Goal: Task Accomplishment & Management: Manage account settings

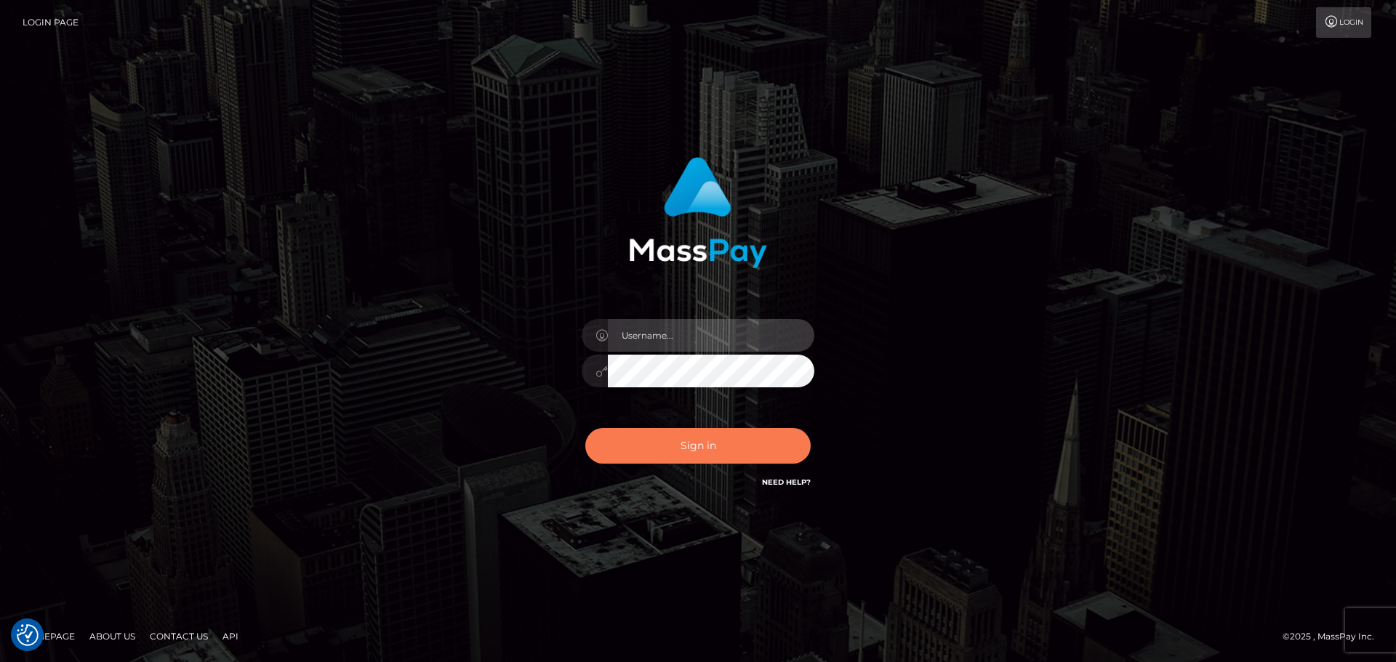
type input "[DOMAIN_NAME]"
click at [728, 459] on button "Sign in" at bounding box center [697, 446] width 225 height 36
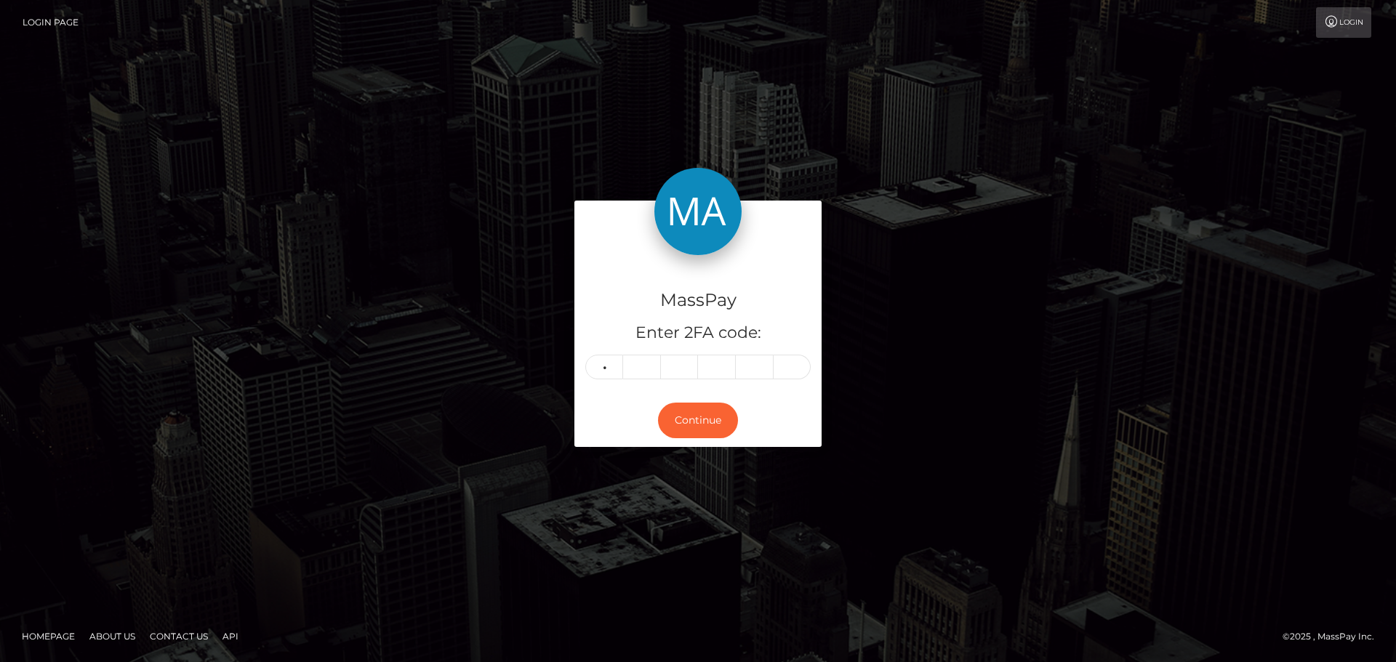
type input "9"
type input "0"
type input "4"
type input "3"
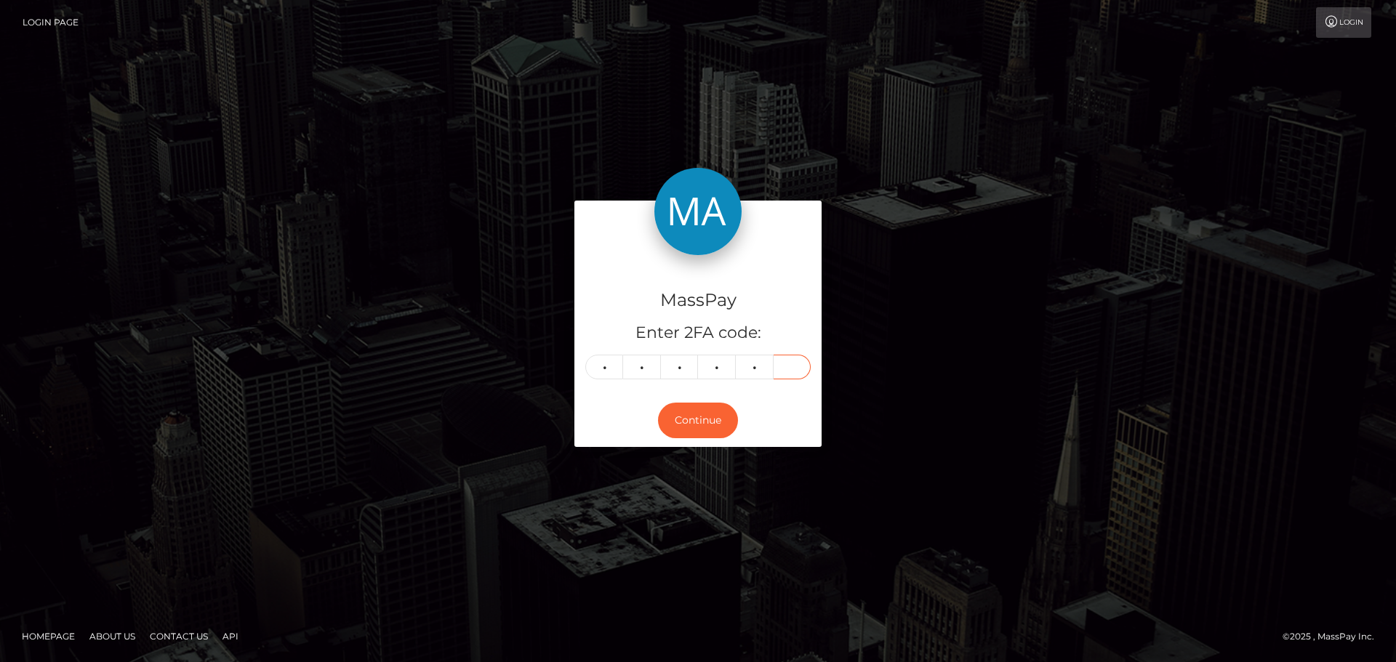
type input "7"
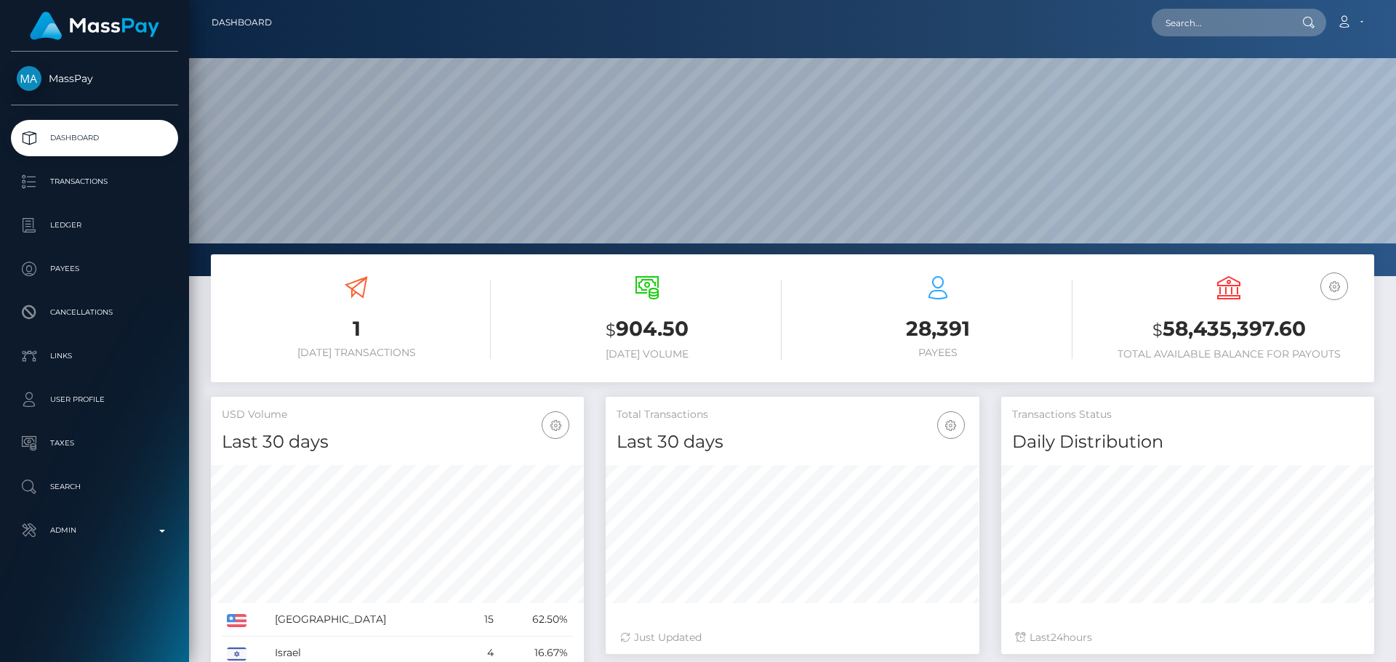
scroll to position [258, 374]
click at [1246, 23] on input "text" at bounding box center [1220, 23] width 137 height 28
paste input "317314650687418368"
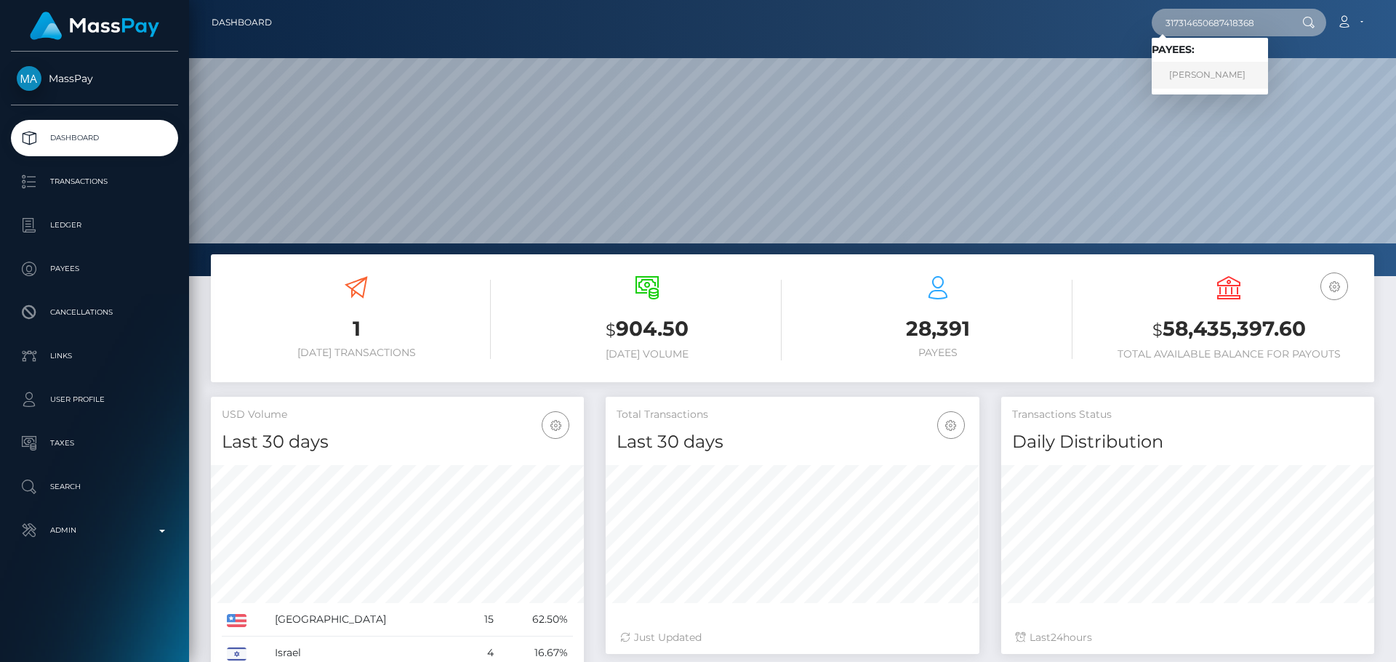
type input "317314650687418368"
click at [1199, 68] on link "Militsa Mrvalevich" at bounding box center [1210, 75] width 116 height 27
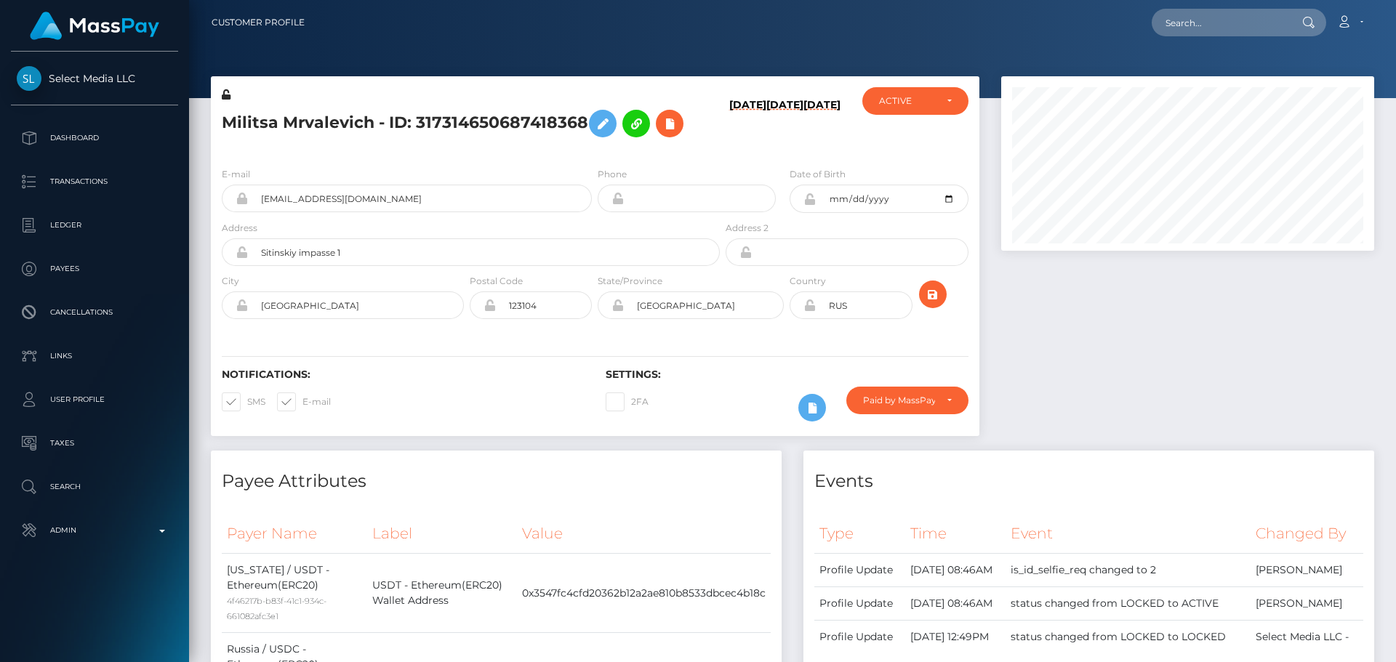
scroll to position [175, 374]
click at [524, 169] on div "E-mail mrvalevich.militsa@bk.ru" at bounding box center [407, 190] width 370 height 46
click at [671, 126] on icon at bounding box center [669, 124] width 17 height 18
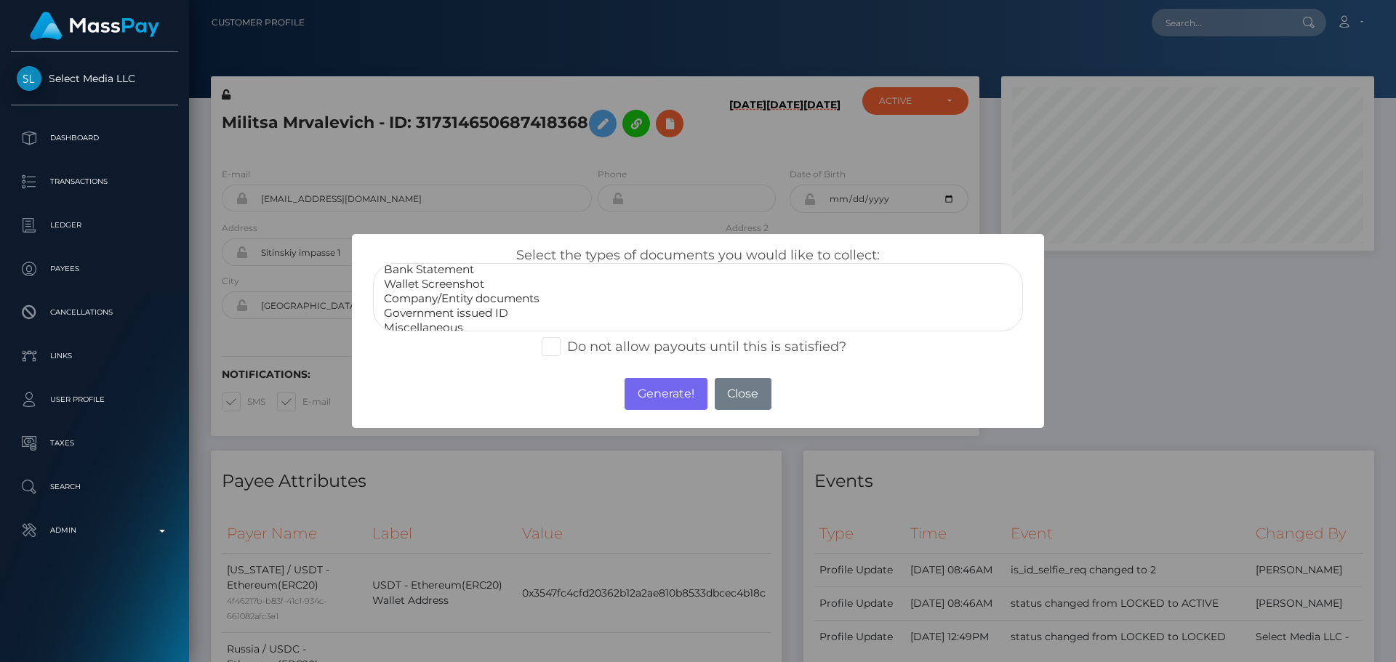
scroll to position [29, 0]
select select "Miscellaneous"
click at [435, 318] on option "Miscellaneous" at bounding box center [697, 319] width 631 height 15
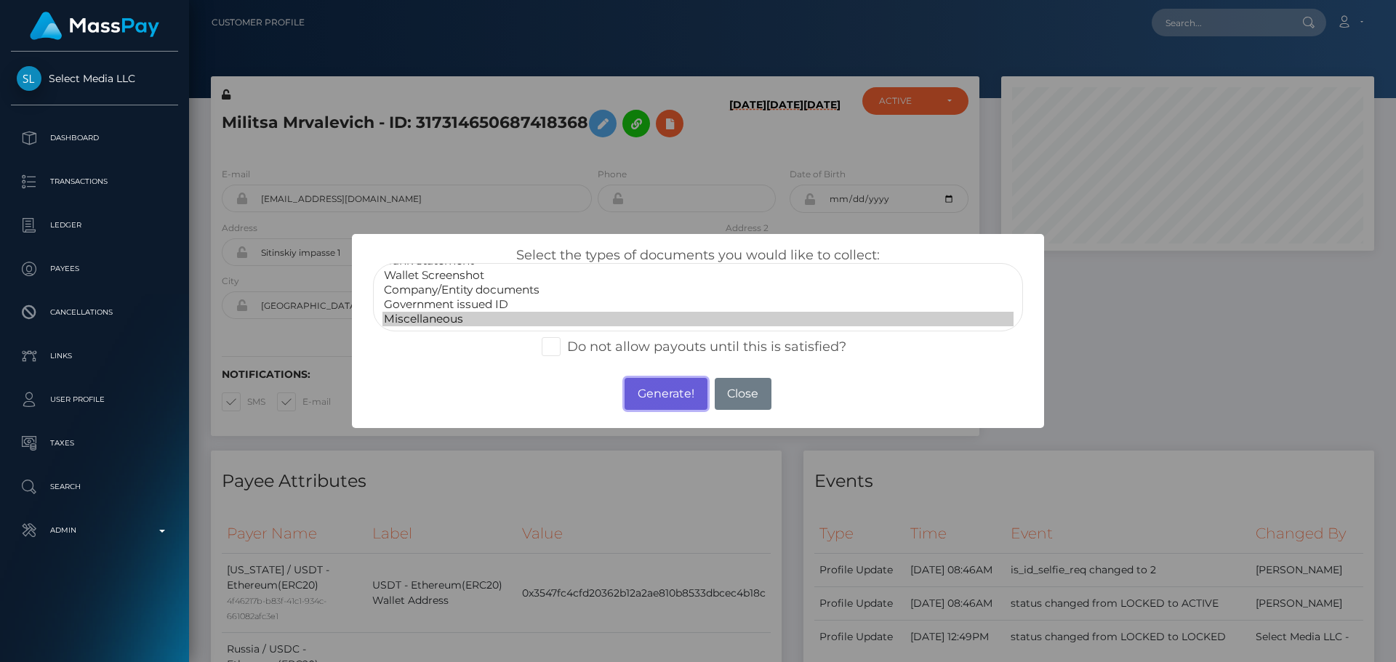
click at [661, 397] on button "Generate!" at bounding box center [666, 394] width 82 height 32
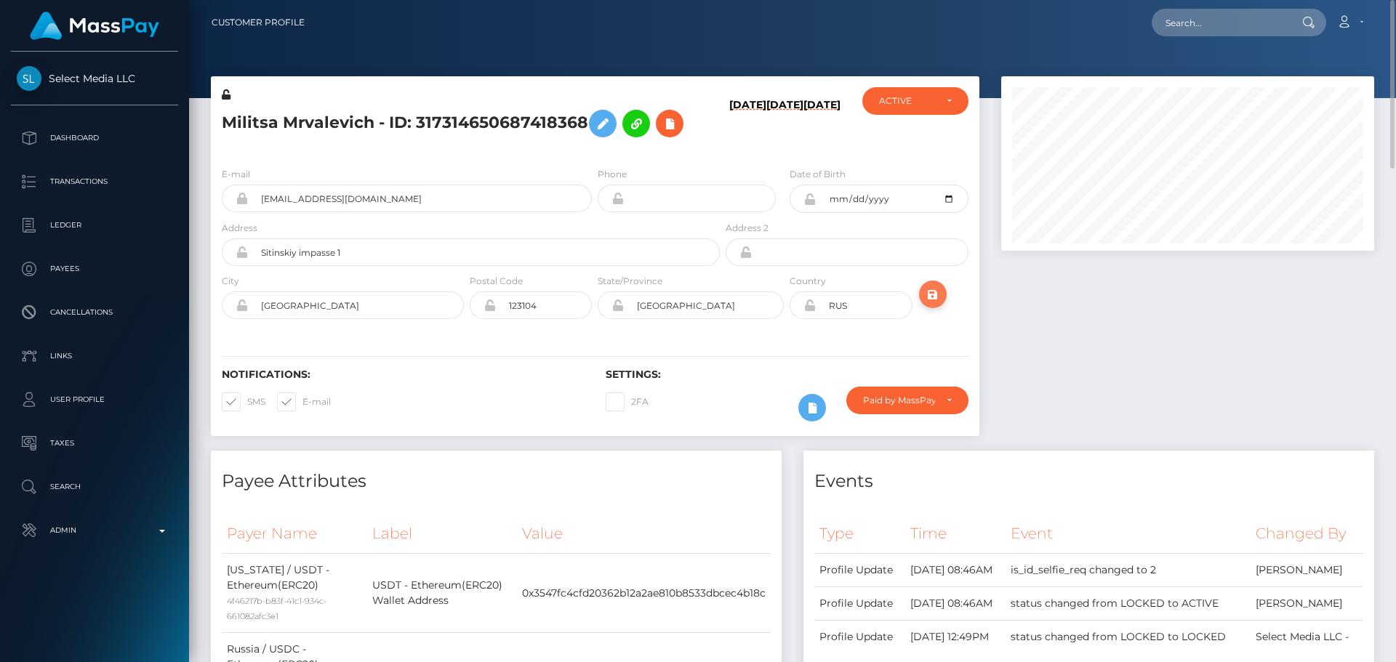
click at [931, 295] on icon "submit" at bounding box center [932, 295] width 17 height 18
click at [555, 337] on div "Notifications: SMS E-mail Settings: 2FA" at bounding box center [595, 385] width 769 height 103
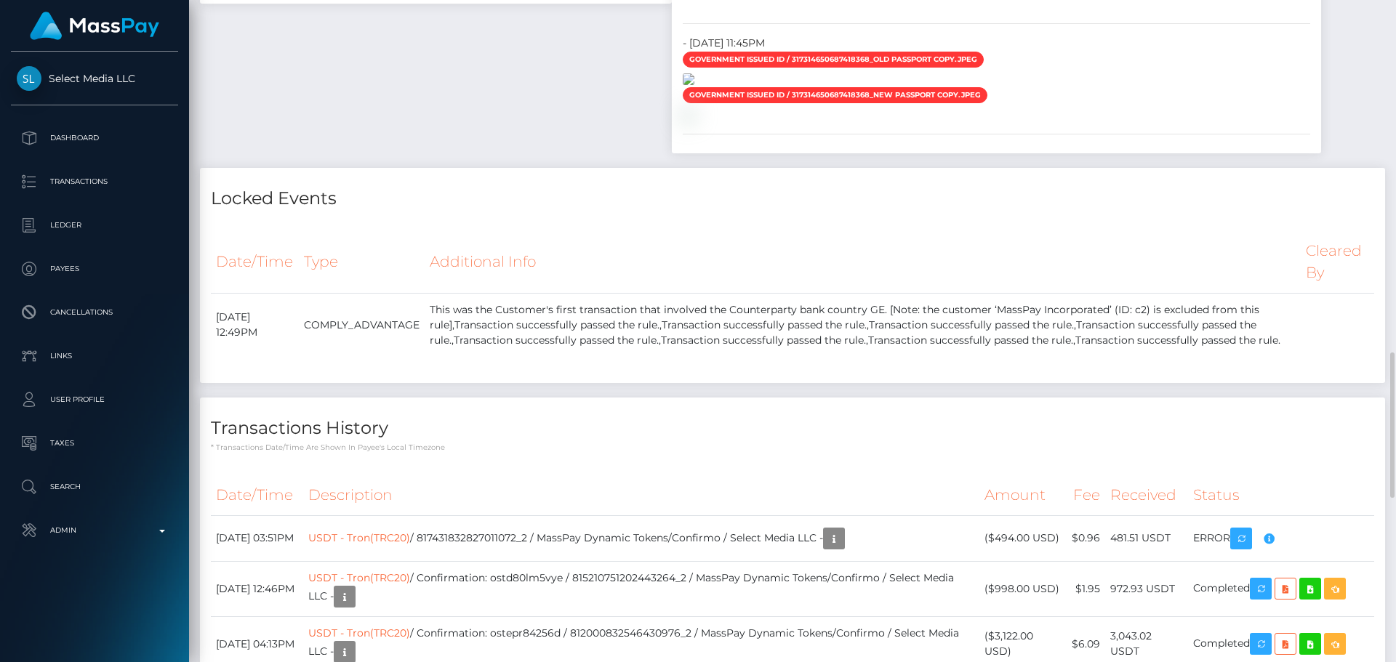
scroll to position [1454, 0]
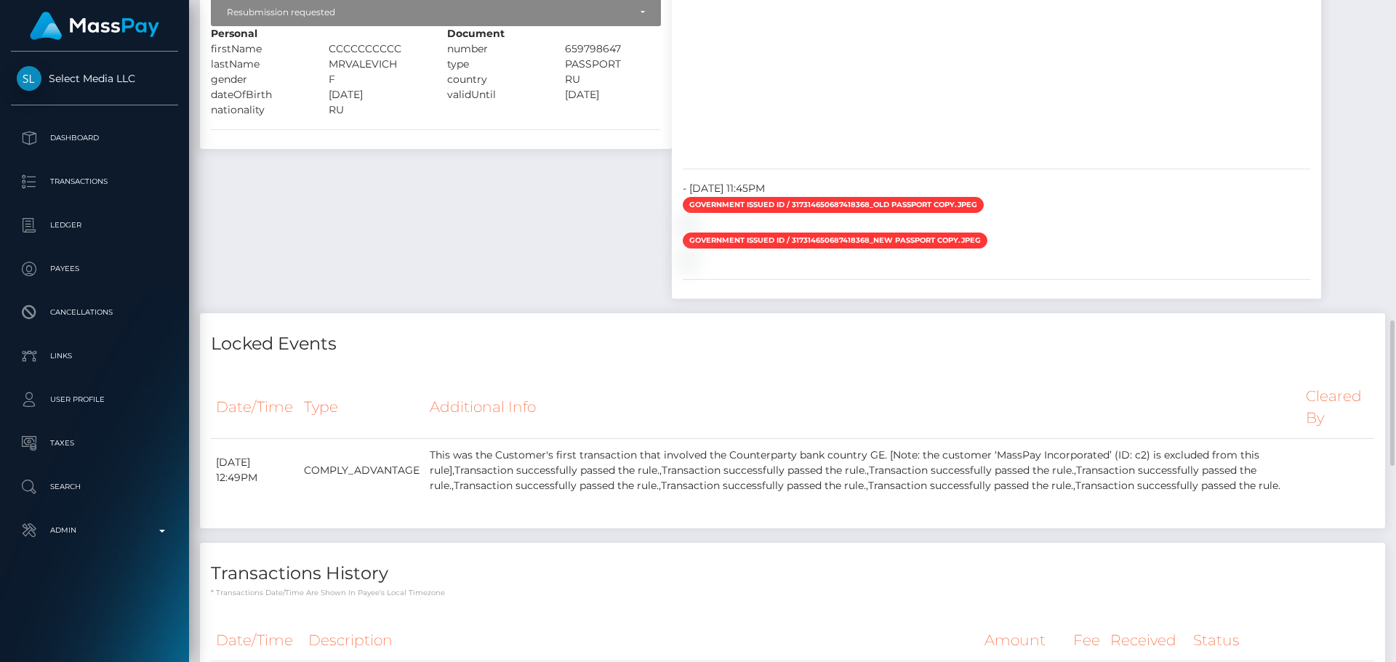
click at [958, 357] on h4 "Locked Events" at bounding box center [792, 344] width 1163 height 25
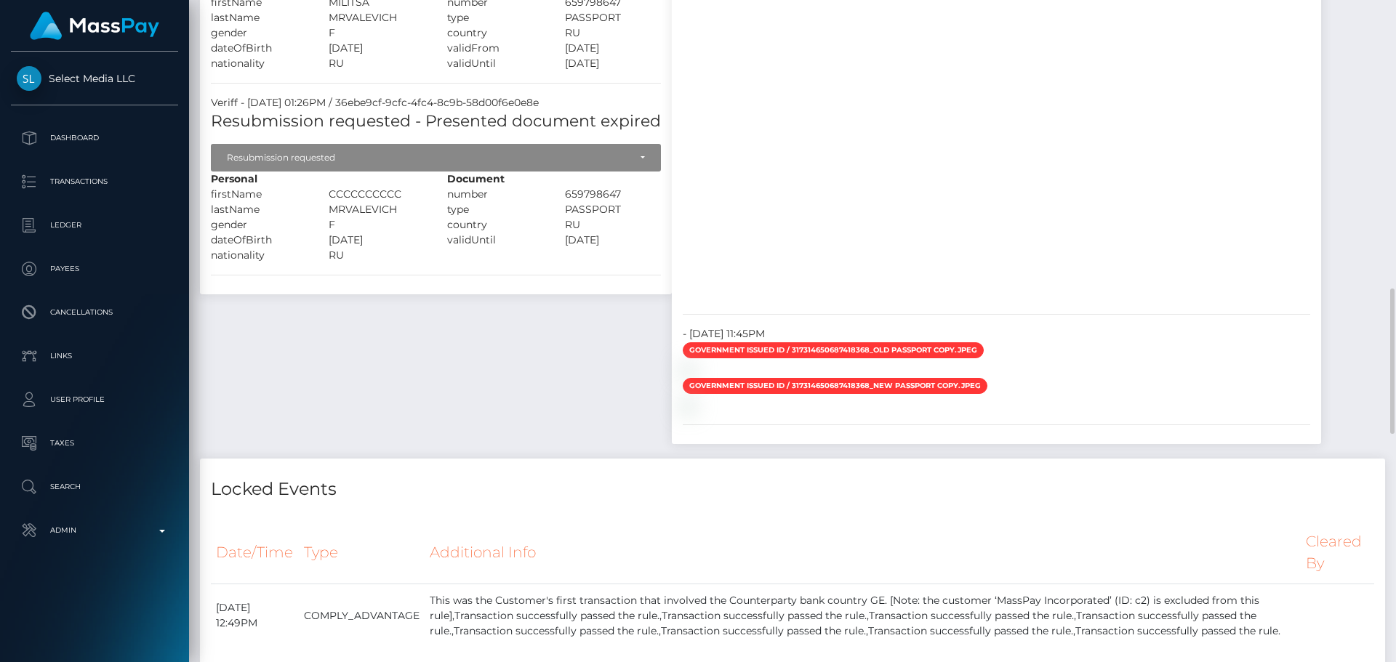
scroll to position [1236, 0]
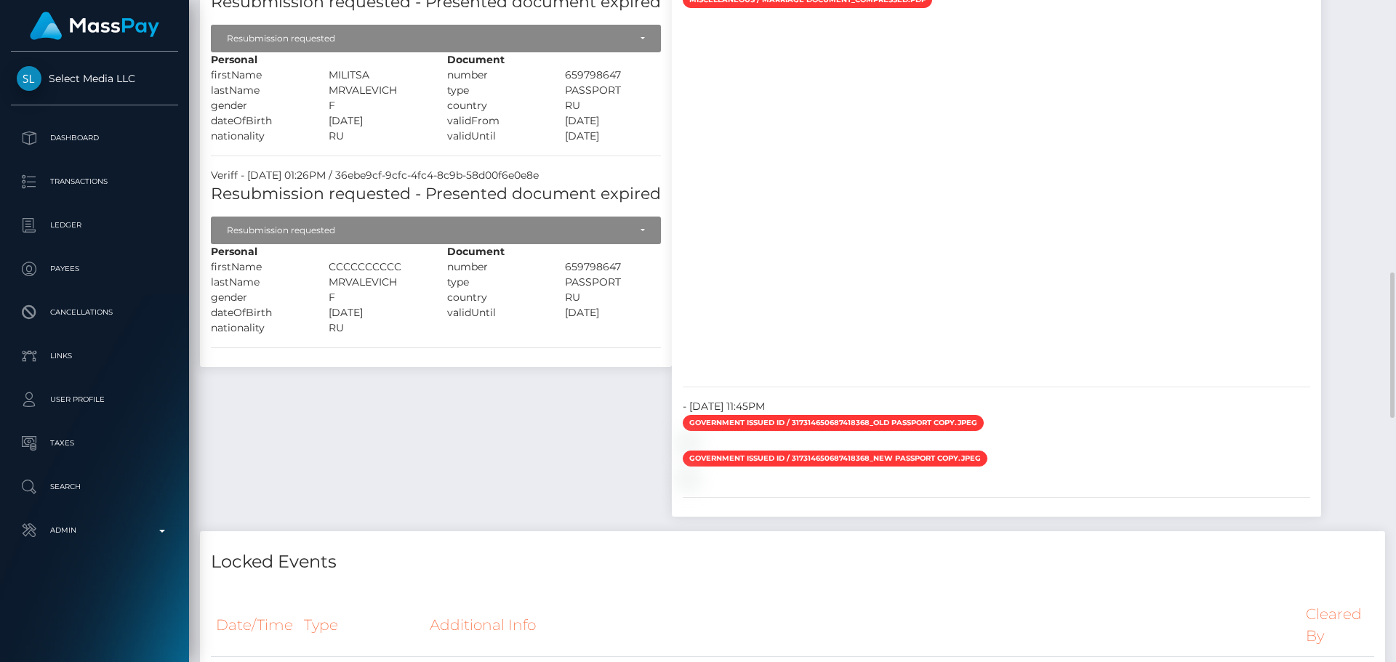
click at [549, 467] on div "ID Verifications Veriff - September 9, 2025 01:26PM / 029cf1b2-cd71-4528-8120-9…" at bounding box center [436, 222] width 494 height 619
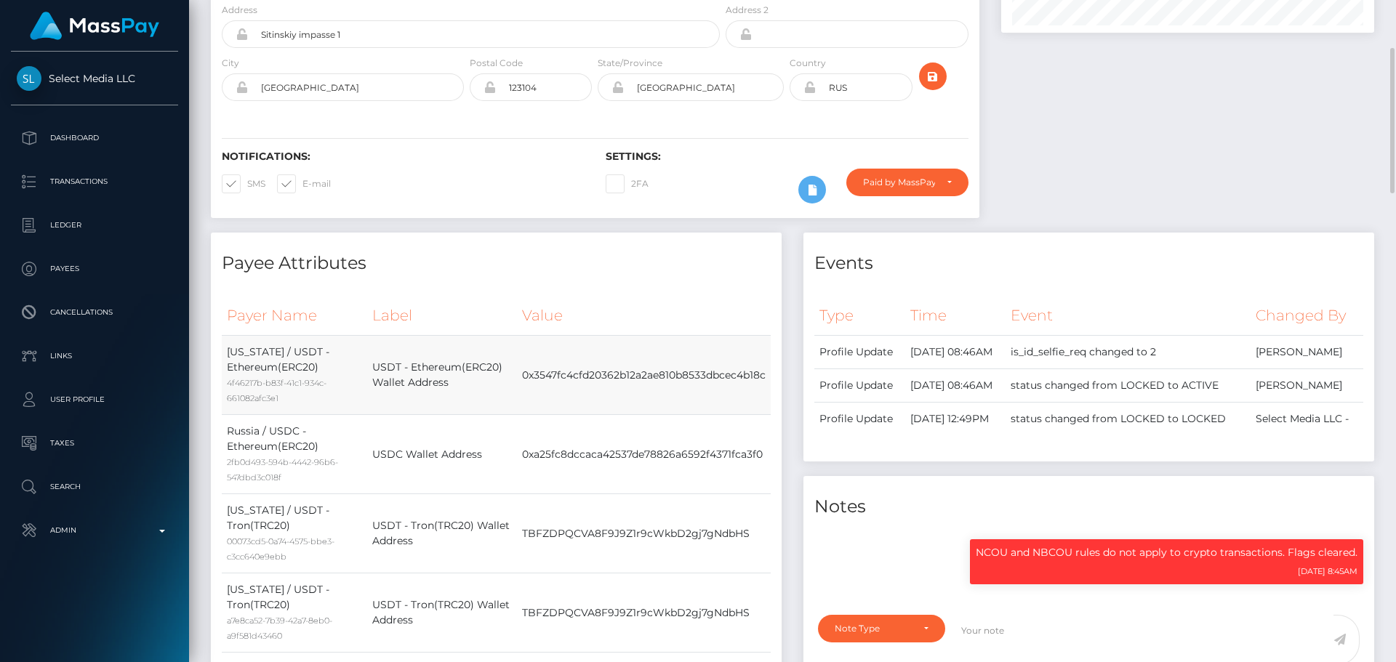
scroll to position [0, 0]
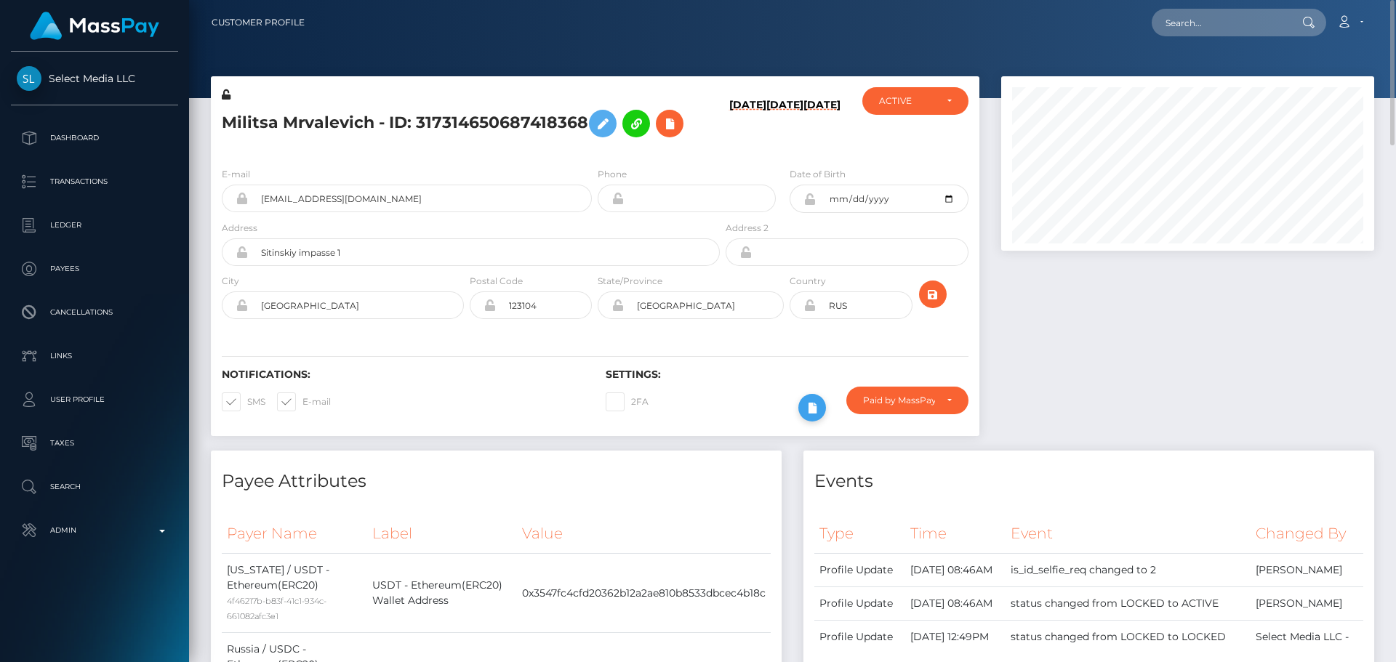
click at [814, 410] on icon at bounding box center [811, 408] width 17 height 18
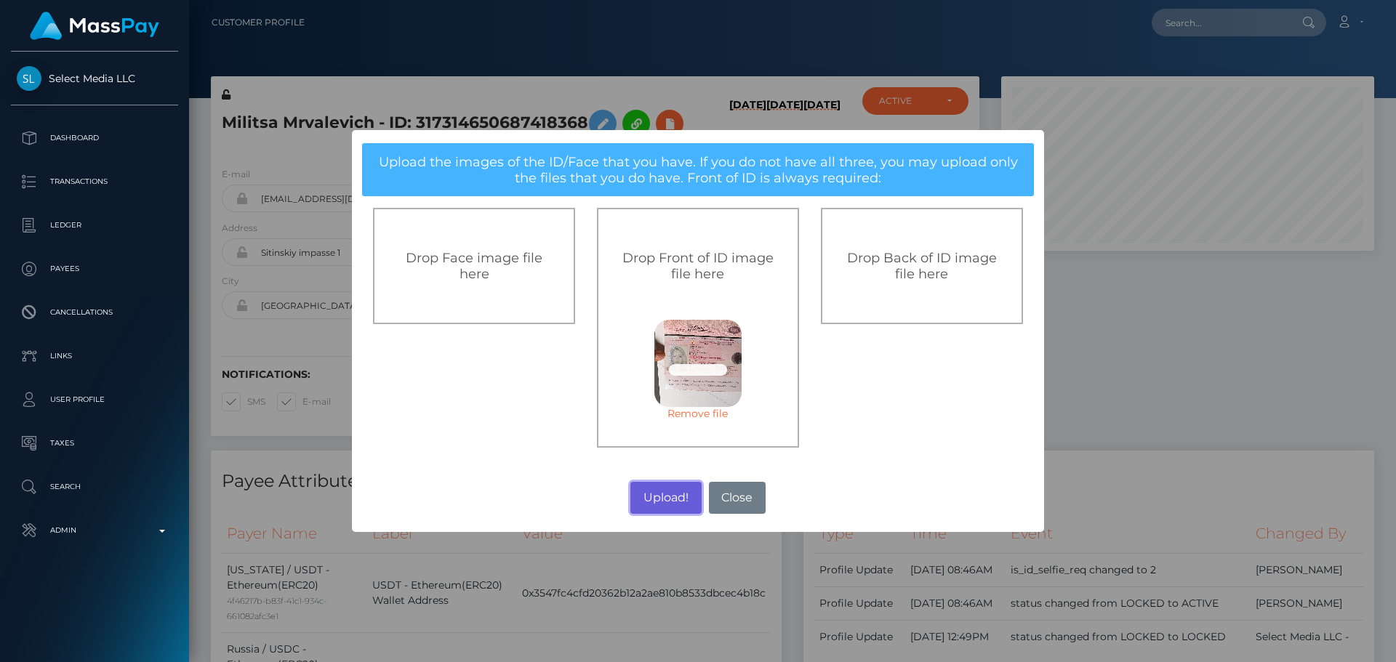
click at [664, 500] on button "Upload!" at bounding box center [665, 498] width 71 height 32
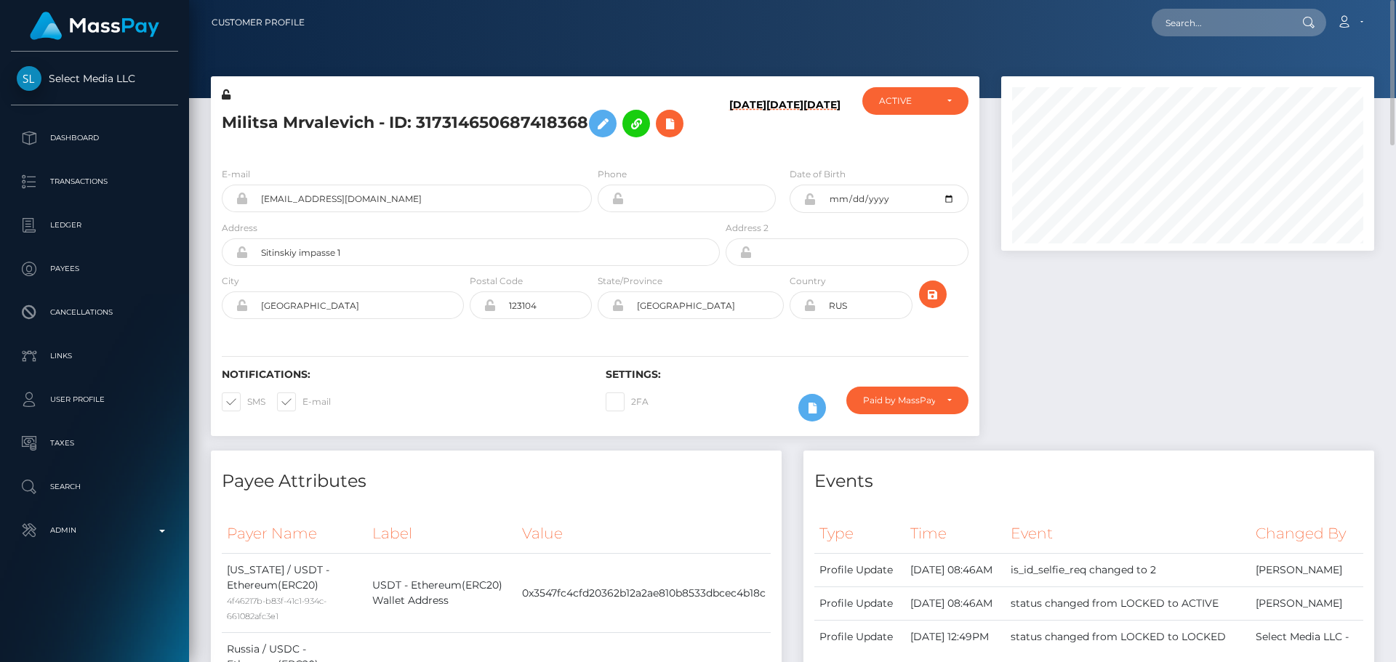
click at [721, 339] on div "Notifications: SMS E-mail Settings: 2FA" at bounding box center [595, 385] width 769 height 103
click at [932, 297] on icon "submit" at bounding box center [932, 295] width 17 height 18
click at [763, 155] on div "[DATE] [DATE] [DATE]" at bounding box center [787, 121] width 128 height 68
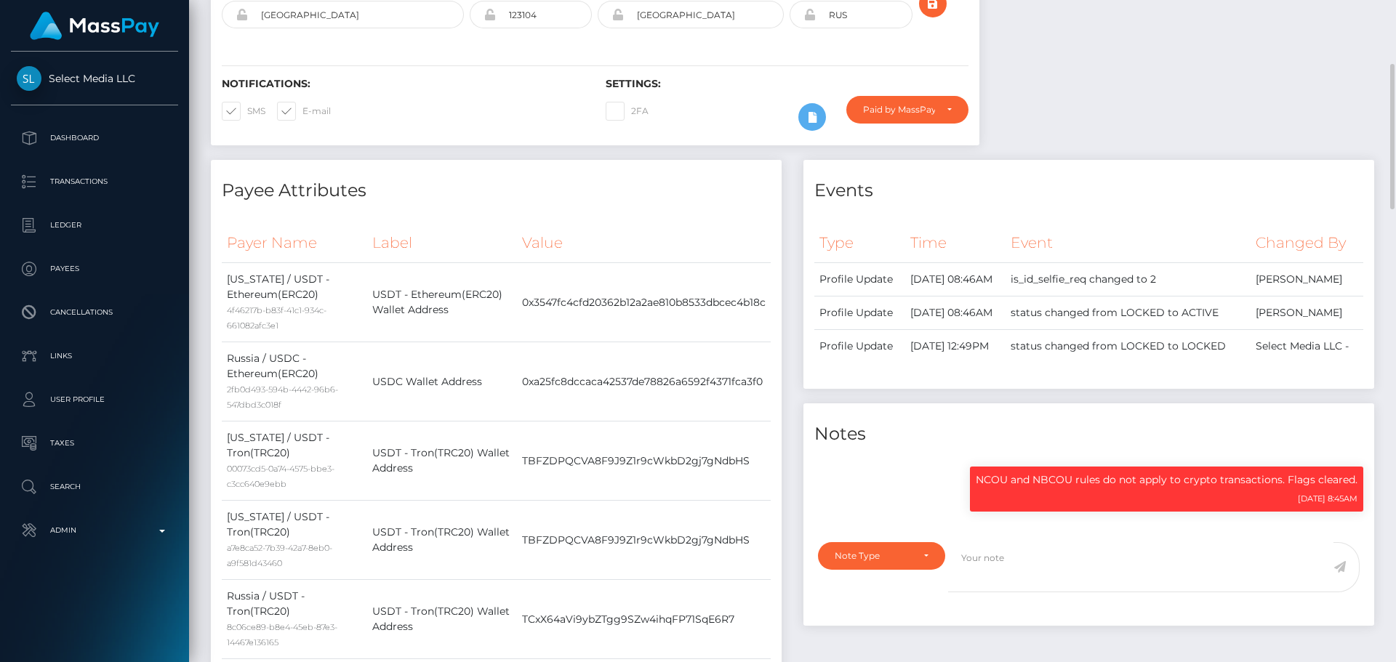
scroll to position [0, 0]
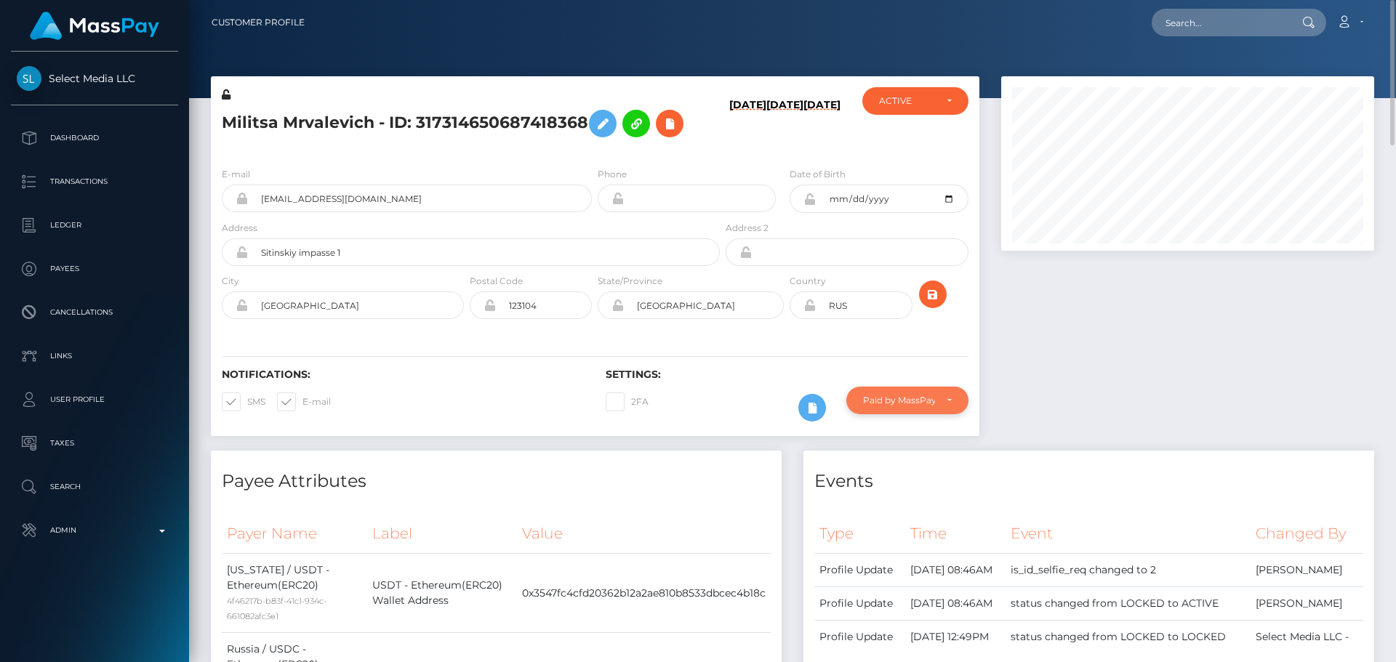
click at [882, 397] on div "Paid by MassPay" at bounding box center [899, 401] width 72 height 12
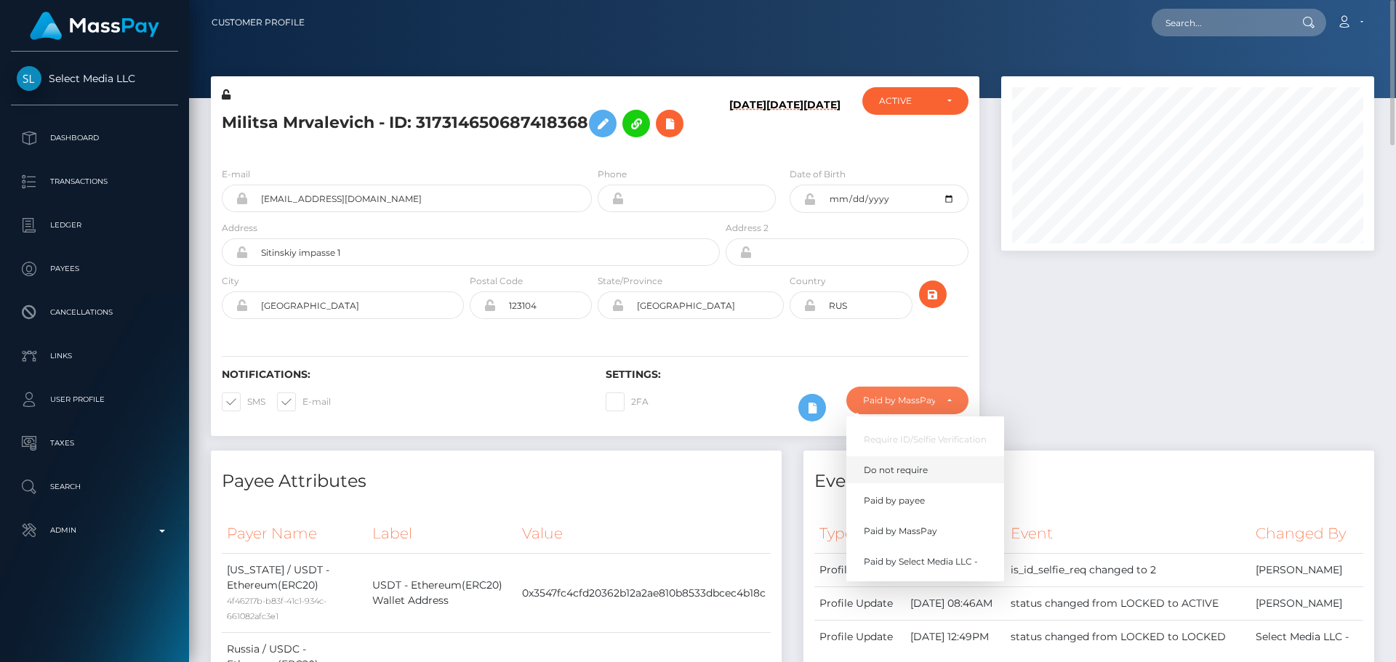
click at [911, 468] on span "Do not require" at bounding box center [896, 470] width 64 height 13
select select "0"
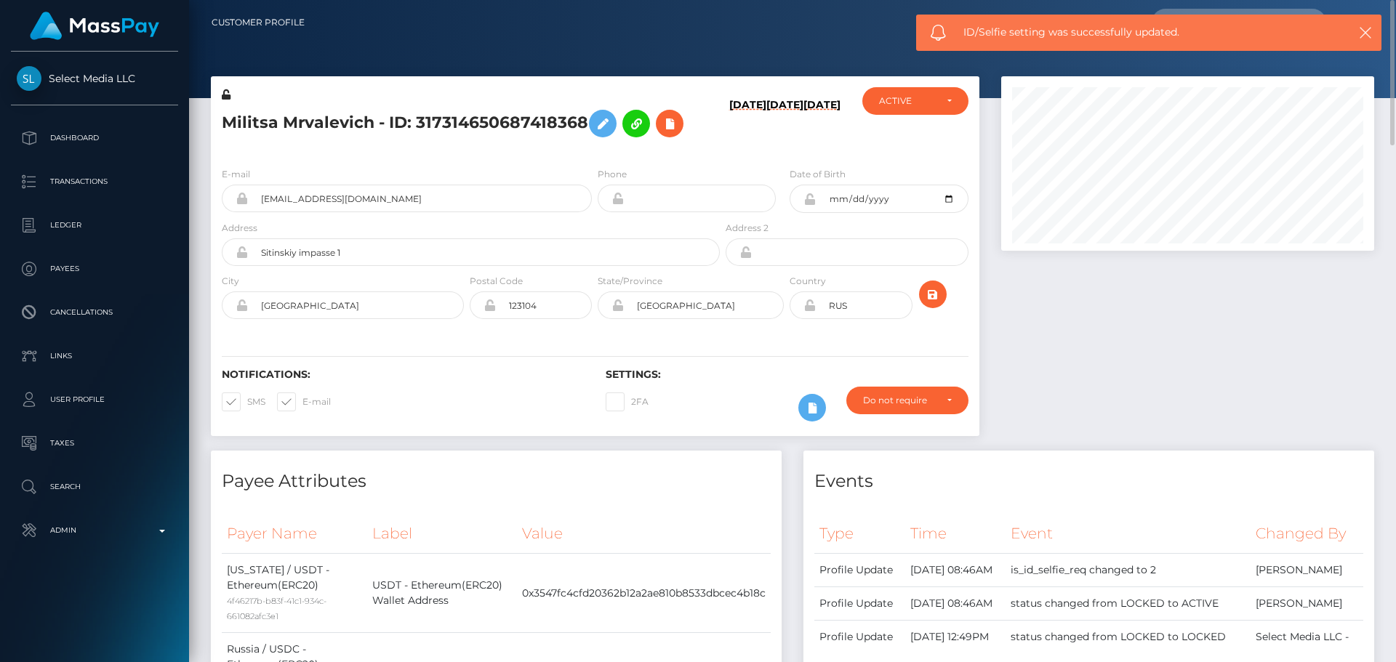
click at [1074, 369] on div at bounding box center [1187, 263] width 395 height 374
click at [809, 306] on icon at bounding box center [809, 306] width 12 height 12
click at [809, 201] on icon at bounding box center [809, 199] width 12 height 12
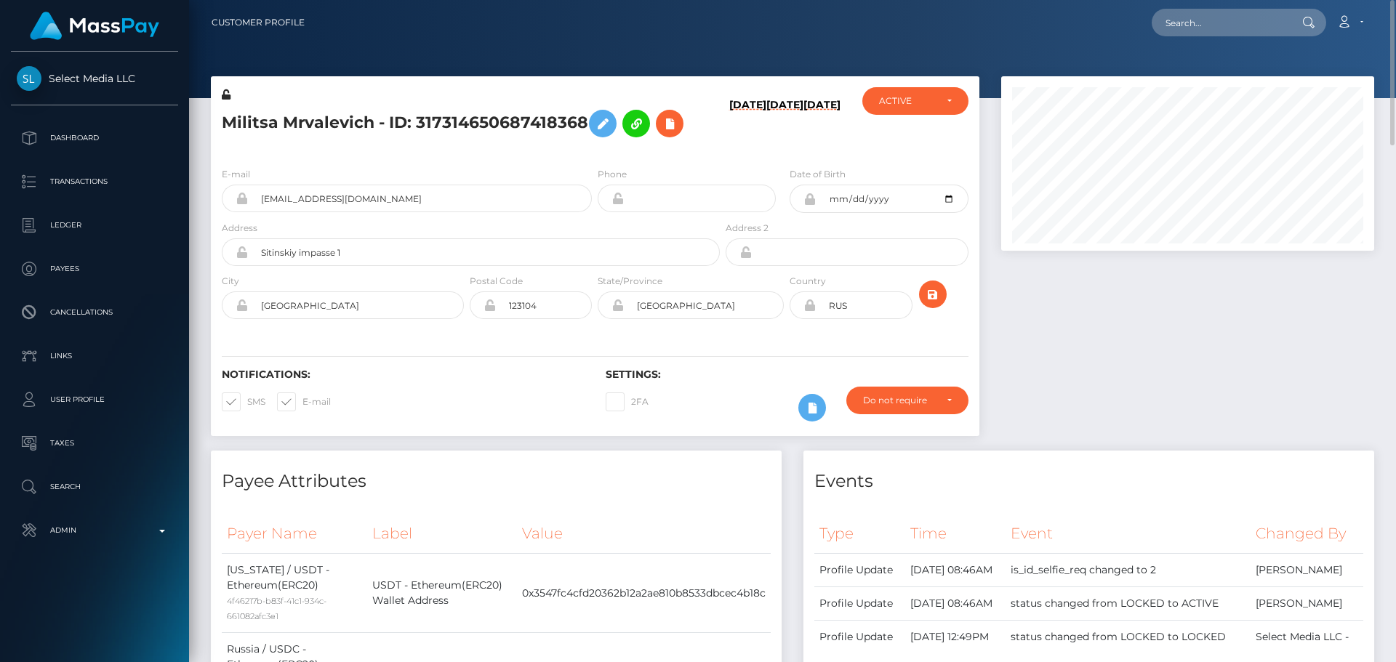
click at [732, 151] on div "08/28/25 08/22/25 03/03/23" at bounding box center [787, 121] width 128 height 68
click at [596, 125] on icon at bounding box center [602, 124] width 17 height 18
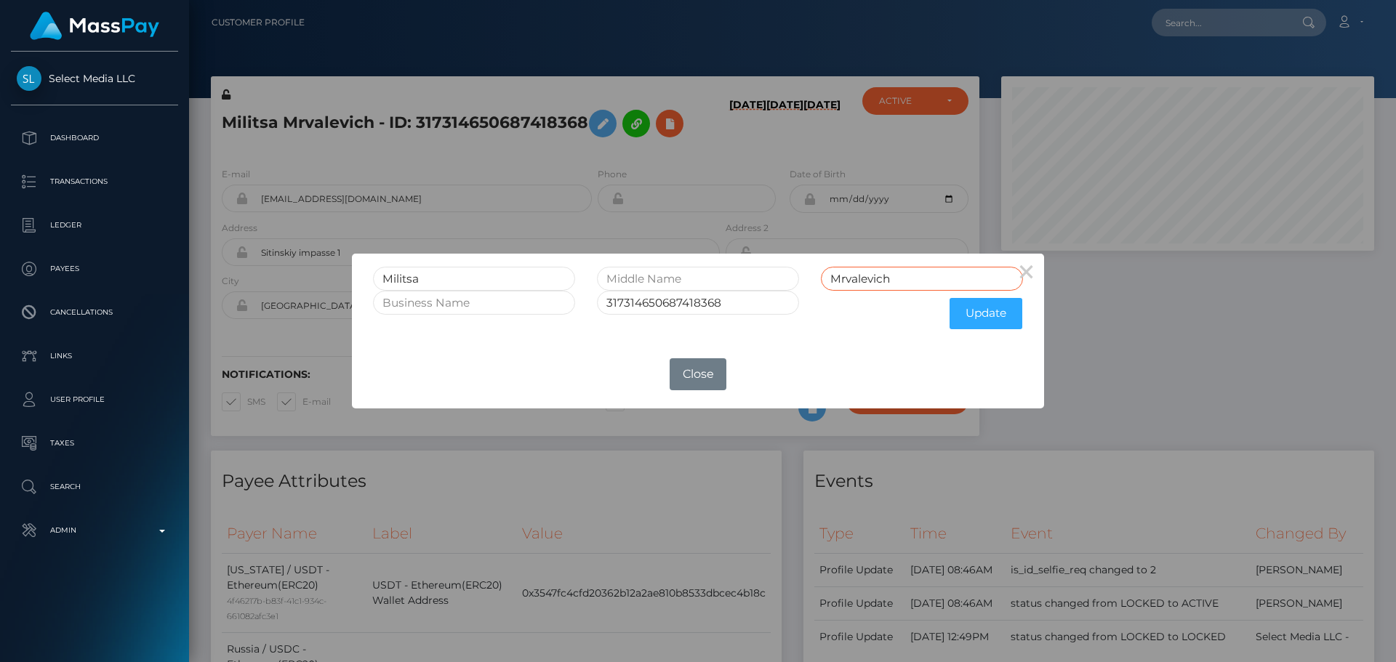
click at [911, 273] on input "Mrvalevich" at bounding box center [922, 279] width 202 height 24
click at [910, 273] on input "Mrvalevich" at bounding box center [922, 279] width 202 height 24
type input "Clifford"
click at [983, 313] on button "Update" at bounding box center [986, 313] width 73 height 31
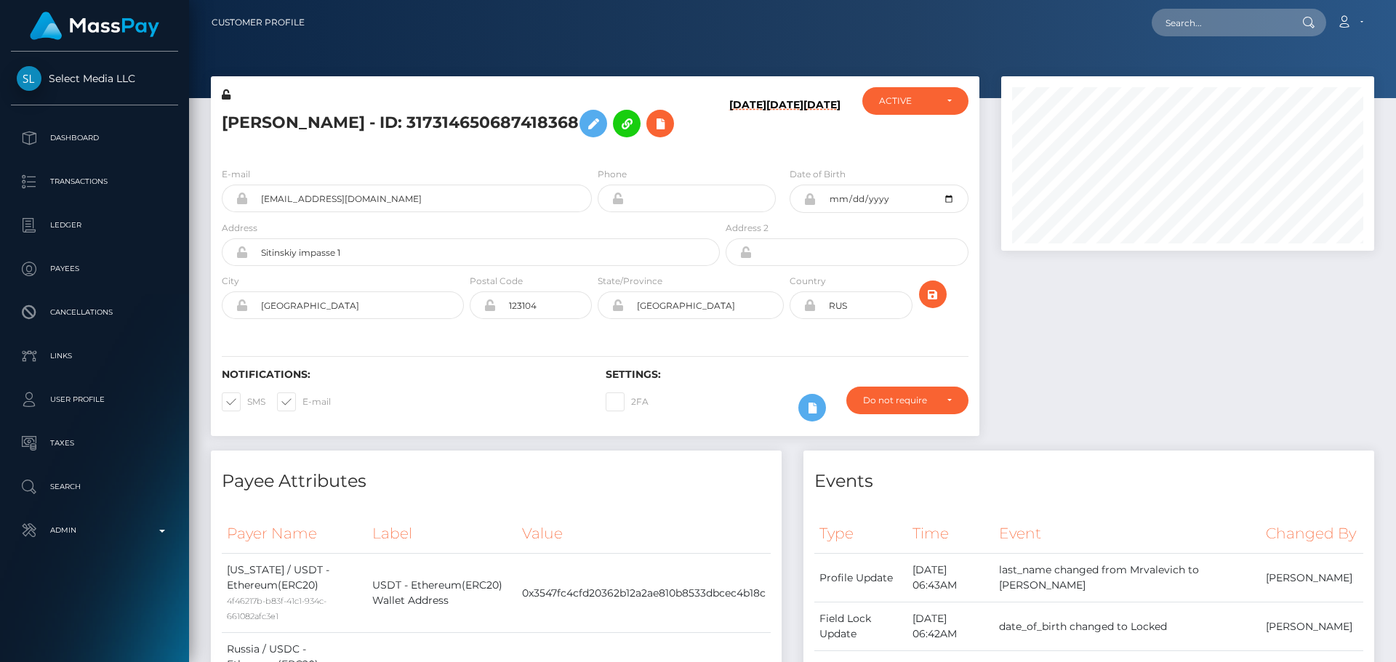
scroll to position [175, 374]
click at [227, 96] on icon at bounding box center [226, 94] width 9 height 10
click at [936, 294] on icon "submit" at bounding box center [932, 295] width 17 height 18
click at [936, 286] on icon "submit" at bounding box center [932, 295] width 17 height 18
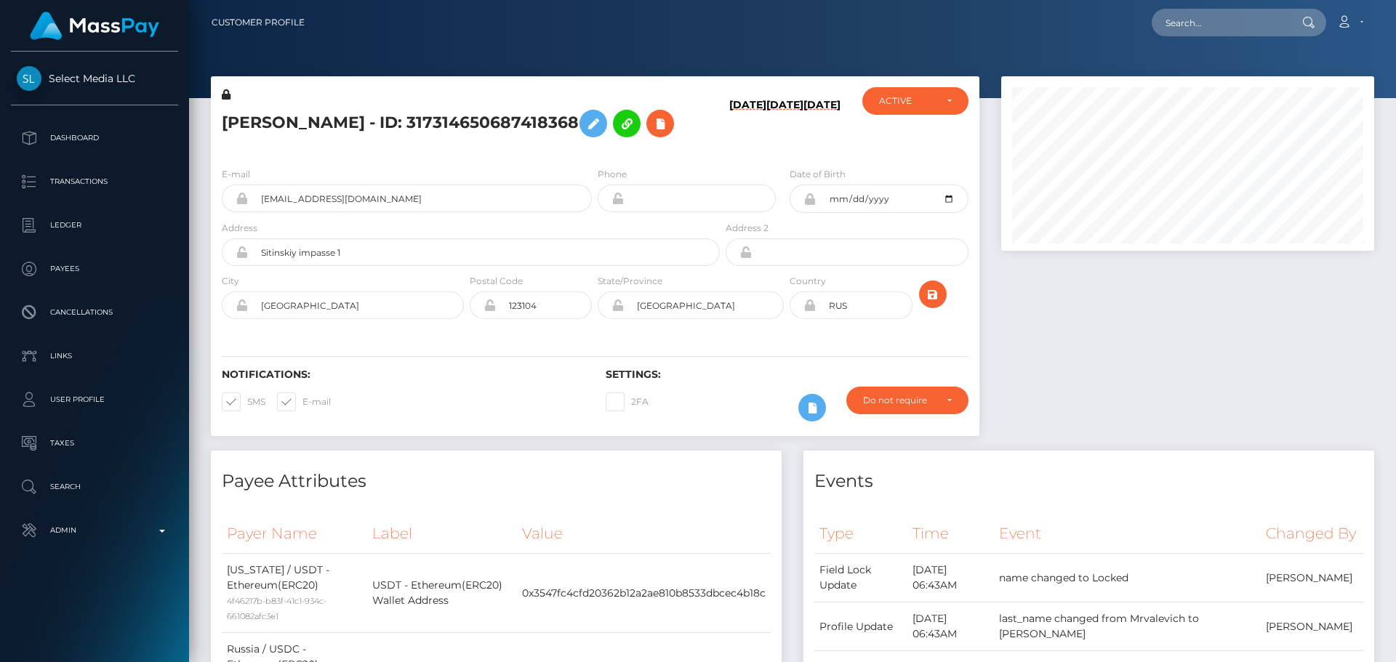
scroll to position [726914, 726716]
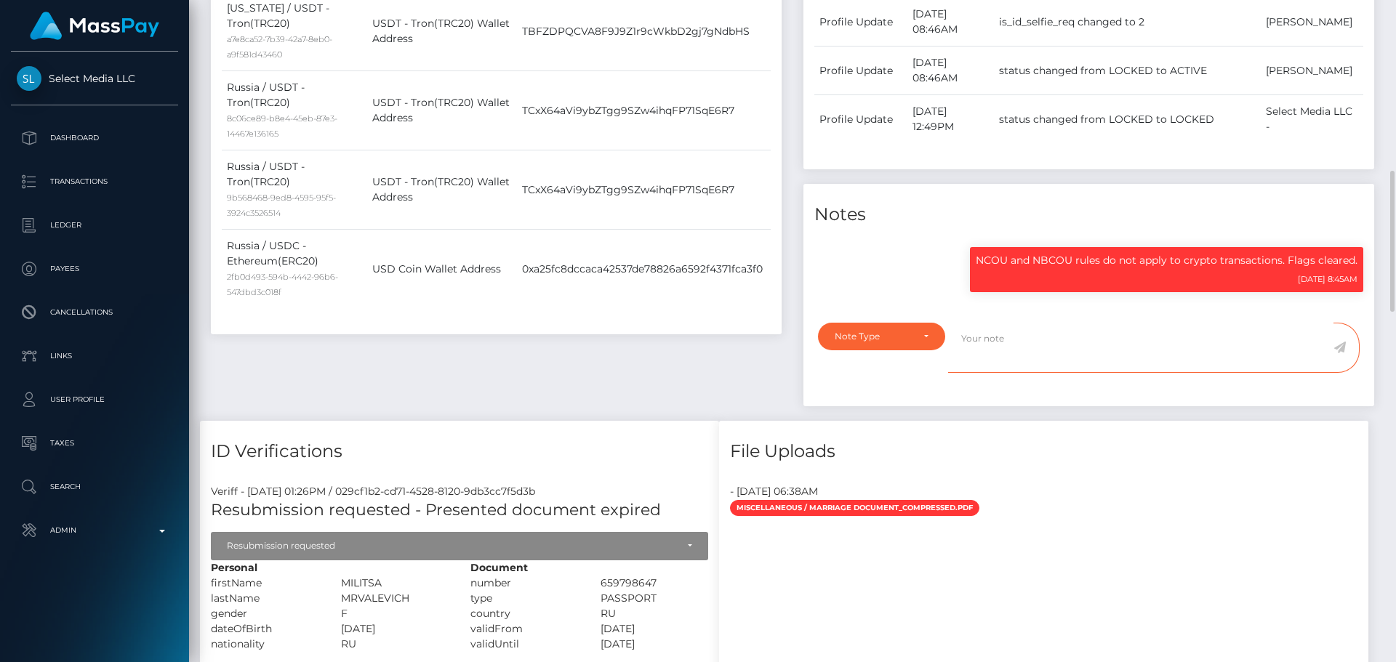
click at [1011, 359] on textarea at bounding box center [1140, 348] width 385 height 50
click at [917, 342] on div "Note Type" at bounding box center [882, 337] width 94 height 12
click at [873, 417] on link "Compliance" at bounding box center [881, 406] width 127 height 27
select select "COMPLIANCE"
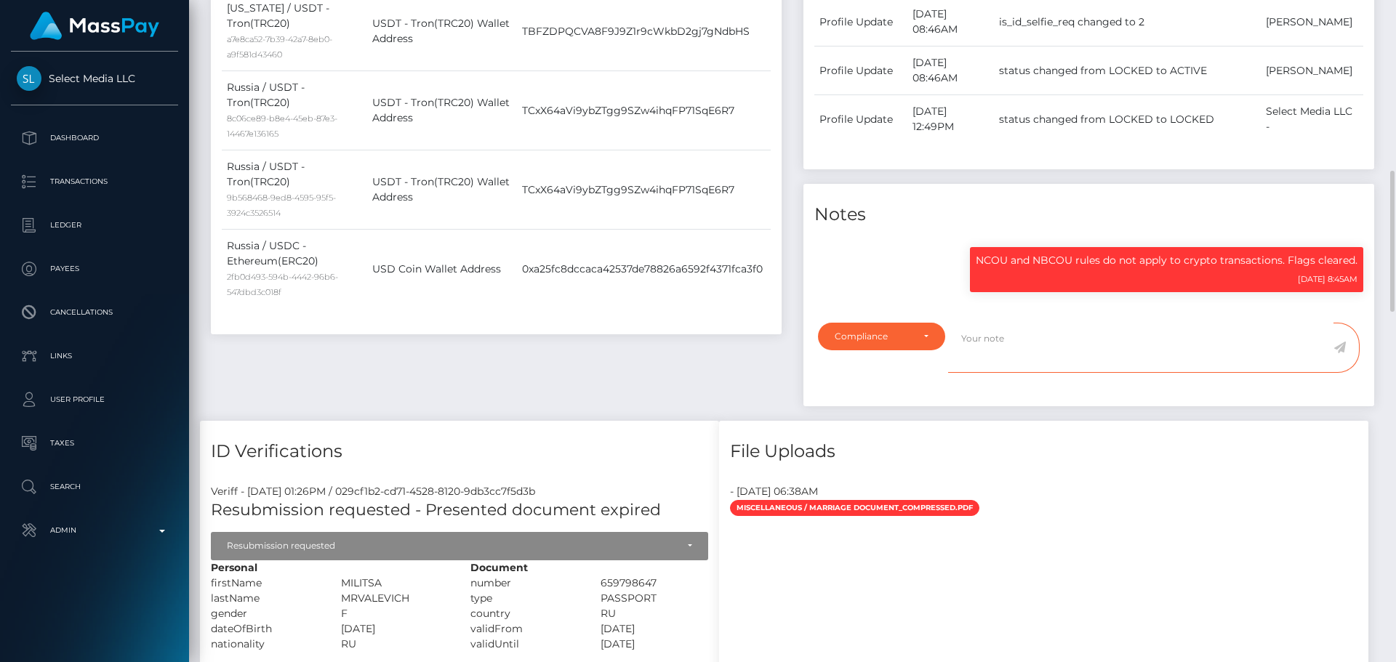
click at [1015, 373] on textarea at bounding box center [1140, 348] width 385 height 50
click at [1160, 359] on textarea "Proof of name change provided." at bounding box center [1140, 348] width 385 height 50
type textarea "Proof of name change provided."
click at [1340, 353] on icon at bounding box center [1339, 348] width 12 height 12
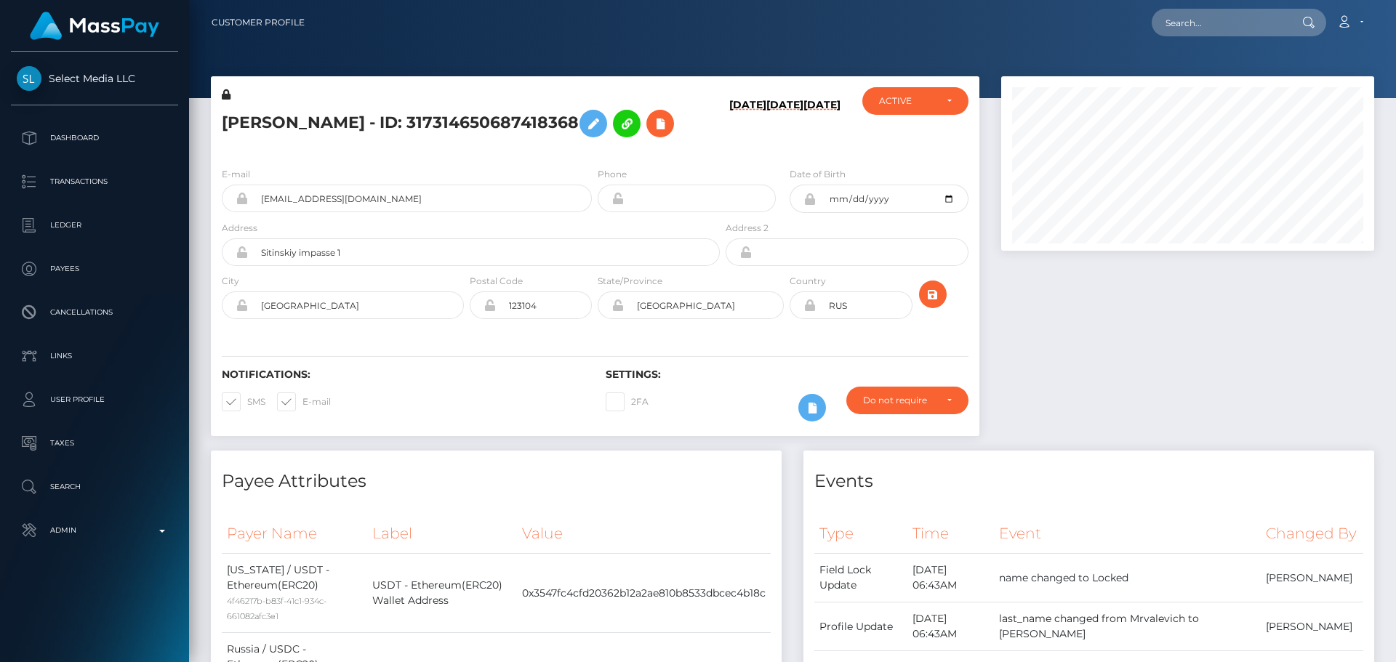
scroll to position [175, 374]
click at [734, 340] on div "Notifications: SMS E-mail Settings: 2FA" at bounding box center [595, 385] width 769 height 103
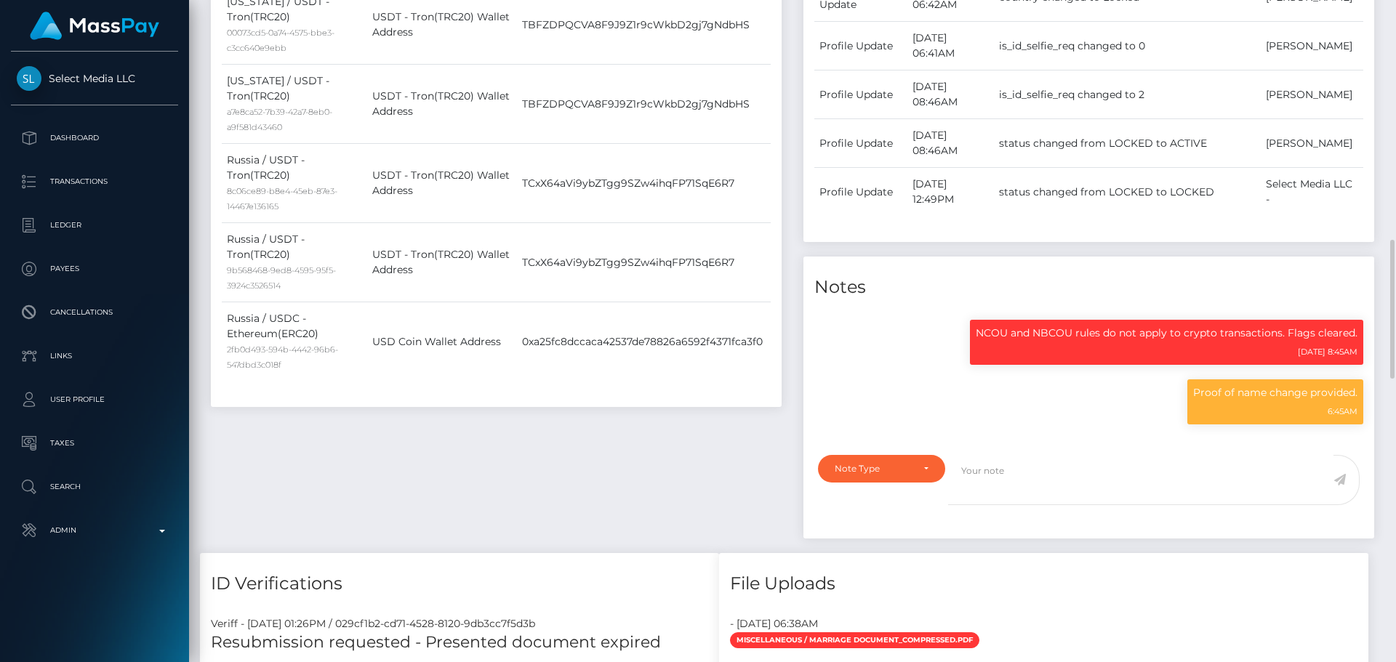
scroll to position [800, 0]
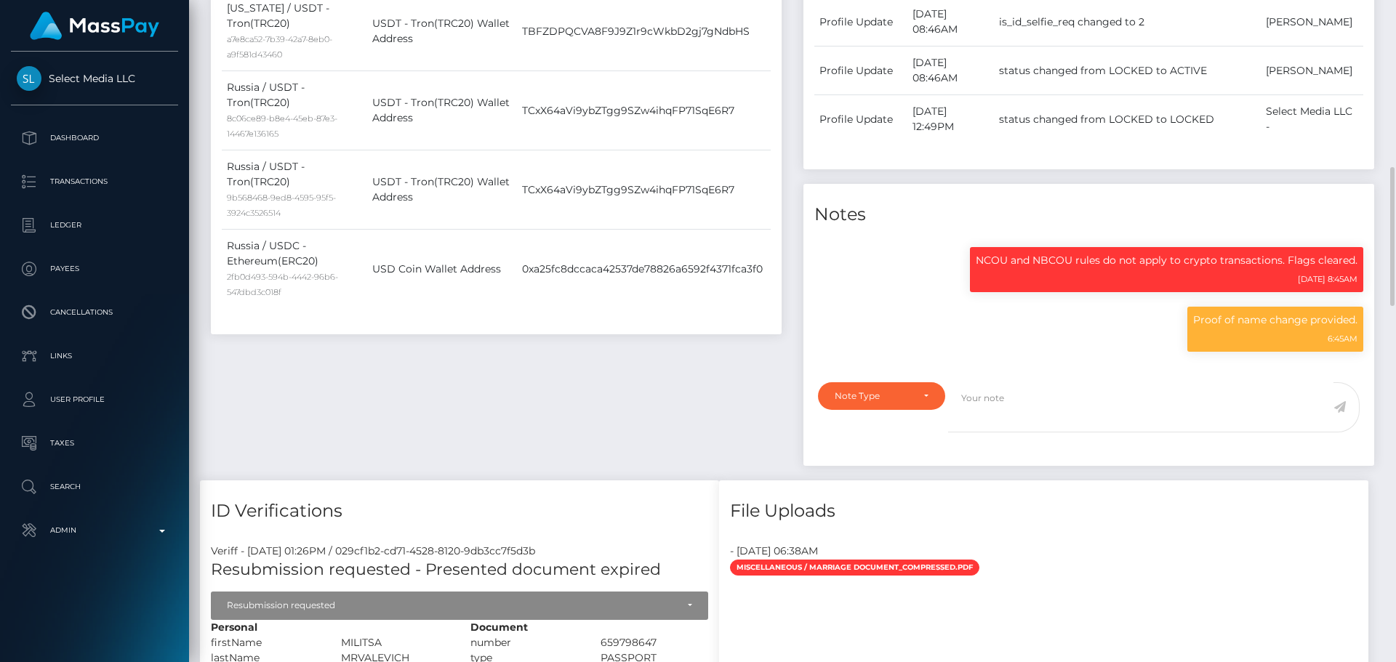
click at [650, 386] on div "Payee Attributes Payer Name Label Value [US_STATE] / USDT - Ethereum(ERC20) 4f4…" at bounding box center [496, 66] width 593 height 830
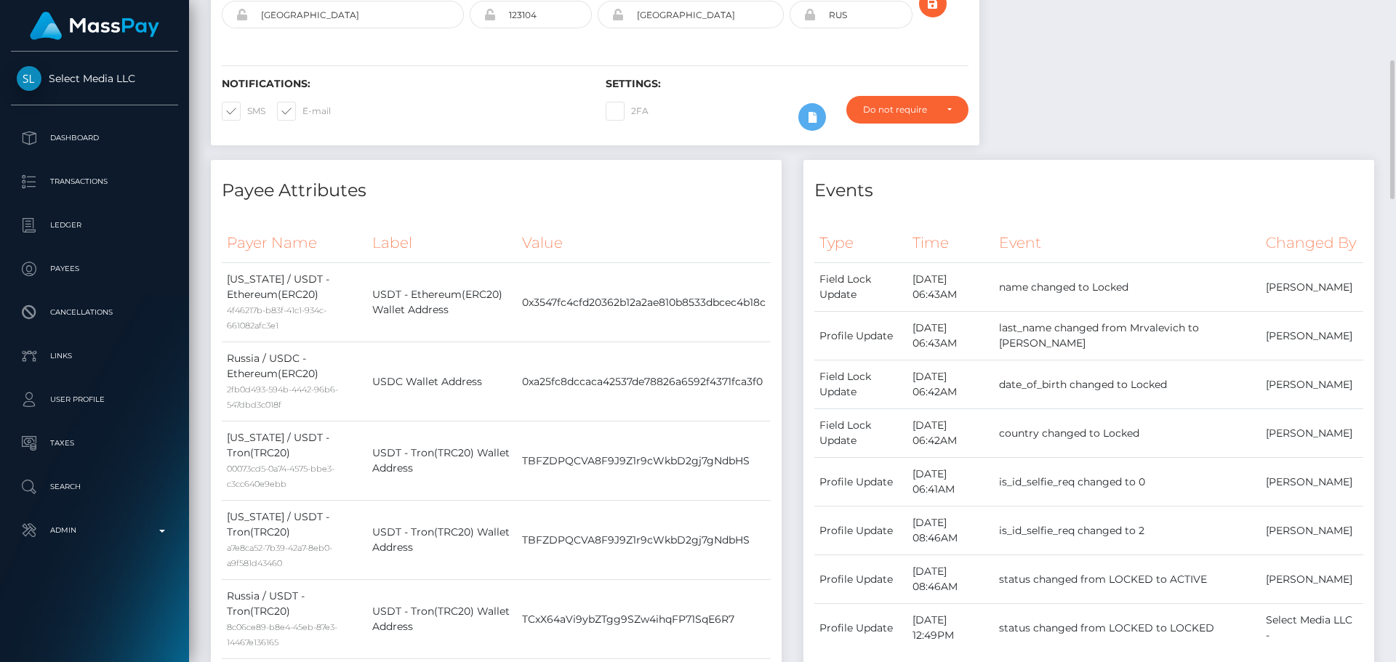
scroll to position [0, 0]
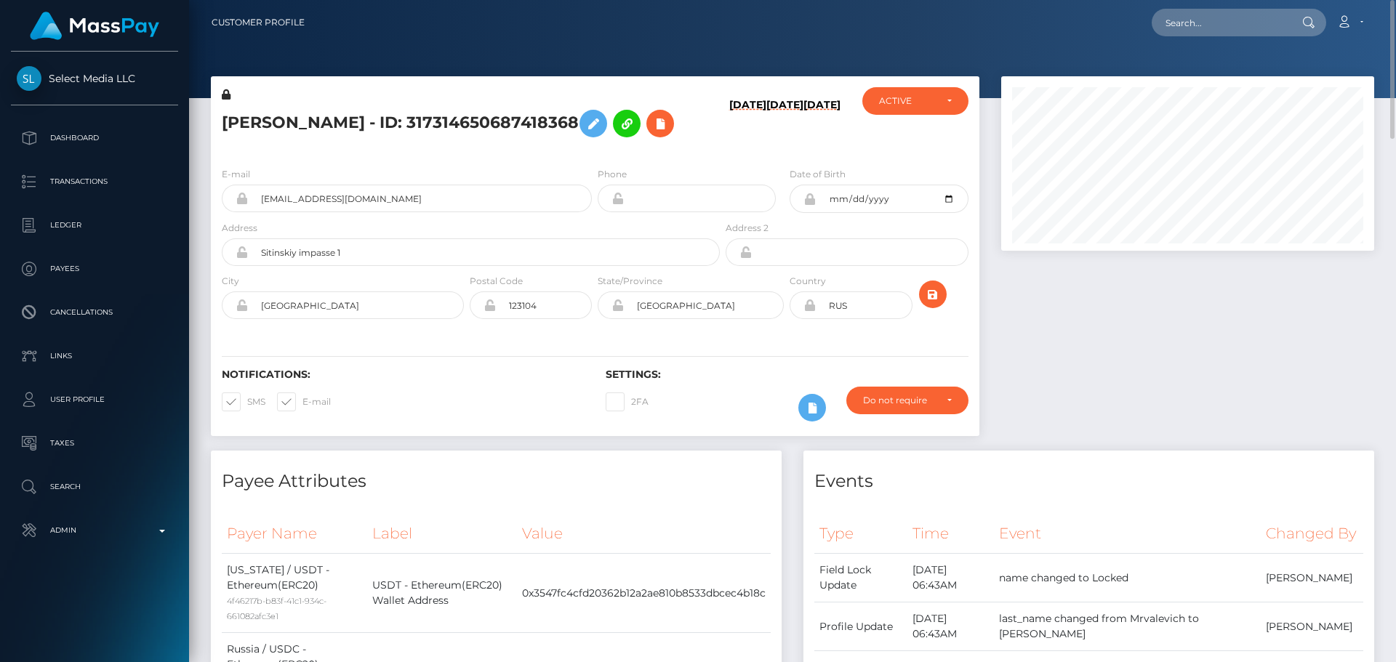
click at [401, 132] on h5 "Militsa Clifford - ID: 317314650687418368" at bounding box center [467, 124] width 490 height 42
copy h5 "Militsa Clifford - ID: 317314650687418368"
drag, startPoint x: 396, startPoint y: 194, endPoint x: 178, endPoint y: 202, distance: 217.5
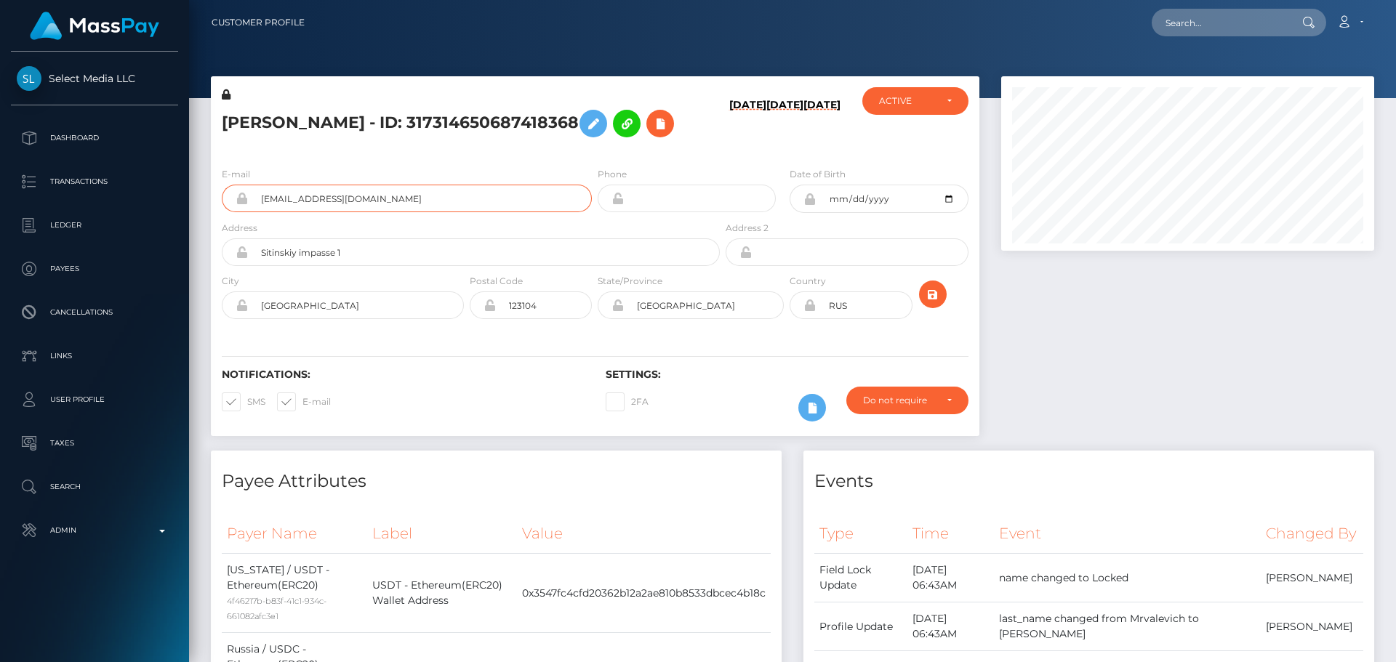
click at [178, 202] on div "Select Media LLC Dashboard Transactions Ledger Payees Cancellations" at bounding box center [698, 331] width 1396 height 662
click at [1210, 29] on input "text" at bounding box center [1220, 23] width 137 height 28
paste input "286025881204301824"
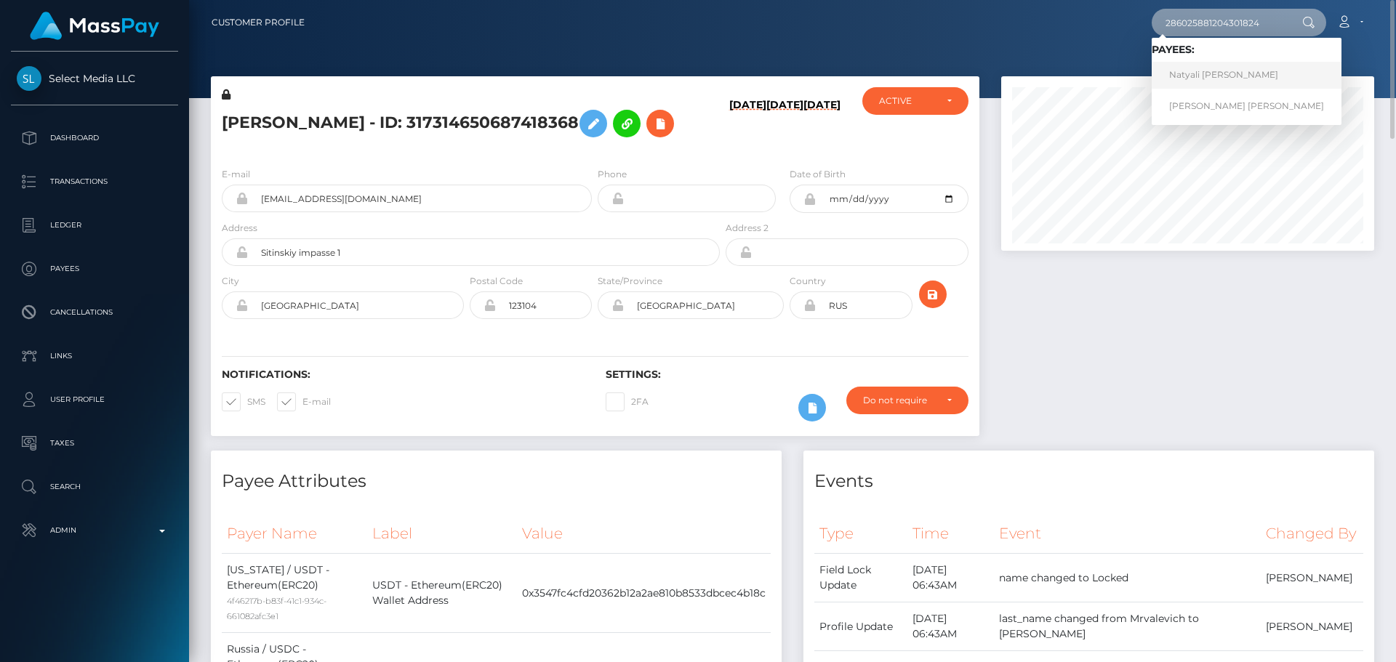
type input "286025881204301824"
click at [1239, 79] on link "Natyali Yaritza Vilchez Gonzalez" at bounding box center [1247, 75] width 190 height 27
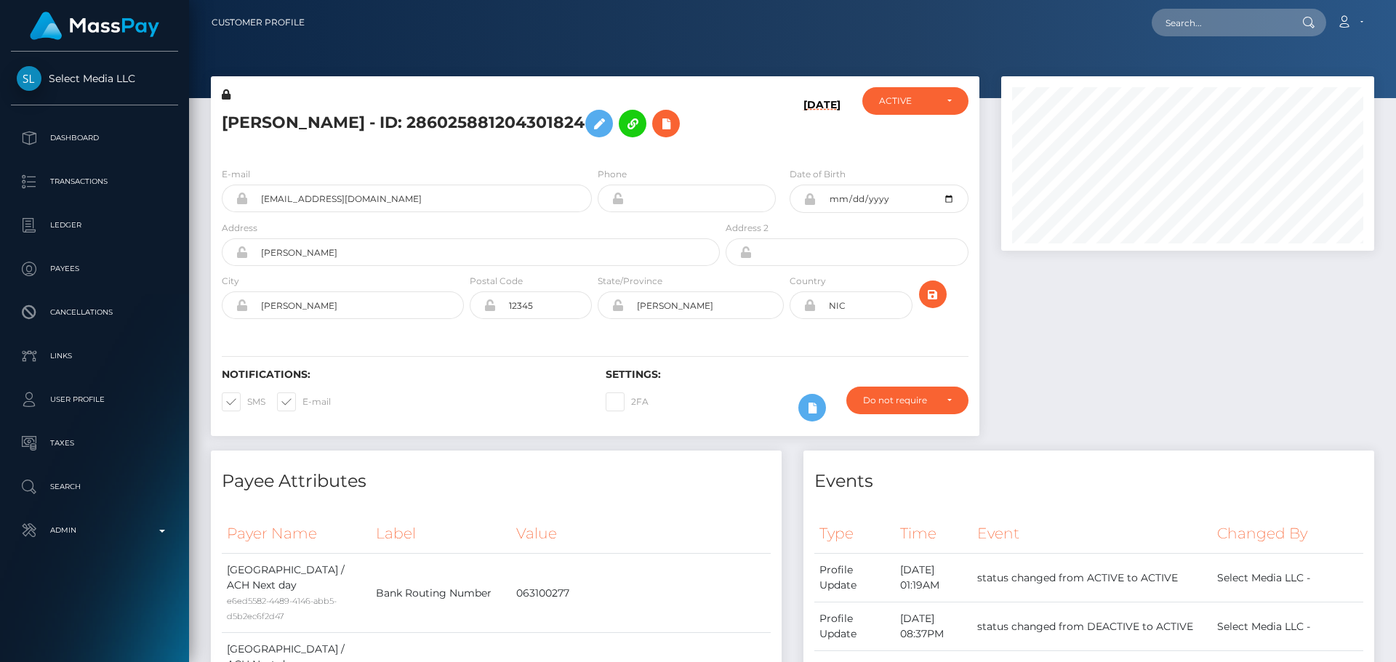
scroll to position [175, 374]
click at [537, 145] on h5 "[PERSON_NAME] - ID: 286025881204301824" at bounding box center [467, 124] width 490 height 42
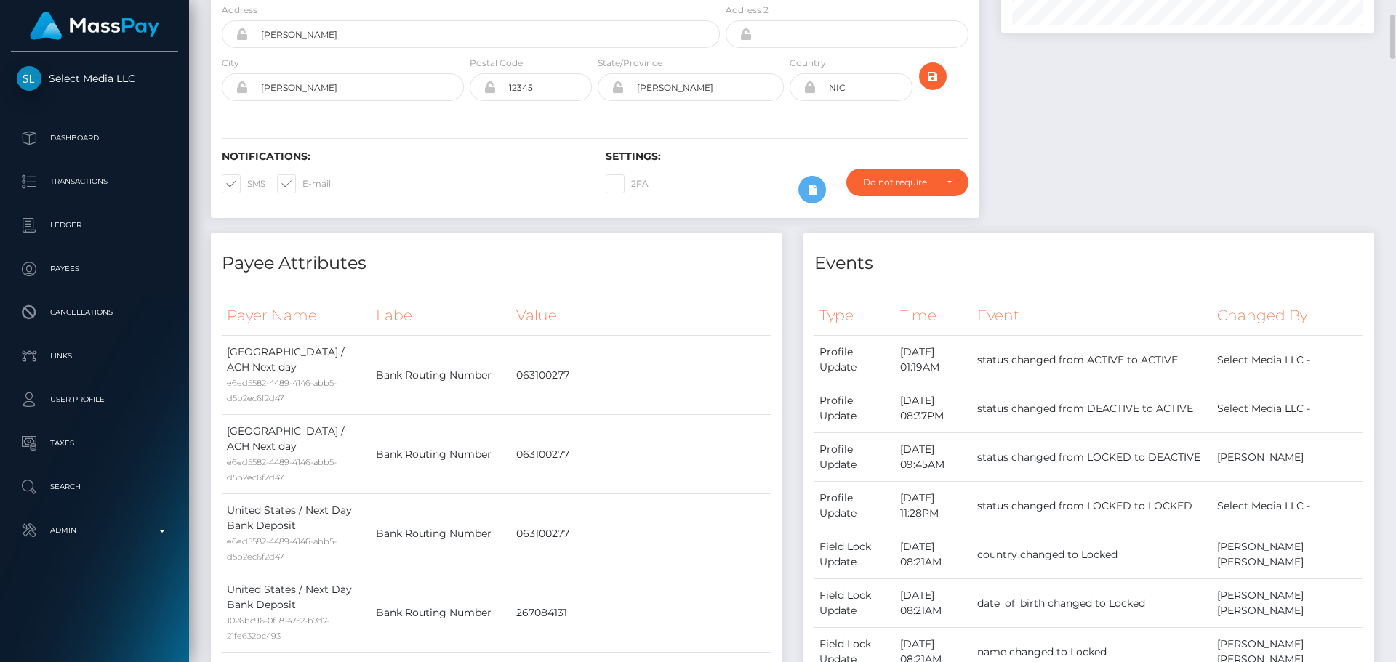
scroll to position [0, 0]
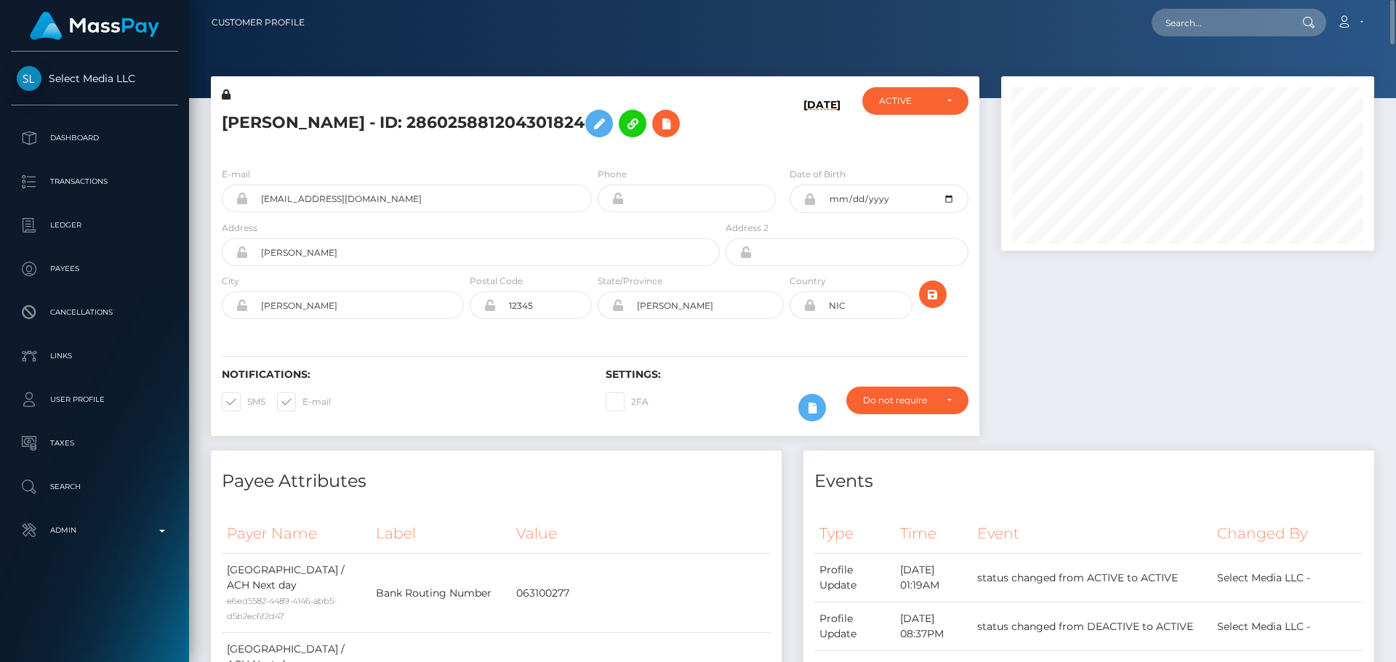
click at [540, 156] on div "[PERSON_NAME] - ID: 286025881204301824" at bounding box center [467, 121] width 512 height 68
click at [358, 266] on input "[PERSON_NAME]" at bounding box center [484, 252] width 472 height 28
paste input "Del BANPRO Sutiava, 1 [PERSON_NAME] Este, 10 varas Sur, [GEOGRAPHIC_DATA]"
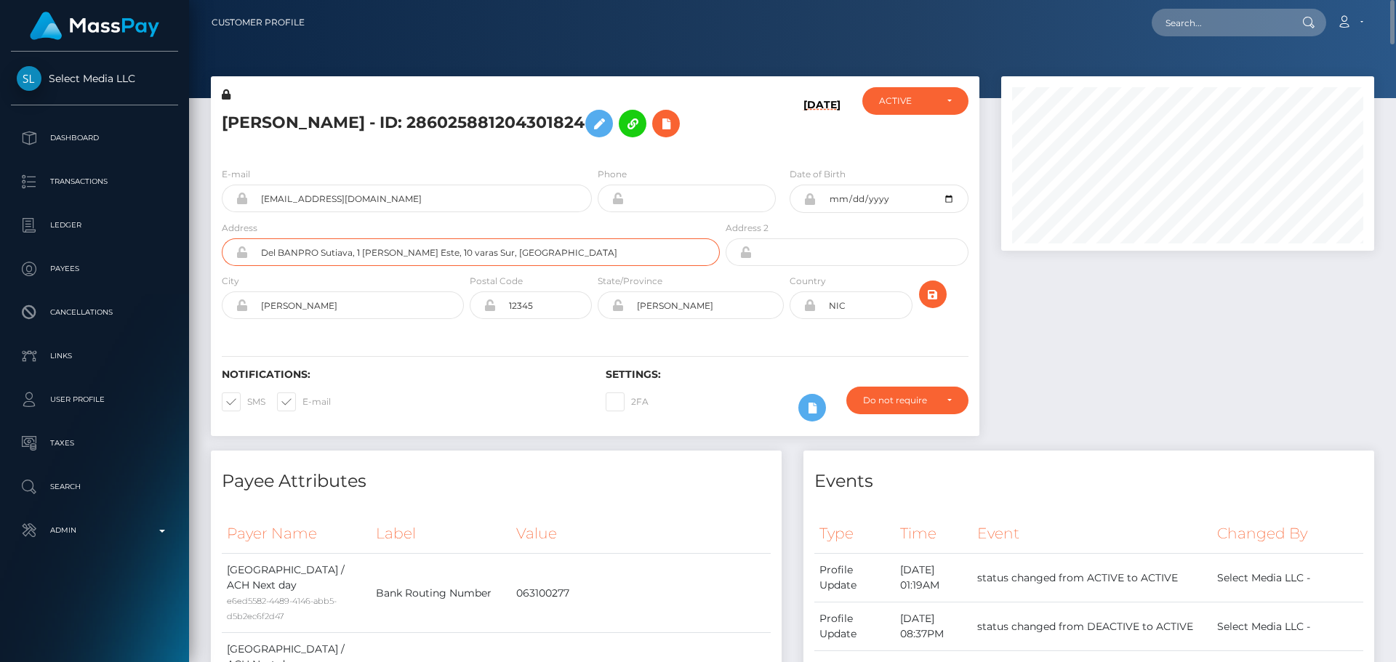
type input "Del BANPRO Sutiava, 1 [PERSON_NAME] Este, 10 varas Sur, [GEOGRAPHIC_DATA]"
click at [430, 381] on h6 "Notifications:" at bounding box center [403, 375] width 362 height 12
click at [314, 319] on input "[PERSON_NAME]" at bounding box center [356, 306] width 216 height 28
click at [351, 372] on div "Notifications: SMS E-mail Settings: 2FA" at bounding box center [595, 385] width 769 height 103
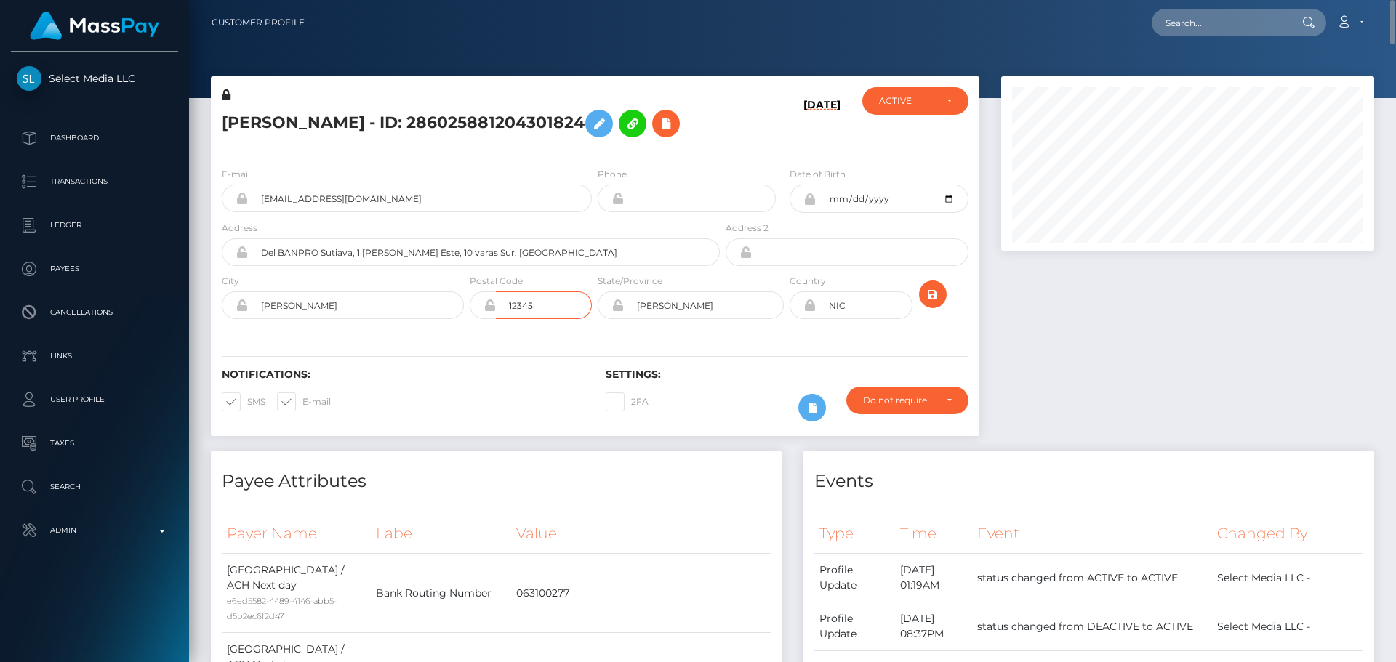
click at [552, 316] on input "12345" at bounding box center [544, 306] width 96 height 28
paste input "21000"
type input "21000"
click at [526, 358] on div "Notifications: SMS E-mail Settings: 2FA" at bounding box center [595, 385] width 769 height 103
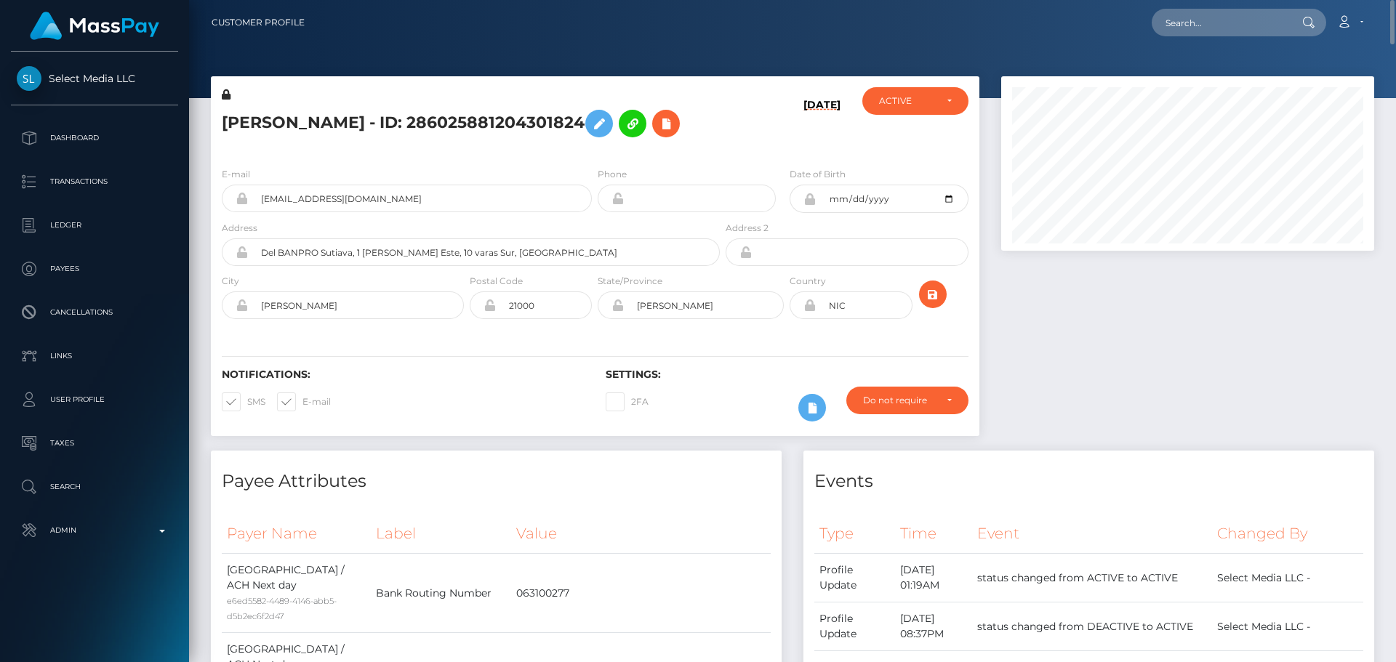
click at [873, 361] on div "Notifications: SMS E-mail Settings: 2FA" at bounding box center [595, 385] width 769 height 103
click at [935, 304] on icon "submit" at bounding box center [932, 295] width 17 height 18
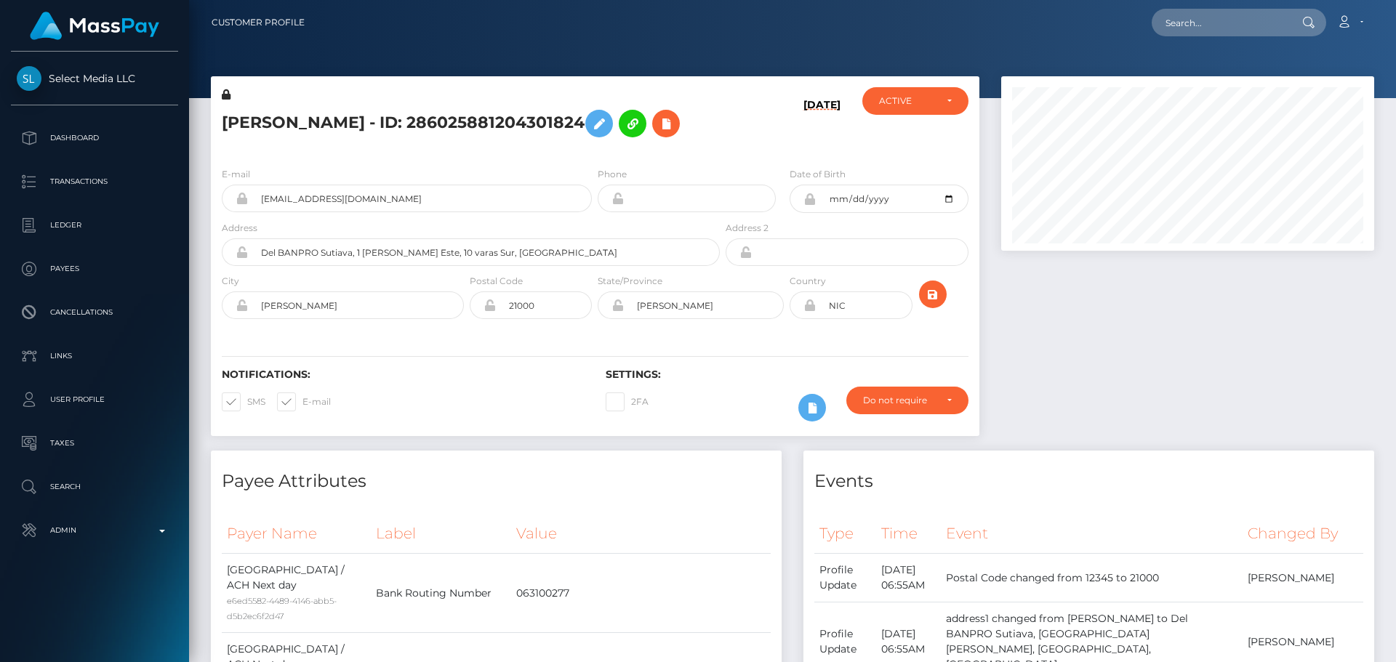
scroll to position [175, 374]
click at [657, 133] on icon at bounding box center [665, 124] width 17 height 18
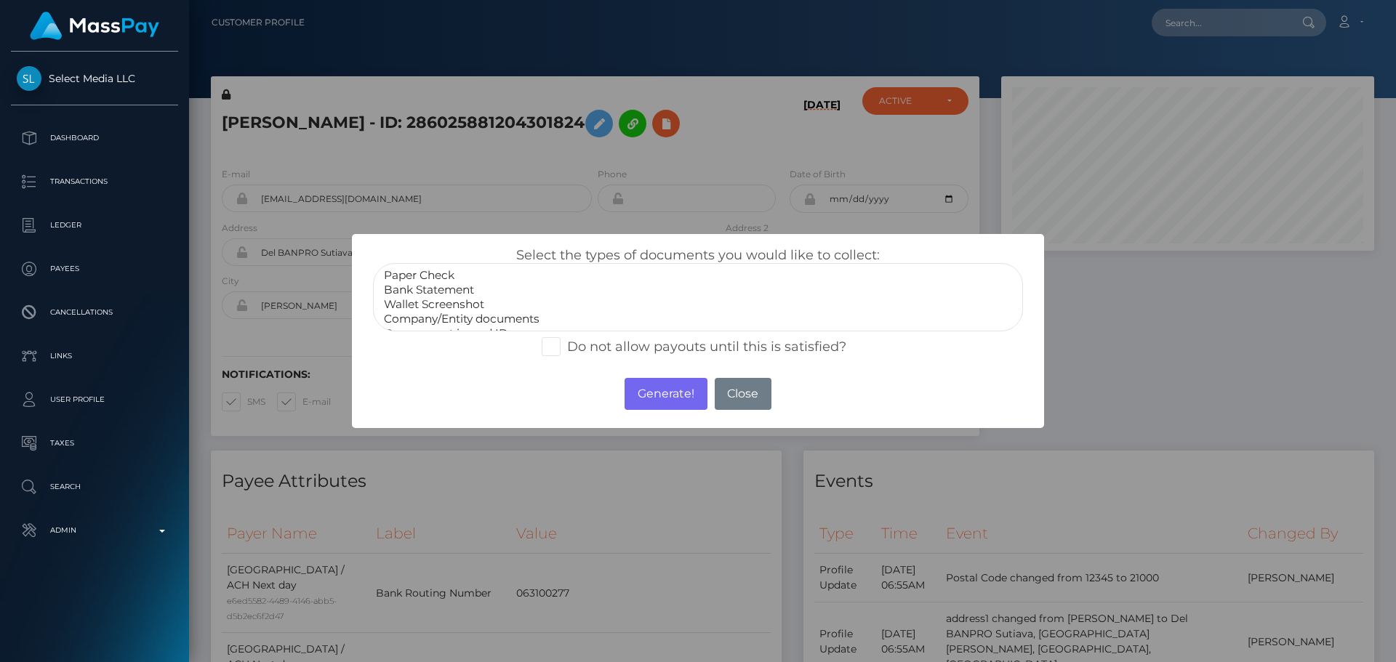
scroll to position [29, 0]
select select "Miscellaneous"
click at [437, 313] on option "Miscellaneous" at bounding box center [697, 319] width 631 height 15
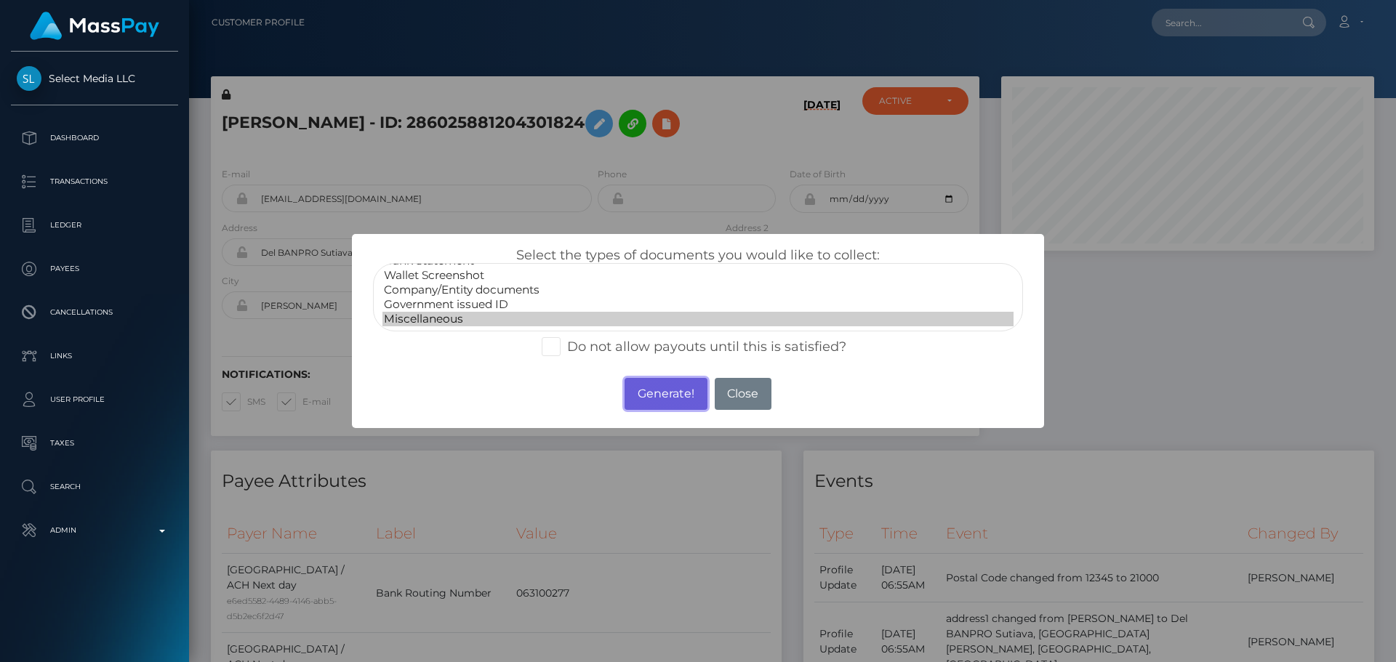
click at [676, 399] on button "Generate!" at bounding box center [666, 394] width 82 height 32
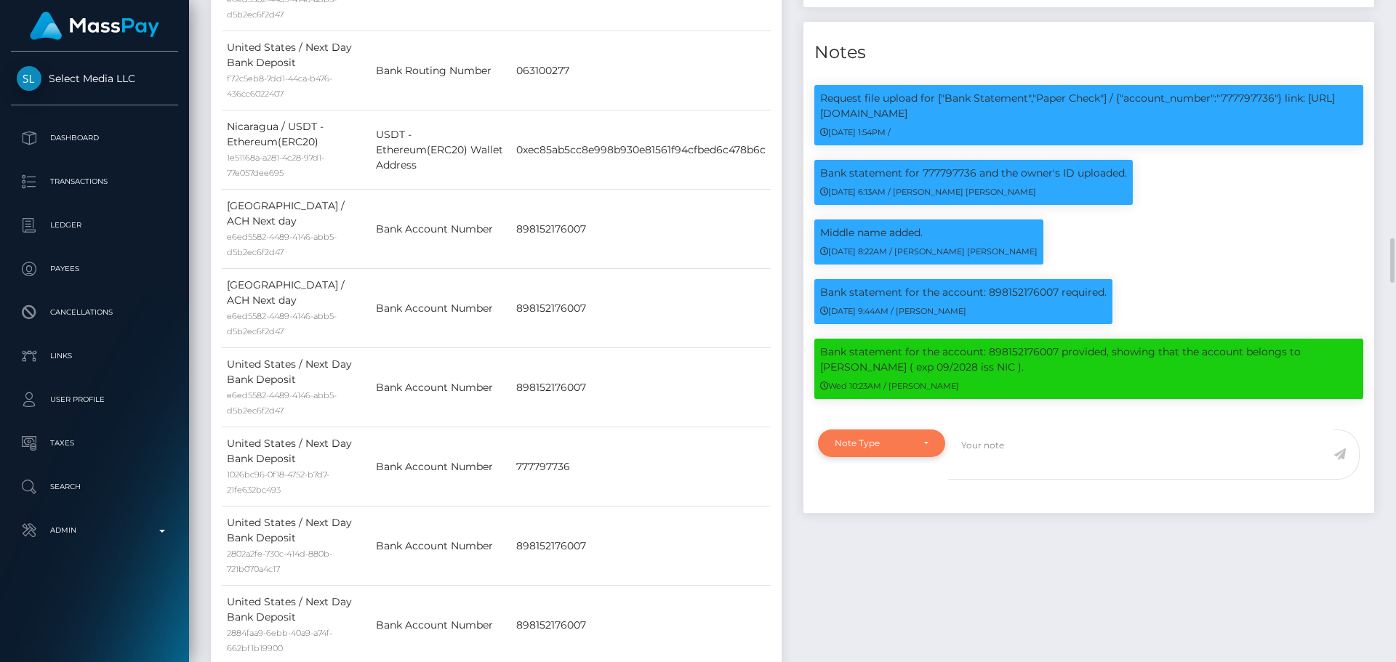
scroll to position [1381, 0]
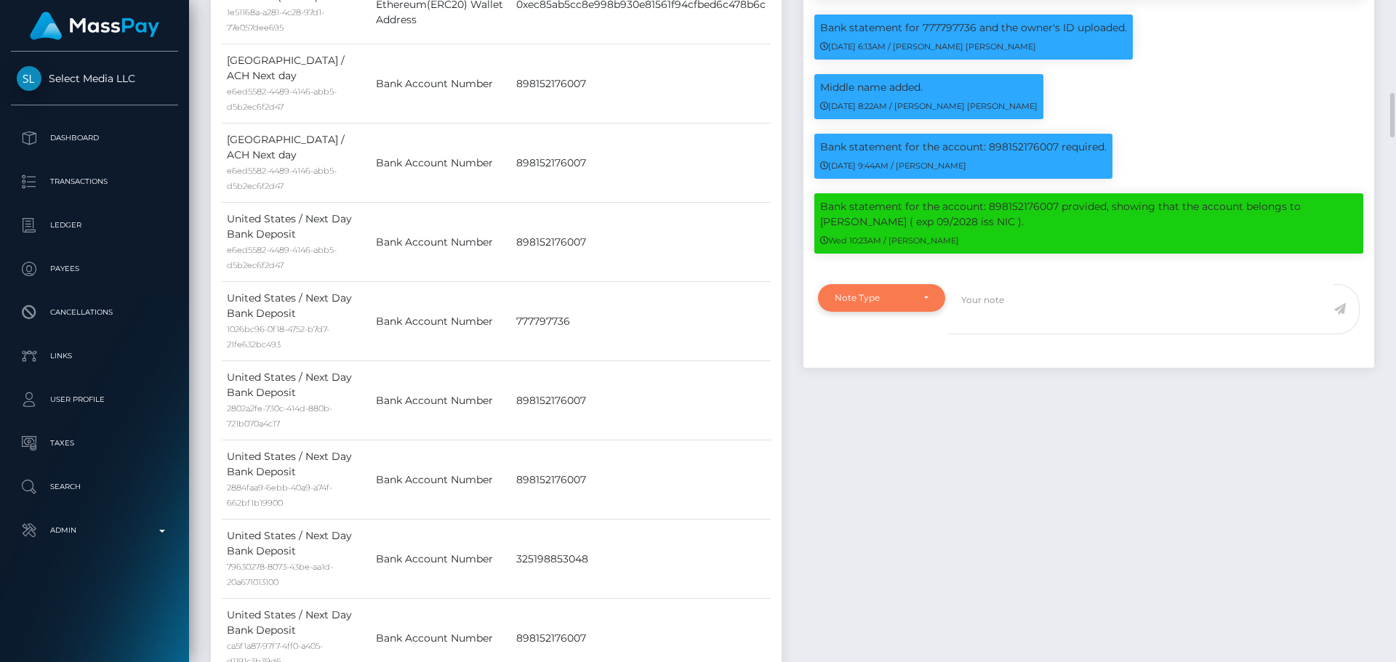
click at [886, 302] on div "Note Type" at bounding box center [881, 298] width 127 height 28
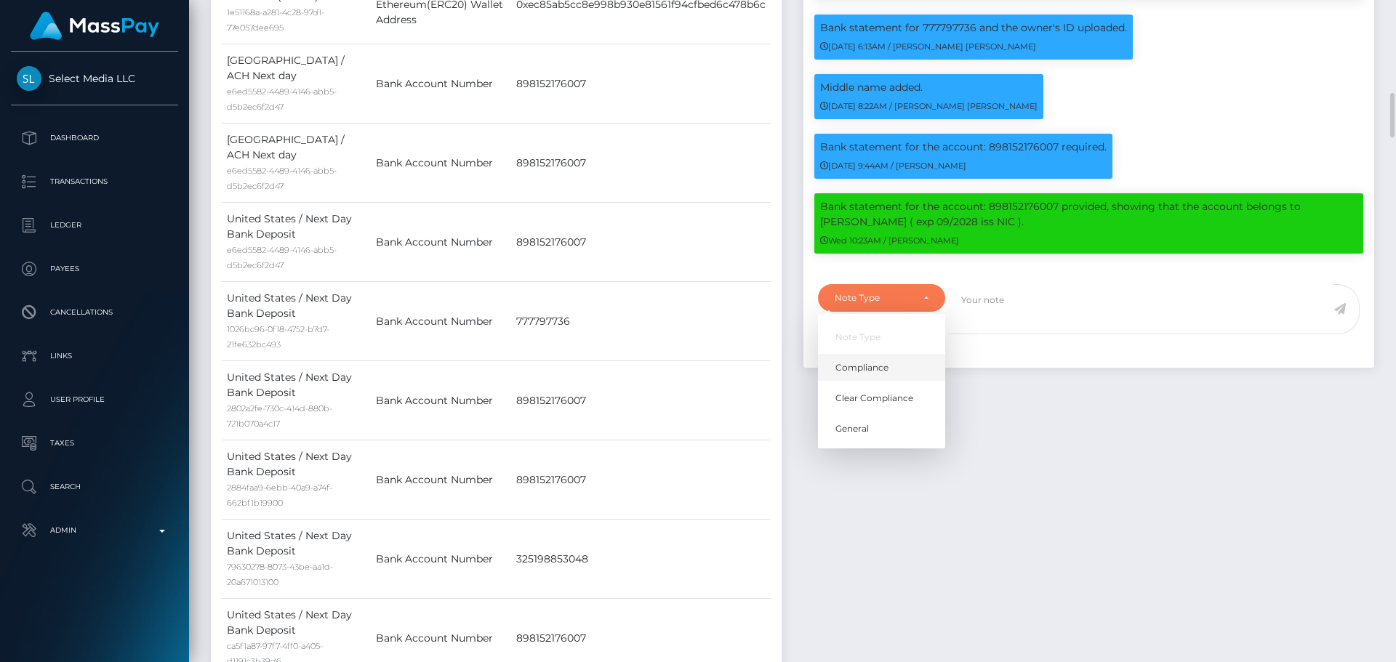
click at [880, 374] on span "Compliance" at bounding box center [861, 367] width 53 height 13
select select "COMPLIANCE"
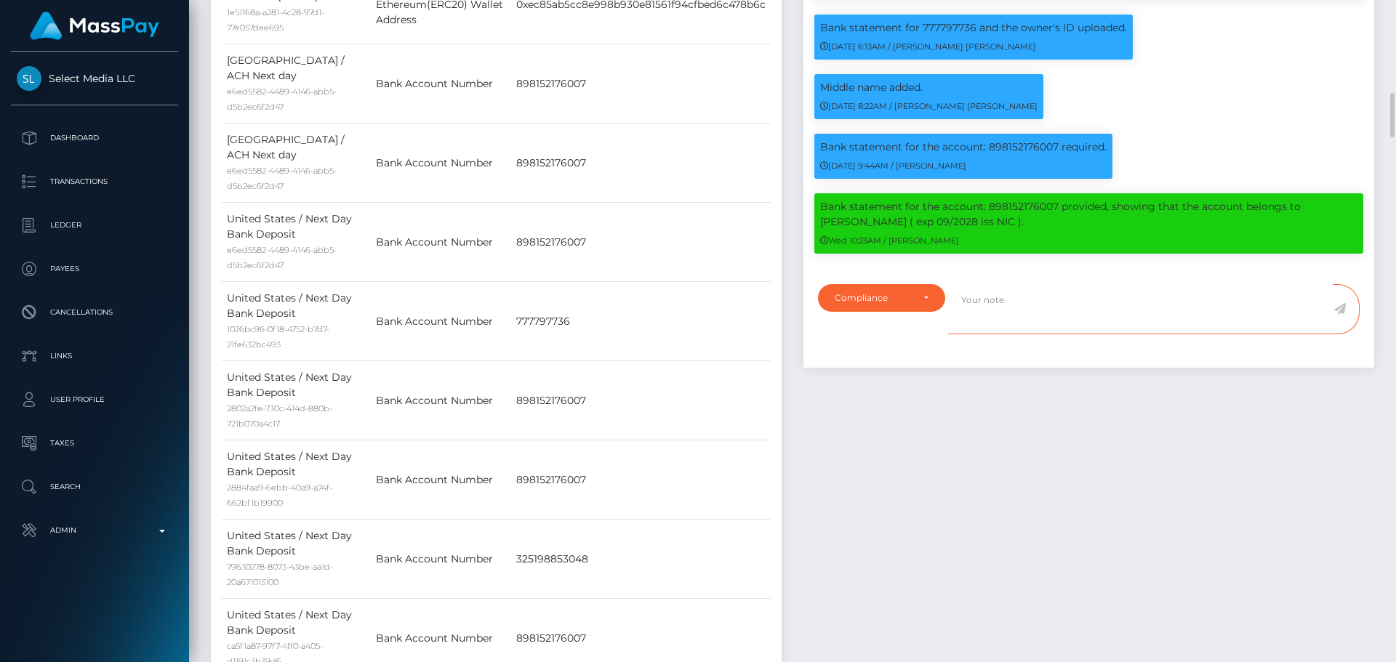
click at [1052, 323] on textarea at bounding box center [1140, 309] width 385 height 50
type textarea "Address updated as per the provided proof."
click at [1341, 315] on icon at bounding box center [1339, 309] width 12 height 12
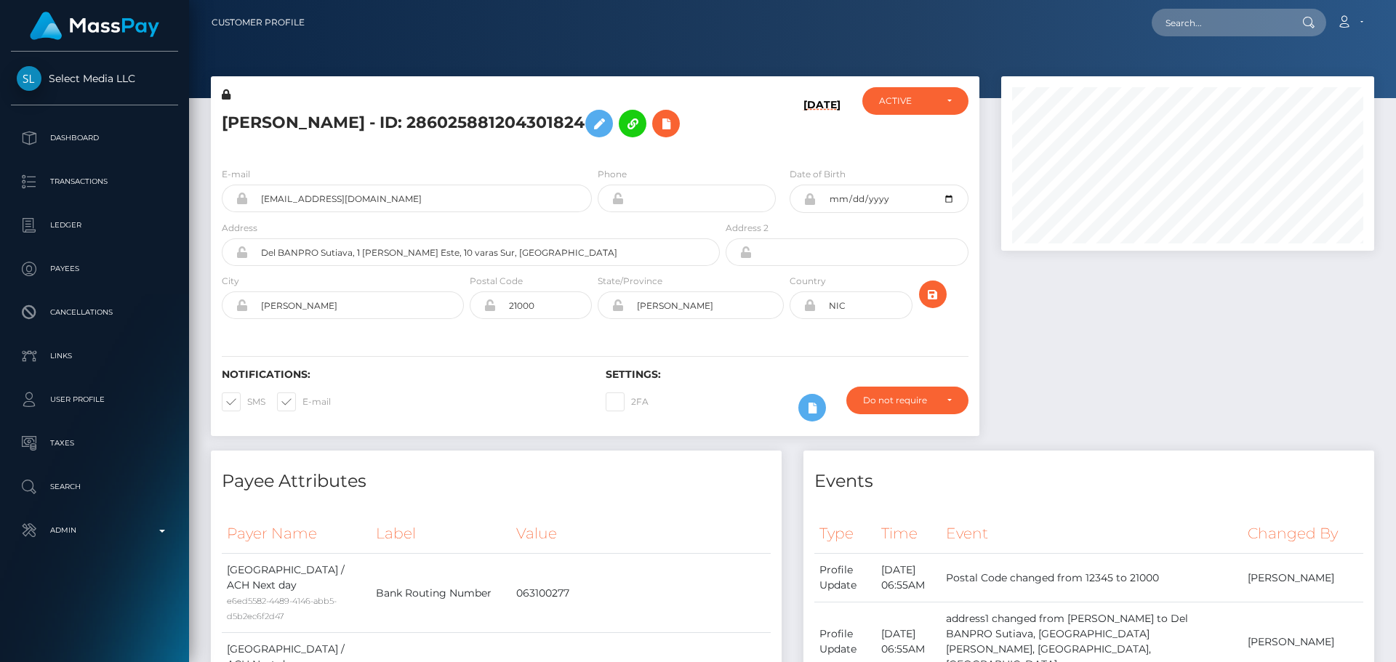
scroll to position [175, 374]
click at [356, 108] on h5 "[PERSON_NAME] - ID: 286025881204301824" at bounding box center [467, 124] width 490 height 42
copy h5 "[PERSON_NAME] - ID: 286025881204301824"
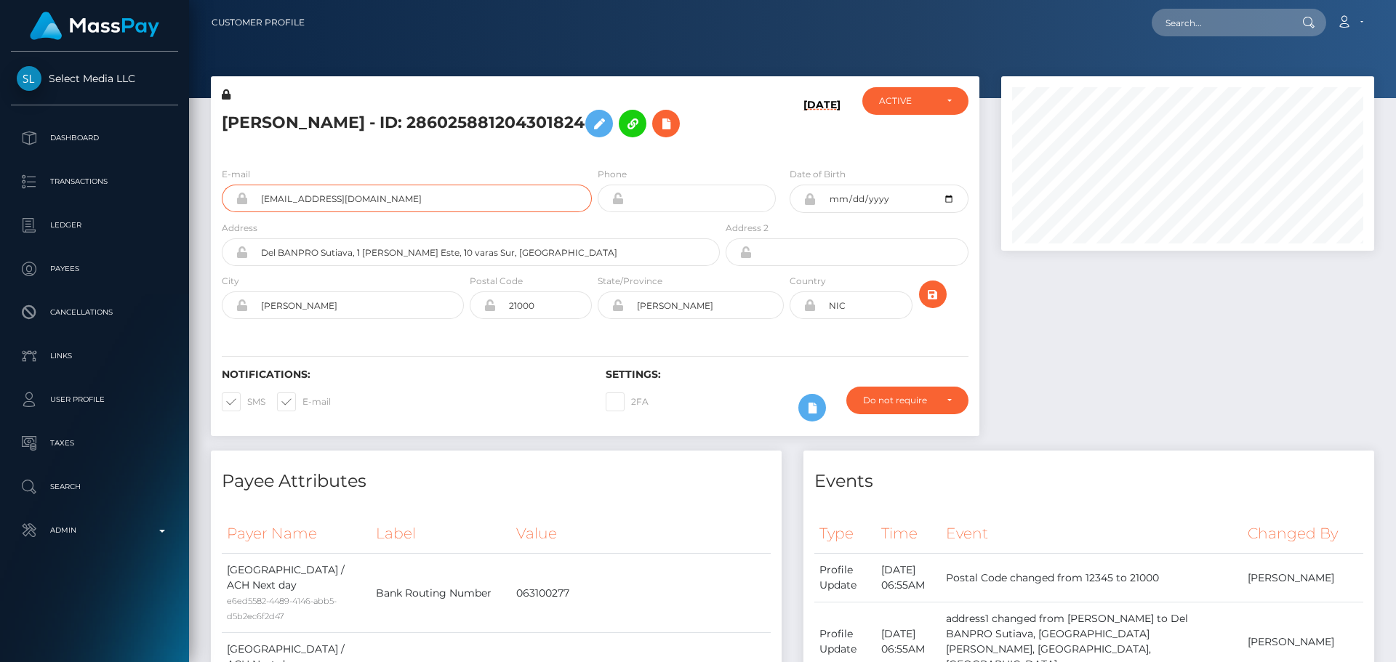
drag, startPoint x: 389, startPoint y: 226, endPoint x: 219, endPoint y: 220, distance: 170.2
click at [219, 220] on div "E-mail [EMAIL_ADDRESS][DOMAIN_NAME]" at bounding box center [403, 194] width 384 height 54
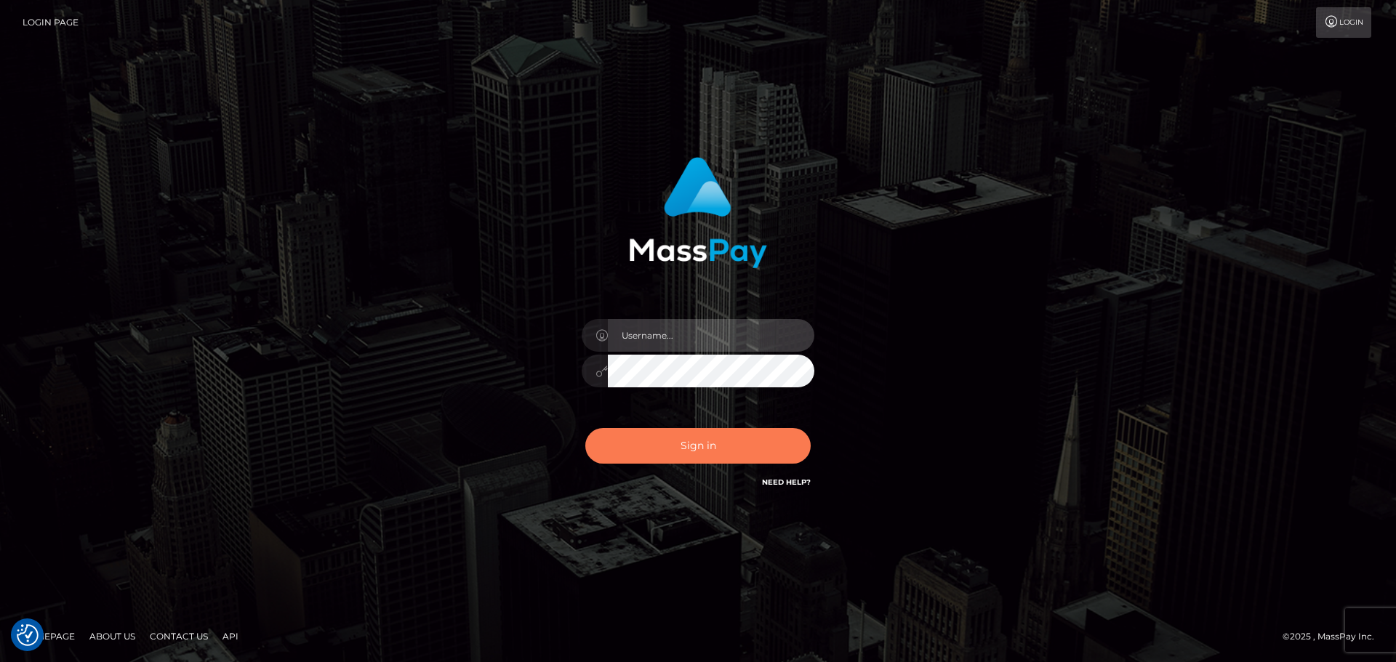
type input "[DOMAIN_NAME]"
click at [742, 448] on button "Sign in" at bounding box center [697, 446] width 225 height 36
type input "[DOMAIN_NAME]"
click at [754, 430] on button "Sign in" at bounding box center [697, 446] width 225 height 36
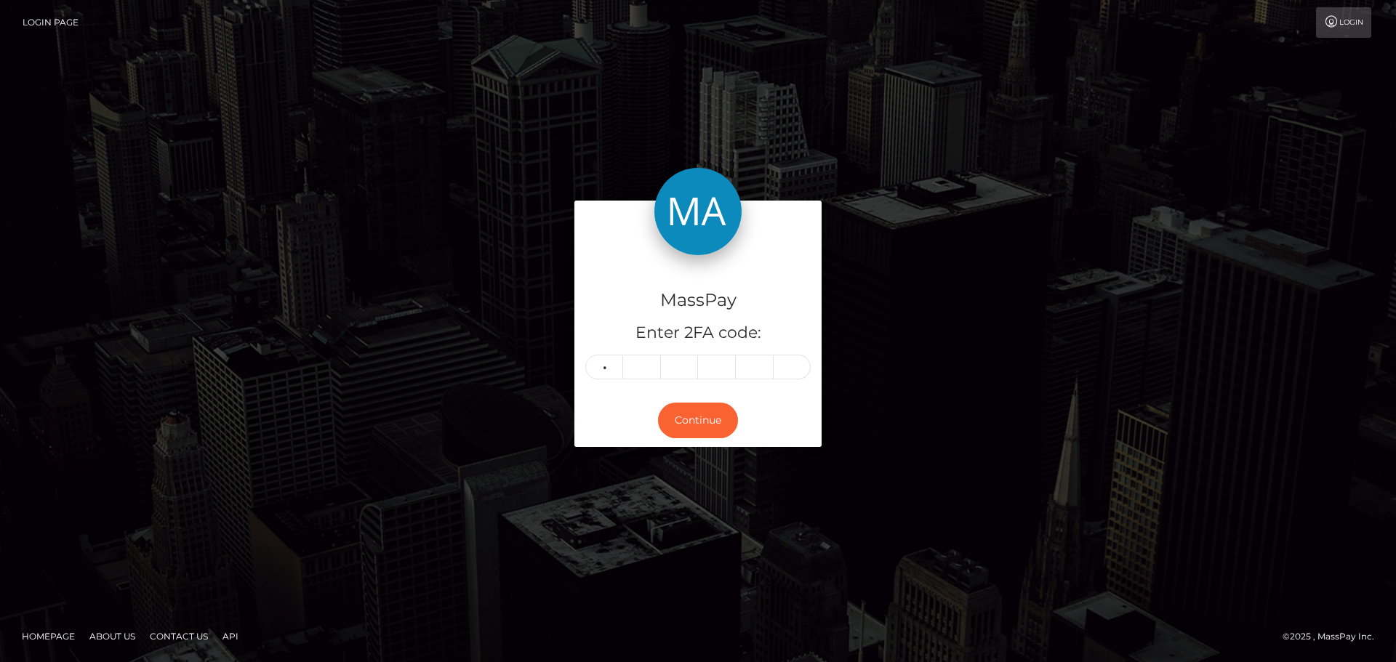
type input "7"
type input "3"
type input "0"
type input "6"
type input "0"
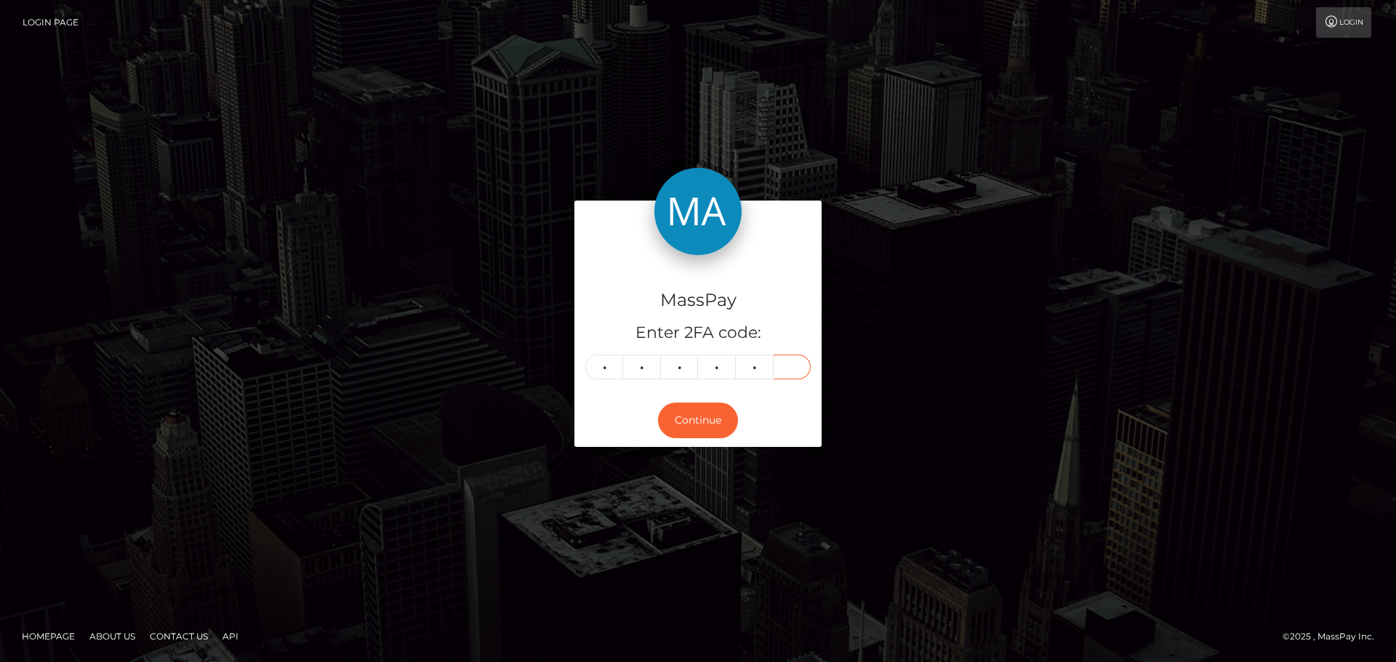
type input "2"
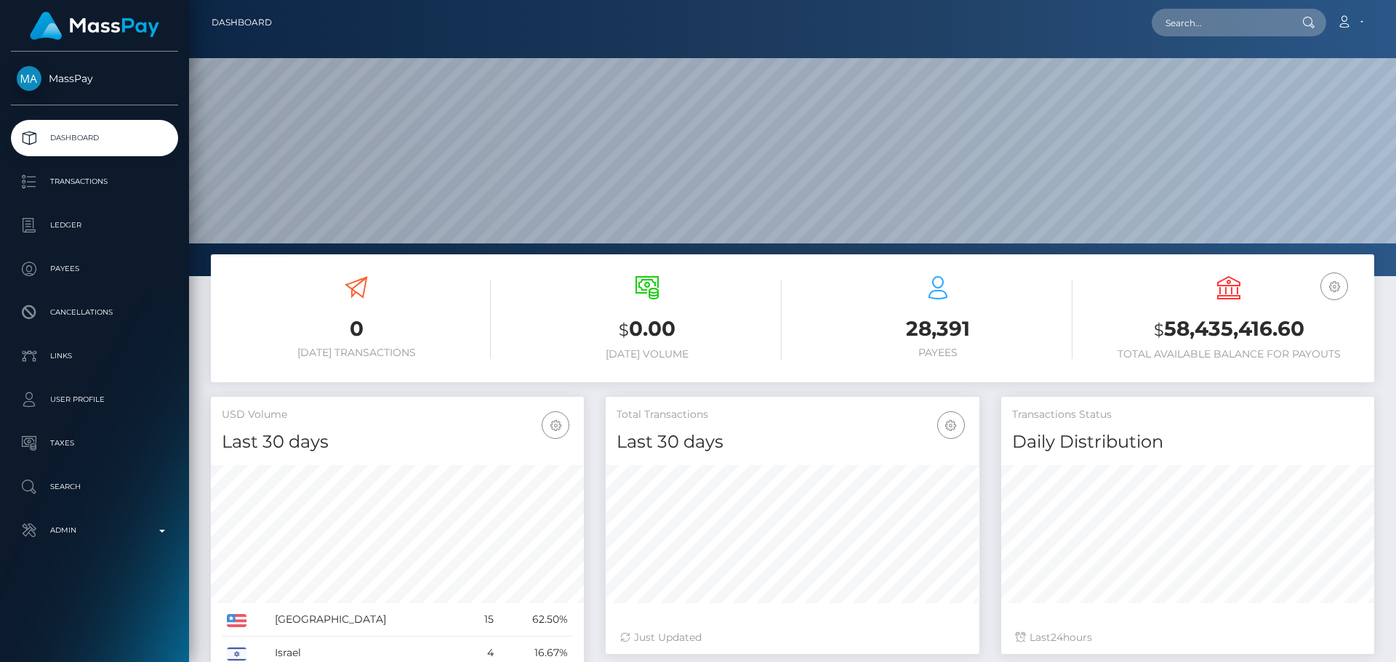
scroll to position [258, 374]
click at [1214, 4] on nav "Dashboard Loading... Loading... Account Edit Profile" at bounding box center [792, 22] width 1207 height 45
click at [1216, 23] on input "text" at bounding box center [1220, 23] width 137 height 28
paste input "valonyango4@gmail.com"
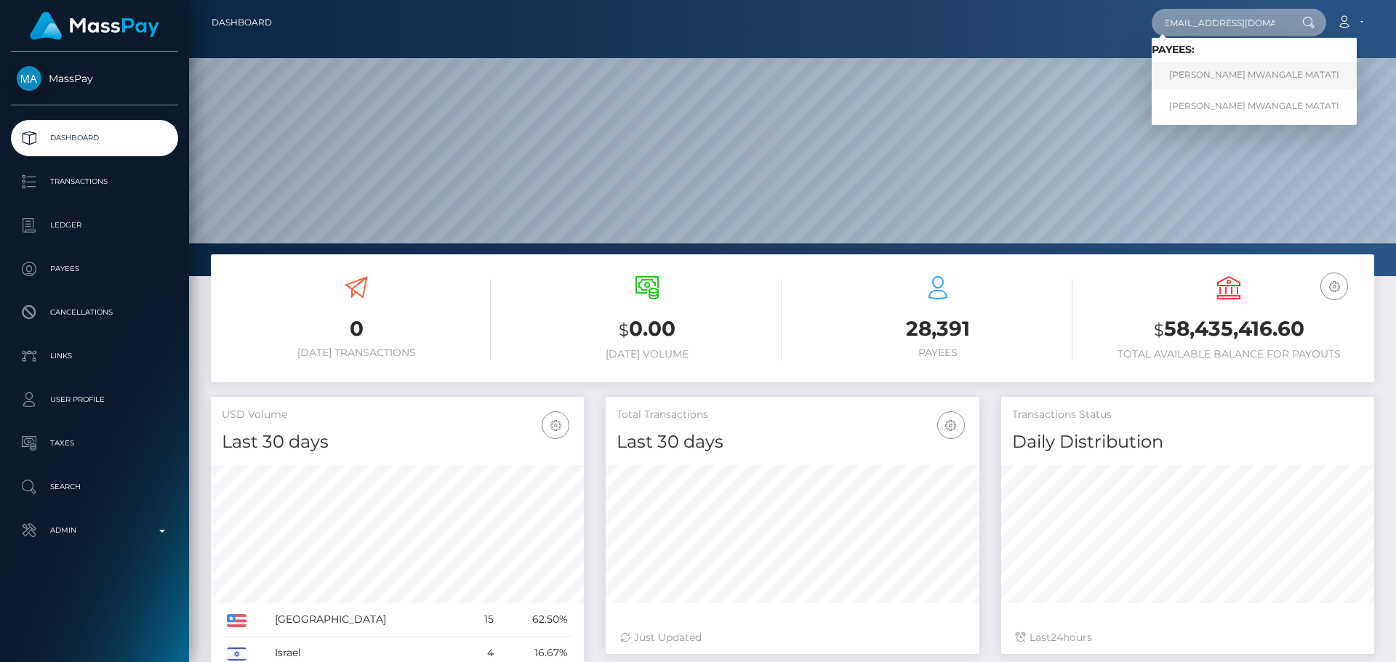
type input "valonyango4@gmail.com"
click at [1197, 73] on link "GLORINE MWANGALE MATATI" at bounding box center [1254, 75] width 205 height 27
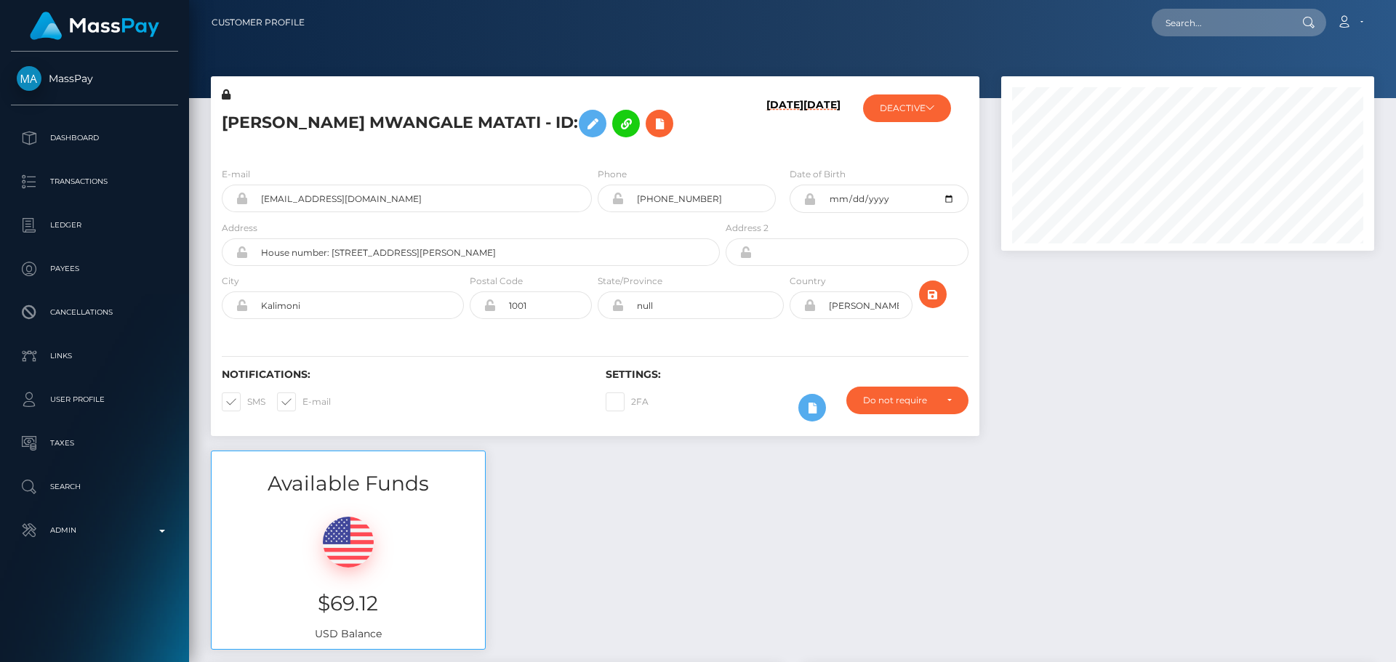
scroll to position [175, 374]
click at [678, 136] on h5 "[PERSON_NAME] MWANGALE MATATI - ID:" at bounding box center [467, 124] width 490 height 42
click at [653, 125] on h5 "[PERSON_NAME] MWANGALE MATATI - ID:" at bounding box center [467, 124] width 490 height 42
click at [662, 101] on div "[PERSON_NAME] MWANGALE MATATI - ID:" at bounding box center [467, 121] width 512 height 68
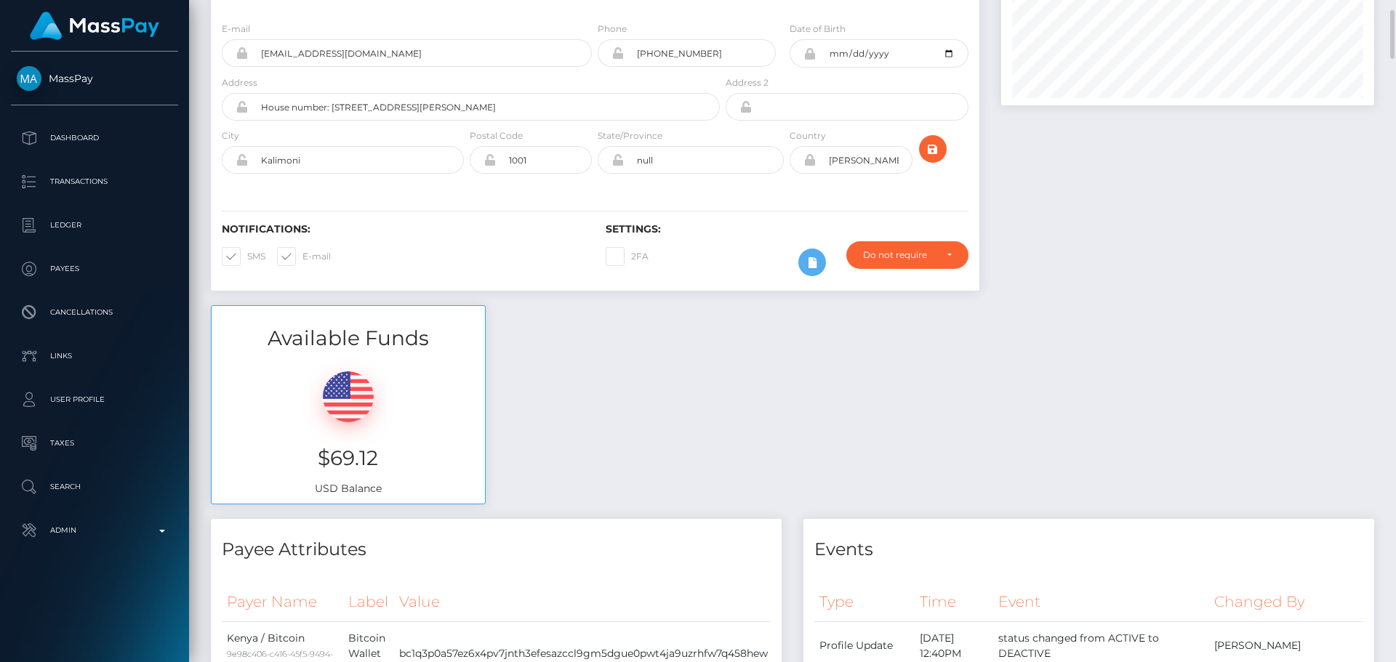
scroll to position [0, 0]
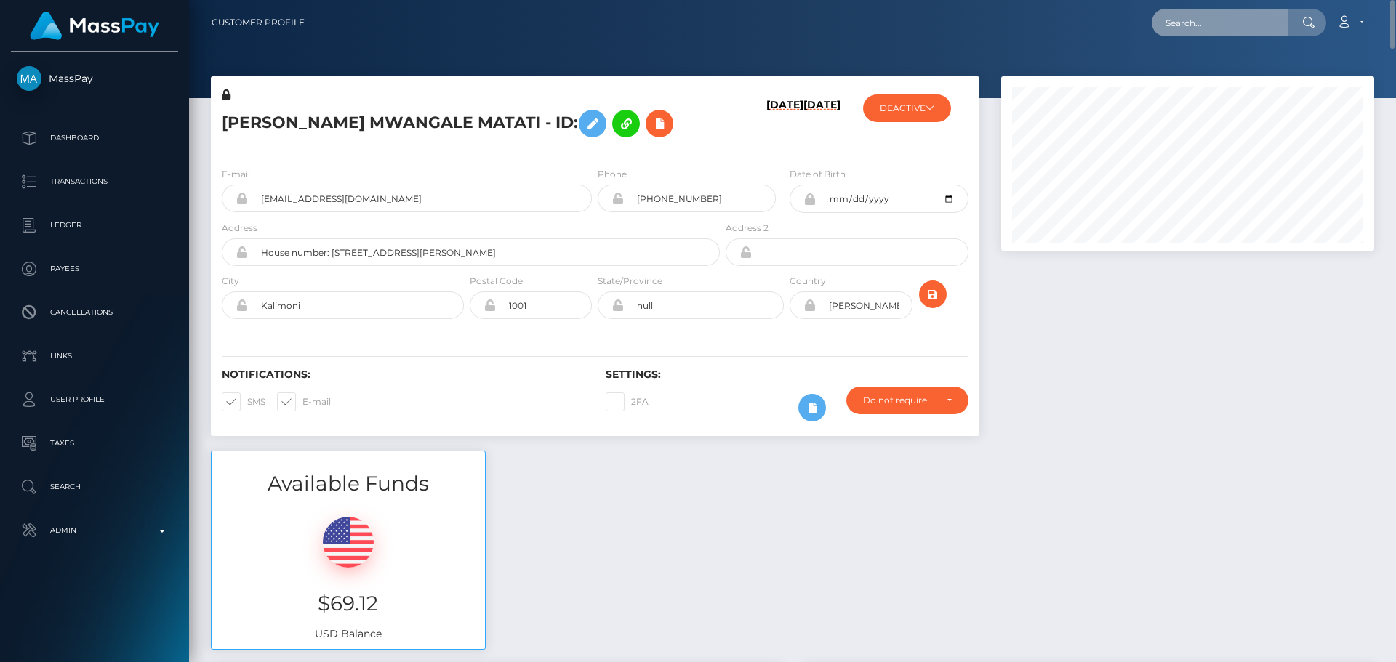
click at [1207, 26] on input "text" at bounding box center [1220, 23] width 137 height 28
paste input "[EMAIL_ADDRESS][DOMAIN_NAME]"
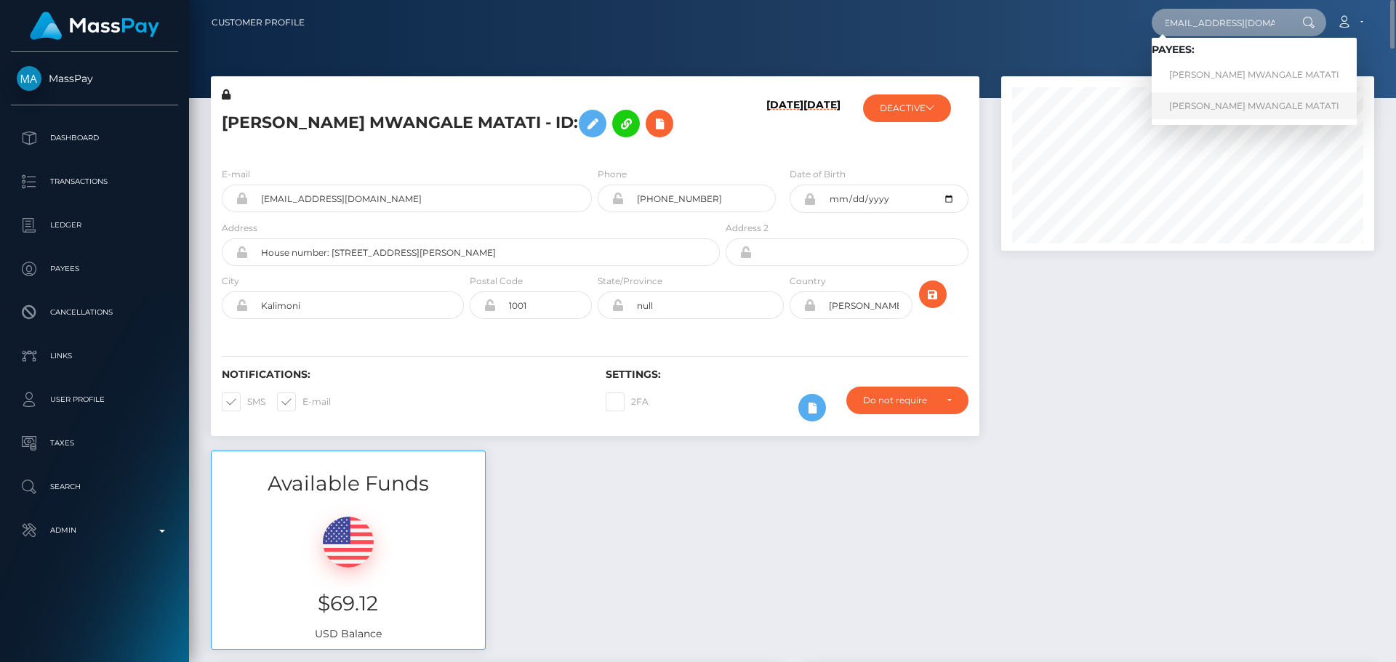
type input "[EMAIL_ADDRESS][DOMAIN_NAME]"
click at [1216, 107] on link "[PERSON_NAME] MWANGALE MATATI" at bounding box center [1254, 105] width 205 height 27
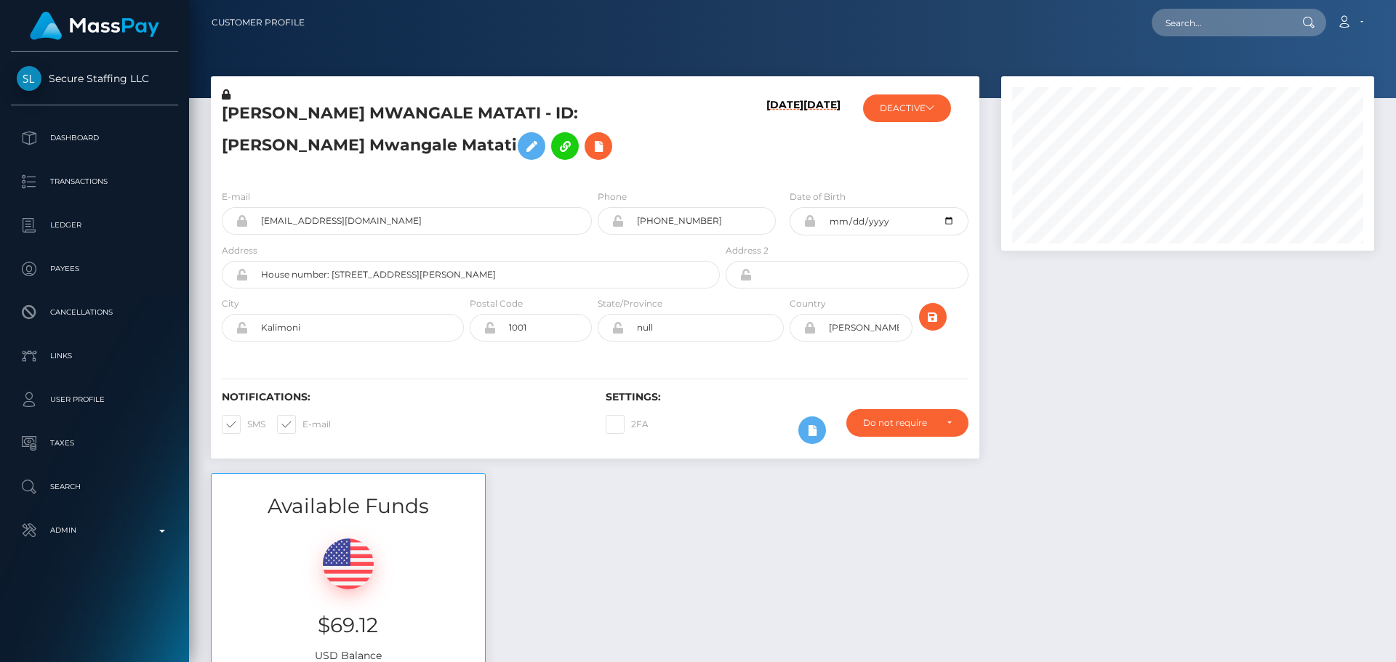
scroll to position [175, 374]
click at [587, 147] on h5 "[PERSON_NAME] MWANGALE MATATI - ID: [PERSON_NAME] Mwangale Matati" at bounding box center [467, 135] width 490 height 65
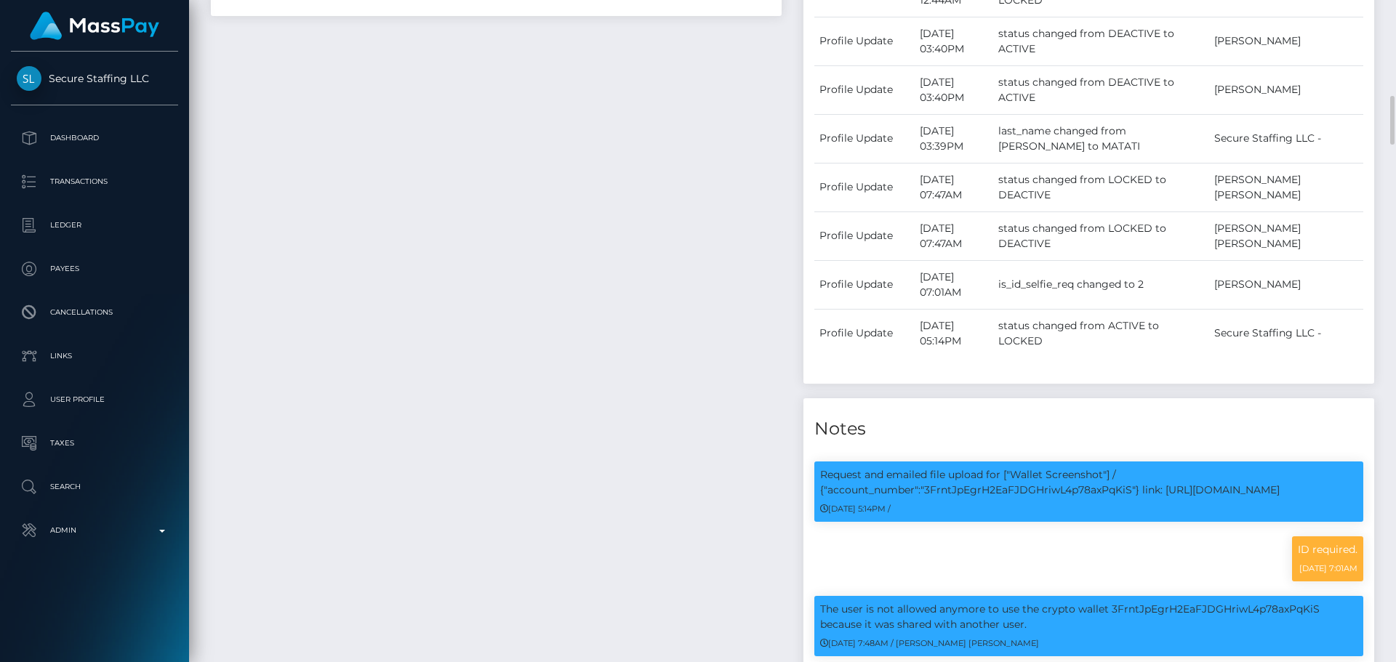
scroll to position [1672, 0]
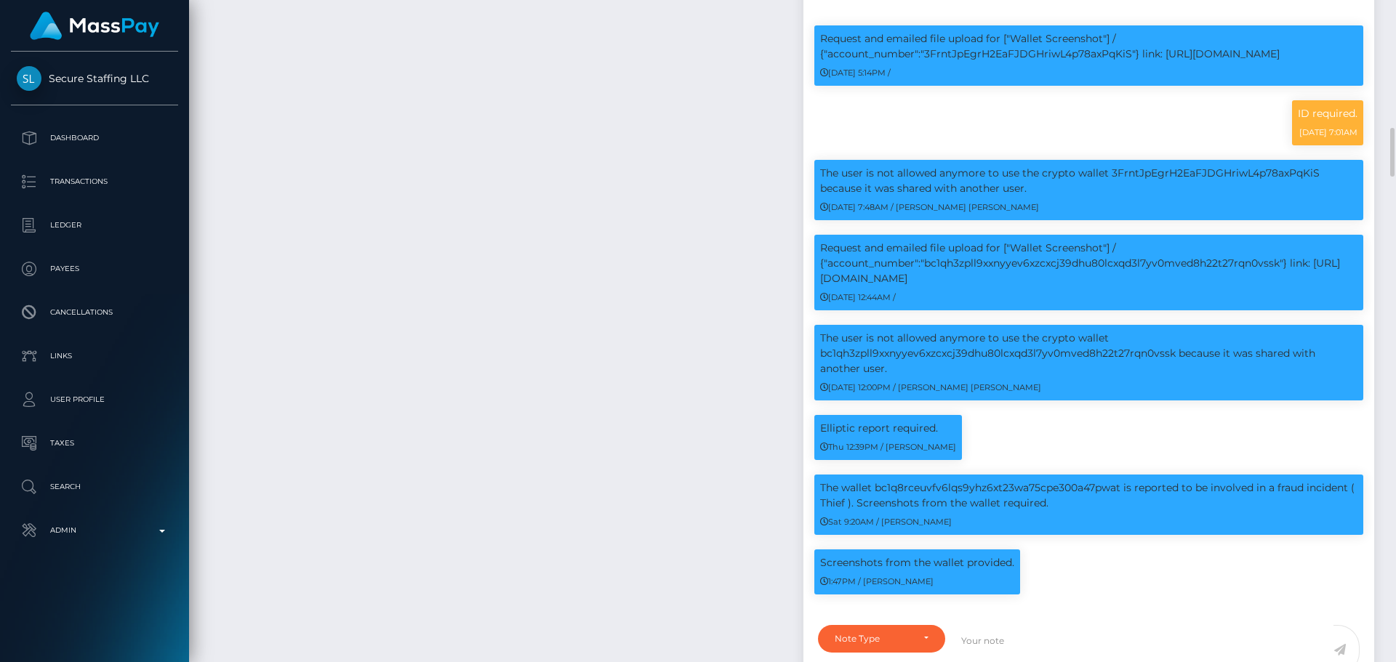
scroll to position [1818, 0]
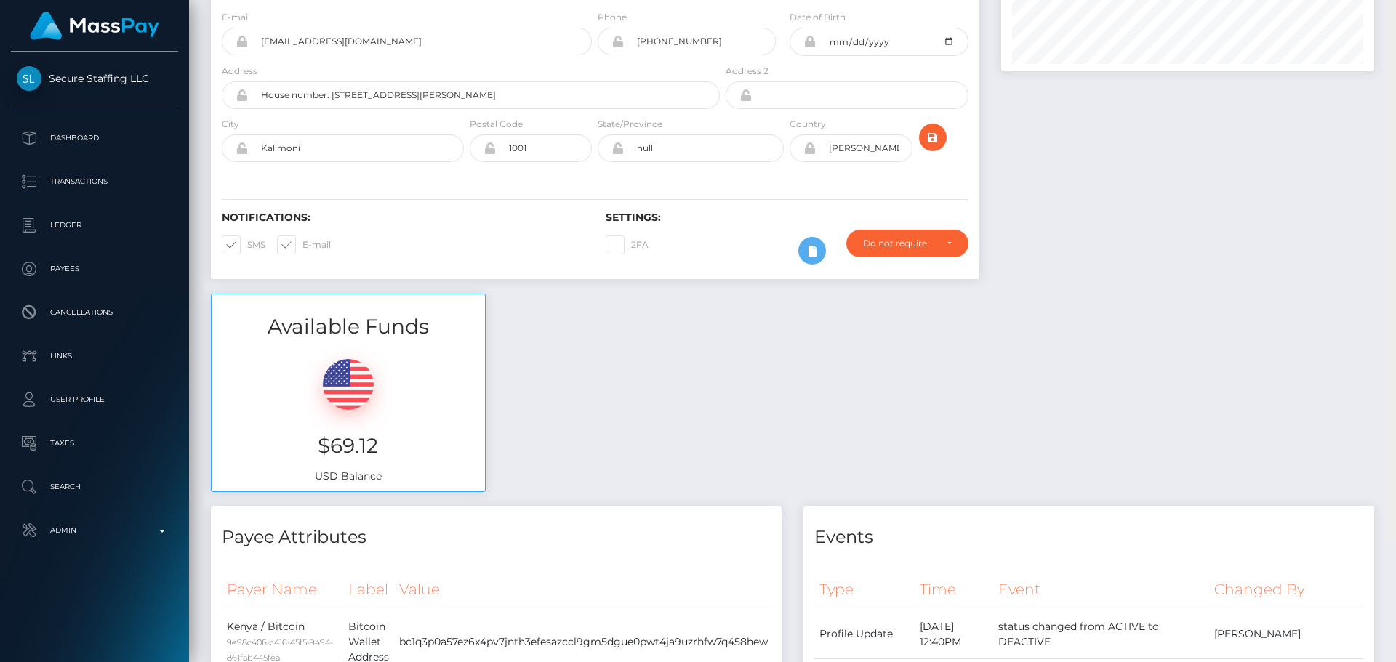
scroll to position [0, 0]
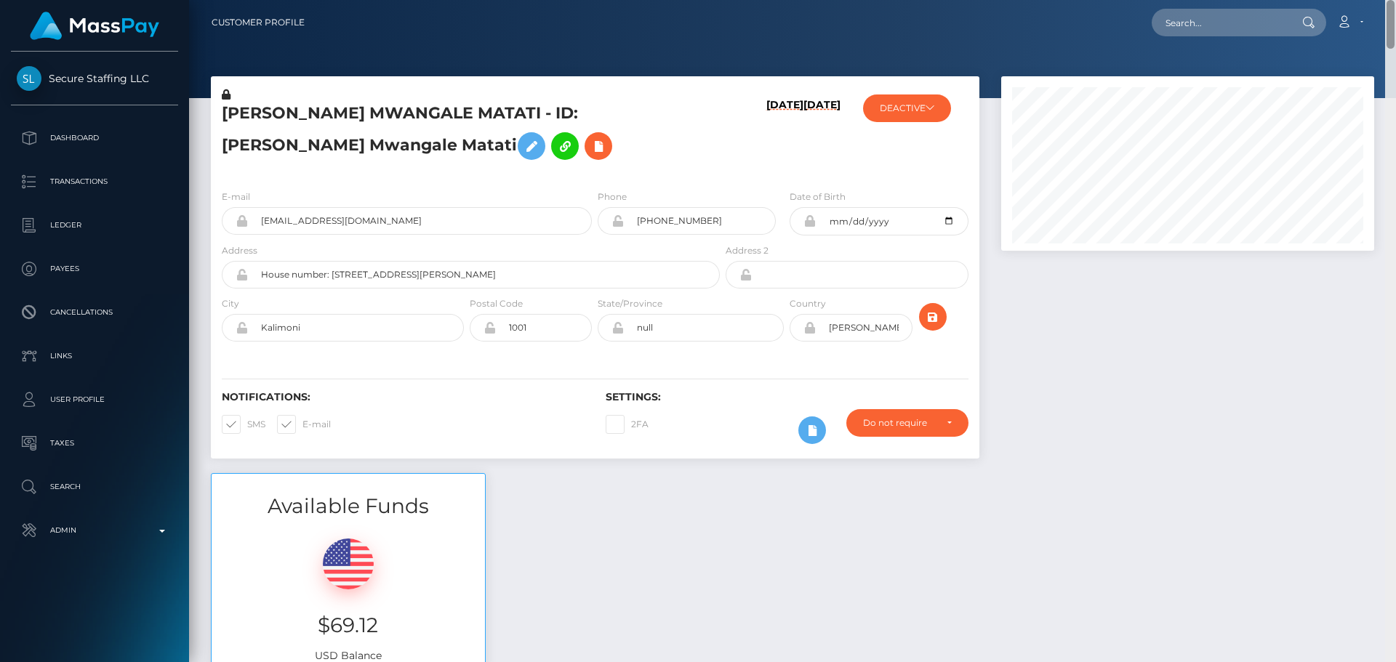
drag, startPoint x: 1387, startPoint y: 513, endPoint x: 1368, endPoint y: -2, distance: 515.9
click at [1368, 0] on html "Secure Staffing LLC Dashboard Transactions Ledger Payees Links" at bounding box center [698, 331] width 1396 height 662
click at [662, 189] on div "Phone [PHONE_NUMBER]" at bounding box center [687, 212] width 178 height 46
click at [405, 116] on h5 "GLORINE MWANGALE MATATI - ID: Glorine Mwangale Matati" at bounding box center [467, 135] width 490 height 65
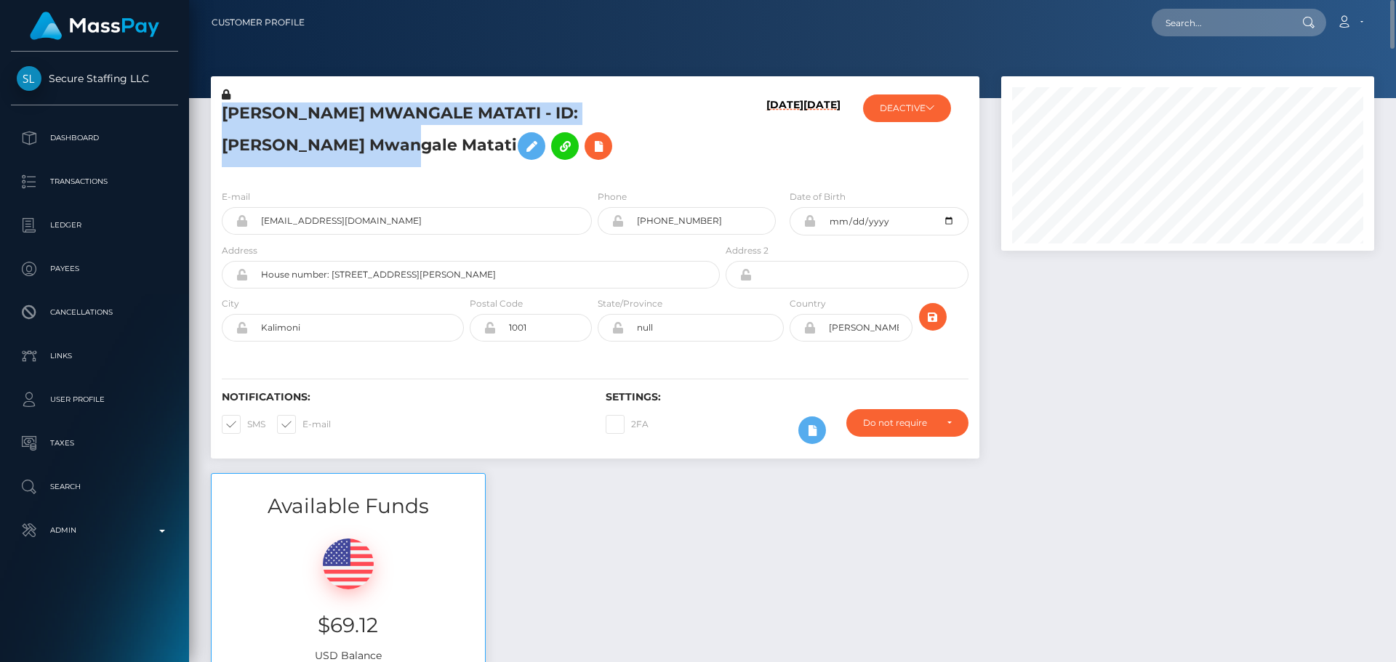
click at [405, 116] on h5 "GLORINE MWANGALE MATATI - ID: Glorine Mwangale Matati" at bounding box center [467, 135] width 490 height 65
copy h5 "GLORINE MWANGALE MATATI - ID: Glorine Mwangale Matati"
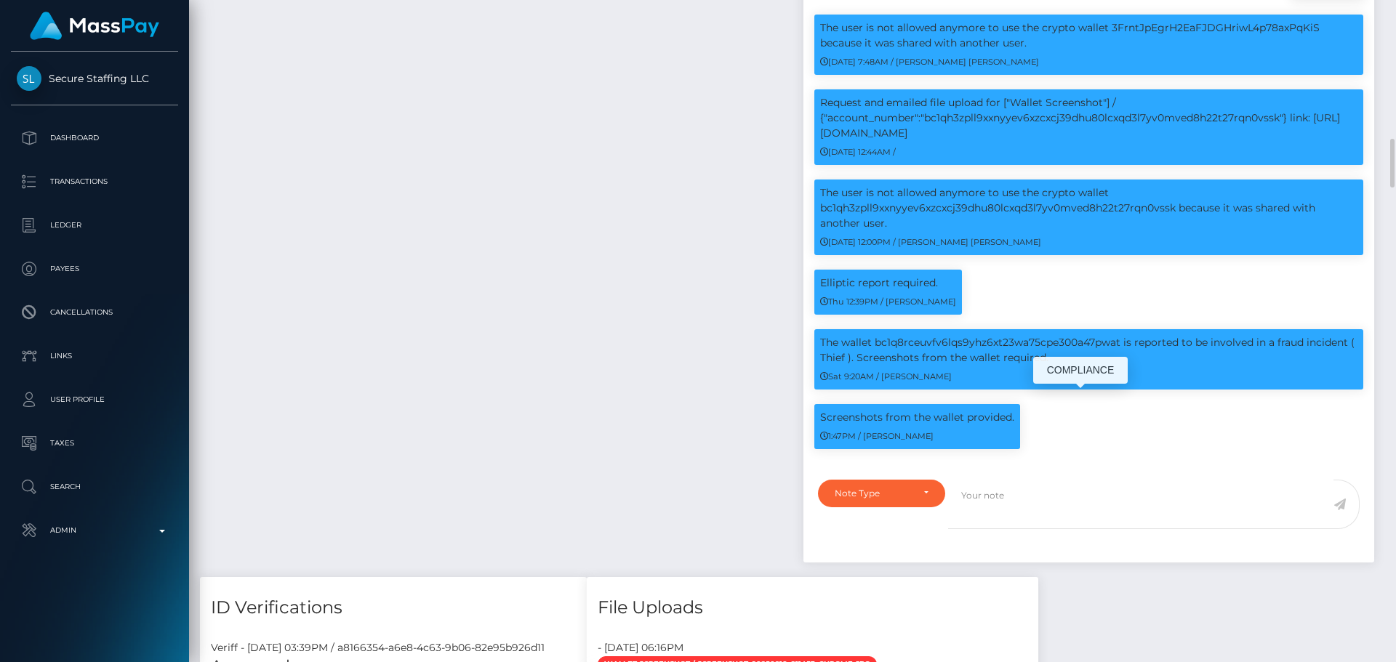
scroll to position [175, 374]
click at [831, 335] on p "The wallet bc1q8rceuvfv6lqs9yhz6xt23wa75cpe300a47pwat is reported to be involve…" at bounding box center [1088, 350] width 537 height 31
drag, startPoint x: 831, startPoint y: 325, endPoint x: 1039, endPoint y: 345, distance: 208.9
click at [1042, 345] on p "The wallet bc1q8rceuvfv6lqs9yhz6xt23wa75cpe300a47pwat is reported to be involve…" at bounding box center [1088, 350] width 537 height 31
copy p "The wallet bc1q8rceuvfv6lqs9yhz6xt23wa75cpe300a47pwat is reported to be involve…"
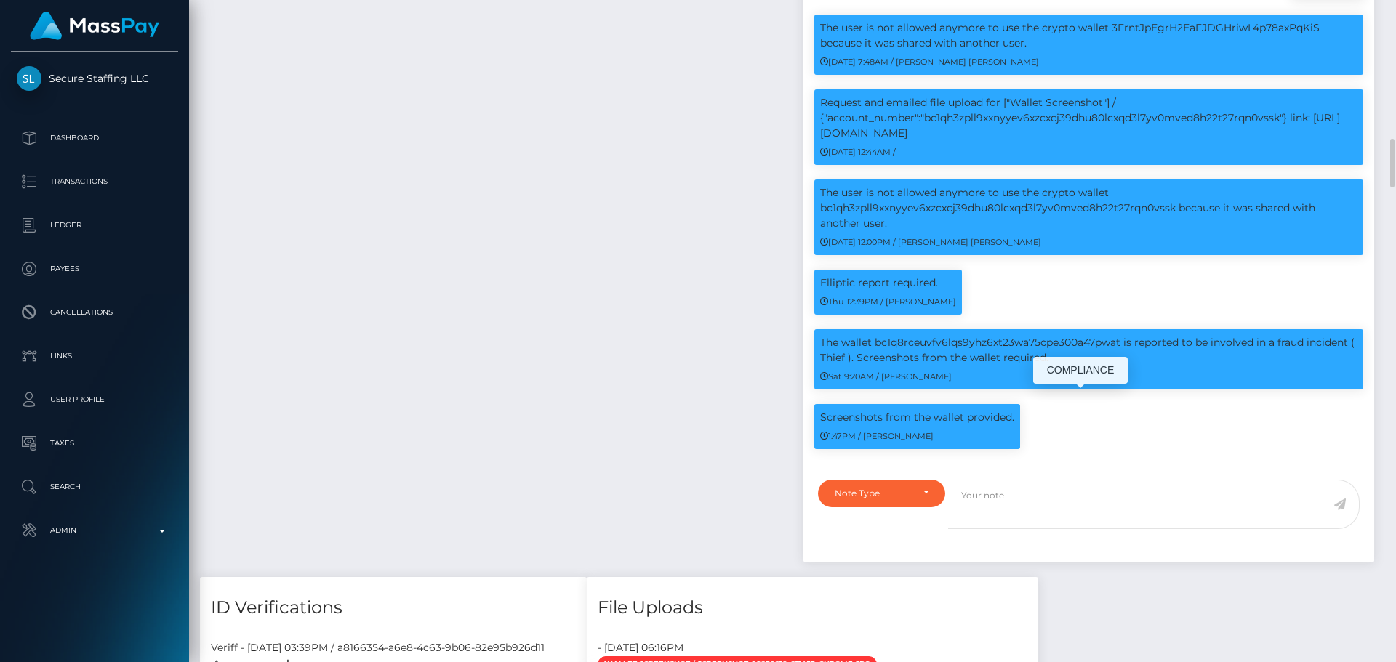
click at [838, 410] on p "Screenshots from the wallet provided." at bounding box center [917, 417] width 194 height 15
drag, startPoint x: 838, startPoint y: 403, endPoint x: 1008, endPoint y: 399, distance: 170.2
click at [1008, 410] on p "Screenshots from the wallet provided." at bounding box center [917, 417] width 194 height 15
copy p "Screenshots from the wallet provided."
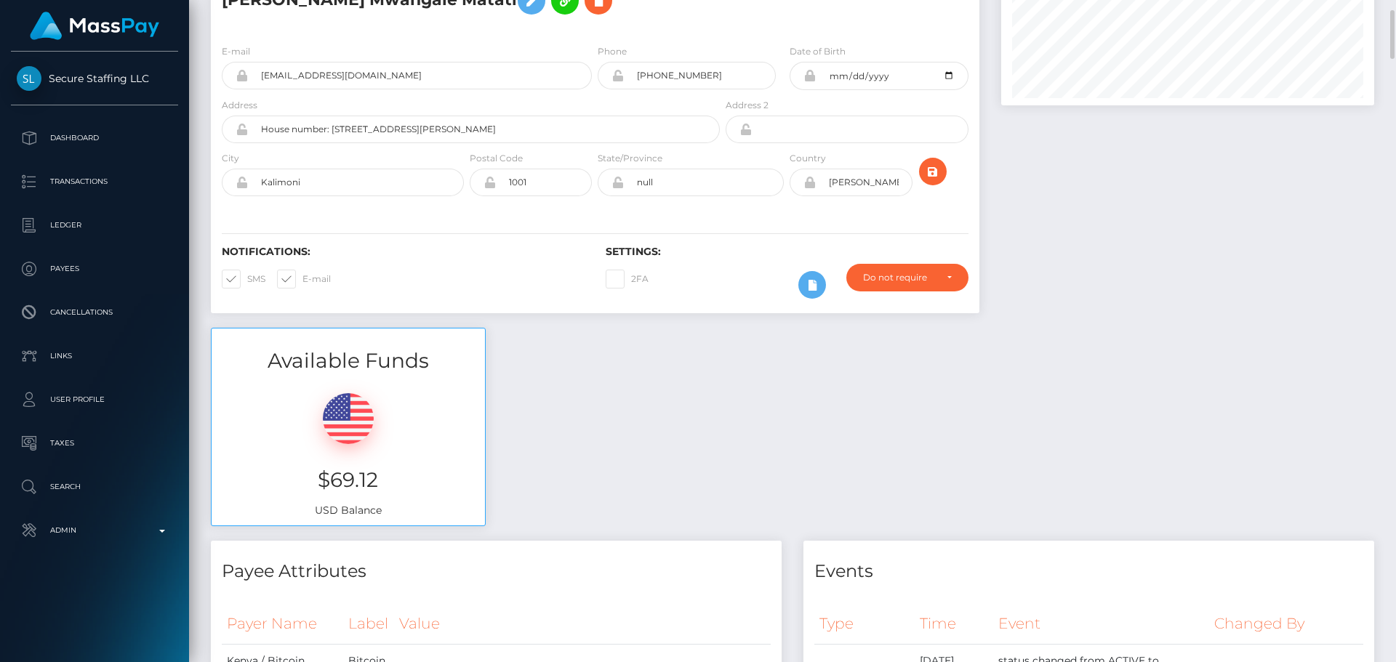
scroll to position [0, 0]
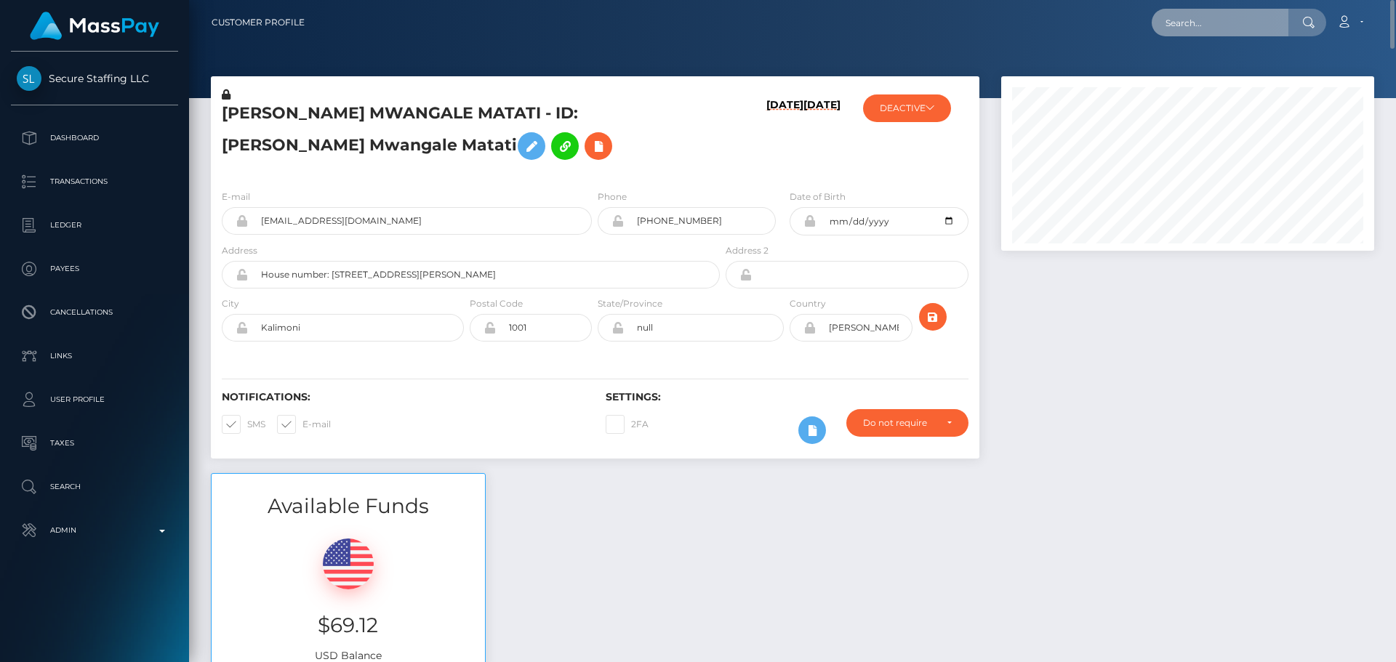
click at [1187, 28] on input "text" at bounding box center [1220, 23] width 137 height 28
paste input "[EMAIL_ADDRESS][DOMAIN_NAME]"
type input "[EMAIL_ADDRESS][DOMAIN_NAME]"
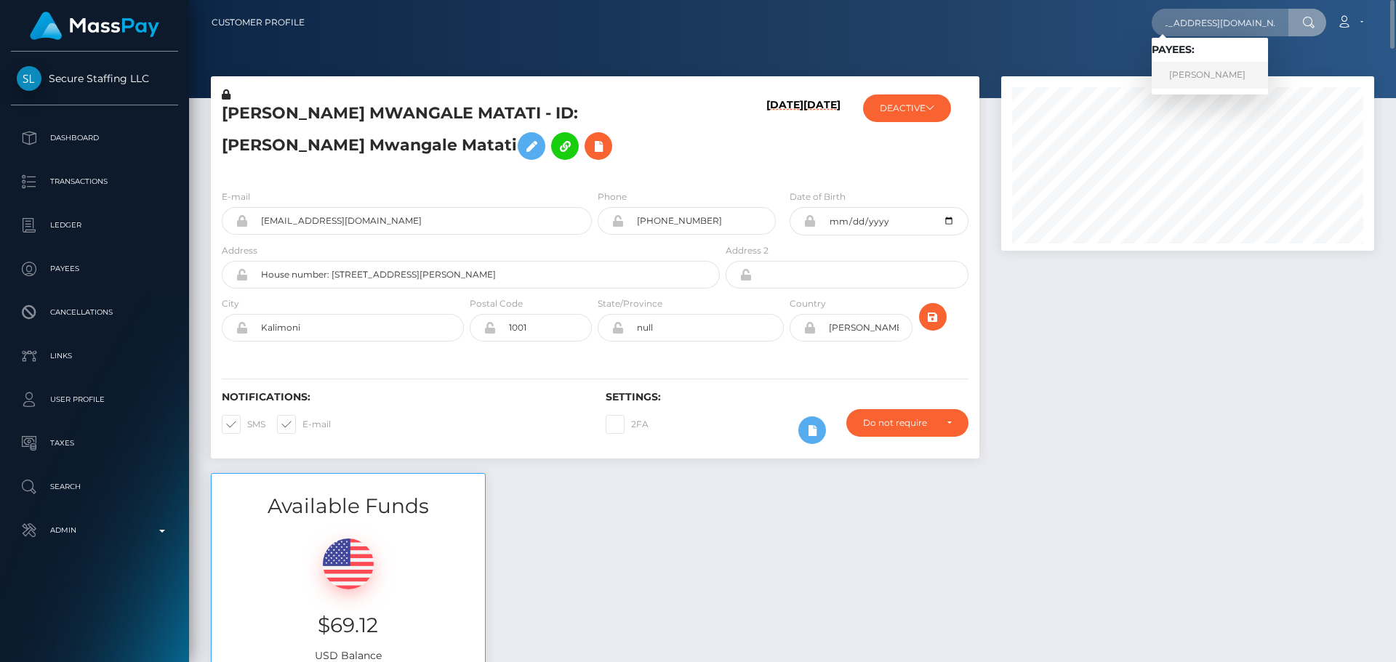
click at [1221, 64] on link "Radu Adrian Grigore" at bounding box center [1210, 75] width 116 height 27
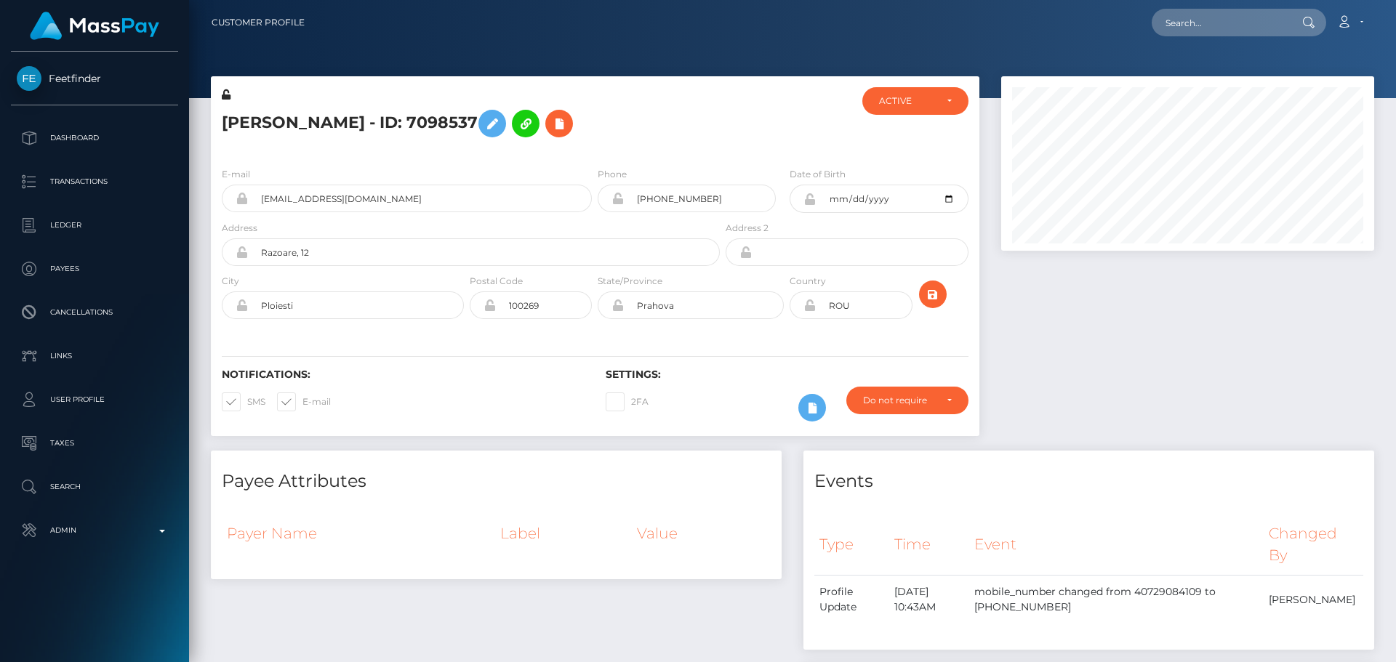
scroll to position [175, 374]
click at [595, 153] on div "Radu Adrian Grigore - ID: 7098537" at bounding box center [467, 121] width 512 height 68
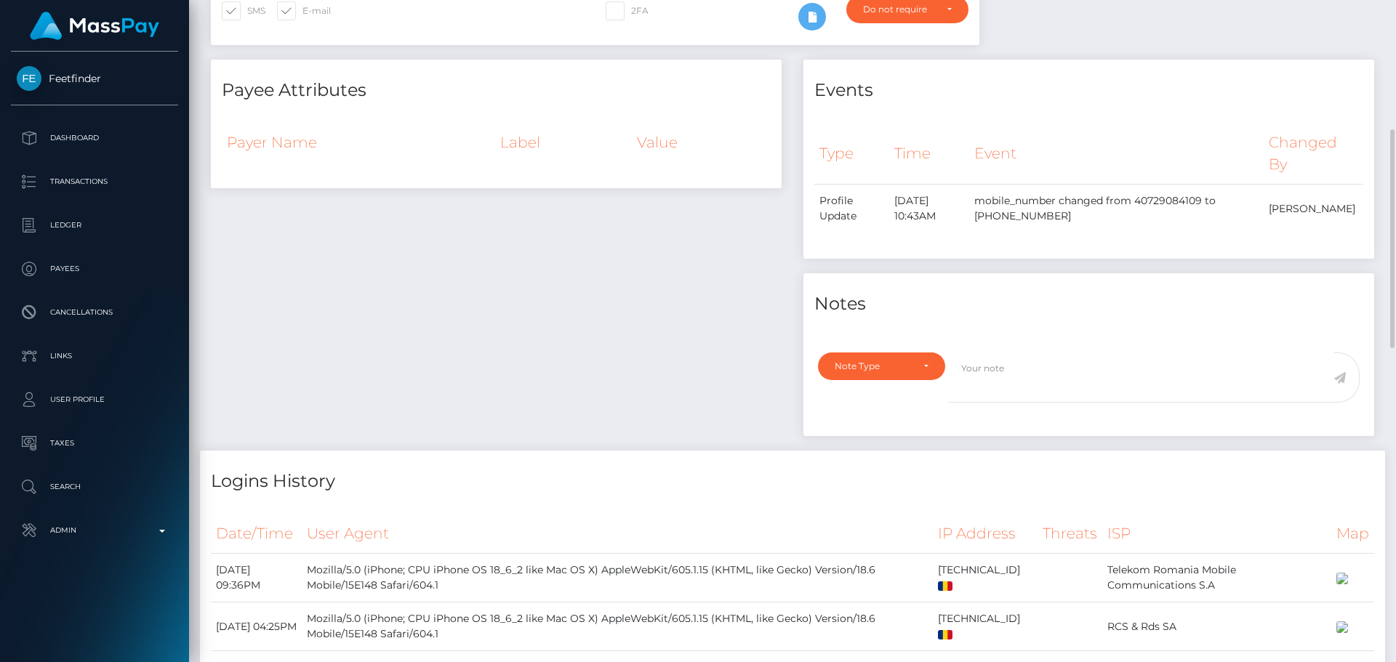
scroll to position [0, 0]
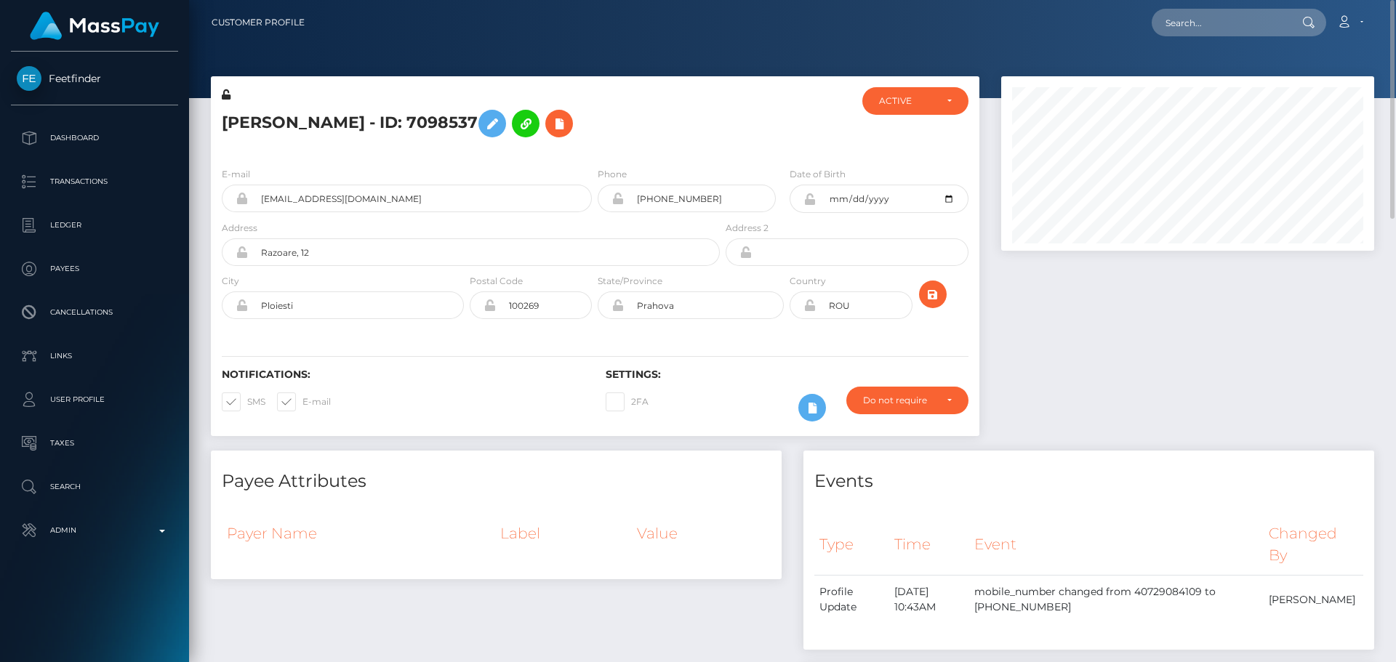
click at [651, 131] on h5 "Radu Adrian Grigore - ID: 7098537" at bounding box center [467, 124] width 490 height 42
click at [731, 103] on div at bounding box center [787, 121] width 128 height 68
click at [697, 135] on h5 "Radu Adrian Grigore - ID: 7098537" at bounding box center [467, 124] width 490 height 42
click at [665, 134] on h5 "Radu Adrian Grigore - ID: 7098537" at bounding box center [467, 124] width 490 height 42
click at [672, 114] on h5 "Radu Adrian Grigore - ID: 7098537" at bounding box center [467, 124] width 490 height 42
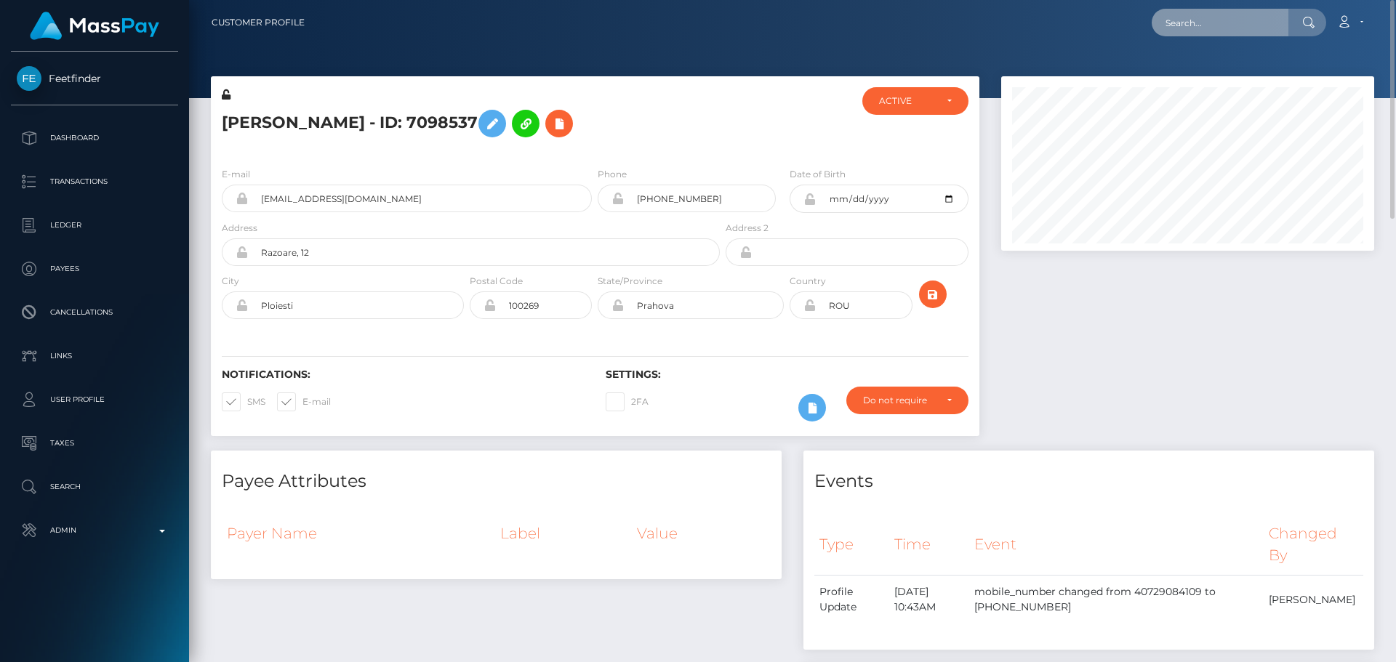
click at [1214, 25] on input "text" at bounding box center [1220, 23] width 137 height 28
paste input "[EMAIL_ADDRESS][DOMAIN_NAME]"
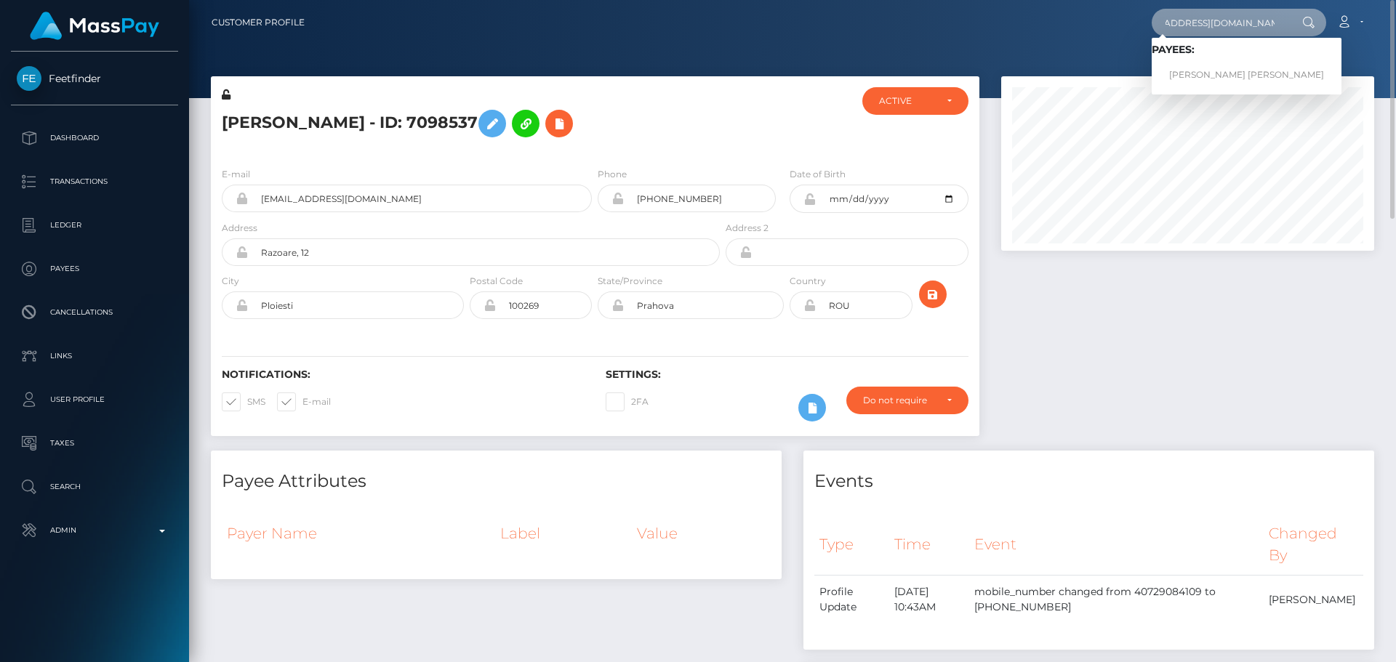
type input "[EMAIL_ADDRESS][DOMAIN_NAME]"
click at [1203, 75] on link "MARIA ALEJANDRA GOMEZ QUEVEDO" at bounding box center [1247, 75] width 190 height 27
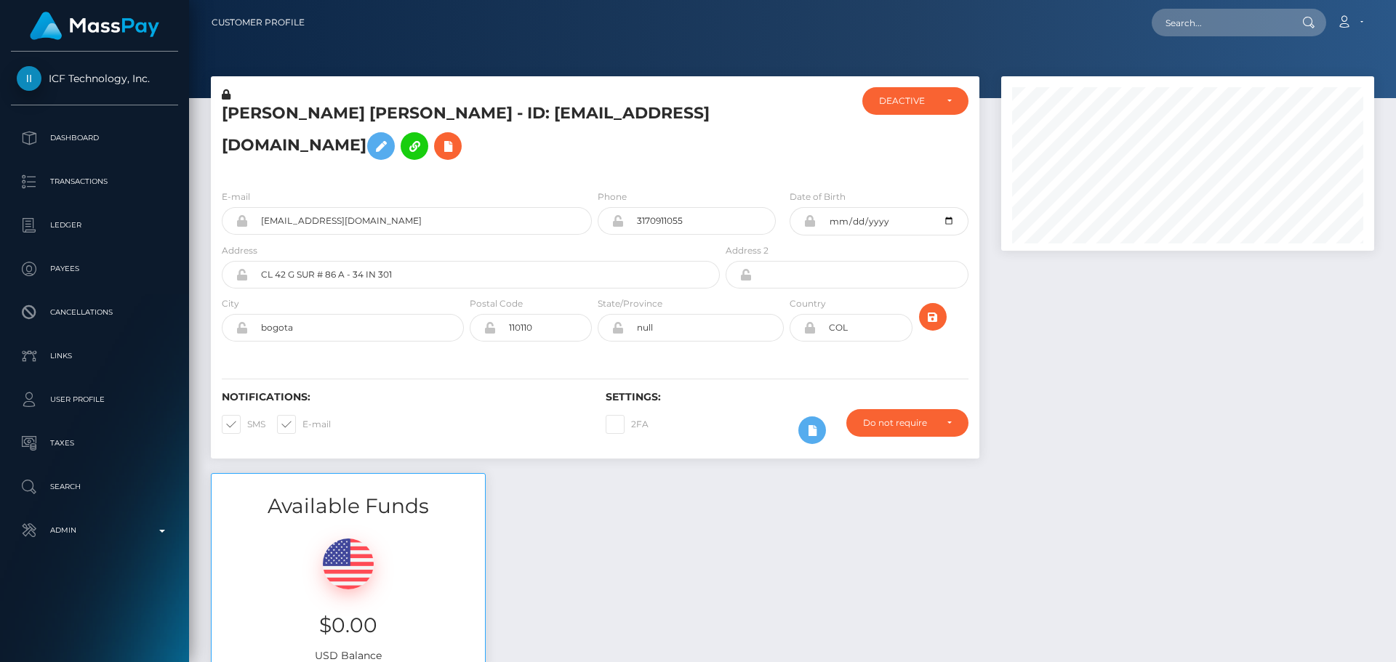
scroll to position [726914, 726716]
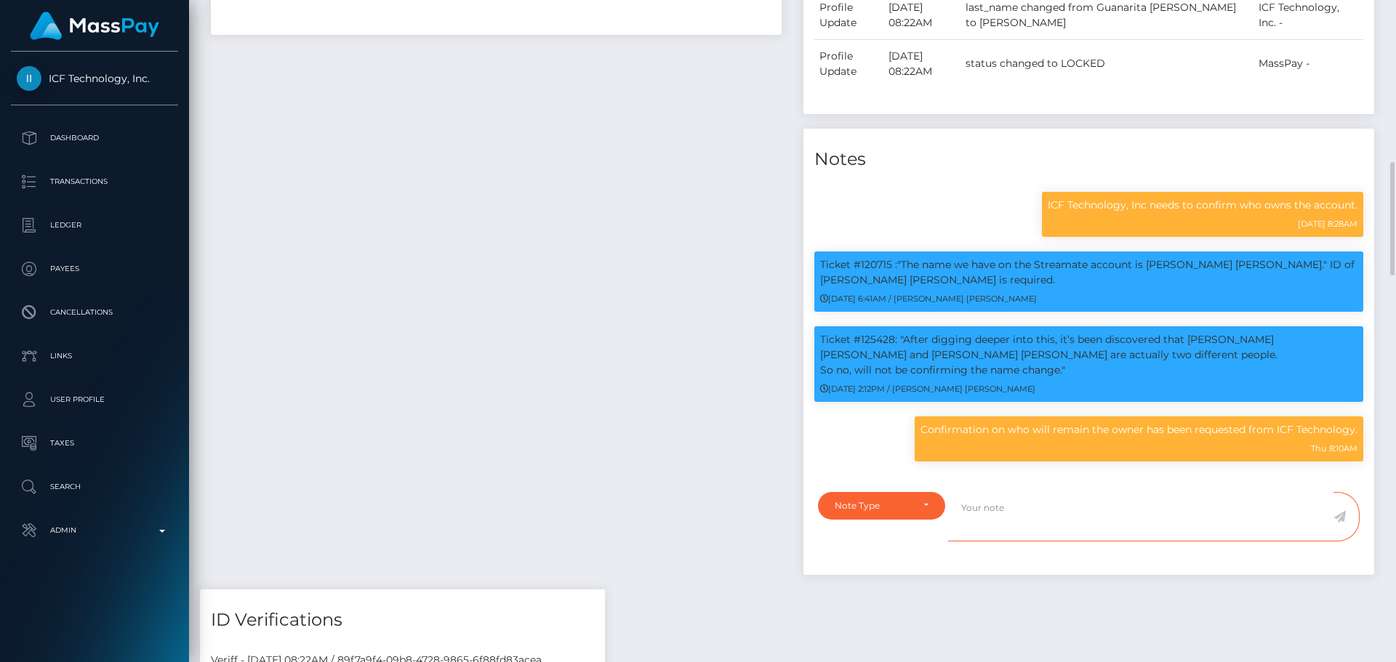
click at [1009, 516] on textarea at bounding box center [1140, 517] width 385 height 50
click at [897, 500] on div "Note Type" at bounding box center [873, 506] width 77 height 12
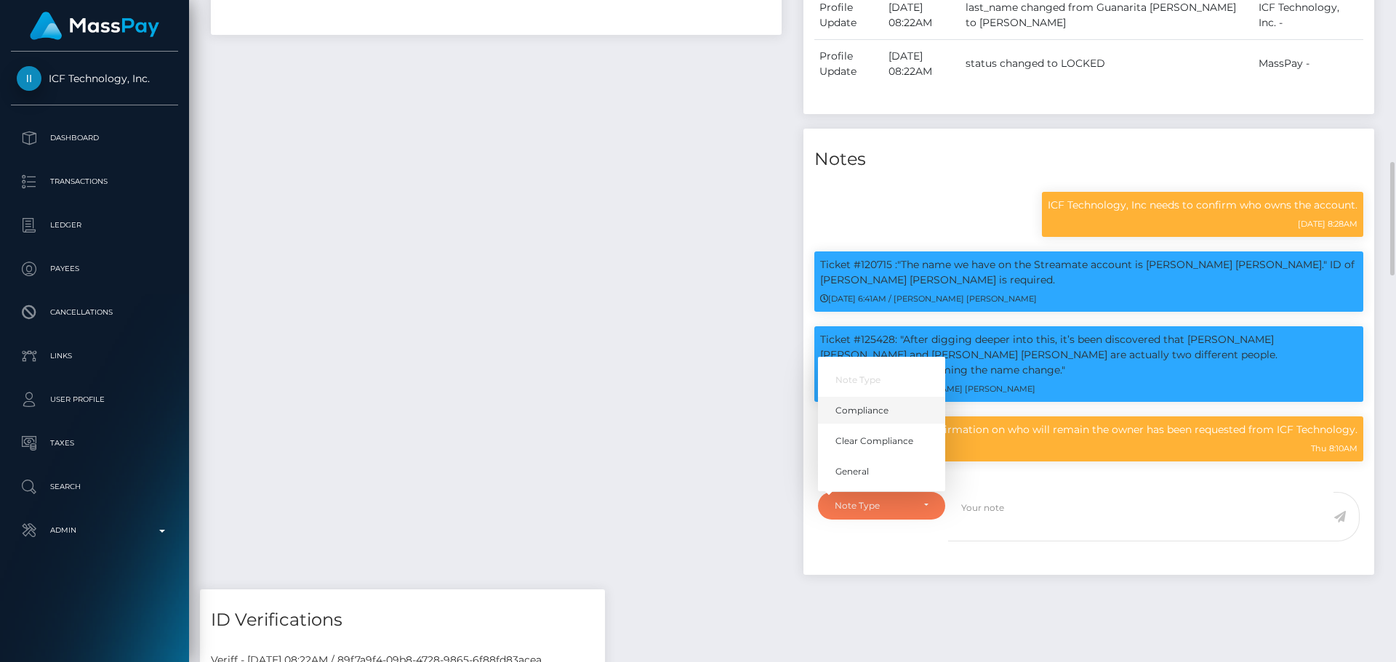
click at [870, 419] on link "Compliance" at bounding box center [881, 410] width 127 height 27
select select "COMPLIANCE"
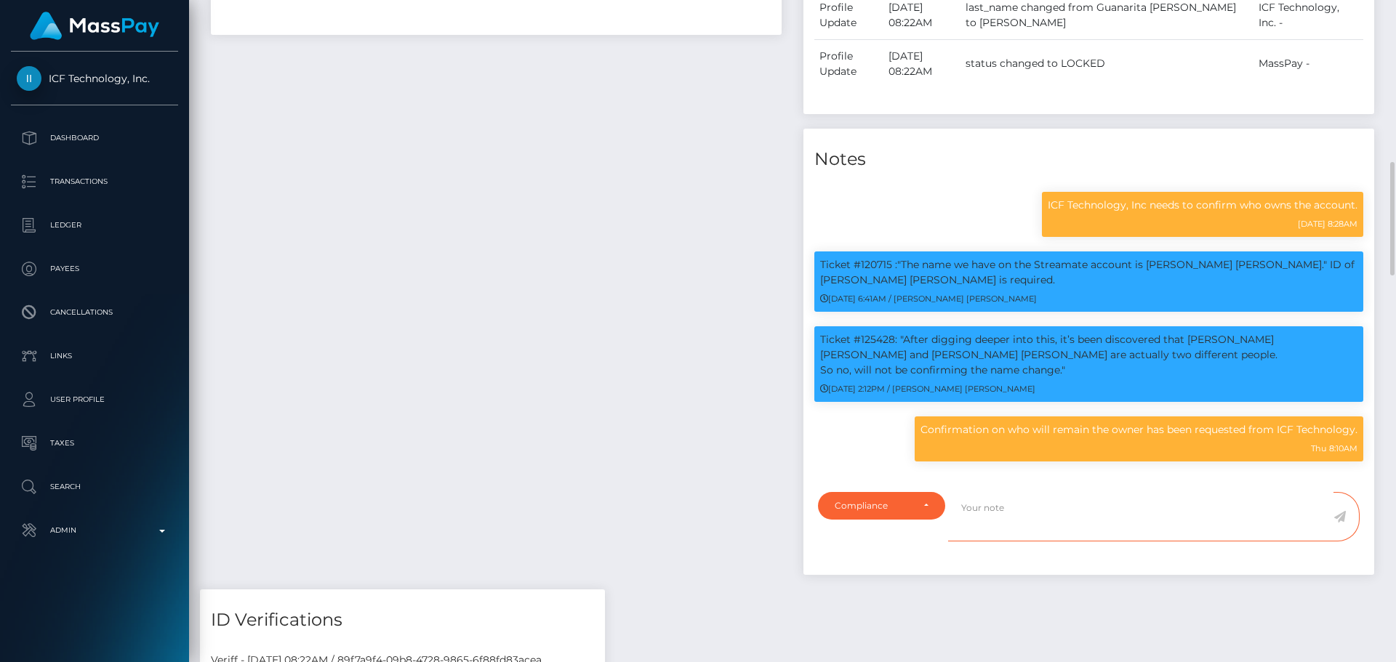
click at [1033, 534] on textarea at bounding box center [1140, 517] width 385 height 50
paste textarea "Ticket ‭#129695‬"
click at [909, 357] on p "Ticket #125428: "After digging deeper into this, it’s been discovered that MARI…" at bounding box center [1088, 355] width 537 height 46
drag, startPoint x: 909, startPoint y: 357, endPoint x: 1038, endPoint y: 353, distance: 128.8
click at [1038, 353] on p "Ticket #125428: "After digging deeper into this, it’s been discovered that MARI…" at bounding box center [1088, 355] width 537 height 46
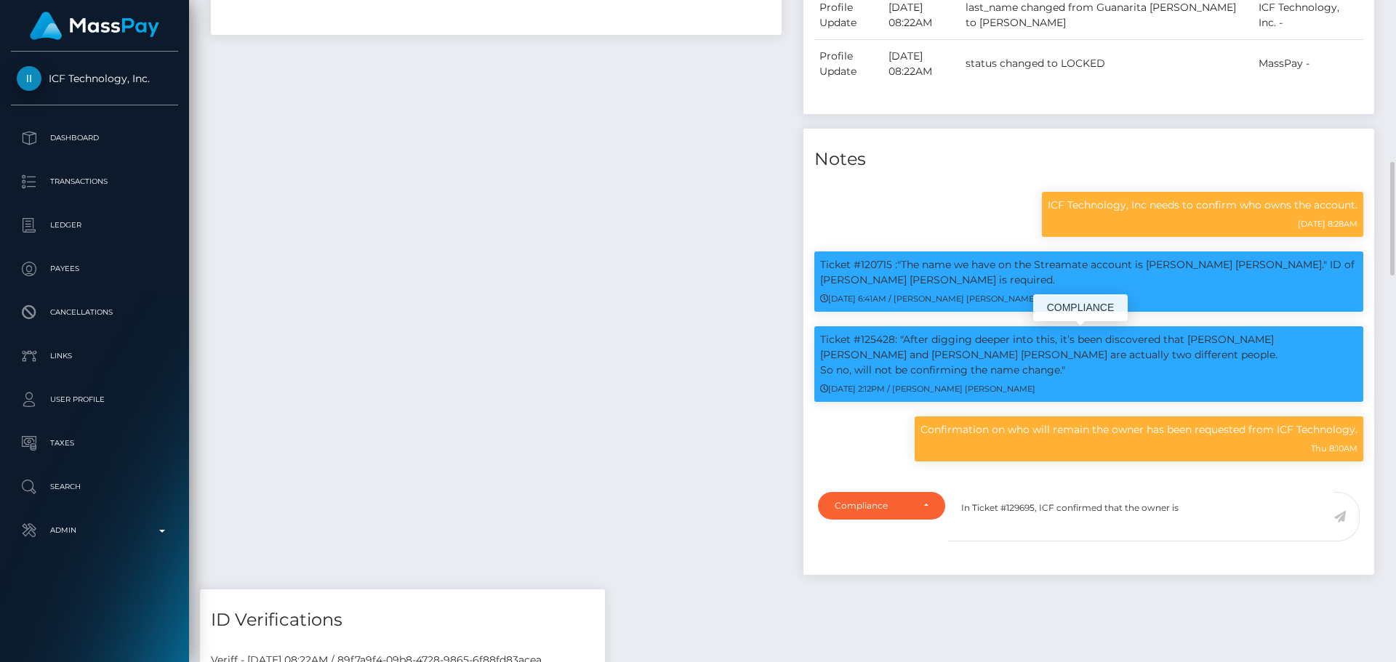
copy p "Maria Alejandra Guanarita Alarcon"
click at [1230, 509] on textarea "In Ticket ‭#129695‬, ICF confirmed that the owner is" at bounding box center [1140, 517] width 385 height 50
paste textarea "Maria Alejandra Guanarita Alarcon"
type textarea "In Ticket ‭#129695‬, ICF confirmed that the owner is [PERSON_NAME] [PERSON_NAME…"
click at [1339, 513] on icon at bounding box center [1339, 517] width 12 height 12
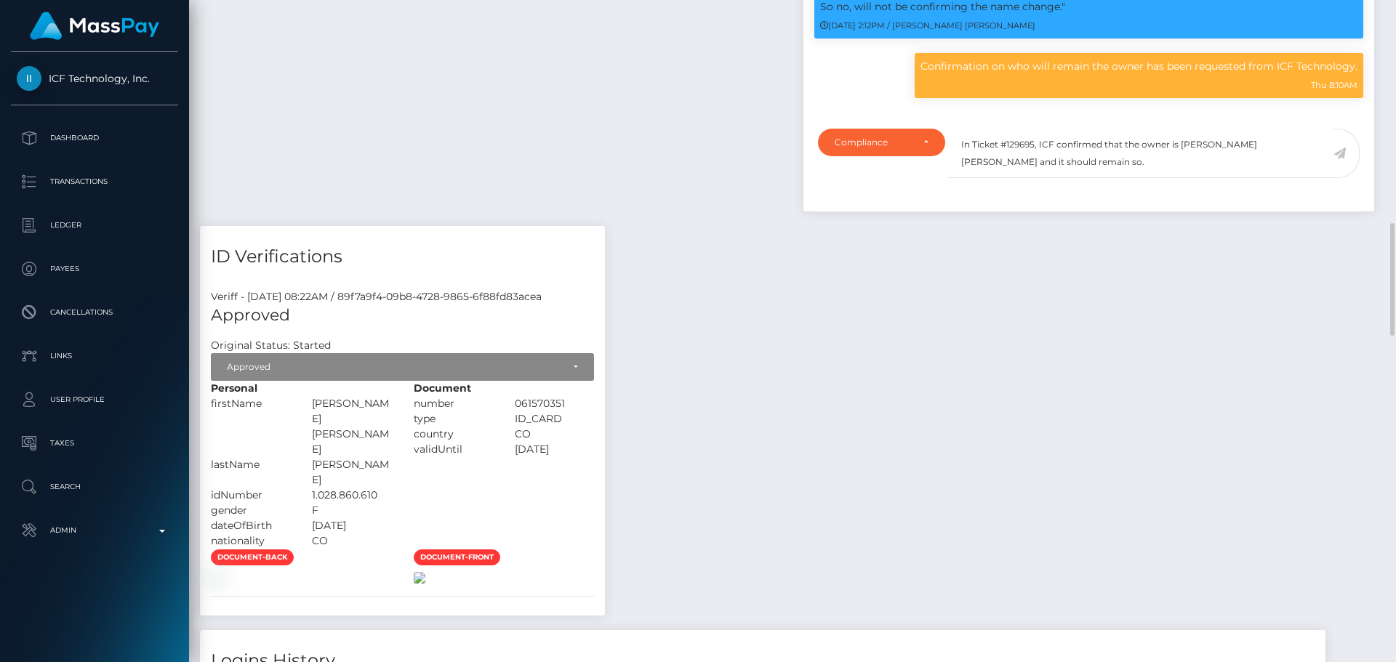
scroll to position [1600, 0]
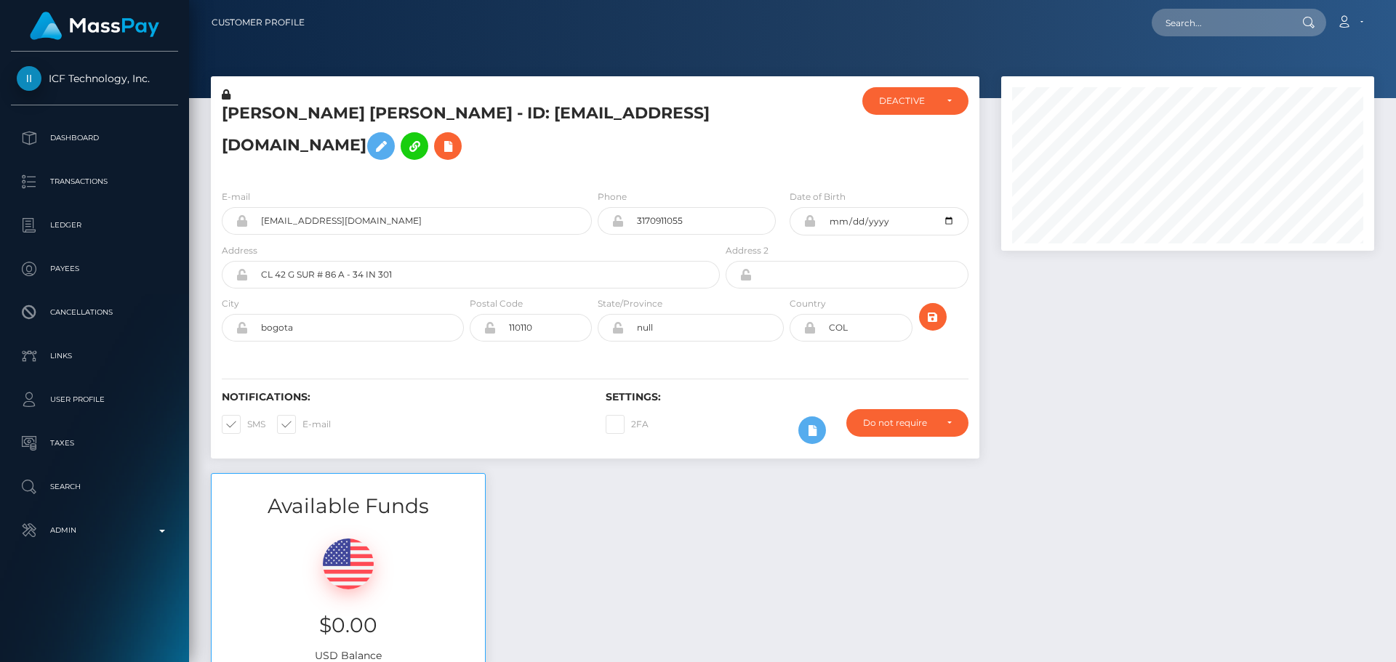
scroll to position [175, 374]
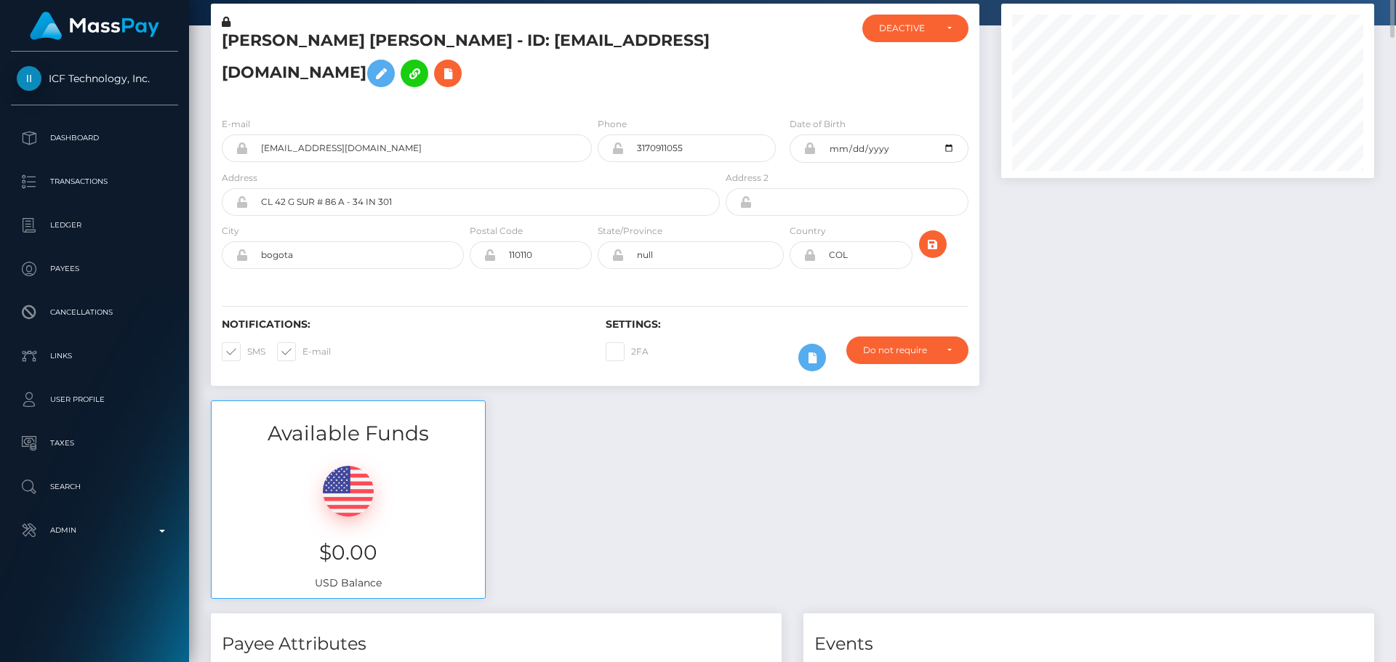
scroll to position [0, 0]
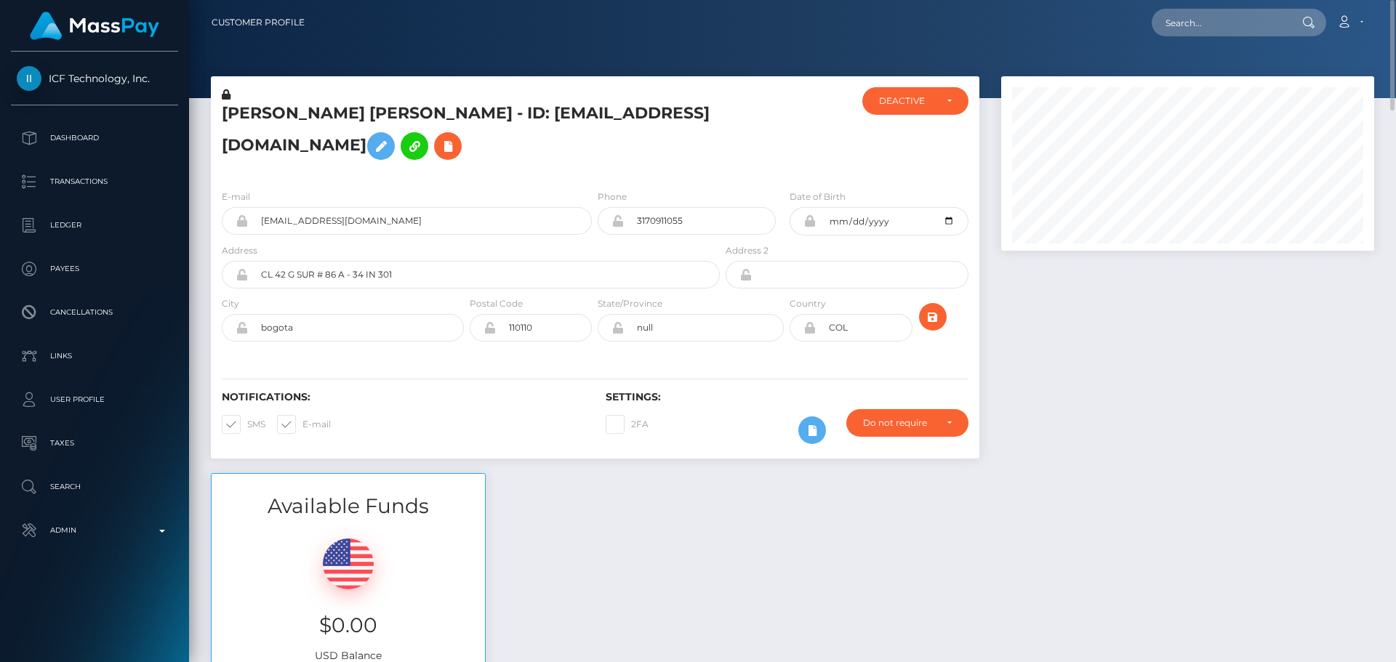
click at [809, 223] on icon at bounding box center [809, 221] width 12 height 12
click at [947, 220] on input "[DATE]" at bounding box center [892, 221] width 152 height 28
type input "[DATE]"
click at [846, 156] on div at bounding box center [787, 132] width 128 height 91
click at [935, 321] on icon "submit" at bounding box center [932, 317] width 17 height 18
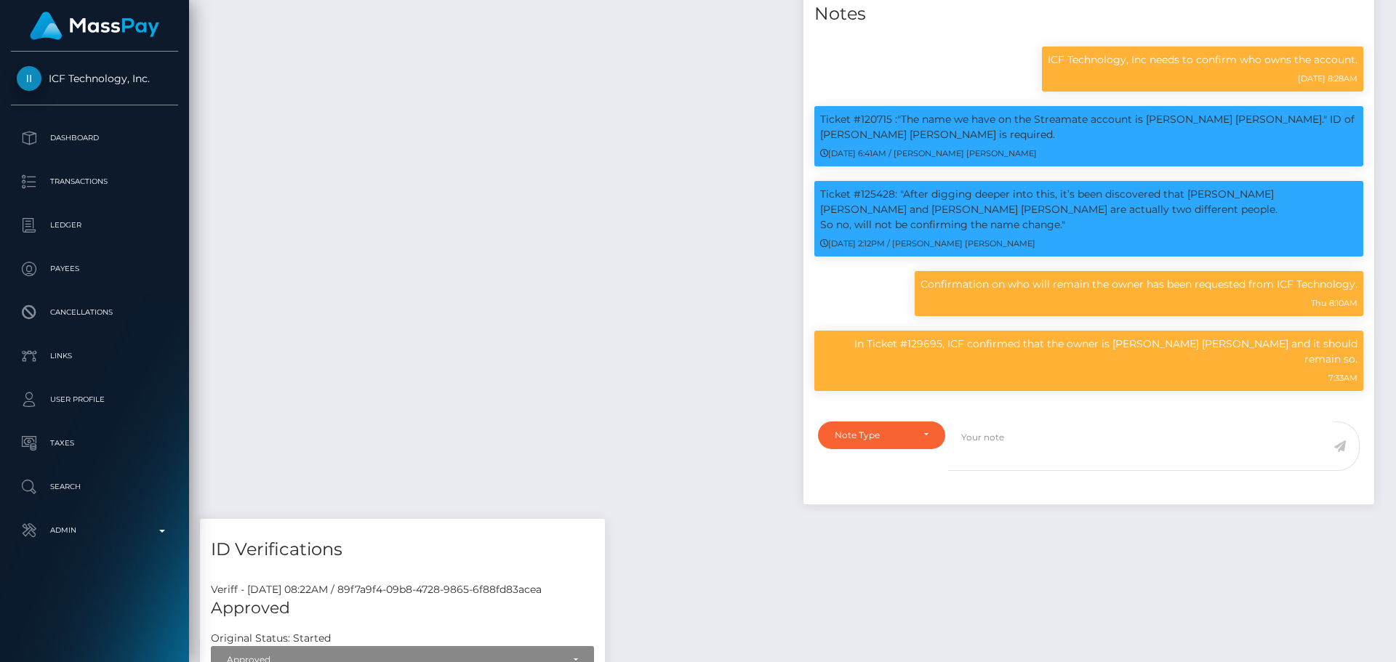
scroll to position [175, 374]
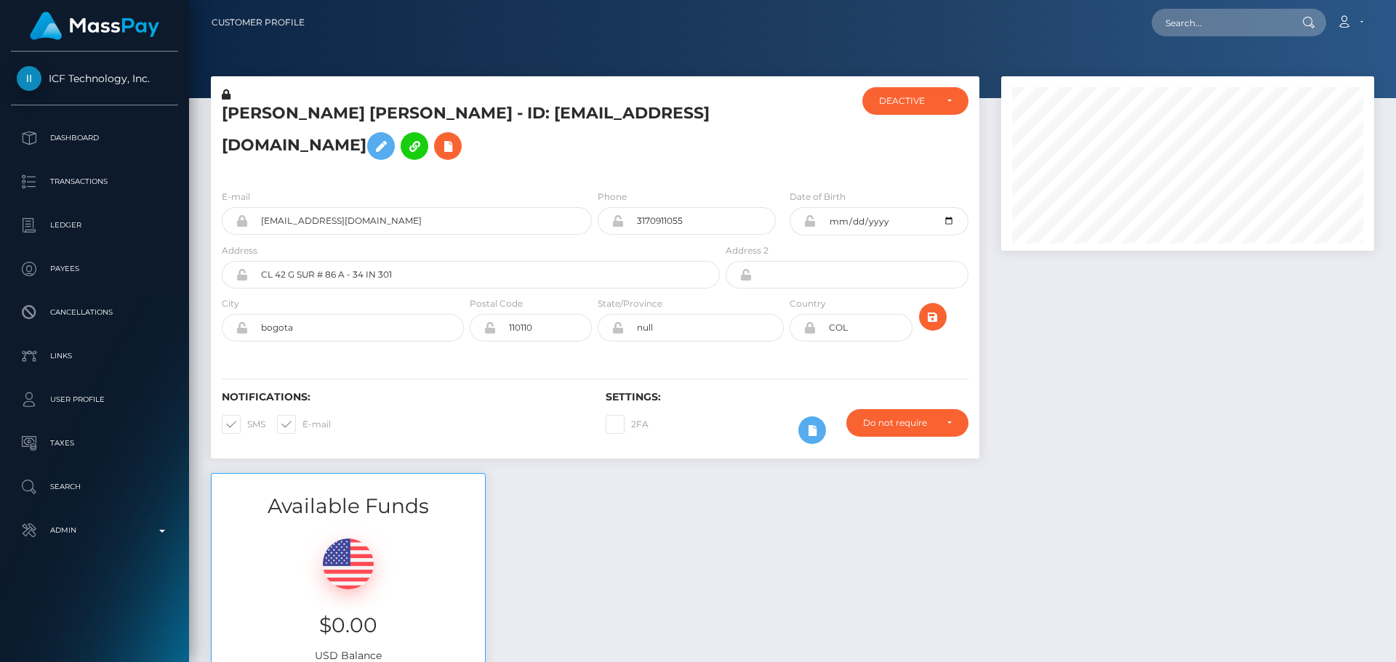
scroll to position [175, 374]
click at [728, 159] on div at bounding box center [787, 132] width 128 height 91
click at [732, 164] on div at bounding box center [787, 132] width 128 height 91
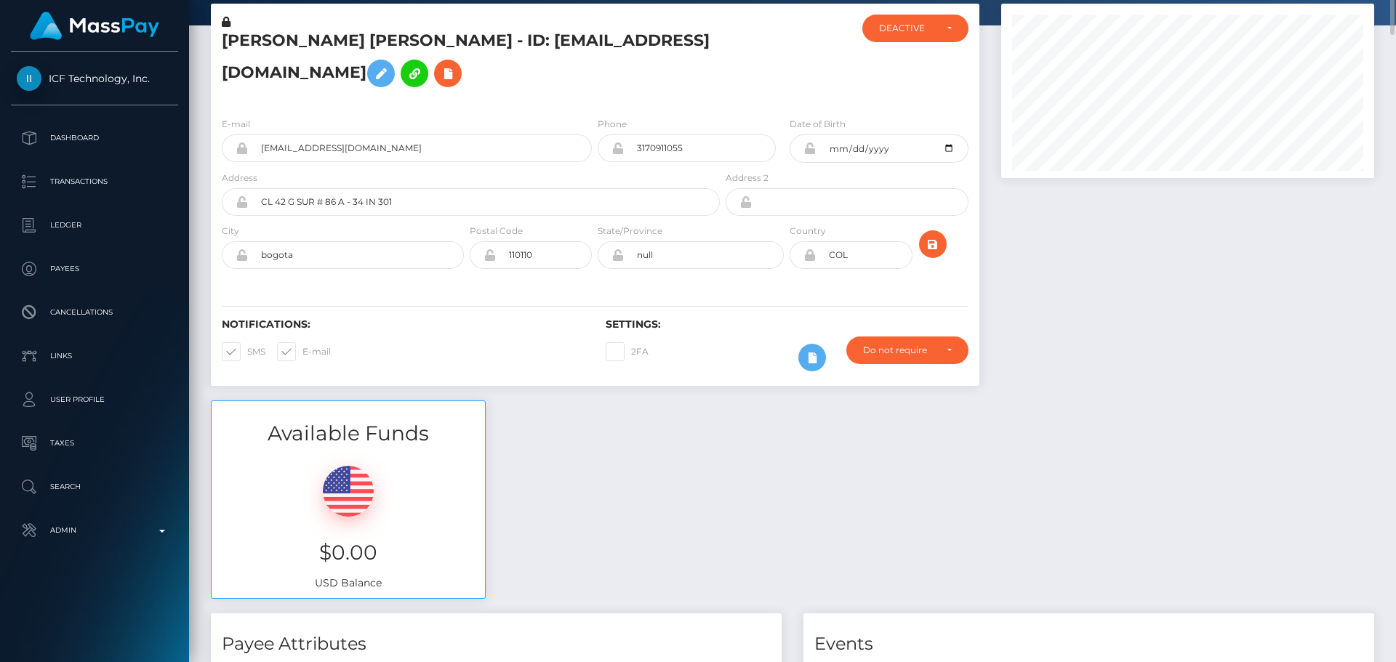
scroll to position [0, 0]
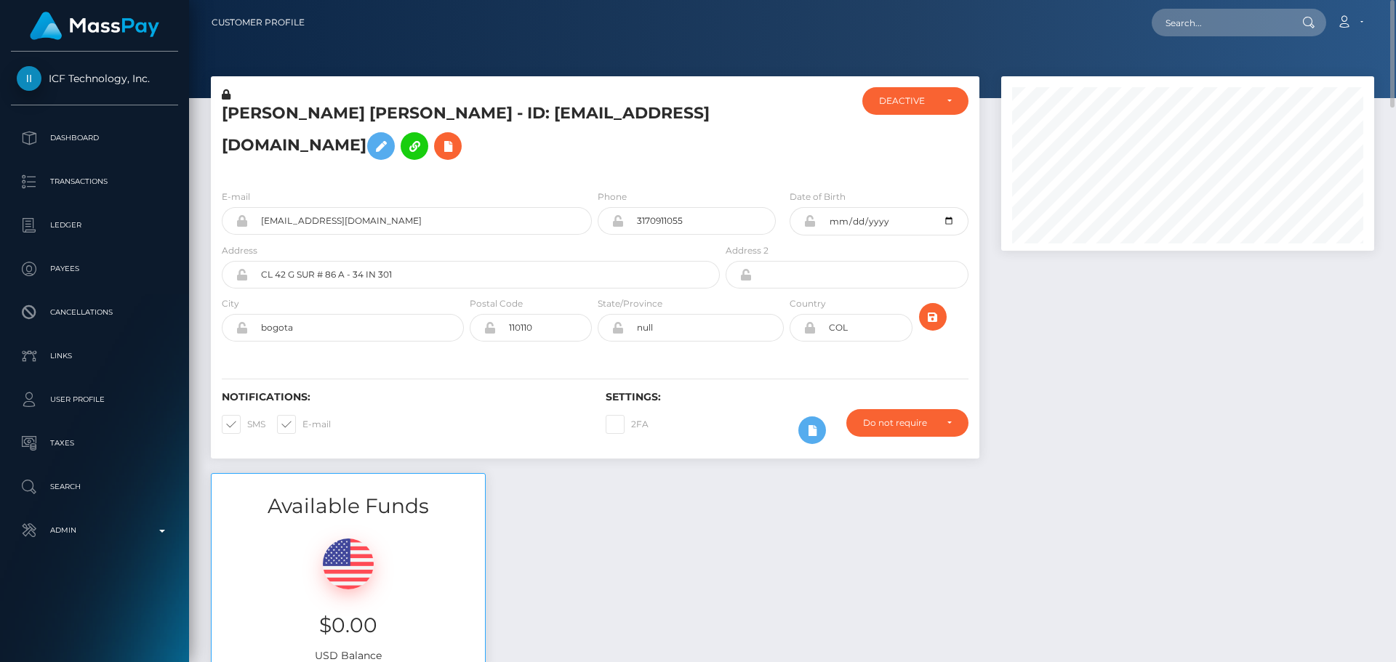
click at [227, 95] on icon at bounding box center [226, 94] width 9 height 10
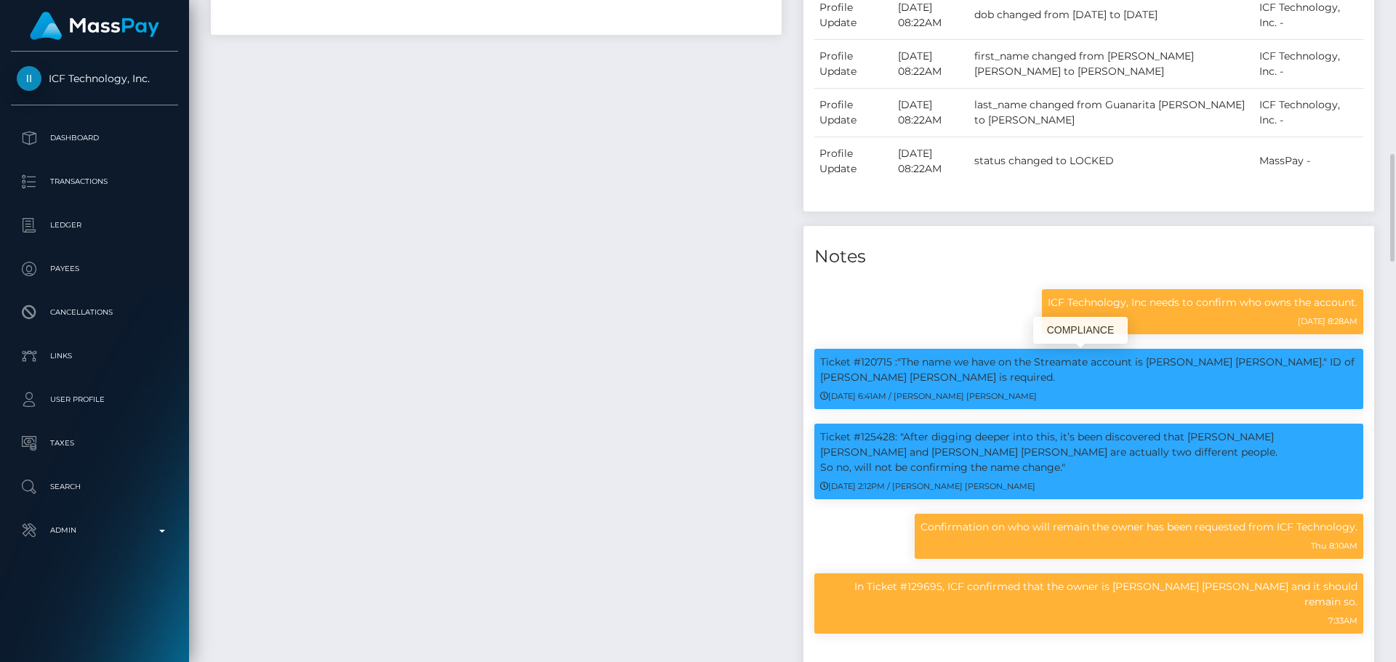
scroll to position [175, 374]
click at [908, 451] on p "Ticket #125428: "After digging deeper into this, it’s been discovered that [PER…" at bounding box center [1088, 453] width 537 height 46
drag, startPoint x: 908, startPoint y: 451, endPoint x: 1039, endPoint y: 452, distance: 130.9
click at [1039, 452] on p "Ticket #125428: "After digging deeper into this, it’s been discovered that [PER…" at bounding box center [1088, 453] width 537 height 46
copy p "[PERSON_NAME] [PERSON_NAME]"
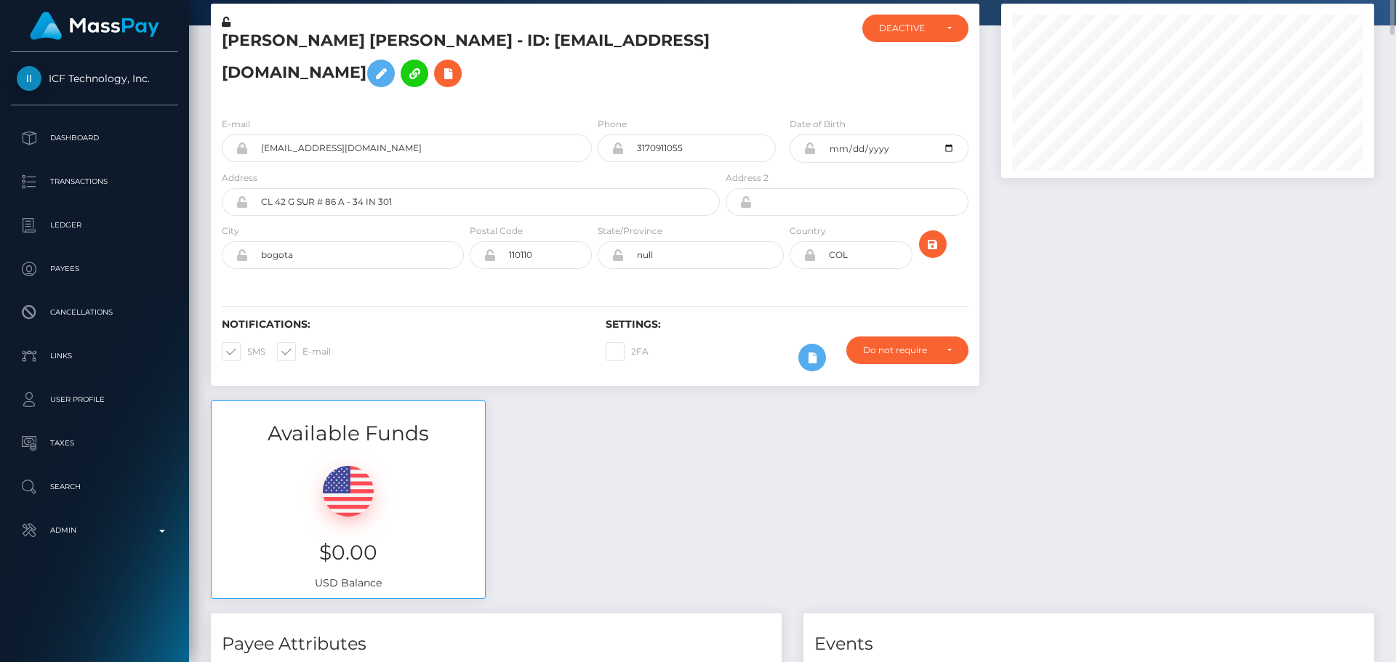
scroll to position [0, 0]
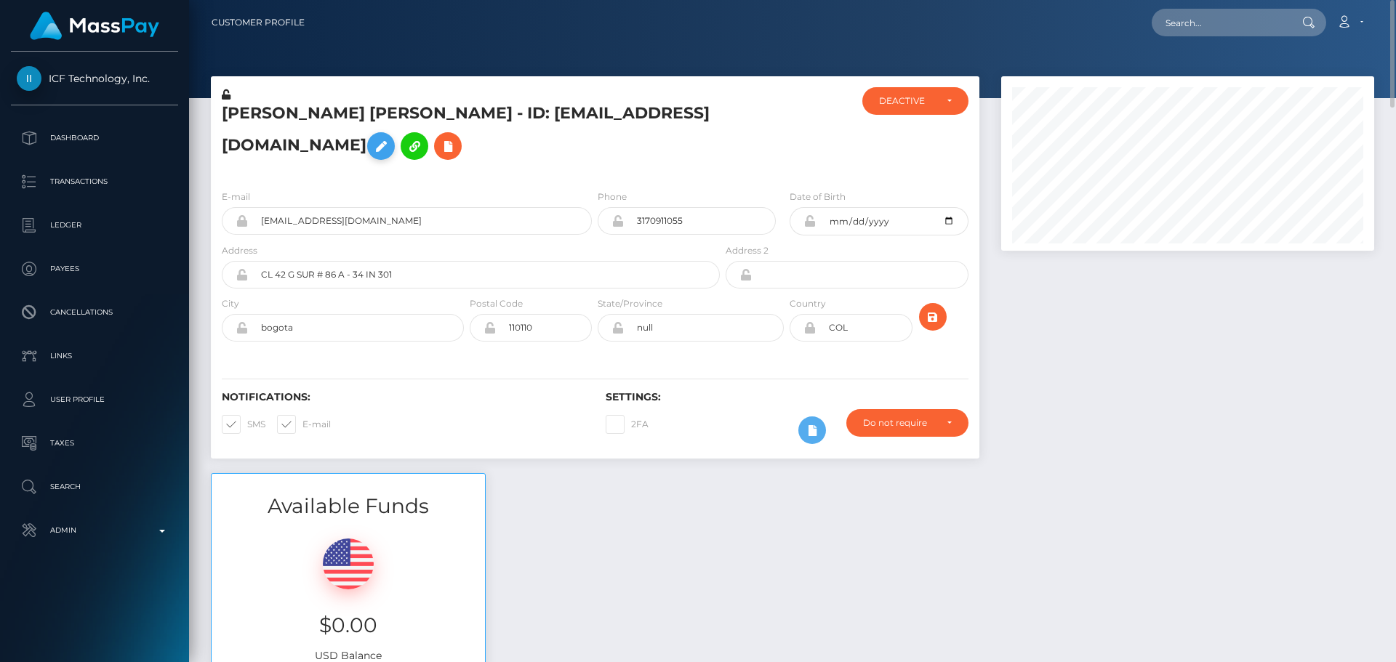
click at [390, 142] on icon at bounding box center [380, 146] width 17 height 18
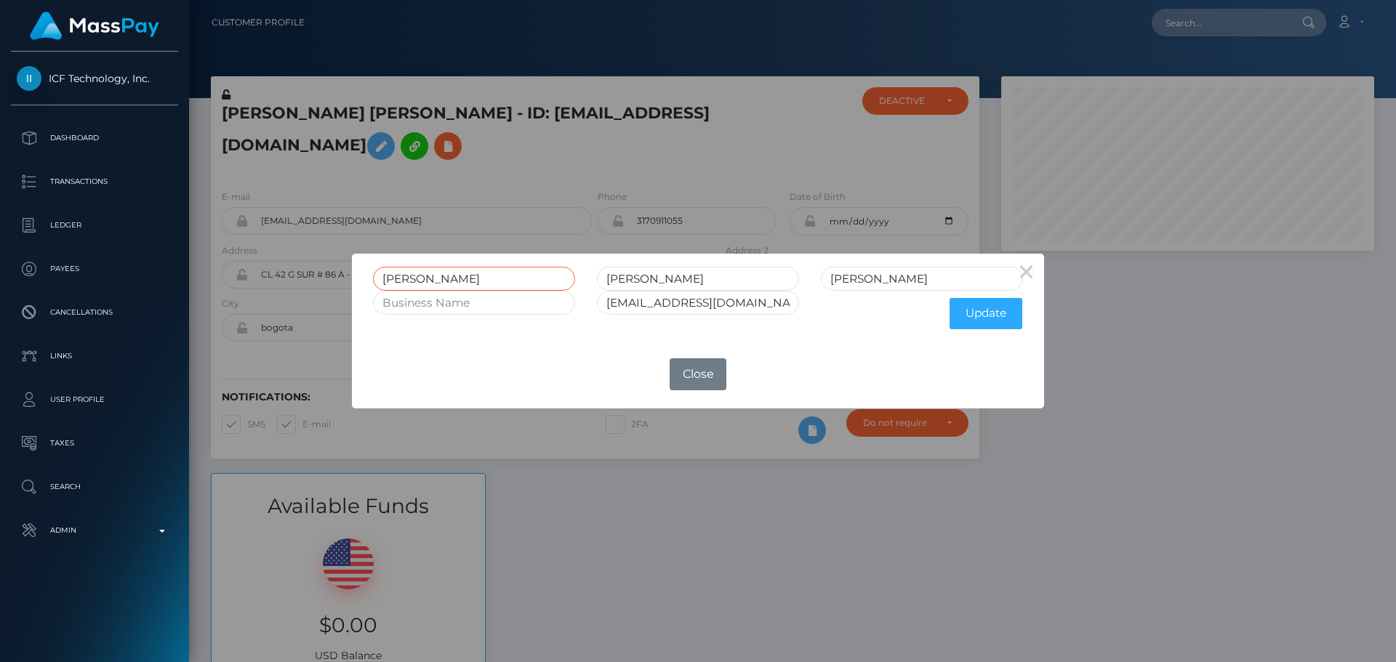
click at [517, 270] on input "[PERSON_NAME]" at bounding box center [474, 279] width 202 height 24
paste input "aria [PERSON_NAME]"
click at [497, 281] on input "[PERSON_NAME] [PERSON_NAME]" at bounding box center [474, 279] width 202 height 24
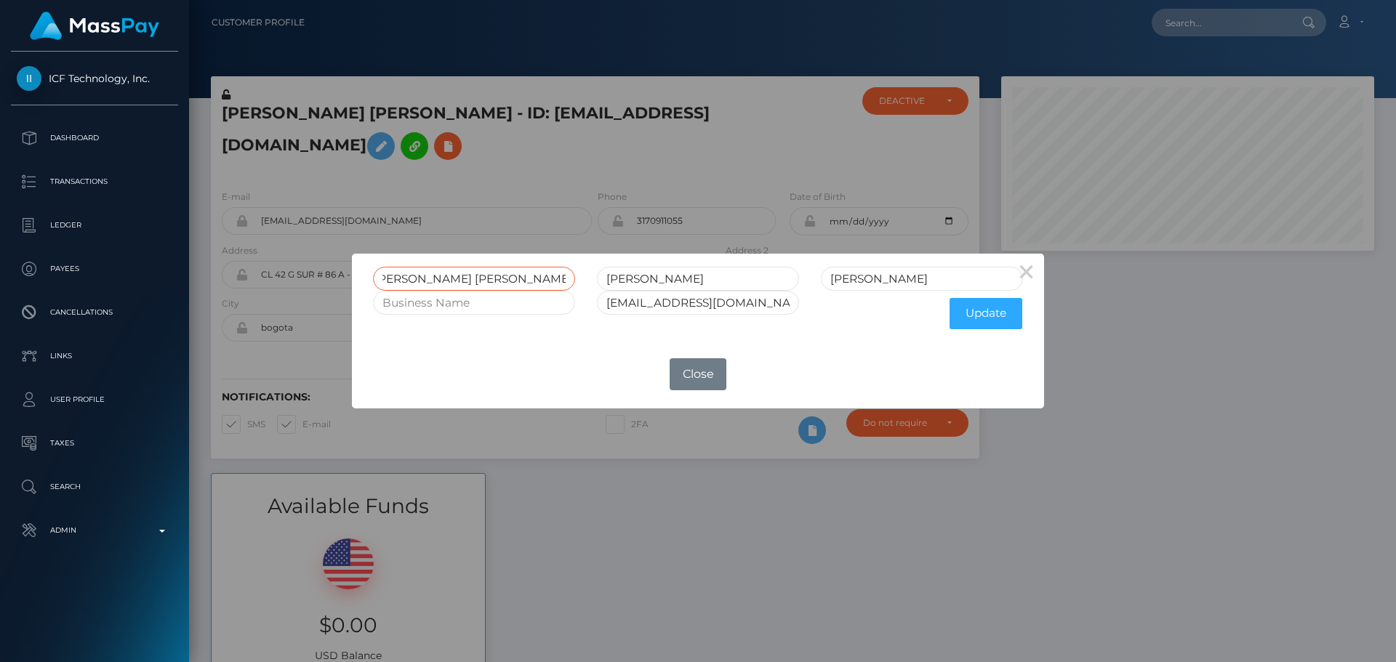
drag, startPoint x: 497, startPoint y: 281, endPoint x: 528, endPoint y: 280, distance: 30.5
click at [528, 280] on input "[PERSON_NAME] [PERSON_NAME]" at bounding box center [474, 279] width 202 height 24
type input "[PERSON_NAME] [PERSON_NAME]"
click at [867, 280] on input "[PERSON_NAME]" at bounding box center [922, 279] width 202 height 24
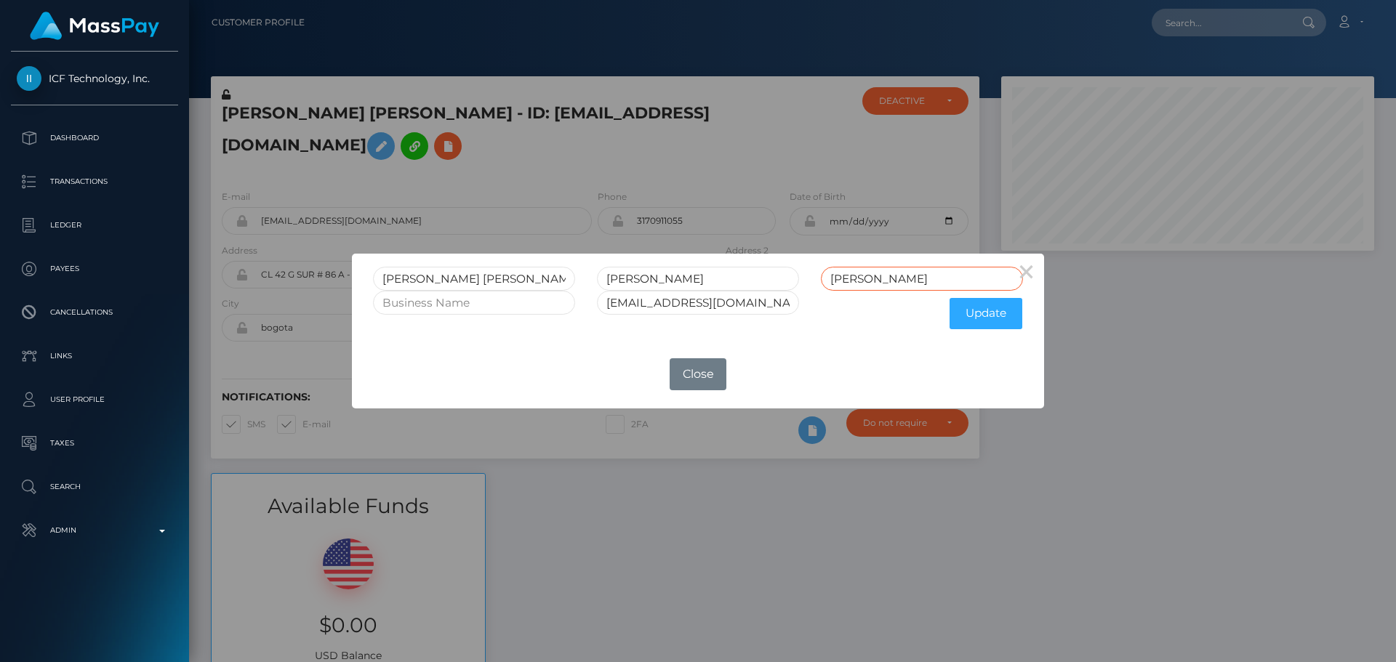
drag, startPoint x: 867, startPoint y: 280, endPoint x: 914, endPoint y: 278, distance: 47.3
click at [914, 278] on input "[PERSON_NAME]" at bounding box center [922, 279] width 202 height 24
paste input "uanarita [PERSON_NAME]"
type input "Guanarita [PERSON_NAME]"
click at [620, 278] on input "[PERSON_NAME]" at bounding box center [698, 279] width 202 height 24
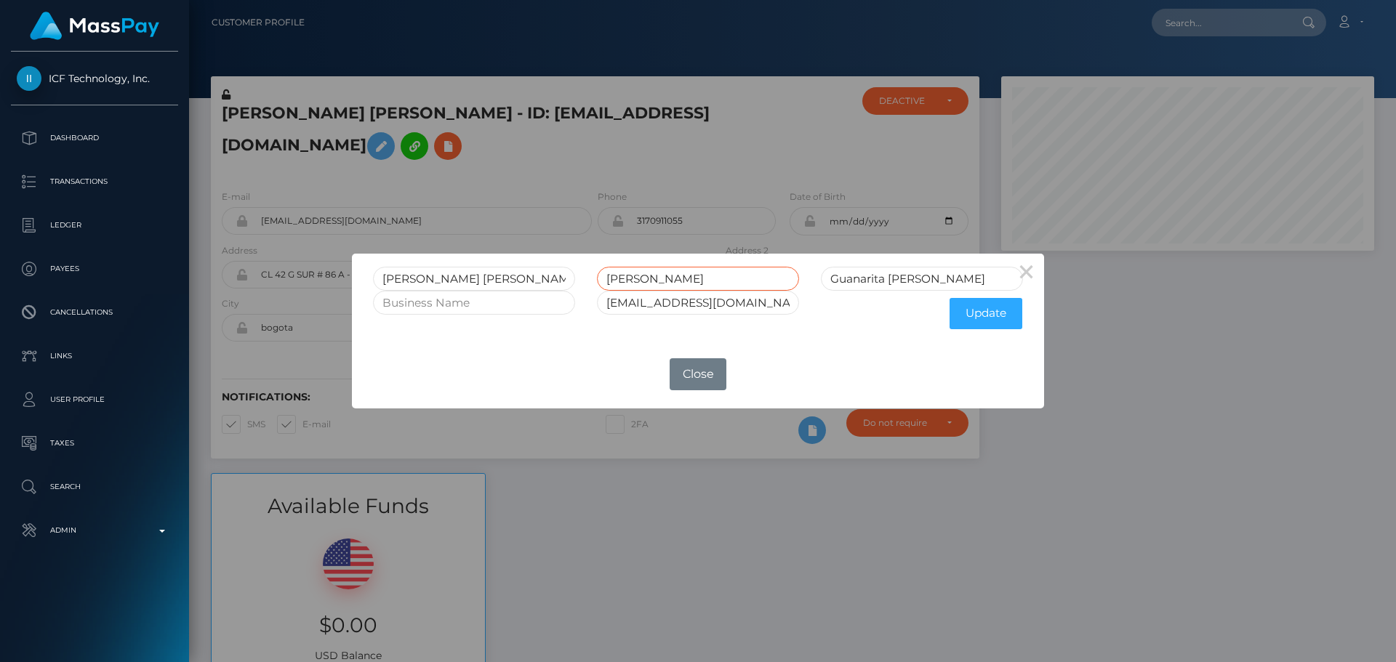
click at [620, 278] on input "[PERSON_NAME]" at bounding box center [698, 279] width 202 height 24
click at [502, 280] on input "[PERSON_NAME] [PERSON_NAME]" at bounding box center [474, 279] width 202 height 24
drag, startPoint x: 502, startPoint y: 280, endPoint x: 549, endPoint y: 278, distance: 47.3
click at [549, 278] on input "[PERSON_NAME] [PERSON_NAME]" at bounding box center [474, 279] width 202 height 24
type input "[PERSON_NAME] [PERSON_NAME]"
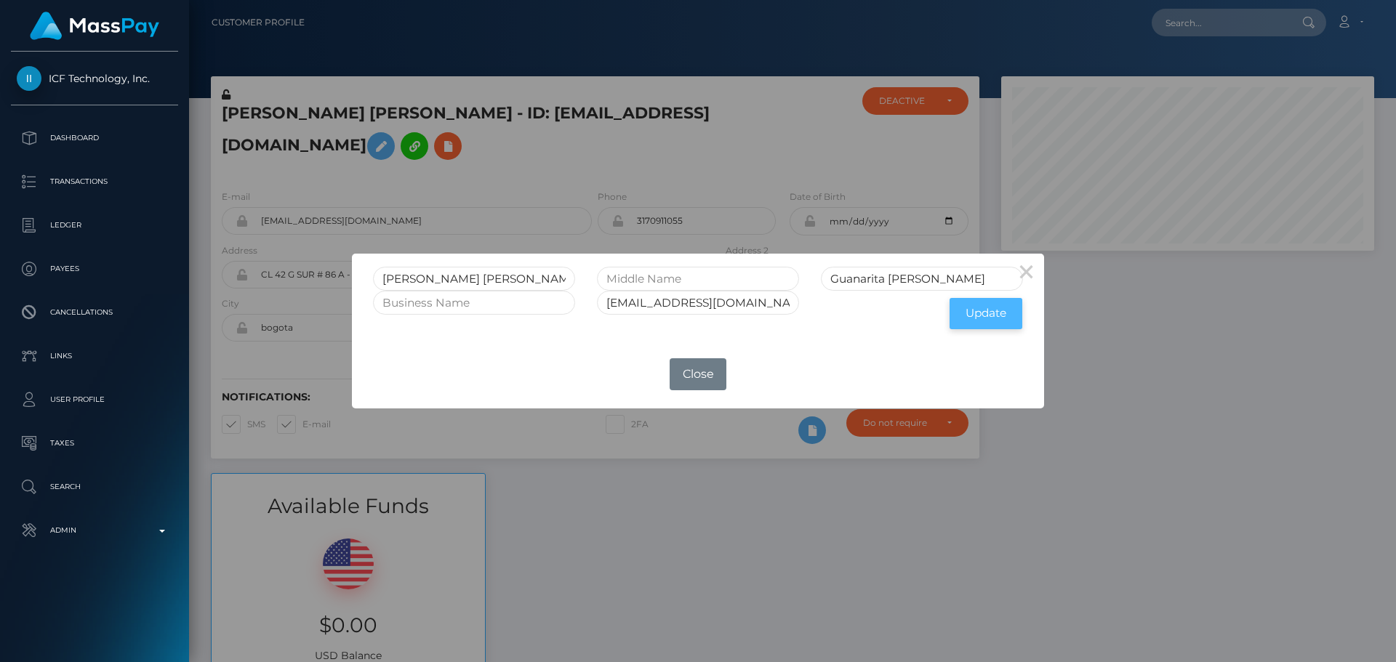
click at [986, 324] on button "Update" at bounding box center [986, 313] width 73 height 31
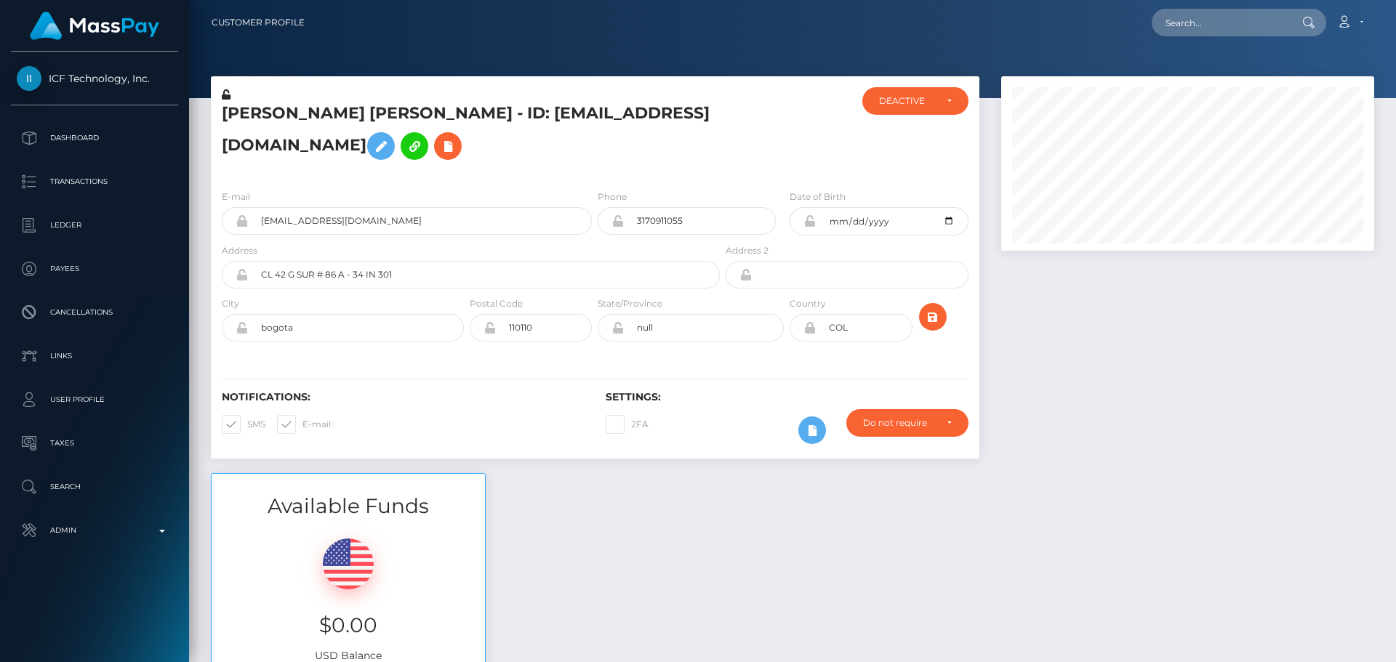
scroll to position [175, 374]
click at [809, 327] on icon at bounding box center [809, 328] width 12 height 12
click at [942, 427] on div "Do not require" at bounding box center [907, 423] width 89 height 12
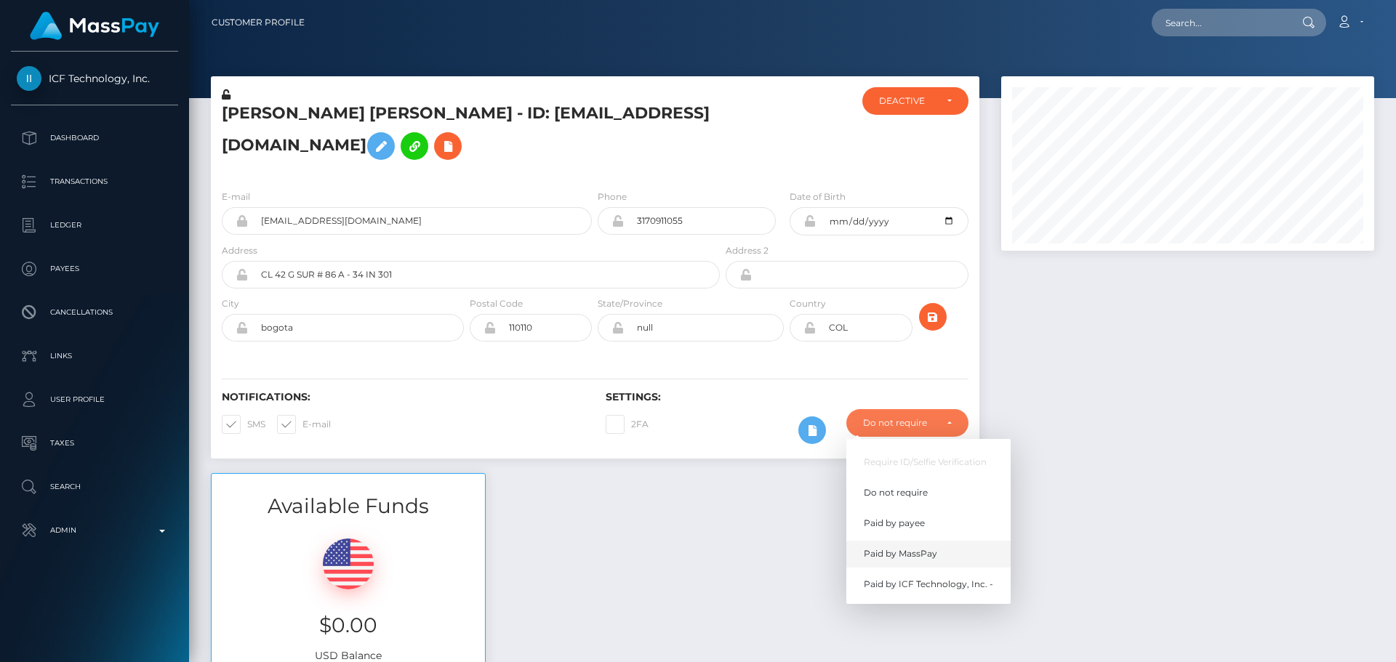
click at [912, 553] on span "Paid by MassPay" at bounding box center [900, 553] width 73 height 13
select select "2"
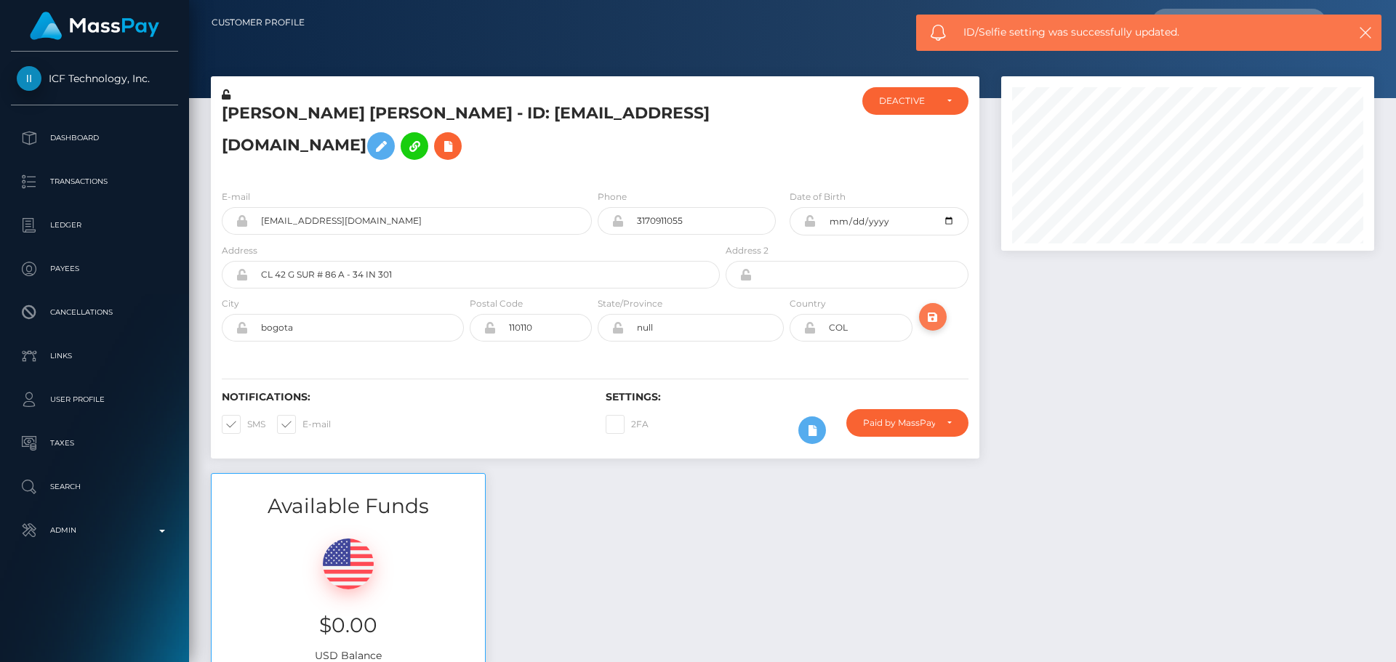
click at [936, 317] on icon "submit" at bounding box center [932, 317] width 17 height 18
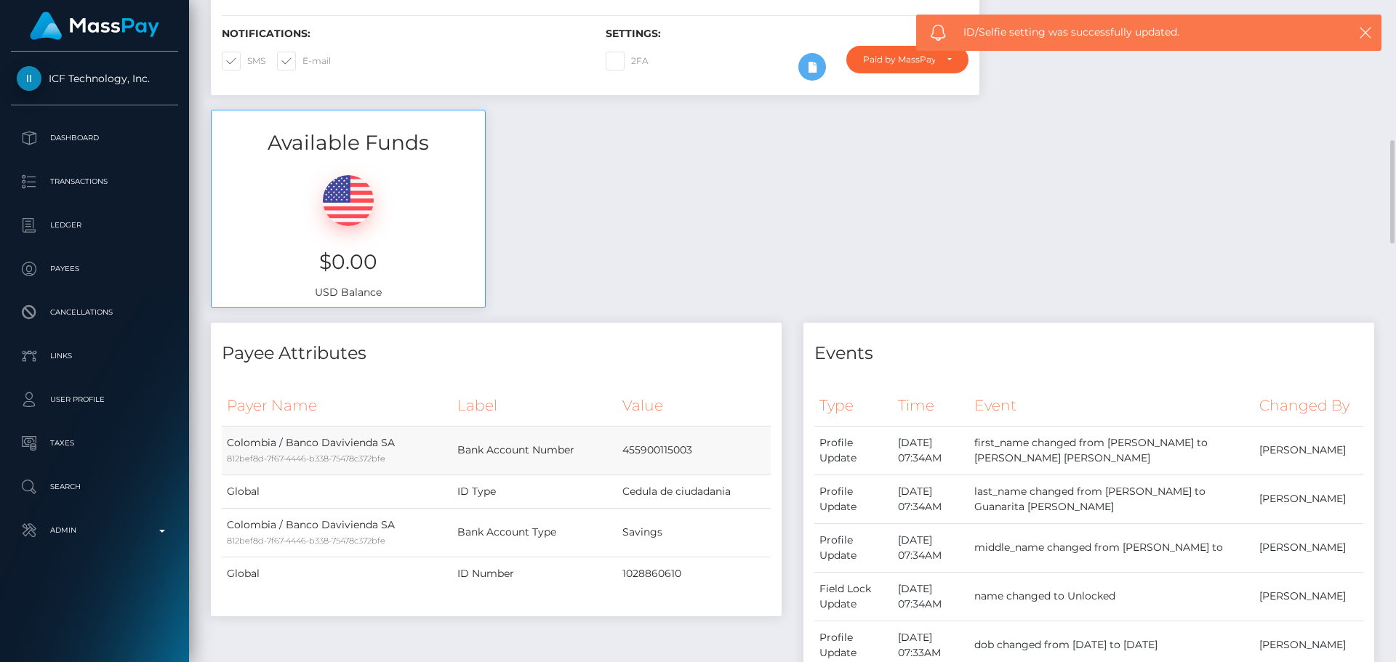
scroll to position [800, 0]
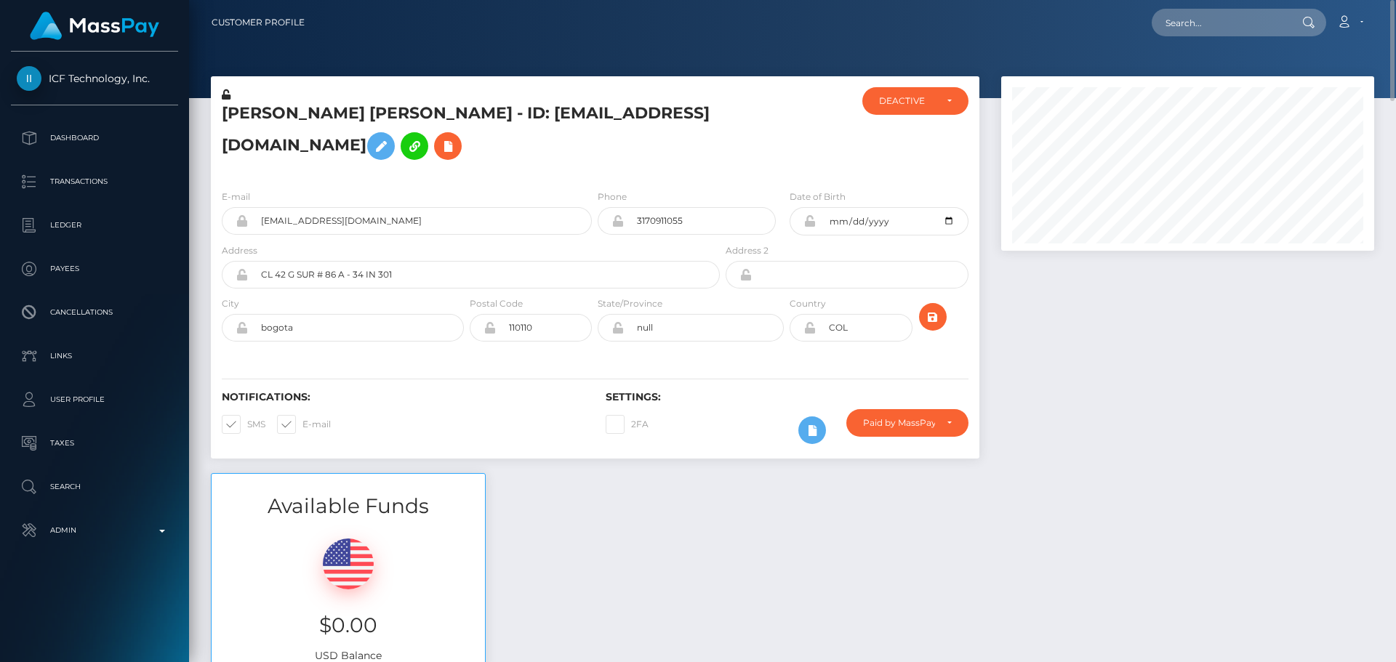
scroll to position [726914, 726716]
click at [923, 103] on div "DEACTIVE" at bounding box center [907, 101] width 56 height 12
click at [905, 135] on span "ACTIVE" at bounding box center [896, 140] width 33 height 13
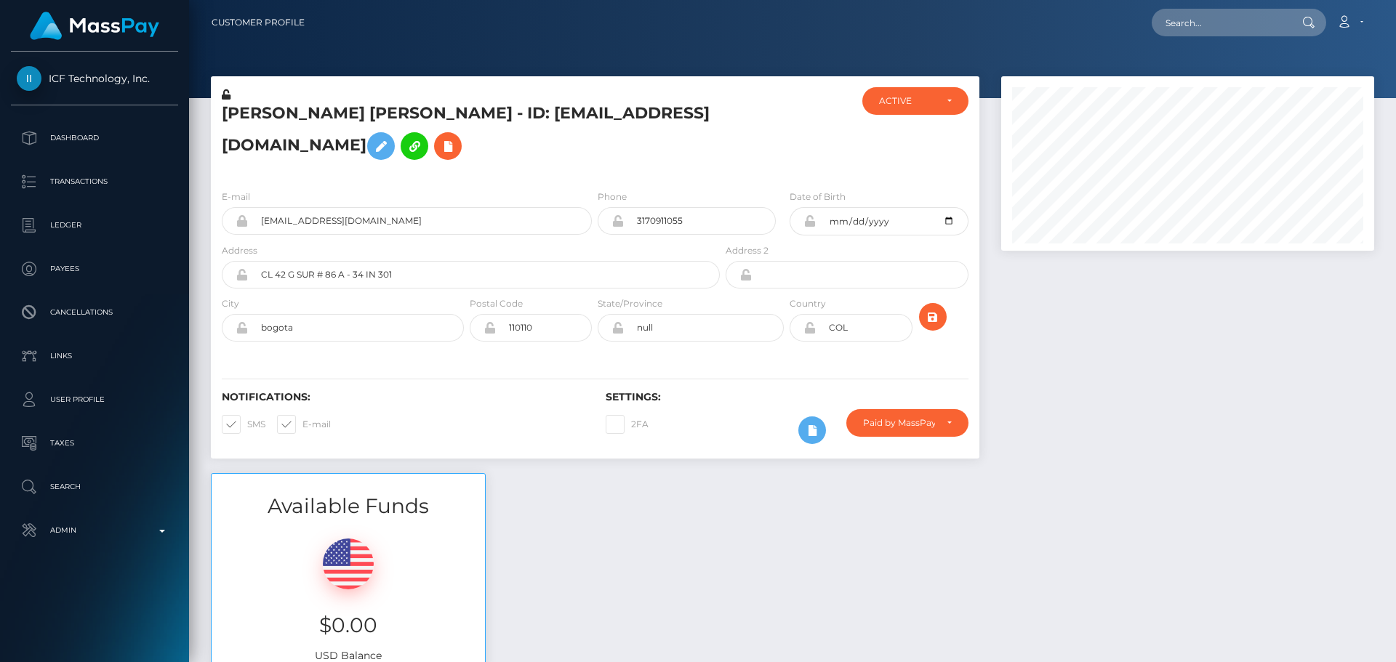
click at [394, 109] on h5 "[PERSON_NAME] [PERSON_NAME] - ID: [EMAIL_ADDRESS][DOMAIN_NAME]" at bounding box center [467, 135] width 490 height 65
copy h5 "[PERSON_NAME] [PERSON_NAME] - ID: [EMAIL_ADDRESS][DOMAIN_NAME]"
click at [710, 138] on h5 "[PERSON_NAME] [PERSON_NAME] - ID: [EMAIL_ADDRESS][DOMAIN_NAME]" at bounding box center [467, 135] width 490 height 65
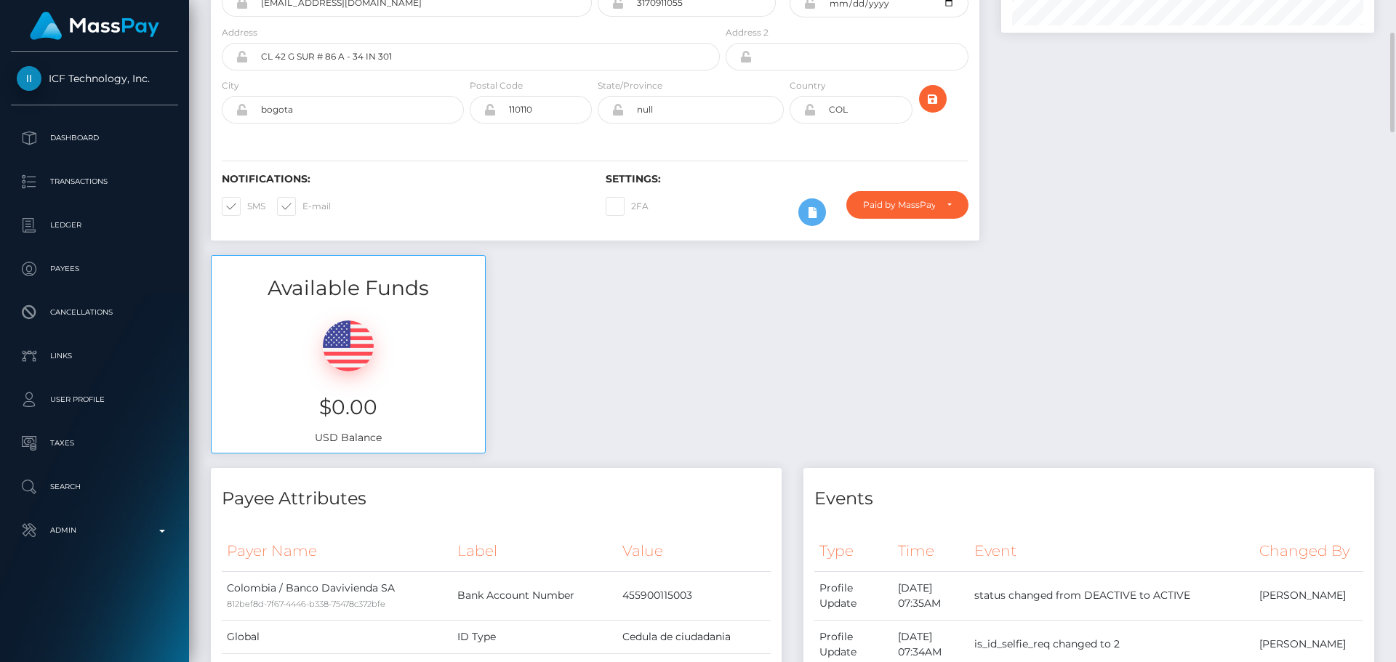
scroll to position [0, 0]
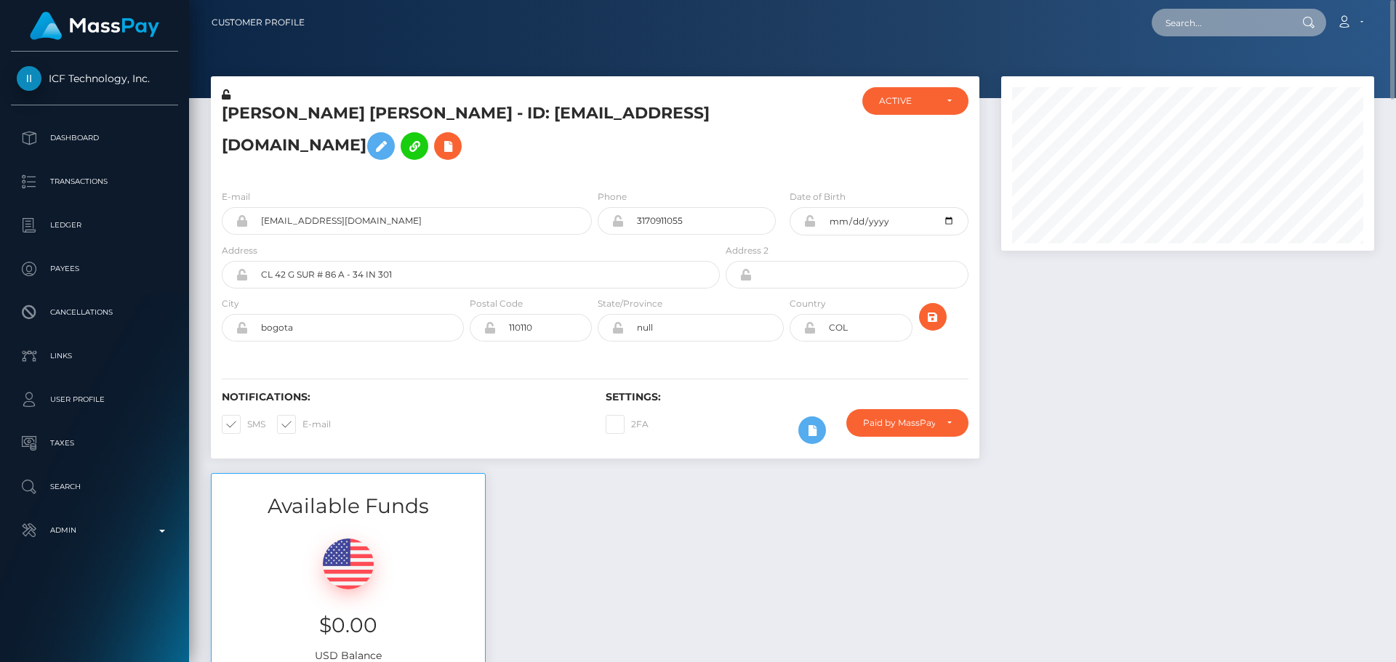
click at [1199, 29] on input "text" at bounding box center [1220, 23] width 137 height 28
paste input "1363539"
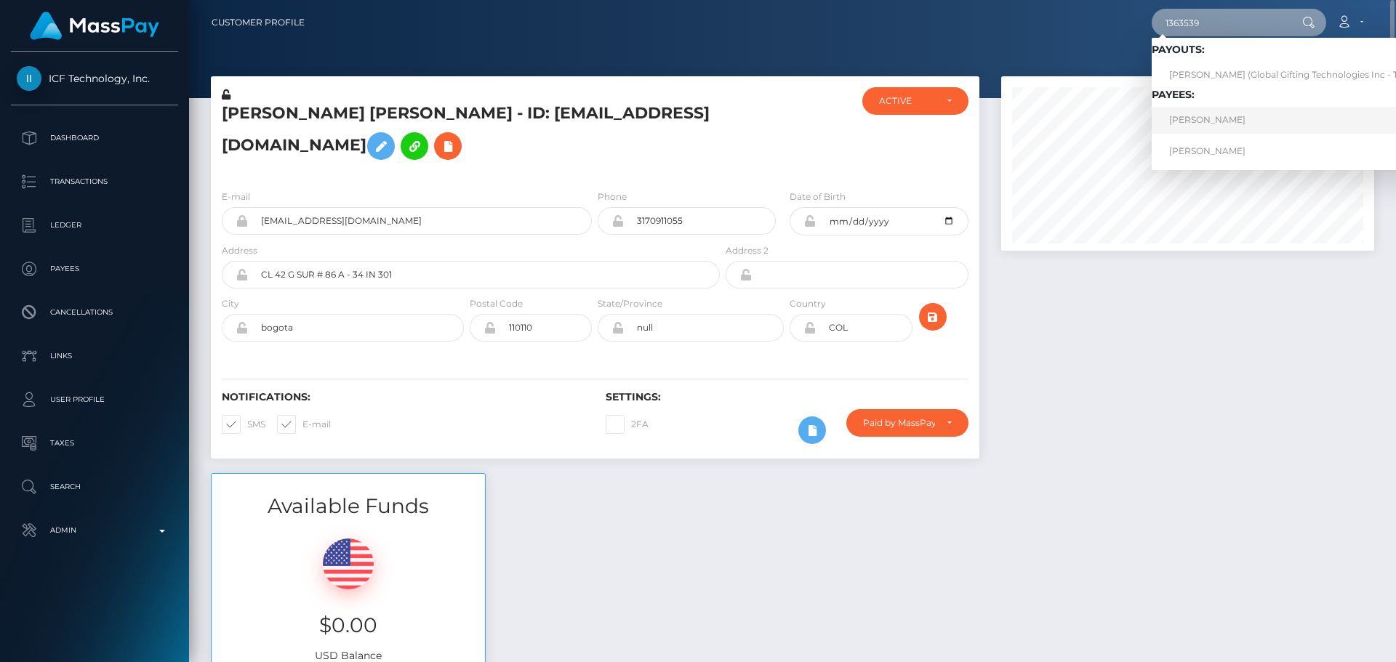
type input "1363539"
click at [1227, 127] on link "[PERSON_NAME]" at bounding box center [1298, 120] width 293 height 27
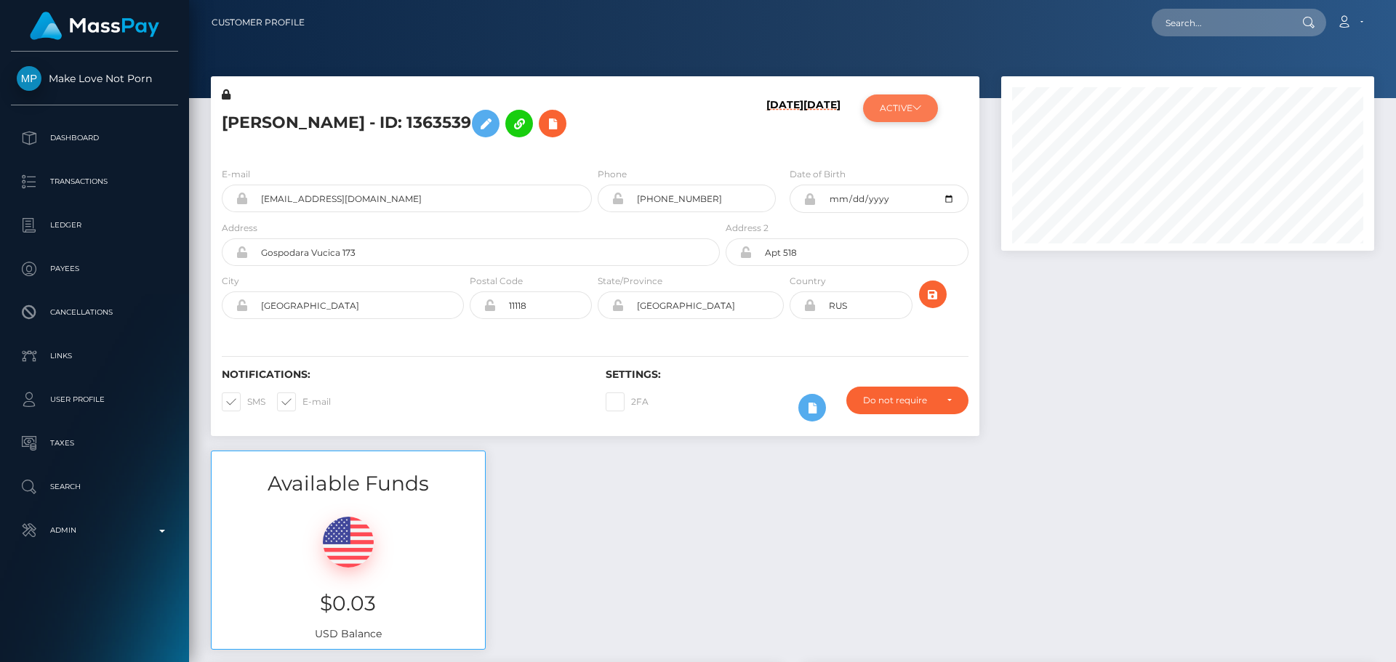
scroll to position [175, 374]
click at [910, 105] on button "ACTIVE" at bounding box center [900, 109] width 75 height 28
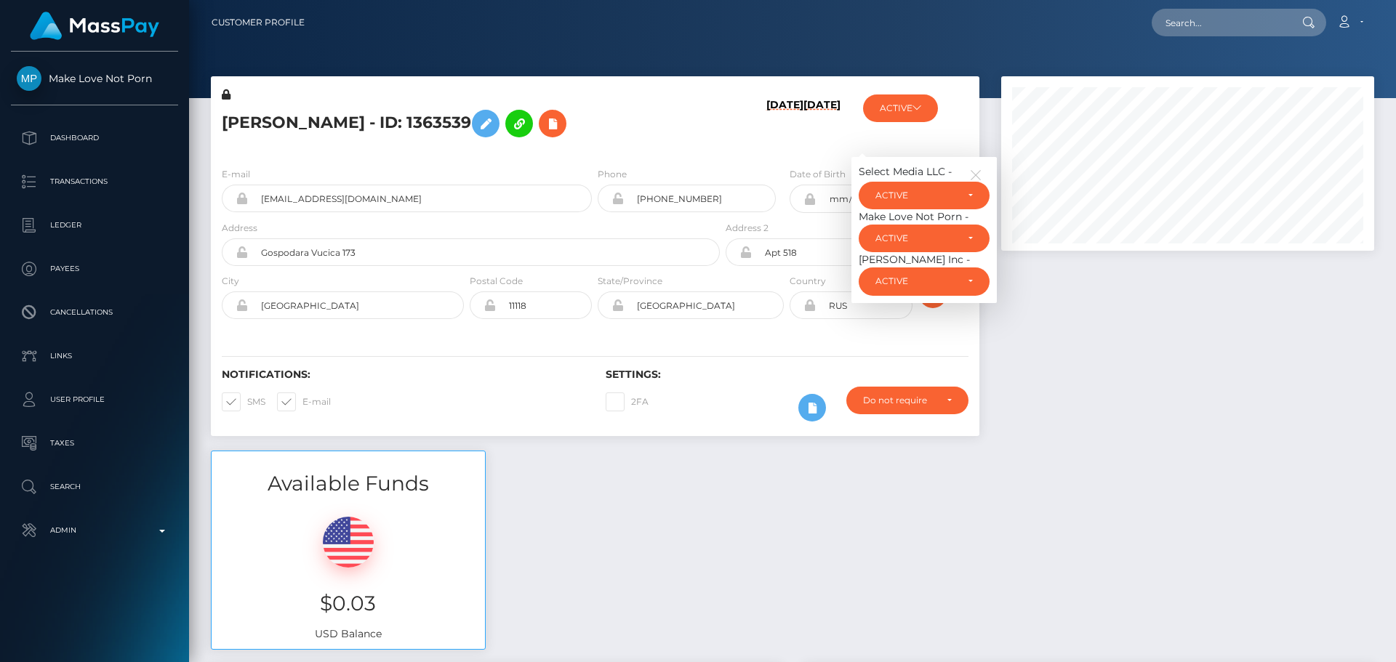
click at [970, 163] on div "Select Media LLC - ACTIVE DEACTIVE CLOSED ACTIVE Make Love Not Porn - ACTIVE DE…" at bounding box center [923, 230] width 145 height 146
click at [978, 171] on icon "button" at bounding box center [975, 175] width 13 height 13
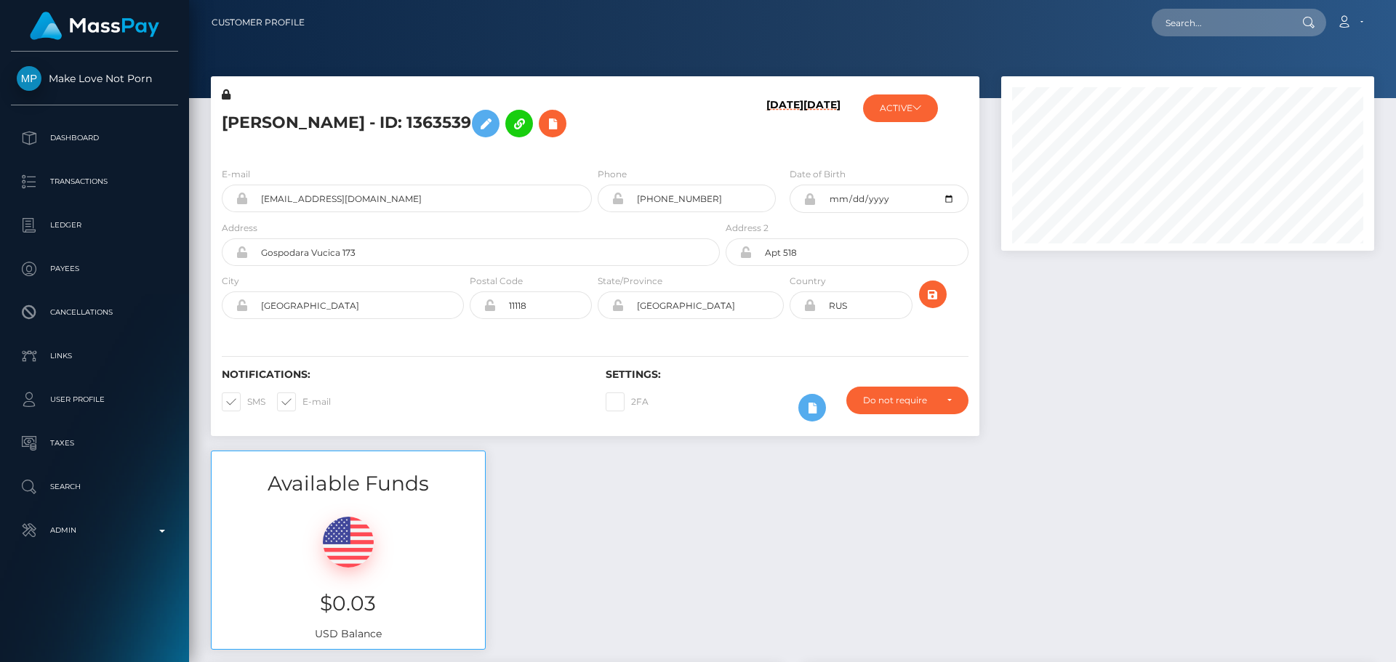
click at [691, 145] on div "SEMEN SAVCHUKOV - ID: 1363539" at bounding box center [467, 121] width 512 height 68
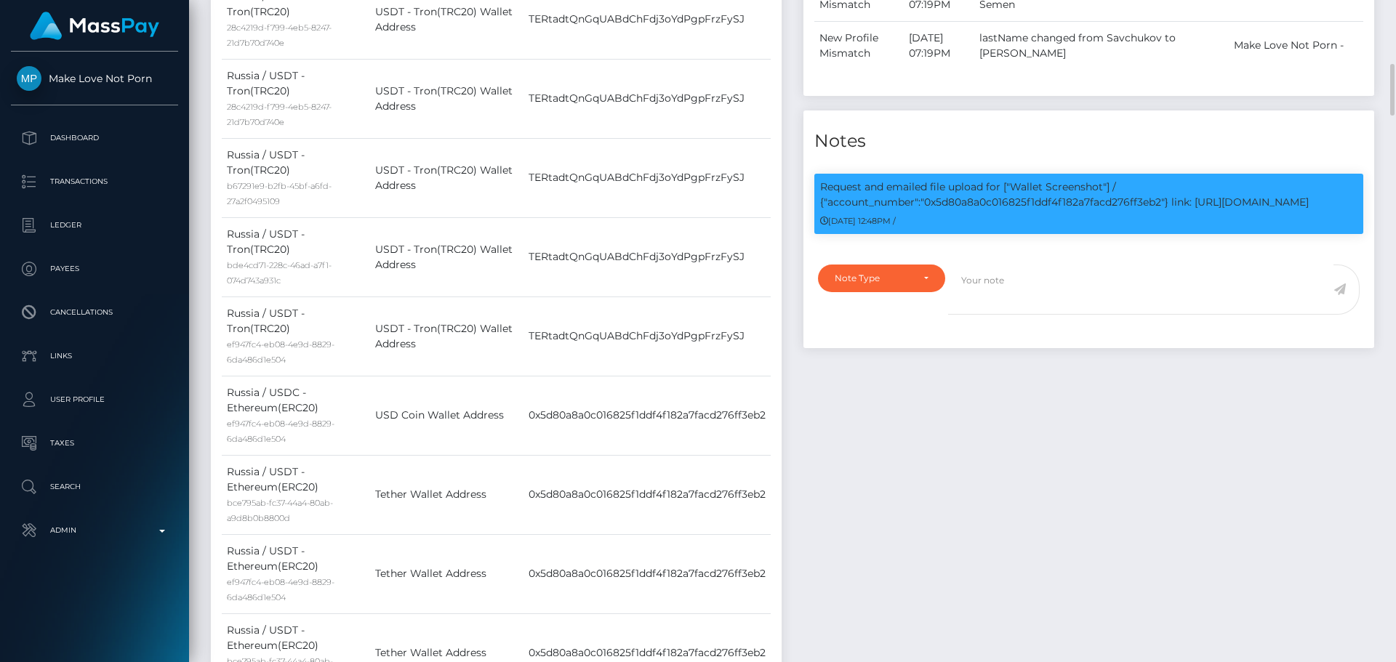
scroll to position [1745, 0]
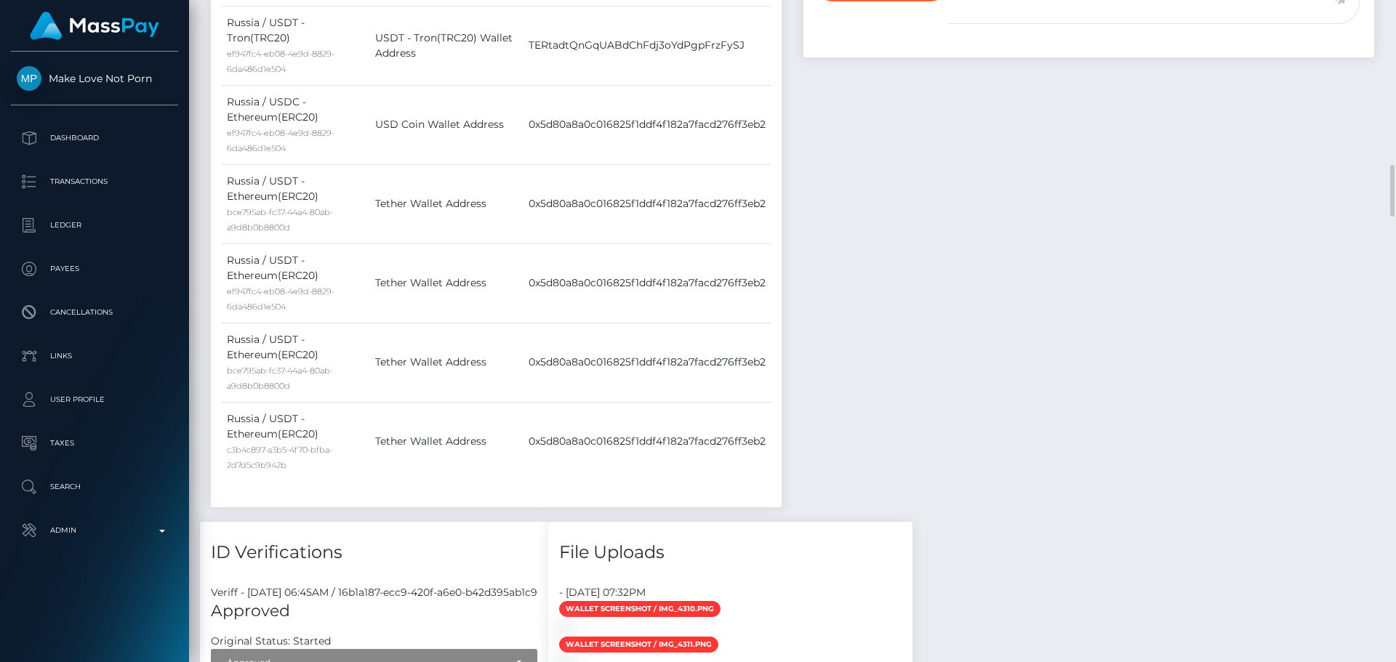
scroll to position [1818, 0]
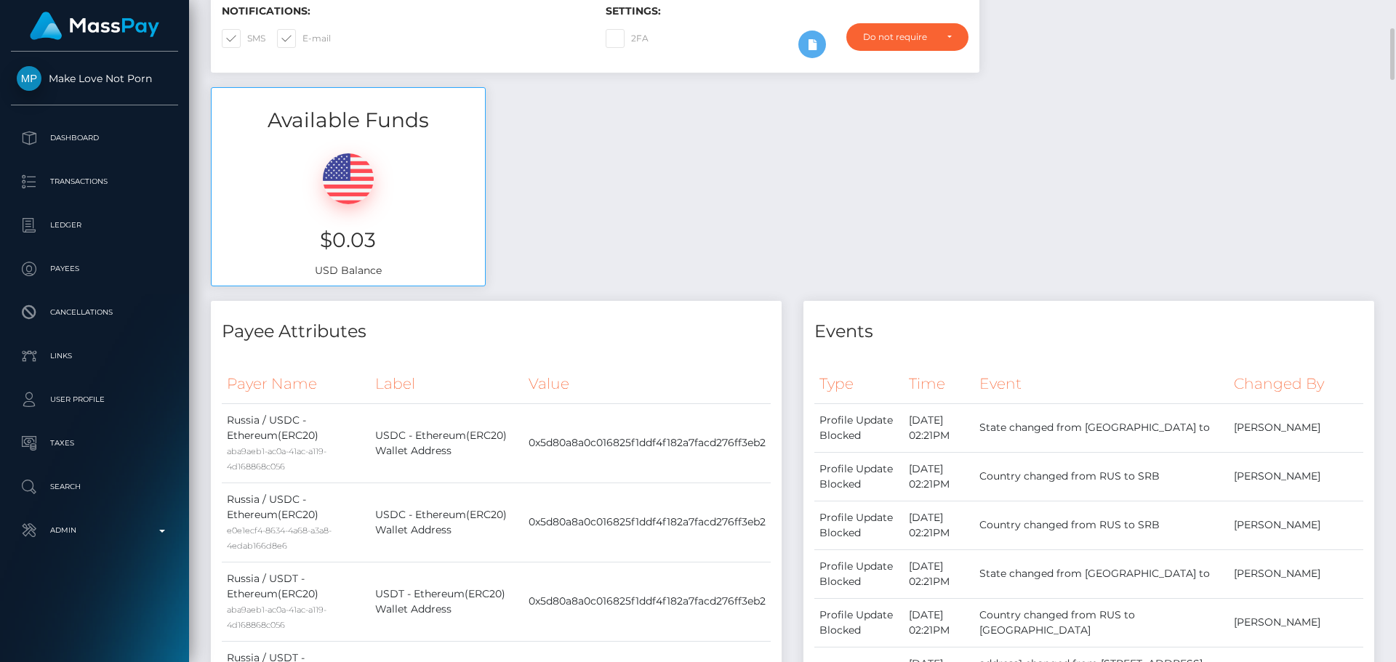
scroll to position [0, 0]
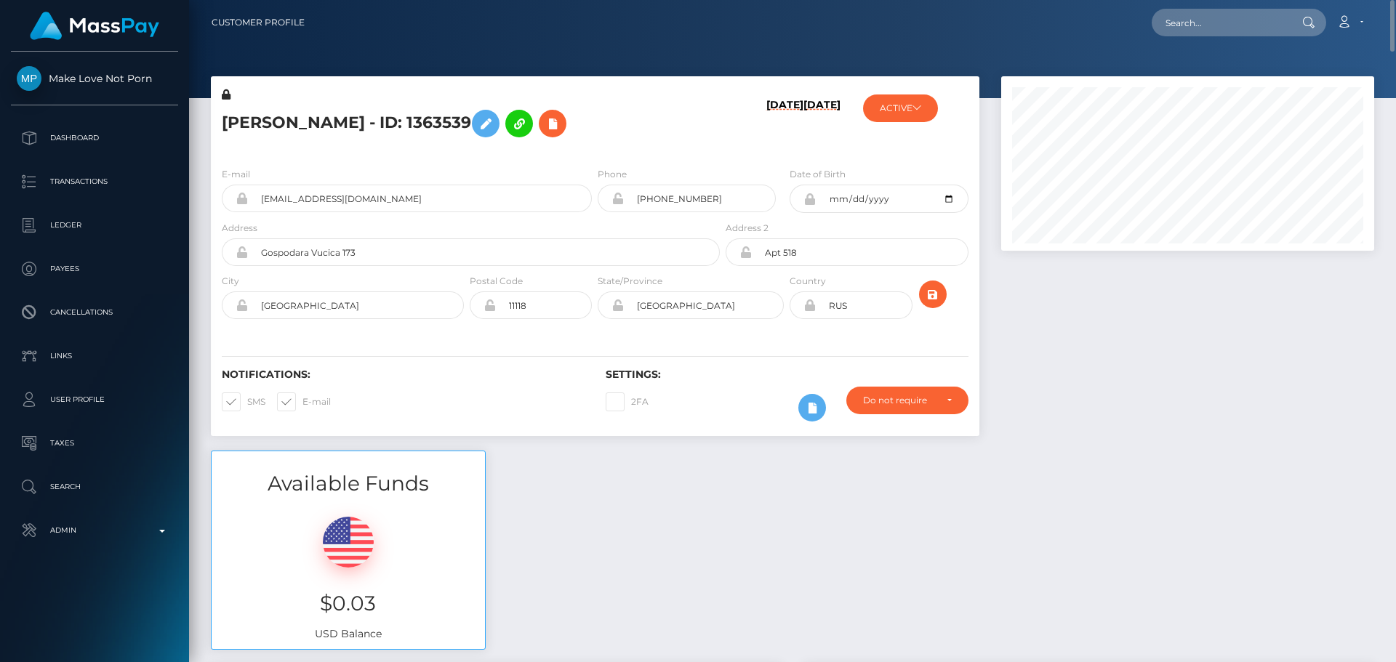
click at [694, 116] on h5 "SEMEN SAVCHUKOV - ID: 1363539" at bounding box center [467, 124] width 490 height 42
click at [728, 301] on input "Saint Petersburg" at bounding box center [704, 306] width 160 height 28
paste input "Belgrade"
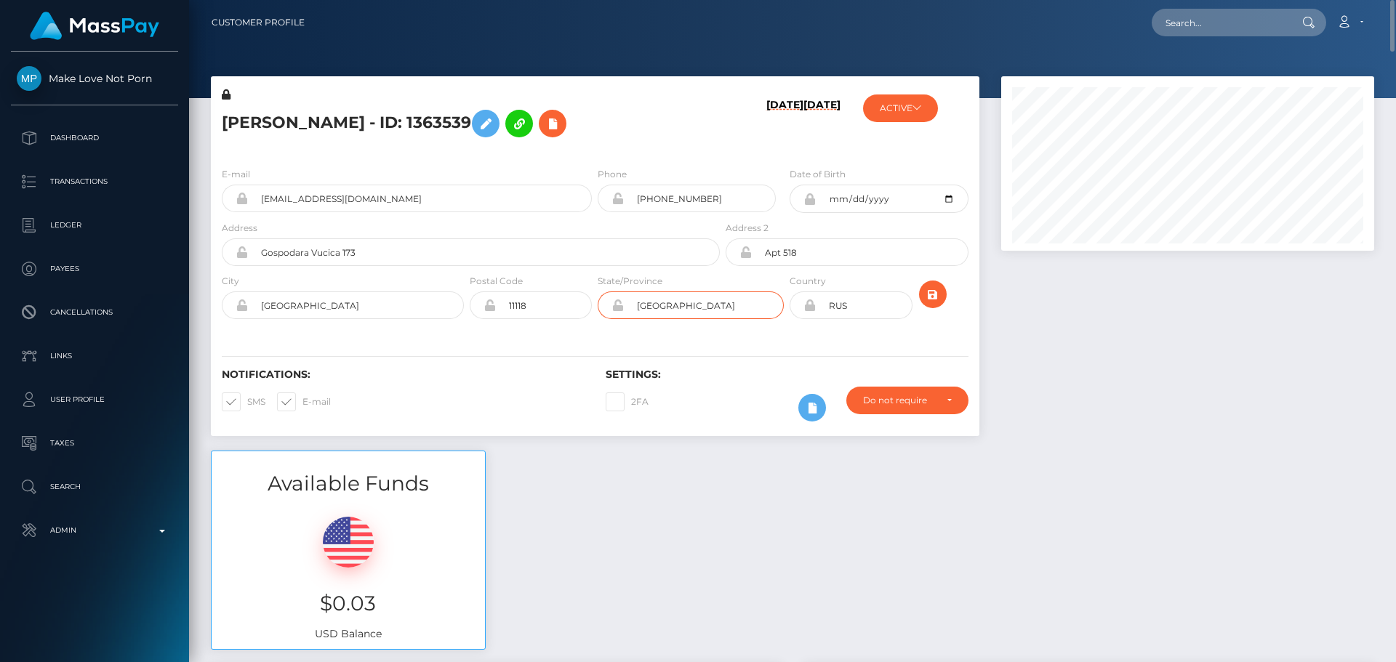
type input "Belgrade"
click at [809, 308] on icon at bounding box center [809, 306] width 12 height 12
click at [465, 249] on input "Gospodara Vucica 173" at bounding box center [484, 252] width 472 height 28
type input "Gospodara Vucica 173,"
click at [866, 311] on input "RUS" at bounding box center [864, 306] width 96 height 28
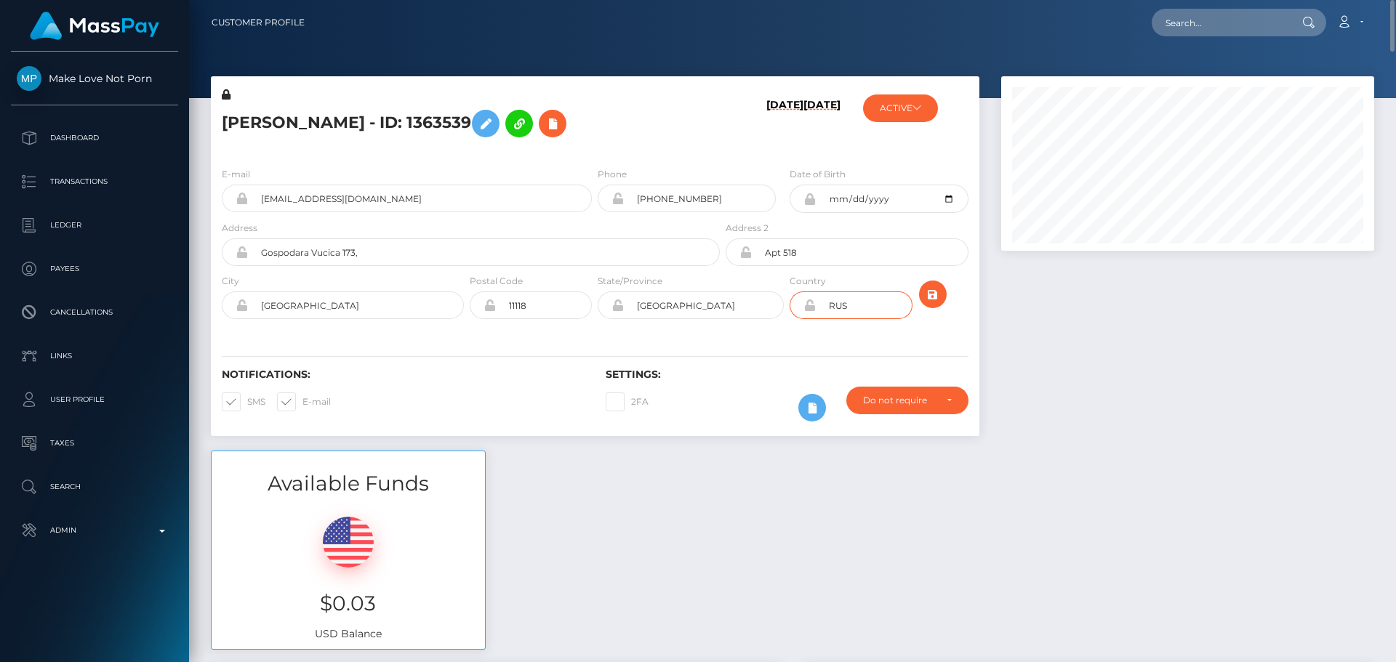
click at [866, 311] on input "RUS" at bounding box center [864, 306] width 96 height 28
type input "SRB"
drag, startPoint x: 827, startPoint y: 248, endPoint x: 682, endPoint y: 257, distance: 145.7
click at [682, 257] on div "Address Gospodara Vucica 173, Address 2 Apt 518" at bounding box center [595, 246] width 769 height 53
click at [480, 258] on input "Gospodara Vucica 173," at bounding box center [484, 252] width 472 height 28
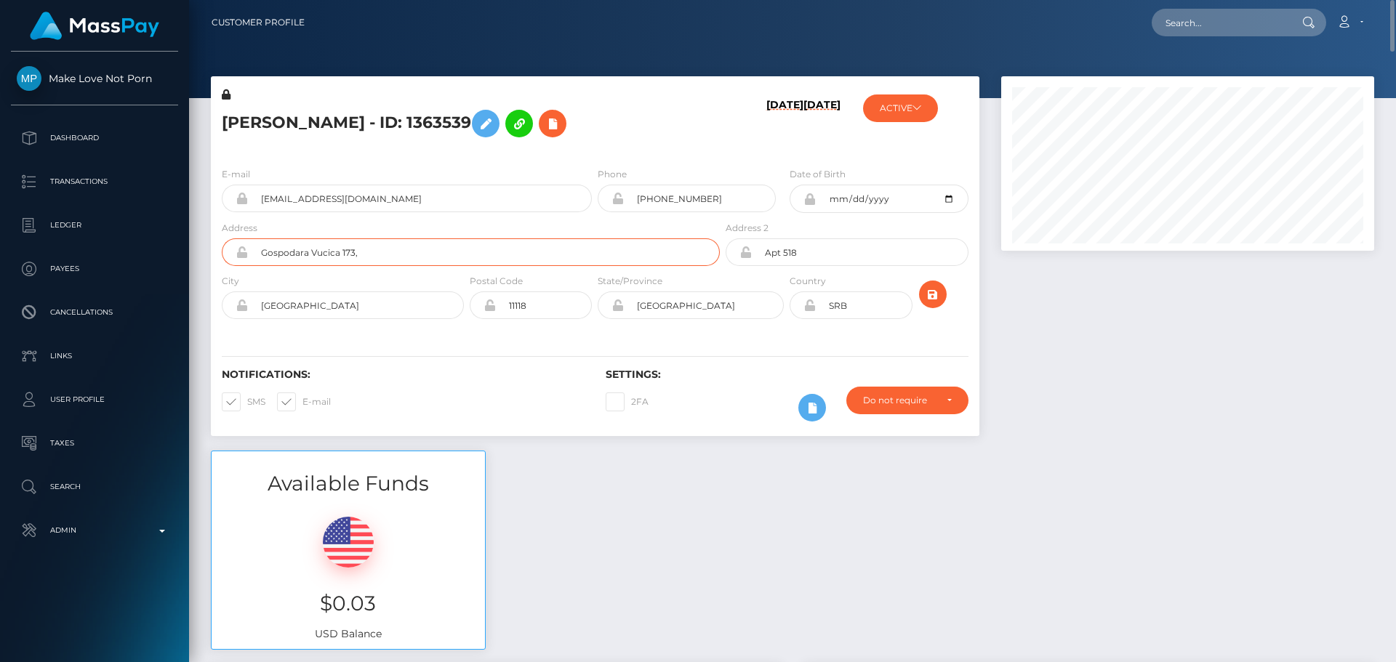
paste input "Apt 518"
type input "Gospodara Vucica 173, Apt 518"
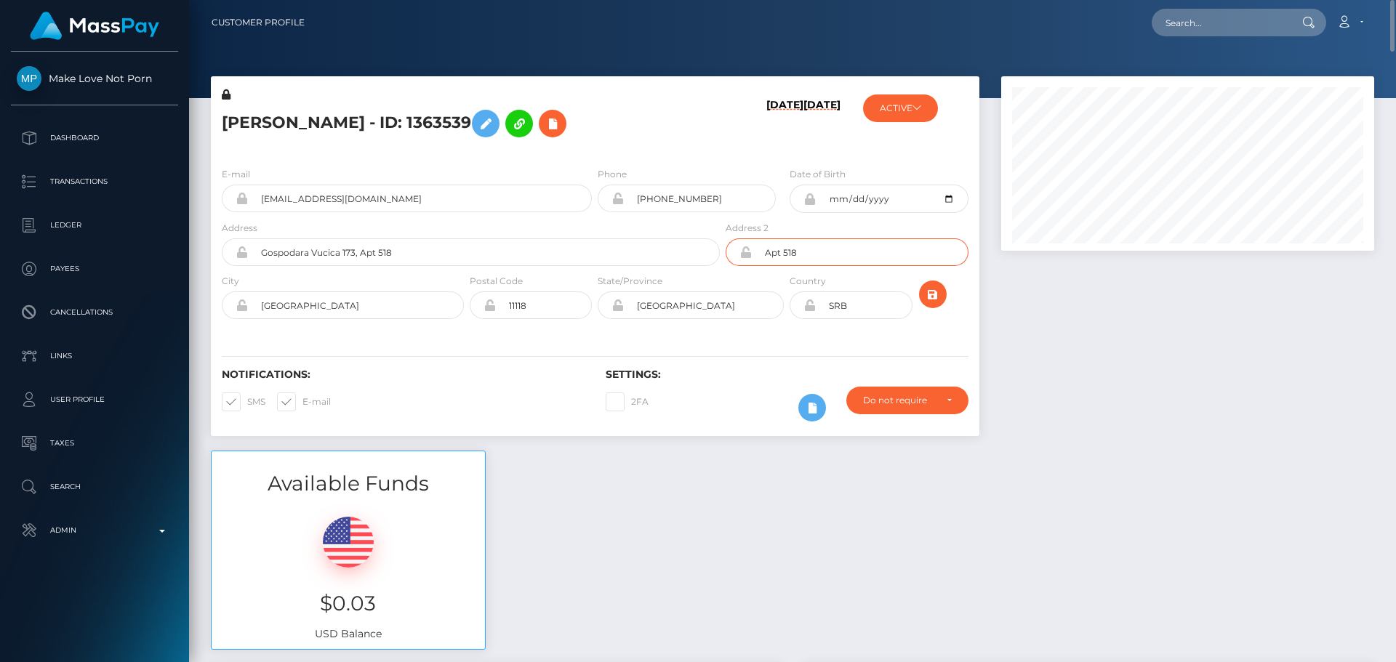
drag, startPoint x: 755, startPoint y: 254, endPoint x: 667, endPoint y: 261, distance: 88.3
click at [667, 261] on div "Address Gospodara Vucica 173, Apt 518 Address 2" at bounding box center [595, 246] width 769 height 53
click at [761, 363] on div "Notifications: SMS E-mail Settings: 2FA" at bounding box center [595, 385] width 769 height 103
click at [704, 335] on div "Notifications: SMS E-mail Settings: 2FA" at bounding box center [595, 385] width 769 height 103
click at [521, 344] on div "Notifications: SMS E-mail Settings: 2FA" at bounding box center [595, 385] width 769 height 103
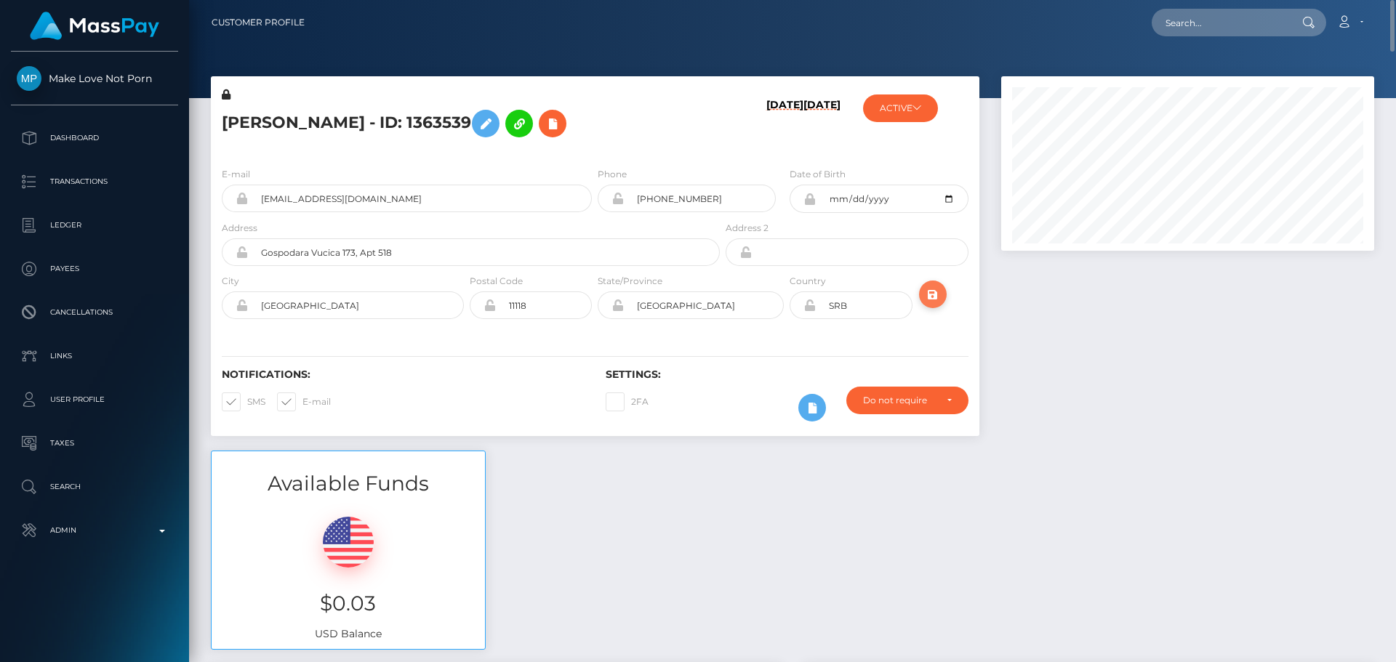
click at [935, 296] on icon "submit" at bounding box center [932, 295] width 17 height 18
click at [691, 140] on h5 "[PERSON_NAME] - ID: 1363539" at bounding box center [467, 124] width 490 height 42
click at [561, 127] on icon at bounding box center [552, 124] width 17 height 18
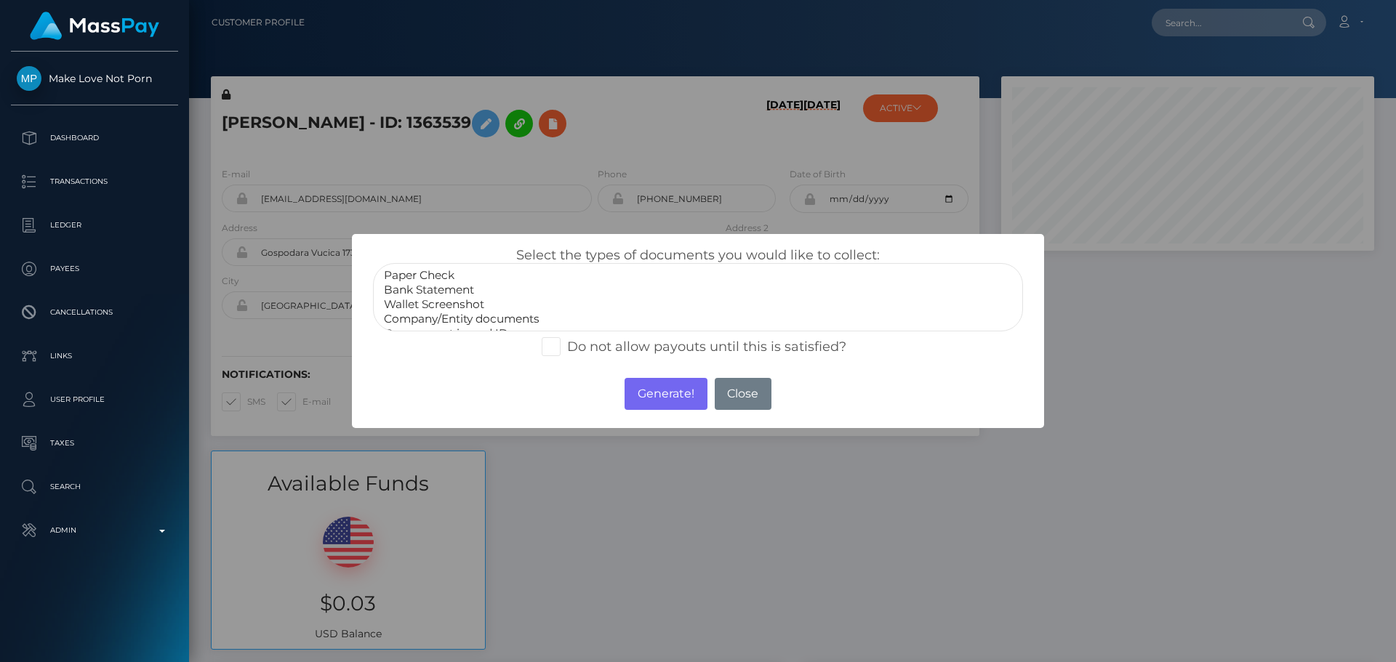
scroll to position [29, 0]
select select "Miscellaneous"
click at [415, 312] on option "Miscellaneous" at bounding box center [697, 319] width 631 height 15
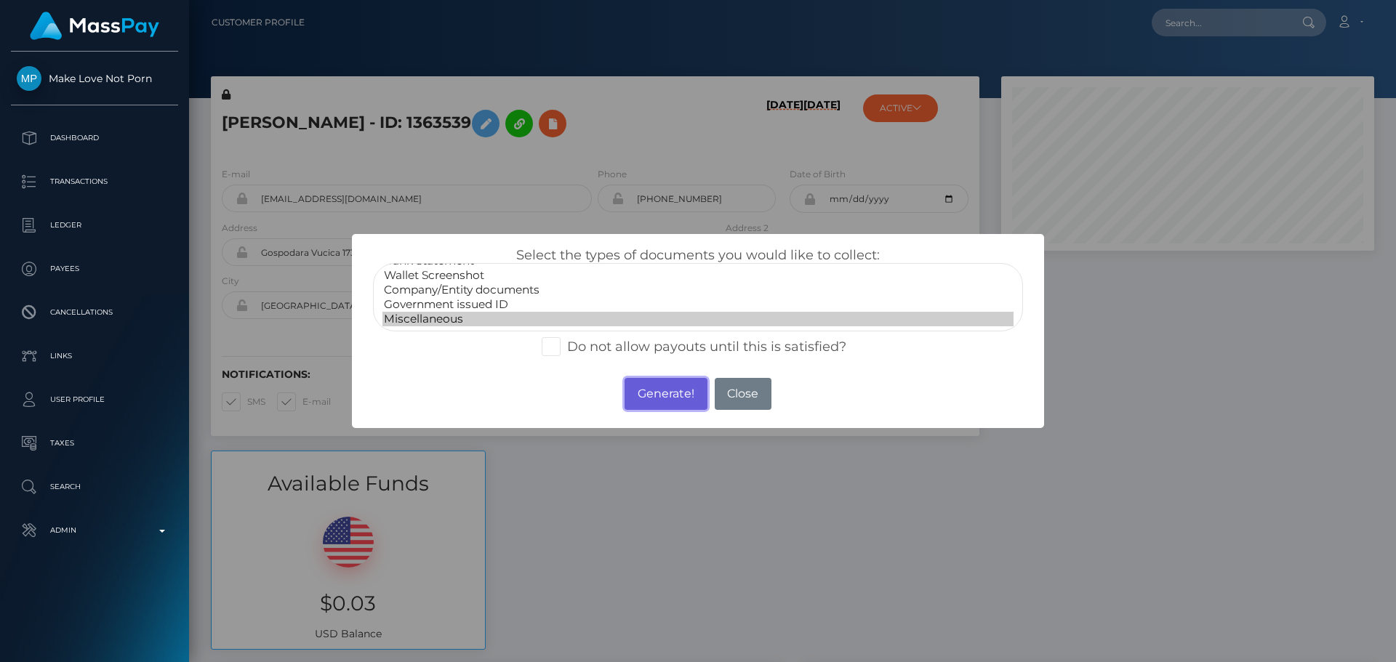
click at [665, 393] on button "Generate!" at bounding box center [666, 394] width 82 height 32
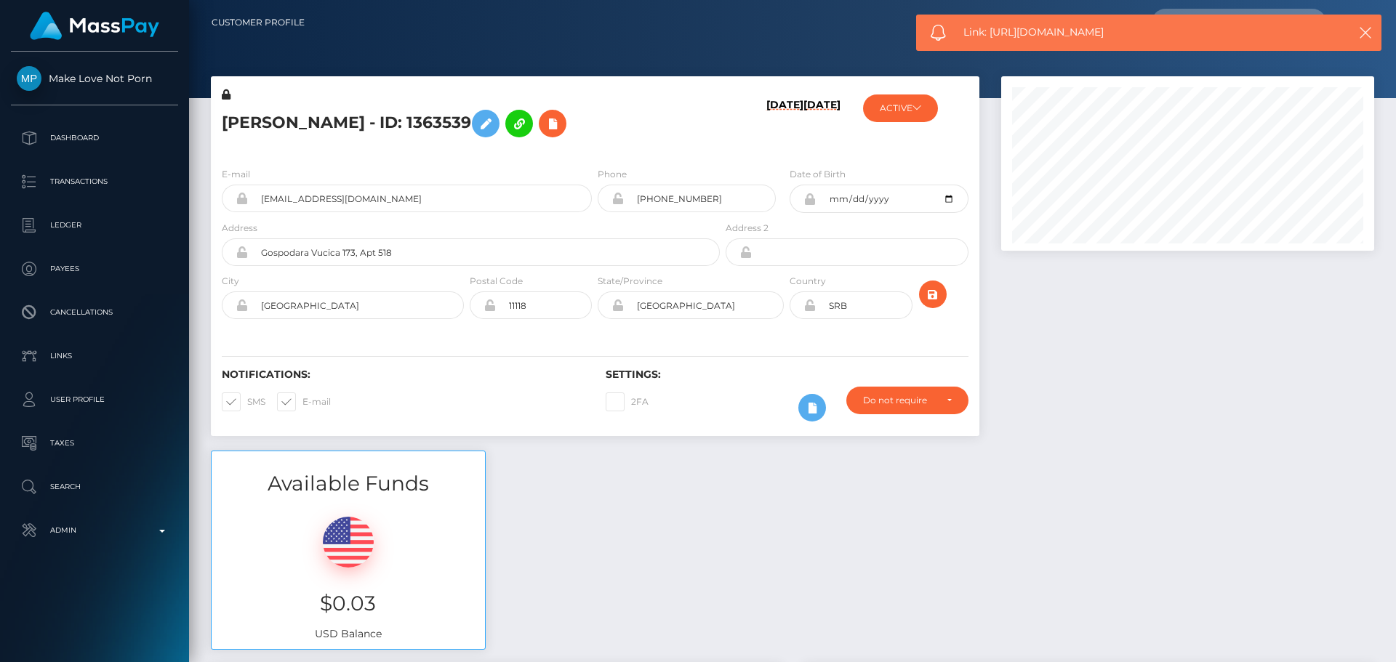
click at [809, 307] on icon at bounding box center [809, 306] width 12 height 12
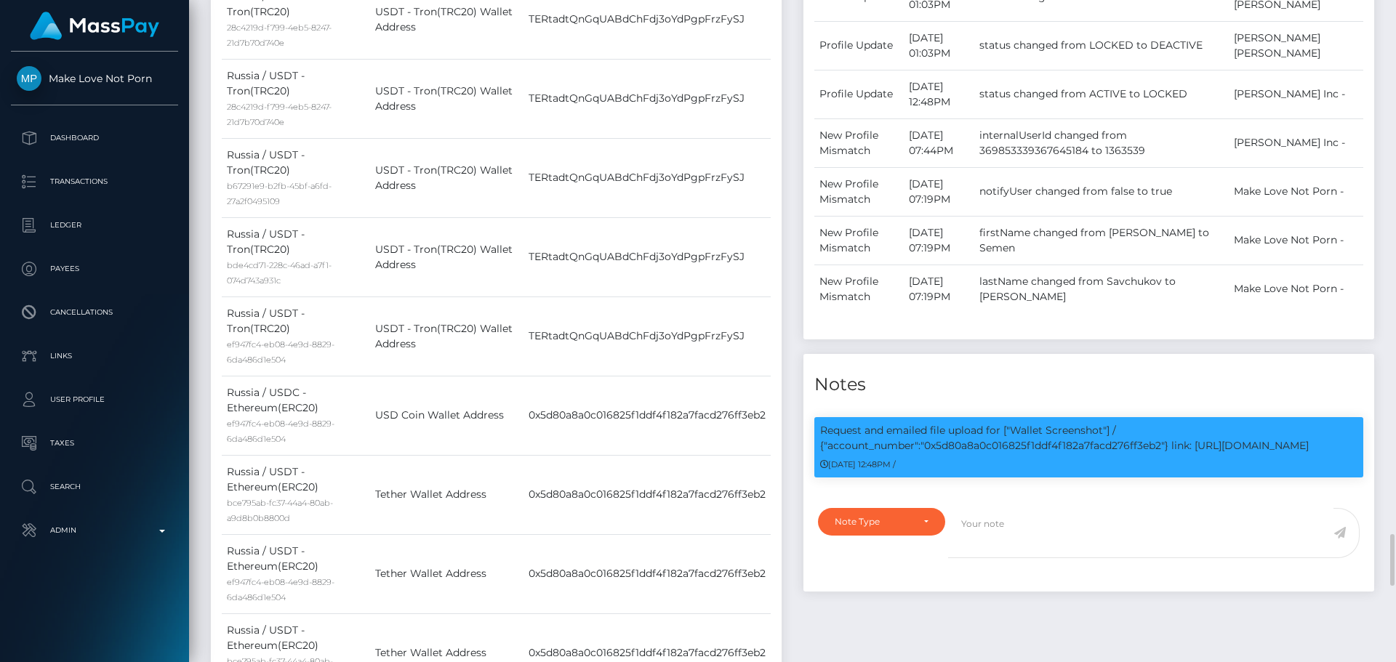
scroll to position [2254, 0]
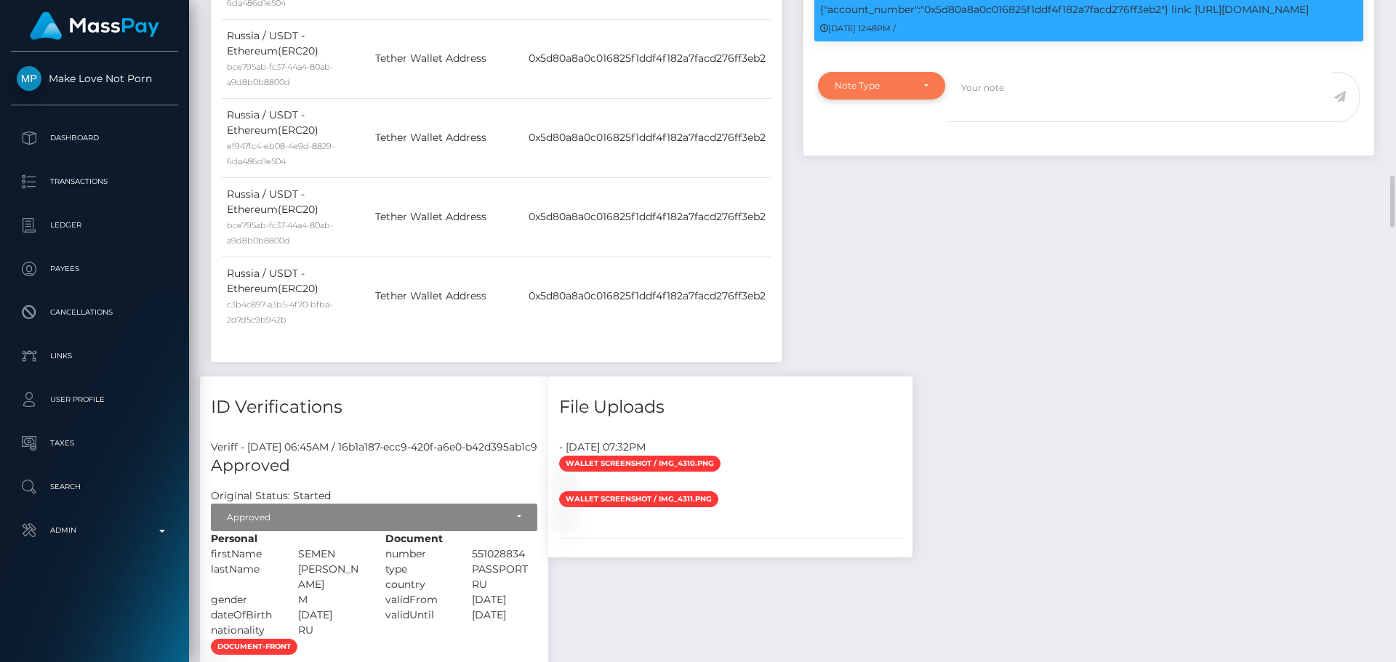
click at [910, 100] on div "Note Type" at bounding box center [881, 86] width 127 height 28
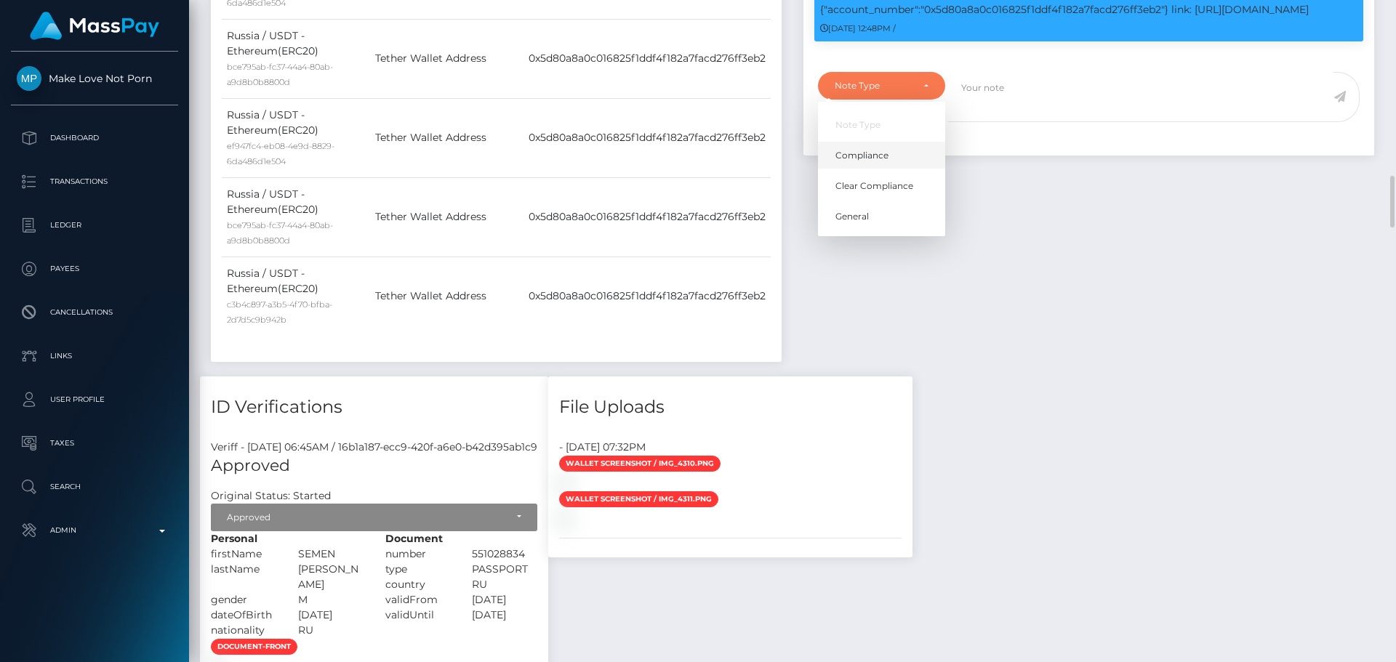
click at [886, 169] on link "Compliance" at bounding box center [881, 155] width 127 height 27
select select "COMPLIANCE"
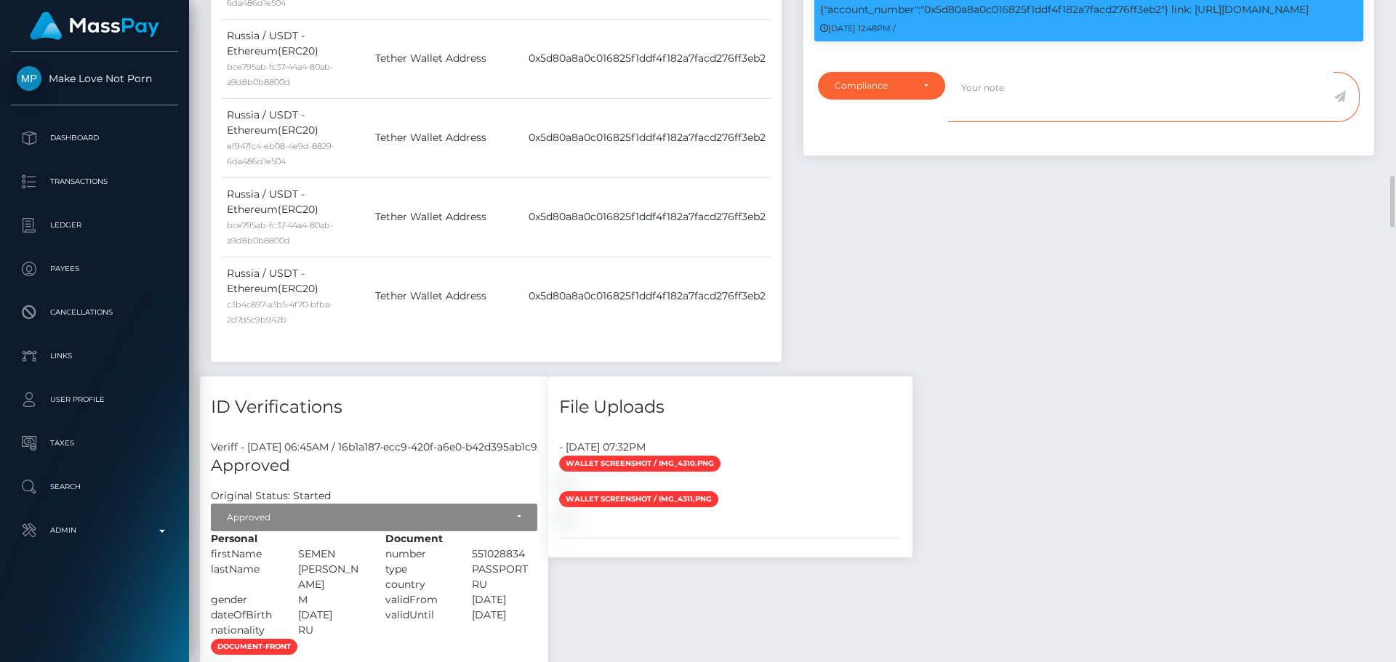
click at [1041, 122] on textarea at bounding box center [1140, 97] width 385 height 50
type textarea "Address updated as per the provided proof."
click at [1339, 103] on icon at bounding box center [1339, 97] width 12 height 12
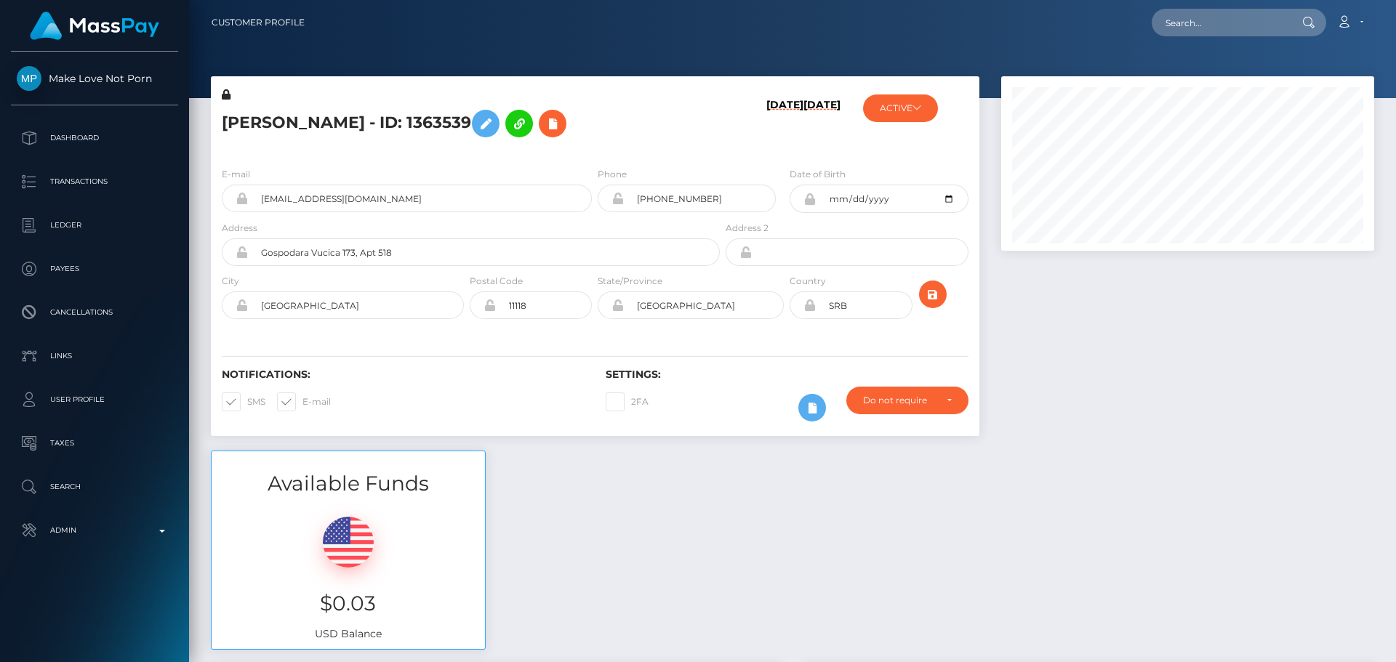
scroll to position [175, 374]
click at [665, 153] on div "[PERSON_NAME] - ID: 1363539" at bounding box center [467, 121] width 512 height 68
click at [937, 295] on icon "submit" at bounding box center [932, 295] width 17 height 18
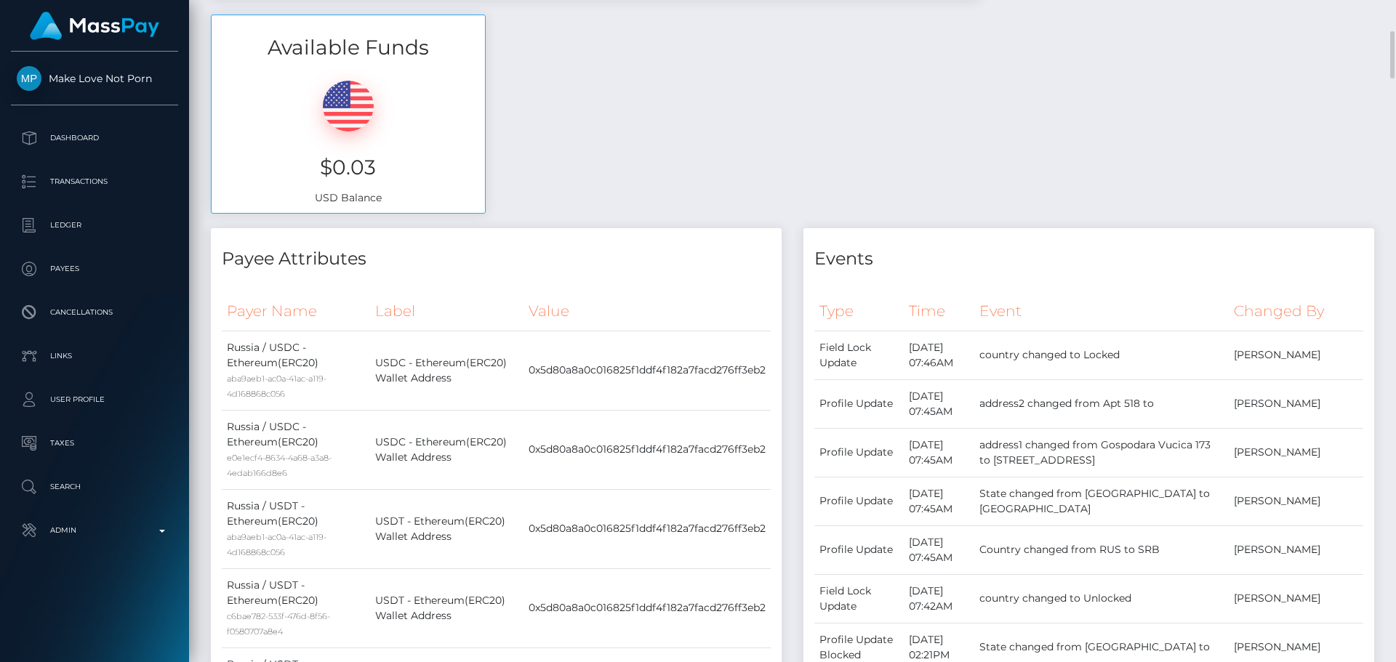
scroll to position [0, 0]
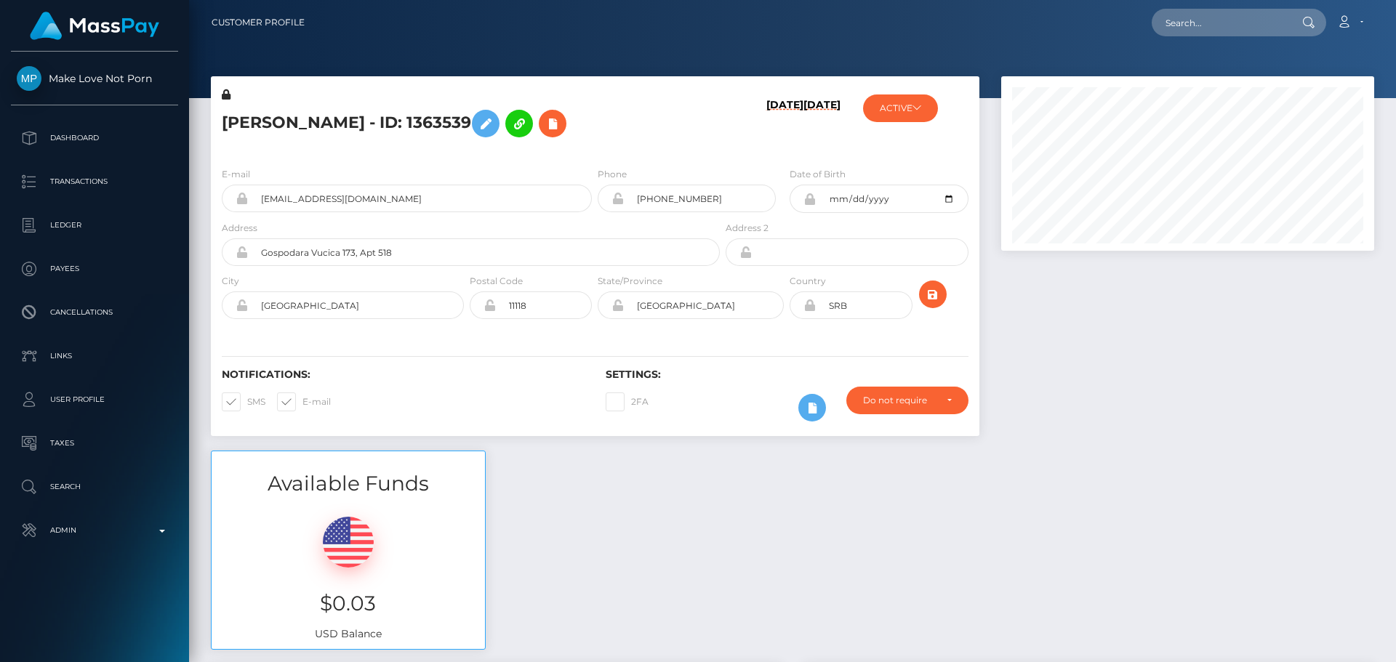
scroll to position [175, 374]
click at [340, 123] on h5 "SEMEN SAVCHUKOV - ID: 1363539" at bounding box center [467, 124] width 490 height 42
copy h5 "SEMEN SAVCHUKOV - ID: 1363539"
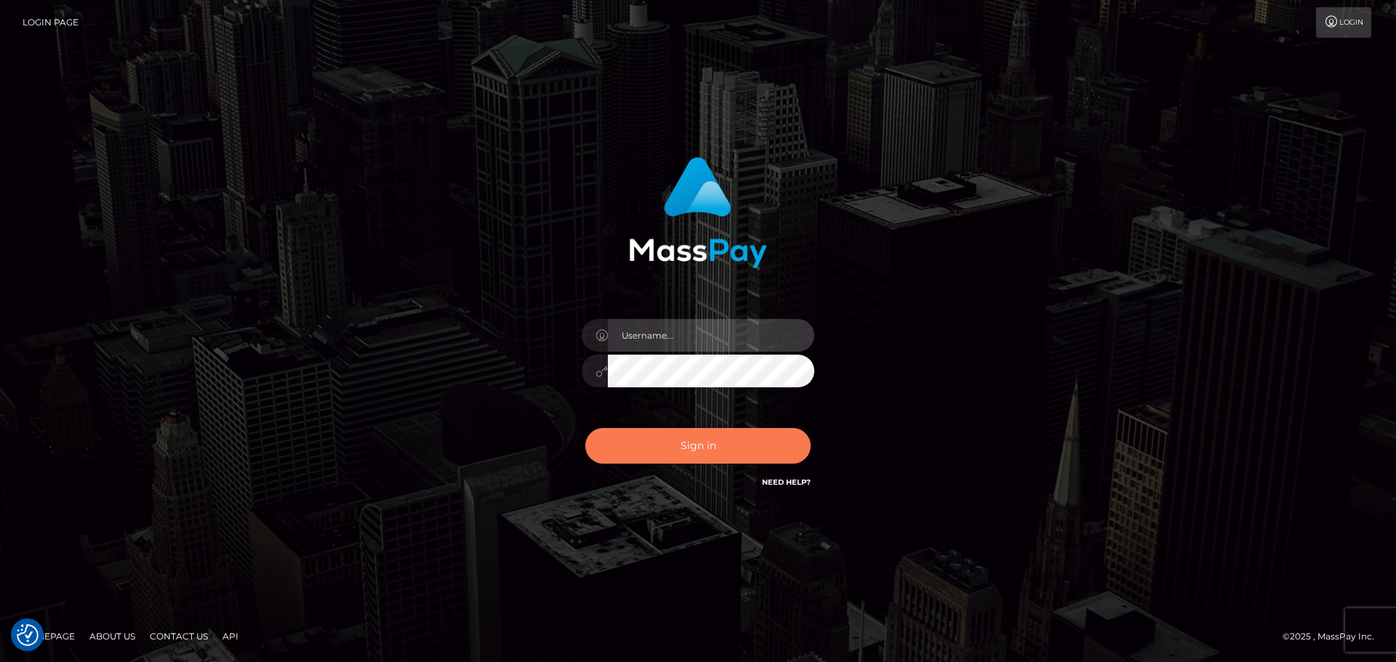
type input "[DOMAIN_NAME]"
click at [688, 448] on button "Sign in" at bounding box center [697, 446] width 225 height 36
type input "[DOMAIN_NAME]"
click at [679, 449] on button "Sign in" at bounding box center [697, 446] width 225 height 36
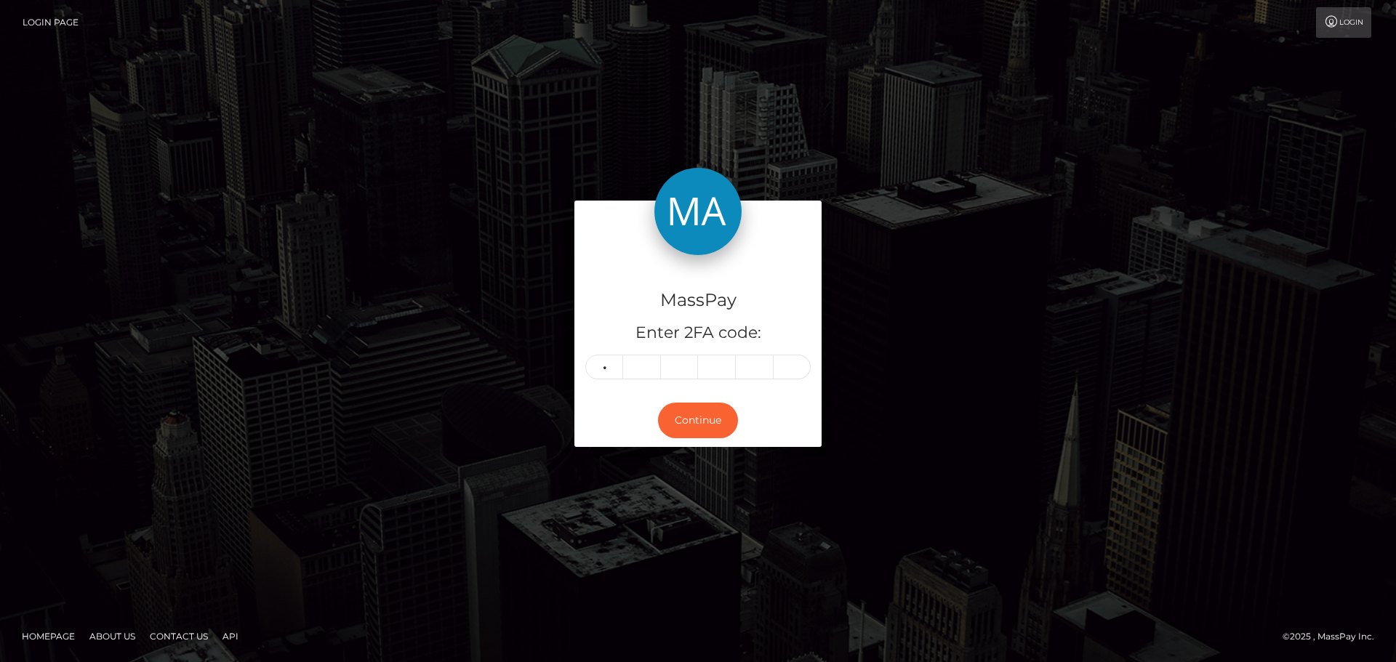
type input "1"
type input "7"
type input "1"
type input "6"
type input "1"
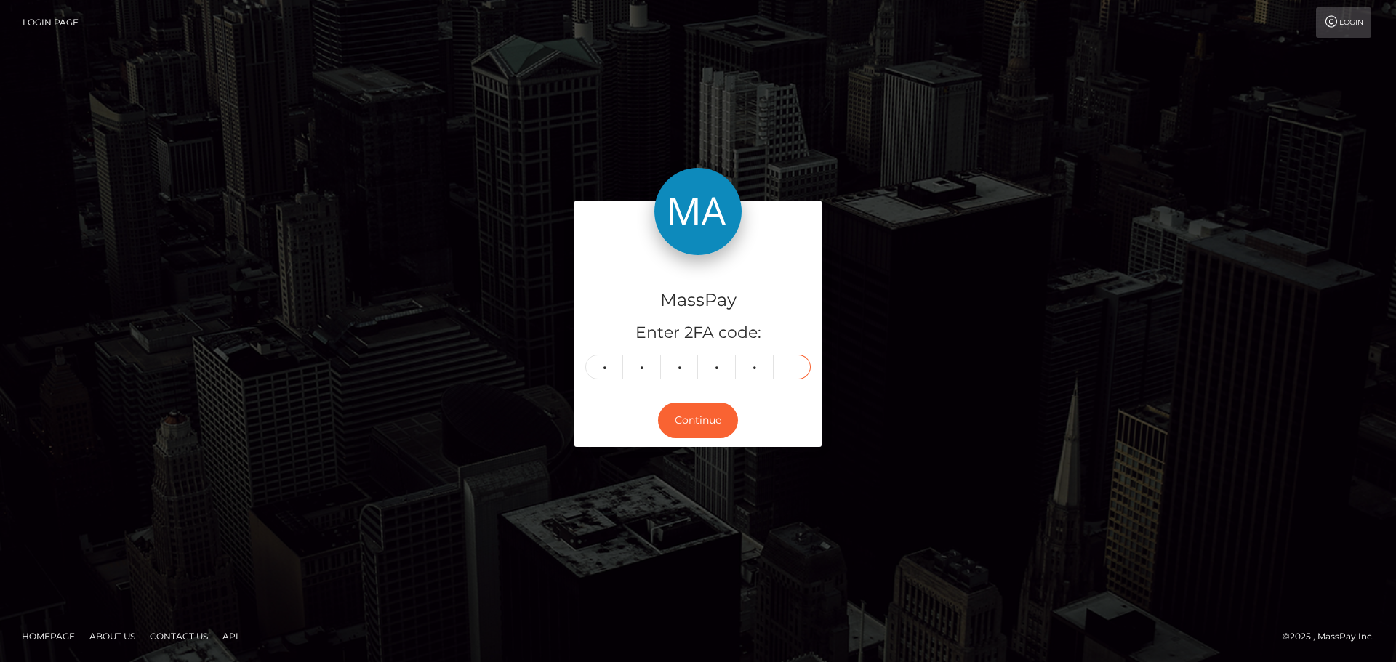
type input "7"
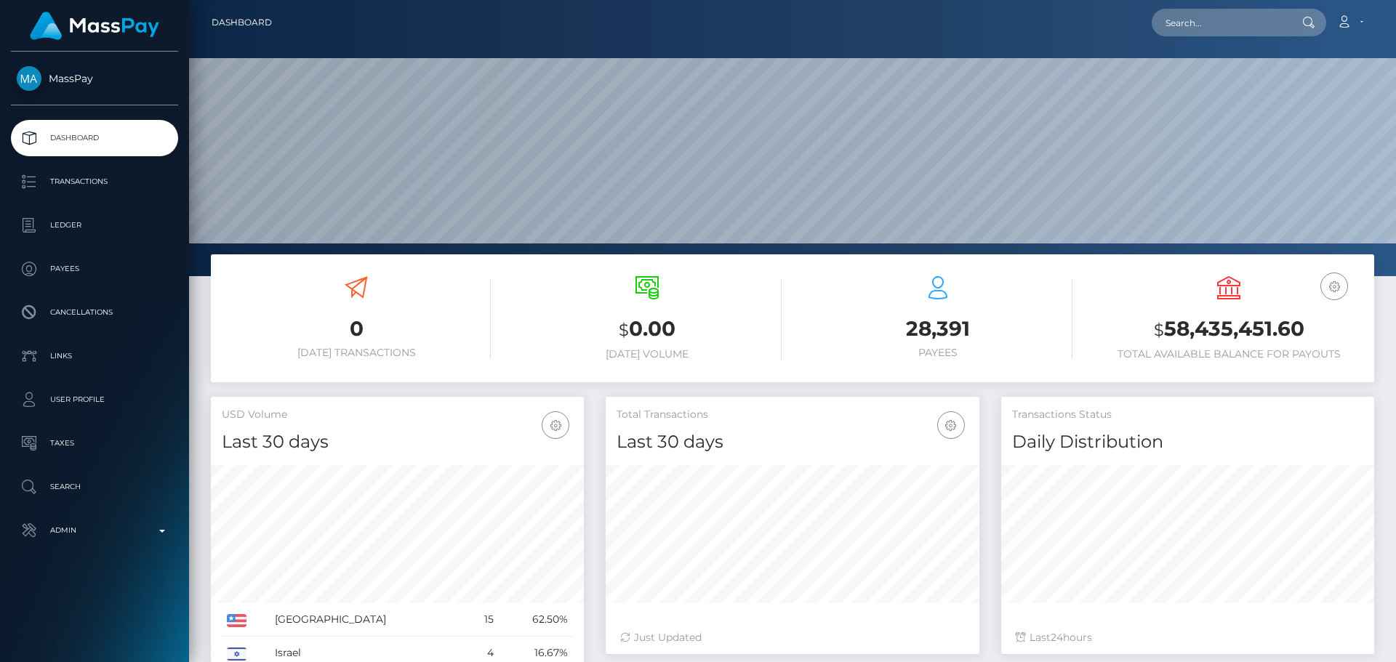
scroll to position [258, 374]
click at [1230, 15] on input "text" at bounding box center [1220, 23] width 137 height 28
paste input "[EMAIL_ADDRESS][DOMAIN_NAME]"
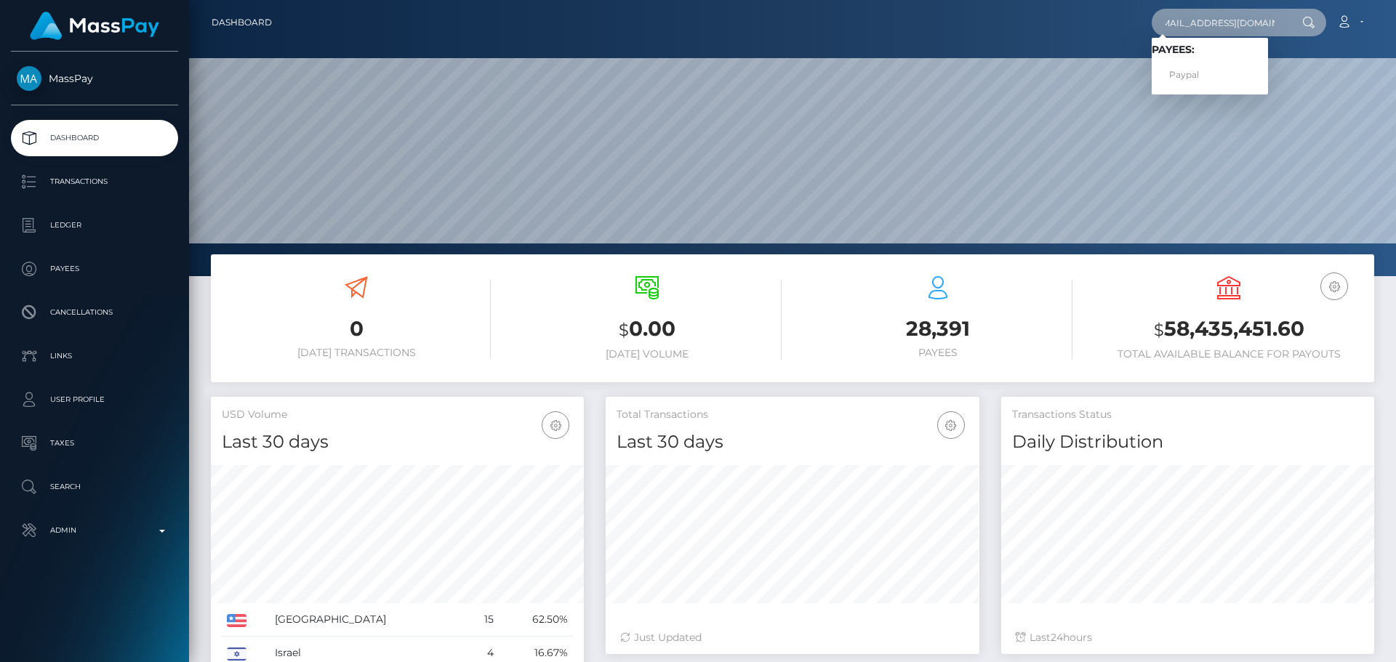
type input "[EMAIL_ADDRESS][DOMAIN_NAME]"
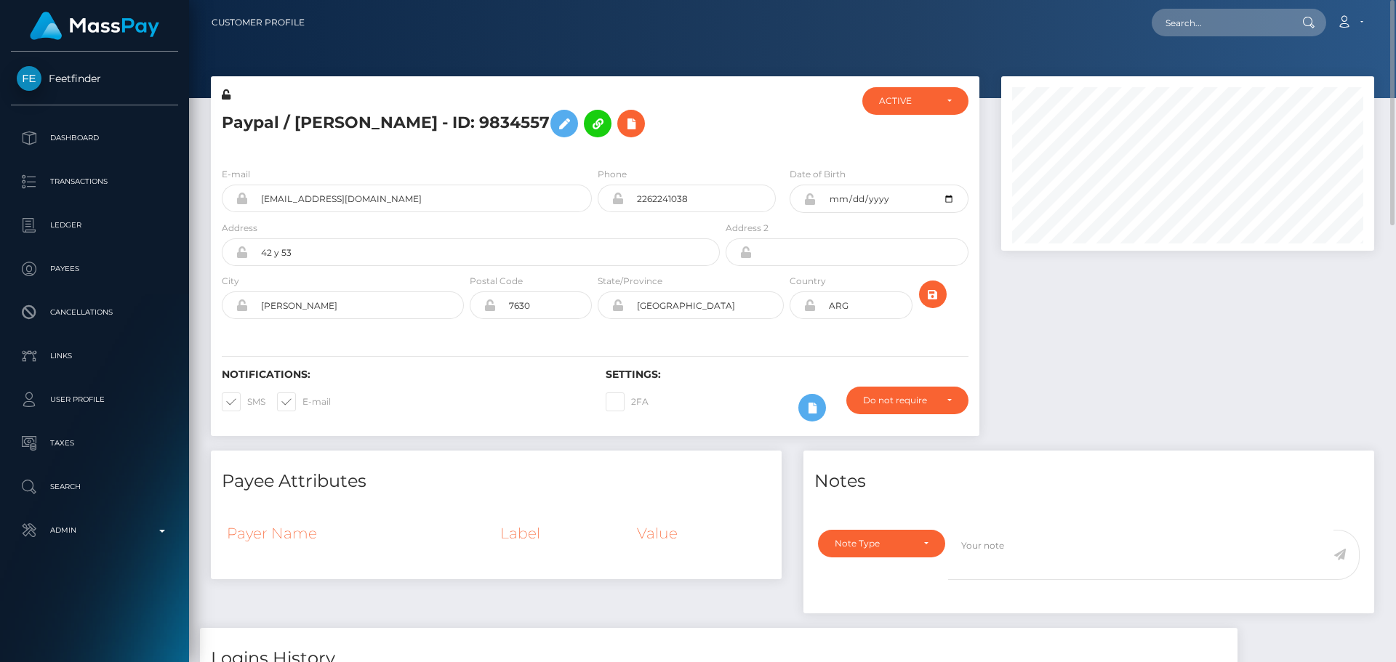
click at [697, 129] on h5 "Paypal / Milena Cafiel - ID: 9834557" at bounding box center [467, 124] width 490 height 42
drag, startPoint x: 223, startPoint y: 124, endPoint x: 513, endPoint y: 124, distance: 290.1
click at [513, 124] on h5 "Paypal / Milena Cafiel - ID: 9834557" at bounding box center [467, 124] width 490 height 42
drag, startPoint x: 489, startPoint y: 122, endPoint x: 412, endPoint y: 159, distance: 85.5
click at [412, 159] on div "E-mail milenacafiel20@gmail.com Phone 2262241038" at bounding box center [595, 245] width 769 height 178
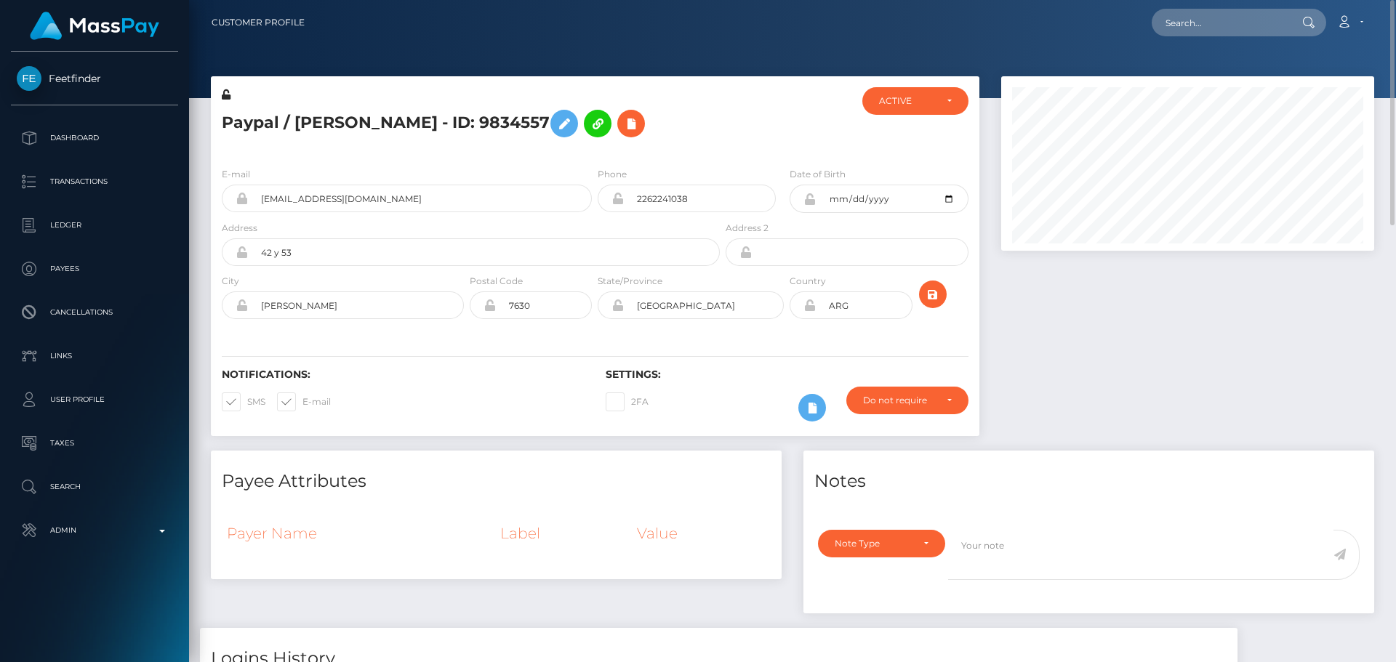
click at [439, 155] on div "Paypal / Milena Cafiel - ID: 9834557" at bounding box center [467, 121] width 512 height 68
click at [249, 124] on h5 "Paypal / Milena Cafiel - ID: 9834557" at bounding box center [467, 124] width 490 height 42
copy h5 "Paypal"
click at [486, 145] on div "Paypal / Milena Cafiel - ID: 9834557" at bounding box center [467, 121] width 512 height 68
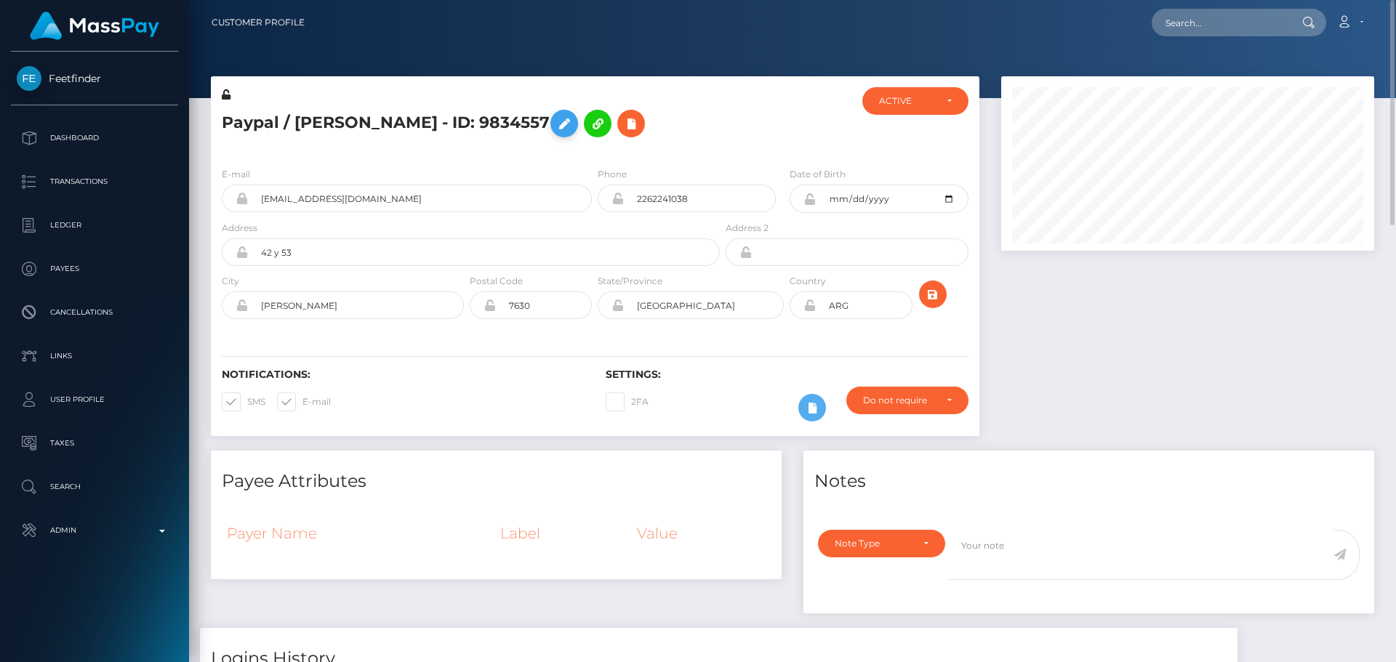
click at [555, 127] on icon at bounding box center [563, 124] width 17 height 18
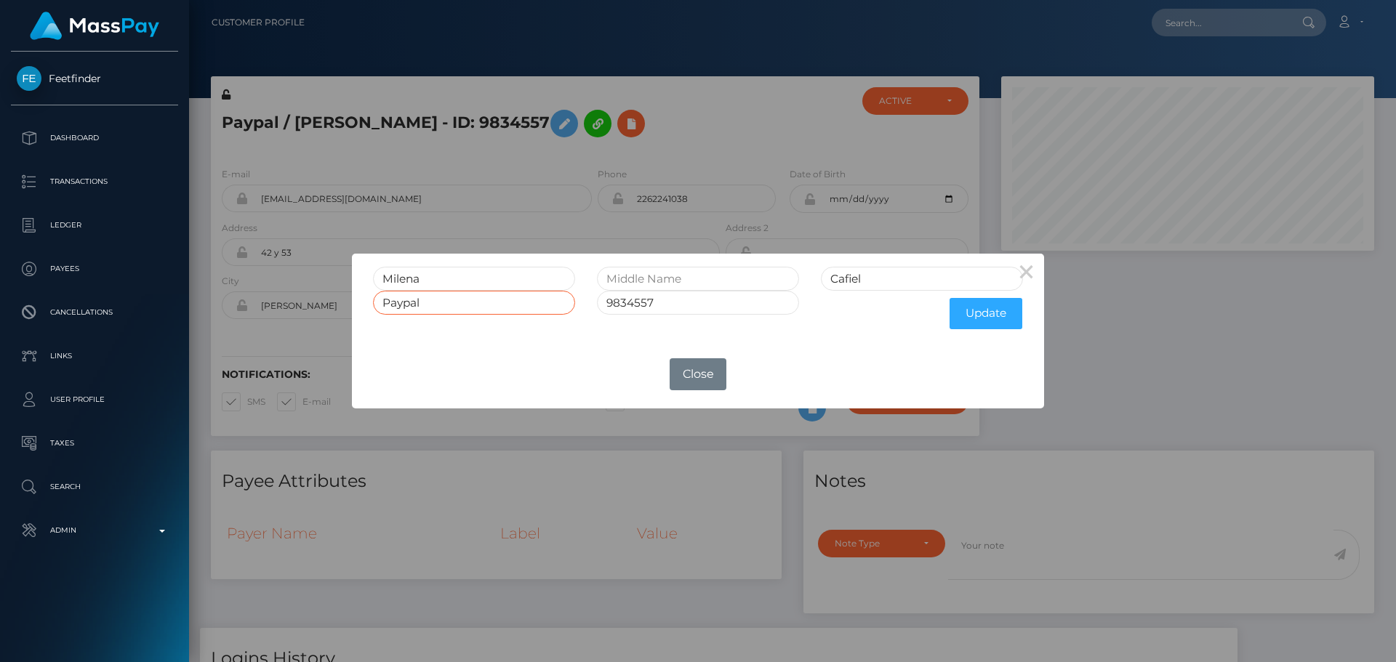
drag, startPoint x: 481, startPoint y: 306, endPoint x: 292, endPoint y: 311, distance: 189.8
click at [292, 311] on div "× Milena Cafiel Paypal 9834557 Update OK No Close" at bounding box center [698, 331] width 1396 height 662
click at [976, 319] on button "Update" at bounding box center [986, 313] width 73 height 31
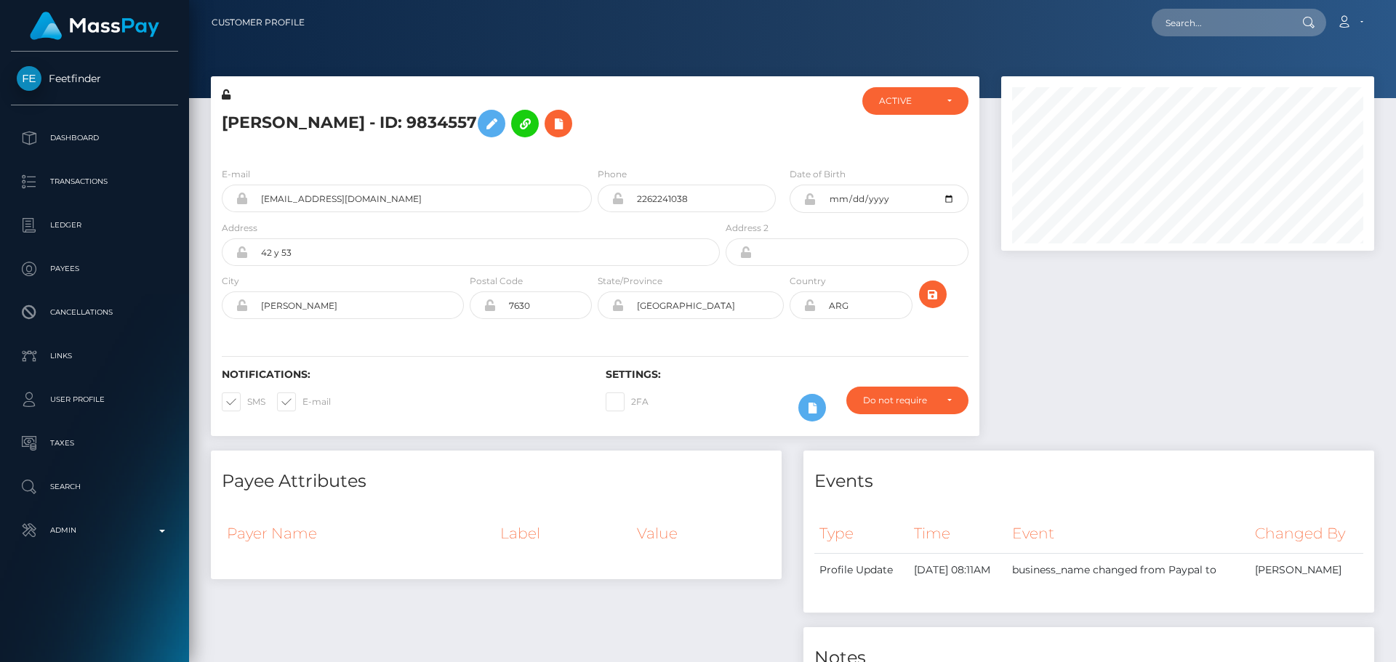
scroll to position [175, 374]
click at [613, 145] on div "[PERSON_NAME] - ID: 9834557" at bounding box center [467, 121] width 512 height 68
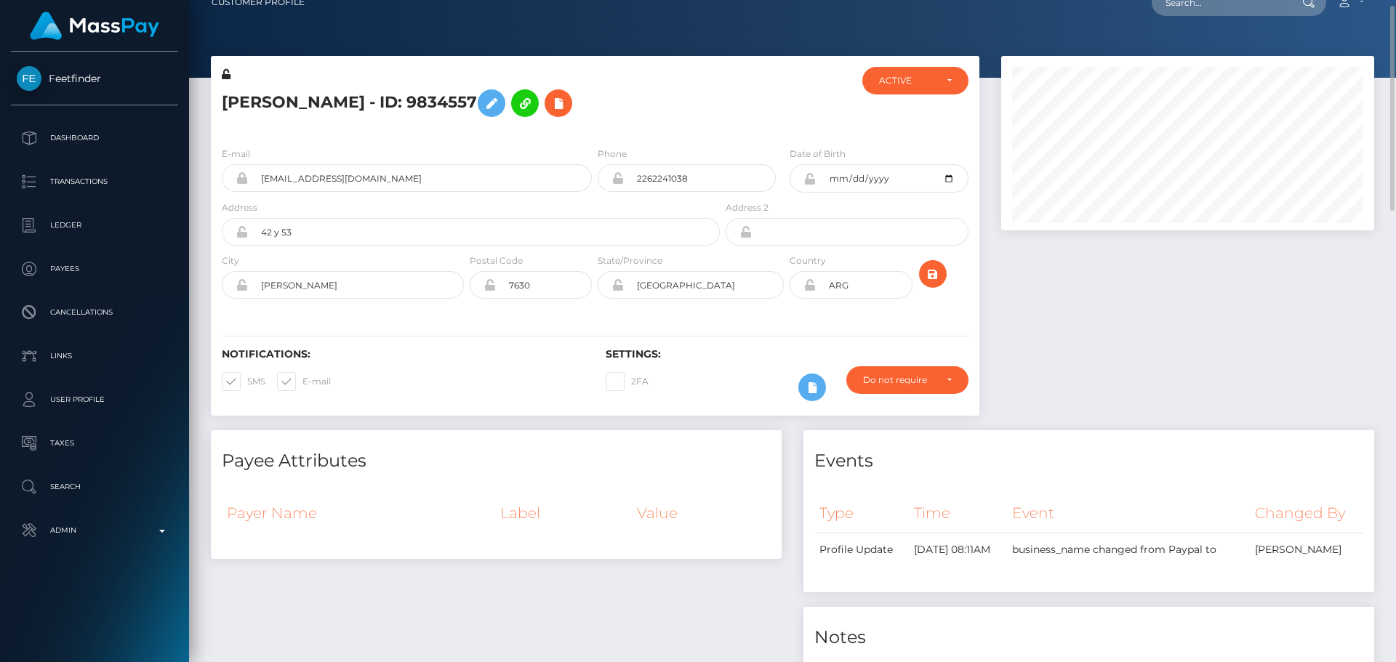
scroll to position [0, 0]
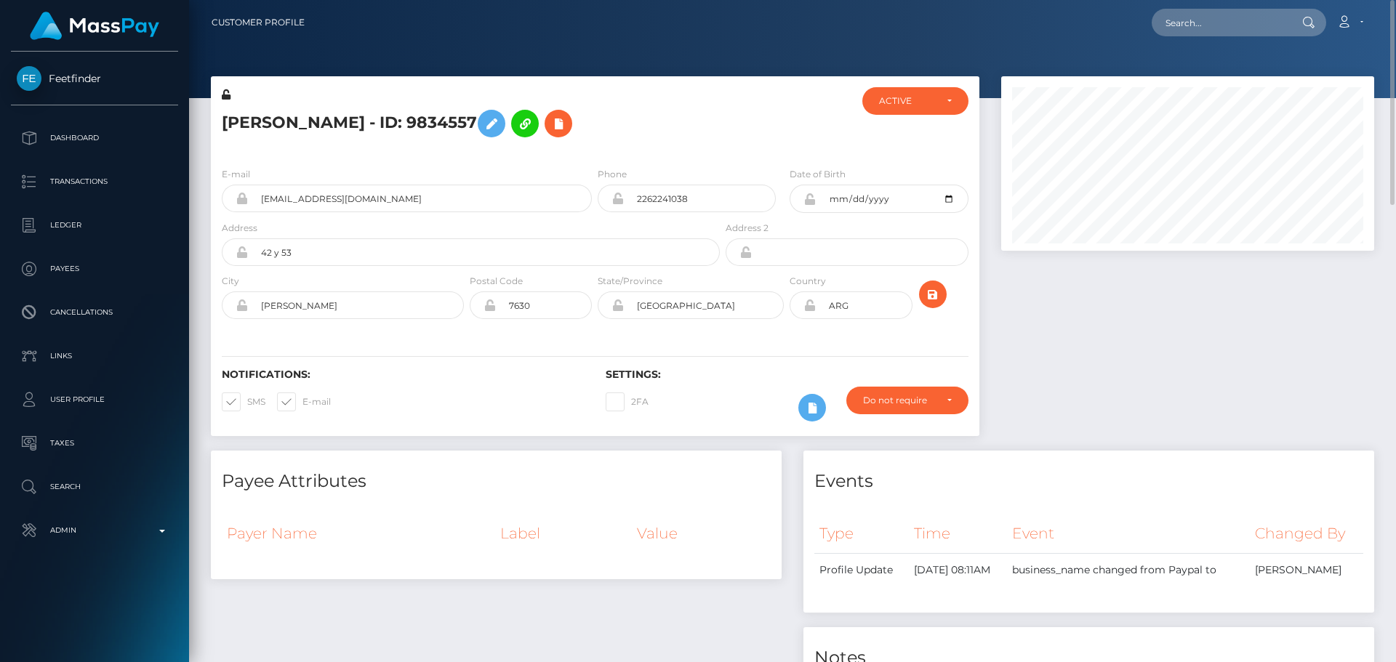
click at [693, 151] on div "[PERSON_NAME] - ID: 9834557" at bounding box center [467, 121] width 512 height 68
click at [935, 290] on icon "submit" at bounding box center [932, 295] width 17 height 18
click at [671, 113] on h5 "[PERSON_NAME] - ID: 9834557" at bounding box center [467, 124] width 490 height 42
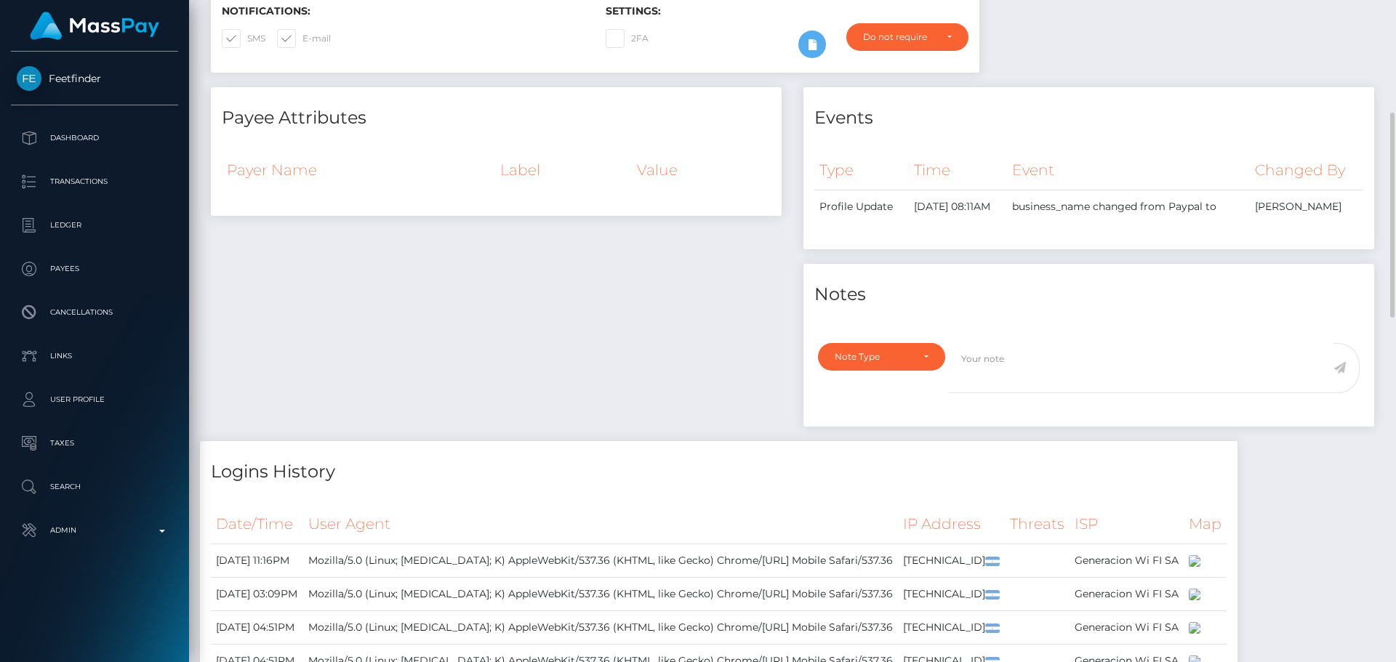
scroll to position [175, 374]
click at [1007, 393] on textarea at bounding box center [1140, 368] width 385 height 50
type textarea "Paypal is not the business for this payee."
click at [911, 362] on div "Note Type" at bounding box center [881, 357] width 127 height 28
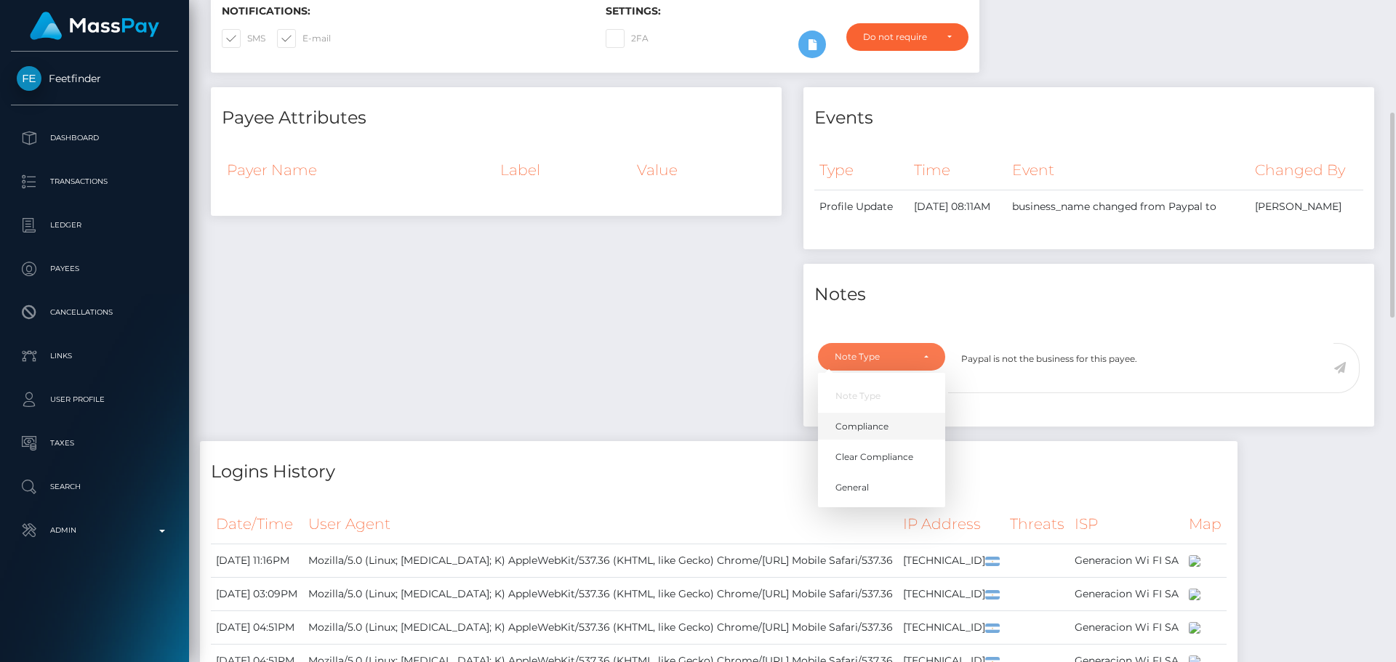
click at [894, 433] on link "Compliance" at bounding box center [881, 426] width 127 height 27
select select "COMPLIANCE"
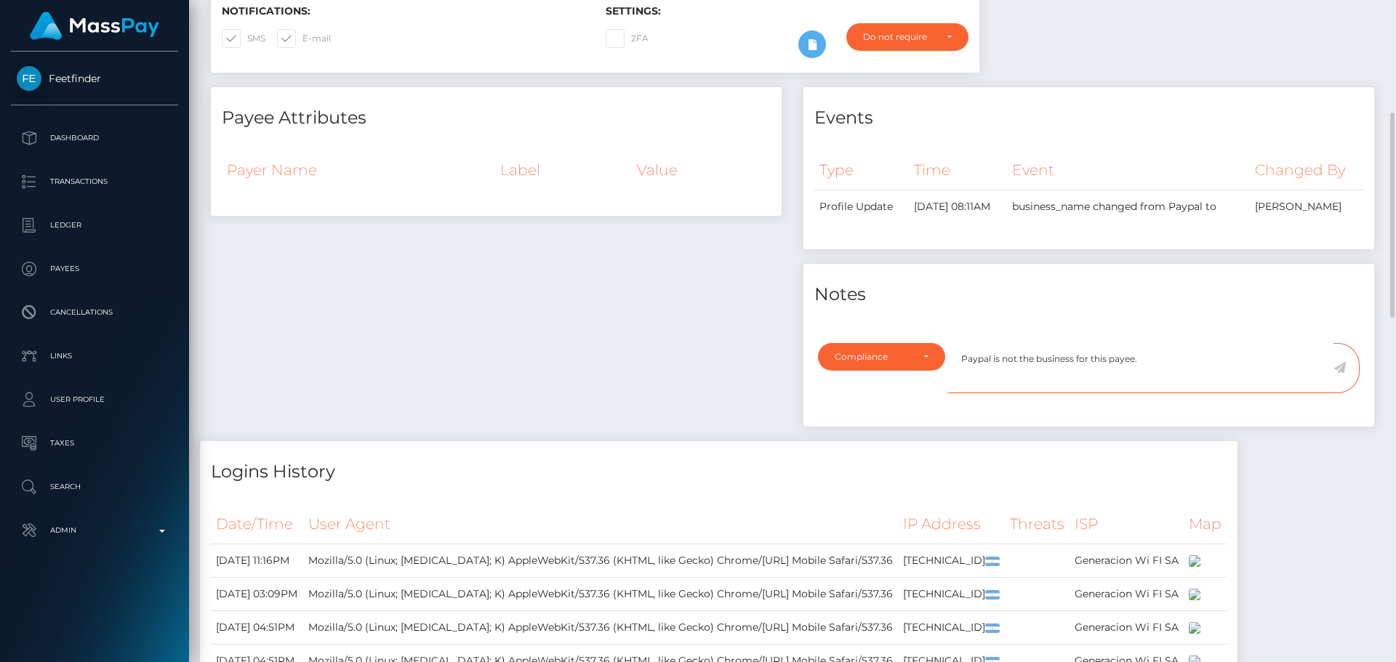
click at [1212, 372] on textarea "Paypal is not the business for this payee." at bounding box center [1140, 368] width 385 height 50
paste textarea "Ticket #130079"
type textarea "Paypal is not the business for this payee. As per their request in Ticket #1300…"
click at [1340, 374] on icon at bounding box center [1339, 368] width 12 height 12
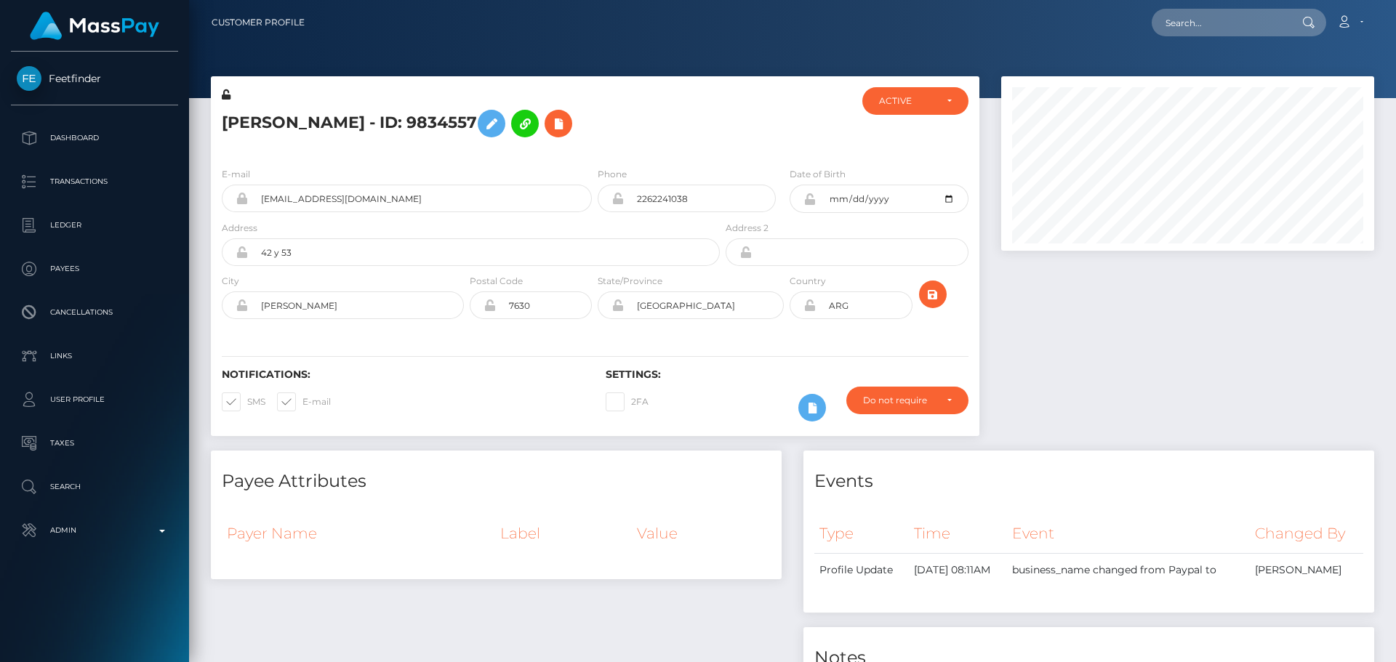
scroll to position [175, 374]
click at [306, 117] on h5 "[PERSON_NAME] - ID: 9834557" at bounding box center [467, 124] width 490 height 42
copy h5 "[PERSON_NAME] - ID: 9834557"
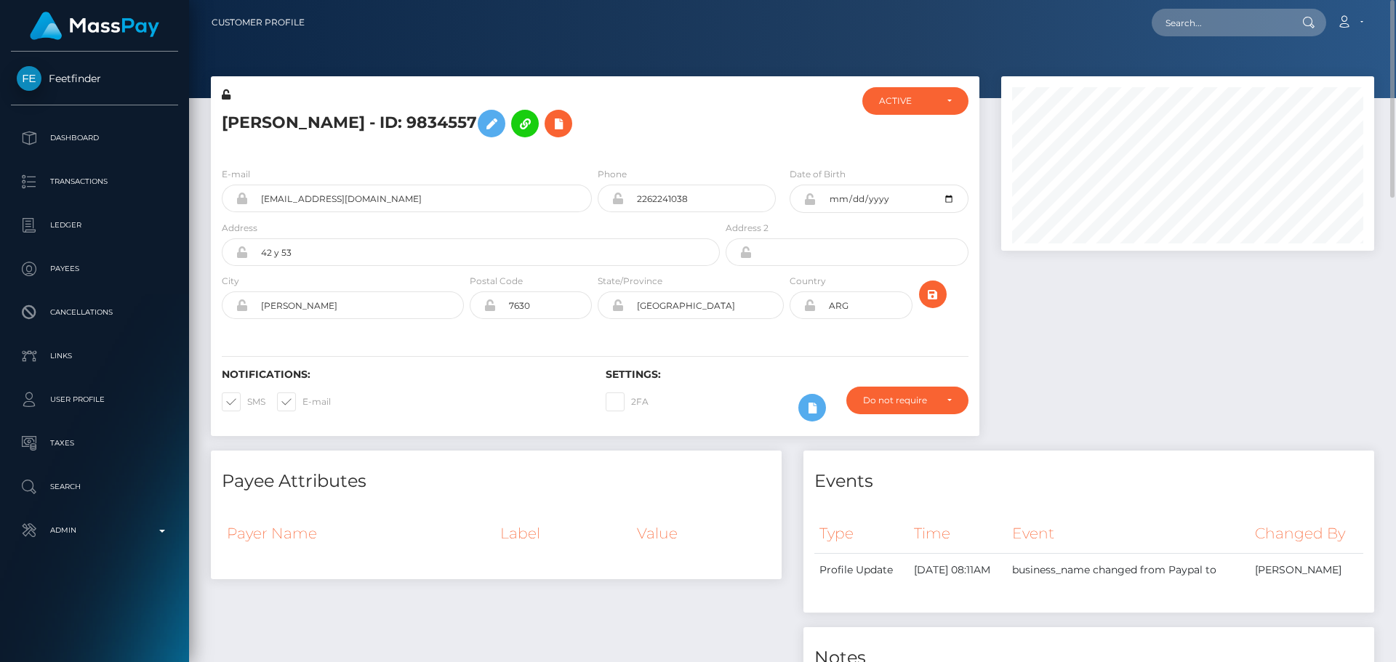
click at [667, 111] on h5 "[PERSON_NAME] - ID: 9834557" at bounding box center [467, 124] width 490 height 42
click at [938, 292] on icon "submit" at bounding box center [932, 295] width 17 height 18
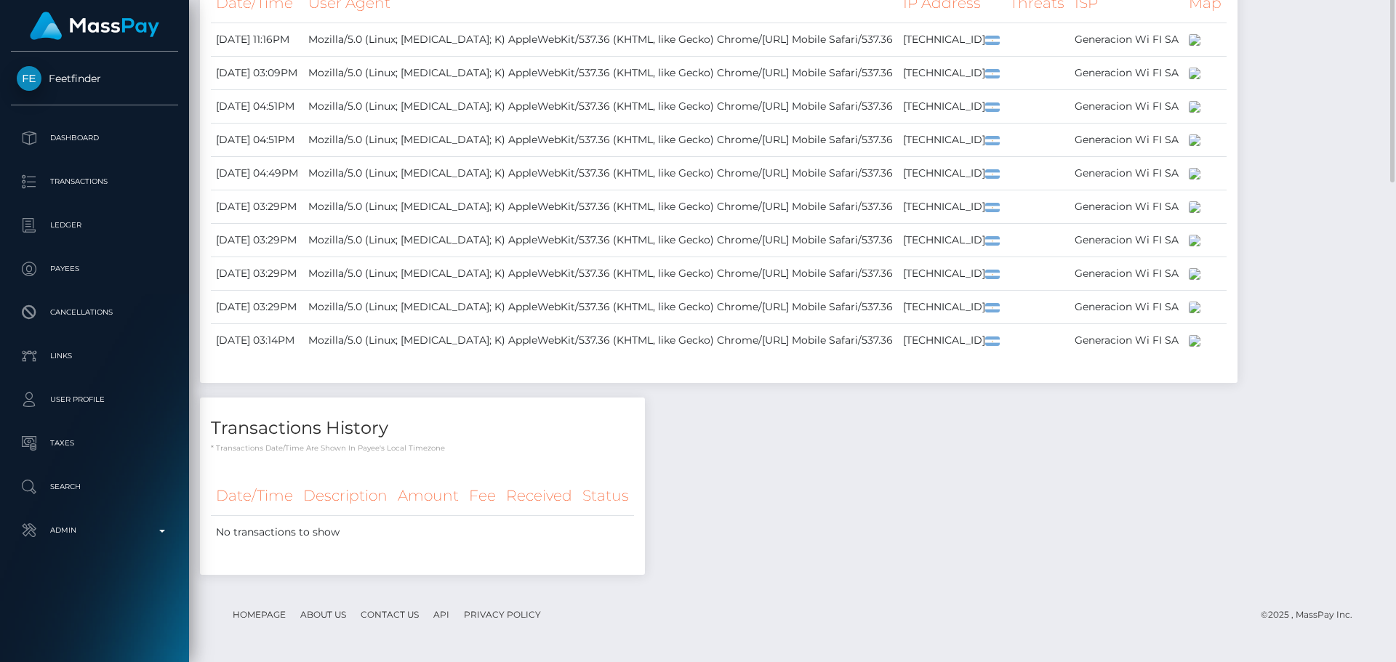
scroll to position [727, 0]
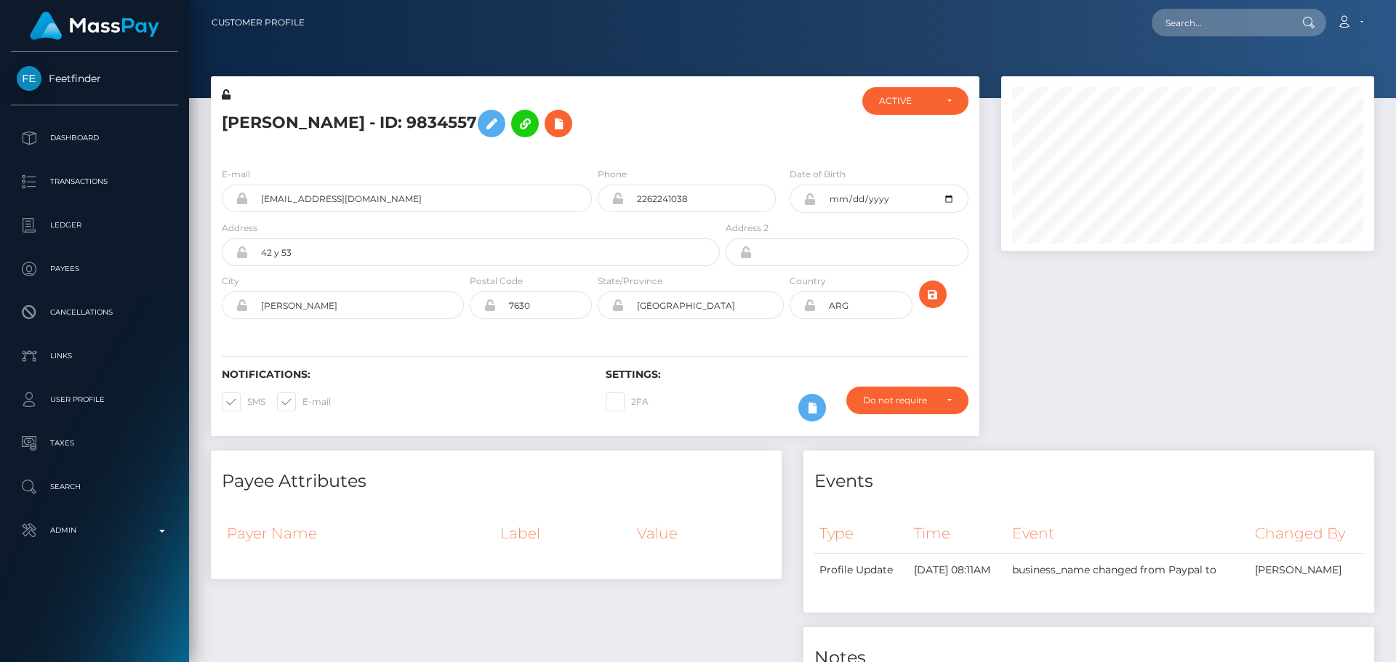
scroll to position [175, 374]
click at [1222, 26] on input "text" at bounding box center [1220, 23] width 137 height 28
paste input "[EMAIL_ADDRESS][DOMAIN_NAME]"
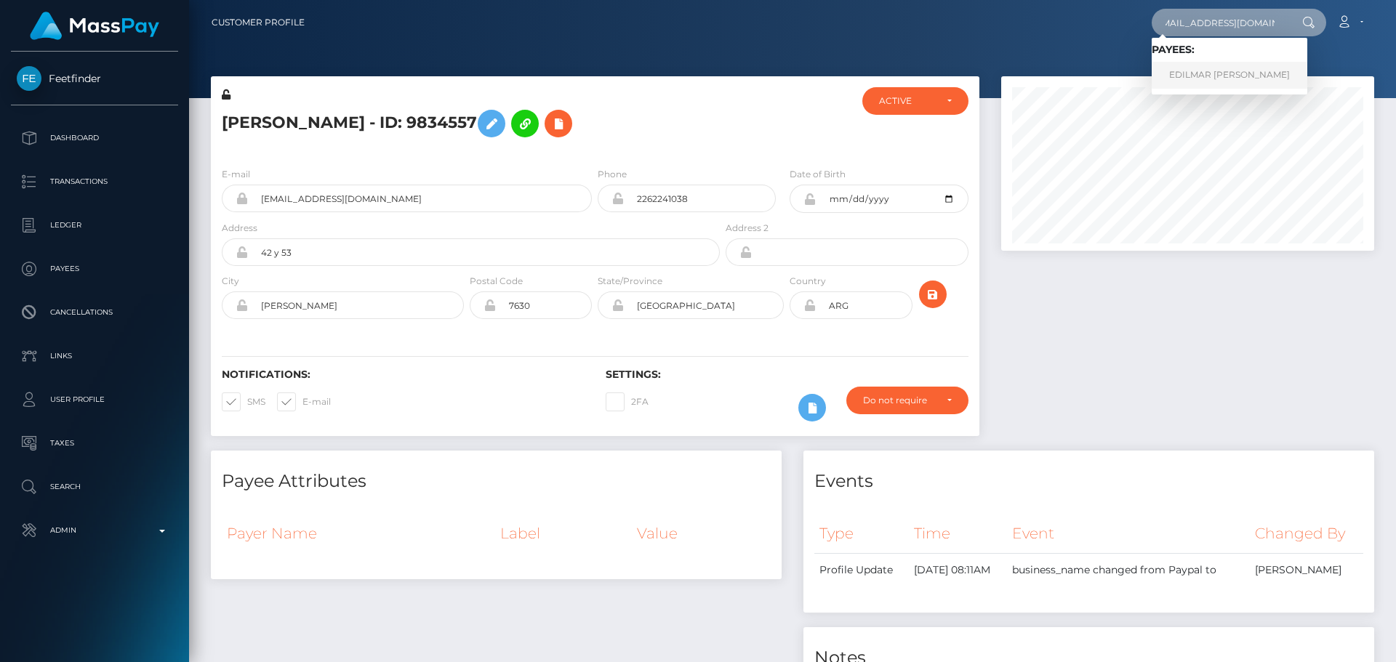
type input "[EMAIL_ADDRESS][DOMAIN_NAME]"
click at [1240, 72] on link "EDILMAR [PERSON_NAME]" at bounding box center [1230, 75] width 156 height 27
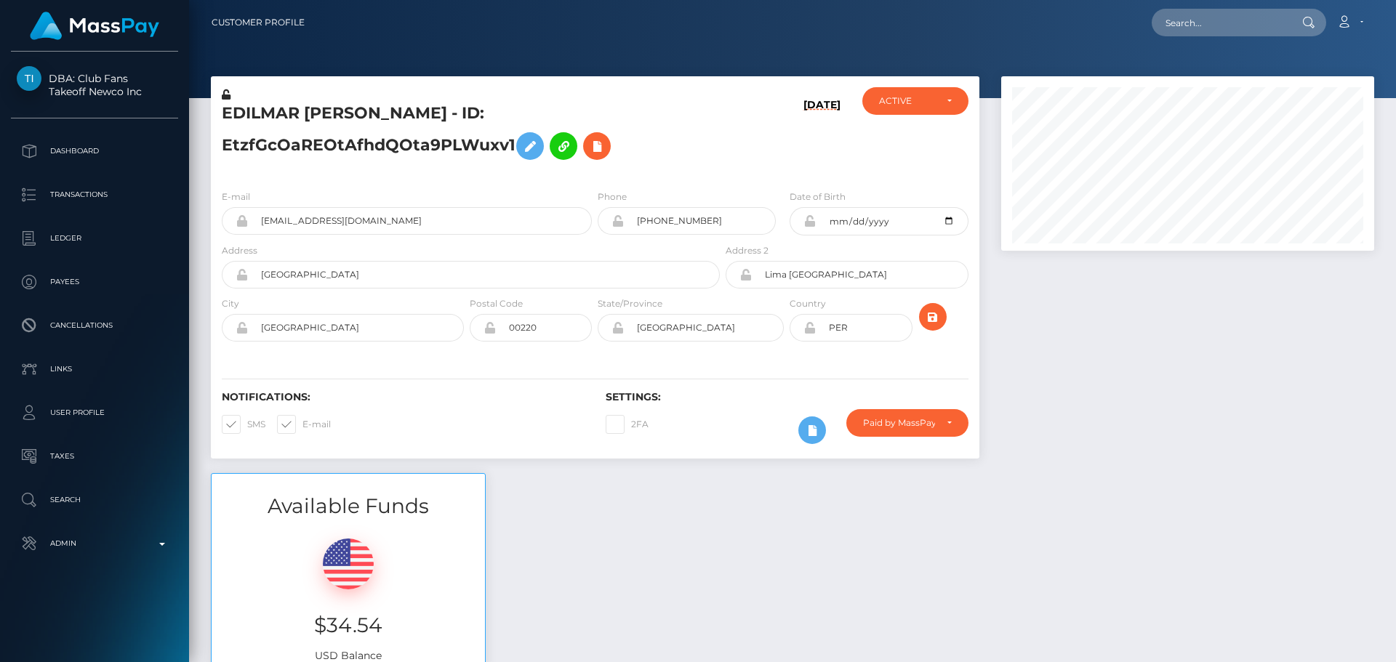
scroll to position [175, 374]
click at [1211, 25] on input "text" at bounding box center [1220, 23] width 137 height 28
paste input "karinalinarez91@gmail.com"
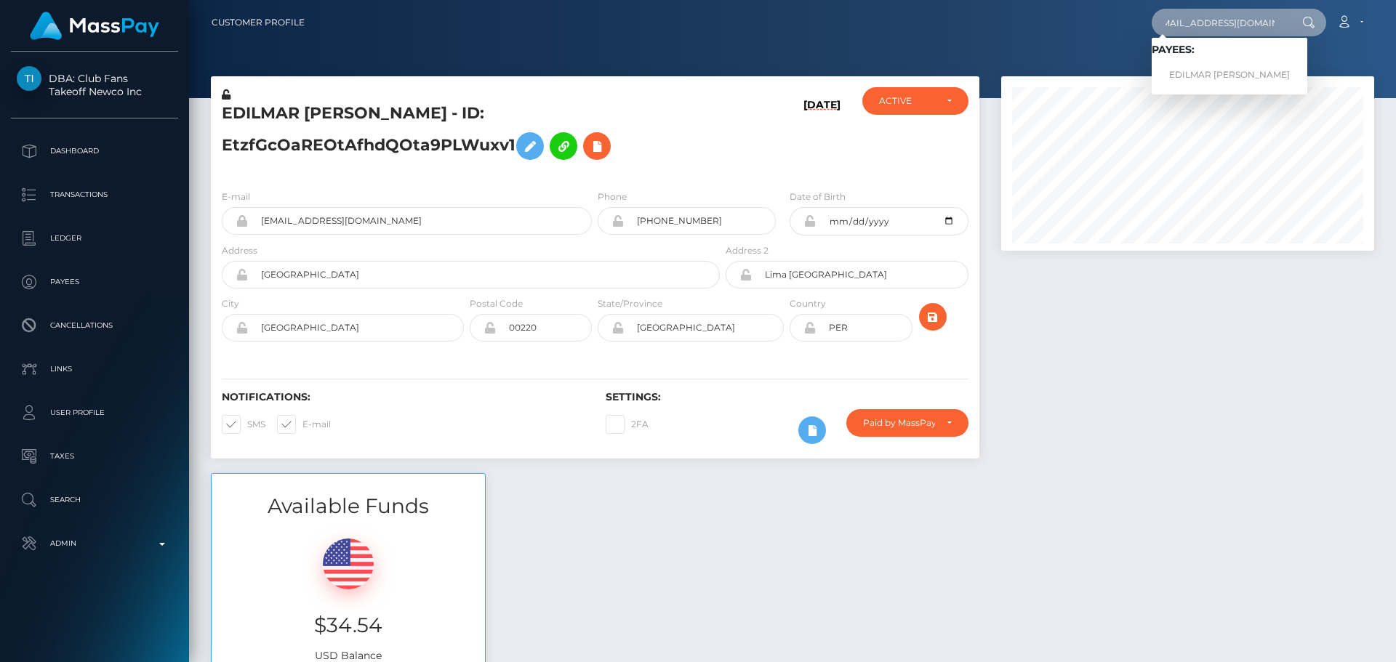
type input "karinalinarez91@gmail.com"
click at [1208, 71] on link "EDILMAR KARINA LINAREZ TOVAR" at bounding box center [1230, 75] width 156 height 27
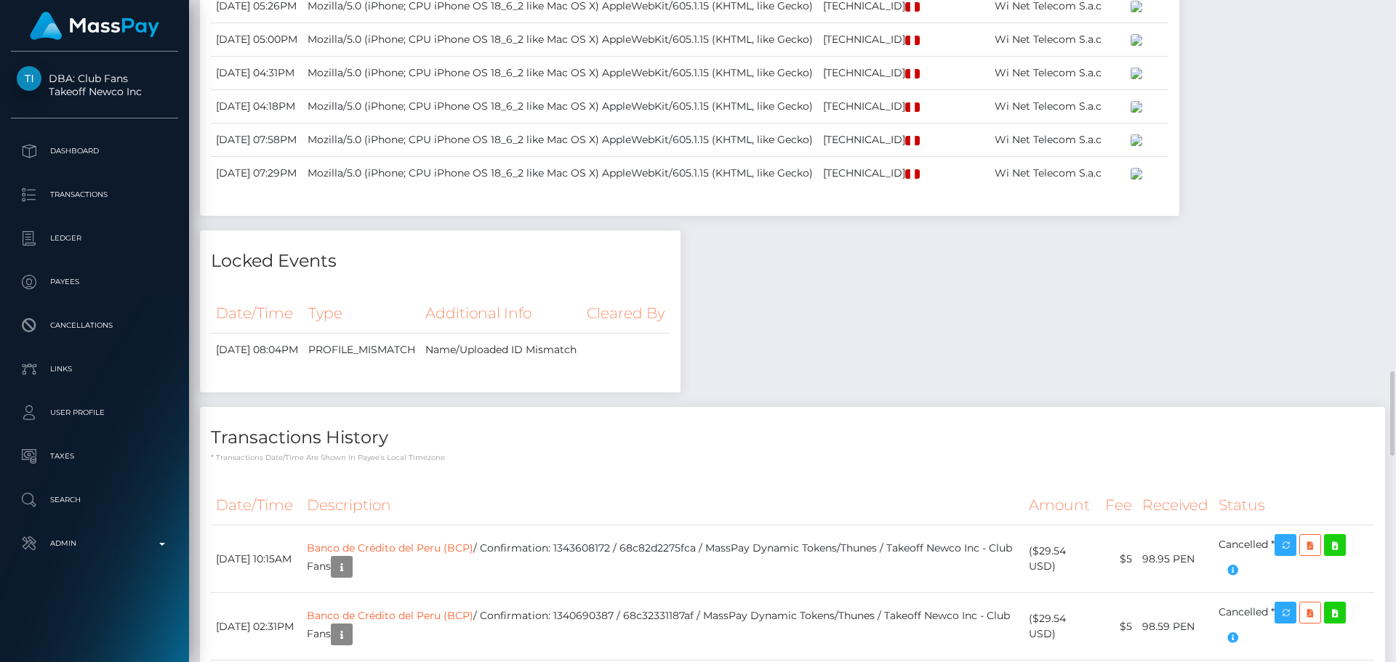
scroll to position [2981, 0]
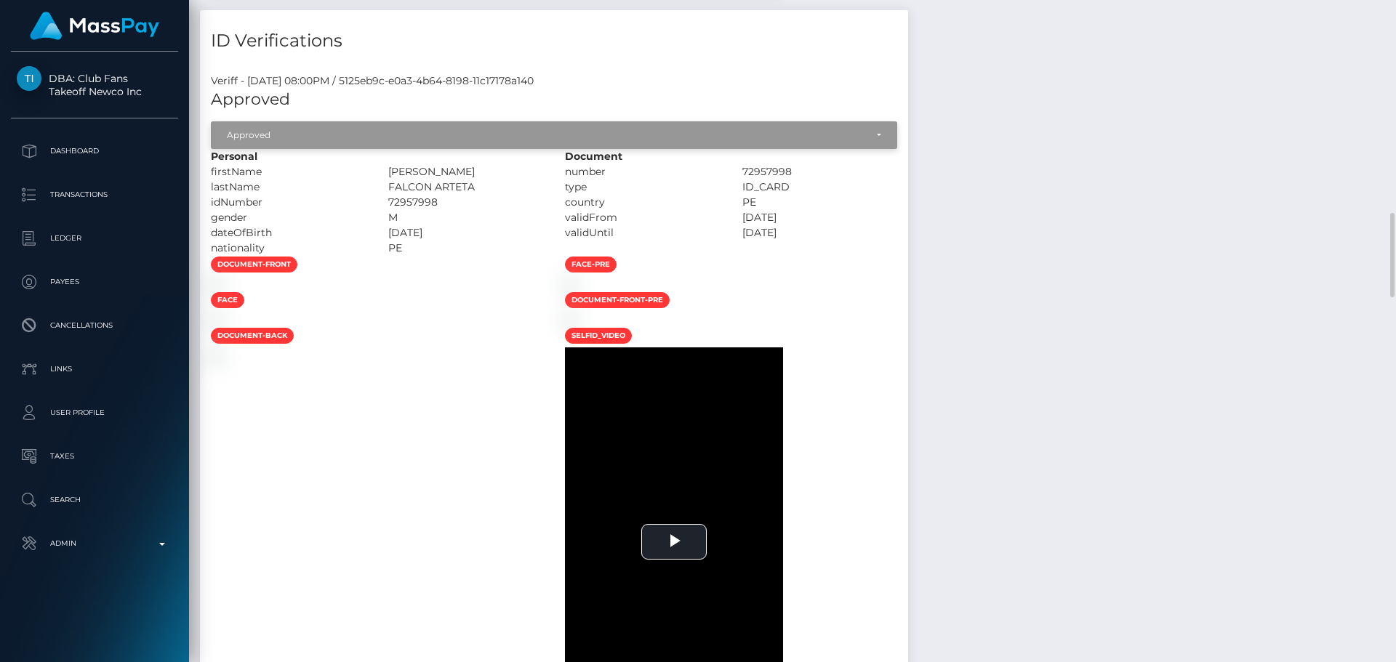
scroll to position [1454, 0]
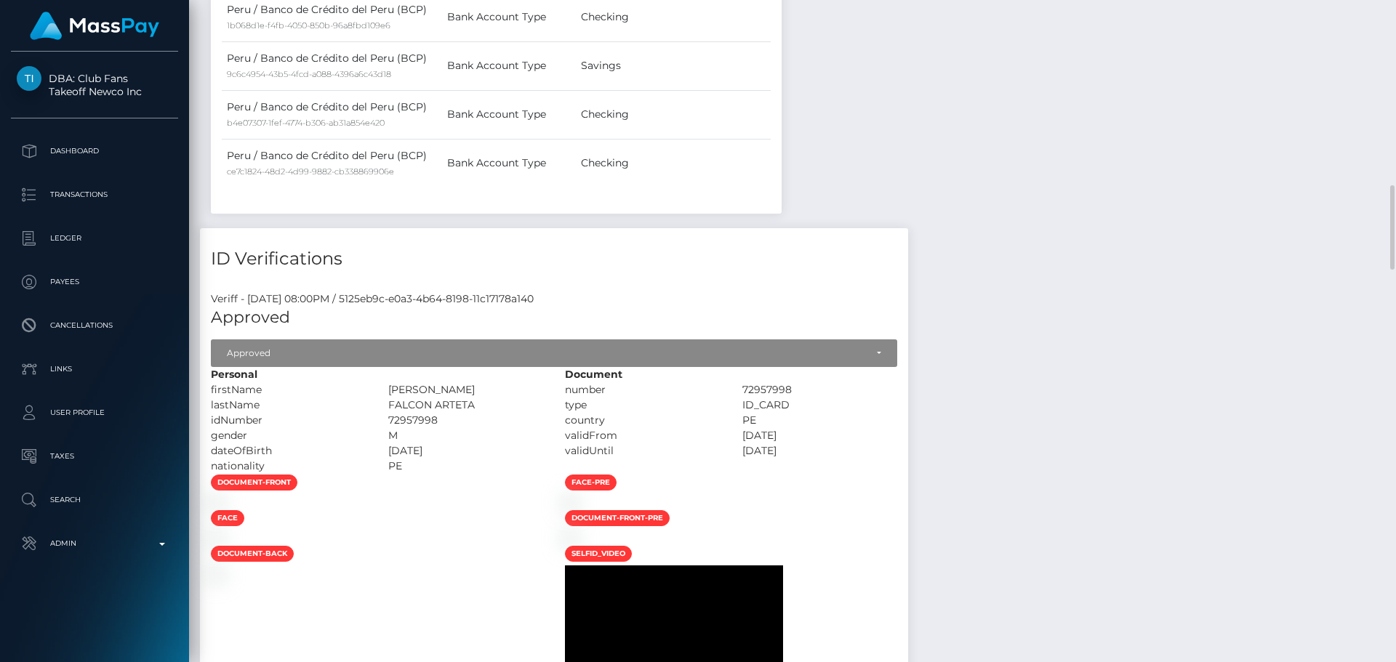
click at [377, 414] on div "idNumber" at bounding box center [288, 420] width 177 height 15
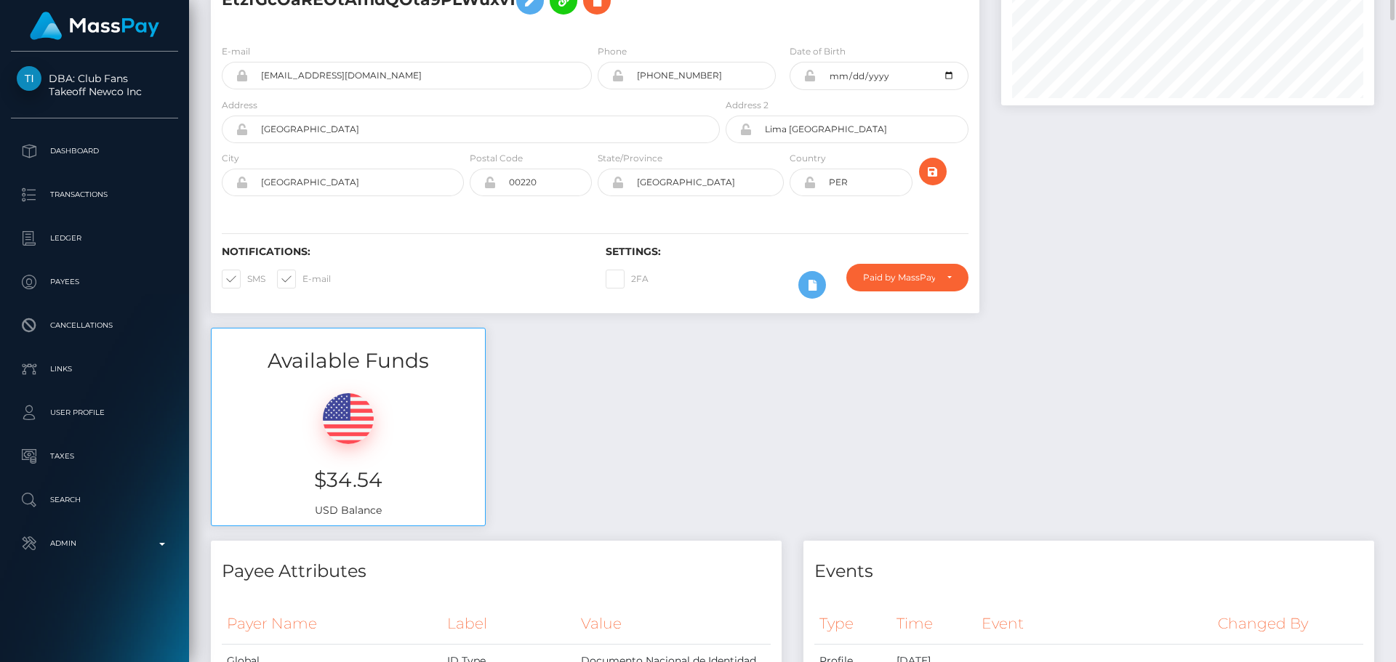
scroll to position [0, 0]
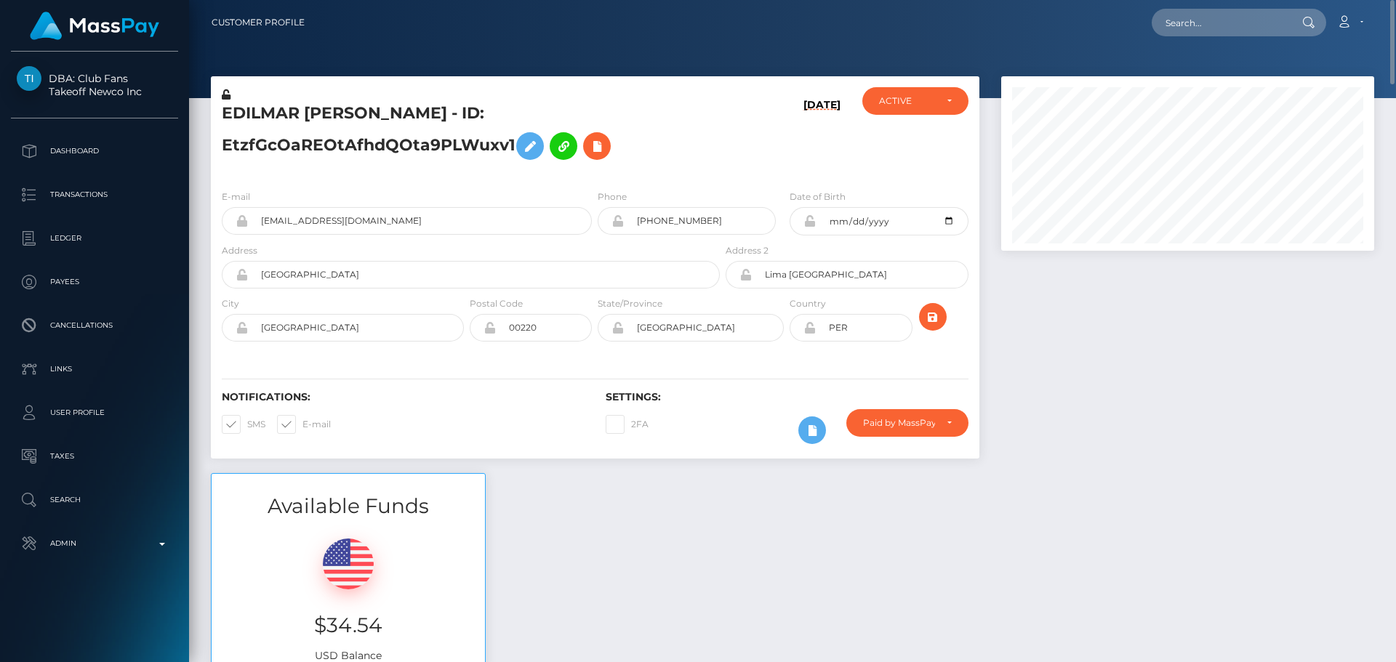
click at [699, 152] on h5 "EDILMAR KARINA LINAREZ TOVAR - ID: EtzfGcOaREOtAfhdQOta9PLWuxv1" at bounding box center [467, 135] width 490 height 65
click at [665, 148] on h5 "EDILMAR KARINA LINAREZ TOVAR - ID: EtzfGcOaREOtAfhdQOta9PLWuxv1" at bounding box center [467, 135] width 490 height 65
click at [674, 148] on h5 "EDILMAR KARINA LINAREZ TOVAR - ID: EtzfGcOaREOtAfhdQOta9PLWuxv1" at bounding box center [467, 135] width 490 height 65
click at [678, 396] on h6 "Settings:" at bounding box center [787, 397] width 362 height 12
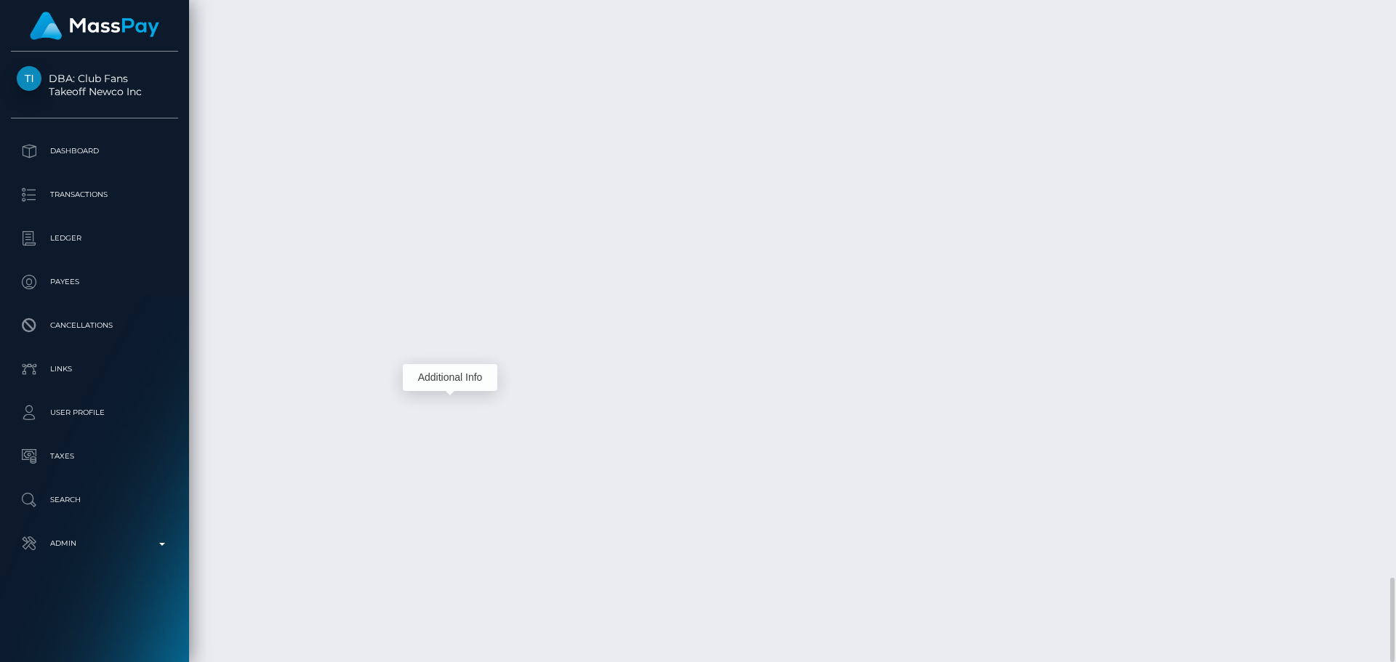
scroll to position [175, 374]
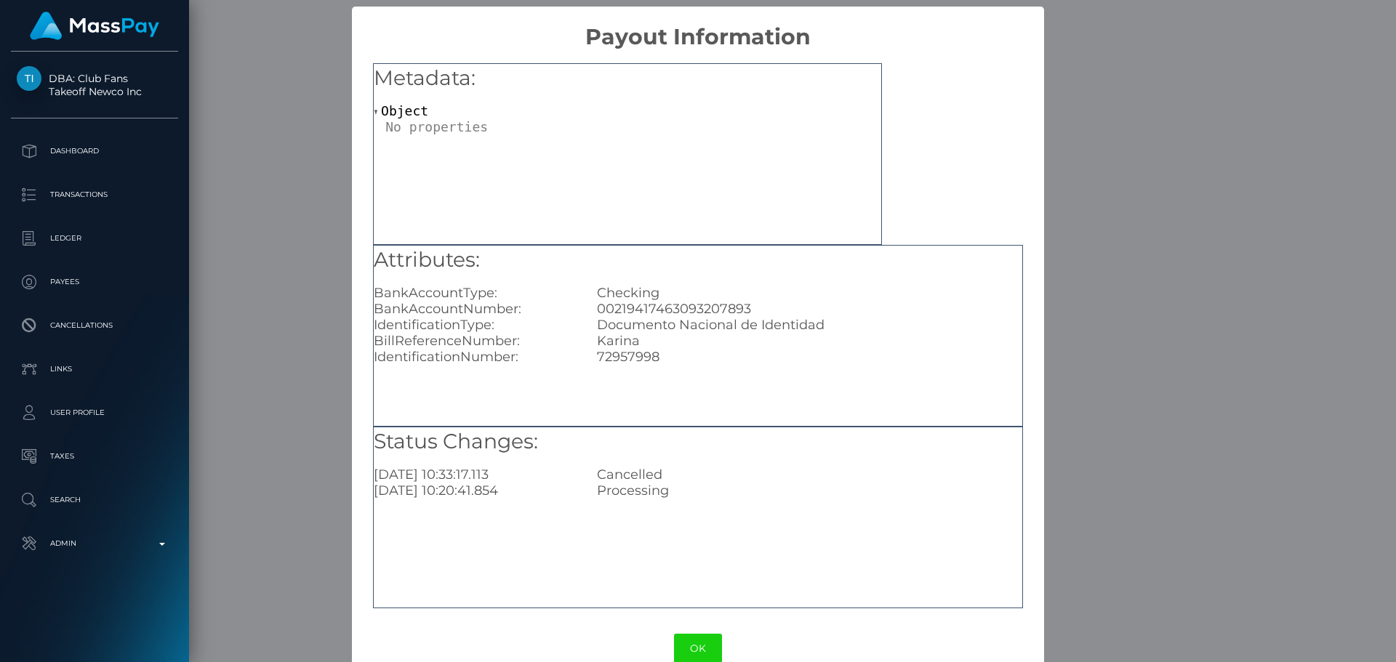
click at [660, 306] on div "00219417463093207893" at bounding box center [809, 309] width 446 height 16
copy div "00219417463093207893"
click at [699, 649] on button "OK" at bounding box center [698, 649] width 48 height 30
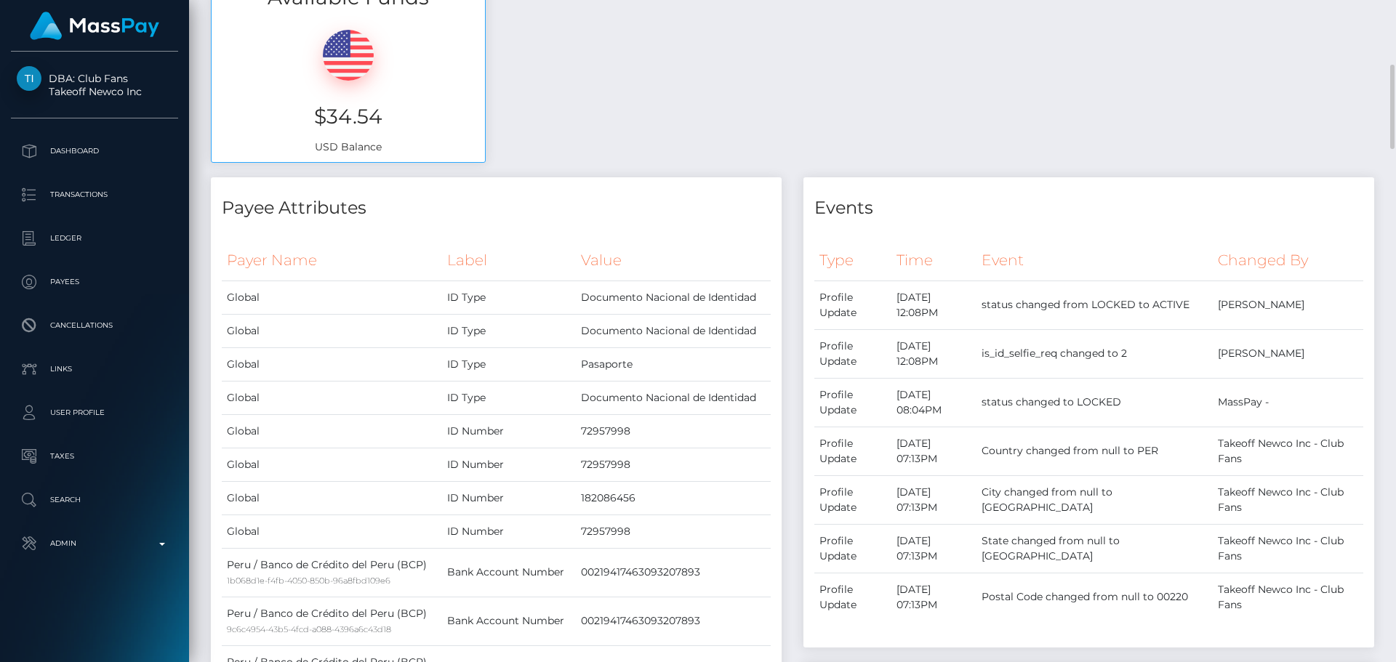
scroll to position [945, 0]
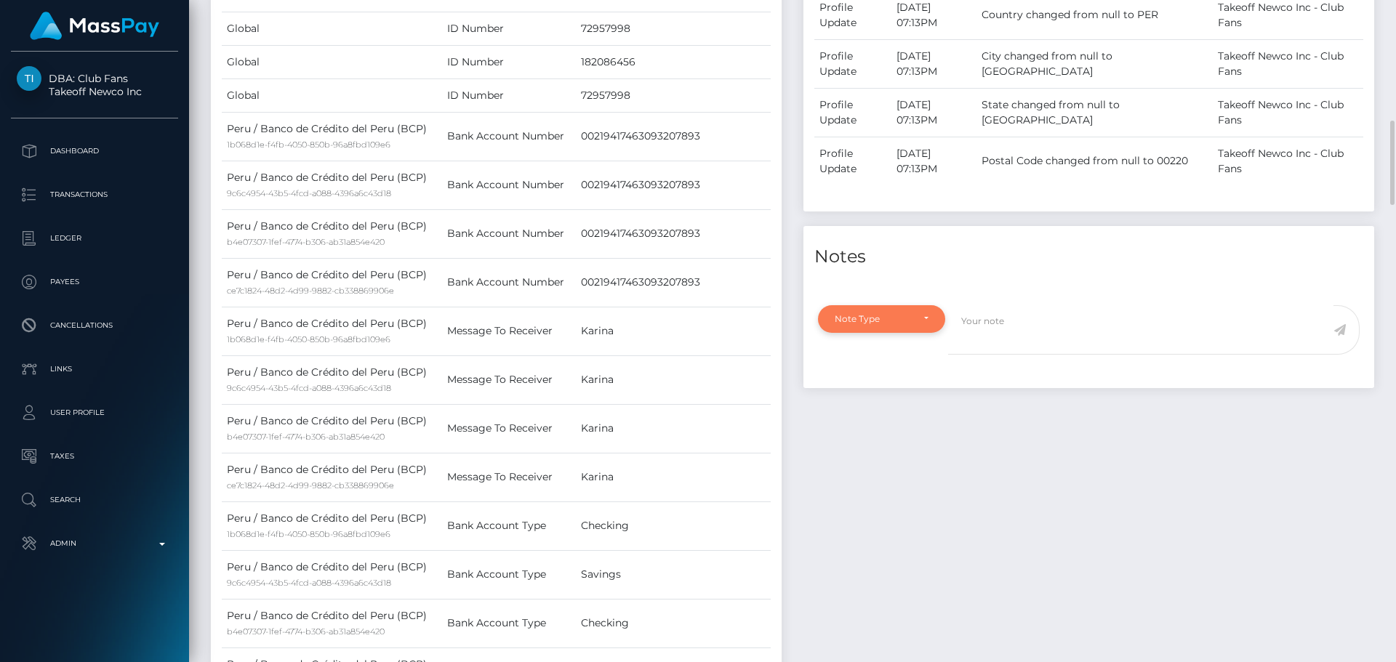
click at [900, 320] on div "Note Type" at bounding box center [873, 319] width 77 height 12
click at [788, 281] on div "Payee Attributes Payer Name Label Value Global" at bounding box center [496, 238] width 593 height 995
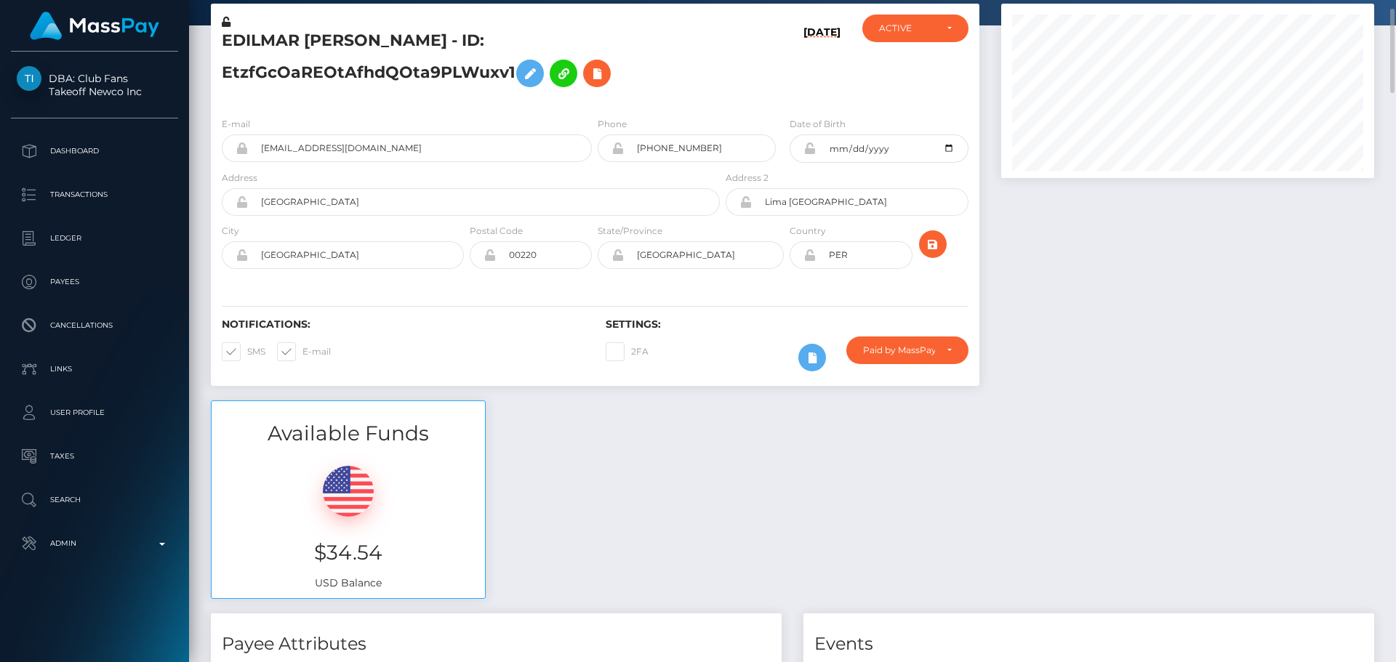
scroll to position [0, 0]
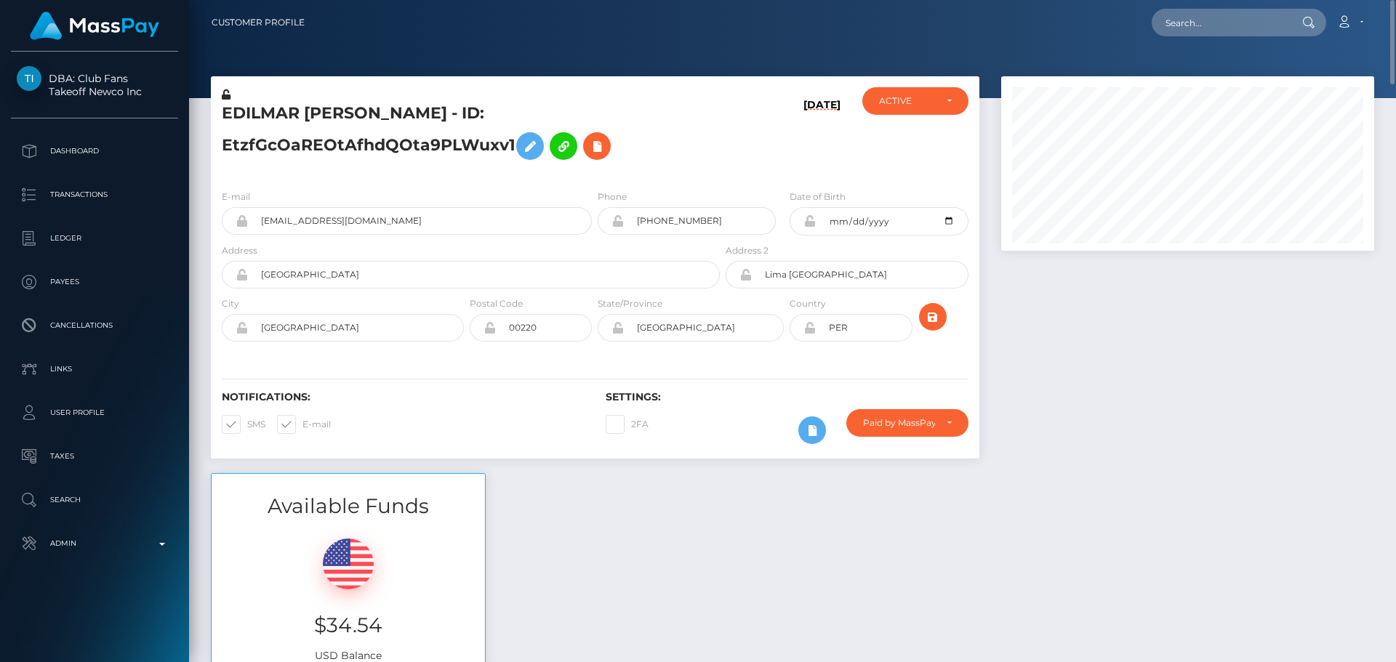
click at [325, 116] on h5 "EDILMAR KARINA LINAREZ TOVAR - ID: EtzfGcOaREOtAfhdQOta9PLWuxv1" at bounding box center [467, 135] width 490 height 65
copy h5 "EDILMAR KARINA LINAREZ TOVAR - ID: EtzfGcOaREOtAfhdQOta9PLWuxv1"
drag, startPoint x: 438, startPoint y: 222, endPoint x: 173, endPoint y: 225, distance: 264.7
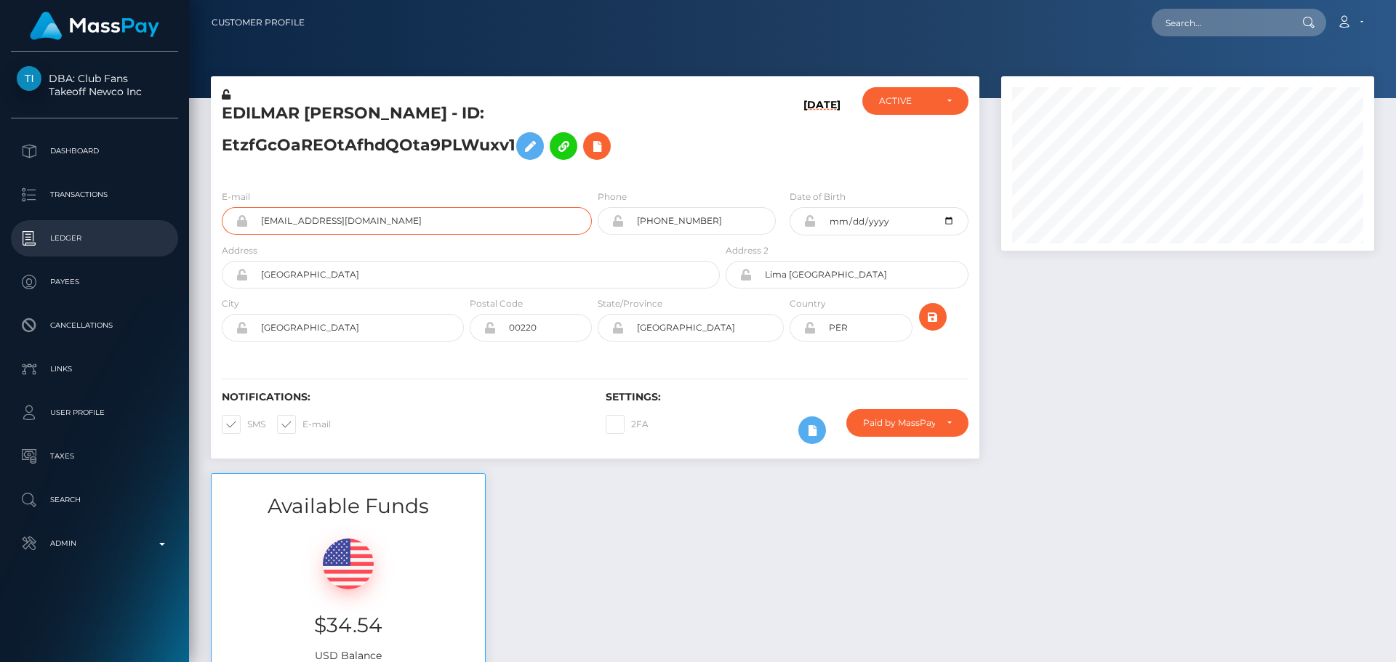
click at [173, 225] on div "DBA: Club Fans Takeoff Newco Inc Dashboard Transactions Ledger Payees" at bounding box center [698, 331] width 1396 height 662
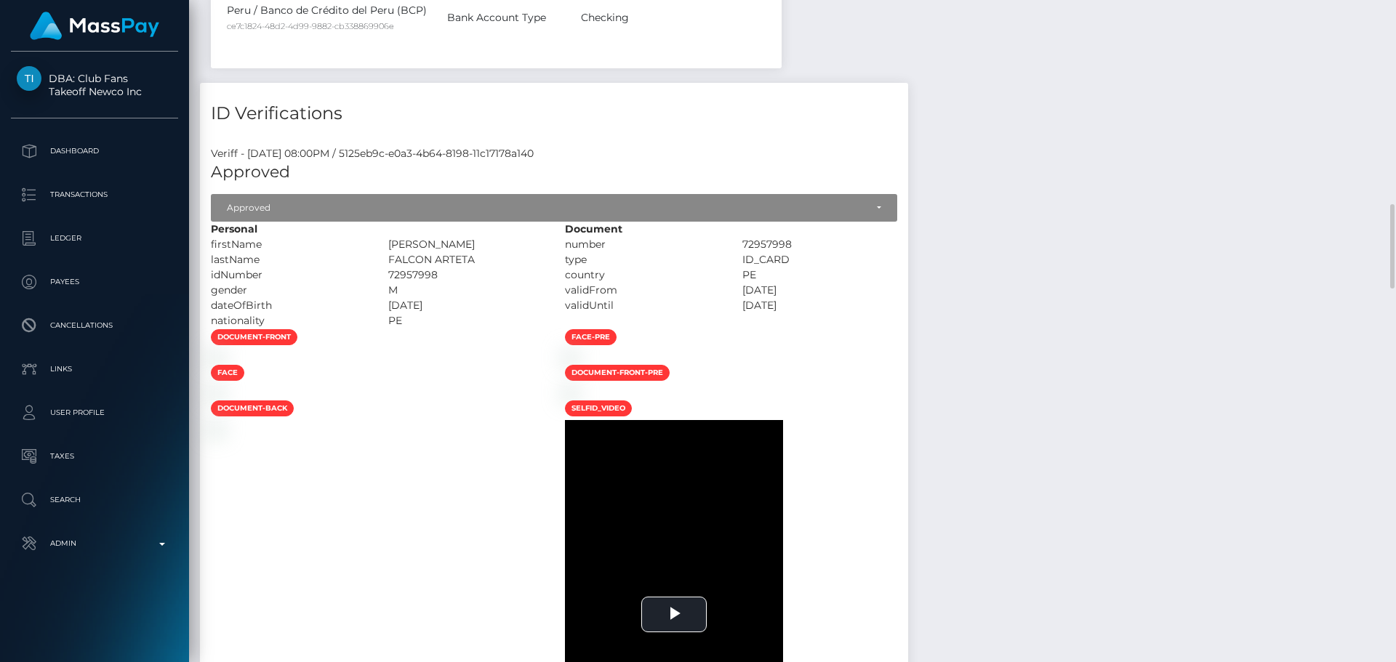
scroll to position [1527, 0]
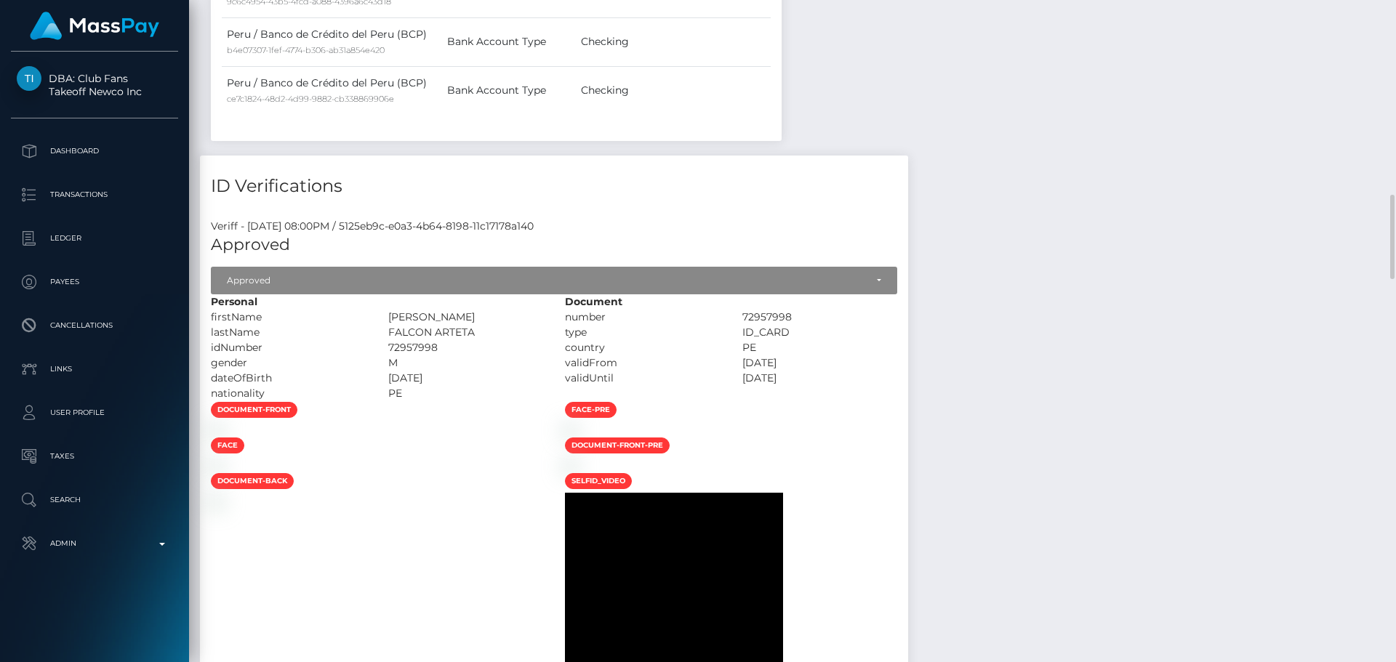
click at [522, 316] on div "PEDRO ANTHONY" at bounding box center [465, 317] width 177 height 15
drag, startPoint x: 522, startPoint y: 316, endPoint x: 555, endPoint y: 318, distance: 33.5
click at [555, 318] on div "PEDRO ANTHONY" at bounding box center [465, 317] width 177 height 15
copy div "PEDRO ANTHONY"
click at [524, 330] on div "FALCON ARTETA" at bounding box center [465, 332] width 177 height 15
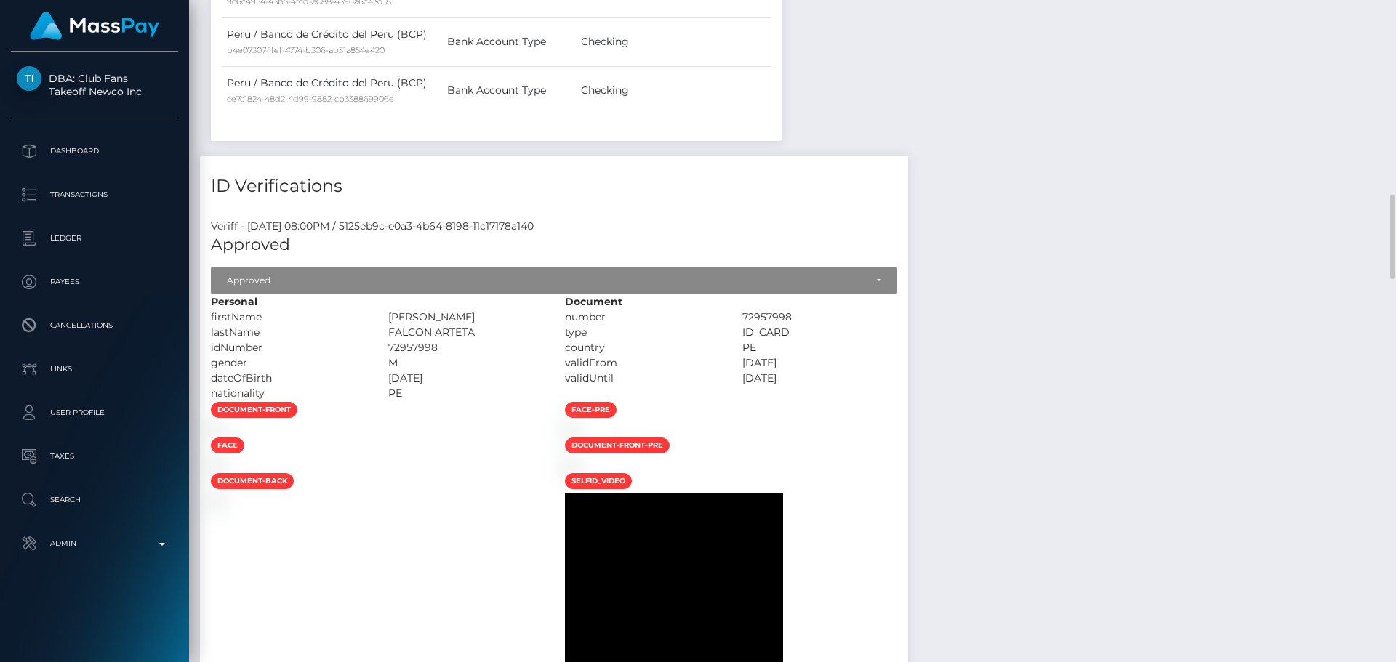
drag, startPoint x: 524, startPoint y: 330, endPoint x: 561, endPoint y: 332, distance: 36.4
click at [555, 332] on div "FALCON ARTETA" at bounding box center [465, 332] width 177 height 15
copy div "FALCON ARTETA"
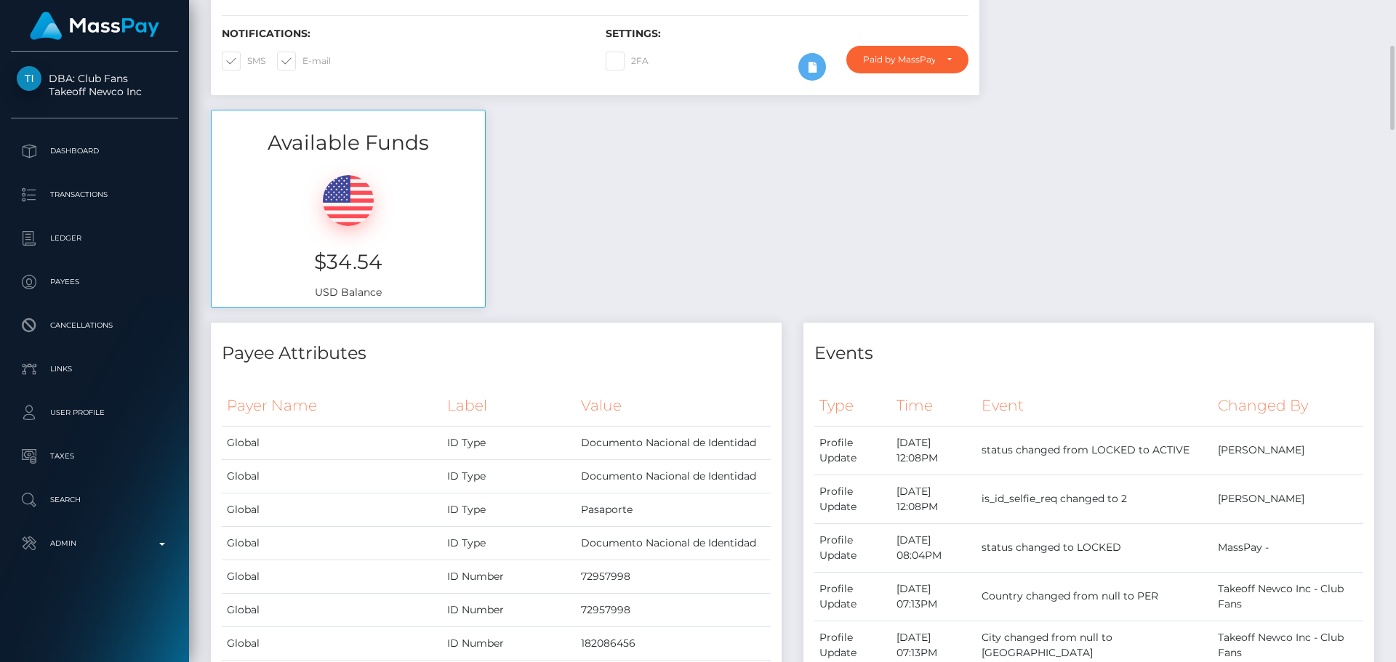
scroll to position [0, 0]
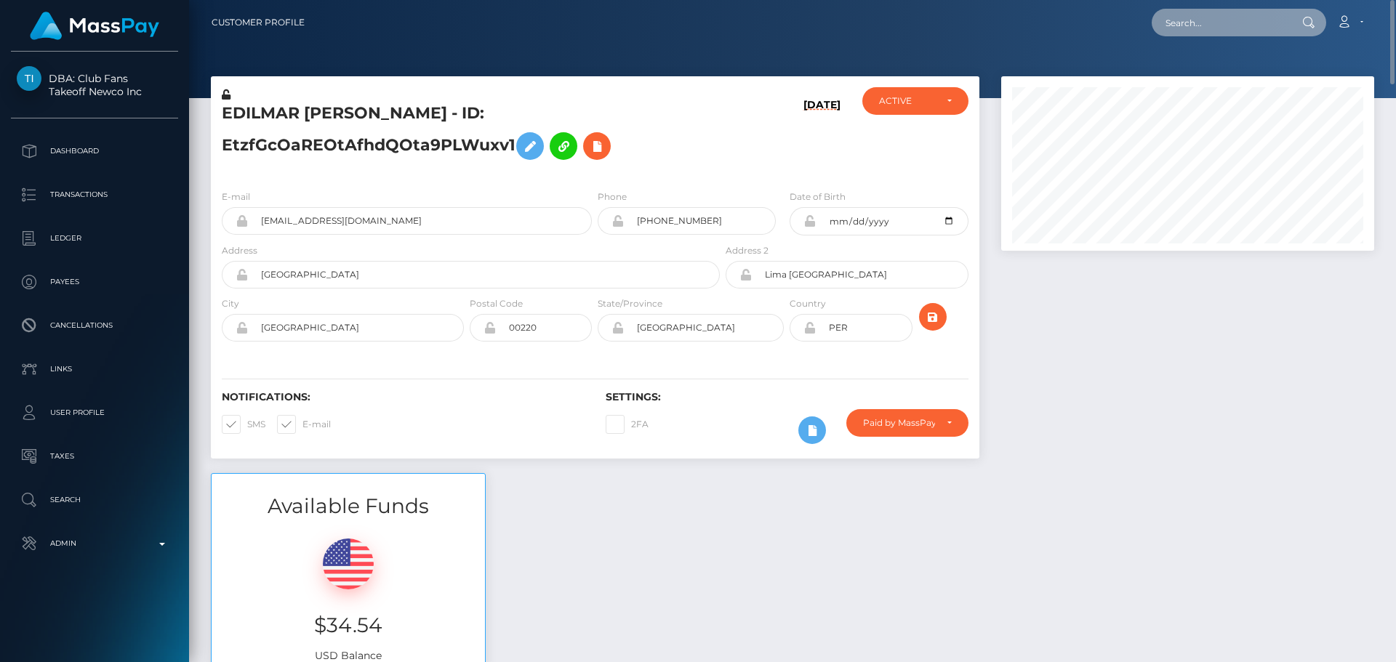
click at [1182, 20] on input "text" at bounding box center [1220, 23] width 137 height 28
paste input "poact_1cqNpveR7sXg"
type input "poact_1cqNpveR7sXg"
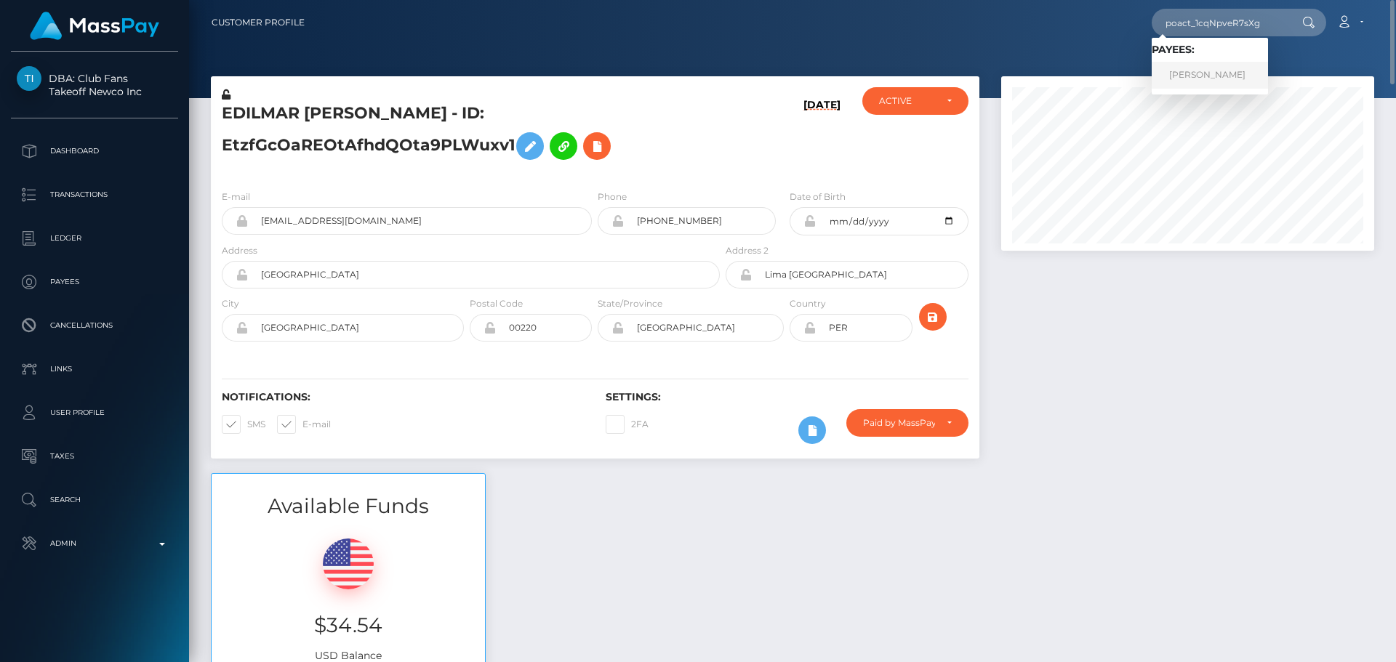
click at [1197, 73] on link "Saad Rafiq" at bounding box center [1210, 75] width 116 height 27
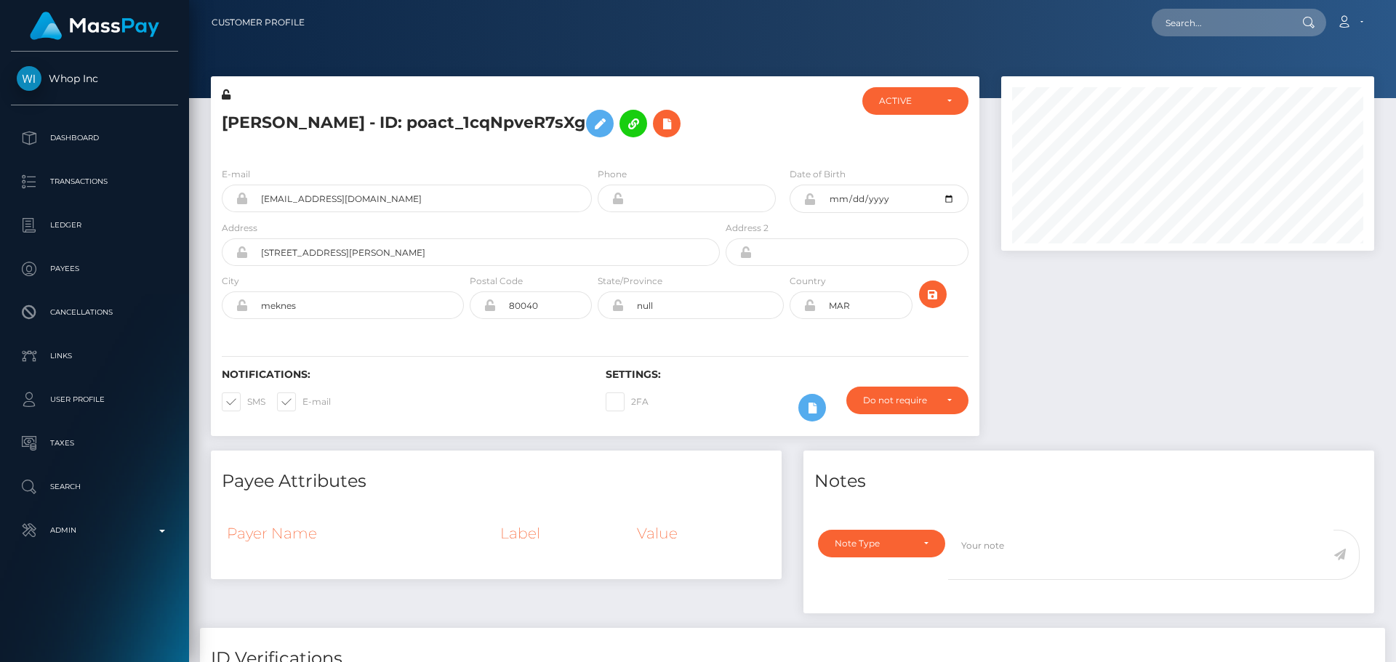
click at [661, 141] on h5 "[PERSON_NAME] - ID: poact_1cqNpveR7sXg" at bounding box center [467, 124] width 490 height 42
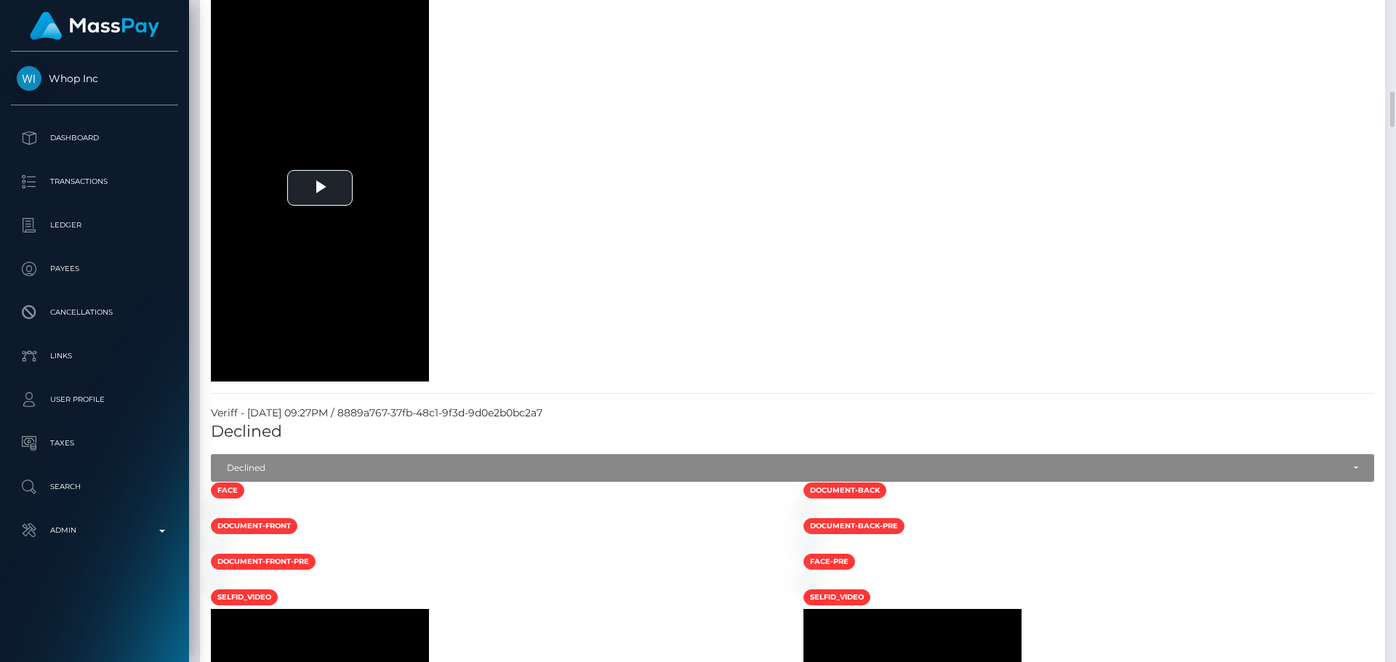
scroll to position [1527, 0]
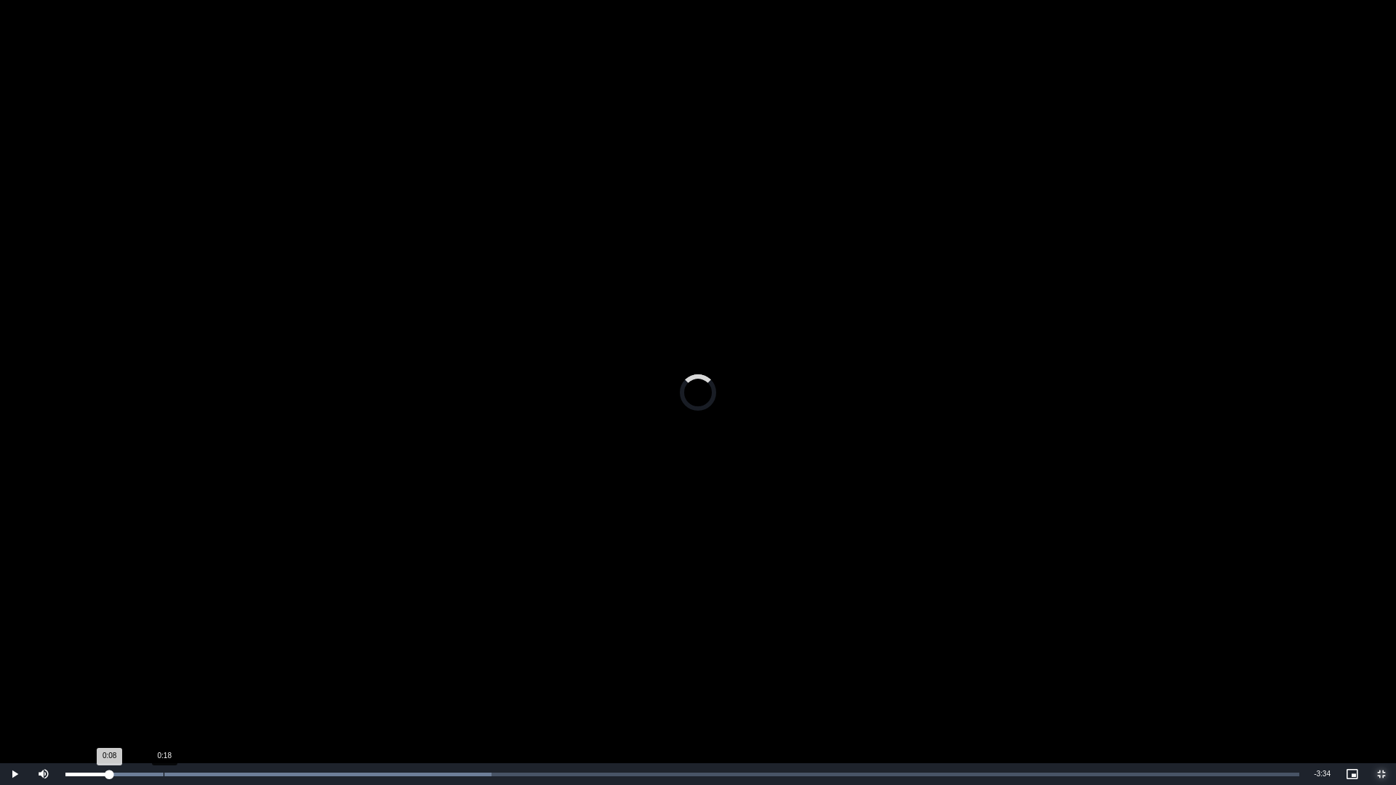
click at [164, 662] on div "0:18" at bounding box center [164, 775] width 1 height 4
click at [123, 662] on div "Loaded : 34.54% 0:10 0:24" at bounding box center [682, 774] width 1248 height 22
click at [159, 662] on div "Loaded : 34.54% 0:17 0:11" at bounding box center [682, 774] width 1248 height 22
click at [201, 662] on div "Loaded : 34.54% 0:25 0:18" at bounding box center [682, 775] width 1234 height 4
click at [188, 662] on div "Loaded : 34.54% 0:23 0:23" at bounding box center [682, 775] width 1234 height 4
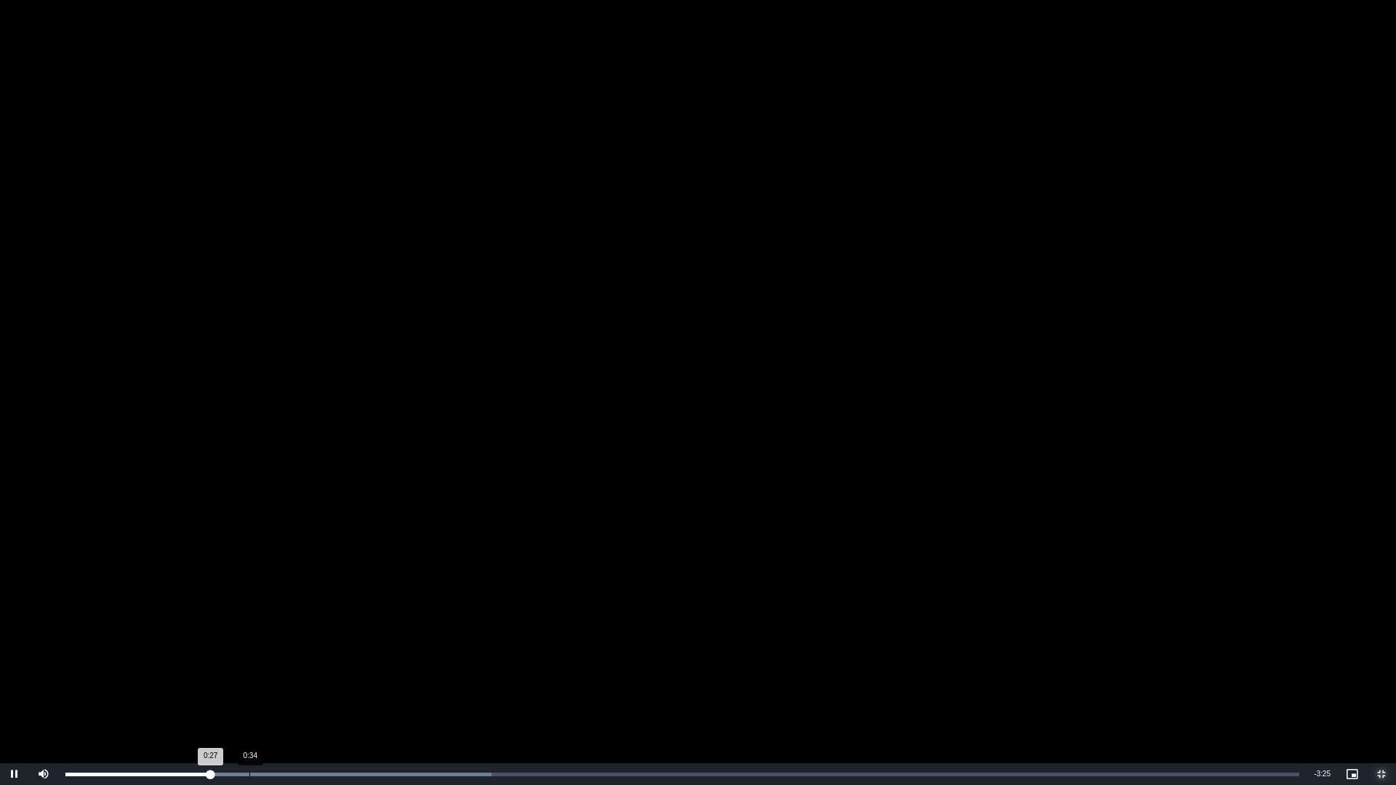
click at [250, 662] on div "Loaded : 34.54% 0:34 0:27" at bounding box center [682, 774] width 1248 height 22
click at [324, 662] on div "Loaded : 34.54% 0:48 0:48" at bounding box center [682, 775] width 1234 height 4
click at [389, 662] on div "Loaded : 34.54% 1:01 0:55" at bounding box center [682, 774] width 1248 height 22
click at [432, 662] on div "Loaded : 34.54% 1:08 1:02" at bounding box center [682, 774] width 1248 height 22
click at [478, 662] on div "1:17" at bounding box center [478, 775] width 1 height 4
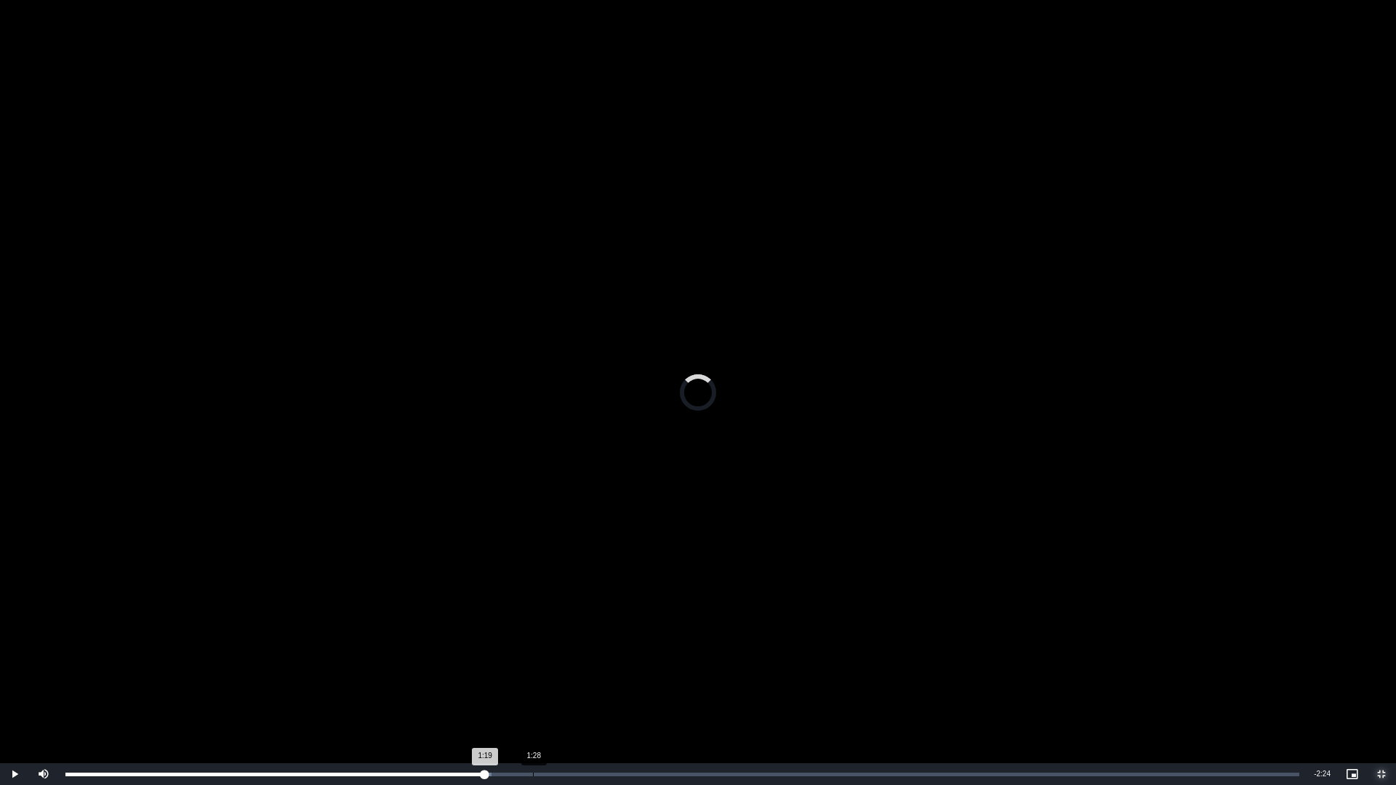
click at [533, 662] on div "1:28" at bounding box center [533, 775] width 1 height 4
click at [600, 662] on div "Loaded : 100.00% 1:40 1:30" at bounding box center [682, 774] width 1248 height 22
click at [647, 662] on div "Loaded : 100.00% 1:49 1:42" at bounding box center [682, 774] width 1248 height 22
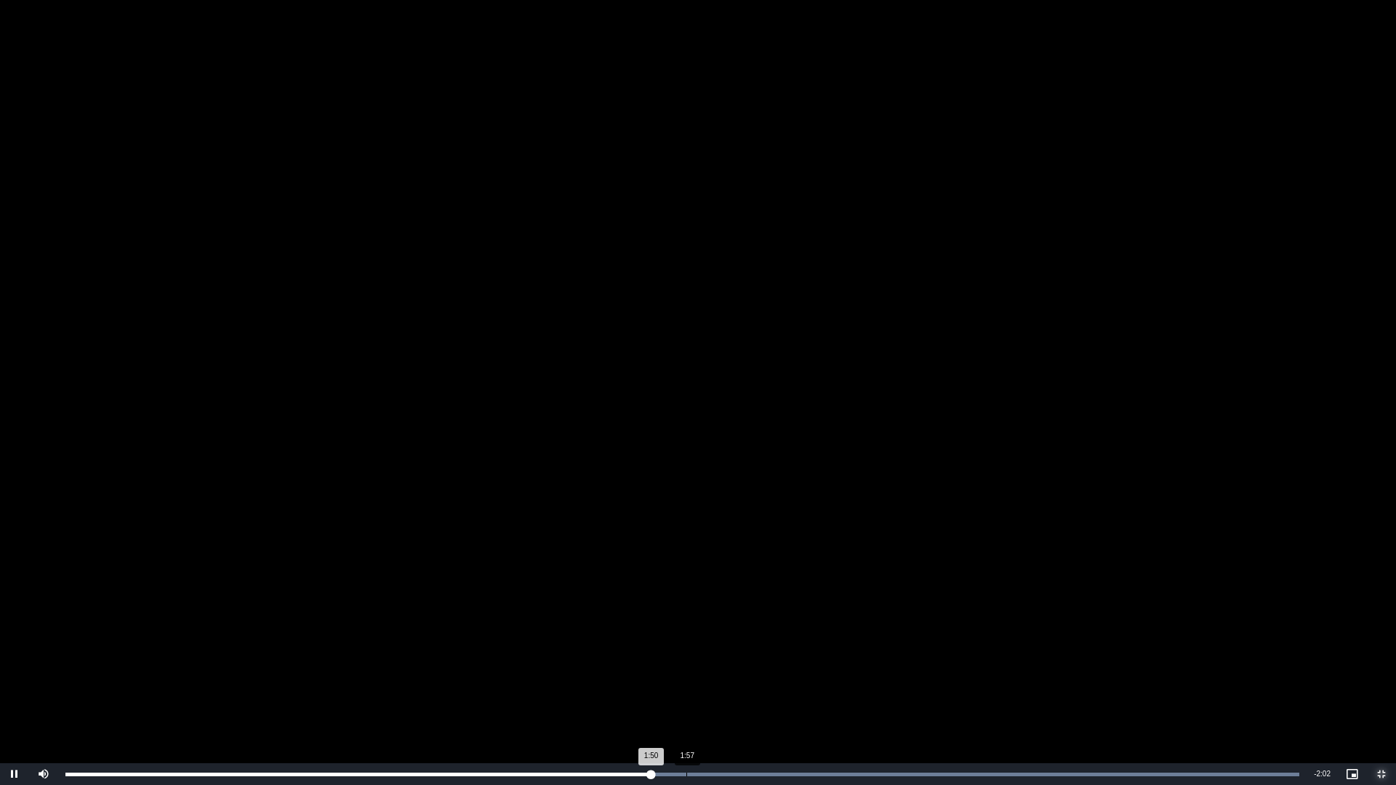
click at [687, 662] on div "Loaded : 100.00% 1:57 1:50" at bounding box center [682, 774] width 1248 height 22
click at [724, 662] on div "Loaded : 100.00% 2:04 1:57" at bounding box center [682, 774] width 1248 height 22
click at [764, 662] on div "Loaded : 100.00% 2:11 2:11" at bounding box center [682, 774] width 1248 height 22
click at [799, 662] on div "Loaded : 100.00% 2:18 2:12" at bounding box center [682, 774] width 1248 height 22
click at [859, 662] on div "Progress Bar" at bounding box center [682, 775] width 1234 height 4
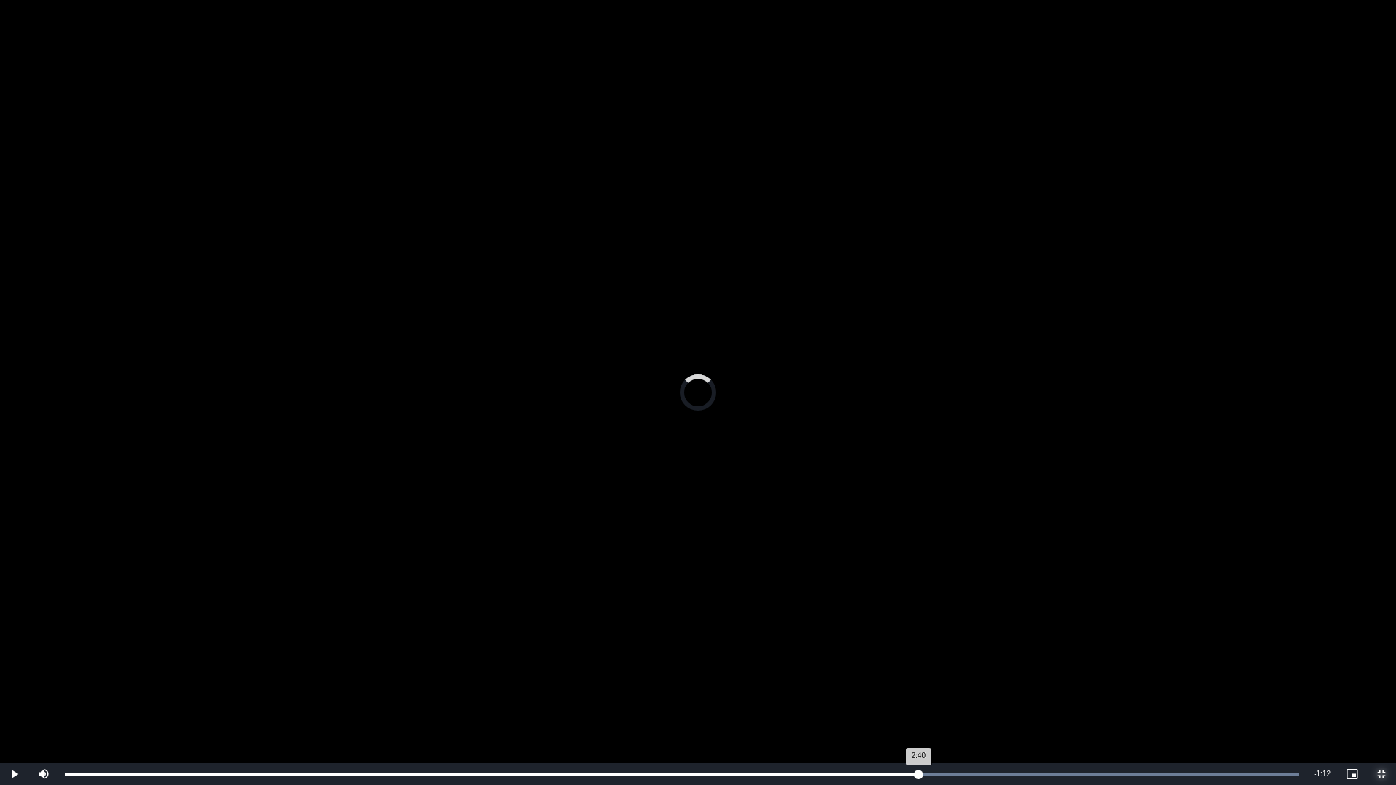
click at [918, 662] on div "Loaded : 100.00% 2:40 2:40" at bounding box center [682, 774] width 1248 height 22
click at [955, 662] on div "Loaded : 100.00% 2:47 2:42" at bounding box center [682, 775] width 1234 height 4
click at [1007, 662] on div "Loaded : 100.00% 2:57 2:57" at bounding box center [682, 774] width 1248 height 22
click at [1053, 662] on div "Loaded : 100.00% 3:06 2:58" at bounding box center [682, 774] width 1248 height 22
click at [1093, 662] on div "Loaded : 100.00% 3:13 3:13" at bounding box center [682, 775] width 1234 height 4
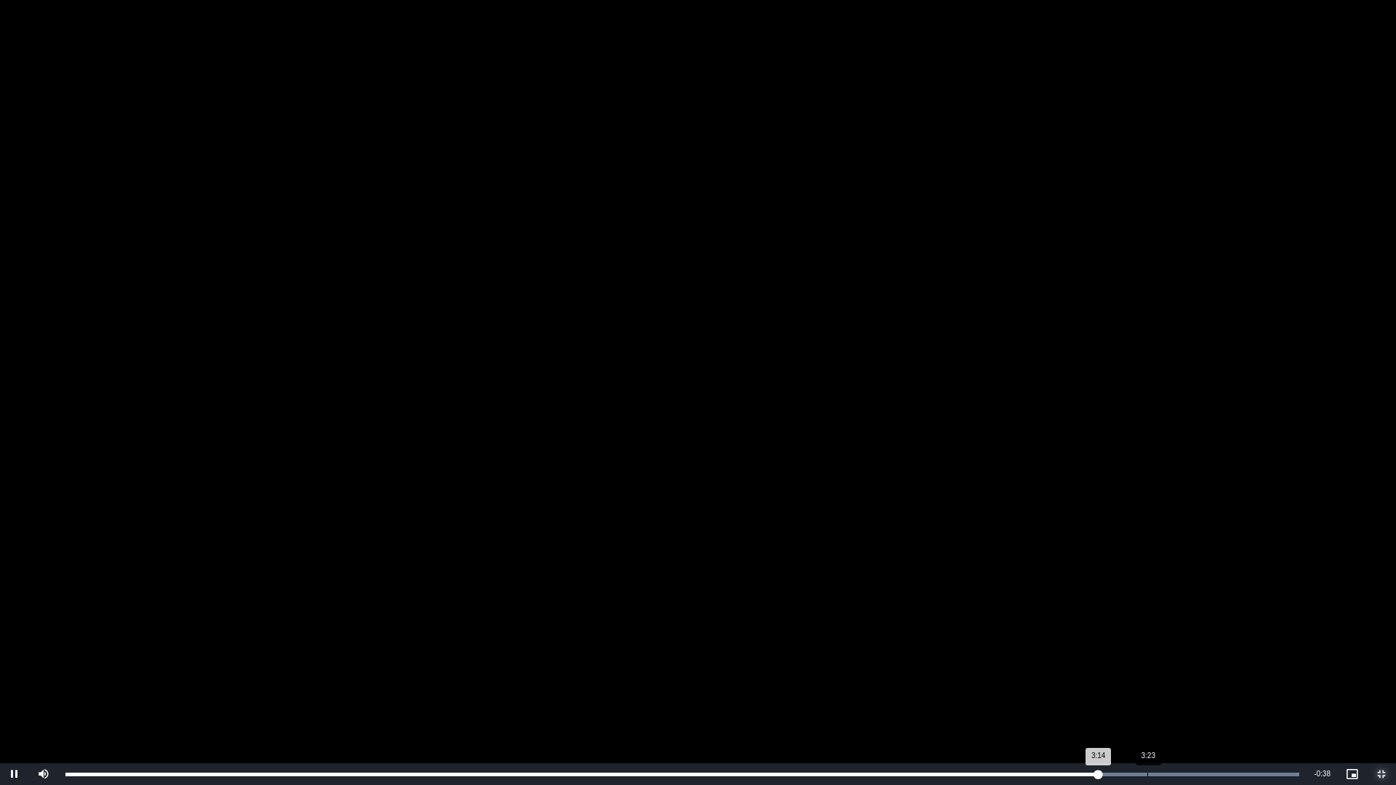
click at [1147, 662] on div "Loaded : 100.00% 3:23 3:14" at bounding box center [682, 774] width 1248 height 22
click at [1190, 662] on div "3:31" at bounding box center [1190, 775] width 1 height 4
click at [1157, 662] on div "Loaded : 100.00% 3:25 3:45" at bounding box center [682, 774] width 1248 height 22
click at [1182, 662] on div "Loaded : 100.00% 3:30 3:27" at bounding box center [682, 775] width 1234 height 4
click at [1285, 662] on div "Loaded : 100.00% 3:49 3:42" at bounding box center [682, 774] width 1248 height 22
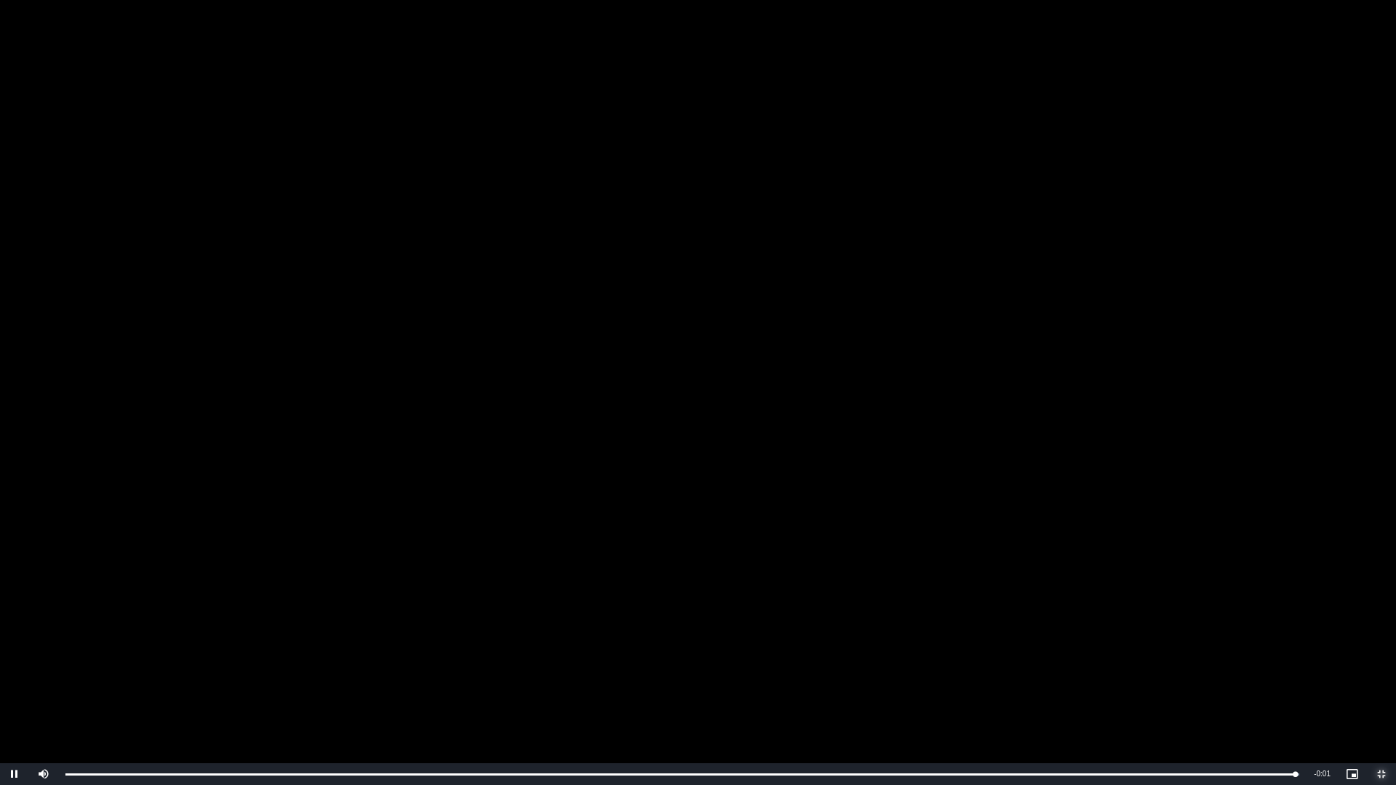
click at [1387, 662] on span "Video Player" at bounding box center [1381, 774] width 29 height 0
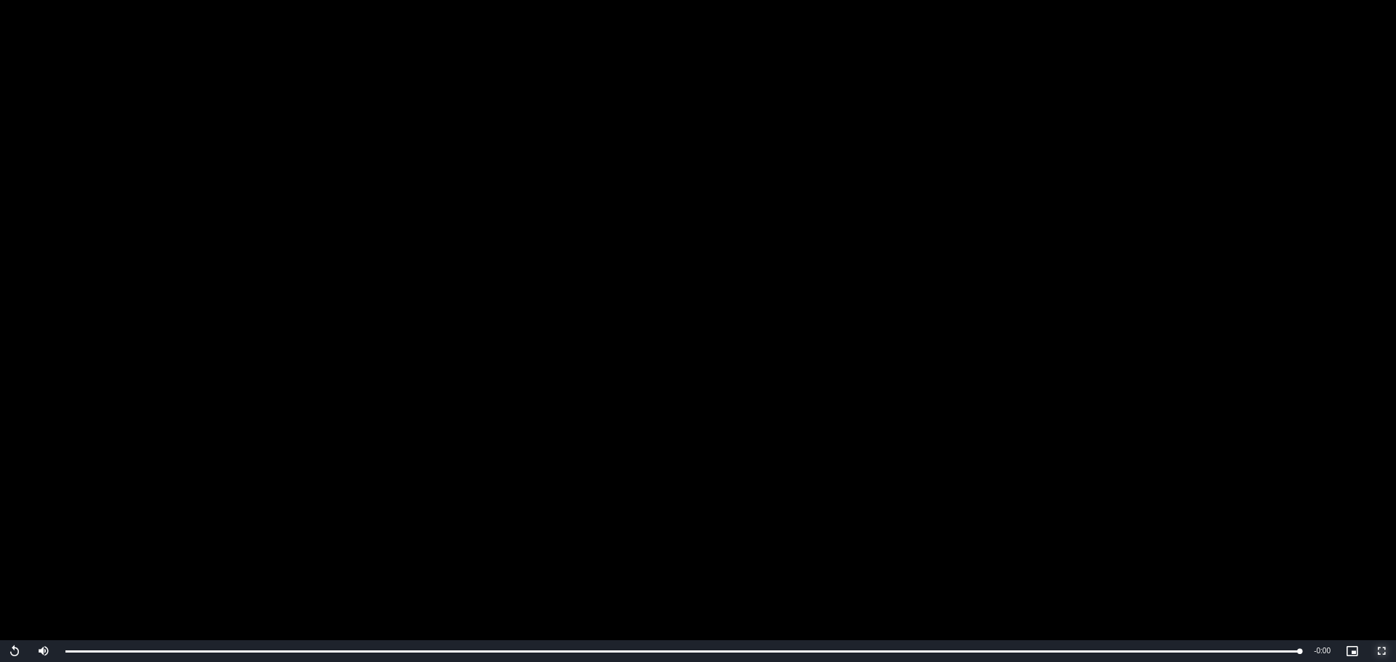
scroll to position [6762, 0]
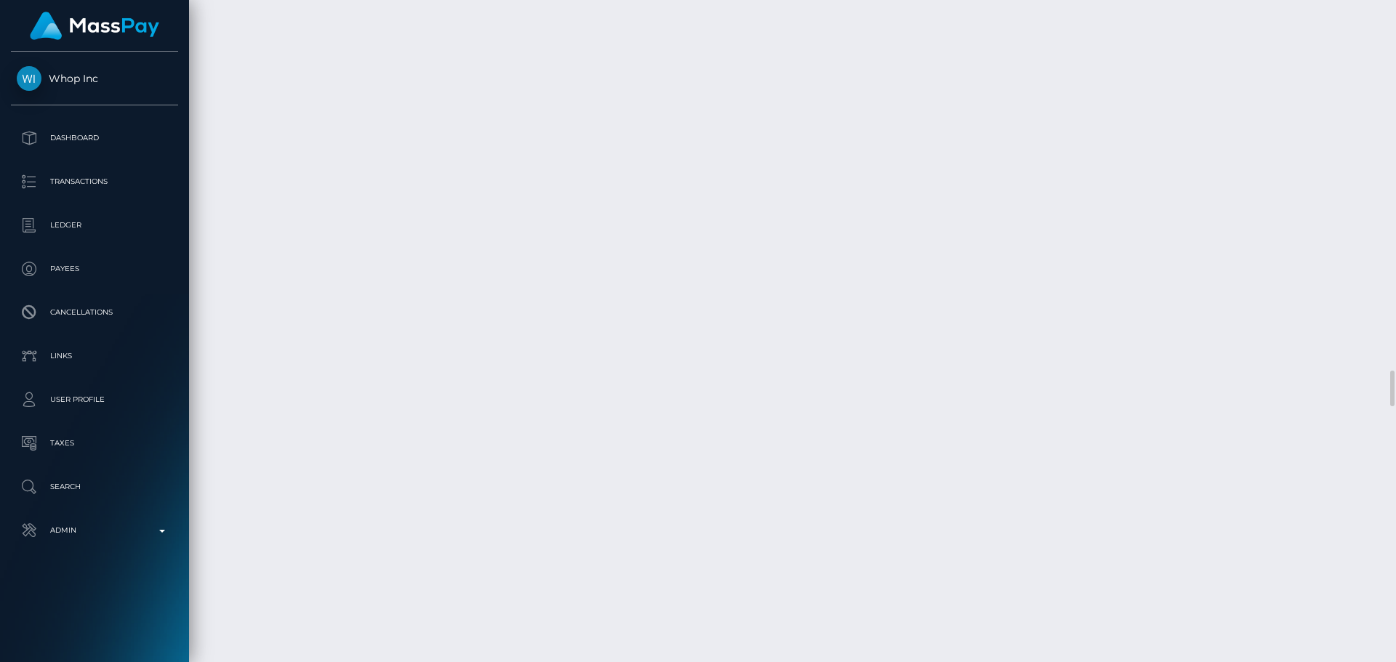
drag, startPoint x: 598, startPoint y: 254, endPoint x: 613, endPoint y: 252, distance: 14.8
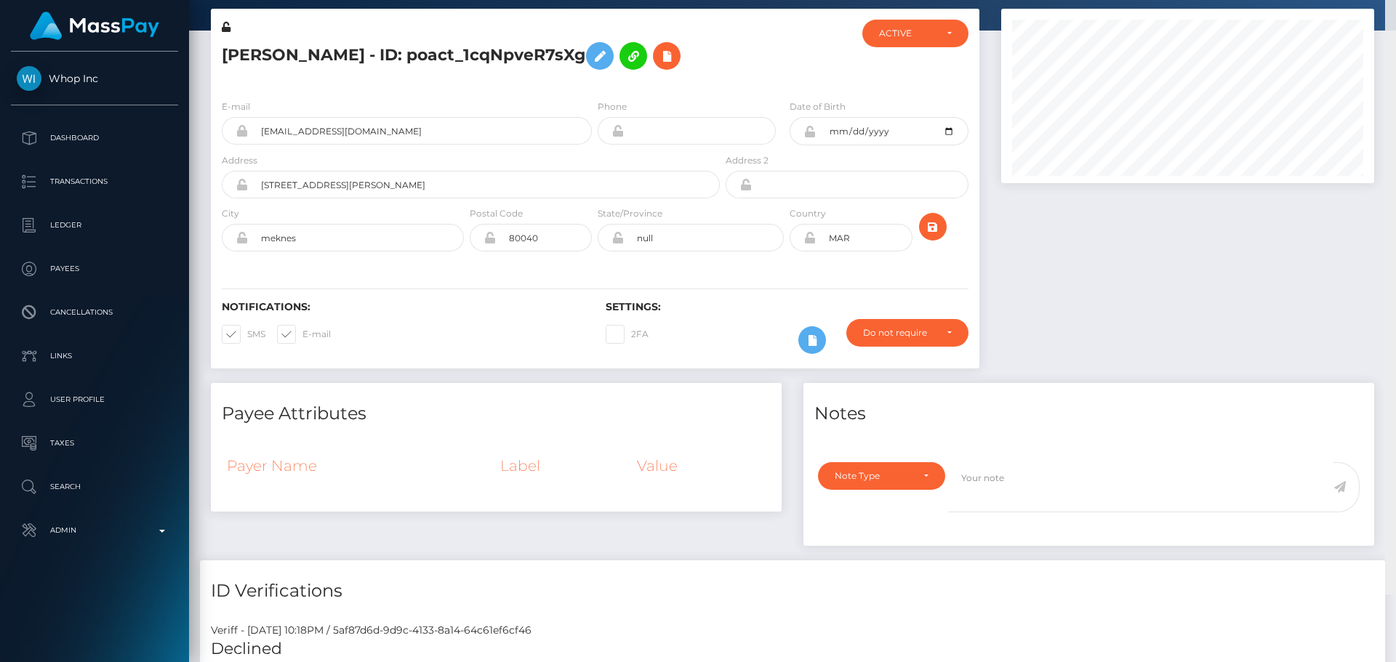
scroll to position [0, 0]
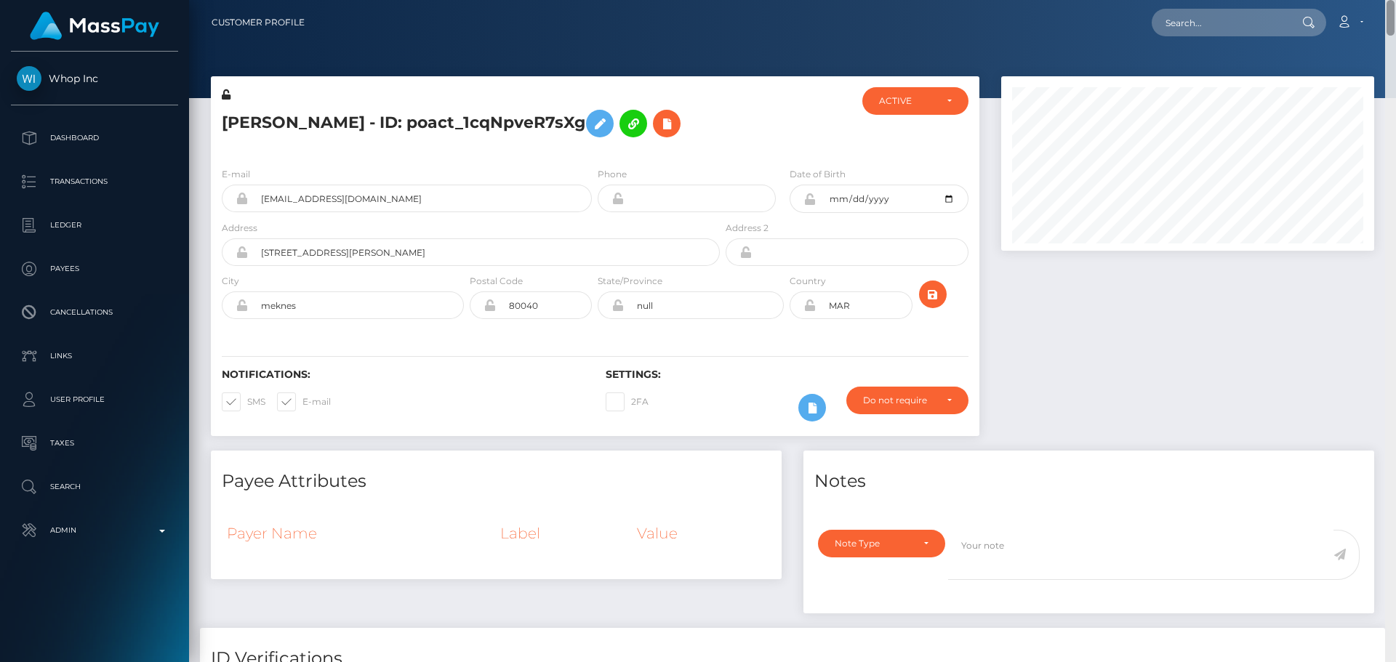
drag, startPoint x: 1392, startPoint y: 544, endPoint x: 1376, endPoint y: 7, distance: 536.8
click at [1376, 7] on div "Customer Profile Loading... Loading..." at bounding box center [792, 331] width 1207 height 662
click at [711, 137] on h5 "Saad Rafiq - ID: poact_1cqNpveR7sXg" at bounding box center [467, 124] width 490 height 42
click at [678, 133] on h5 "Saad Rafiq - ID: poact_1cqNpveR7sXg" at bounding box center [467, 124] width 490 height 42
click at [595, 153] on div "Saad Rafiq - ID: poact_1cqNpveR7sXg" at bounding box center [467, 121] width 512 height 68
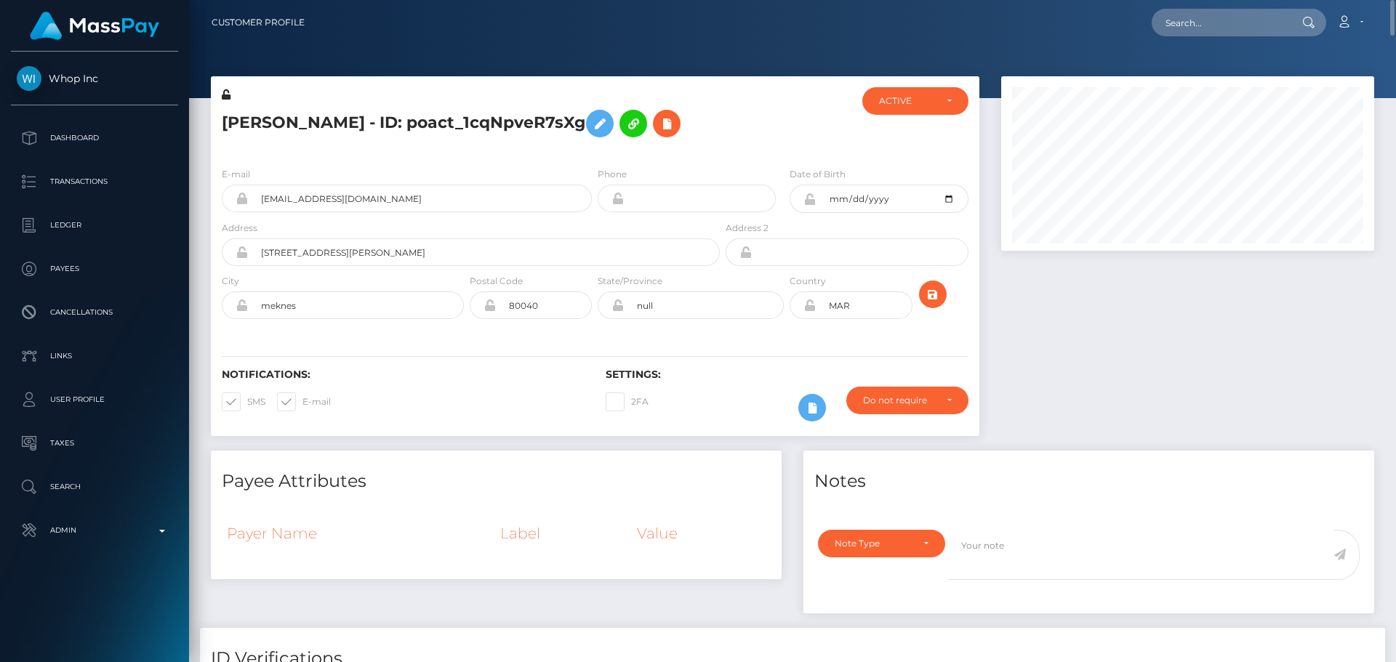
click at [595, 153] on div "Saad Rafiq - ID: poact_1cqNpveR7sXg" at bounding box center [467, 121] width 512 height 68
click at [662, 142] on h5 "Saad Rafiq - ID: poact_1cqNpveR7sXg" at bounding box center [467, 124] width 490 height 42
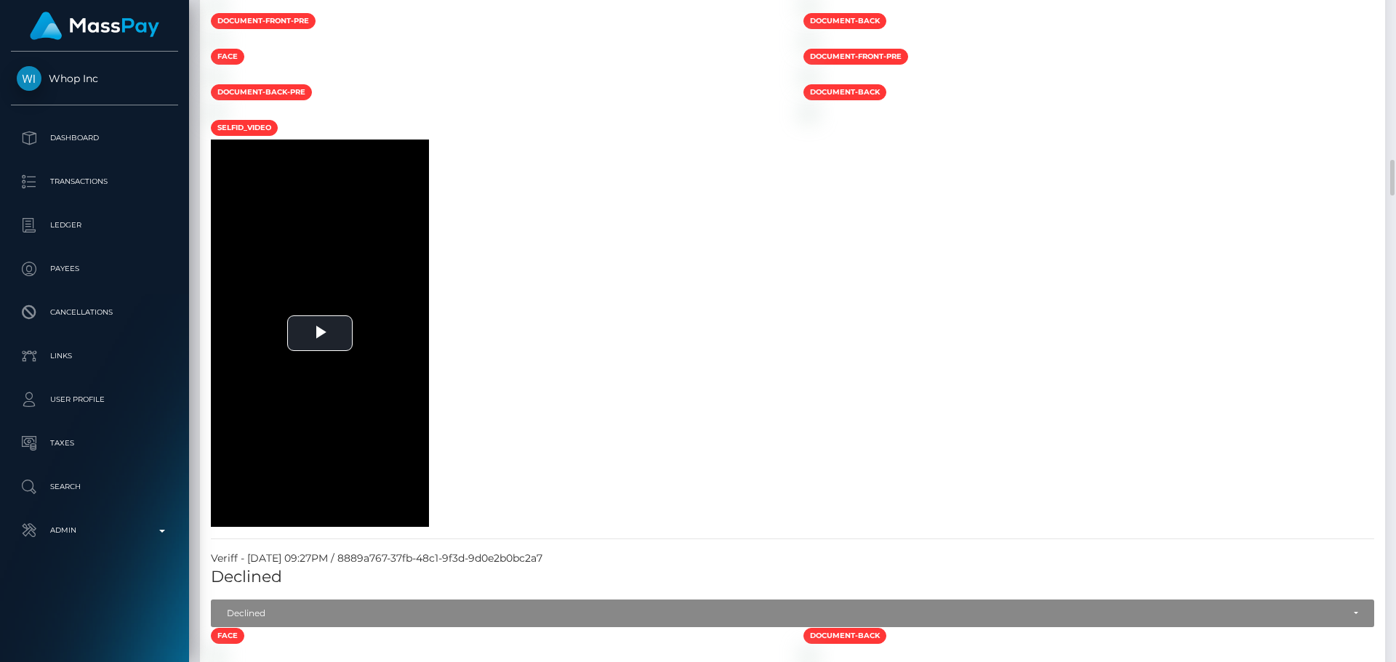
scroll to position [1600, 0]
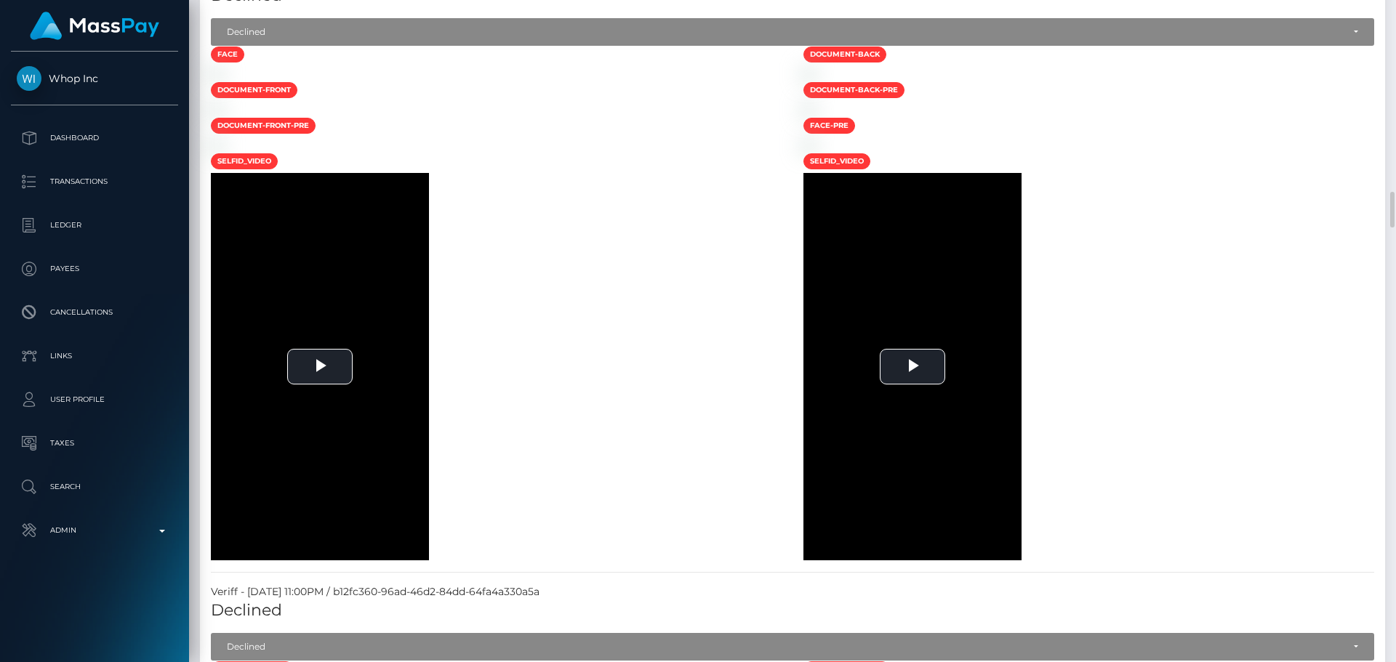
scroll to position [2036, 0]
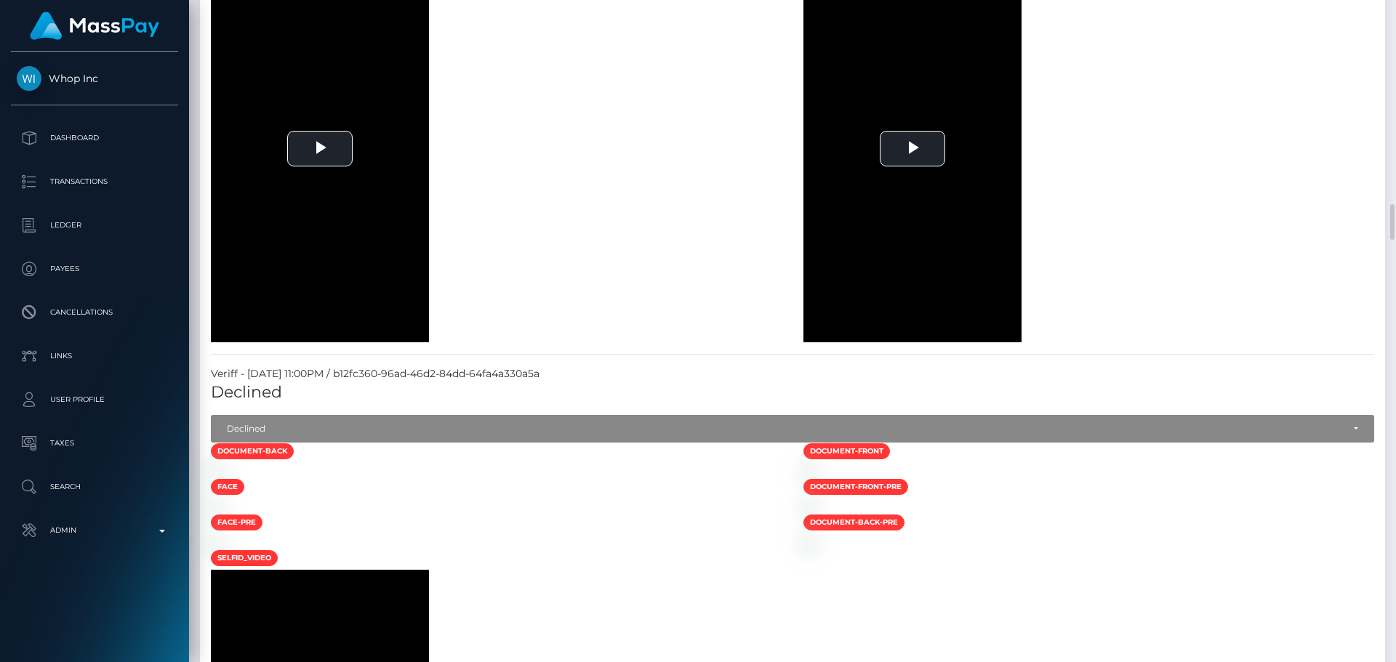
scroll to position [2254, 0]
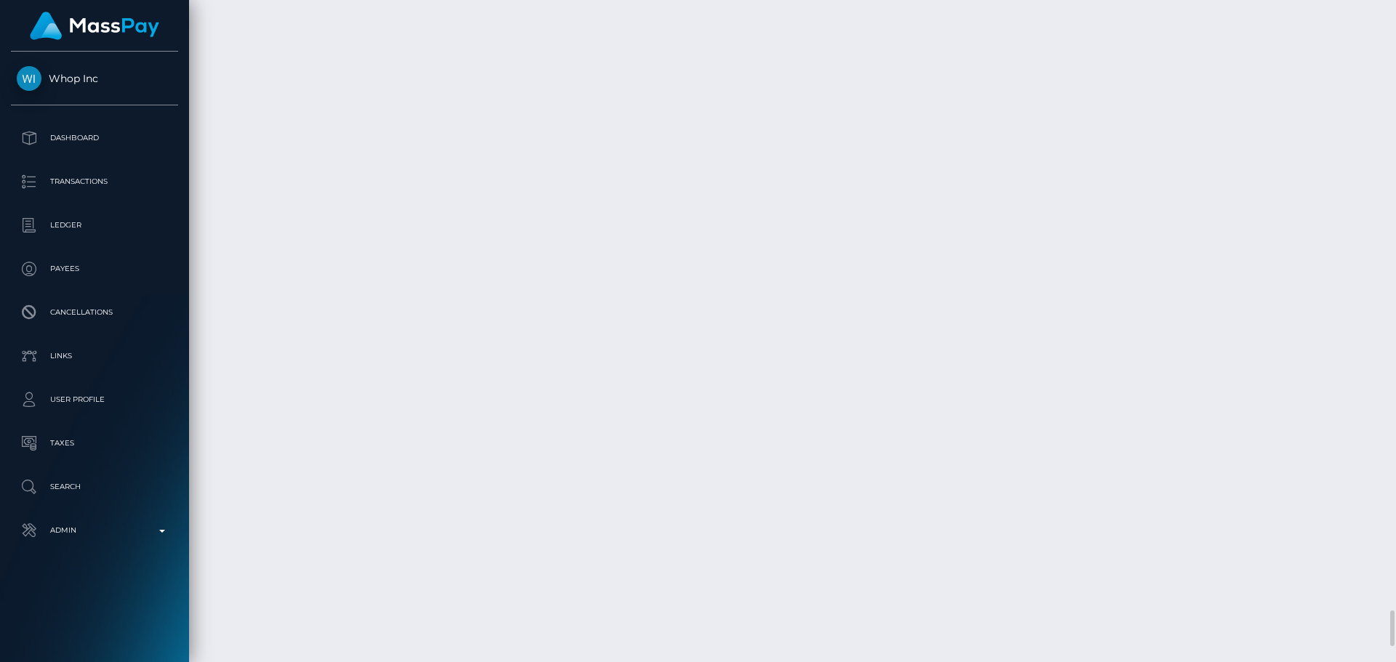
scroll to position [11062, 0]
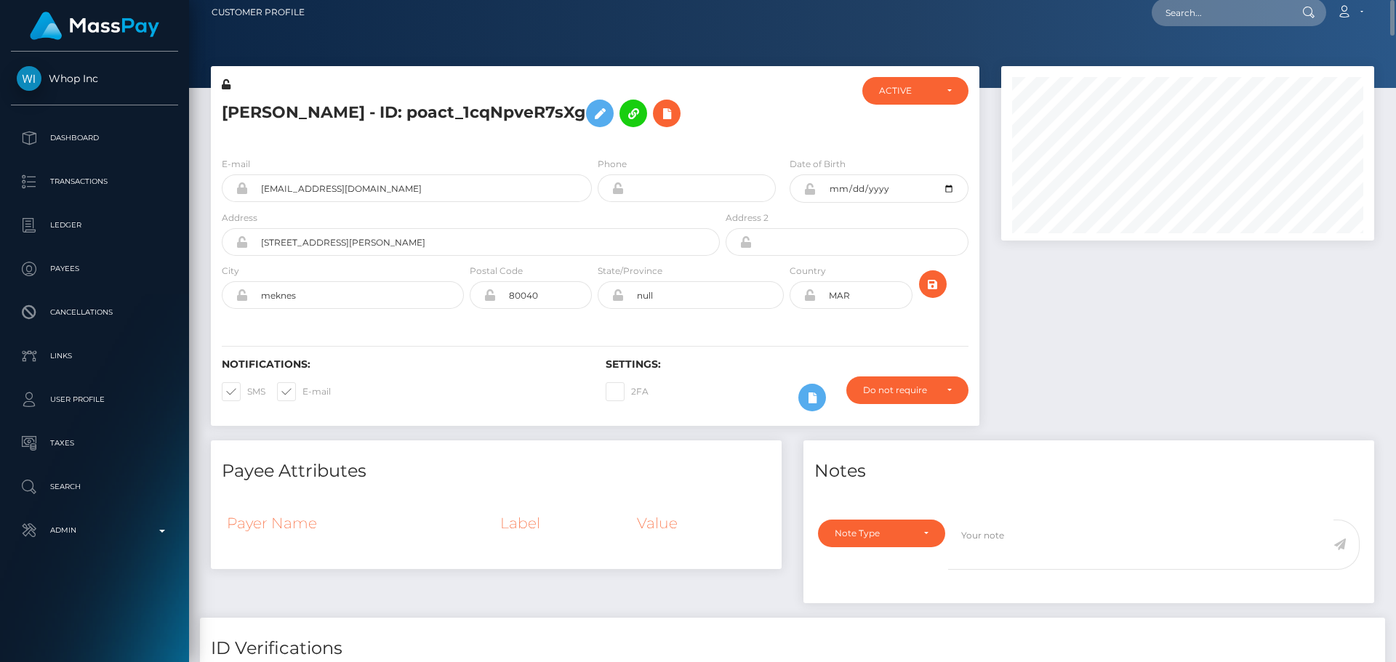
scroll to position [0, 0]
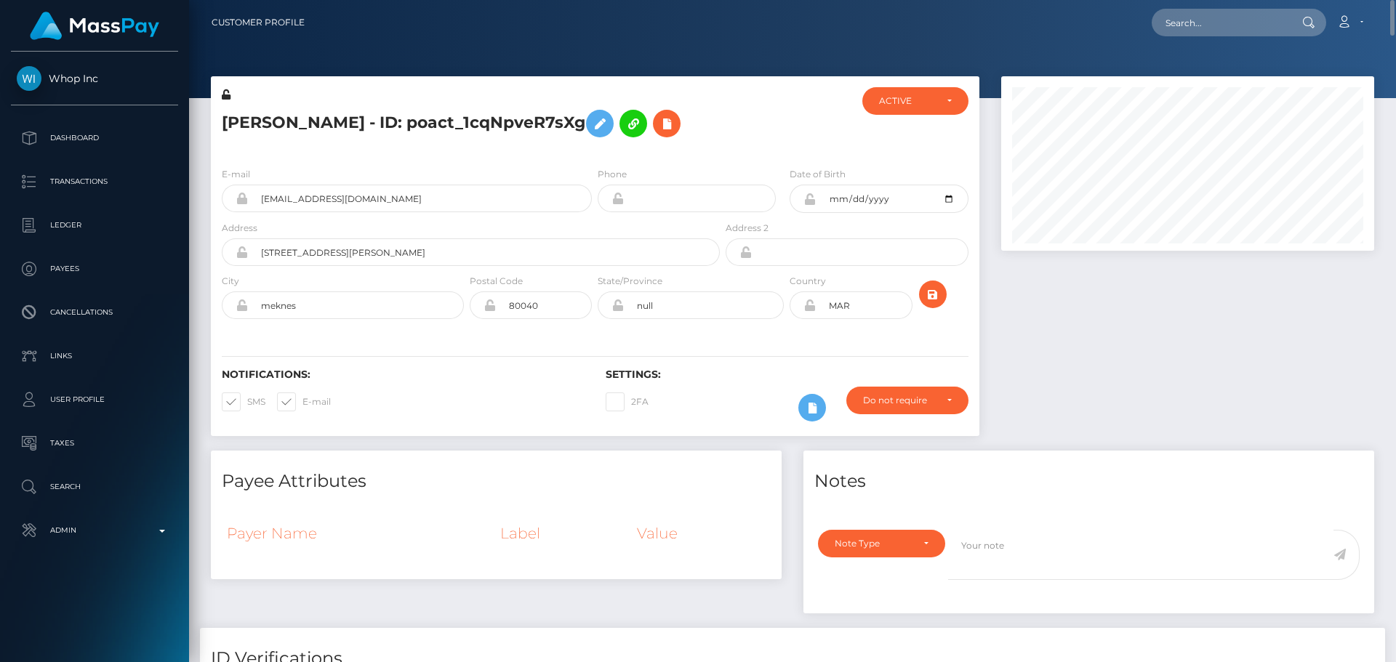
click at [689, 331] on div "E-mail radi3moroco+03f777defe@gmail.com Phone MAR" at bounding box center [595, 245] width 769 height 178
click at [595, 330] on div "E-mail radi3moroco+03f777defe@gmail.com Phone MAR" at bounding box center [595, 245] width 769 height 178
click at [1240, 26] on input "text" at bounding box center [1220, 23] width 137 height 28
paste input "poact_zBwnMUmMHrhE"
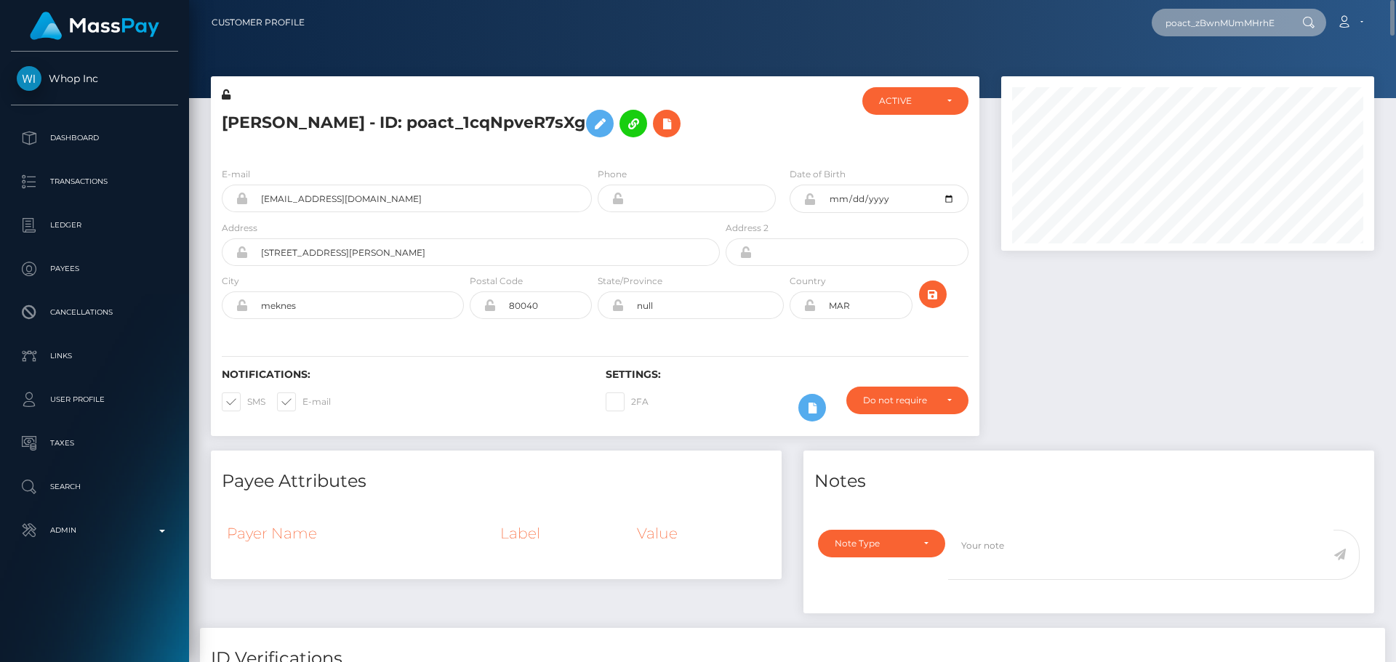
scroll to position [0, 2]
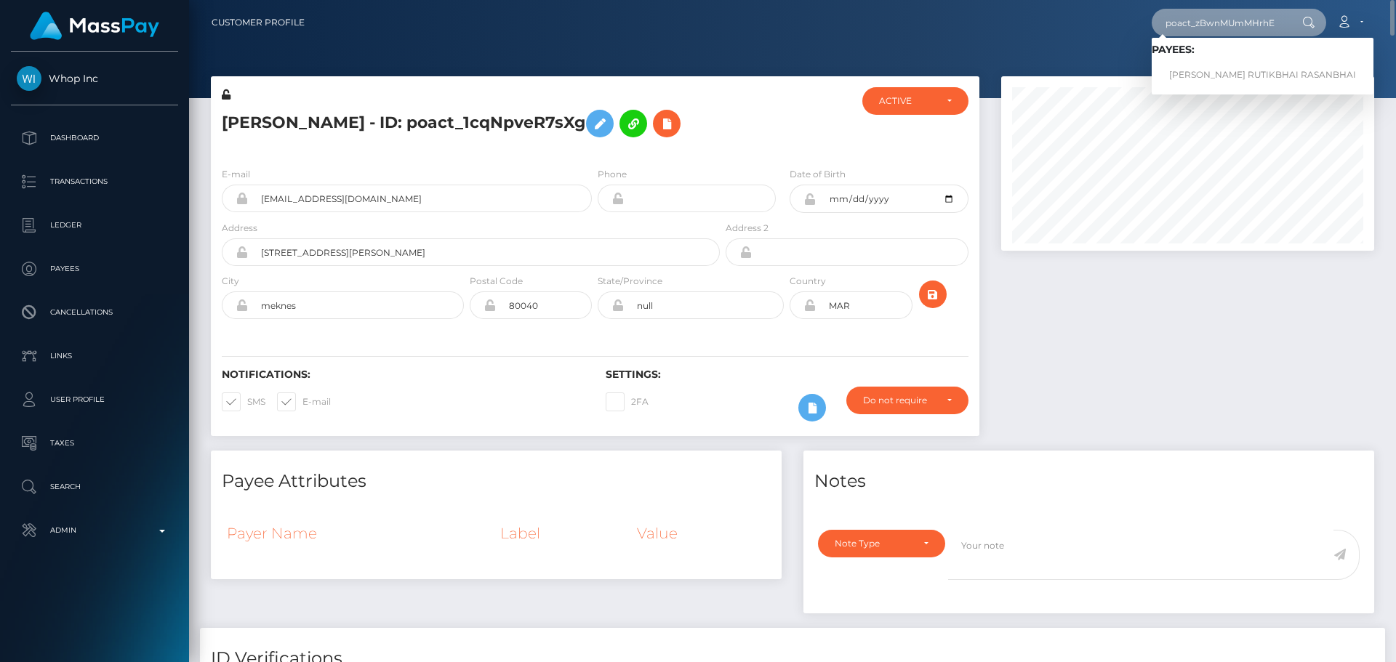
type input "poact_zBwnMUmMHrhE"
click at [1211, 67] on link "RATHAVA RUTIKBHAI RASANBHAI" at bounding box center [1263, 75] width 222 height 27
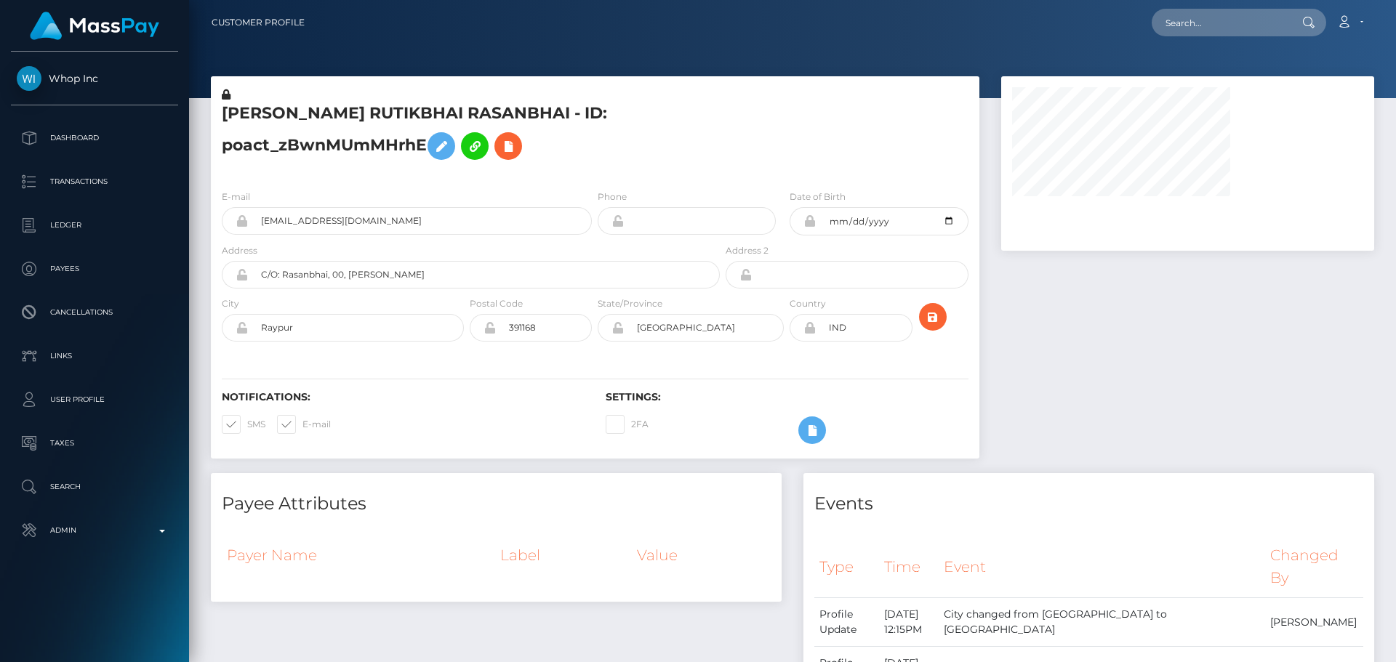
click at [579, 172] on div "[PERSON_NAME] RUTIKBHAI RASANBHAI - ID: poact_zBwnMUmMHrhE" at bounding box center [467, 132] width 512 height 91
click at [618, 180] on div "E-mail [EMAIL_ADDRESS][DOMAIN_NAME] Phone Date of Birth" at bounding box center [595, 267] width 769 height 178
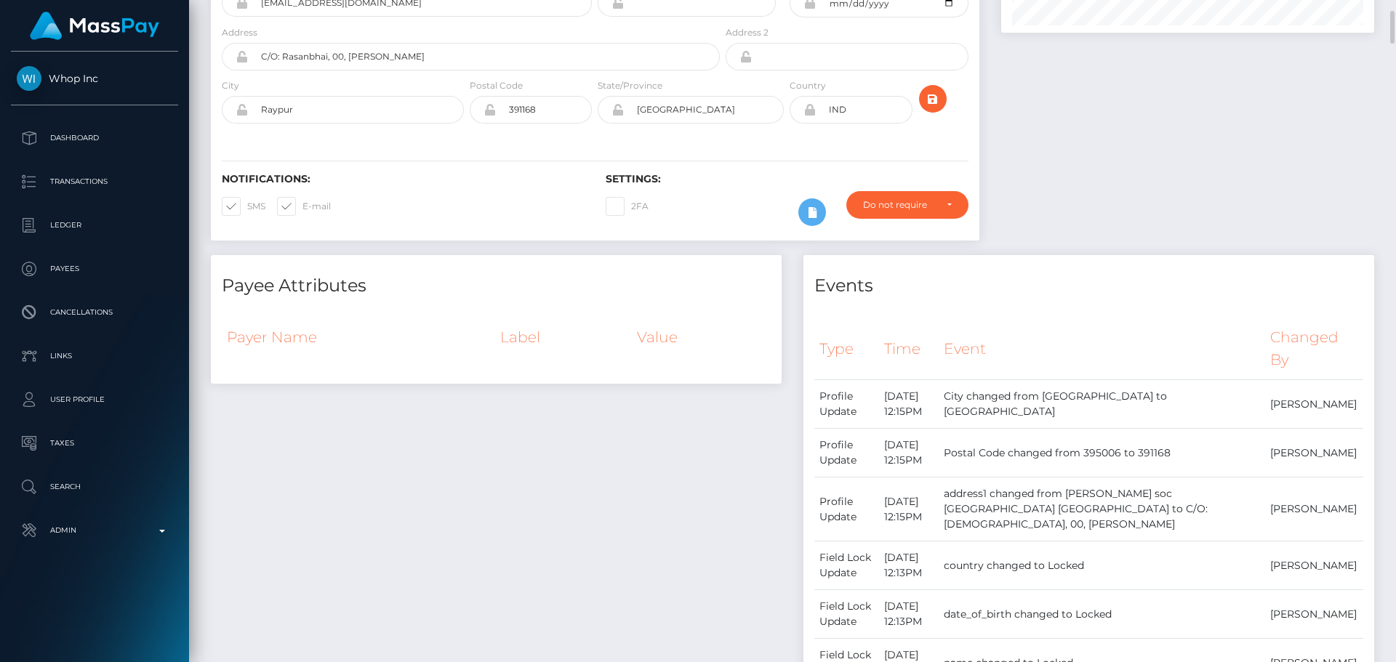
scroll to position [0, 0]
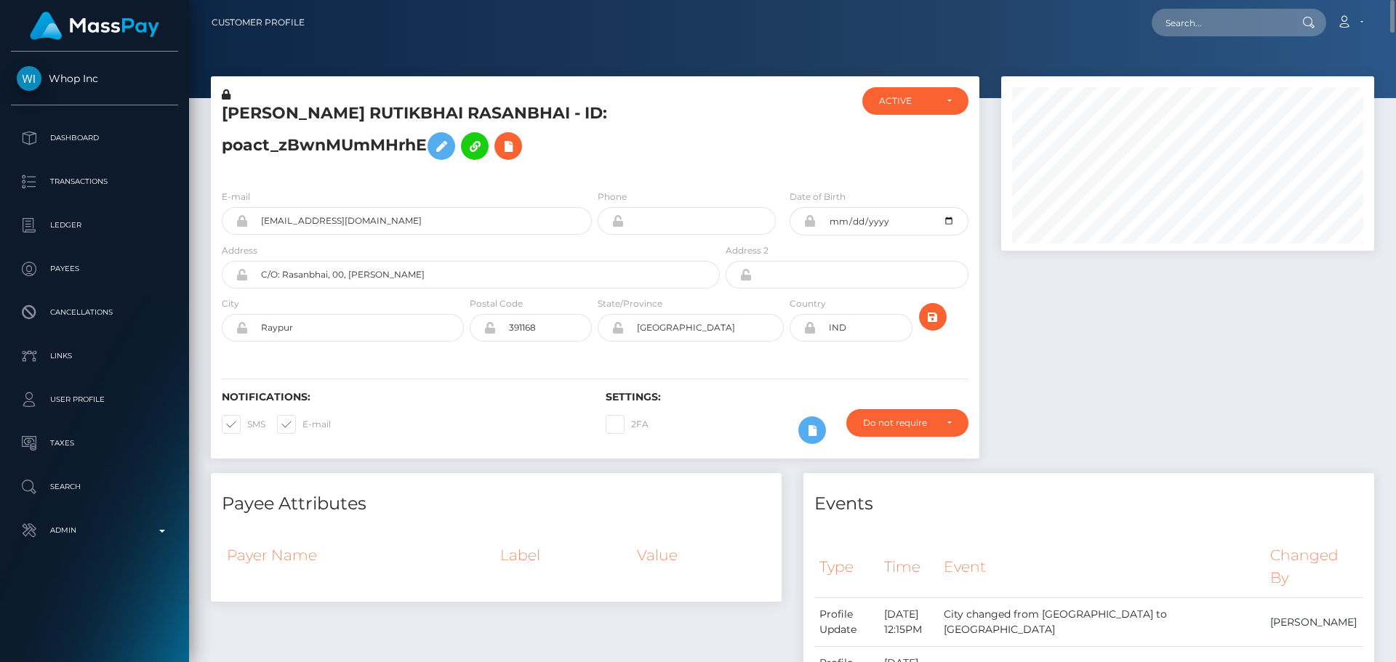
click at [656, 148] on h5 "[PERSON_NAME] RUTIKBHAI RASANBHAI - ID: poact_zBwnMUmMHrhE" at bounding box center [467, 135] width 490 height 65
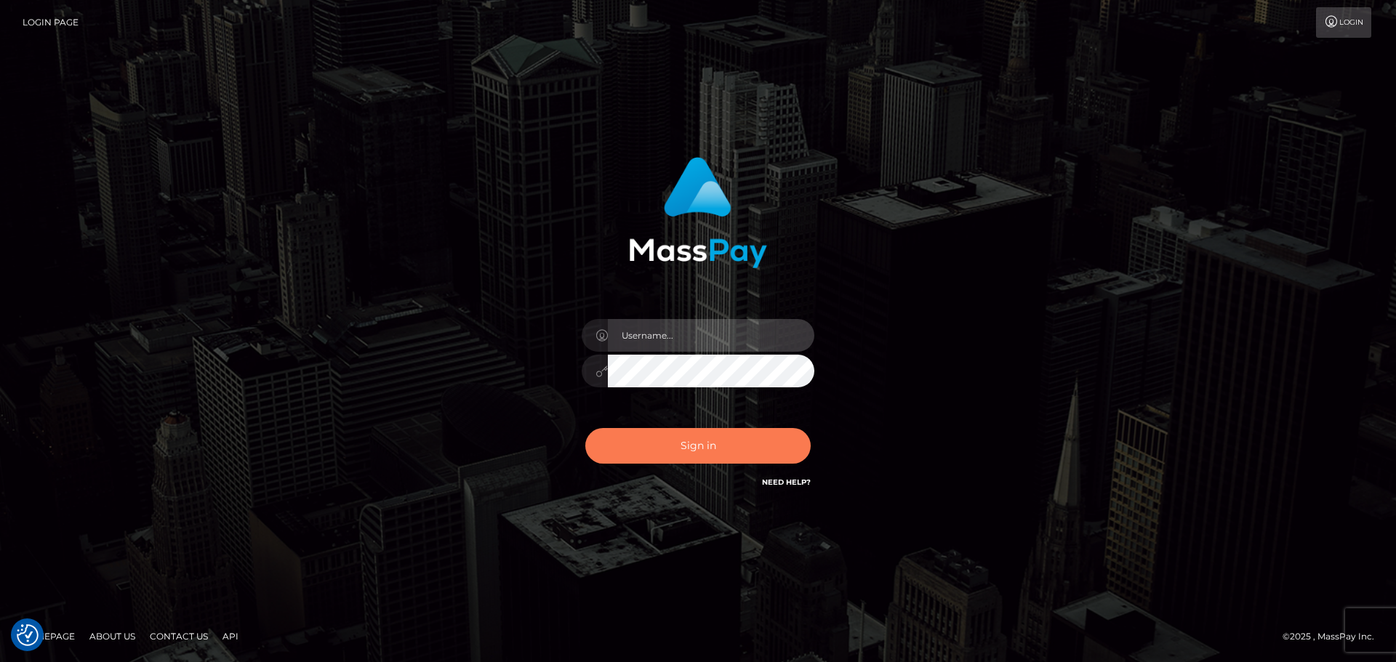
type input "[DOMAIN_NAME]"
click at [712, 450] on button "Sign in" at bounding box center [697, 446] width 225 height 36
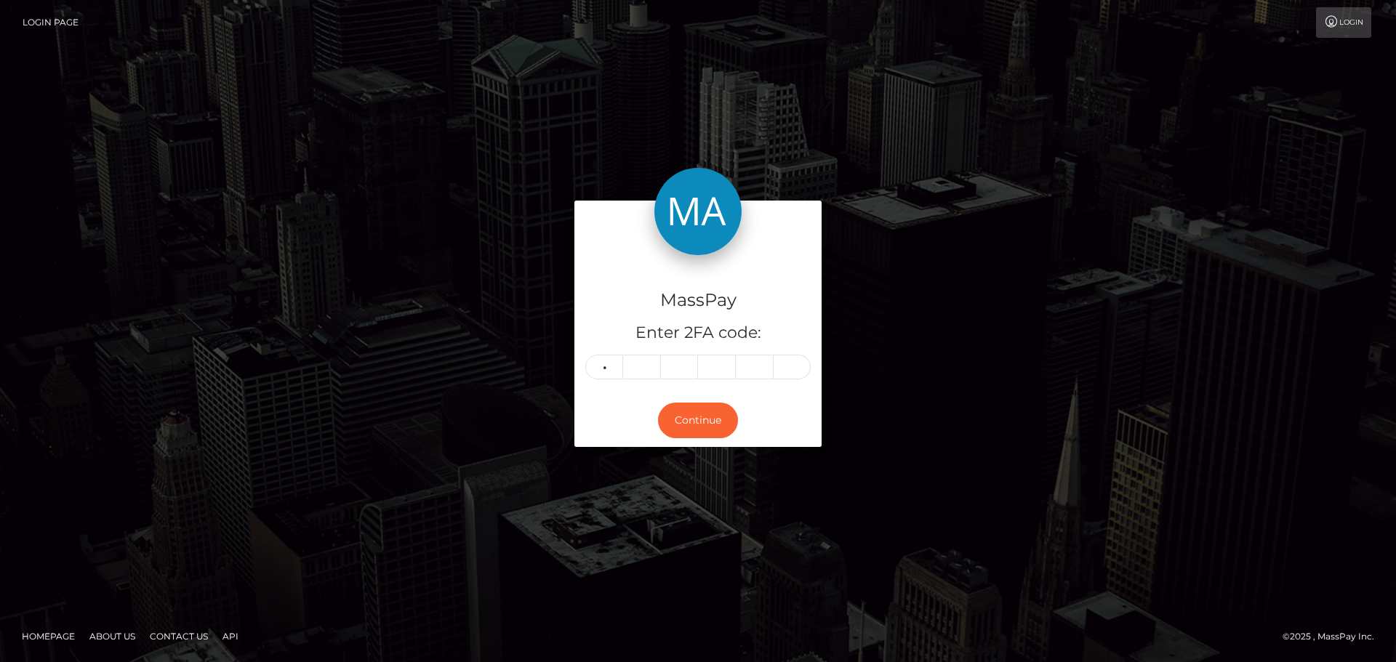
type input "7"
type input "6"
type input "8"
type input "5"
type input "3"
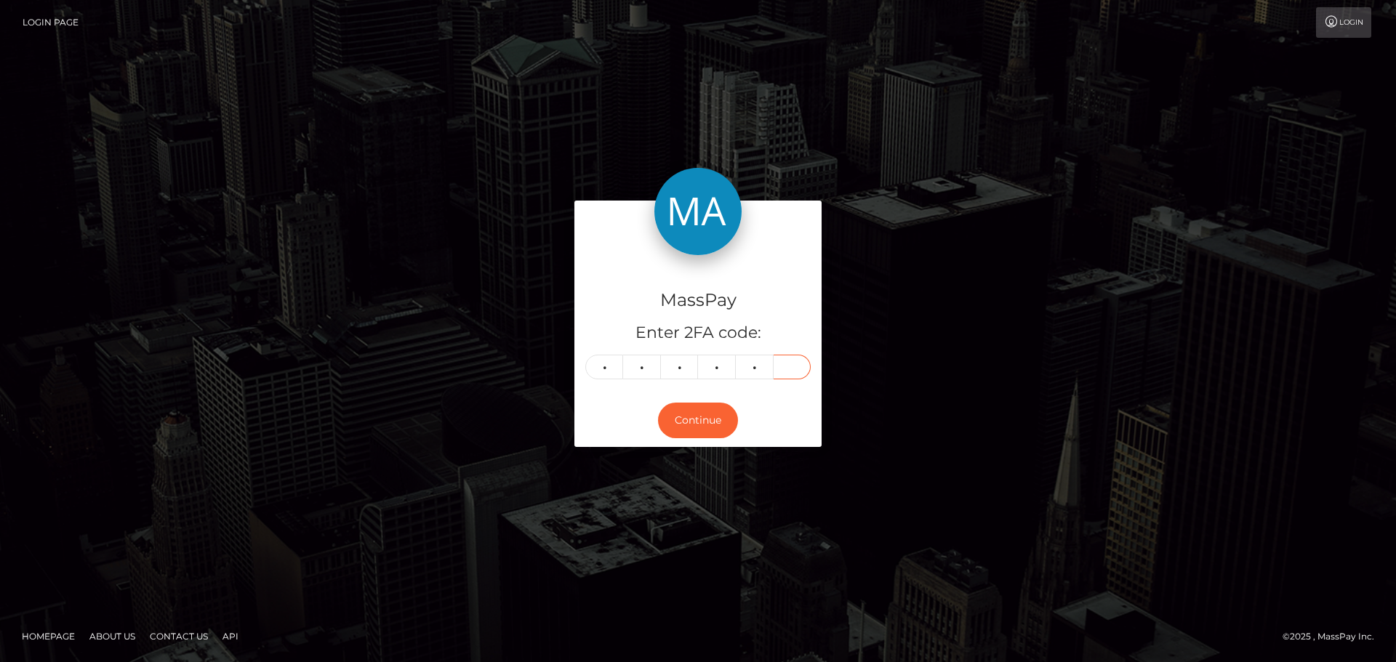
type input "1"
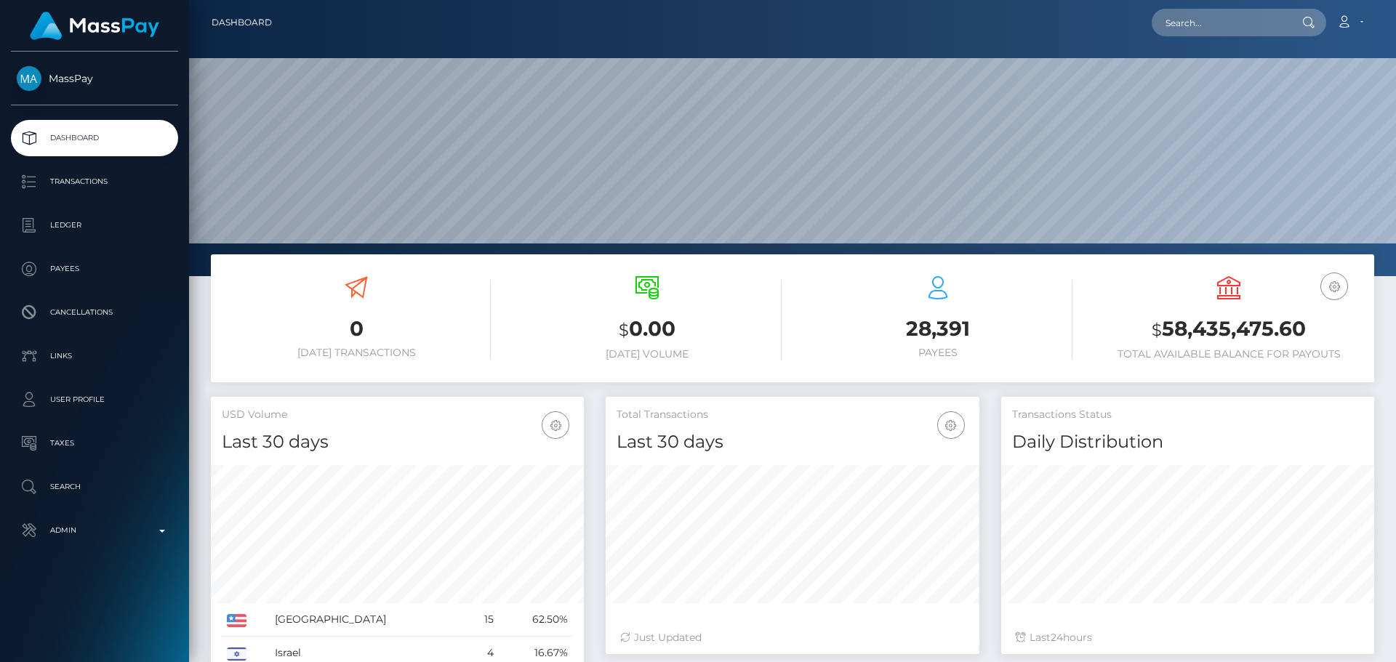
scroll to position [276, 1207]
click at [1228, 32] on input "text" at bounding box center [1220, 23] width 137 height 28
paste input "poact_zBwnMUmMHrhE"
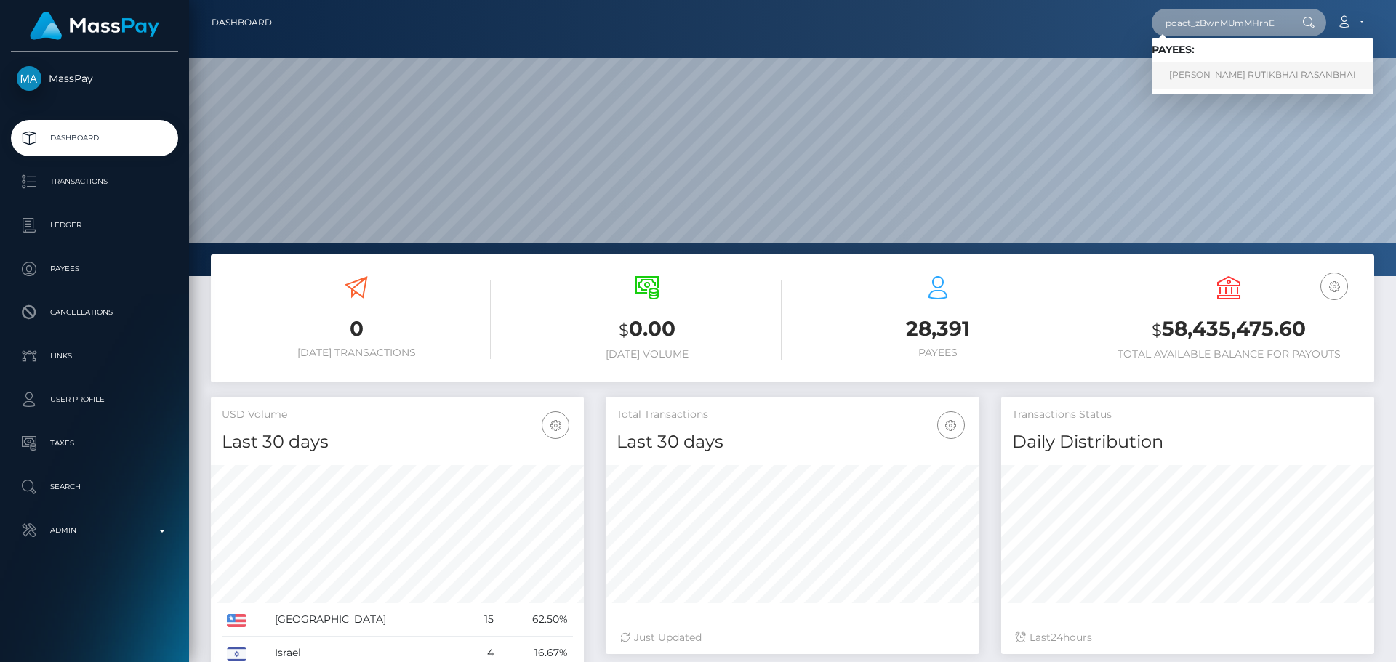
type input "poact_zBwnMUmMHrhE"
click at [1210, 70] on link "RATHAVA RUTIKBHAI RASANBHAI" at bounding box center [1263, 75] width 222 height 27
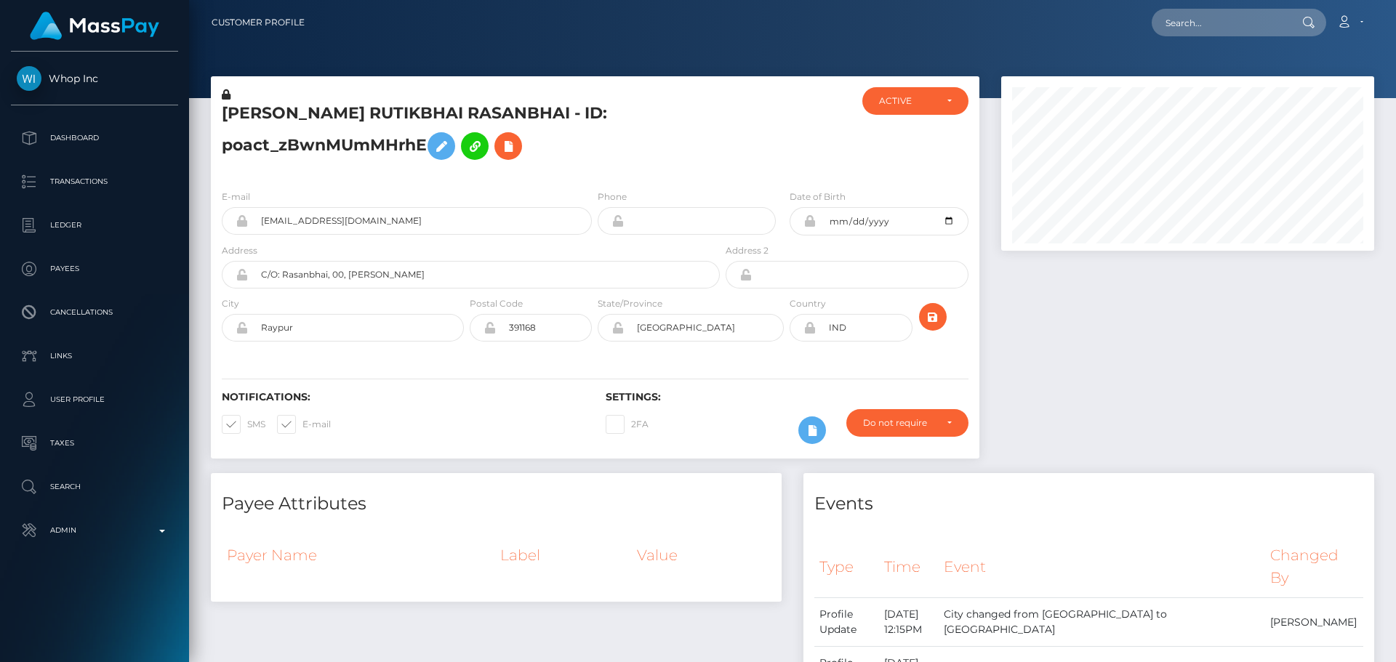
scroll to position [175, 374]
click at [647, 167] on h5 "RATHAVA RUTIKBHAI RASANBHAI - ID: poact_zBwnMUmMHrhE" at bounding box center [467, 135] width 490 height 65
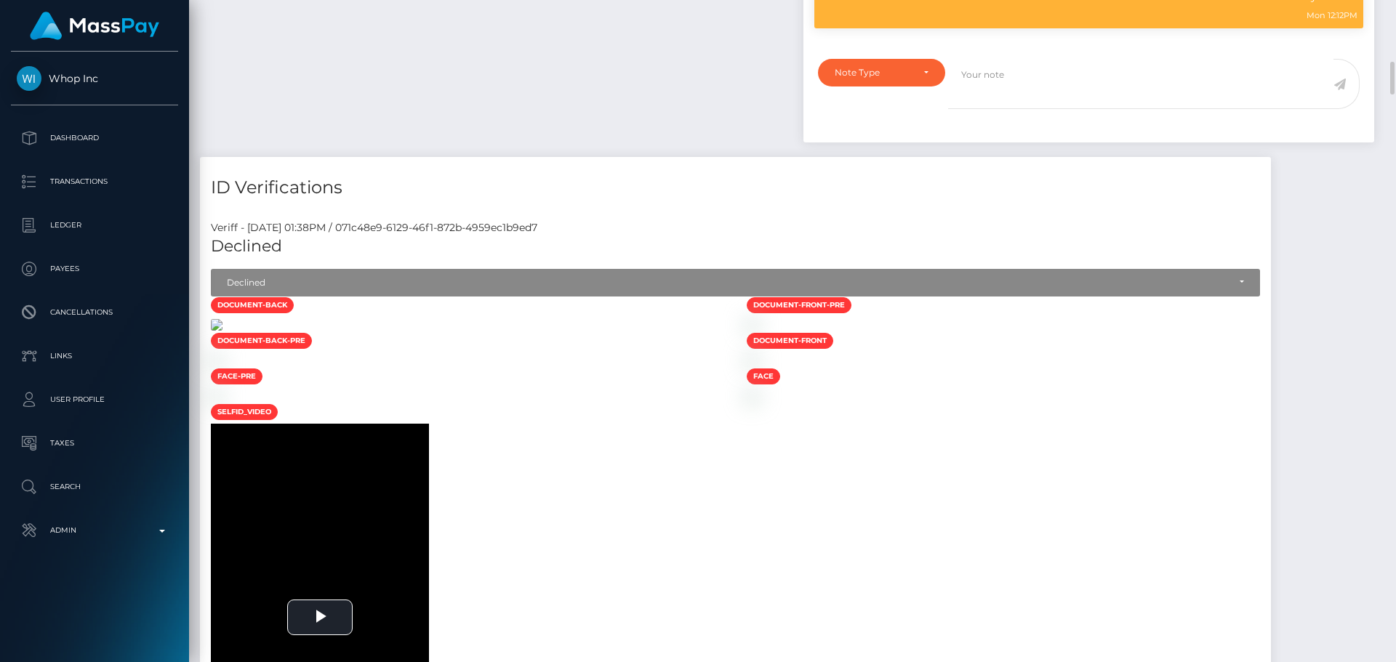
scroll to position [1454, 0]
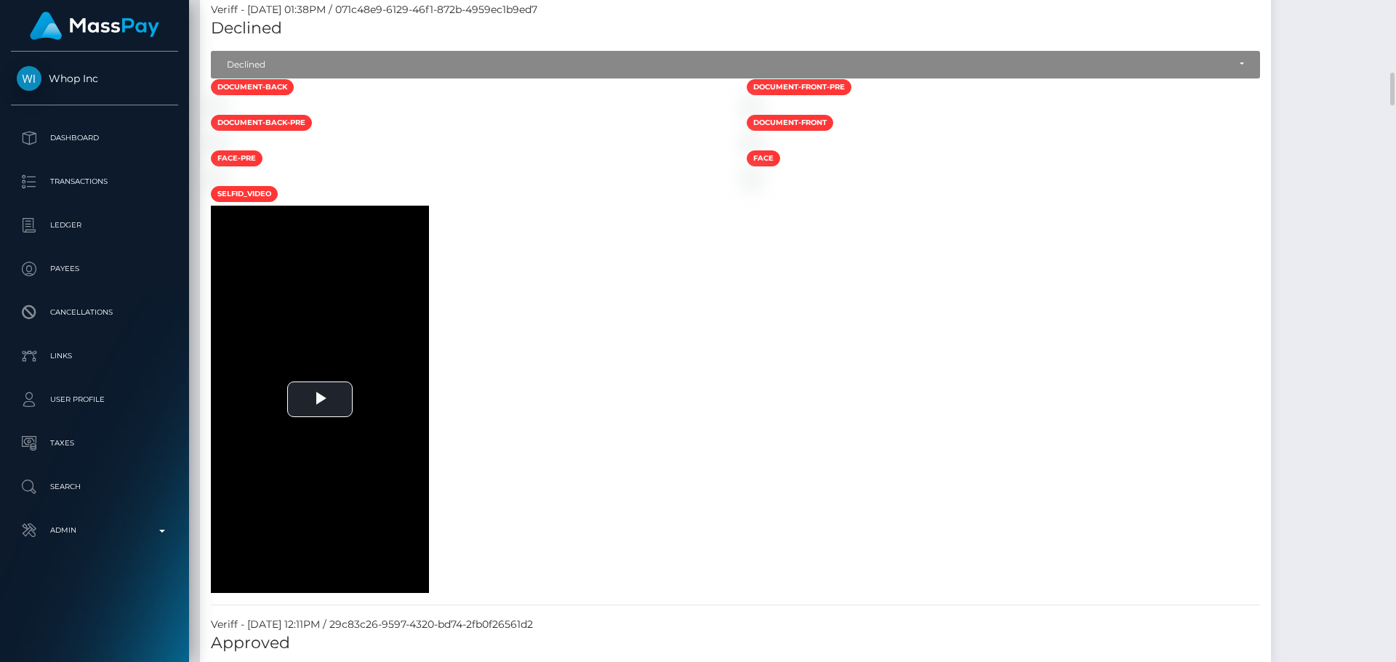
drag, startPoint x: 508, startPoint y: 265, endPoint x: 476, endPoint y: 268, distance: 31.4
click at [508, 114] on div at bounding box center [468, 106] width 536 height 15
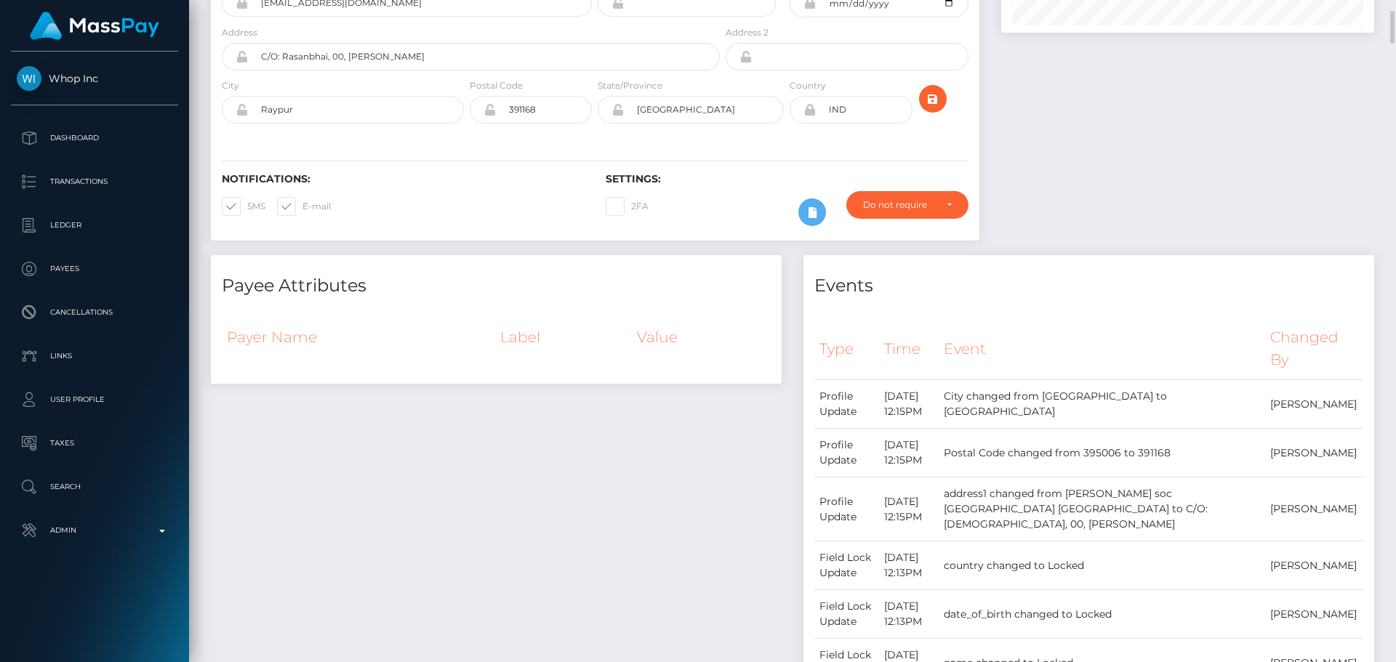
scroll to position [0, 0]
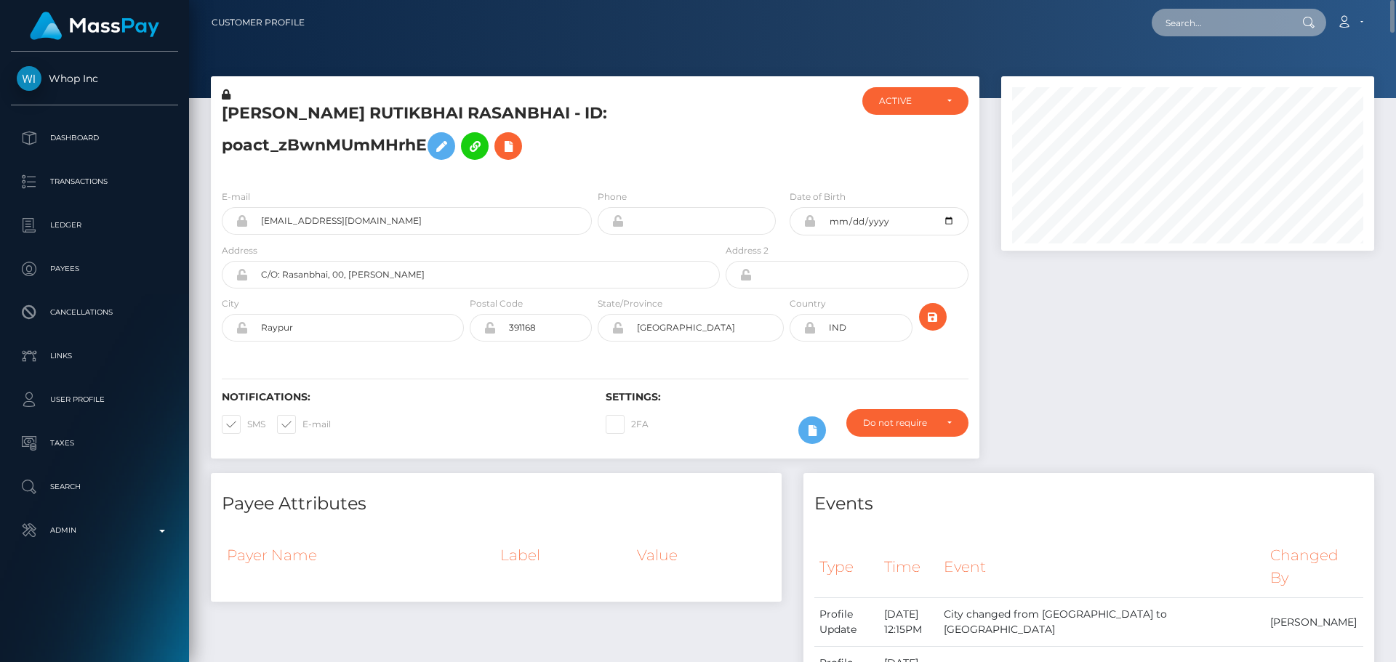
click at [1235, 25] on input "text" at bounding box center [1220, 23] width 137 height 28
click at [1240, 22] on input "text" at bounding box center [1220, 23] width 137 height 28
paste input "poact_1cqNpveR7sXg"
type input "poact_1cqNpveR7sXg"
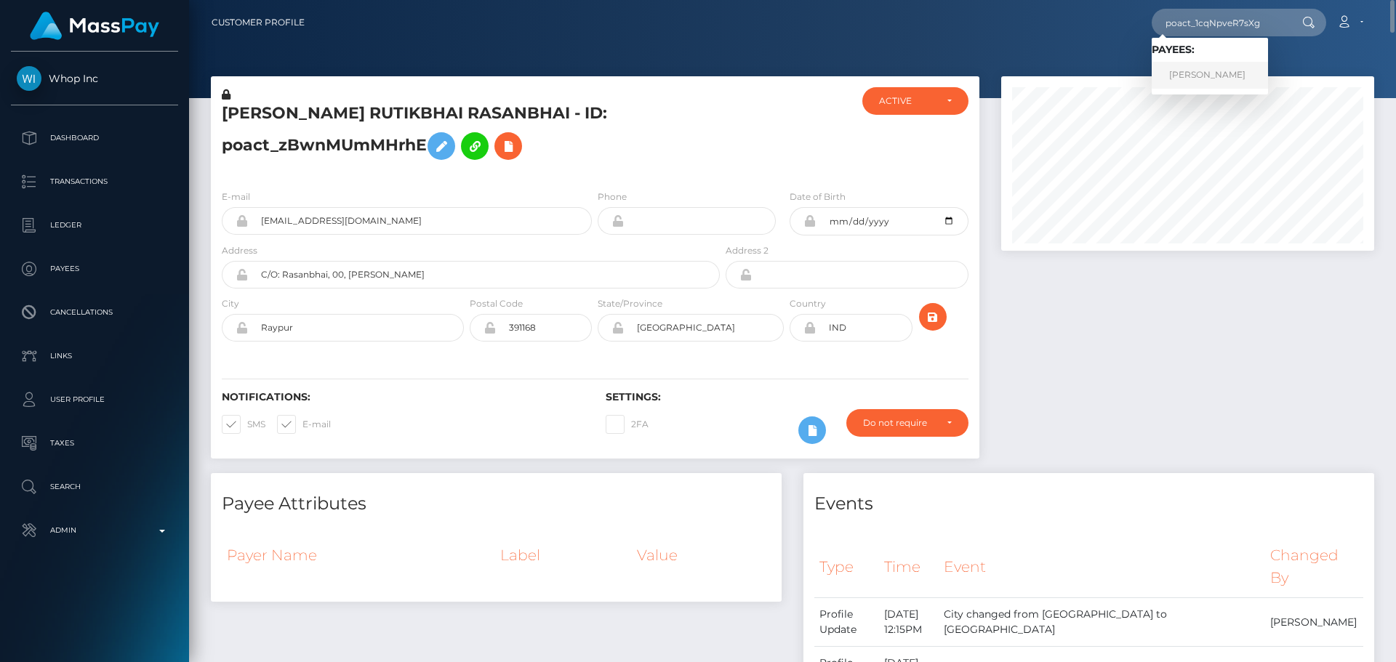
click at [1213, 81] on link "Saad Rafiq" at bounding box center [1210, 75] width 116 height 27
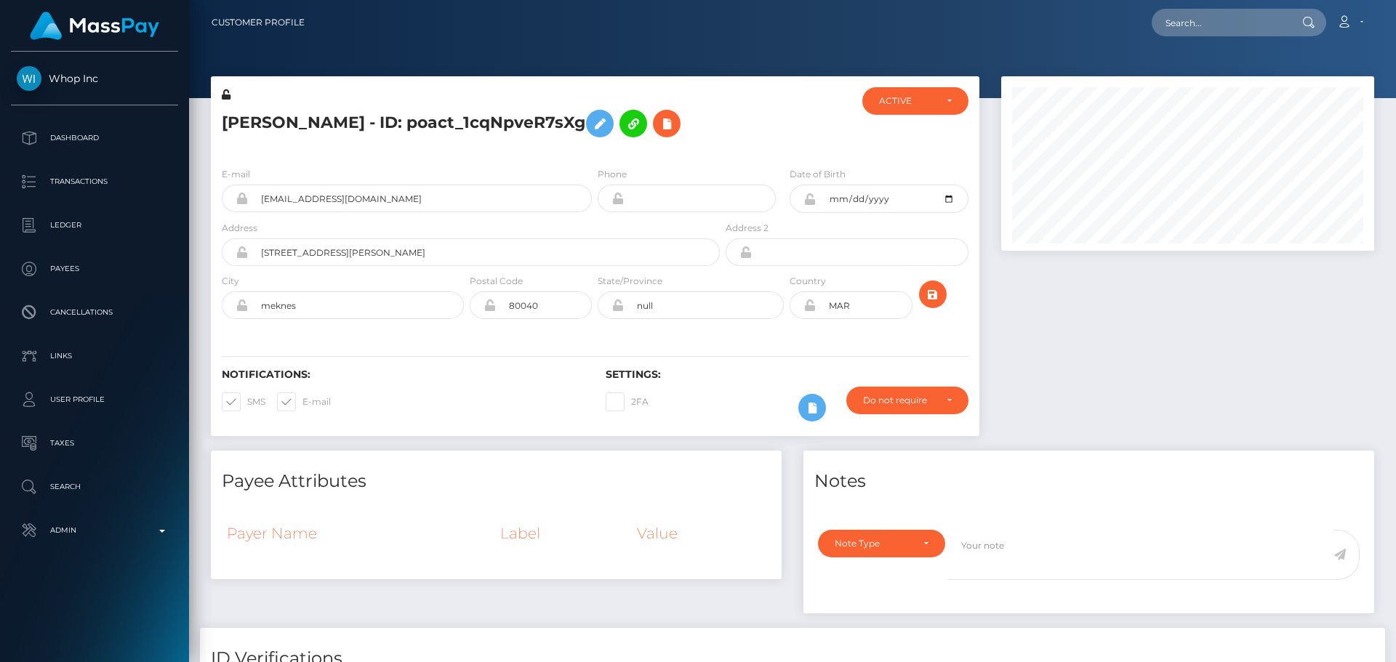
scroll to position [175, 374]
click at [725, 146] on div at bounding box center [787, 121] width 128 height 68
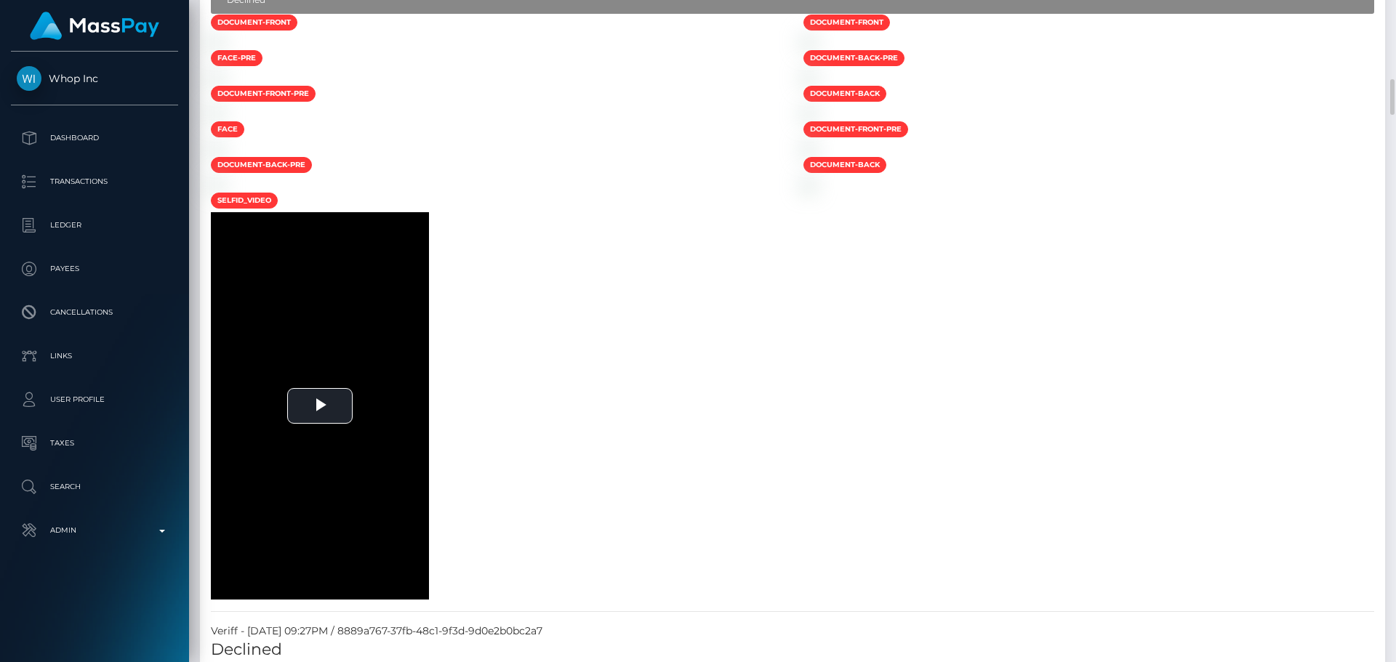
scroll to position [1381, 0]
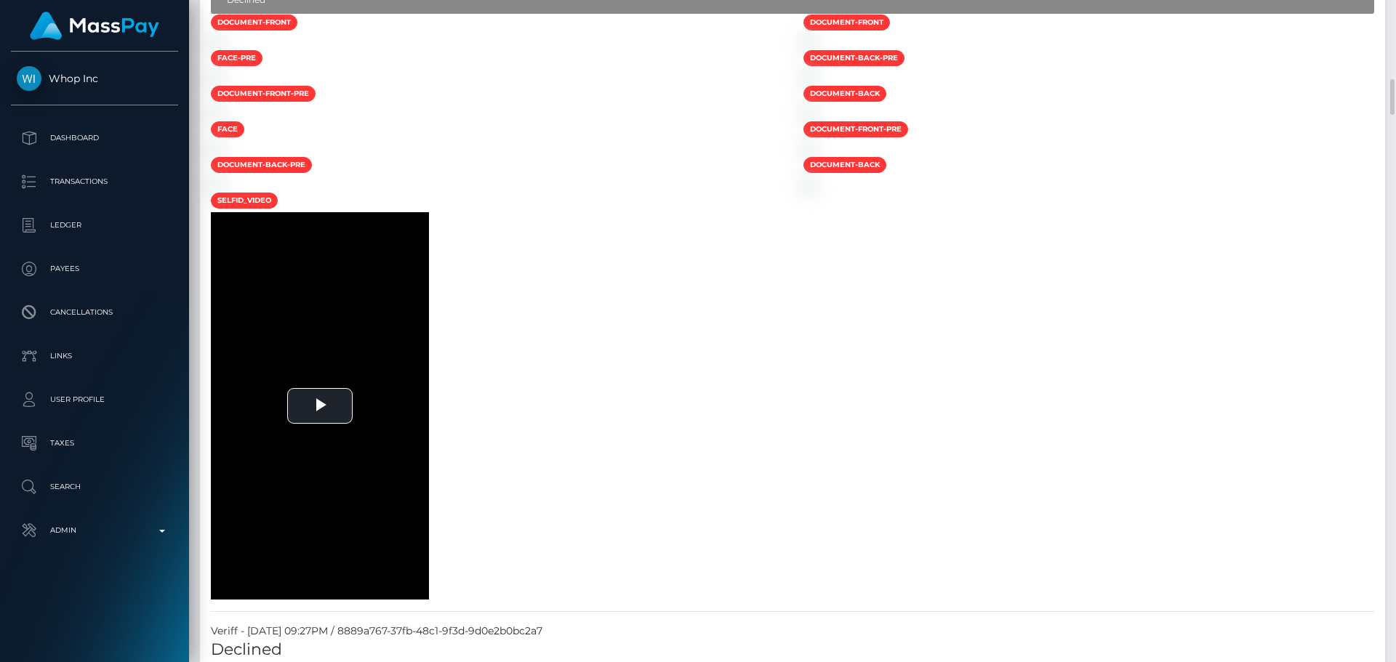
scroll to position [1309, 0]
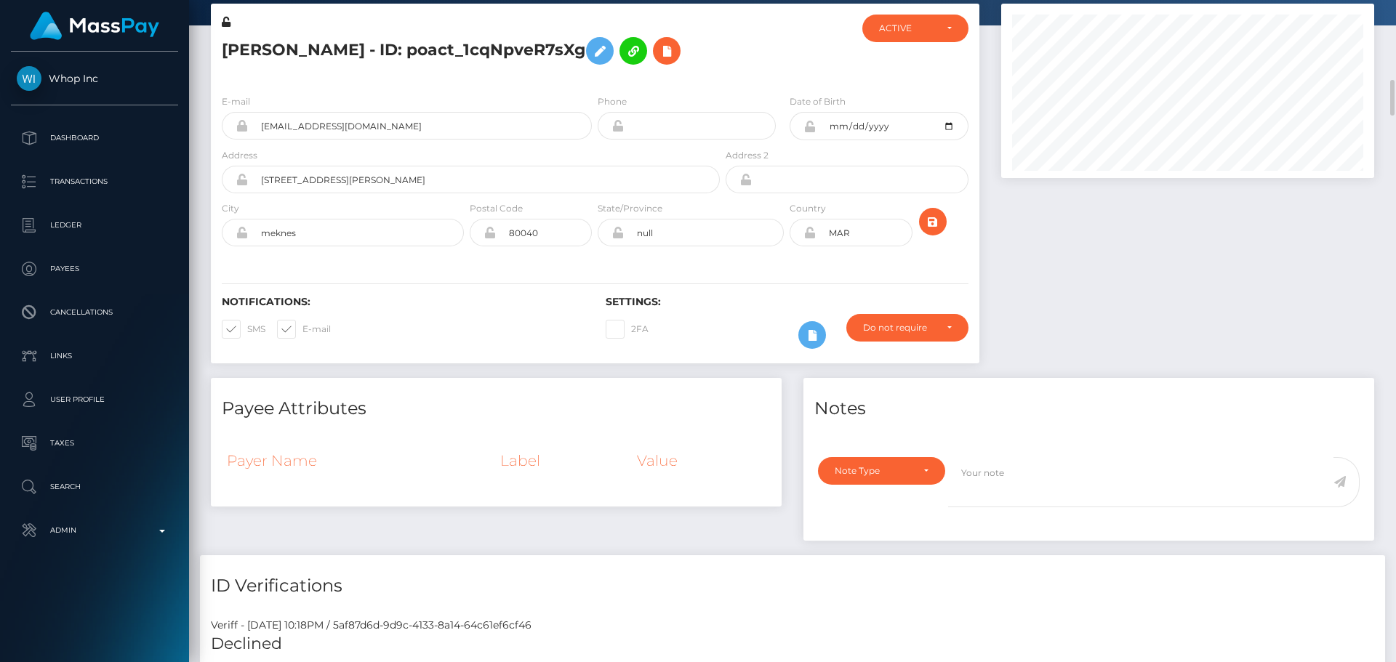
scroll to position [145, 0]
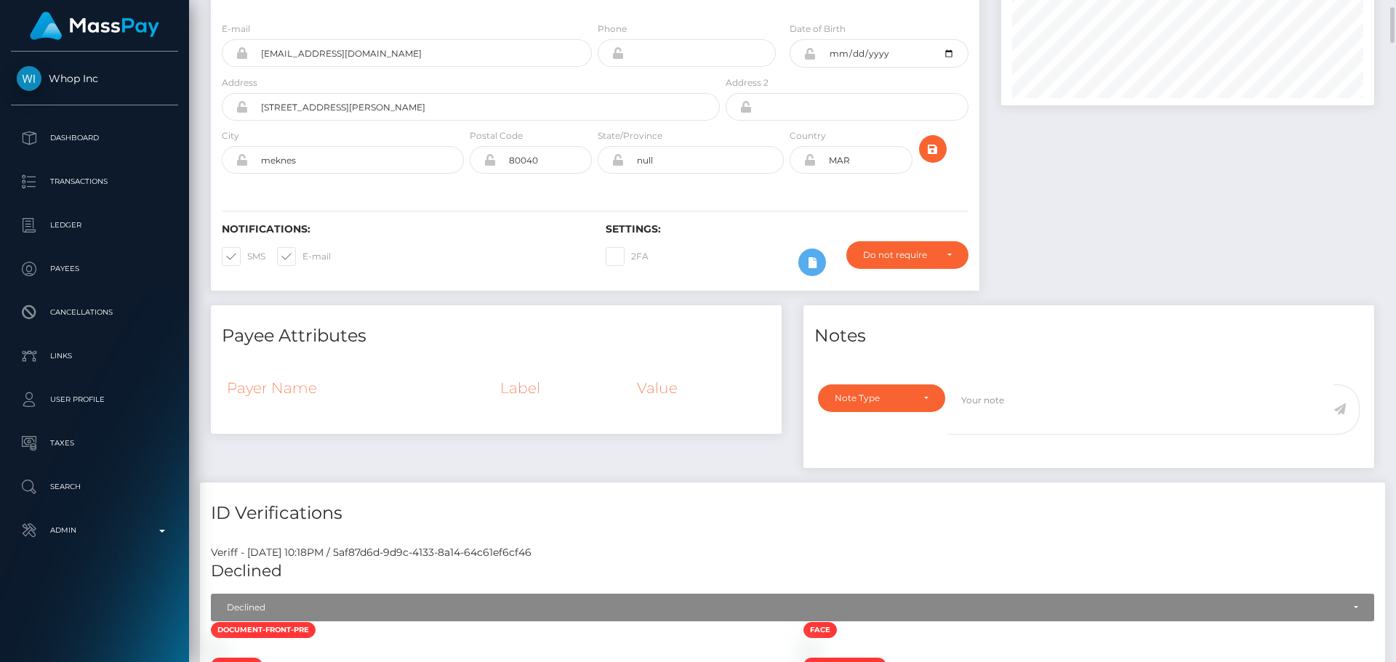
click at [921, 414] on div "Note Type Compliance Clear Compliance General Note Type" at bounding box center [877, 419] width 141 height 68
click at [915, 404] on div "Note Type" at bounding box center [881, 399] width 127 height 28
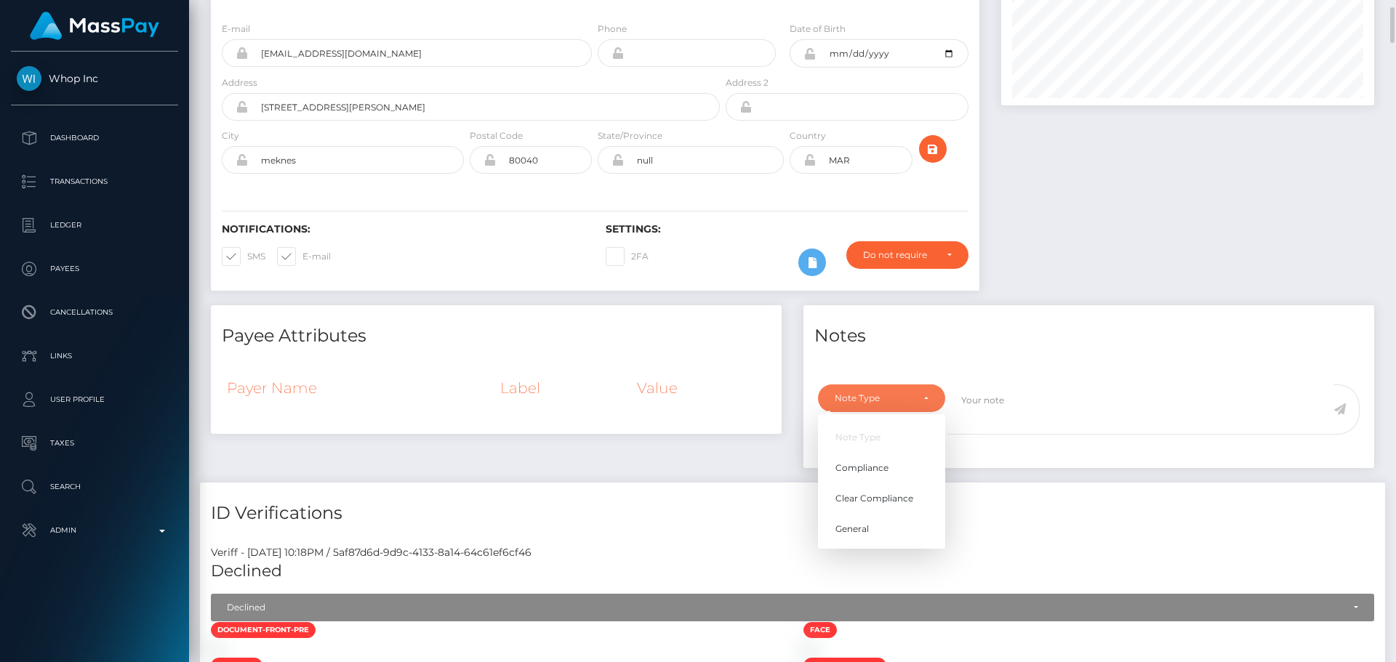
scroll to position [175, 374]
click at [862, 473] on span "Compliance" at bounding box center [861, 468] width 53 height 13
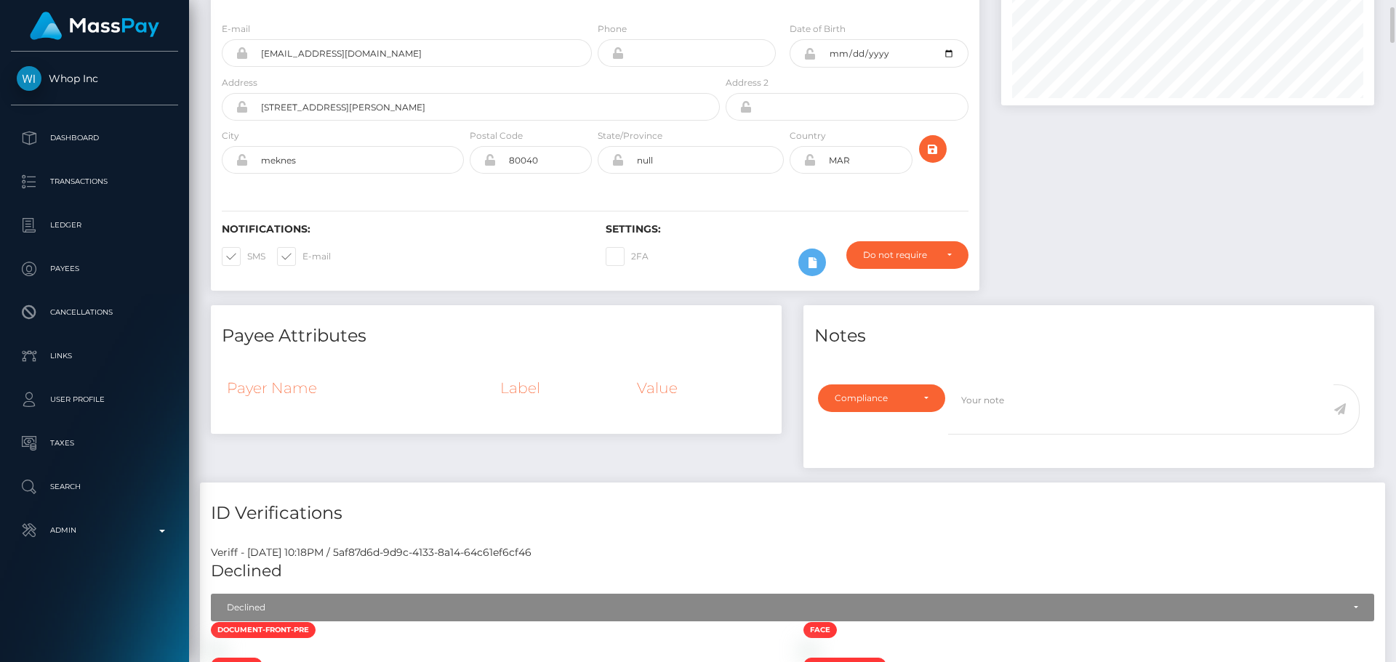
click at [633, 324] on h4 "Payee Attributes" at bounding box center [496, 336] width 549 height 25
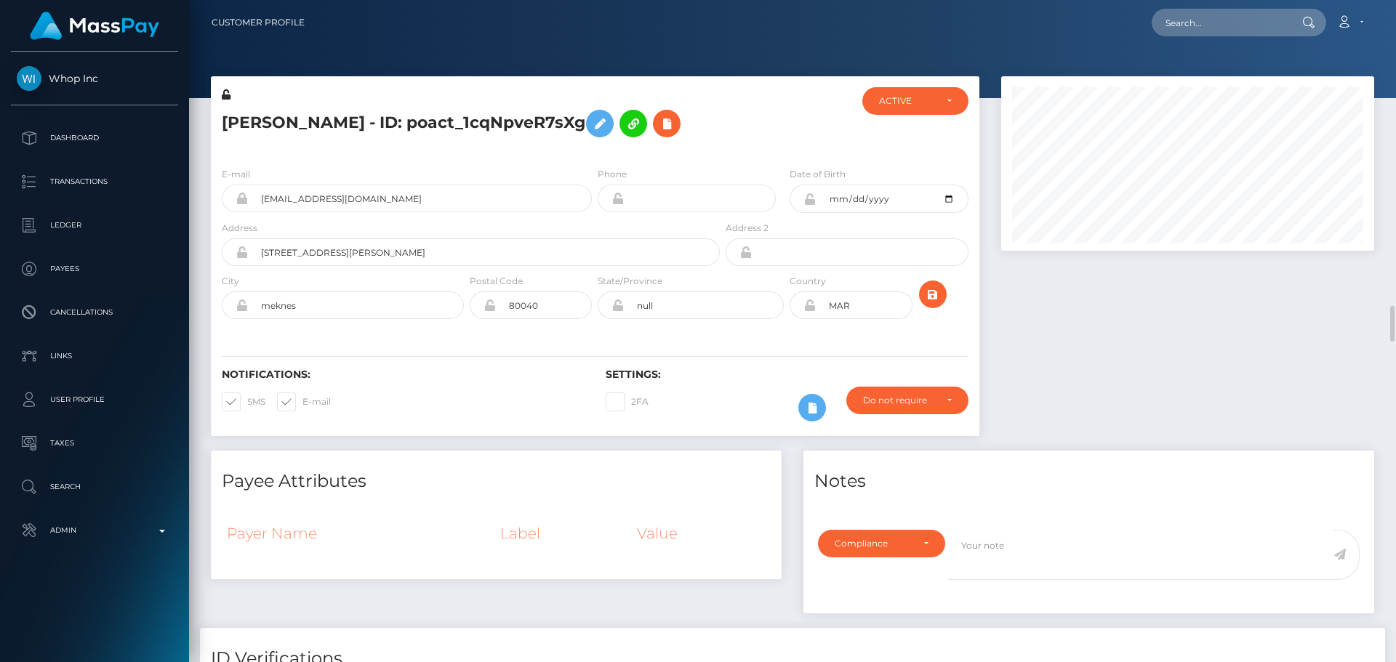
scroll to position [291, 0]
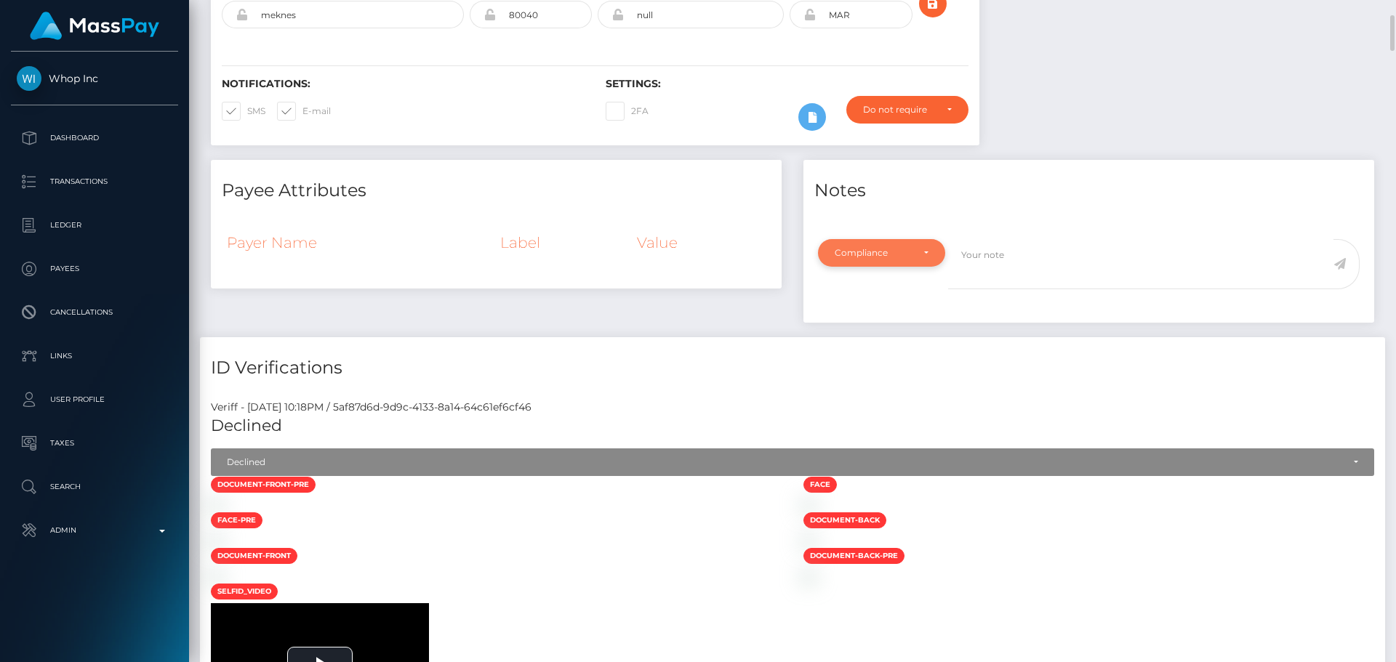
click at [885, 256] on div "Compliance" at bounding box center [873, 253] width 77 height 12
click at [882, 318] on span "Compliance" at bounding box center [861, 322] width 53 height 13
select select "COMPLIANCE"
click at [996, 264] on textarea at bounding box center [1140, 264] width 385 height 50
type textarea "A"
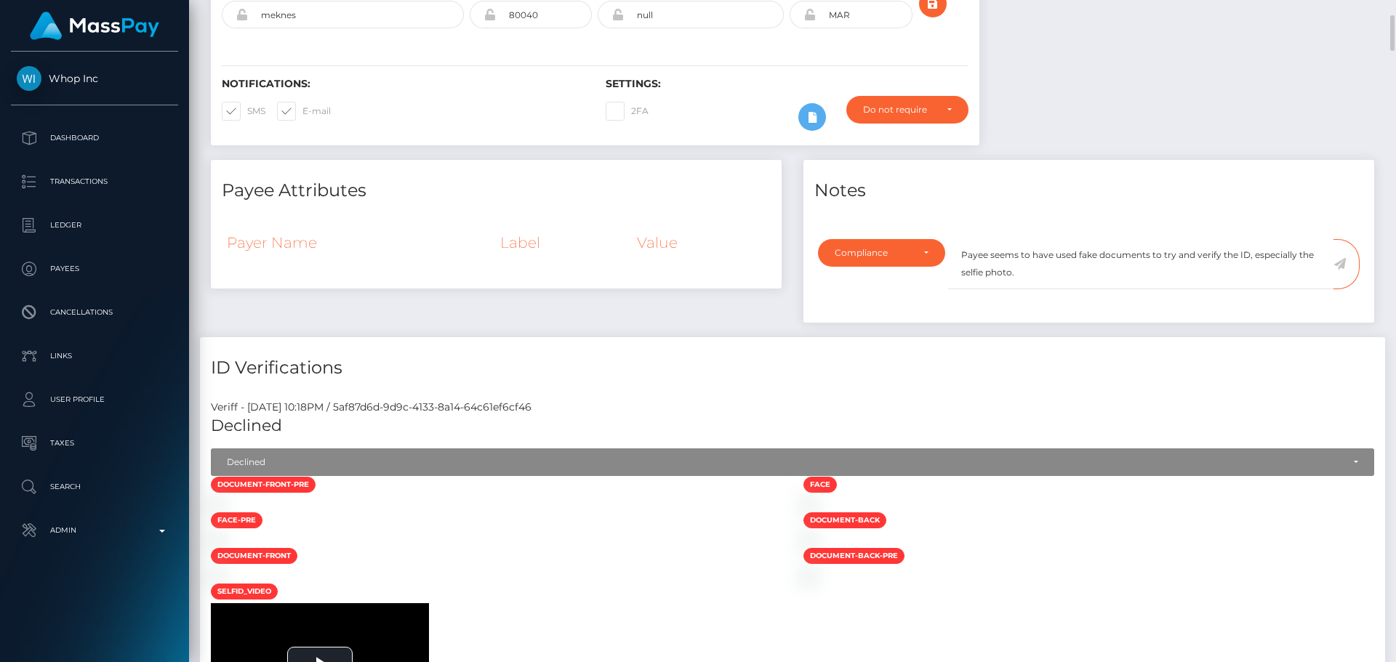
click at [643, 319] on div "Payee Attributes Payer Name Label Value" at bounding box center [496, 248] width 593 height 177
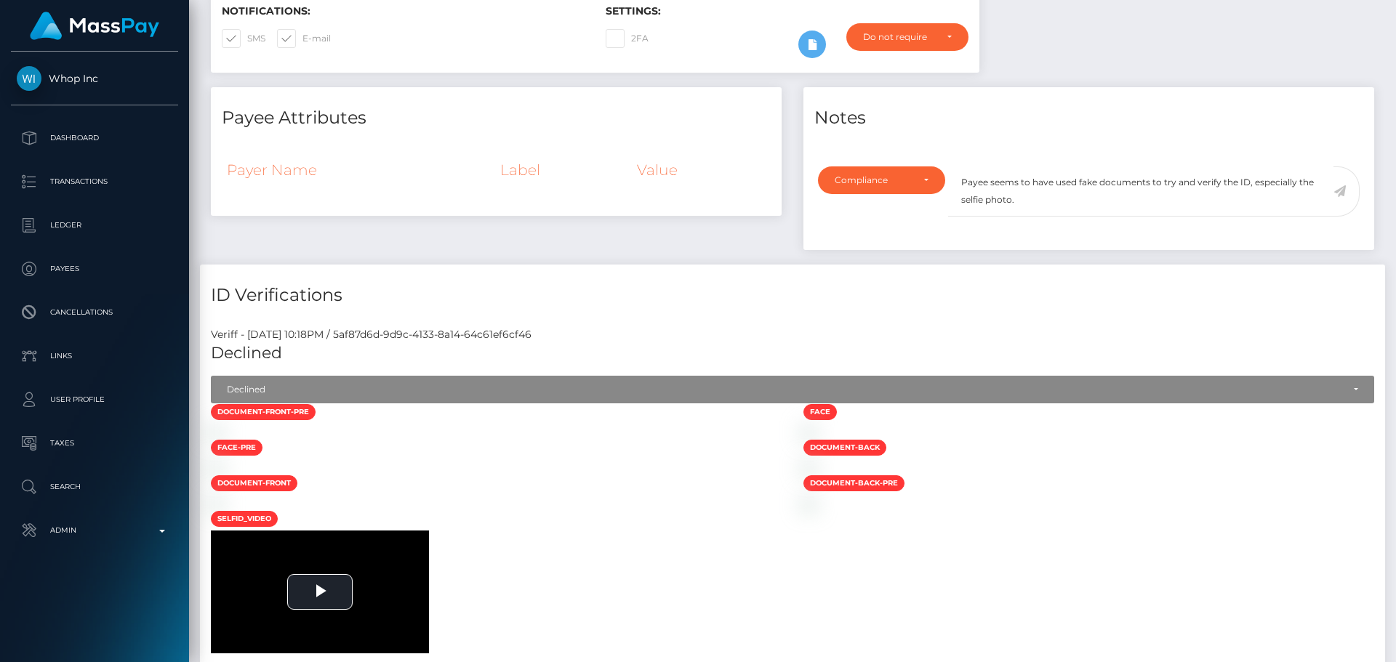
scroll to position [0, 0]
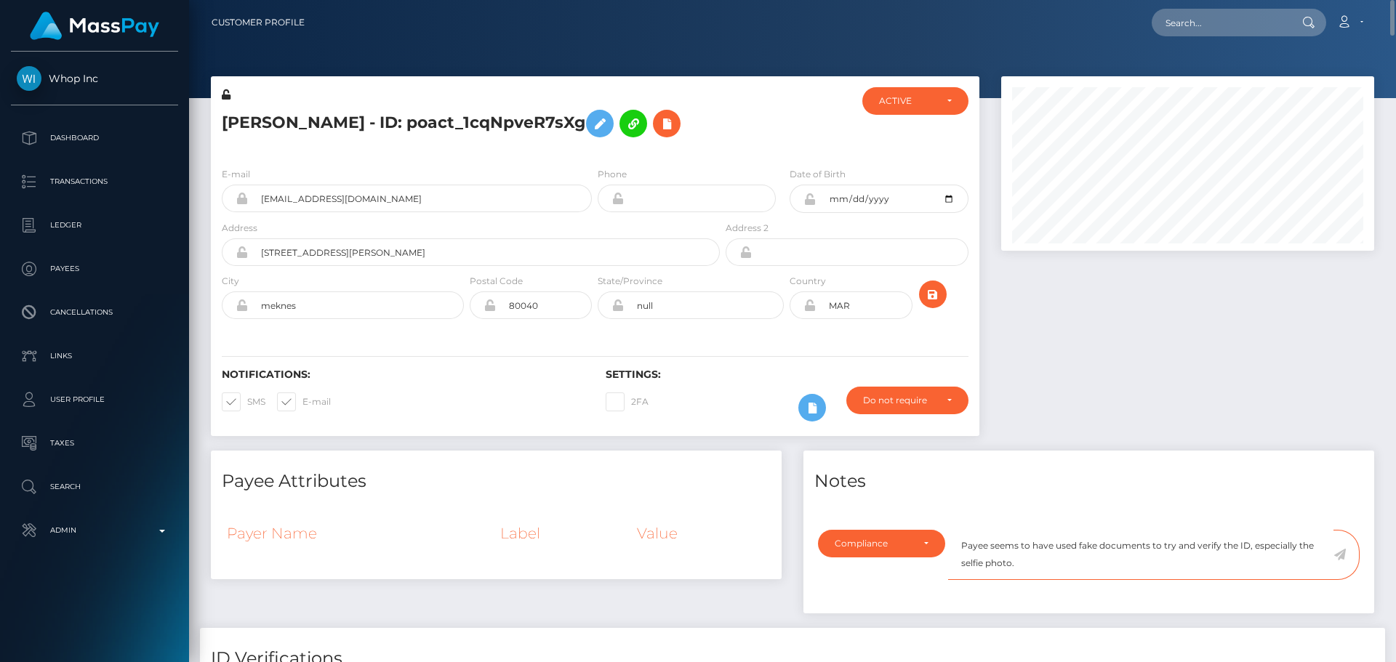
click at [1048, 568] on textarea "Payee seems to have used fake documents to try and verify the ID, especially th…" at bounding box center [1140, 555] width 385 height 50
type textarea "Payee seems to have used fake documents to try and verify the ID, especially th…"
click at [1340, 551] on icon at bounding box center [1339, 555] width 12 height 12
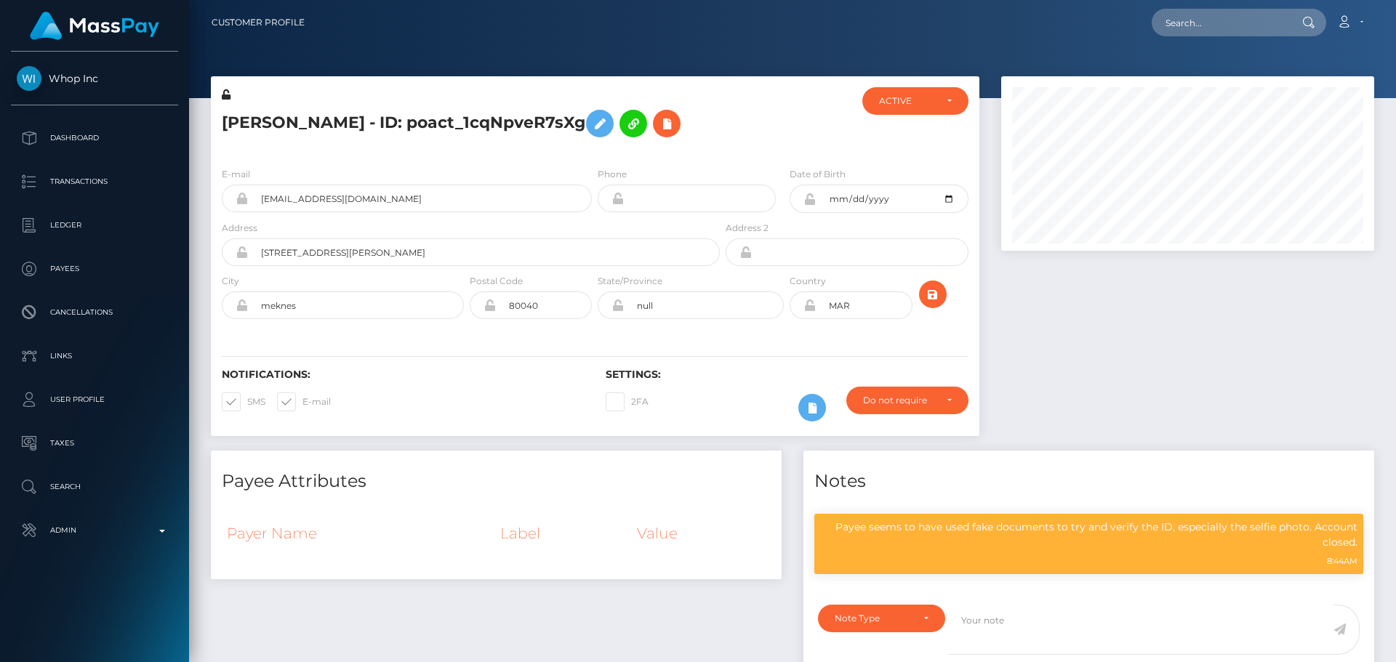
scroll to position [175, 374]
click at [1087, 292] on div at bounding box center [1187, 263] width 395 height 374
click at [691, 140] on h5 "[PERSON_NAME] - ID: poact_1cqNpveR7sXg" at bounding box center [467, 124] width 490 height 42
drag, startPoint x: 721, startPoint y: 130, endPoint x: 754, endPoint y: 164, distance: 47.8
click at [721, 130] on div "[PERSON_NAME] - ID: poact_1cqNpveR7sXg" at bounding box center [467, 121] width 512 height 68
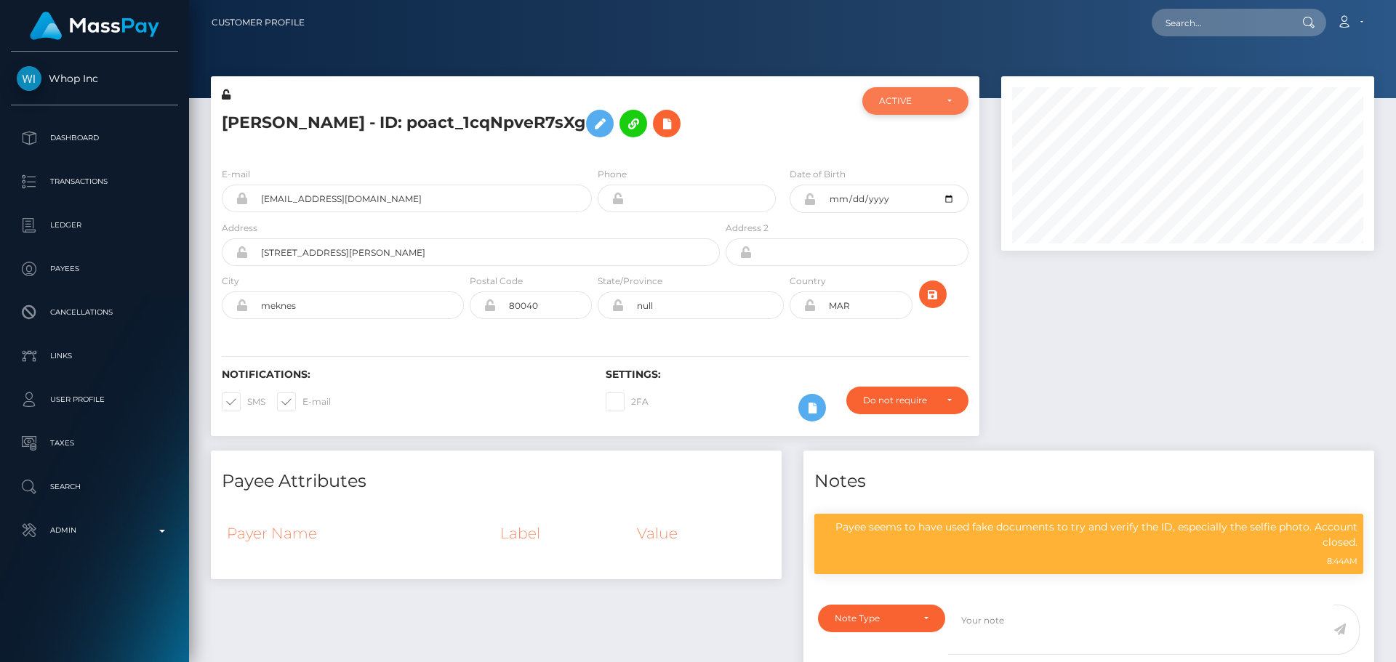
click at [907, 102] on div "ACTIVE" at bounding box center [907, 101] width 56 height 12
click at [904, 200] on span "CLOSED" at bounding box center [898, 201] width 37 height 13
select select "CLOSED"
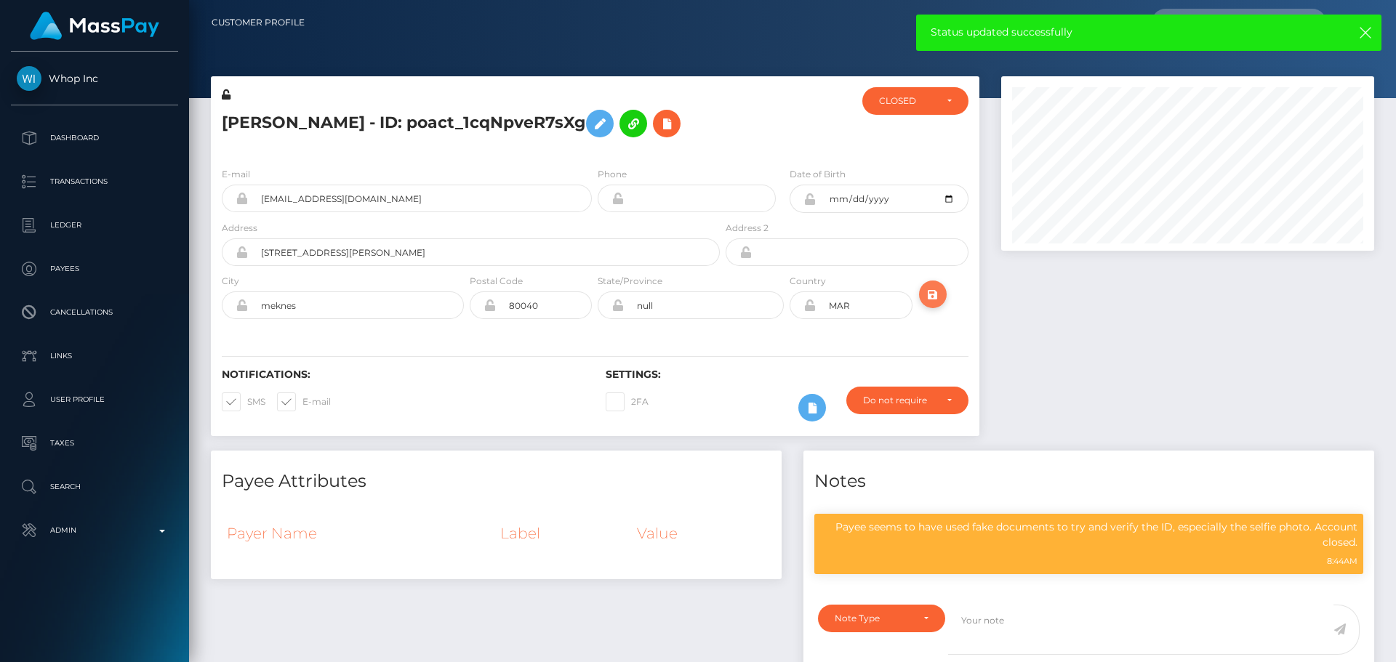
click at [932, 294] on icon "submit" at bounding box center [932, 295] width 17 height 18
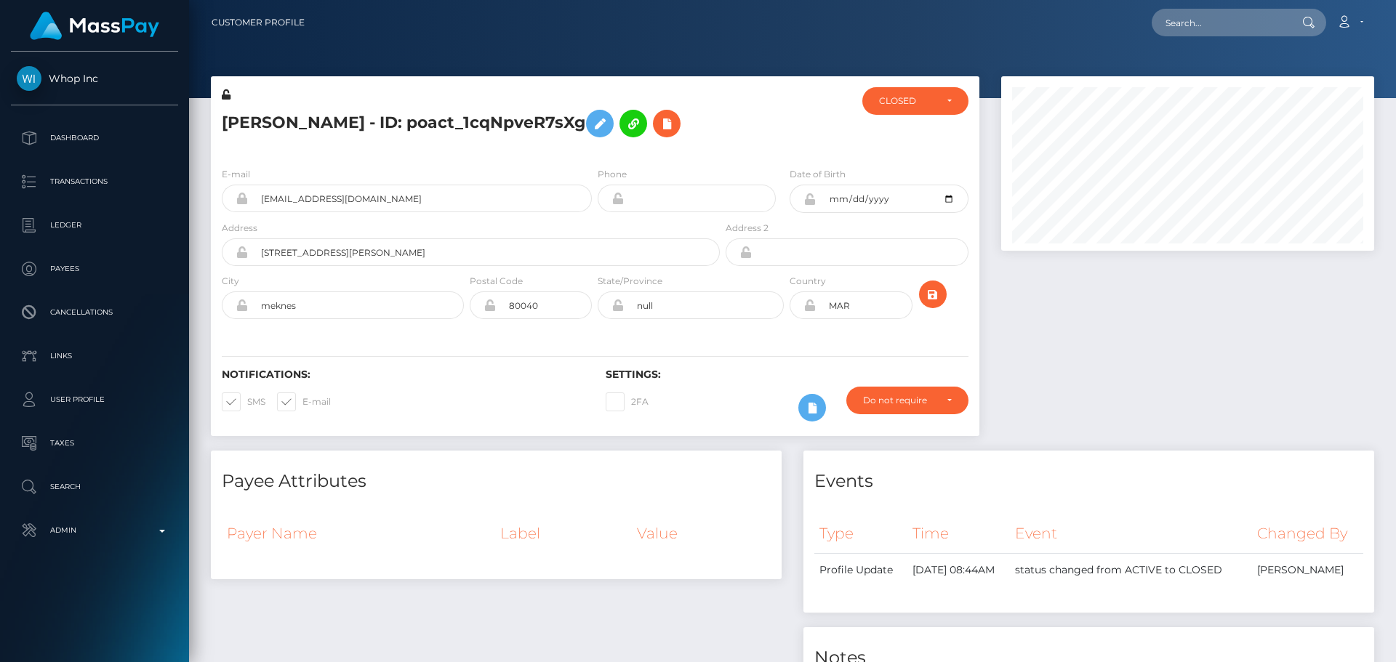
scroll to position [175, 374]
click at [936, 292] on icon "submit" at bounding box center [932, 295] width 17 height 18
click at [709, 100] on div "[PERSON_NAME] - ID: poact_1cqNpveR7sXg" at bounding box center [467, 121] width 512 height 68
click at [687, 140] on h5 "Saad Rafiq - ID: poact_1cqNpveR7sXg" at bounding box center [467, 124] width 490 height 42
click at [707, 127] on h5 "Saad Rafiq - ID: poact_1cqNpveR7sXg" at bounding box center [467, 124] width 490 height 42
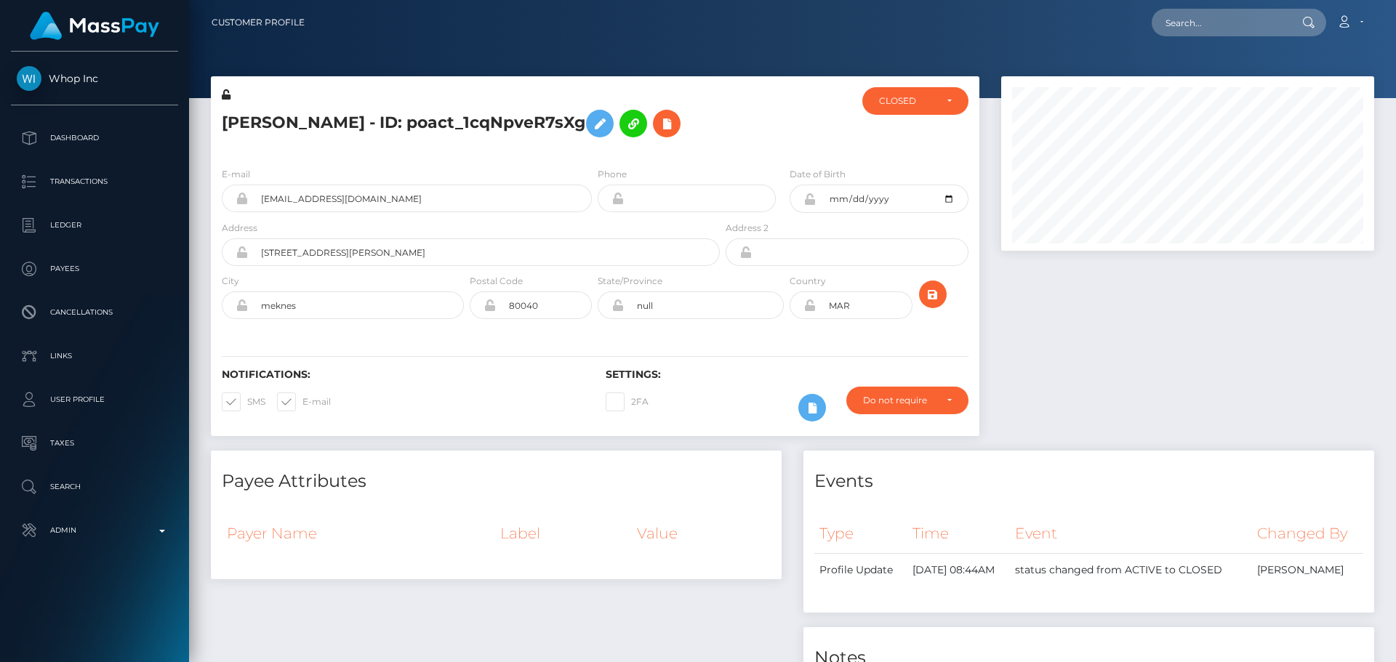
click at [695, 118] on h5 "Saad Rafiq - ID: poact_1cqNpveR7sXg" at bounding box center [467, 124] width 490 height 42
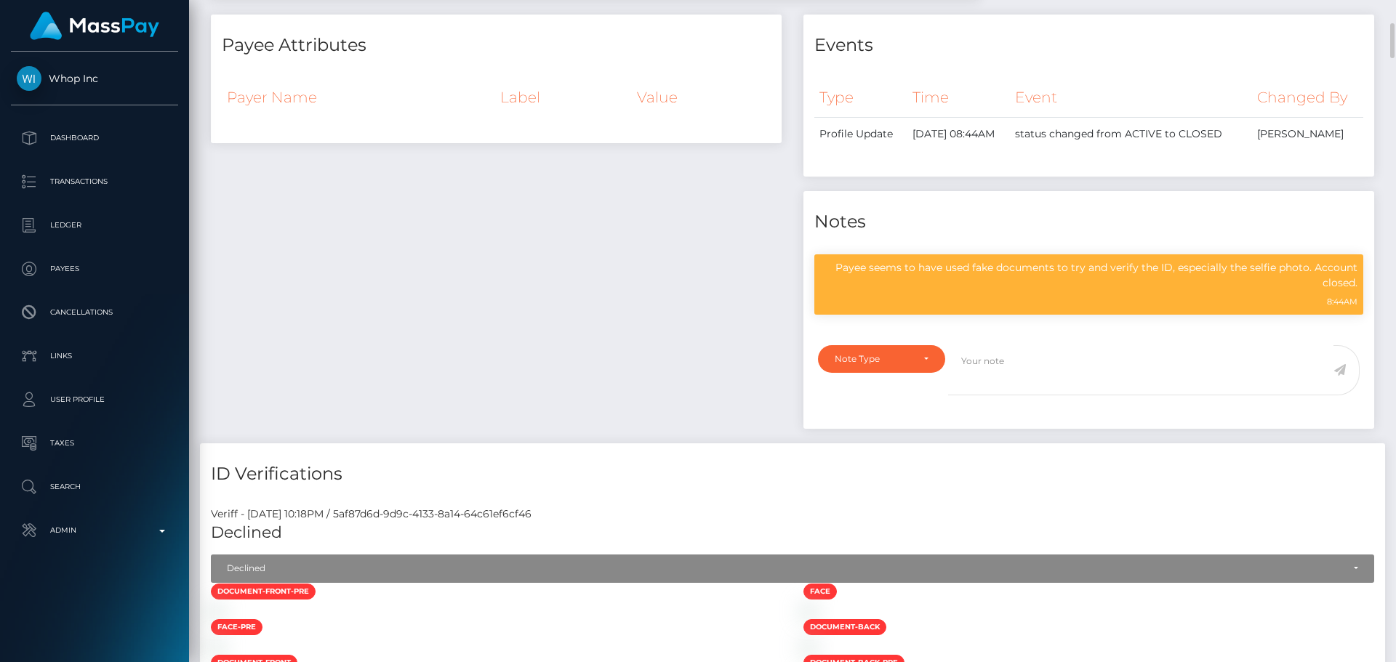
scroll to position [654, 0]
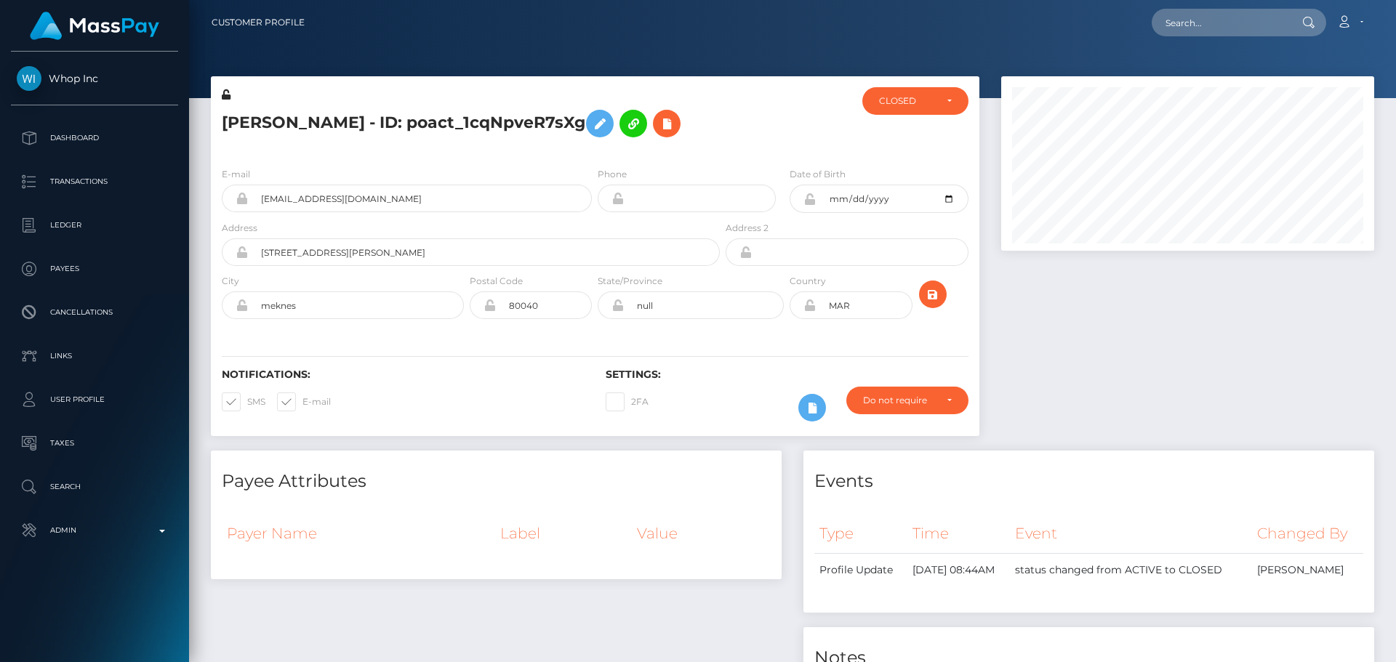
scroll to position [175, 374]
click at [594, 151] on div "Saad Rafiq - ID: poact_1cqNpveR7sXg" at bounding box center [467, 121] width 512 height 68
click at [663, 111] on h5 "Saad Rafiq - ID: poact_1cqNpveR7sXg" at bounding box center [467, 124] width 490 height 42
click at [374, 121] on h5 "Saad Rafiq - ID: poact_1cqNpveR7sXg" at bounding box center [467, 124] width 490 height 42
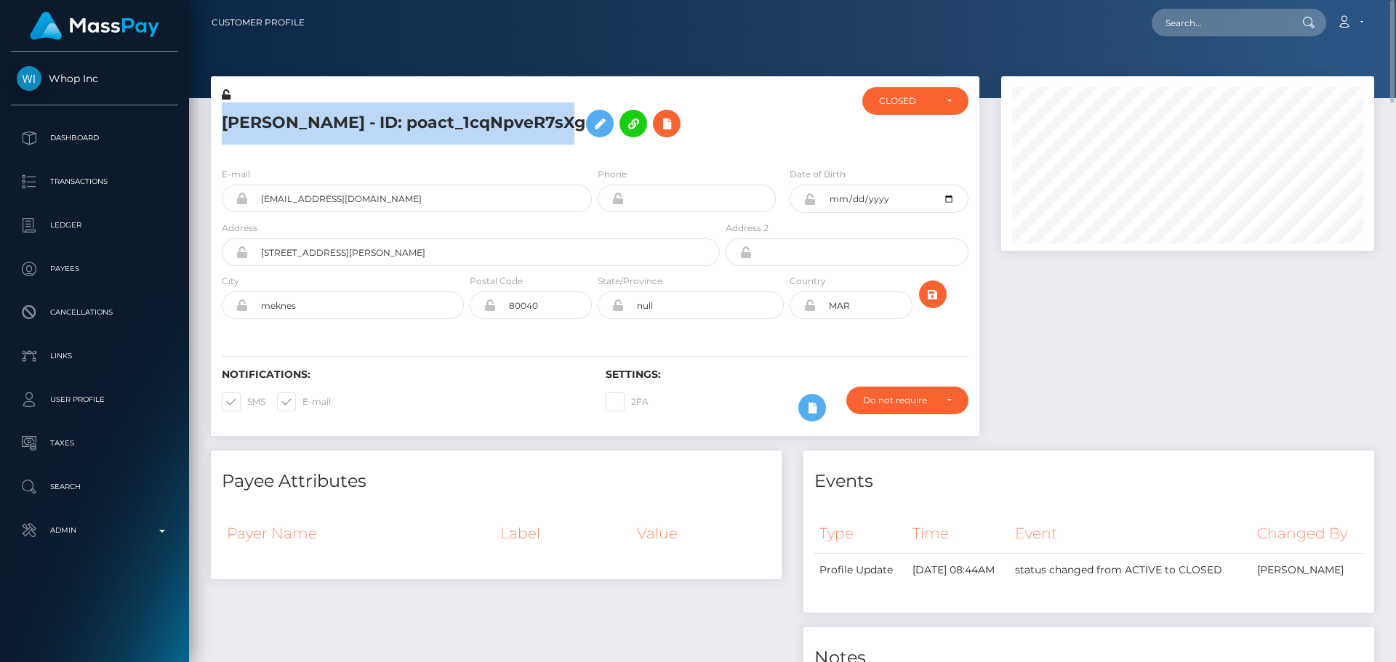
click at [374, 120] on h5 "Saad Rafiq - ID: poact_1cqNpveR7sXg" at bounding box center [467, 124] width 490 height 42
copy h5 "Saad Rafiq - ID: poact_1cqNpveR7sXg"
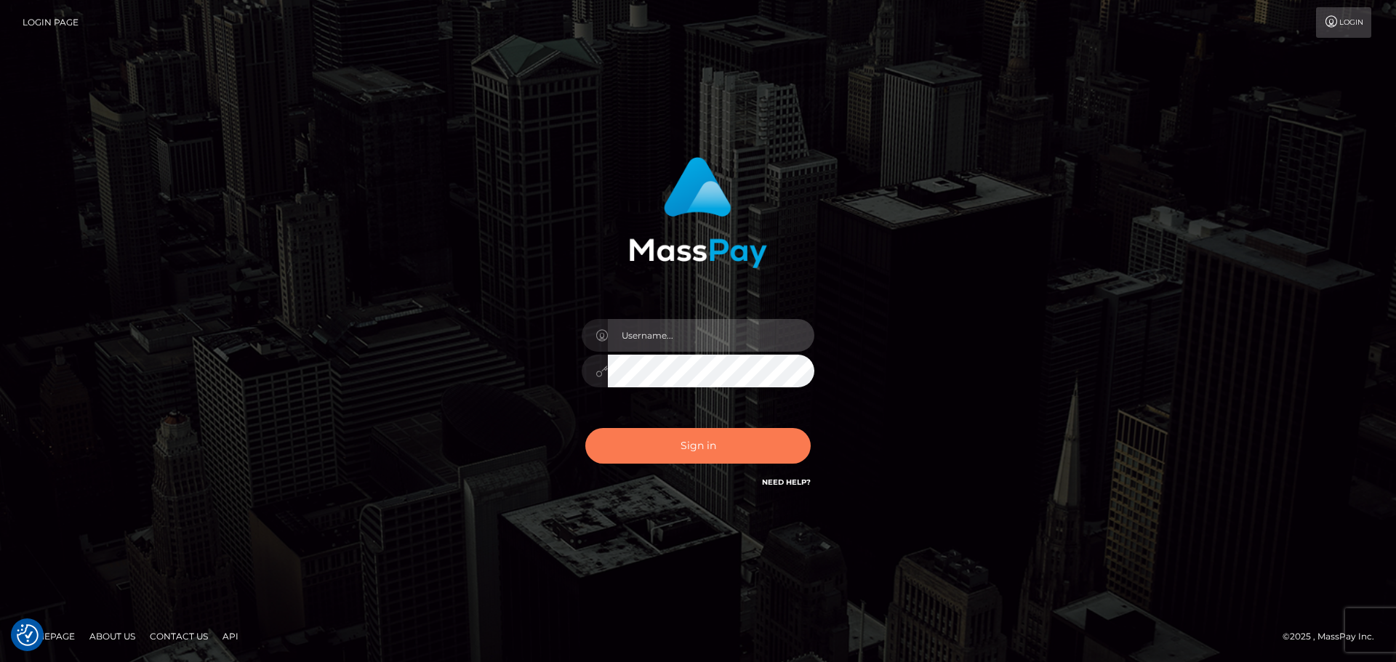
type input "[DOMAIN_NAME]"
drag, startPoint x: 721, startPoint y: 445, endPoint x: 551, endPoint y: 262, distance: 249.5
click at [722, 444] on button "Sign in" at bounding box center [697, 446] width 225 height 36
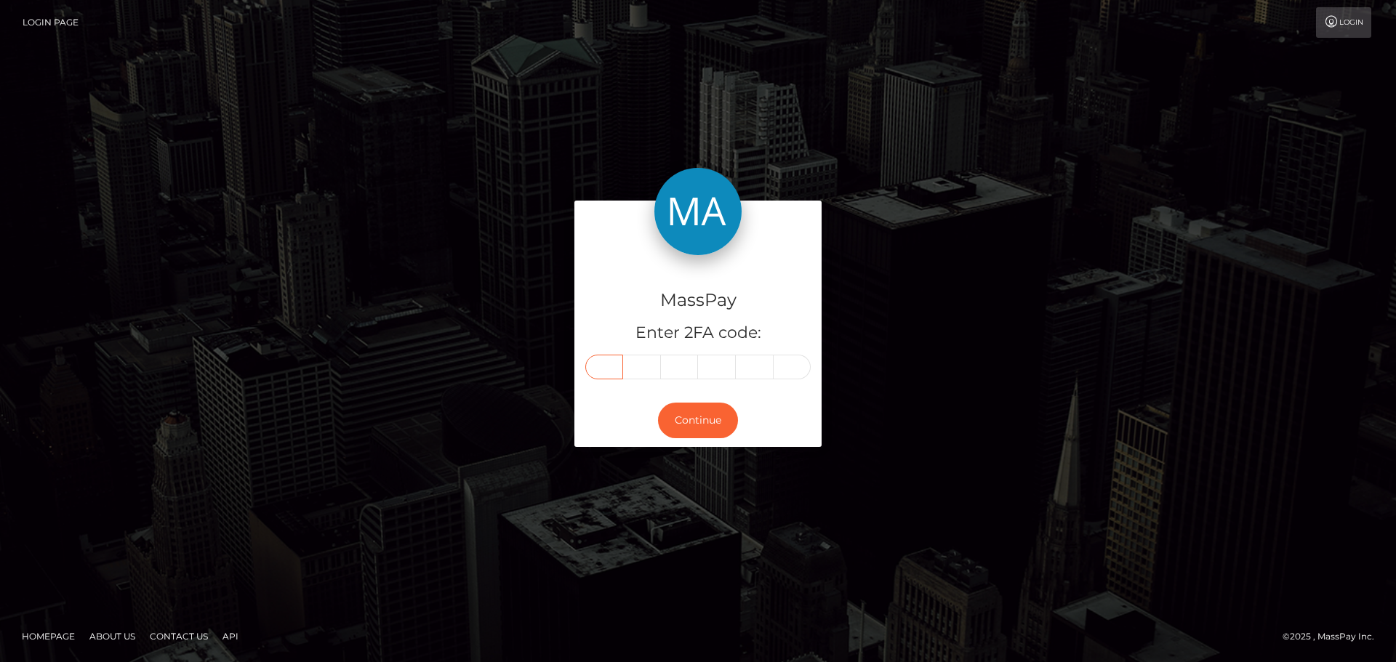
click at [602, 366] on input "text" at bounding box center [604, 367] width 38 height 25
type input "3"
type input "7"
type input "1"
type input "2"
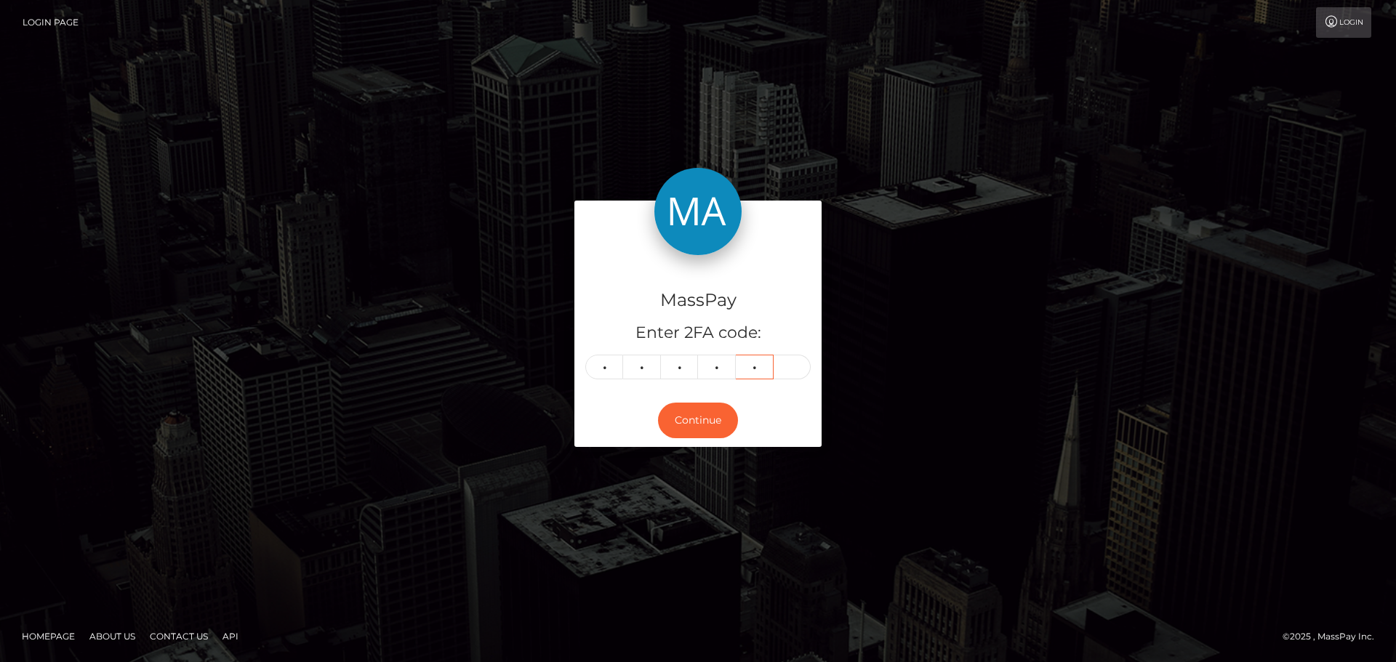
type input "2"
type input "7"
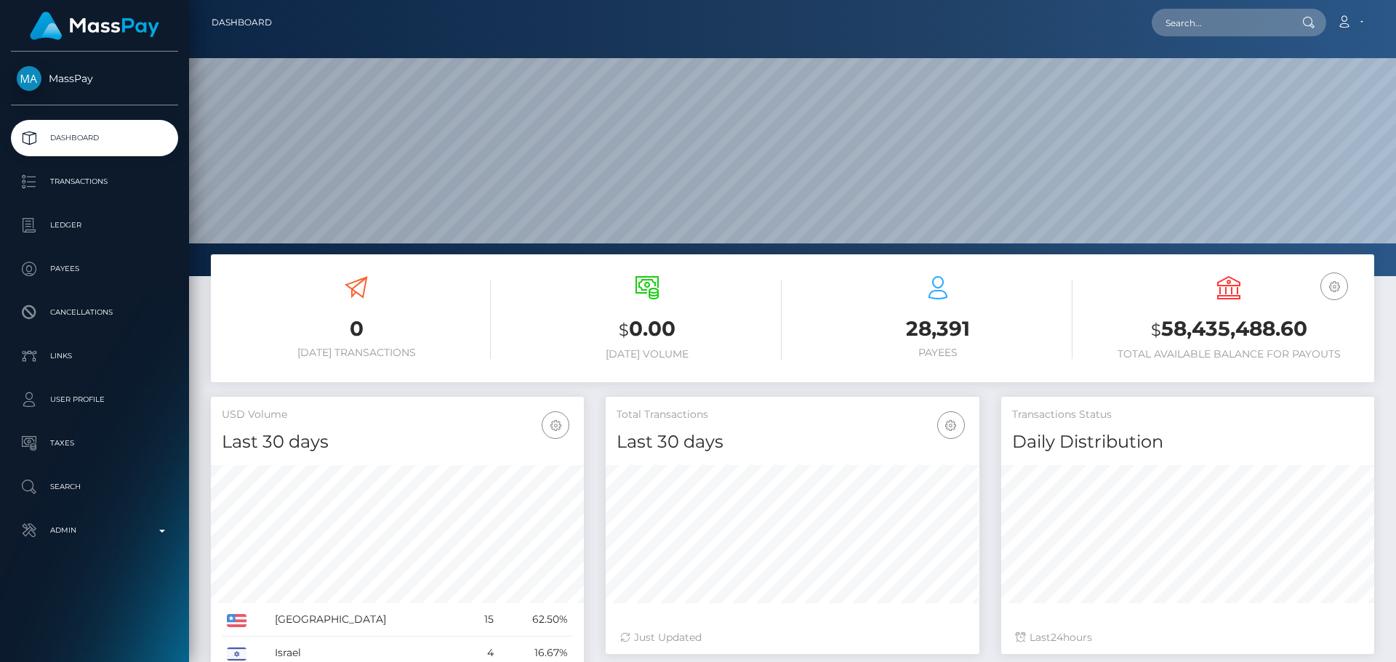
scroll to position [258, 374]
click at [1237, 24] on input "text" at bounding box center [1220, 23] width 137 height 28
paste input "poact_1cqNpveR7sXg"
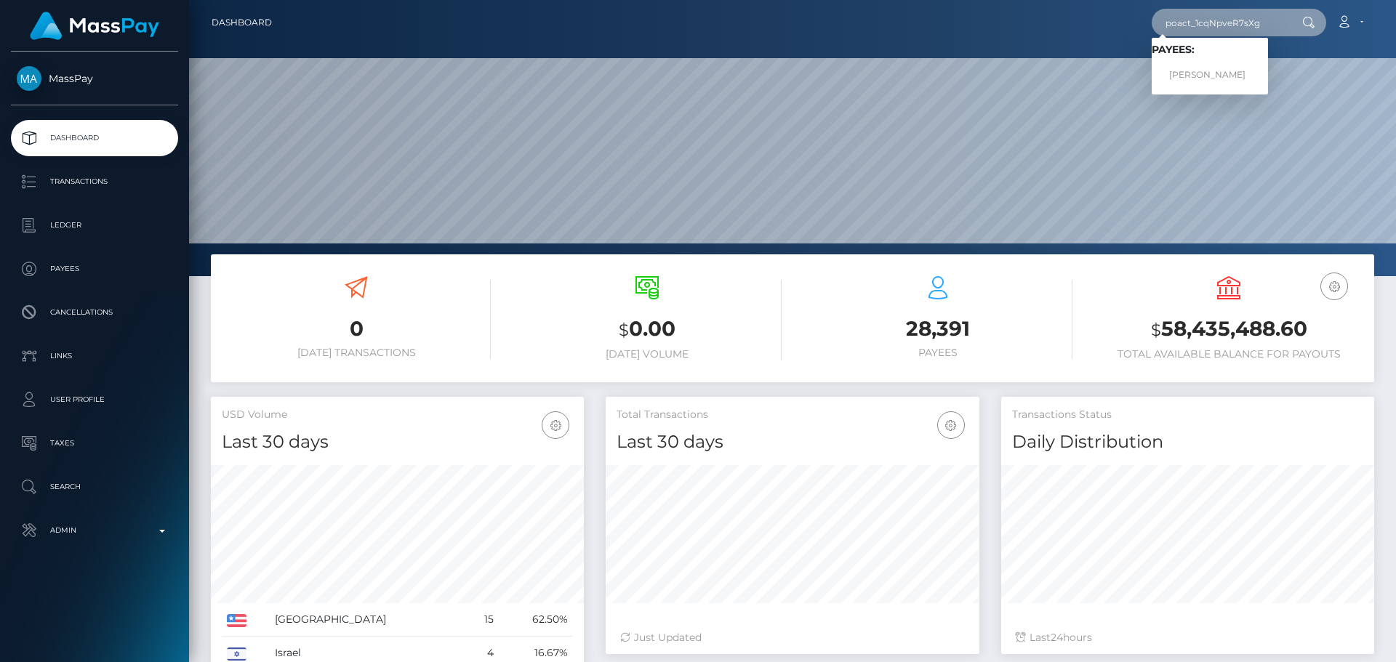
type input "poact_1cqNpveR7sXg"
click at [1206, 71] on link "Saad Rafiq" at bounding box center [1210, 75] width 116 height 27
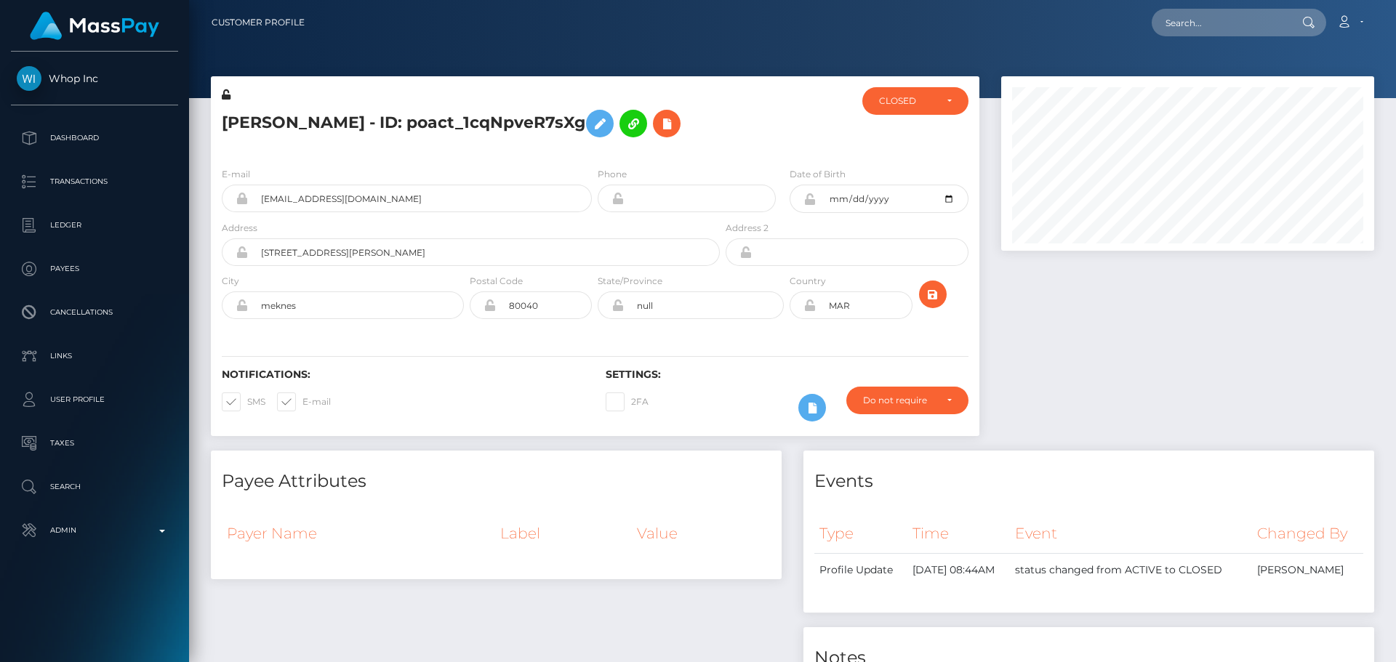
scroll to position [175, 374]
click at [680, 127] on h5 "[PERSON_NAME] - ID: poact_1cqNpveR7sXg" at bounding box center [467, 124] width 490 height 42
click at [675, 127] on h5 "[PERSON_NAME] - ID: poact_1cqNpveR7sXg" at bounding box center [467, 124] width 490 height 42
click at [662, 119] on h5 "Saad Rafiq - ID: poact_1cqNpveR7sXg" at bounding box center [467, 124] width 490 height 42
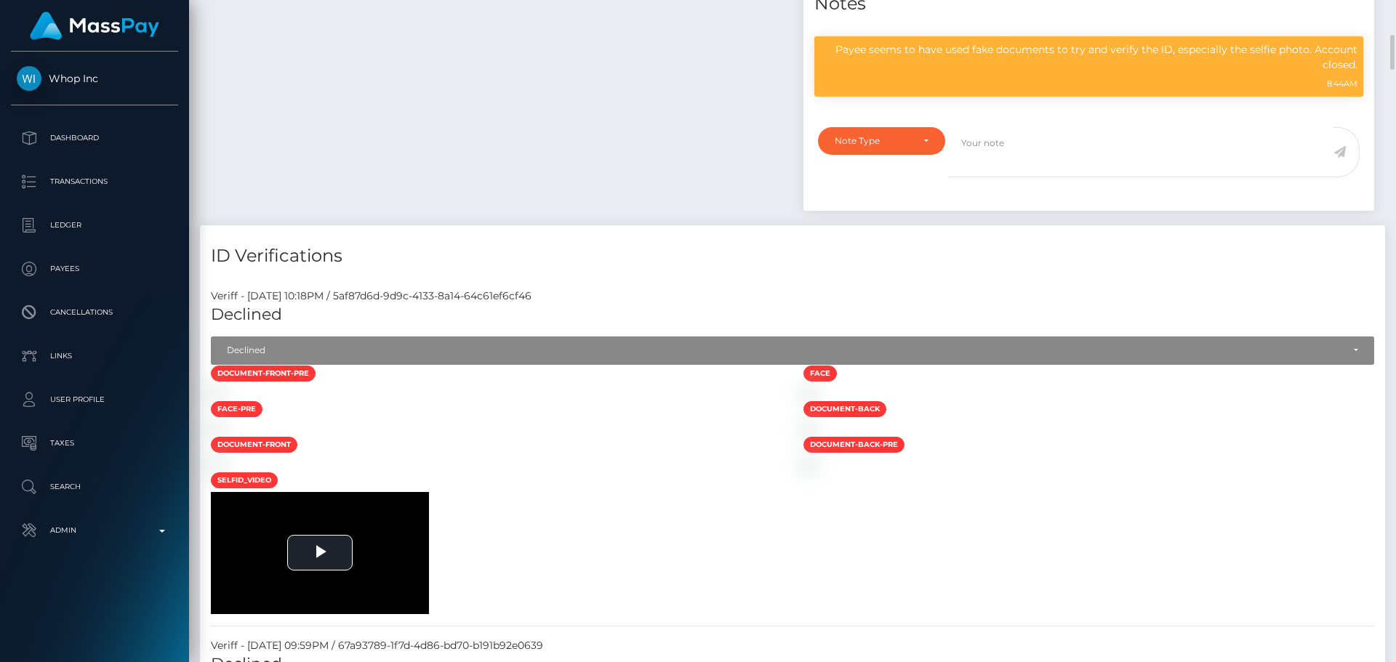
click at [675, 144] on div "Payee Attributes Payer Name Label Value" at bounding box center [496, 10] width 593 height 429
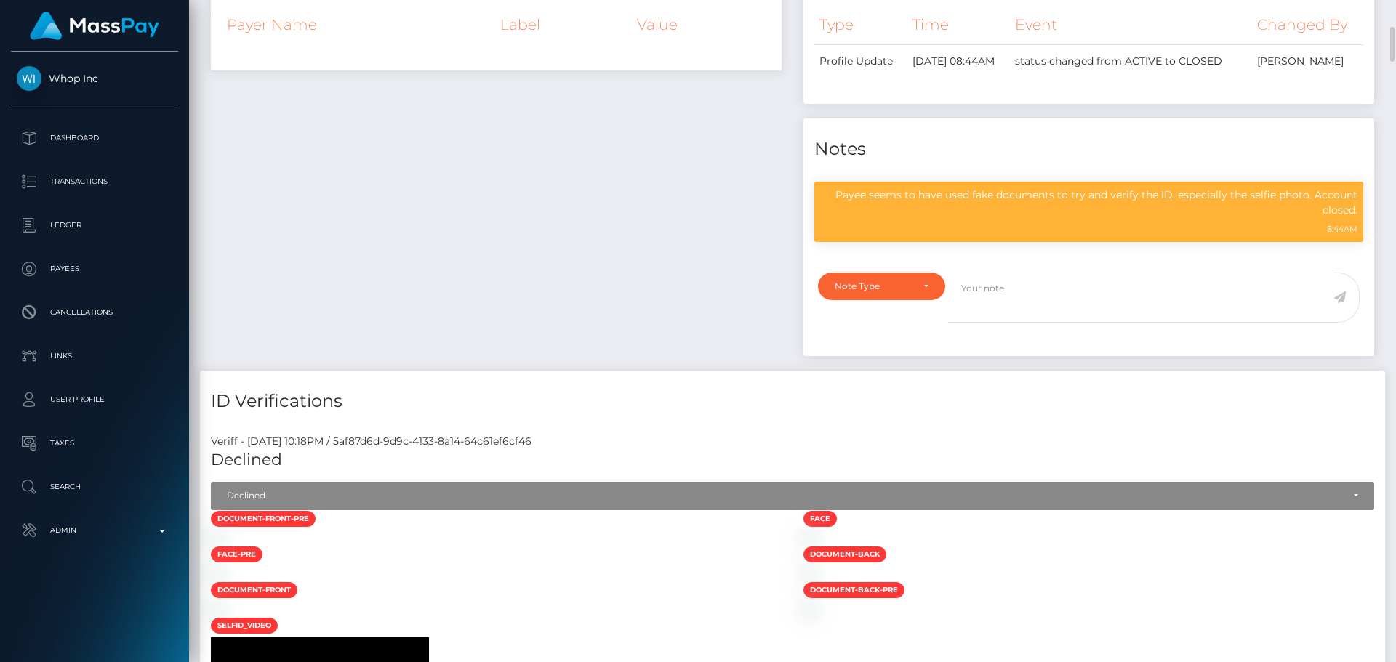
drag, startPoint x: 769, startPoint y: 192, endPoint x: 760, endPoint y: 193, distance: 9.5
click at [768, 192] on div "Payee Attributes Payer Name Label Value" at bounding box center [496, 156] width 593 height 429
click at [787, 46] on div "Payee Attributes Payer Name Label Value" at bounding box center [496, 156] width 593 height 429
click at [676, 148] on div "Payee Attributes Payer Name Label Value" at bounding box center [496, 156] width 593 height 429
click at [673, 160] on div "Payee Attributes Payer Name Label Value" at bounding box center [496, 156] width 593 height 429
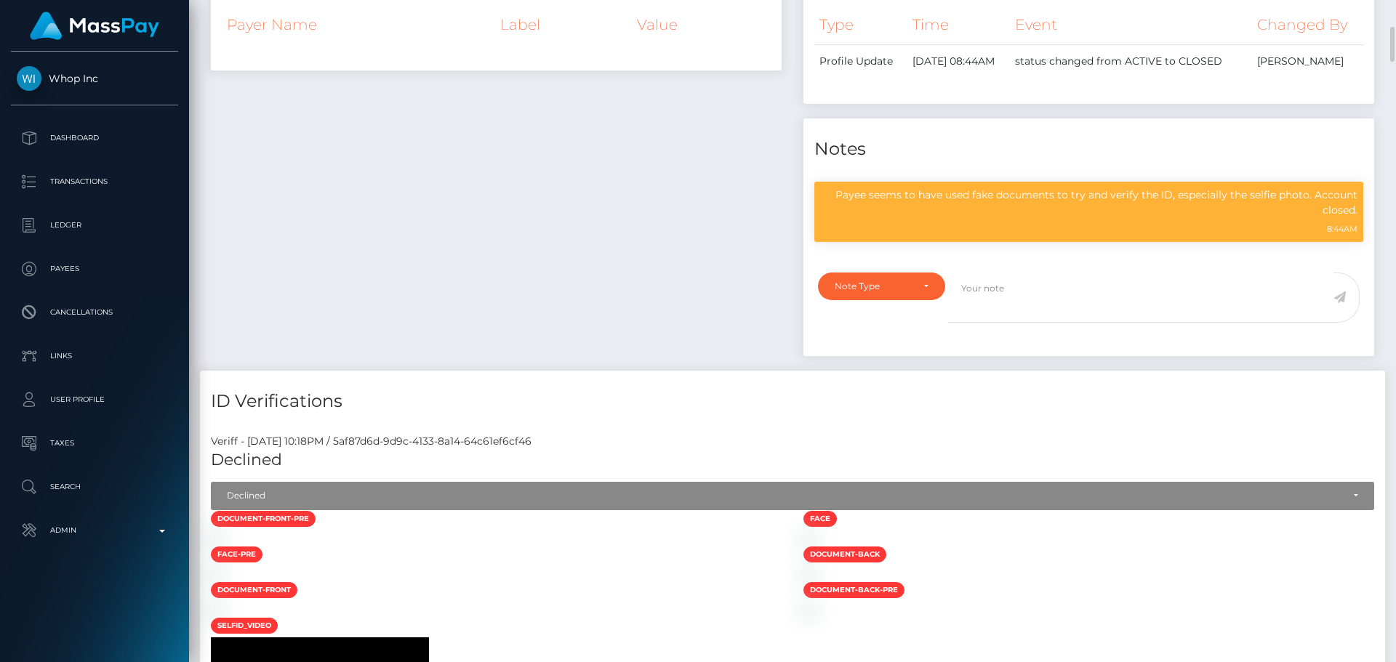
click at [656, 160] on div "Payee Attributes Payer Name Label Value" at bounding box center [496, 156] width 593 height 429
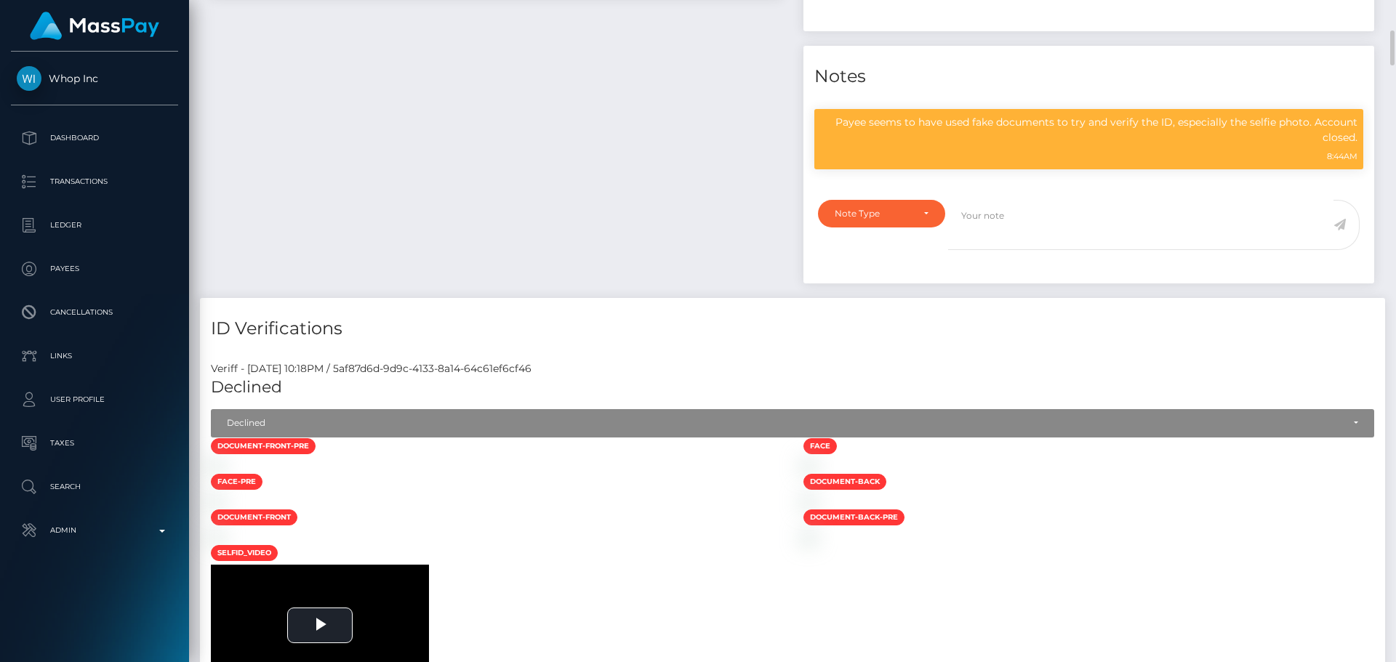
click at [645, 158] on div "Payee Attributes Payer Name Label Value" at bounding box center [496, 83] width 593 height 429
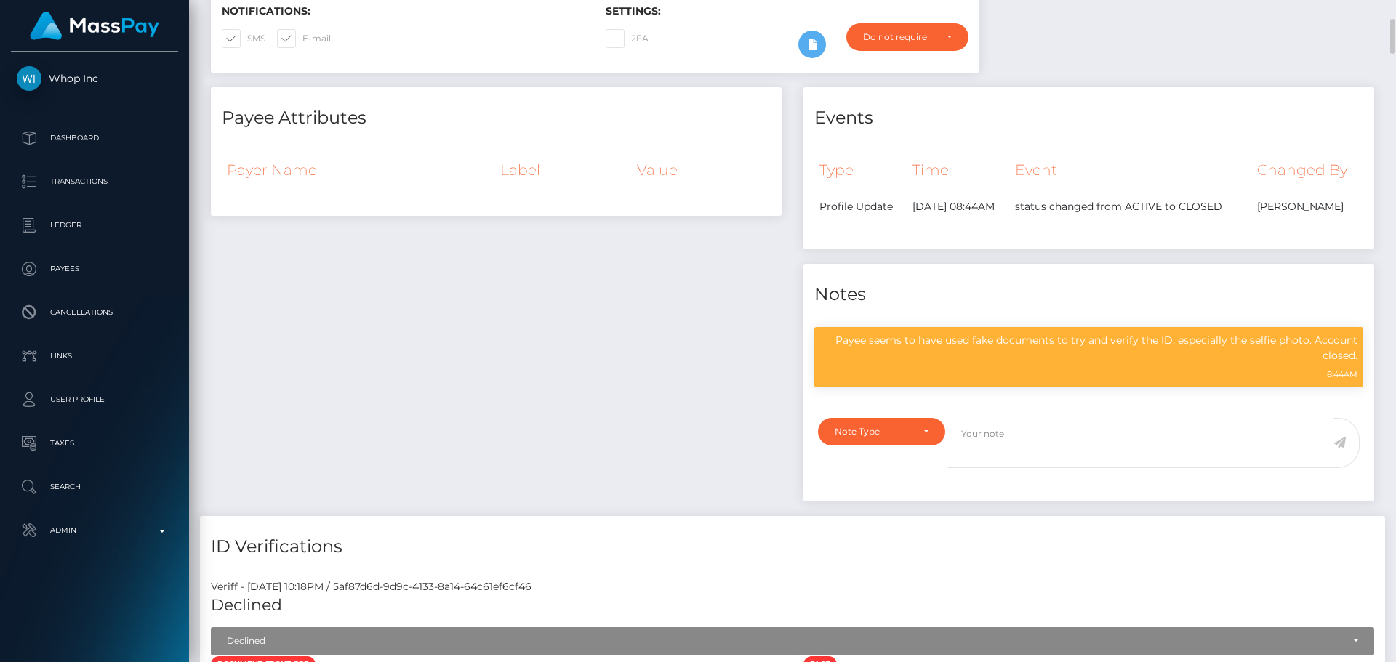
scroll to position [0, 0]
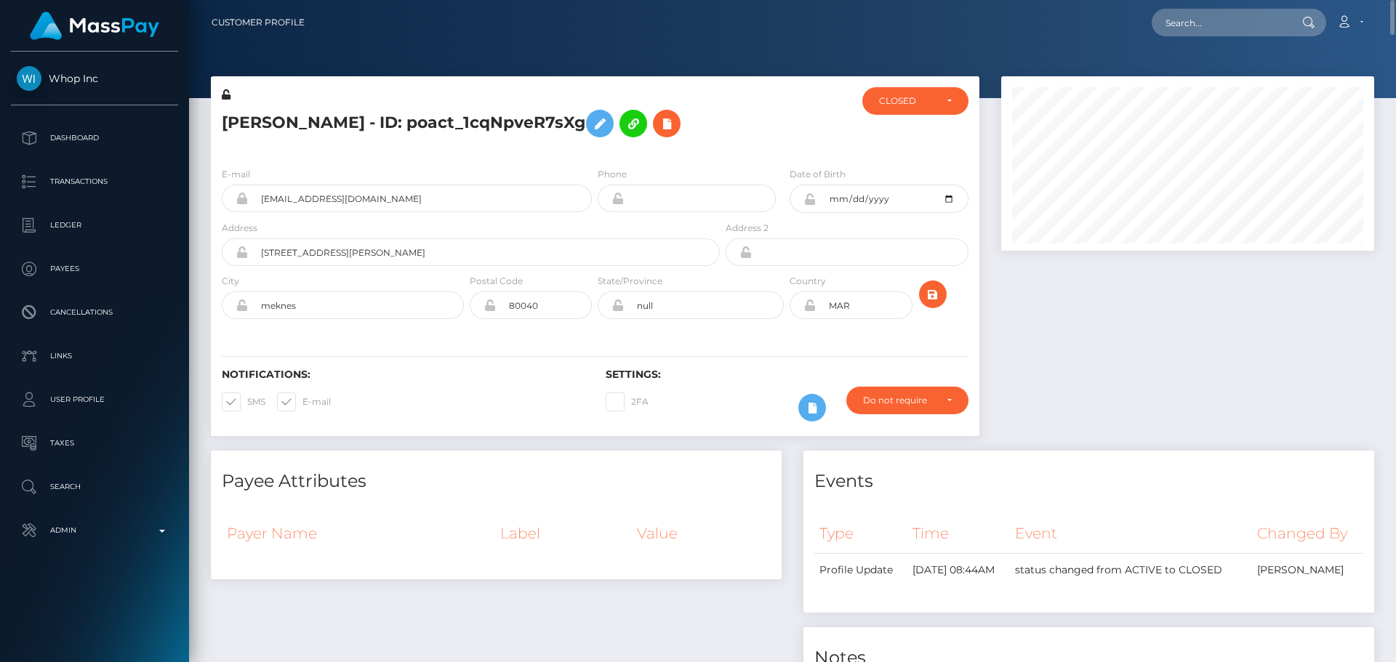
click at [718, 134] on div "Saad Rafiq - ID: poact_1cqNpveR7sXg" at bounding box center [467, 121] width 512 height 68
click at [1214, 31] on input "text" at bounding box center [1220, 23] width 137 height 28
paste input "776095856750243840"
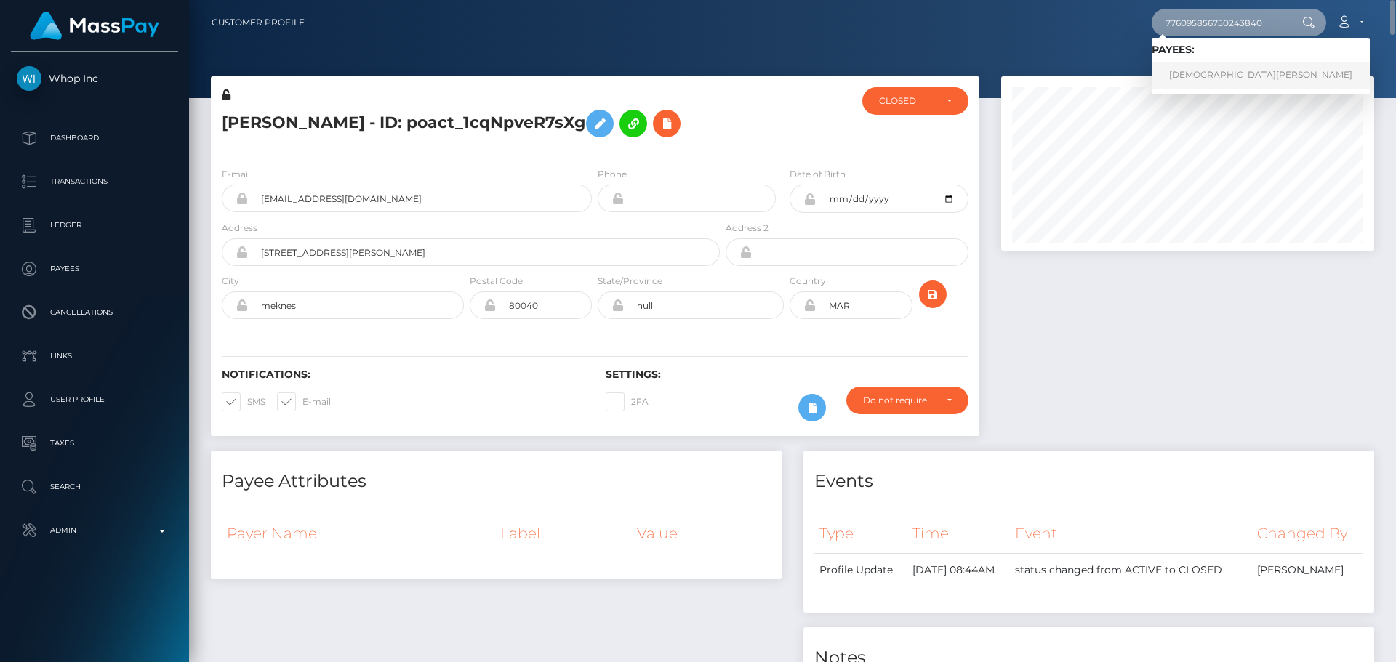
type input "776095856750243840"
click at [1224, 71] on link "Marharyta Ramanava" at bounding box center [1261, 75] width 218 height 27
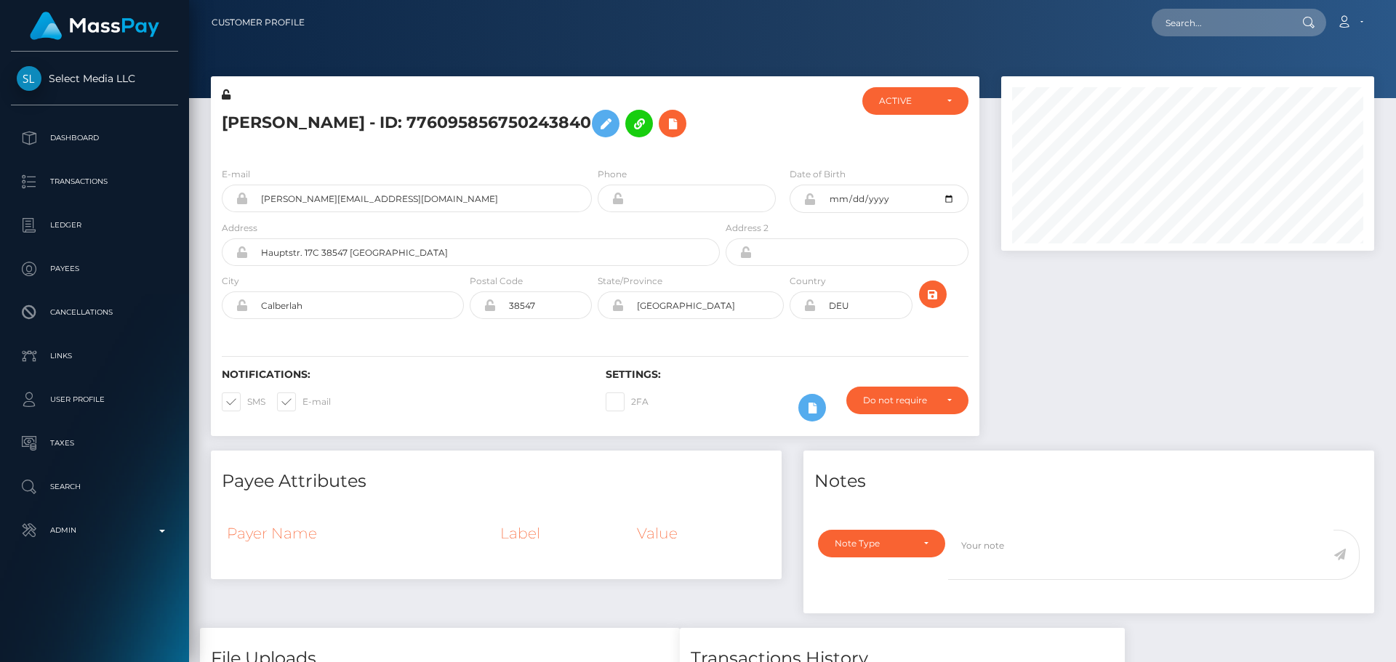
scroll to position [175, 374]
click at [747, 141] on div at bounding box center [787, 121] width 128 height 68
click at [1202, 19] on input "text" at bounding box center [1220, 23] width 137 height 28
paste input "161165076"
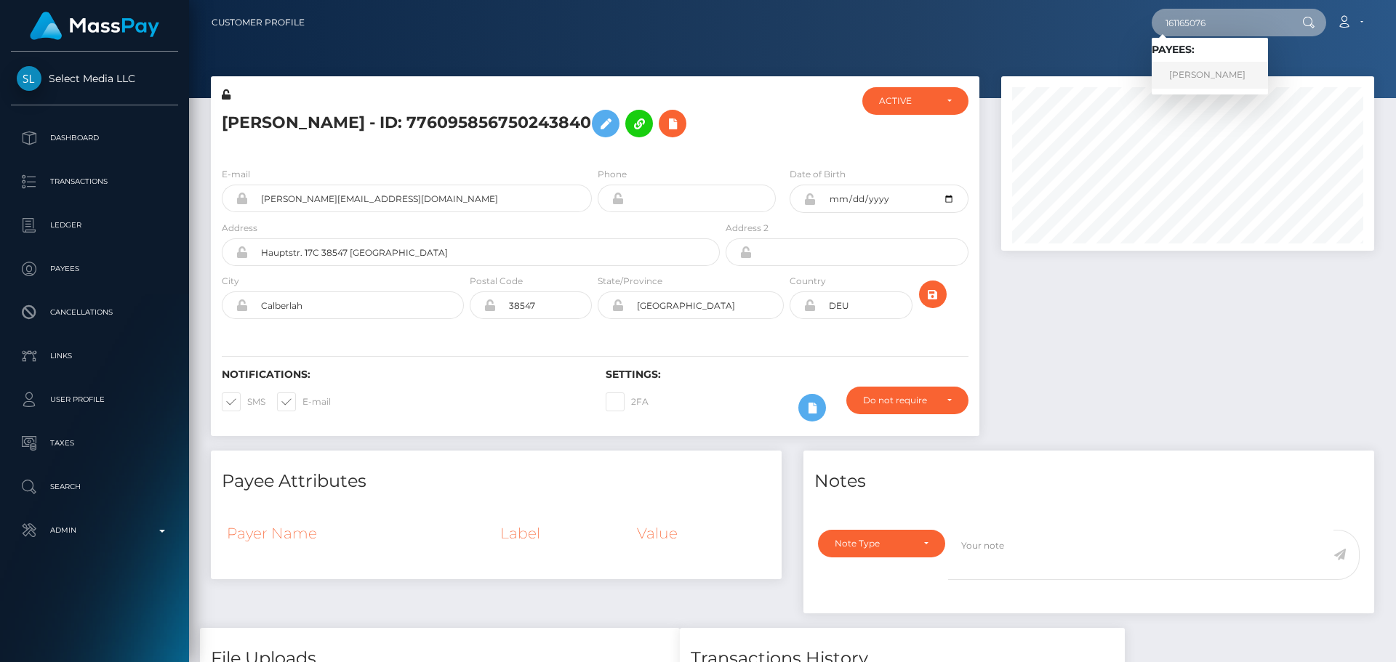
type input "161165076"
click at [1187, 76] on link "Danielle Dirr" at bounding box center [1210, 75] width 116 height 27
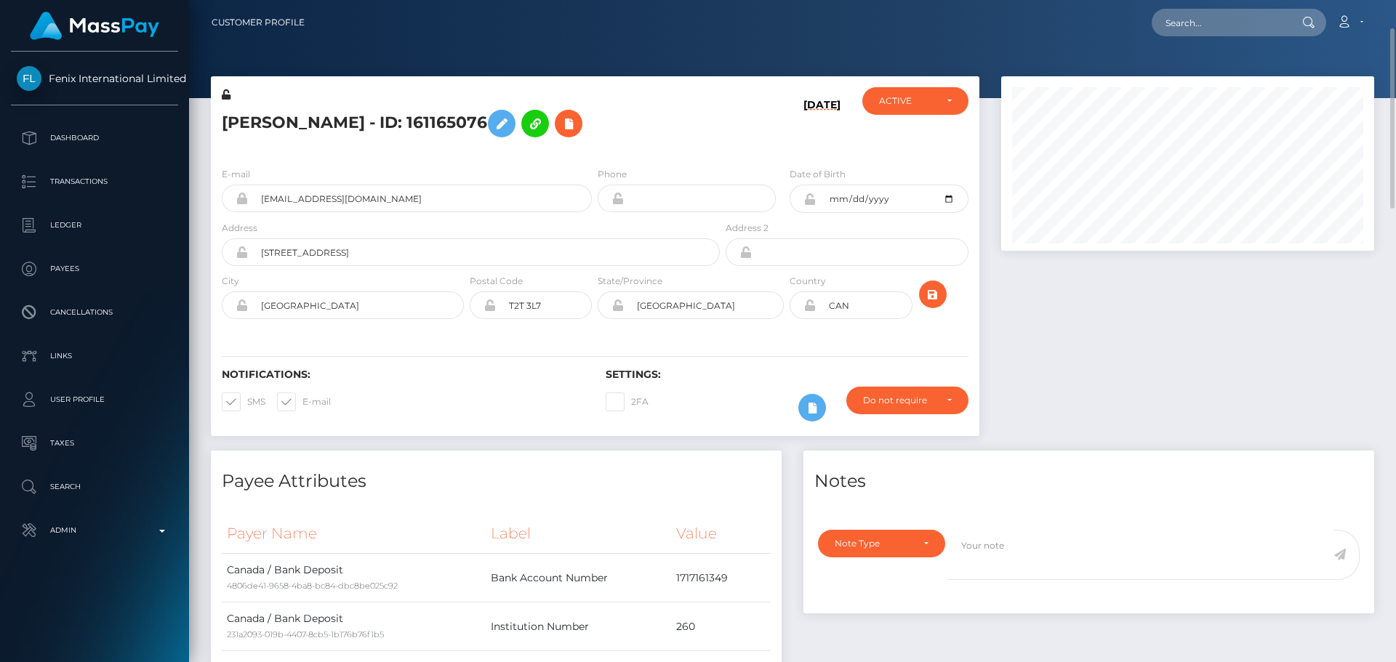
scroll to position [175, 374]
click at [642, 106] on h5 "Danielle Dirr - ID: 161165076" at bounding box center [467, 124] width 490 height 42
click at [592, 99] on div "Danielle Dirr - ID: 161165076" at bounding box center [467, 121] width 512 height 68
click at [595, 119] on h5 "Danielle Dirr - ID: 161165076" at bounding box center [467, 124] width 490 height 42
click at [596, 135] on h5 "Danielle Dirr - ID: 161165076" at bounding box center [467, 124] width 490 height 42
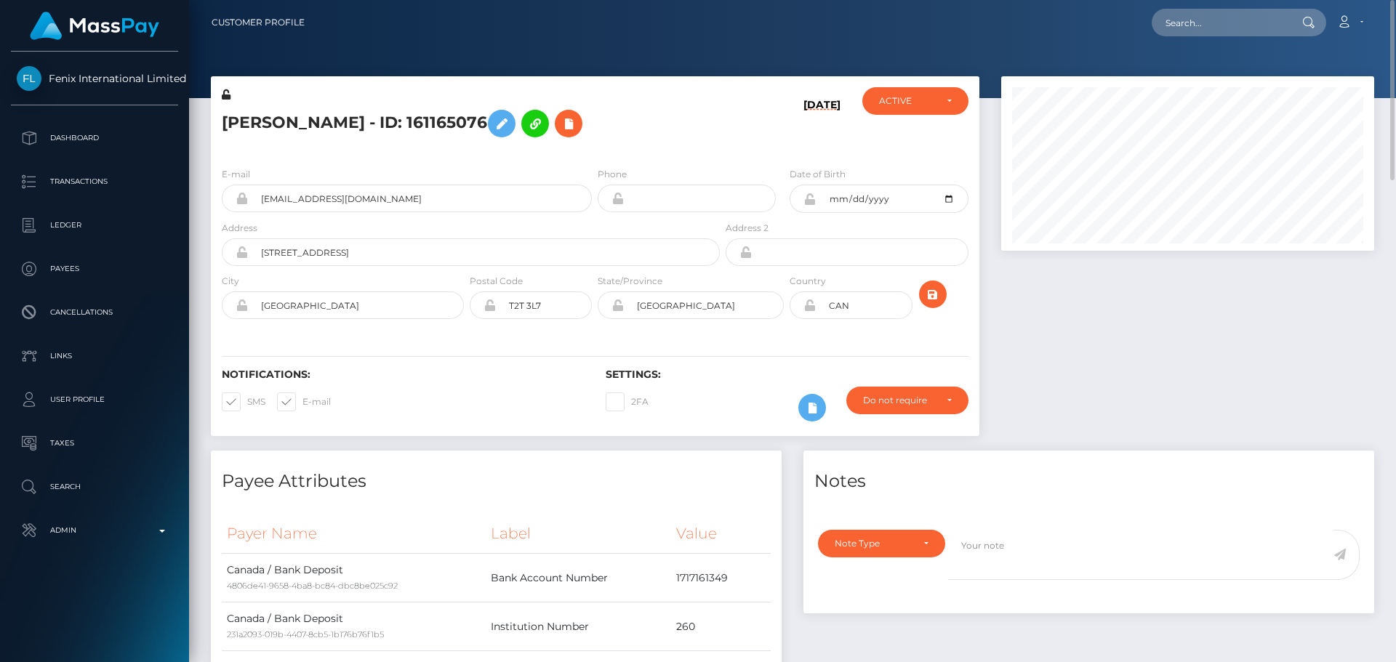
click at [596, 137] on h5 "Danielle Dirr - ID: 161165076" at bounding box center [467, 124] width 490 height 42
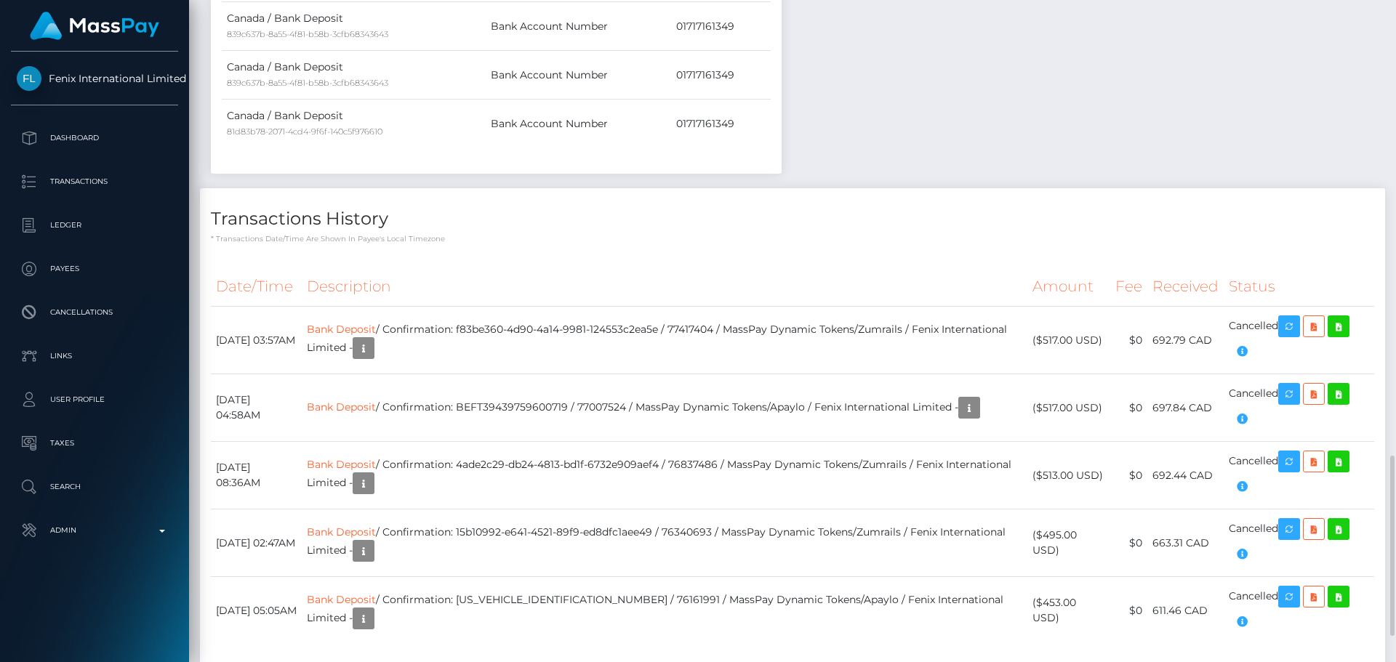
scroll to position [1745, 0]
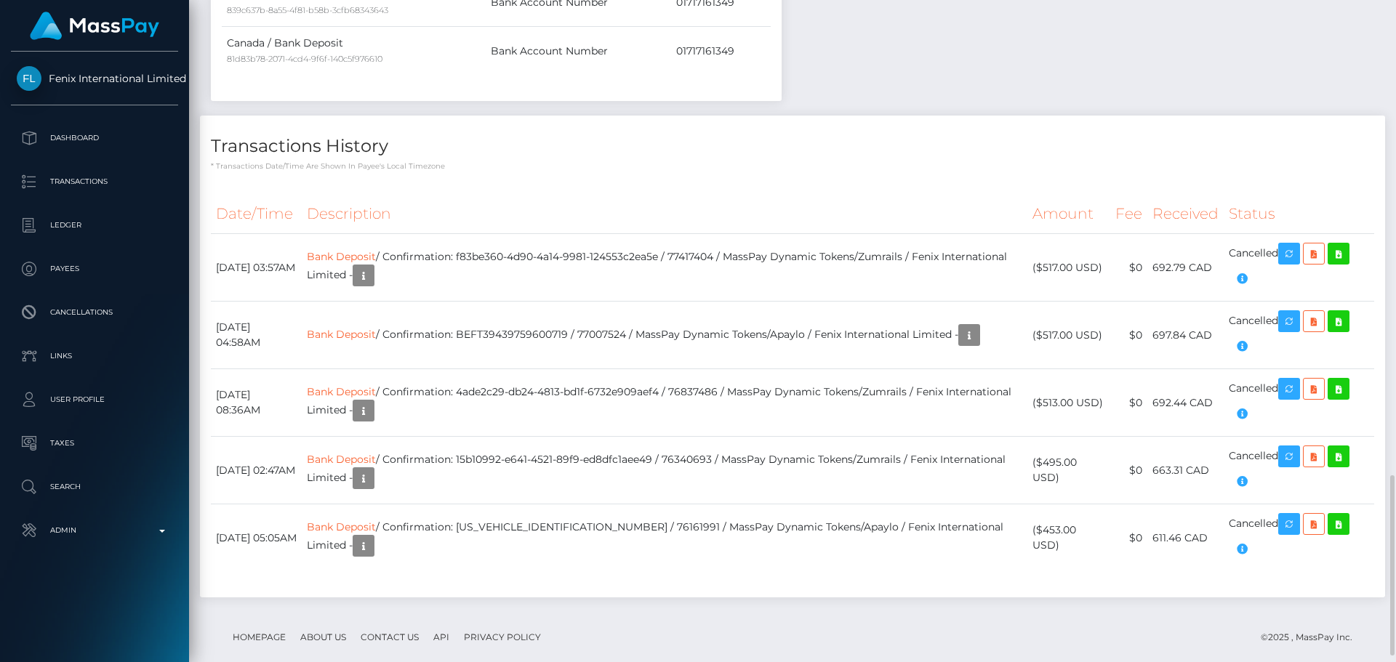
click at [595, 163] on p "* Transactions date/time are shown in payee's local timezone" at bounding box center [792, 166] width 1163 height 11
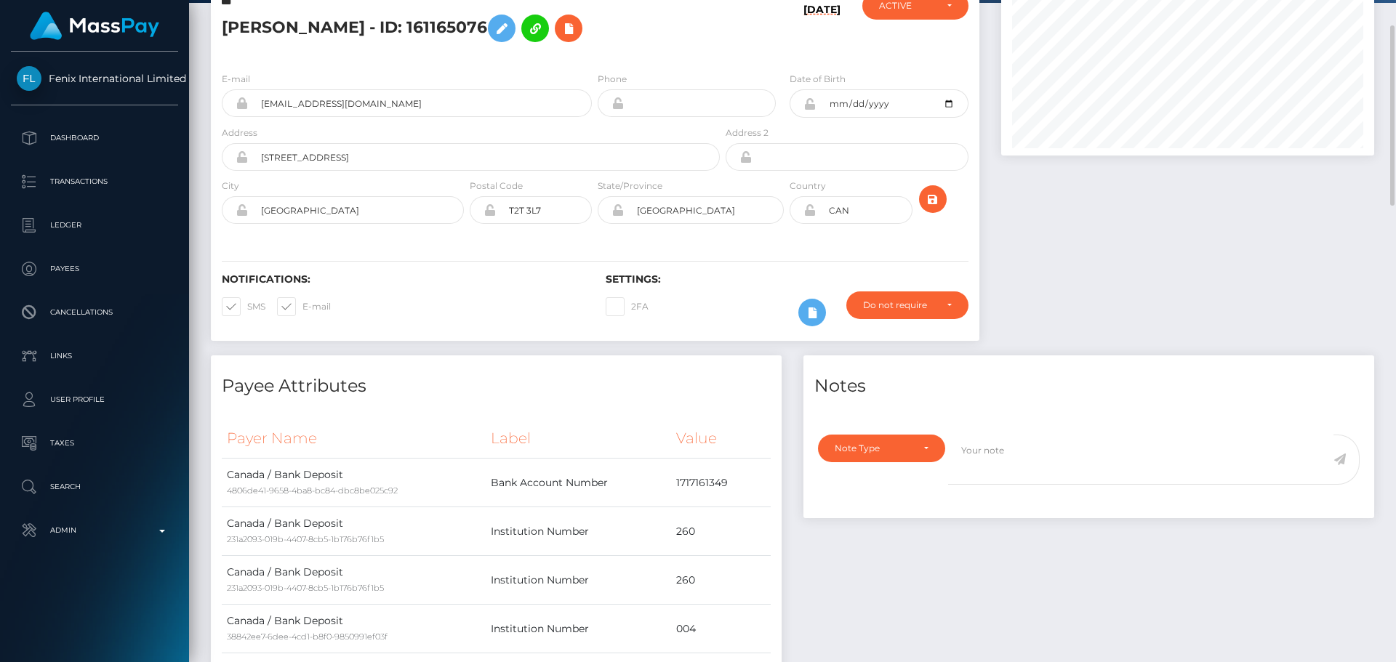
scroll to position [0, 0]
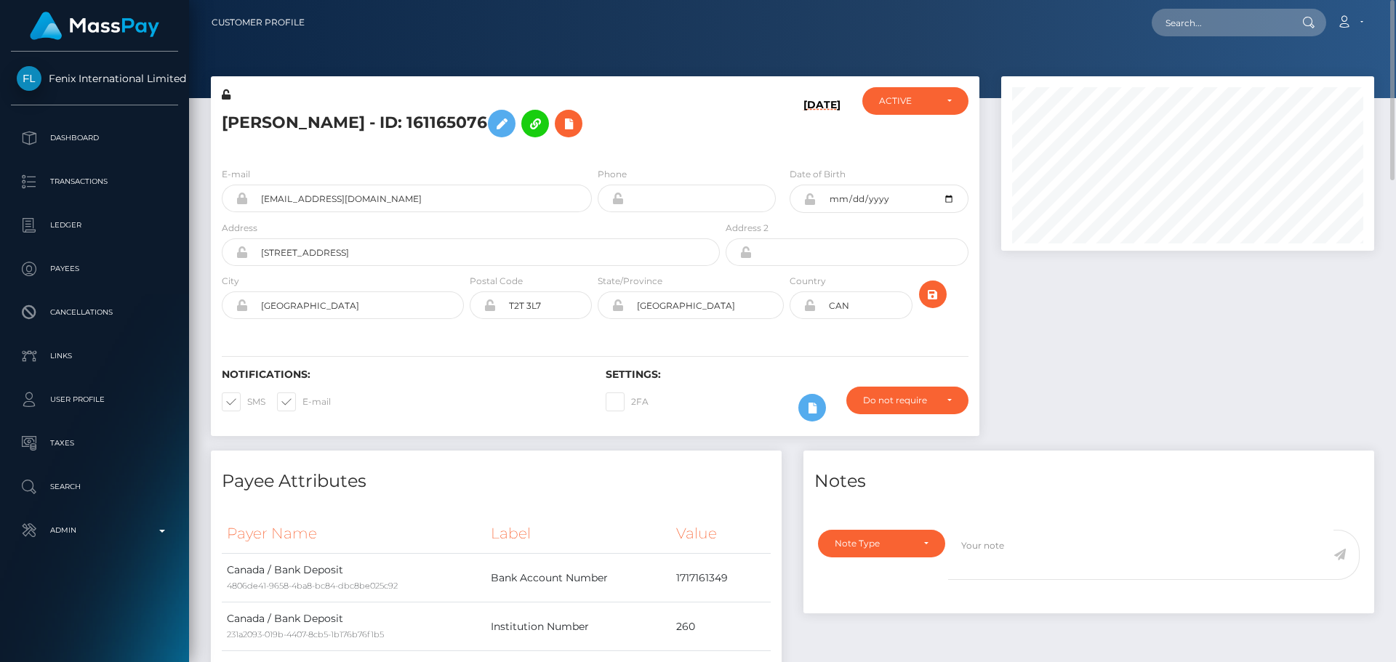
click at [618, 114] on h5 "Danielle Dirr - ID: 161165076" at bounding box center [467, 124] width 490 height 42
click at [1211, 27] on input "text" at bounding box center [1220, 23] width 137 height 28
paste input "776095856750243840"
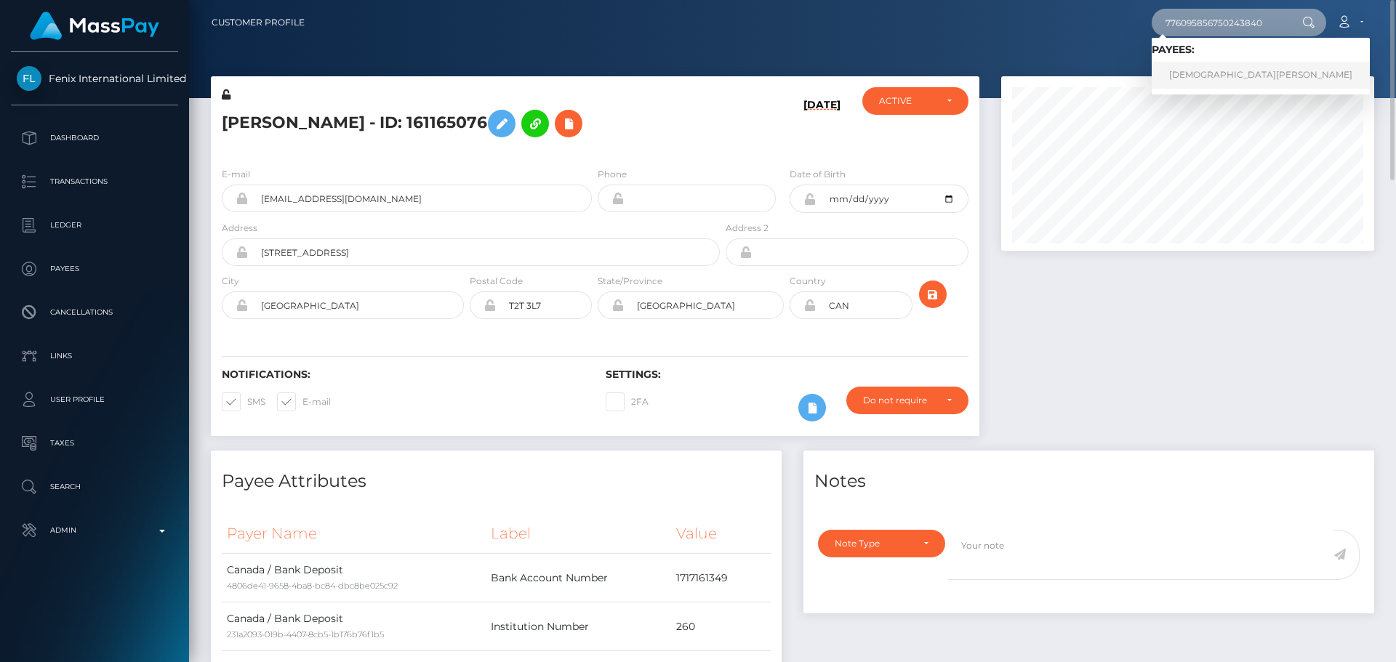
type input "776095856750243840"
click at [1203, 65] on link "Marharyta Ramanava" at bounding box center [1261, 75] width 218 height 27
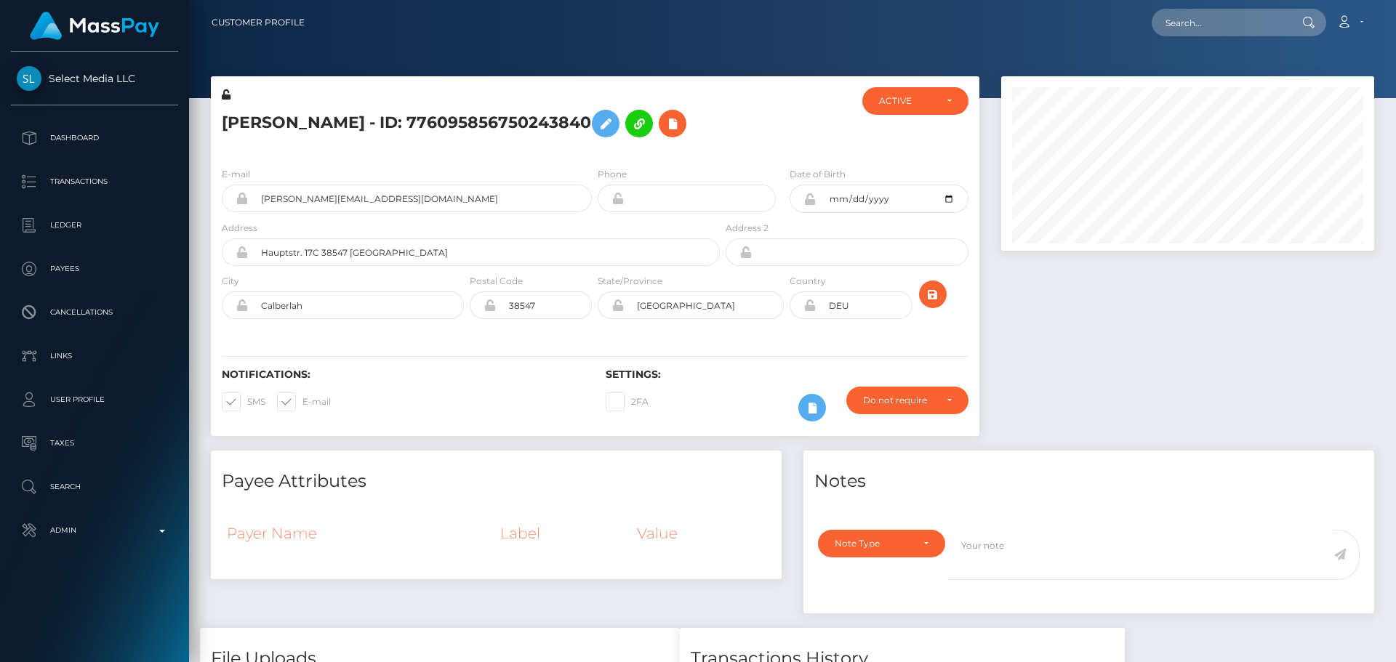
scroll to position [175, 374]
click at [577, 145] on h5 "[PERSON_NAME] - ID: 776095856750243840" at bounding box center [467, 124] width 490 height 42
click at [595, 145] on h5 "[PERSON_NAME] - ID: 776095856750243840" at bounding box center [467, 124] width 490 height 42
click at [587, 145] on h5 "[PERSON_NAME] - ID: 776095856750243840" at bounding box center [467, 124] width 490 height 42
click at [590, 145] on h5 "[PERSON_NAME] - ID: 776095856750243840" at bounding box center [467, 124] width 490 height 42
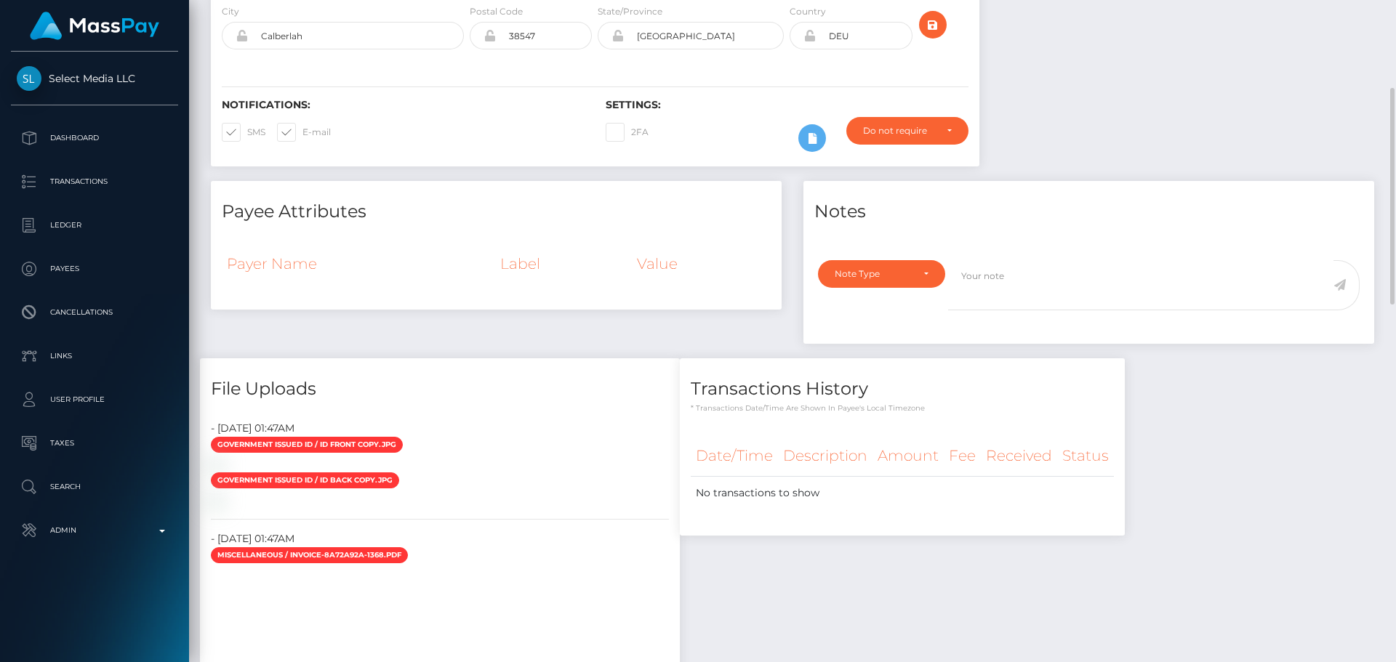
scroll to position [0, 0]
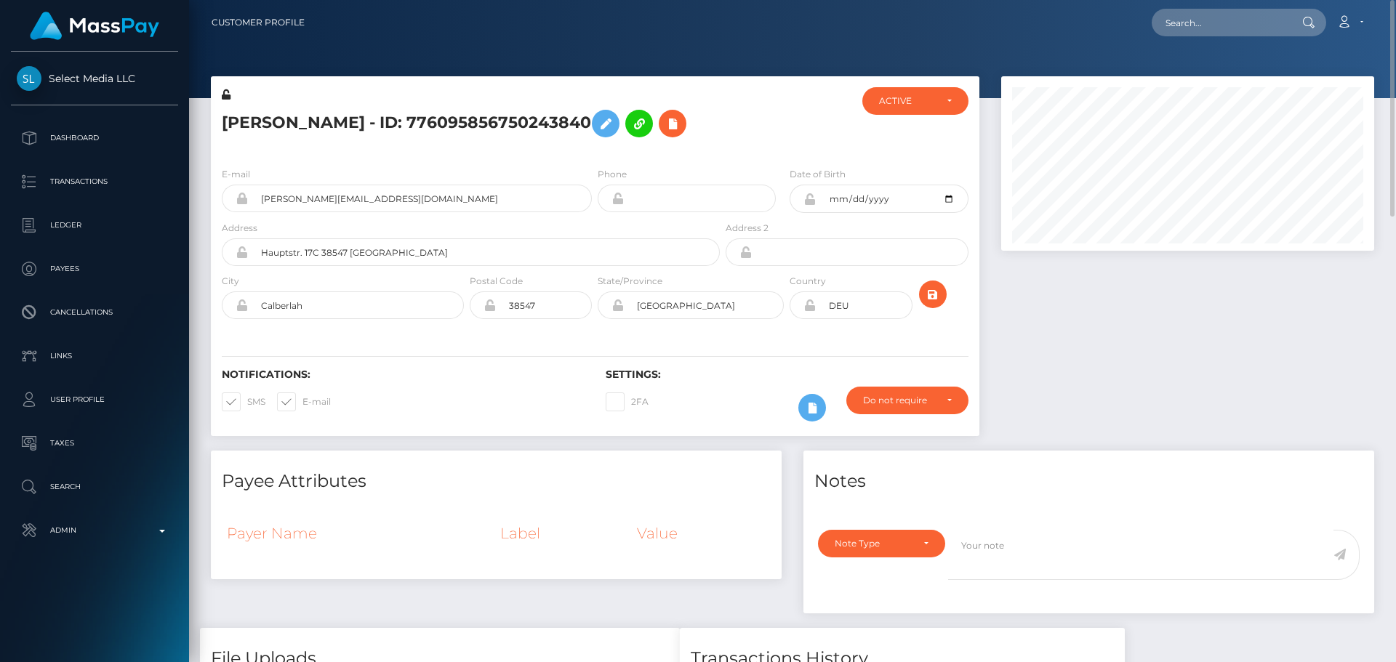
click at [511, 145] on h5 "[PERSON_NAME] - ID: 776095856750243840" at bounding box center [467, 124] width 490 height 42
click at [592, 145] on h5 "[PERSON_NAME] - ID: 776095856750243840" at bounding box center [467, 124] width 490 height 42
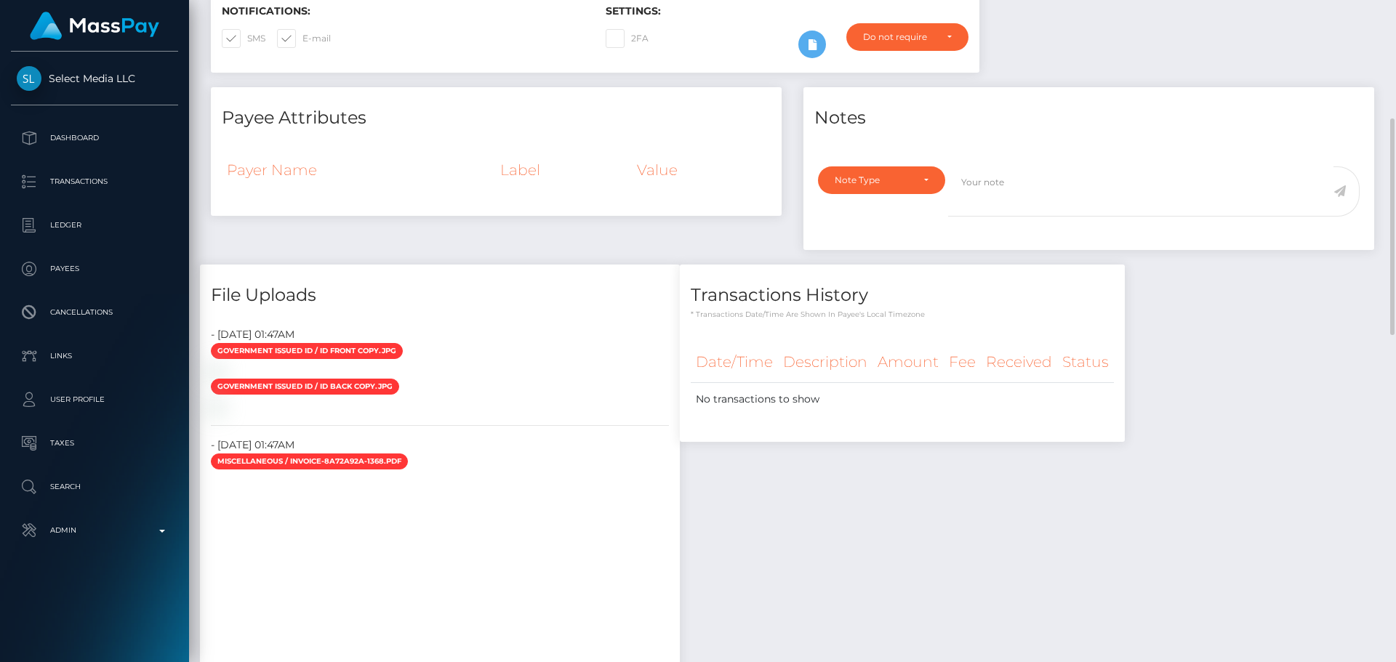
scroll to position [654, 0]
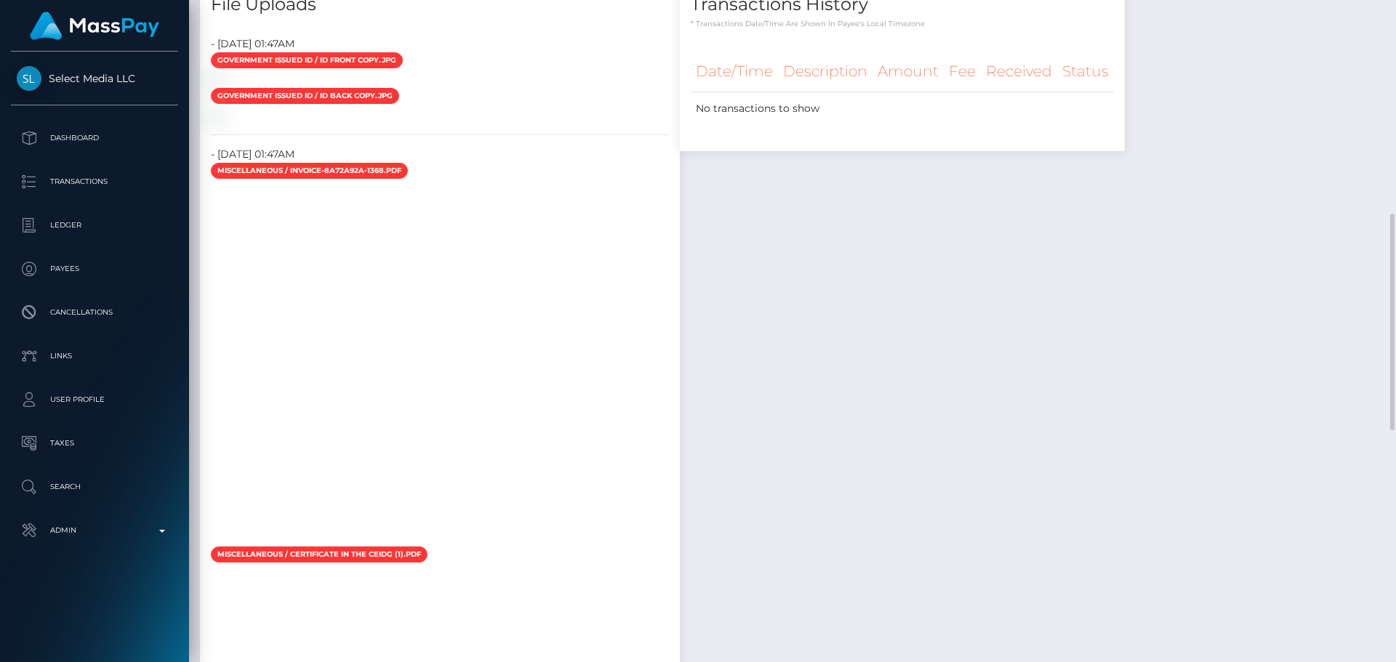
click at [916, 292] on div "Transactions History * Transactions date/time are shown in payee's local timezo…" at bounding box center [902, 475] width 467 height 1003
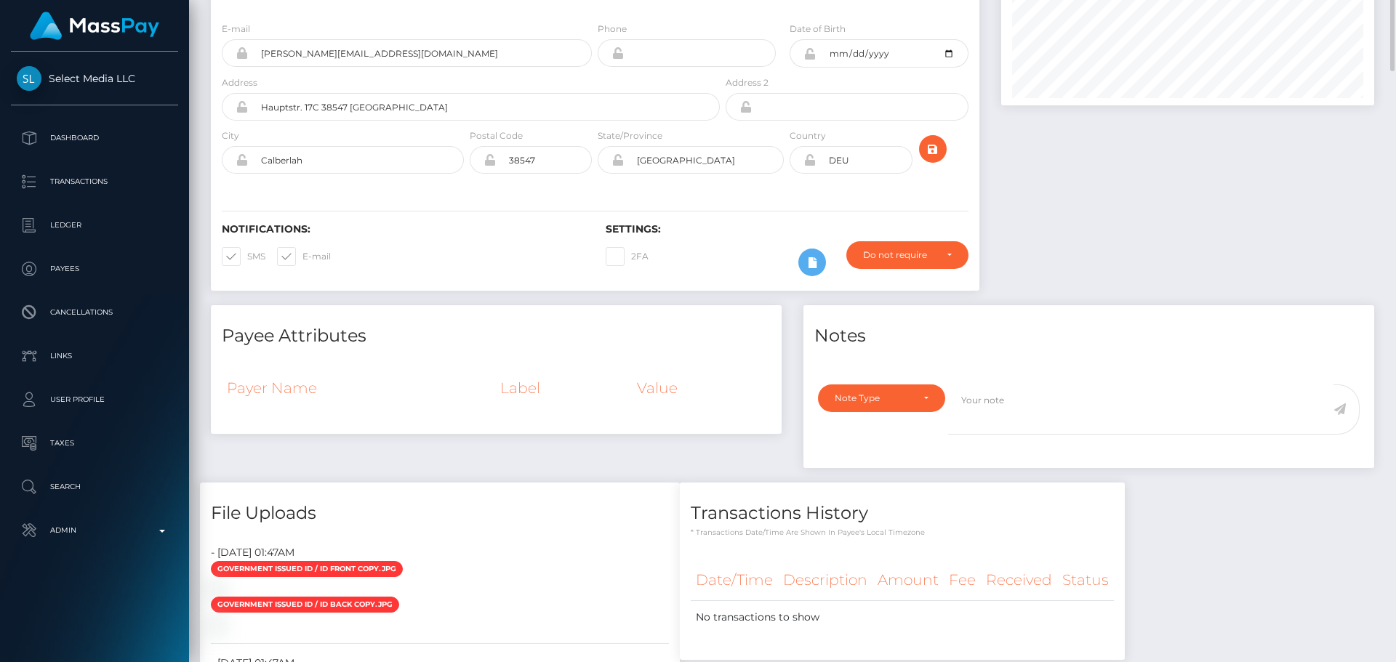
scroll to position [0, 0]
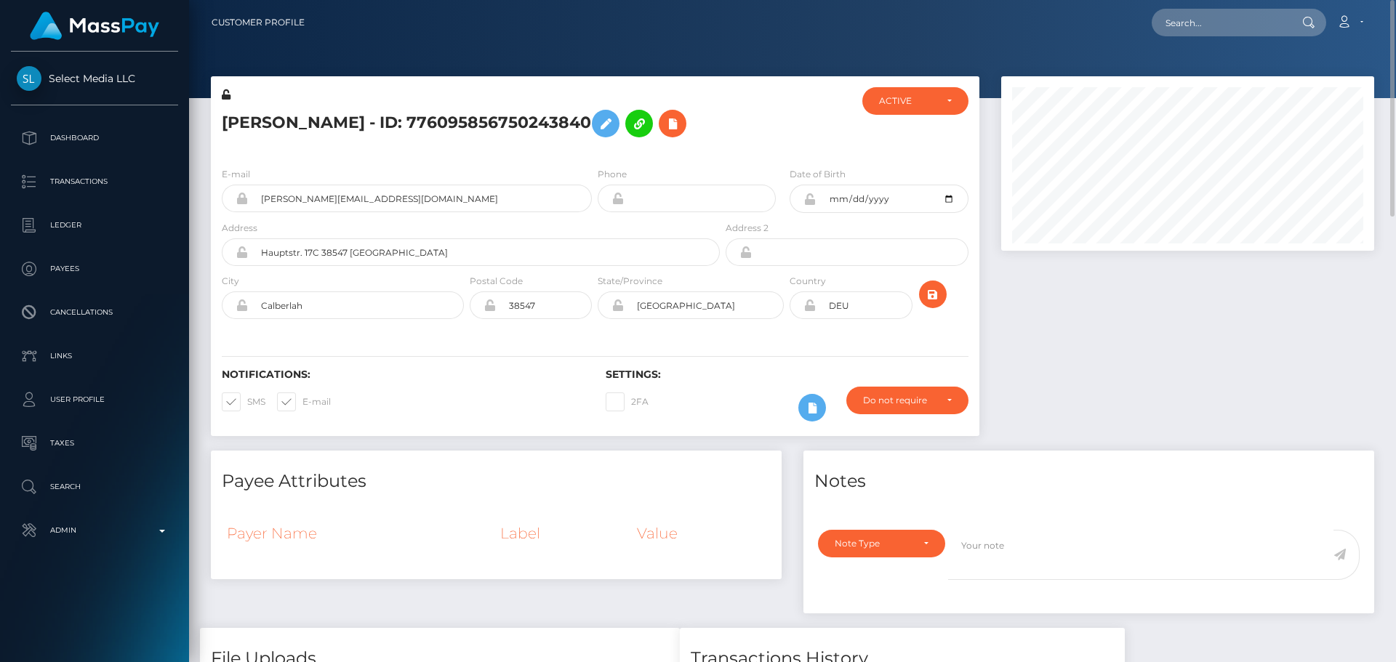
click at [536, 145] on h5 "Marharyta Ramanava - ID: 776095856750243840" at bounding box center [467, 124] width 490 height 42
click at [505, 145] on h5 "Marharyta Ramanava - ID: 776095856750243840" at bounding box center [467, 124] width 490 height 42
click at [524, 145] on h5 "Marharyta Ramanava - ID: 776095856750243840" at bounding box center [467, 124] width 490 height 42
click at [592, 156] on div "Marharyta Ramanava - ID: 776095856750243840" at bounding box center [467, 121] width 512 height 68
click at [593, 156] on div "Marharyta Ramanava - ID: 776095856750243840" at bounding box center [467, 121] width 512 height 68
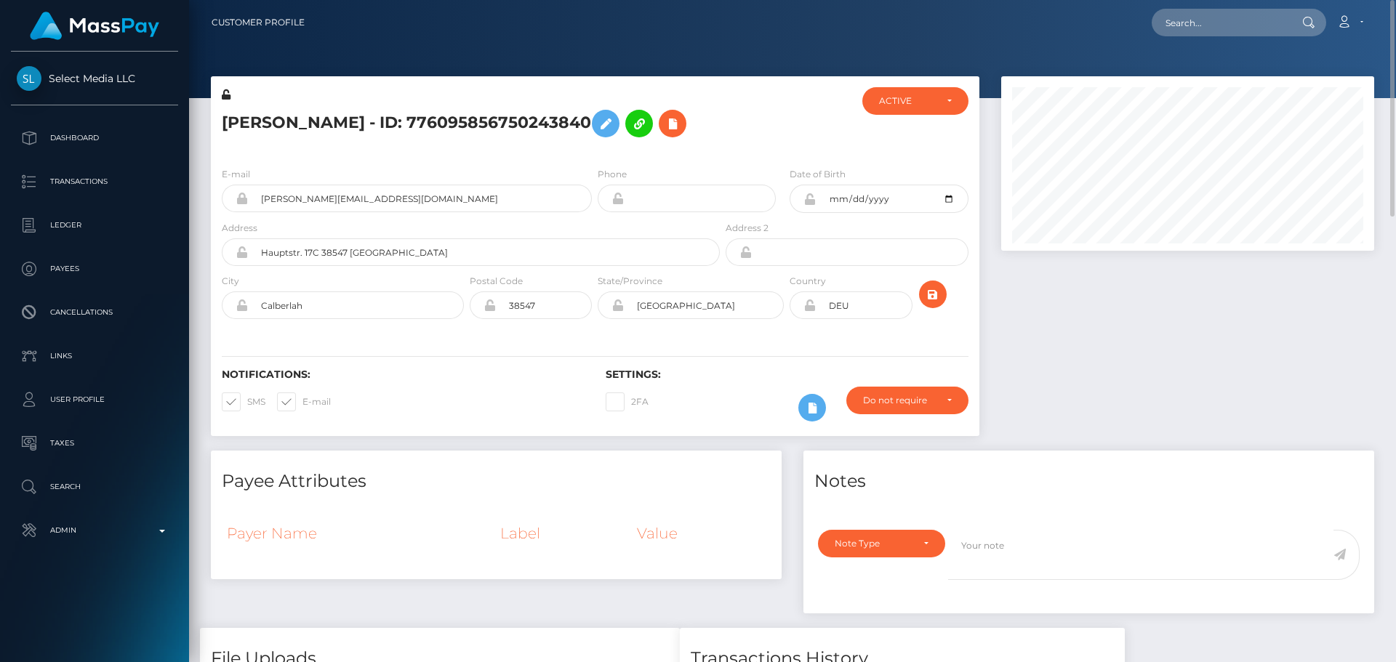
click at [593, 156] on div "Marharyta Ramanava - ID: 776095856750243840" at bounding box center [467, 121] width 512 height 68
click at [811, 417] on icon at bounding box center [811, 408] width 17 height 18
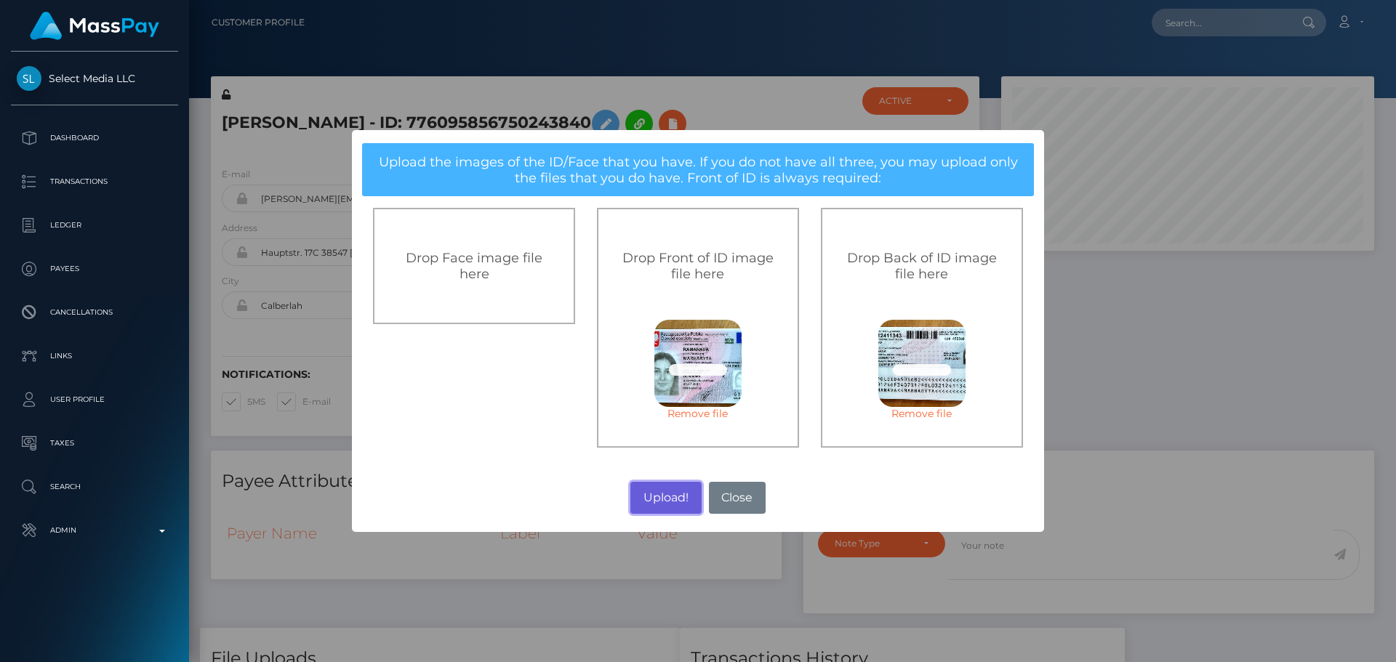
click at [667, 497] on button "Upload!" at bounding box center [665, 498] width 71 height 32
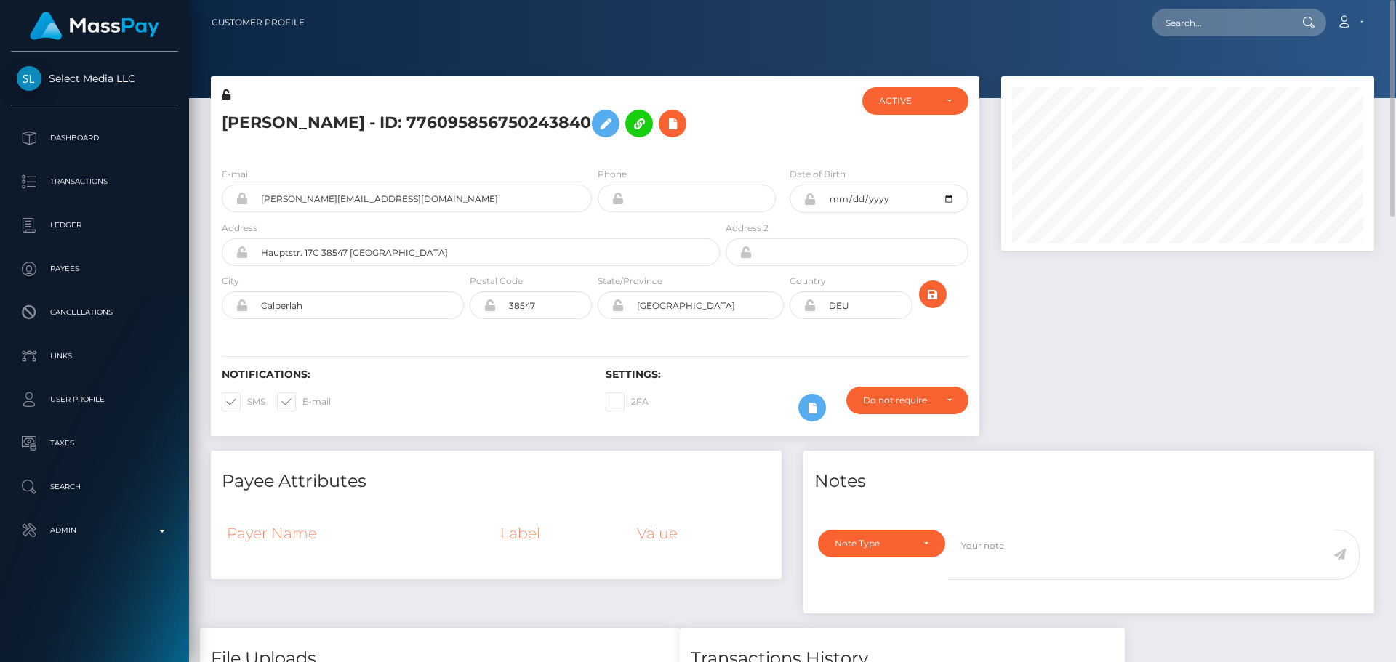
click at [635, 334] on div "E-mail margarita@kollus.io Phone Date of Birth" at bounding box center [595, 245] width 769 height 178
click at [932, 304] on icon "submit" at bounding box center [932, 295] width 17 height 18
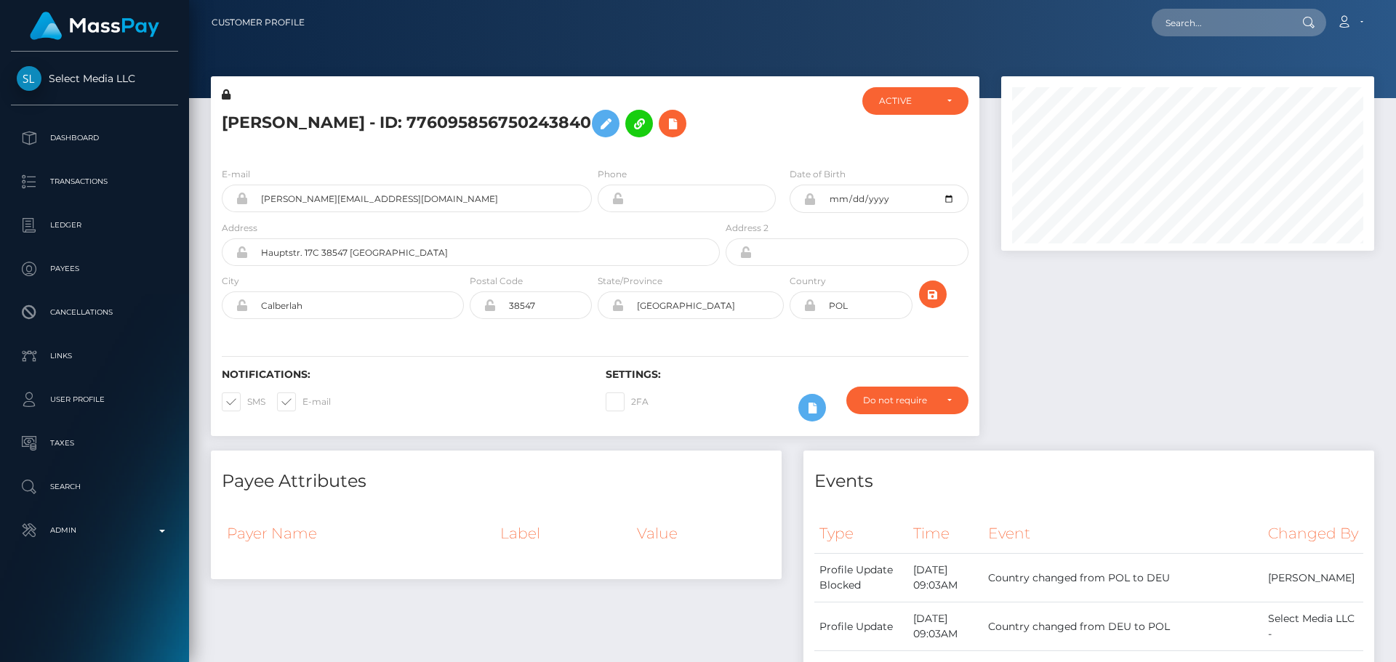
click at [730, 156] on div at bounding box center [787, 121] width 128 height 68
click at [752, 156] on div at bounding box center [787, 121] width 128 height 68
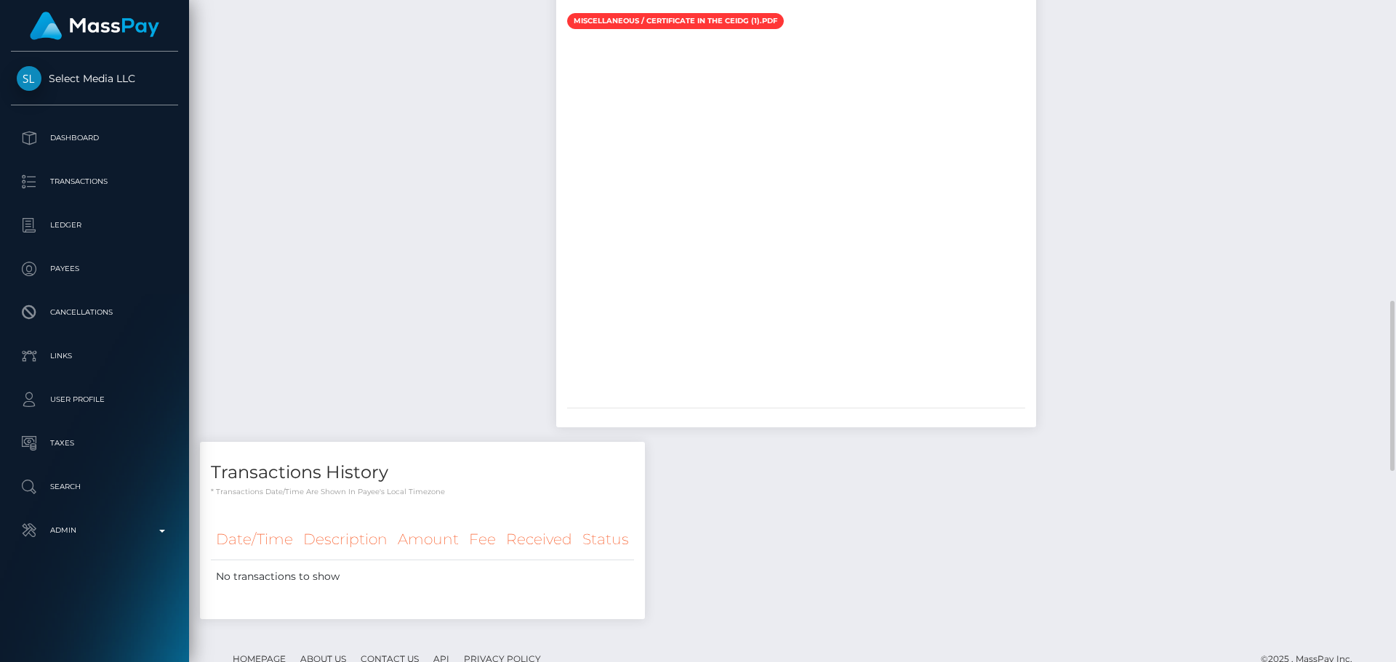
scroll to position [1381, 0]
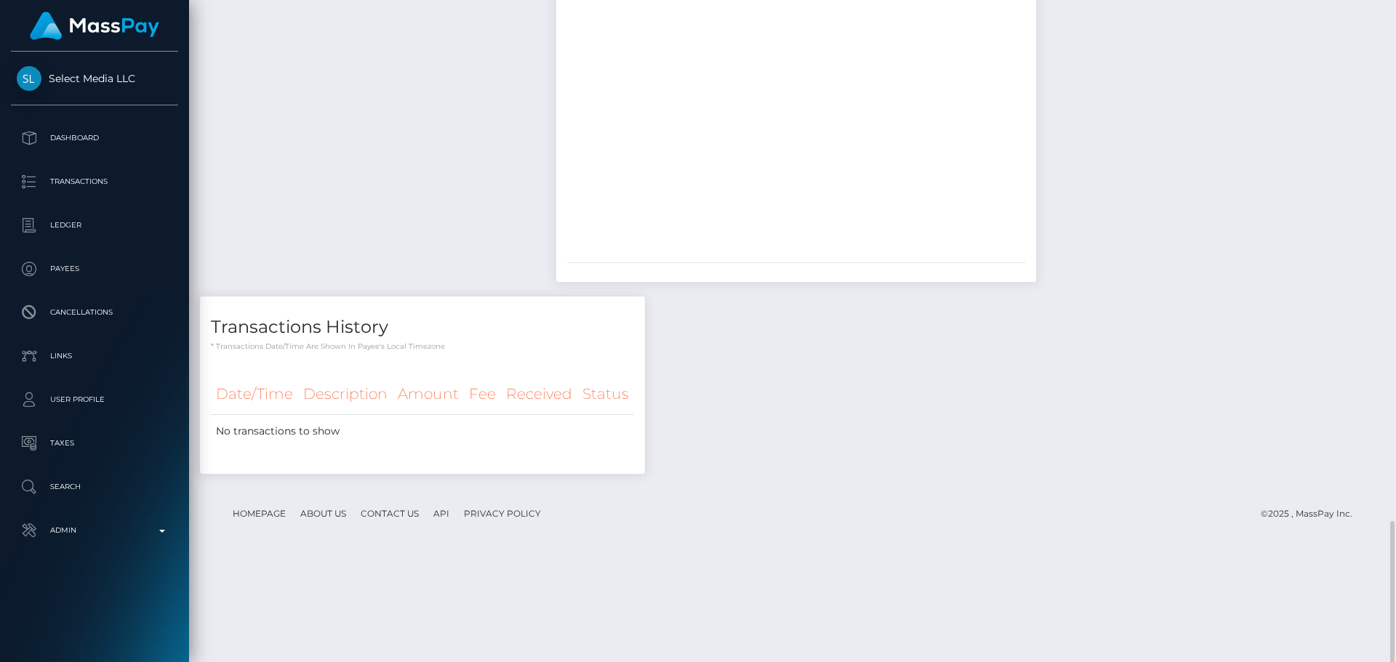
scroll to position [1745, 0]
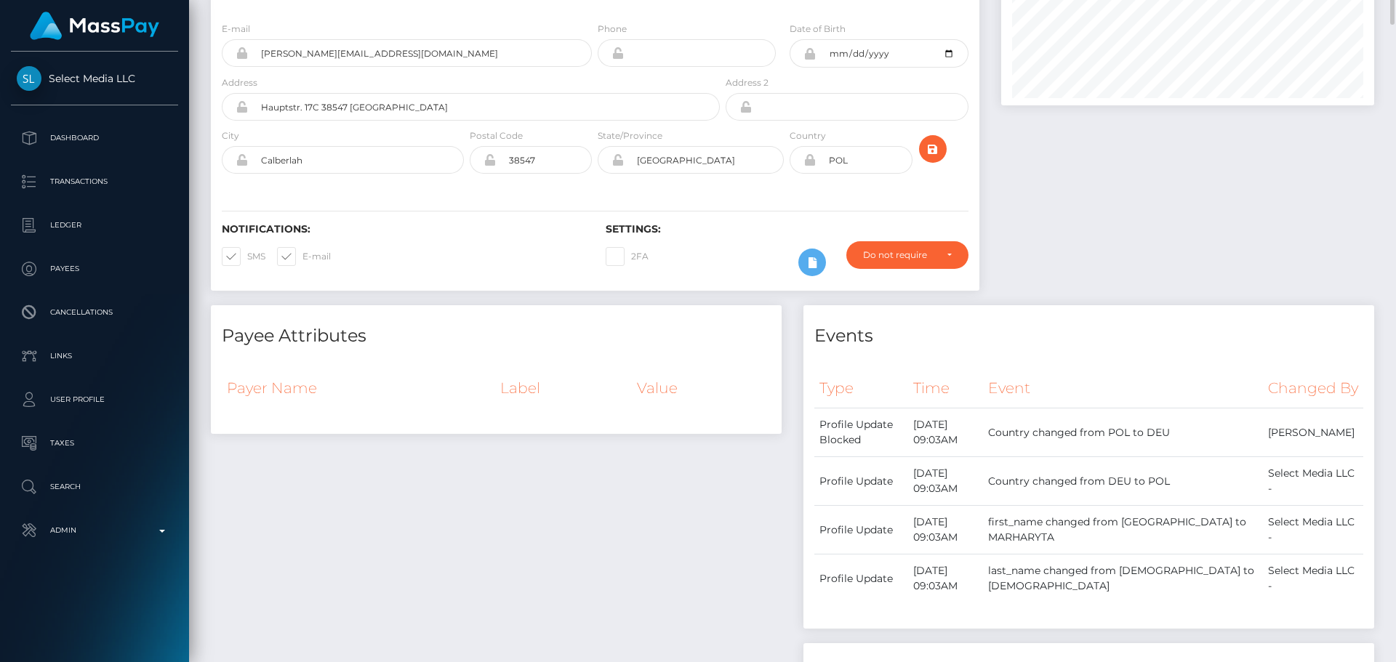
scroll to position [0, 0]
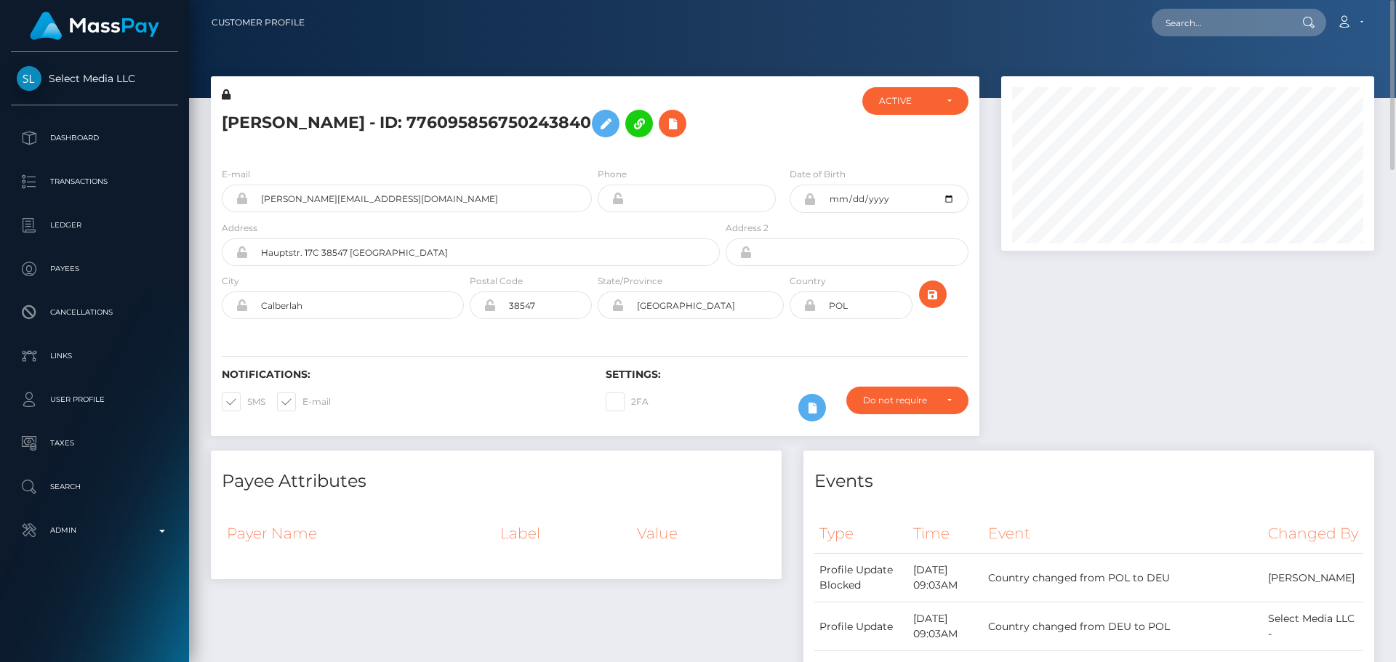
click at [224, 92] on icon at bounding box center [226, 94] width 9 height 10
click at [614, 120] on icon at bounding box center [605, 124] width 17 height 18
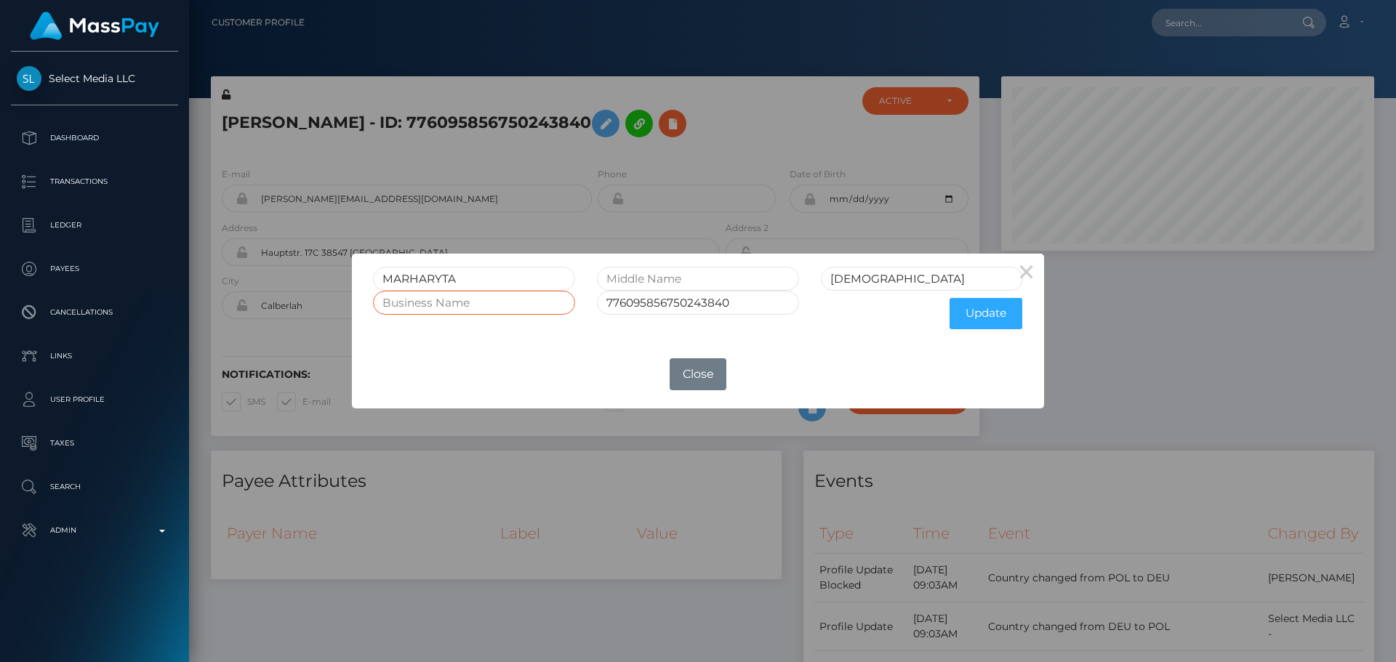
click at [486, 304] on input "text" at bounding box center [474, 303] width 202 height 24
paste input "[DEMOGRAPHIC_DATA][PERSON_NAME]"
type input "[DEMOGRAPHIC_DATA][PERSON_NAME]"
click at [975, 315] on button "Update" at bounding box center [986, 313] width 73 height 31
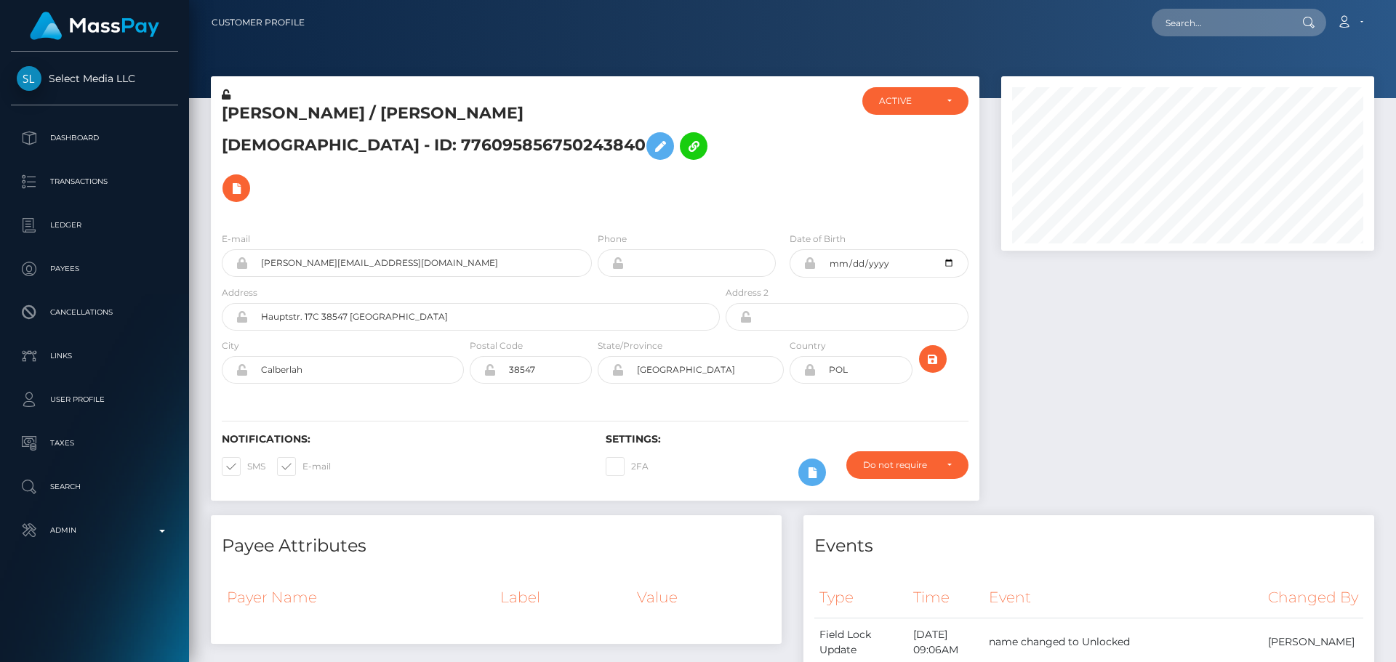
scroll to position [175, 374]
click at [225, 97] on icon at bounding box center [226, 94] width 9 height 10
click at [571, 175] on div "[PERSON_NAME] / [PERSON_NAME][DEMOGRAPHIC_DATA] - ID: 776095856750243840" at bounding box center [467, 153] width 512 height 133
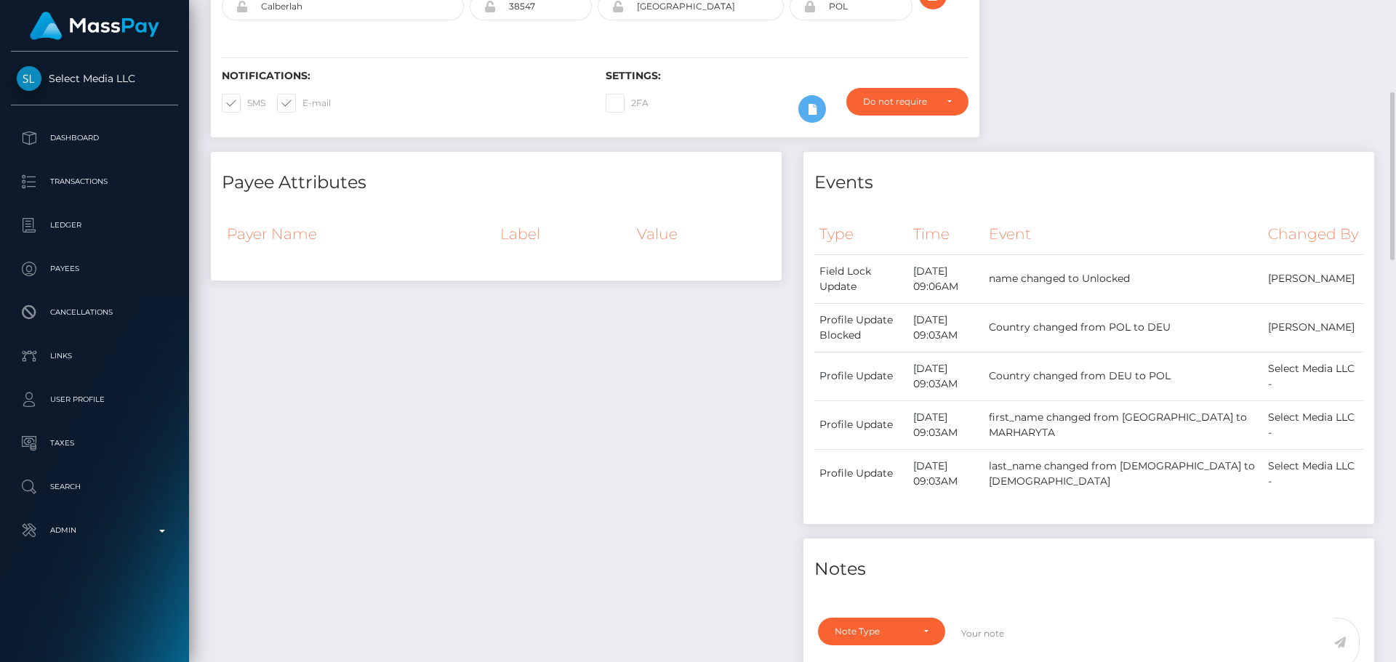
scroll to position [654, 0]
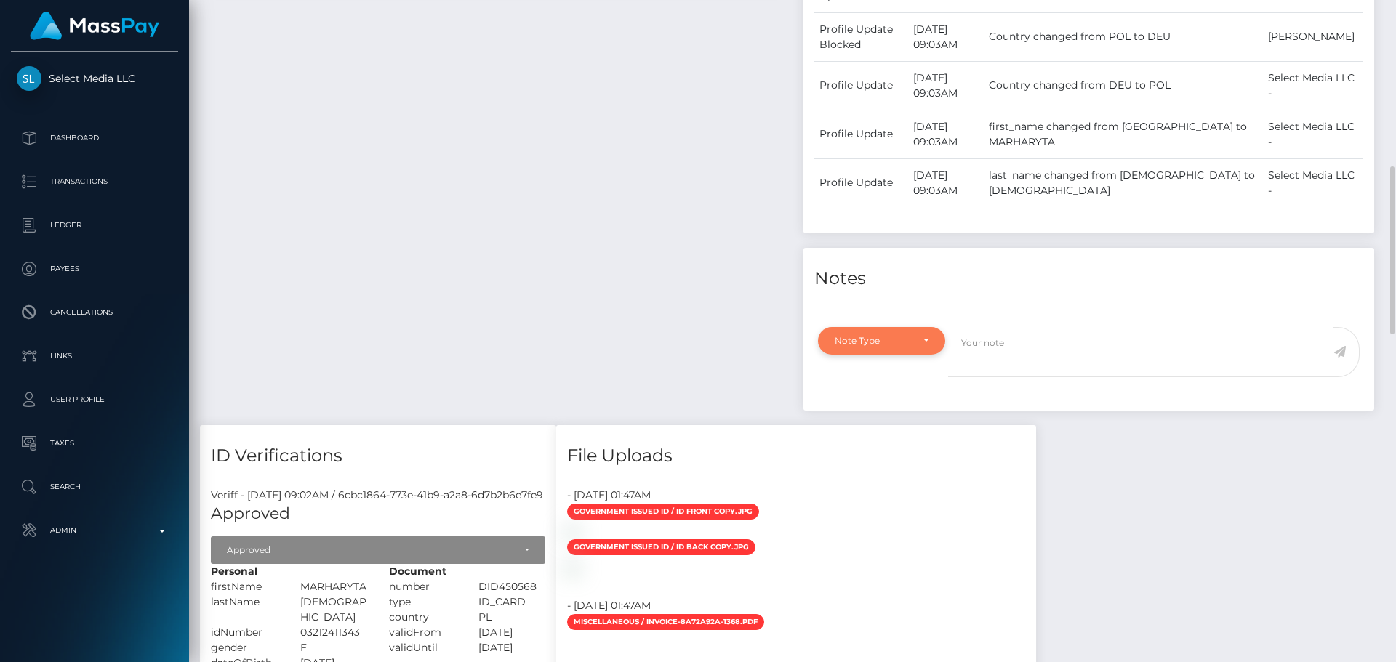
click at [900, 335] on div "Note Type" at bounding box center [873, 341] width 77 height 12
click at [881, 404] on span "Compliance" at bounding box center [861, 410] width 53 height 13
select select "COMPLIANCE"
click at [1044, 327] on textarea at bounding box center [1140, 352] width 385 height 50
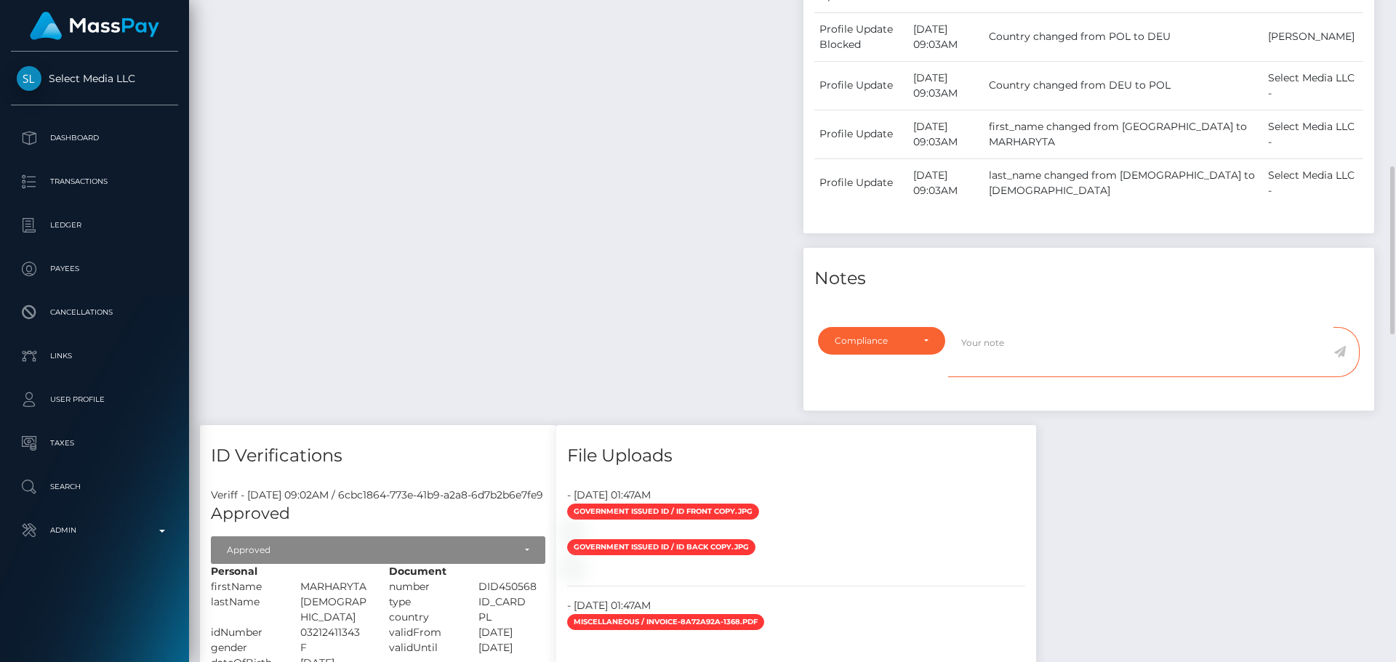
paste textarea "Documents on file for Mount Equinox Inc confirm that Kevin Jeffrey Bennett is a…"
click at [465, 190] on div "Payee Attributes Payer Name Label Value" at bounding box center [496, 143] width 593 height 564
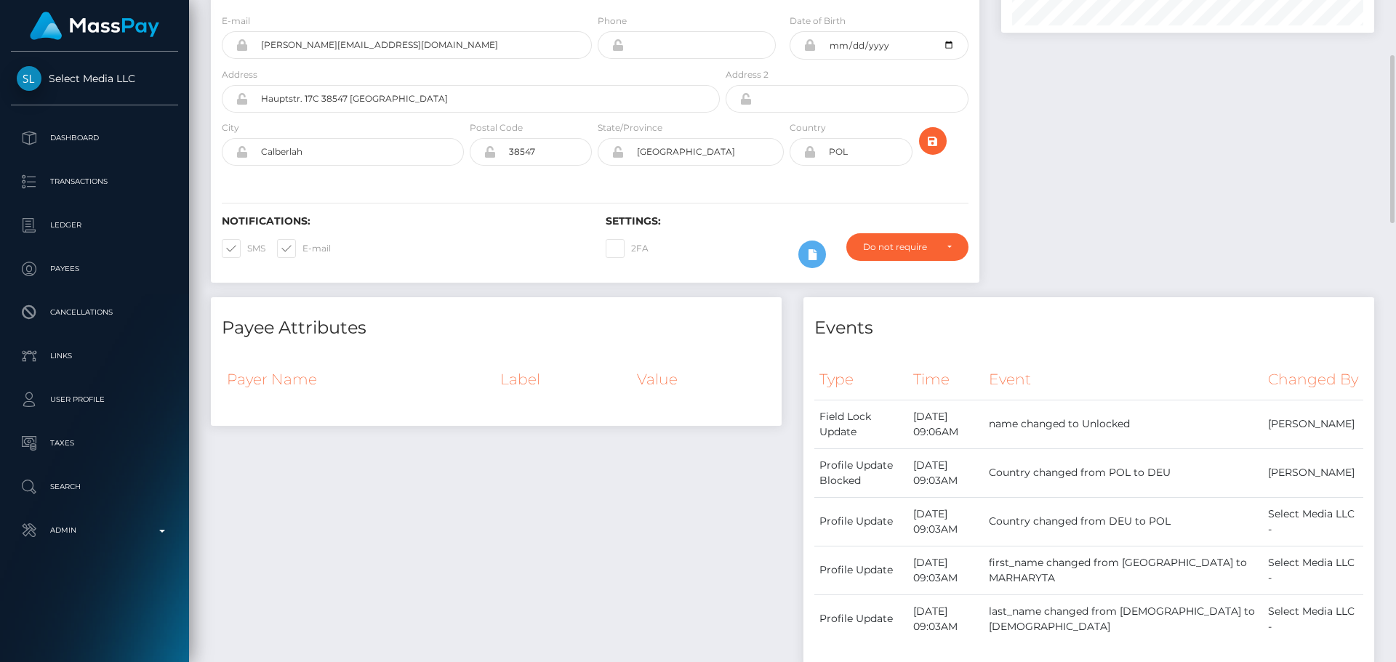
scroll to position [0, 0]
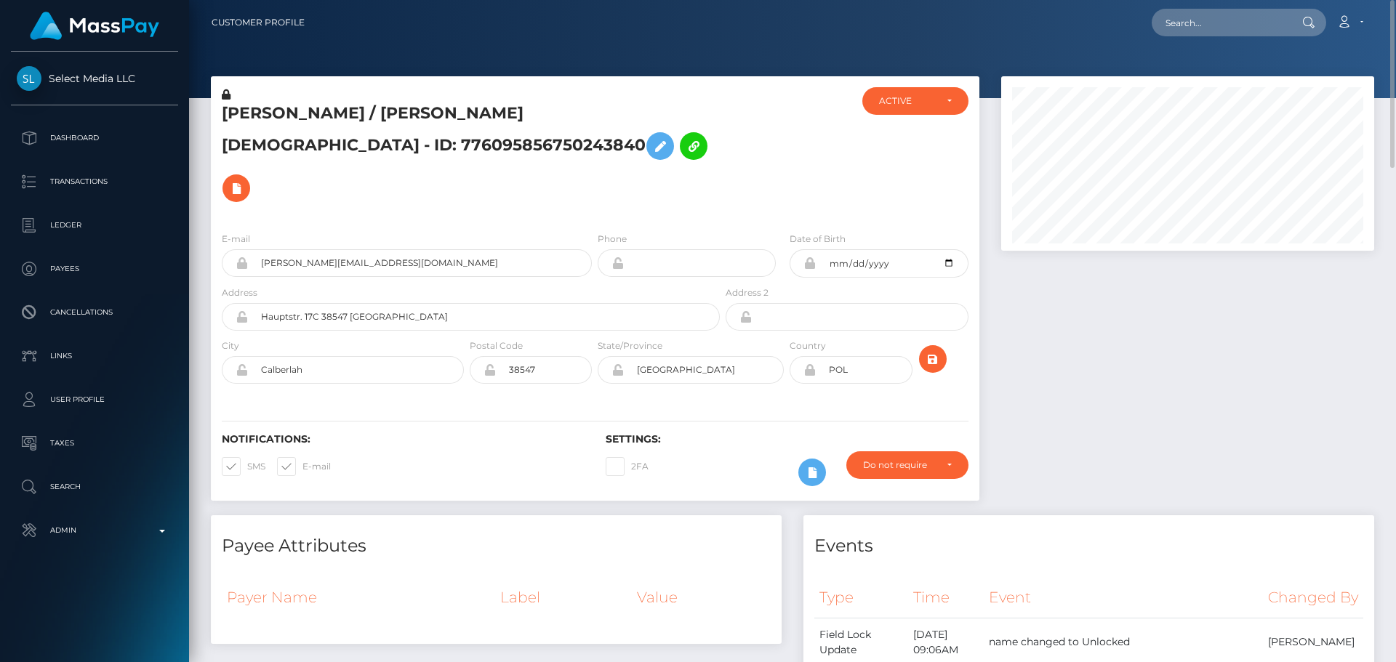
click at [258, 113] on h5 "[PERSON_NAME] / [PERSON_NAME][DEMOGRAPHIC_DATA] - ID: 776095856750243840" at bounding box center [467, 156] width 490 height 107
drag, startPoint x: 258, startPoint y: 113, endPoint x: 363, endPoint y: 116, distance: 104.8
click at [363, 116] on h5 "[PERSON_NAME] / [PERSON_NAME][DEMOGRAPHIC_DATA] - ID: 776095856750243840" at bounding box center [467, 156] width 490 height 107
copy h5 "Marharyta Ramanava"
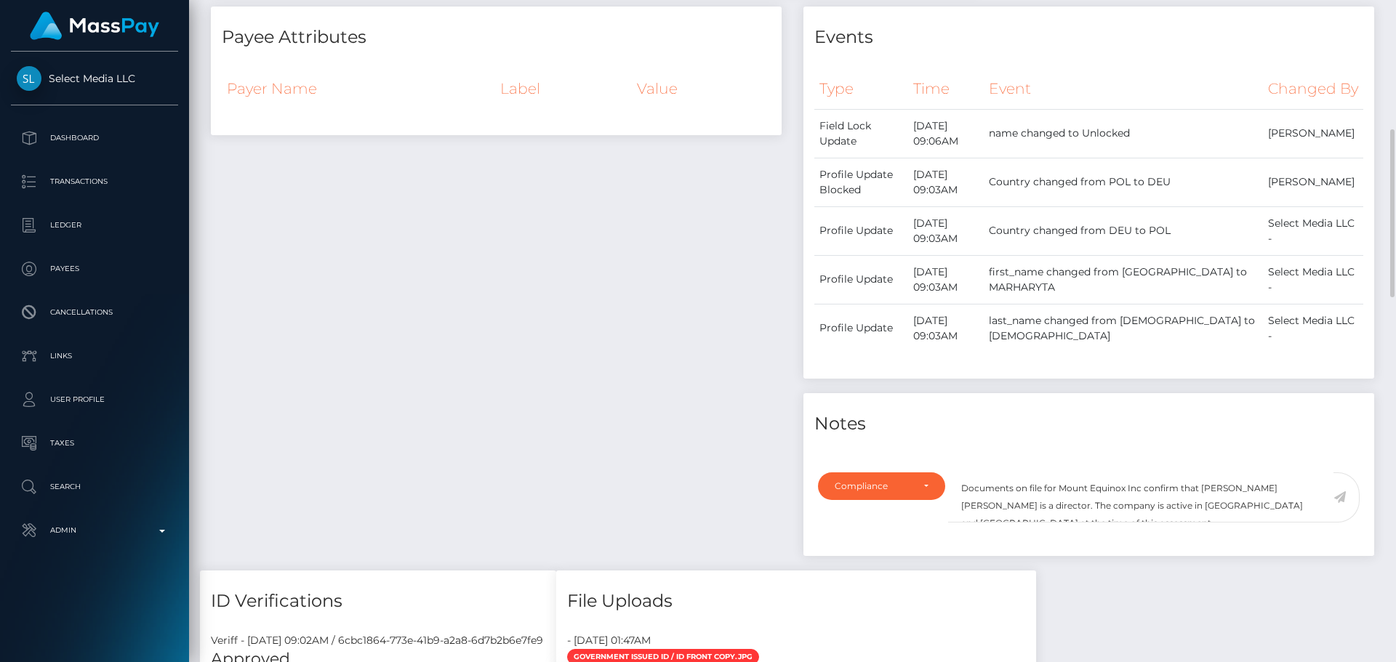
scroll to position [654, 0]
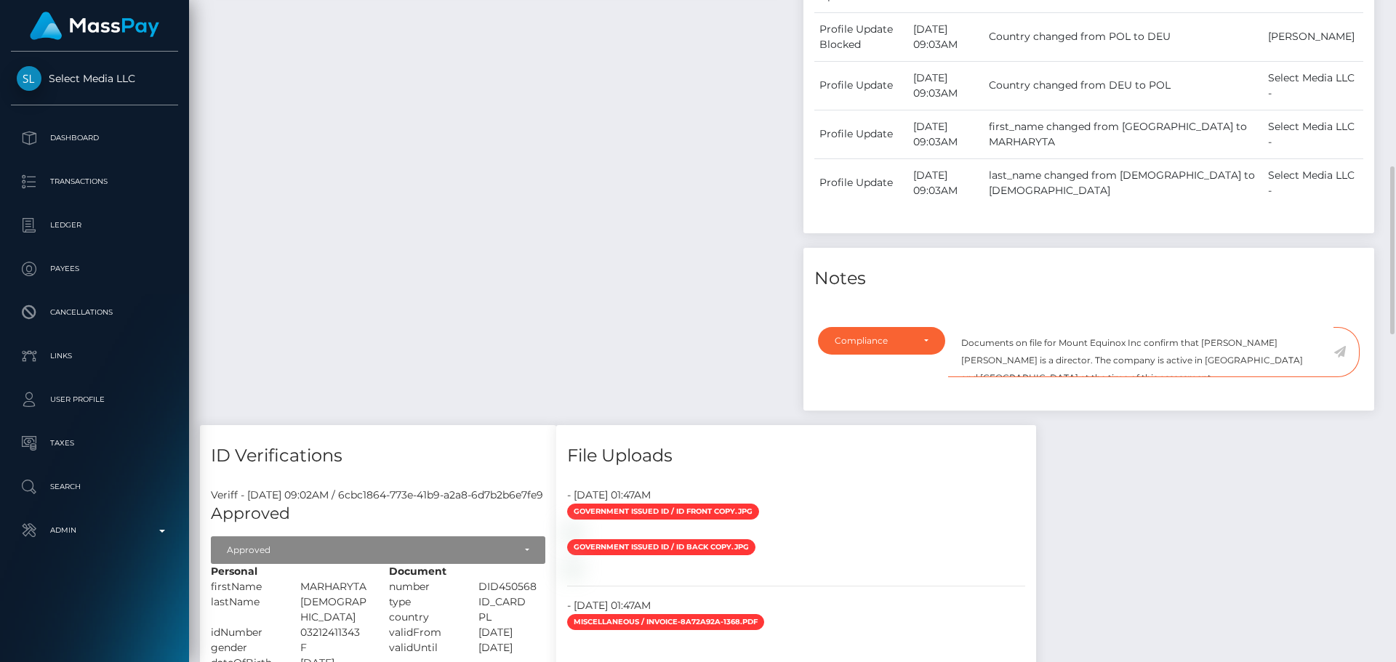
click at [1067, 327] on textarea "Documents on file for Mount Equinox Inc confirm that Kevin Jeffrey Bennett is a…" at bounding box center [1140, 352] width 385 height 50
drag, startPoint x: 1067, startPoint y: 324, endPoint x: 1128, endPoint y: 324, distance: 60.4
click at [1128, 327] on textarea "Documents on file for Mount Equinox Inc confirm that Kevin Jeffrey Bennett is a…" at bounding box center [1140, 352] width 385 height 50
paste textarea "arharyta Ramanava"
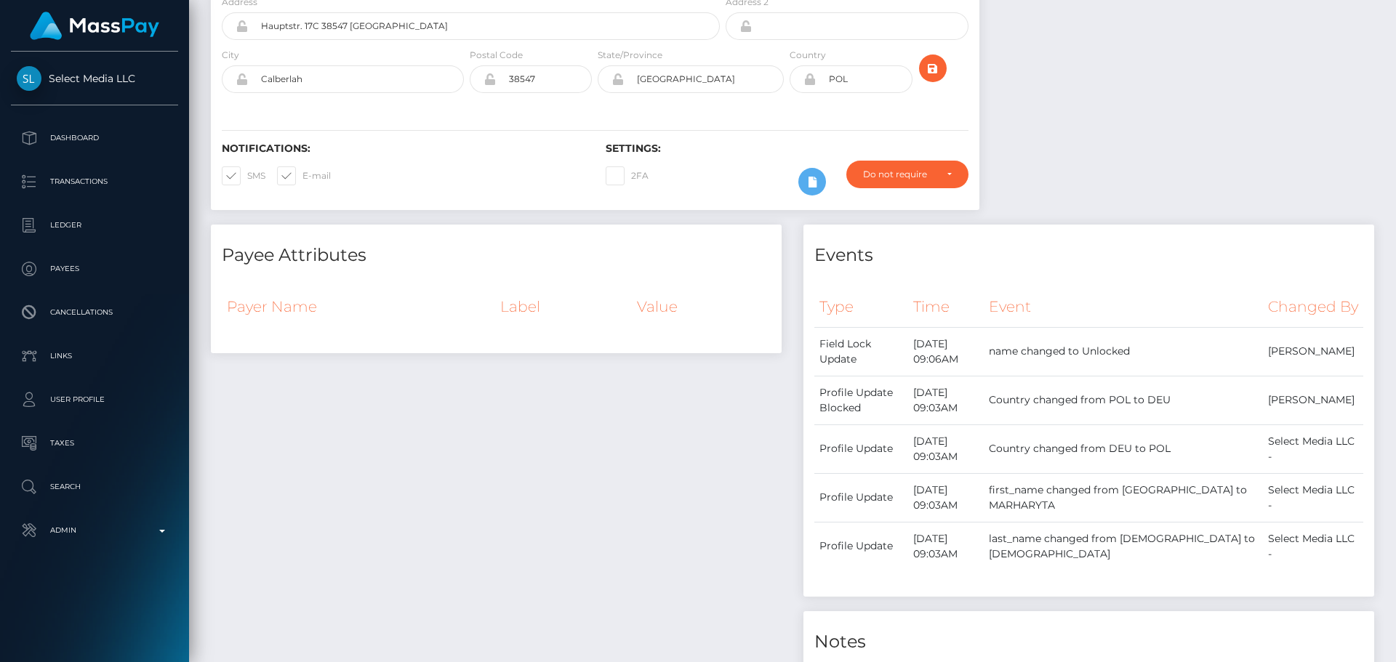
scroll to position [0, 0]
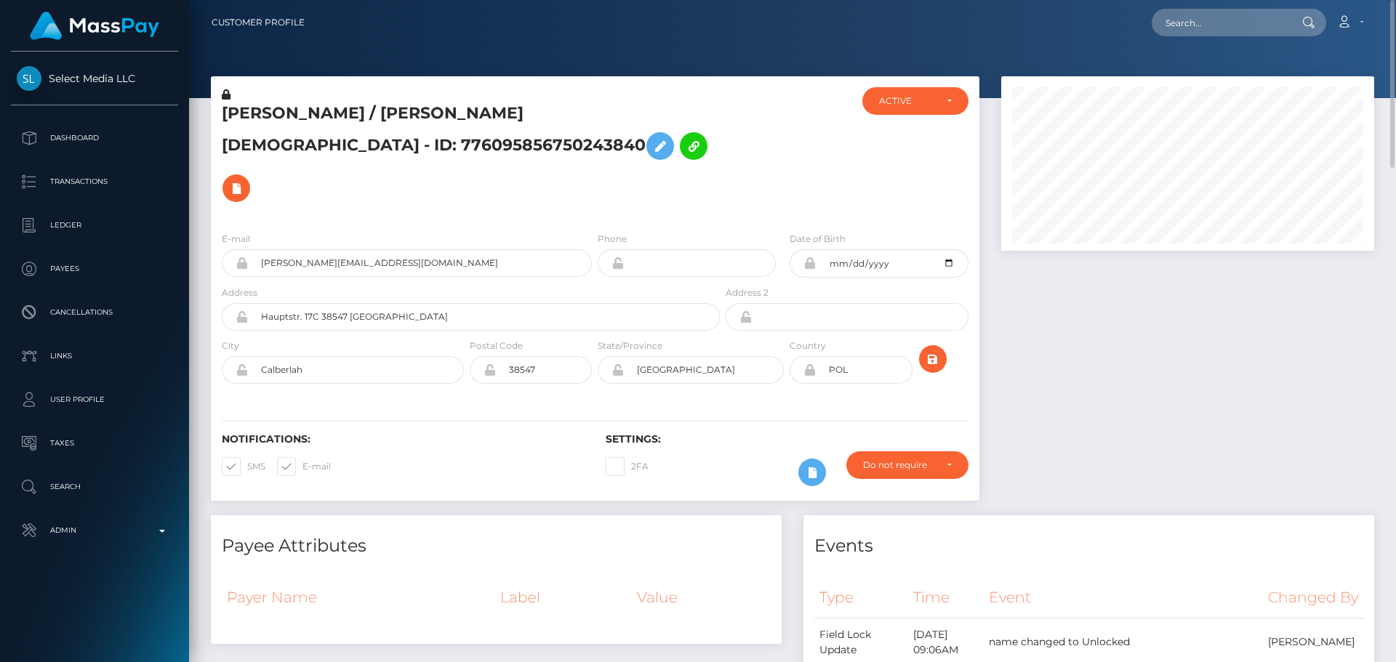
click at [465, 108] on h5 "[PERSON_NAME] / [PERSON_NAME][DEMOGRAPHIC_DATA] - ID: 776095856750243840" at bounding box center [467, 156] width 490 height 107
drag, startPoint x: 465, startPoint y: 108, endPoint x: 565, endPoint y: 111, distance: 100.4
click at [565, 111] on h5 "[PERSON_NAME] / [PERSON_NAME][DEMOGRAPHIC_DATA] - ID: 776095856750243840" at bounding box center [467, 156] width 490 height 107
copy h5 "[PERSON_NAME]"
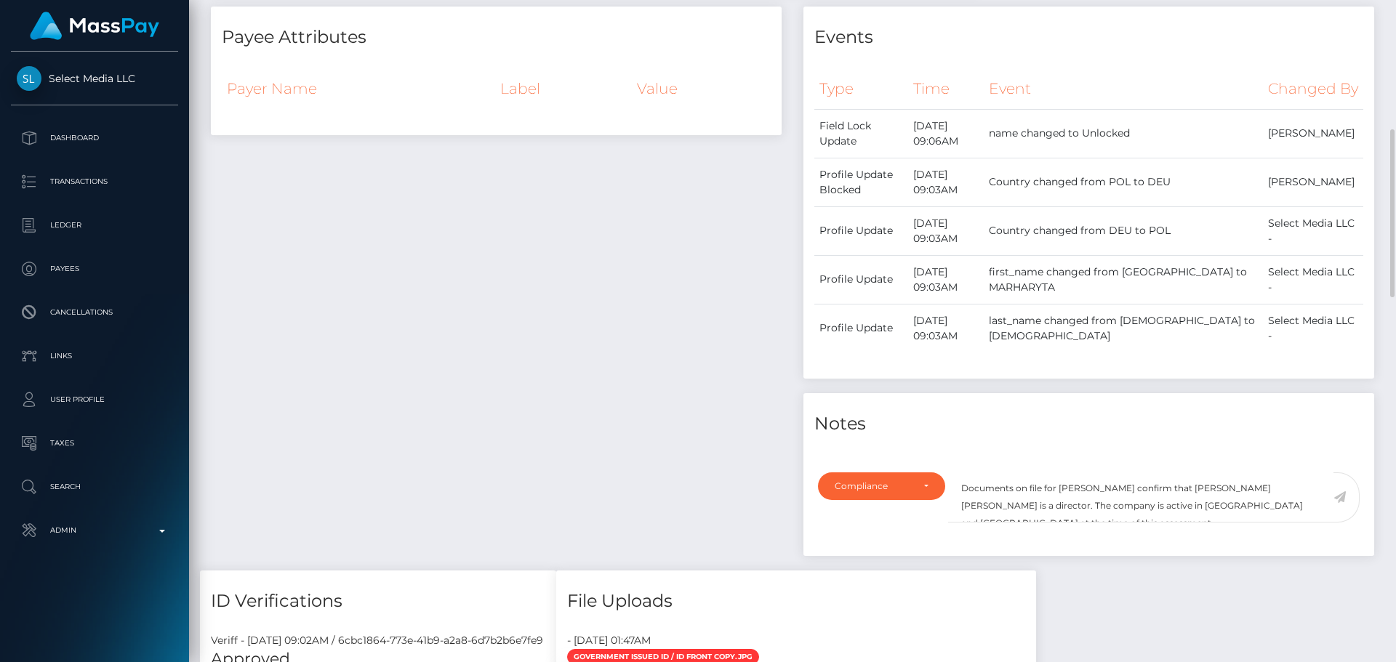
scroll to position [727, 0]
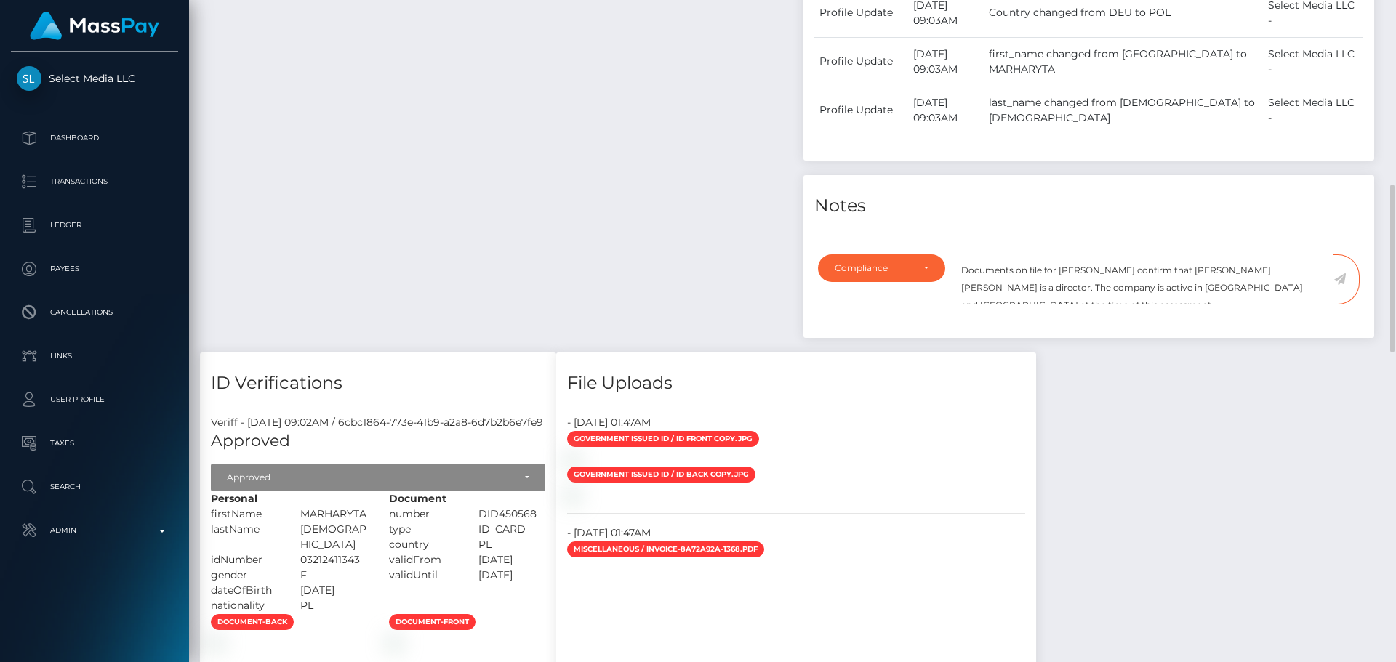
click at [1221, 254] on textarea "Documents on file for [PERSON_NAME] confirm that [PERSON_NAME] [PERSON_NAME] is…" at bounding box center [1140, 279] width 385 height 50
drag, startPoint x: 1221, startPoint y: 249, endPoint x: 1289, endPoint y: 249, distance: 68.3
click at [1289, 254] on textarea "Documents on file for [PERSON_NAME] confirm that [PERSON_NAME] [PERSON_NAME] is…" at bounding box center [1140, 279] width 385 height 50
paste textarea "[PERSON_NAME]"
type textarea "Documents on file for [PERSON_NAME] confirm that [PERSON_NAME] is a director. T…"
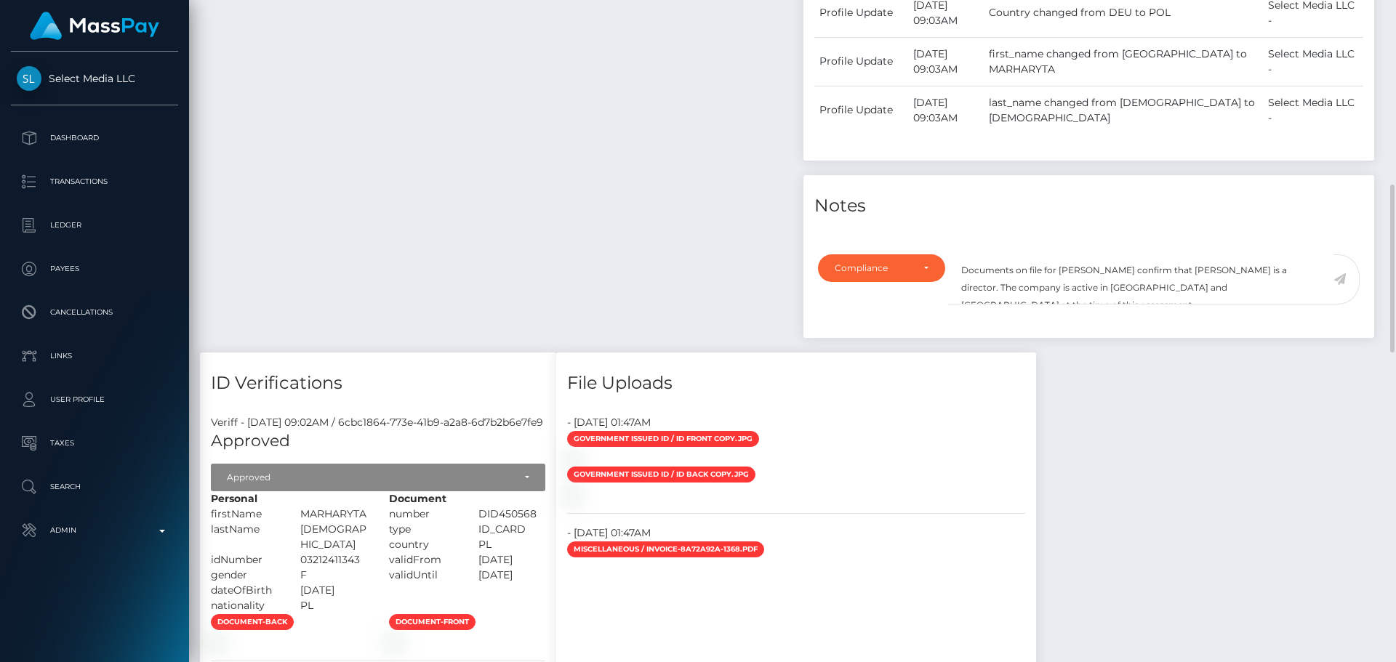
click at [580, 220] on div "Payee Attributes Payer Name Label Value" at bounding box center [496, 70] width 593 height 564
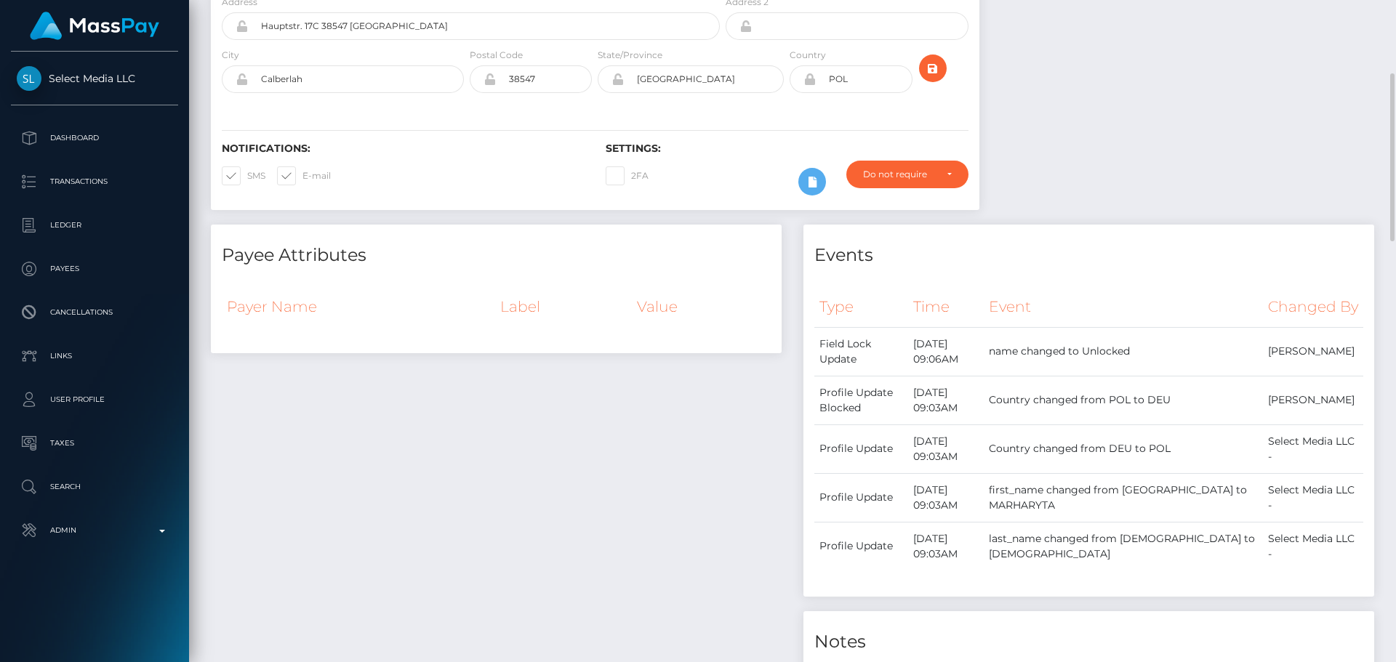
scroll to position [0, 0]
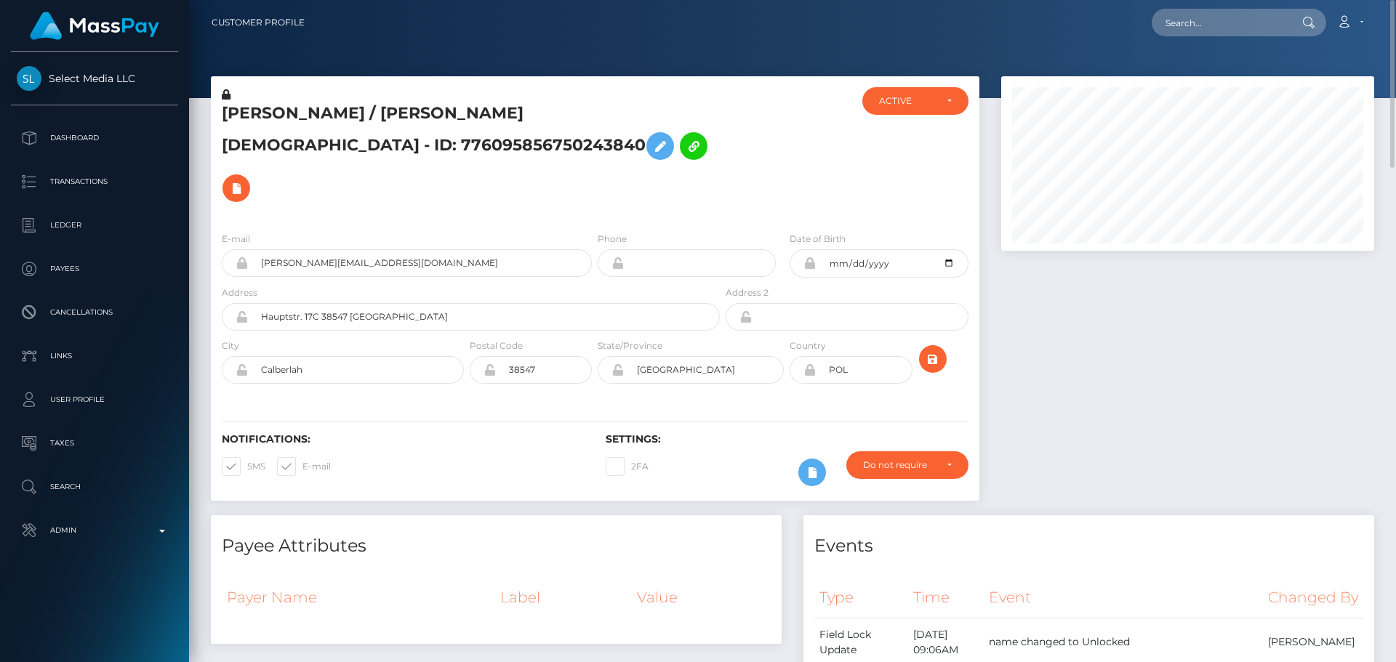
click at [253, 111] on h5 "[PERSON_NAME] / [PERSON_NAME][DEMOGRAPHIC_DATA] - ID: 776095856750243840" at bounding box center [467, 156] width 490 height 107
drag, startPoint x: 253, startPoint y: 111, endPoint x: 332, endPoint y: 112, distance: 79.3
click at [324, 113] on h5 "[PERSON_NAME] / [PERSON_NAME][DEMOGRAPHIC_DATA] - ID: 776095856750243840" at bounding box center [467, 156] width 490 height 107
copy h5 "[DEMOGRAPHIC_DATA][PERSON_NAME]"
drag, startPoint x: 571, startPoint y: 521, endPoint x: 556, endPoint y: 493, distance: 32.2
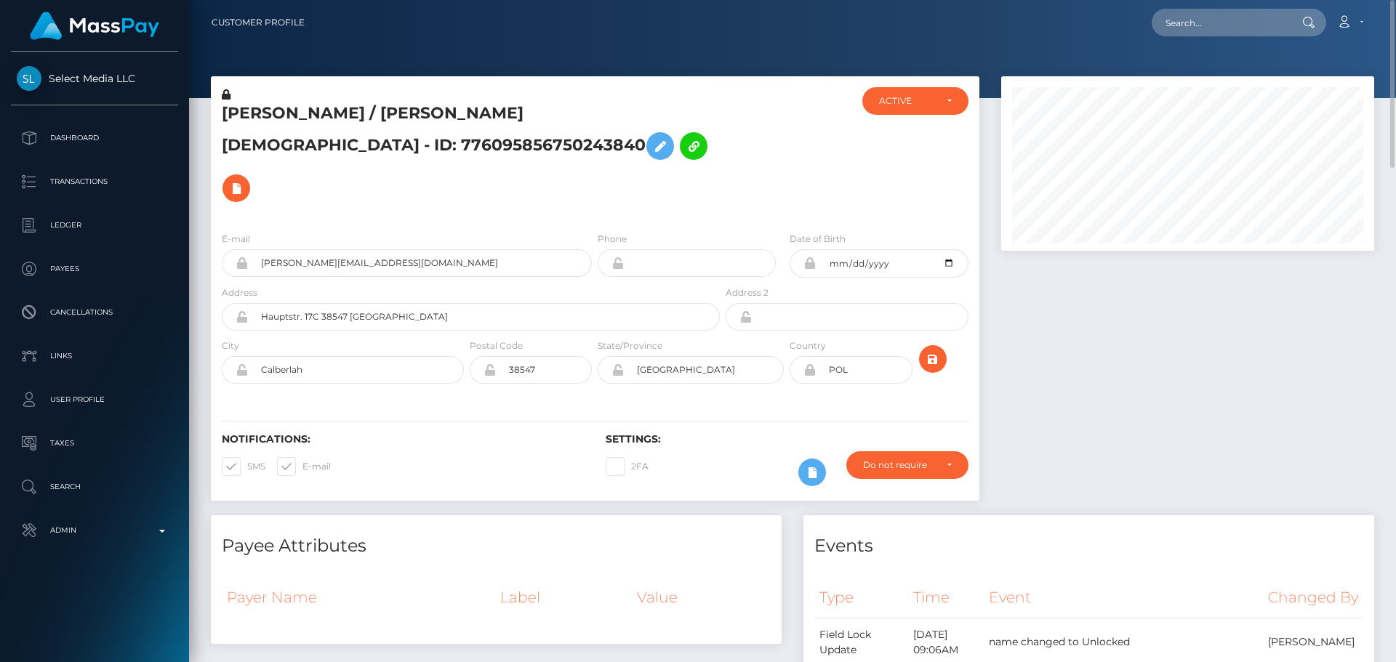
click at [571, 521] on div "Payee Attributes Payer Name Label Value" at bounding box center [496, 580] width 571 height 129
click at [413, 303] on input "Hauptstr. 17C 38547 Calberlah" at bounding box center [484, 317] width 472 height 28
paste input "Seelower Straße 5"
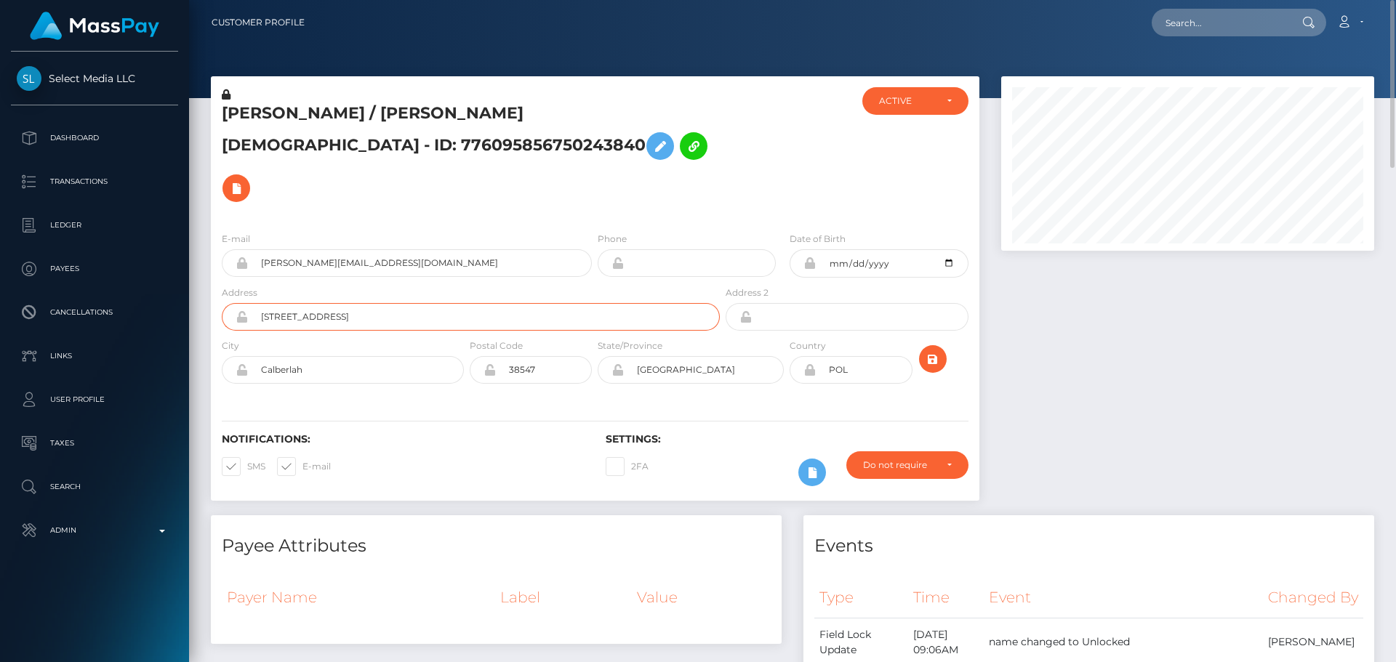
click at [325, 303] on input "Seelower Straße 5" at bounding box center [484, 317] width 472 height 28
type input "Seelower Strabe 5"
click at [392, 433] on div "Notifications: SMS E-mail" at bounding box center [403, 463] width 384 height 60
click at [370, 356] on input "Calberlah" at bounding box center [356, 370] width 216 height 28
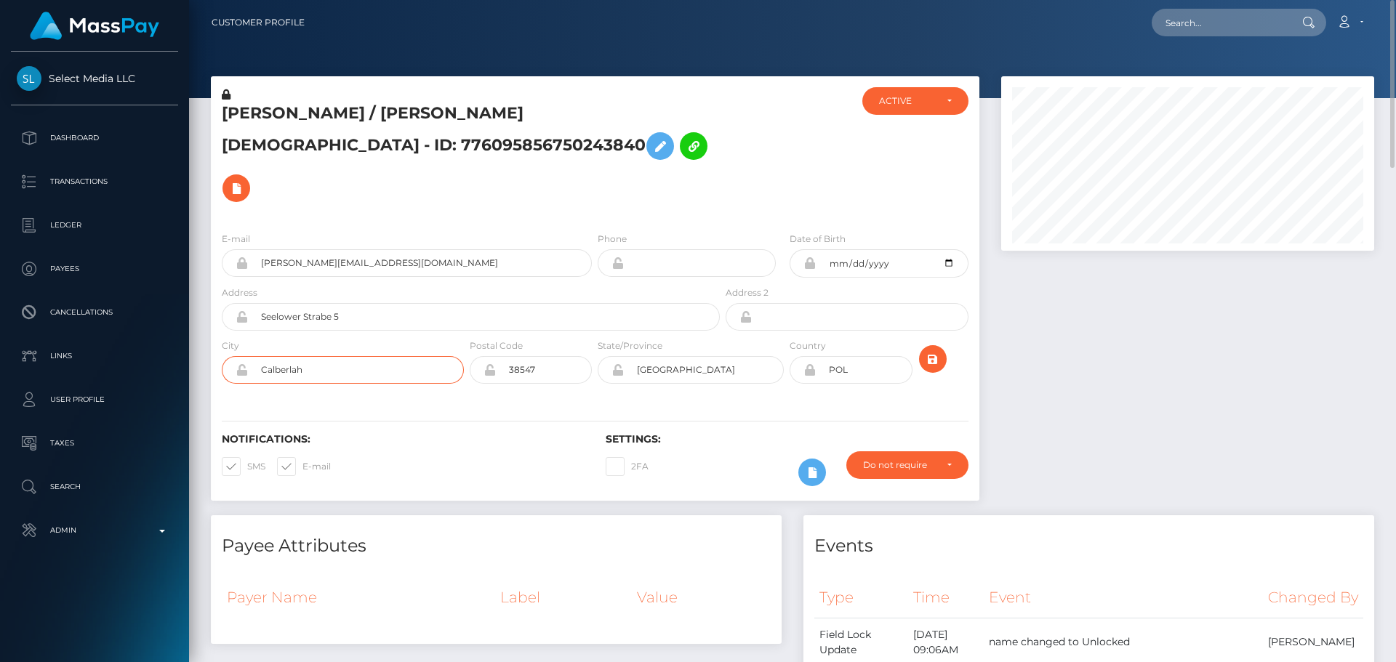
paste input "[GEOGRAPHIC_DATA]"
type input "[GEOGRAPHIC_DATA]"
click at [573, 356] on input "38547" at bounding box center [544, 370] width 96 height 28
paste input "10439"
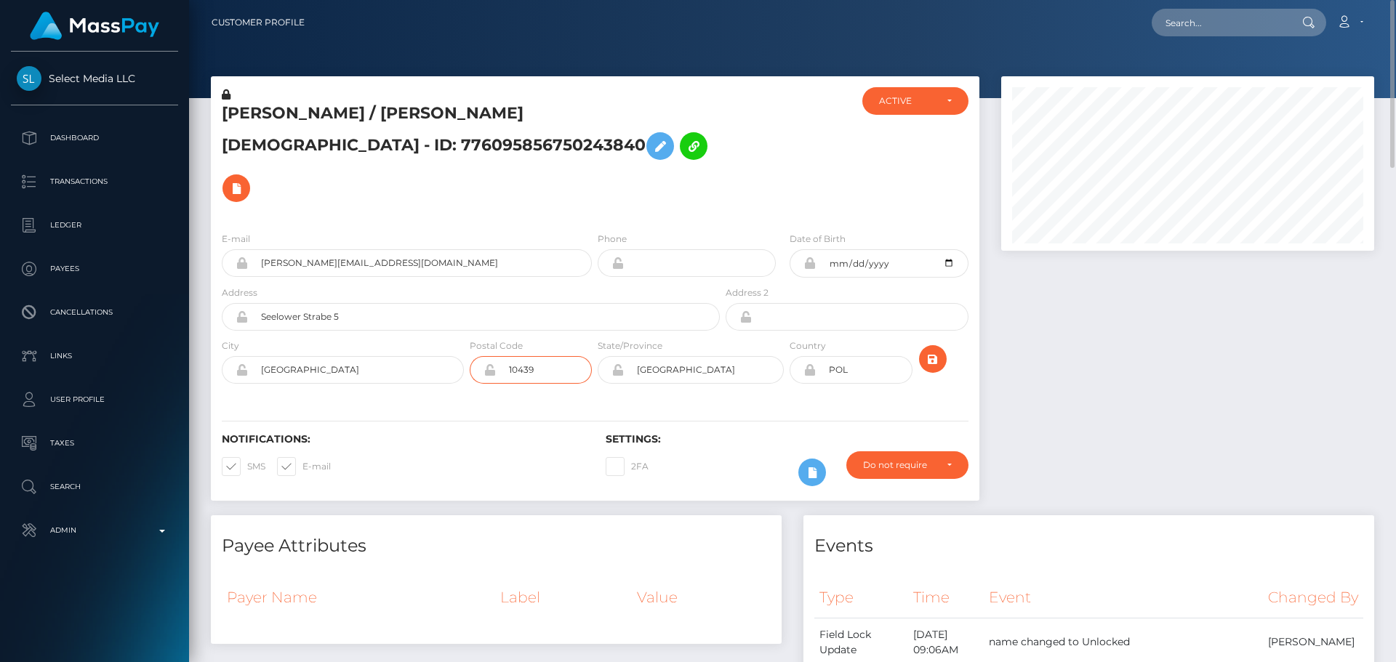
type input "10439"
click at [374, 356] on input "[GEOGRAPHIC_DATA]" at bounding box center [356, 370] width 216 height 28
click at [718, 356] on input "North Saxony" at bounding box center [704, 370] width 160 height 28
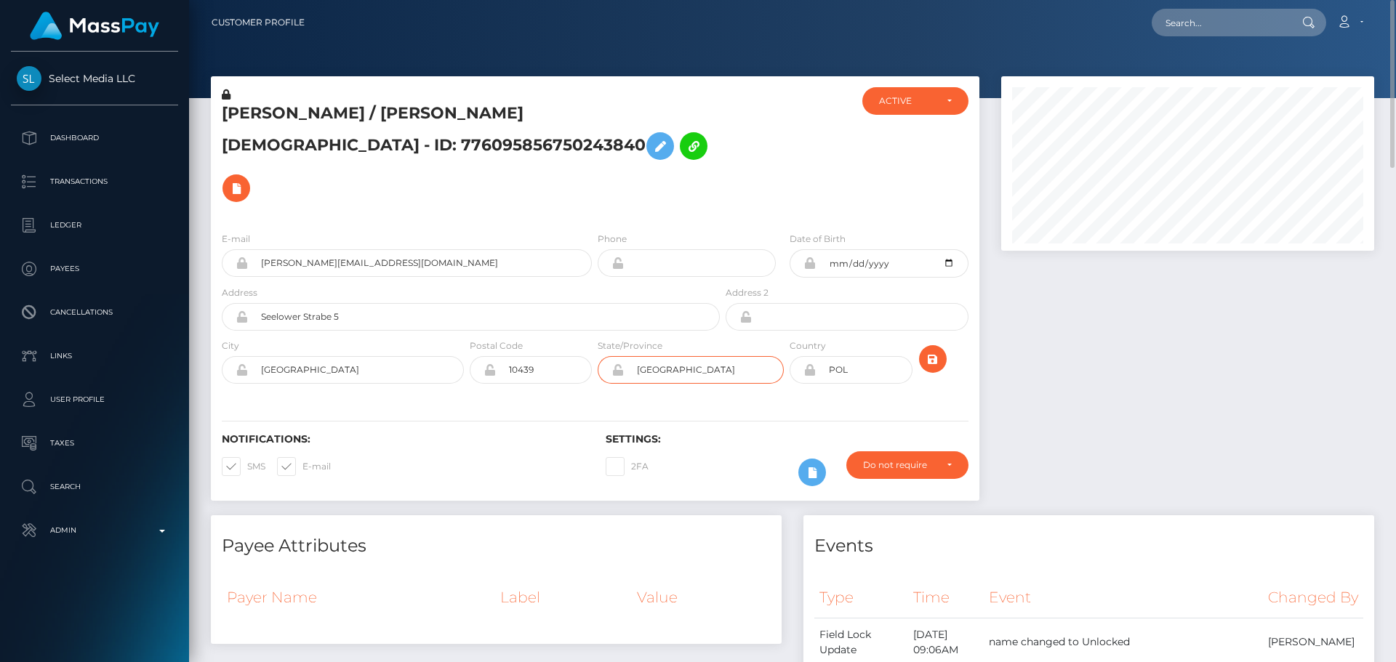
click at [718, 356] on input "North Saxony" at bounding box center [704, 370] width 160 height 28
paste input "[GEOGRAPHIC_DATA]"
type input "[GEOGRAPHIC_DATA]"
click at [526, 421] on hr at bounding box center [595, 421] width 747 height 1
click at [809, 356] on div at bounding box center [803, 370] width 26 height 28
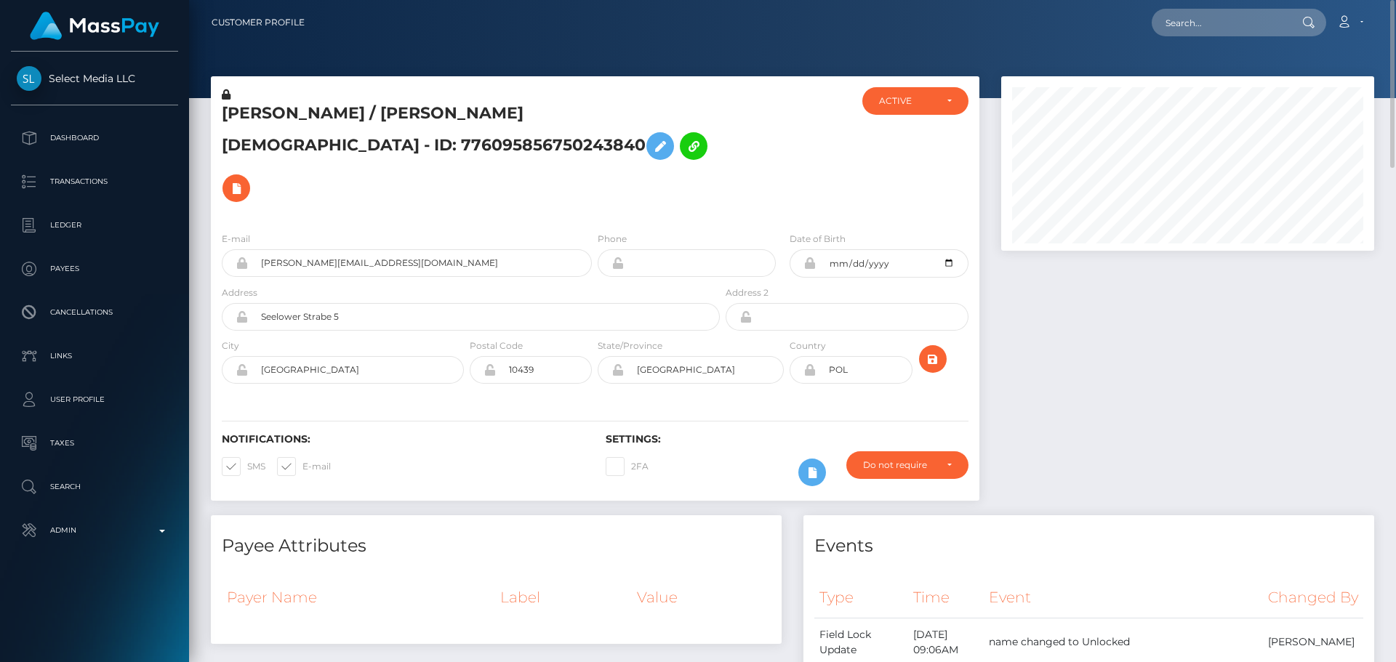
click at [811, 364] on icon at bounding box center [809, 370] width 12 height 12
click at [869, 356] on input "POL" at bounding box center [864, 370] width 96 height 28
paste input "DEU"
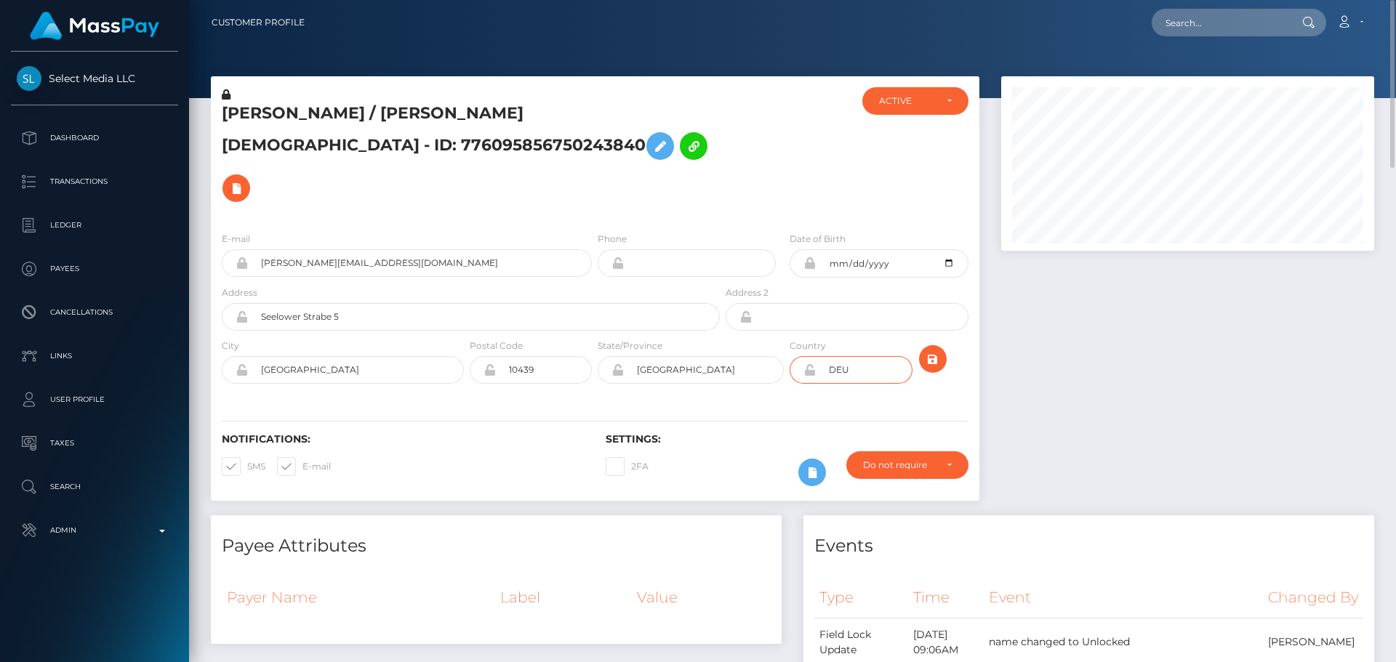
type input "DEU"
click at [789, 398] on div "Notifications: SMS E-mail Settings: 2FA" at bounding box center [595, 449] width 769 height 103
click at [934, 350] on icon "submit" at bounding box center [932, 359] width 17 height 18
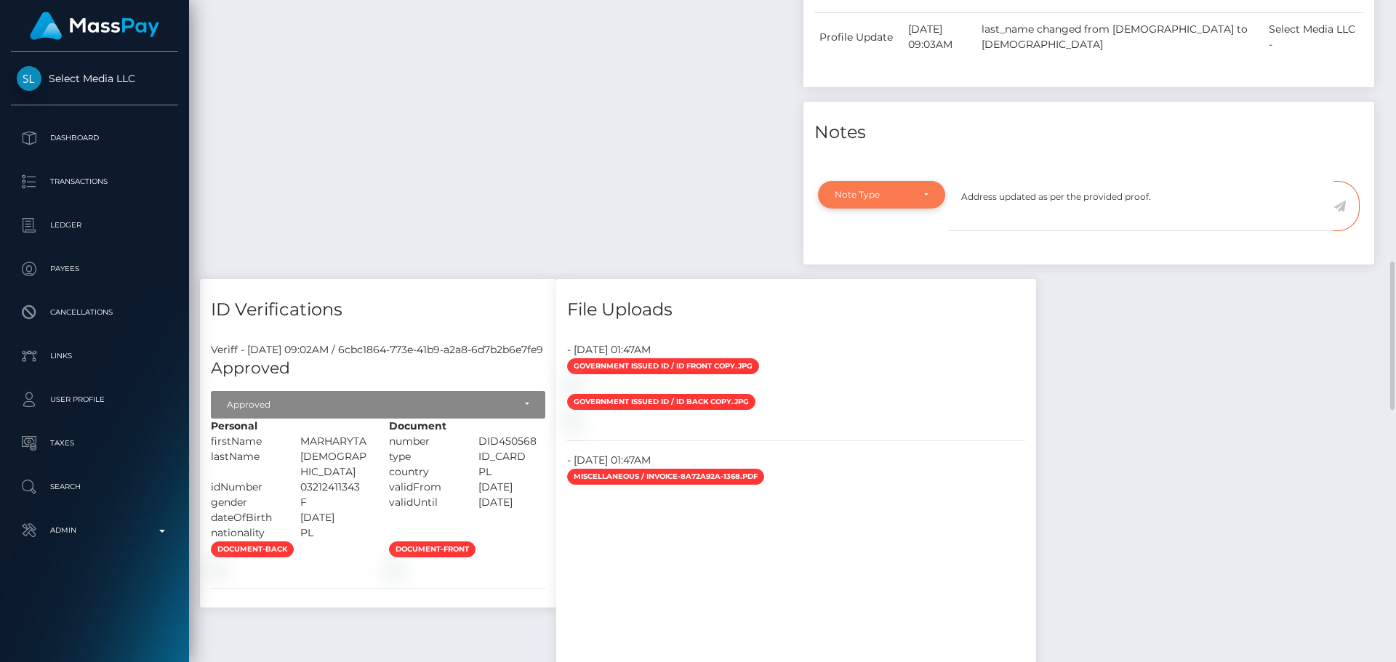
type textarea "Address updated as per the provided proof."
click at [907, 189] on div "Note Type" at bounding box center [873, 195] width 77 height 12
click at [875, 258] on span "Compliance" at bounding box center [861, 264] width 53 height 13
select select "COMPLIANCE"
click at [1166, 181] on textarea "Address updated as per the provided proof." at bounding box center [1140, 206] width 385 height 50
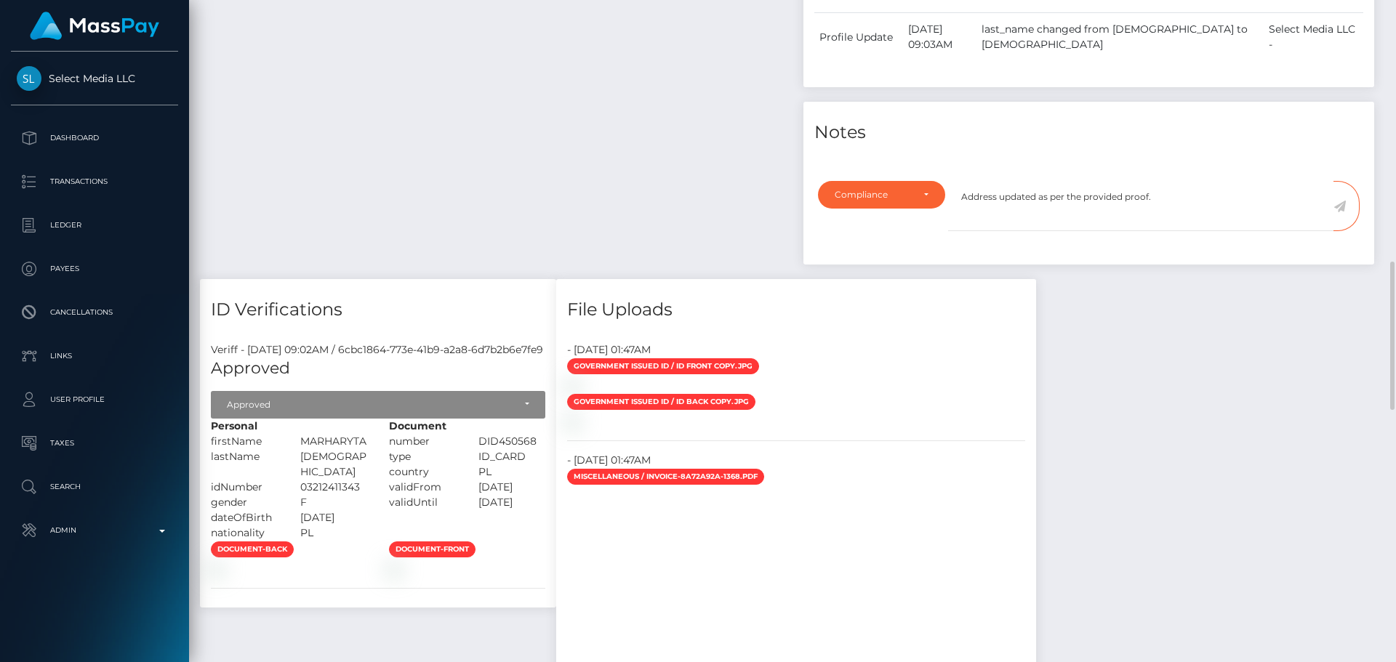
click at [1341, 201] on icon at bounding box center [1339, 207] width 12 height 12
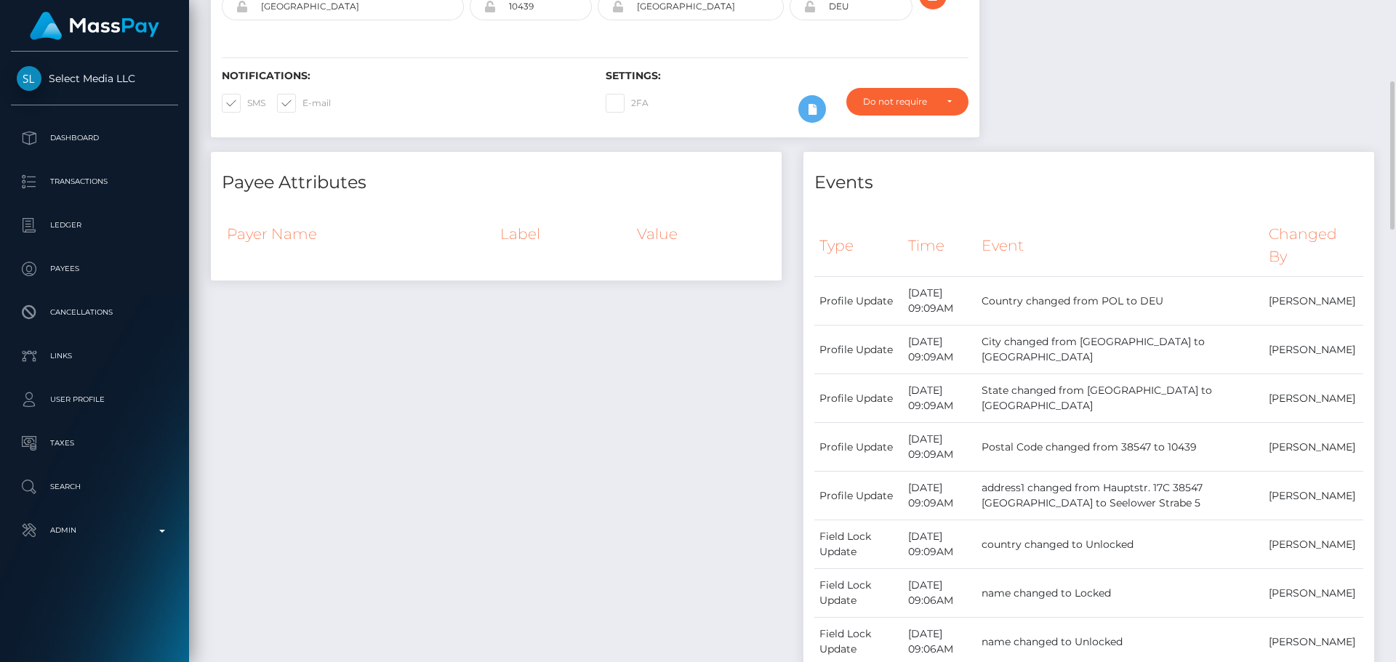
scroll to position [0, 0]
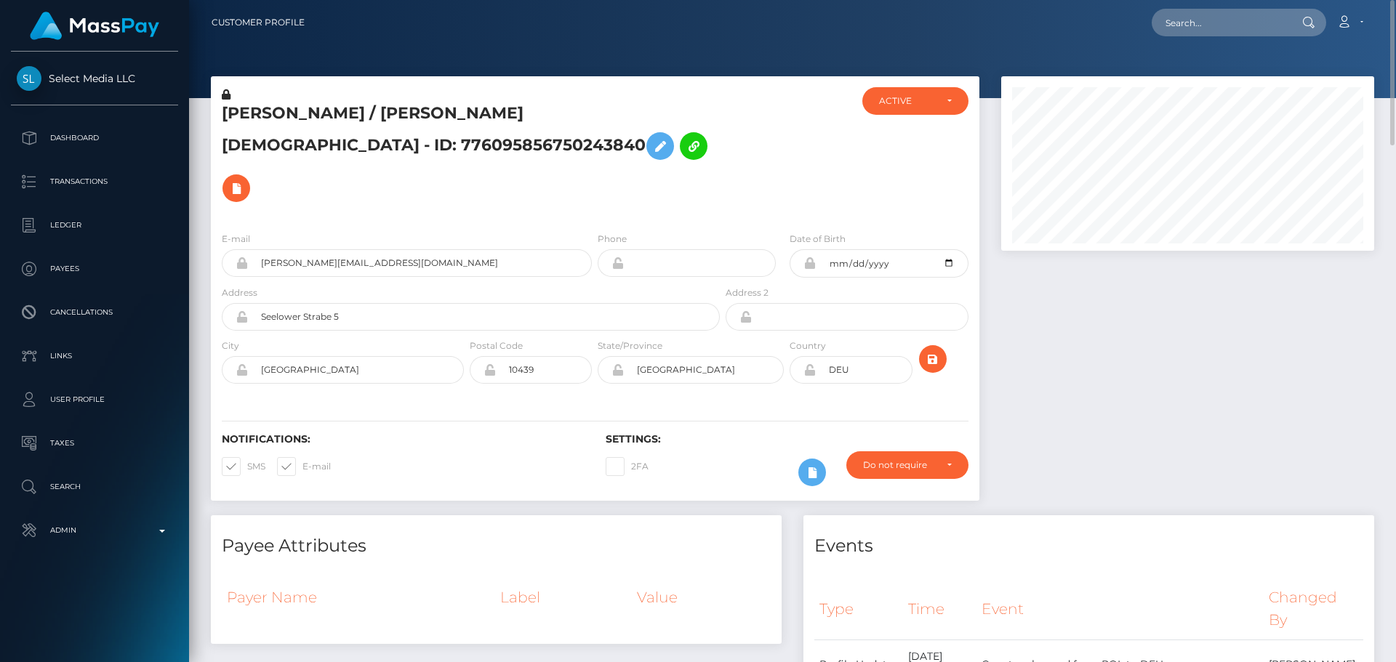
scroll to position [175, 374]
click at [254, 110] on h5 "[PERSON_NAME] / [PERSON_NAME][DEMOGRAPHIC_DATA] - ID: 776095856750243840" at bounding box center [467, 156] width 490 height 107
drag, startPoint x: 254, startPoint y: 110, endPoint x: 352, endPoint y: 116, distance: 98.4
click at [352, 116] on h5 "[PERSON_NAME] / [PERSON_NAME][DEMOGRAPHIC_DATA] - ID: 776095856750243840" at bounding box center [467, 156] width 490 height 107
copy h5 "[DEMOGRAPHIC_DATA][PERSON_NAME]"
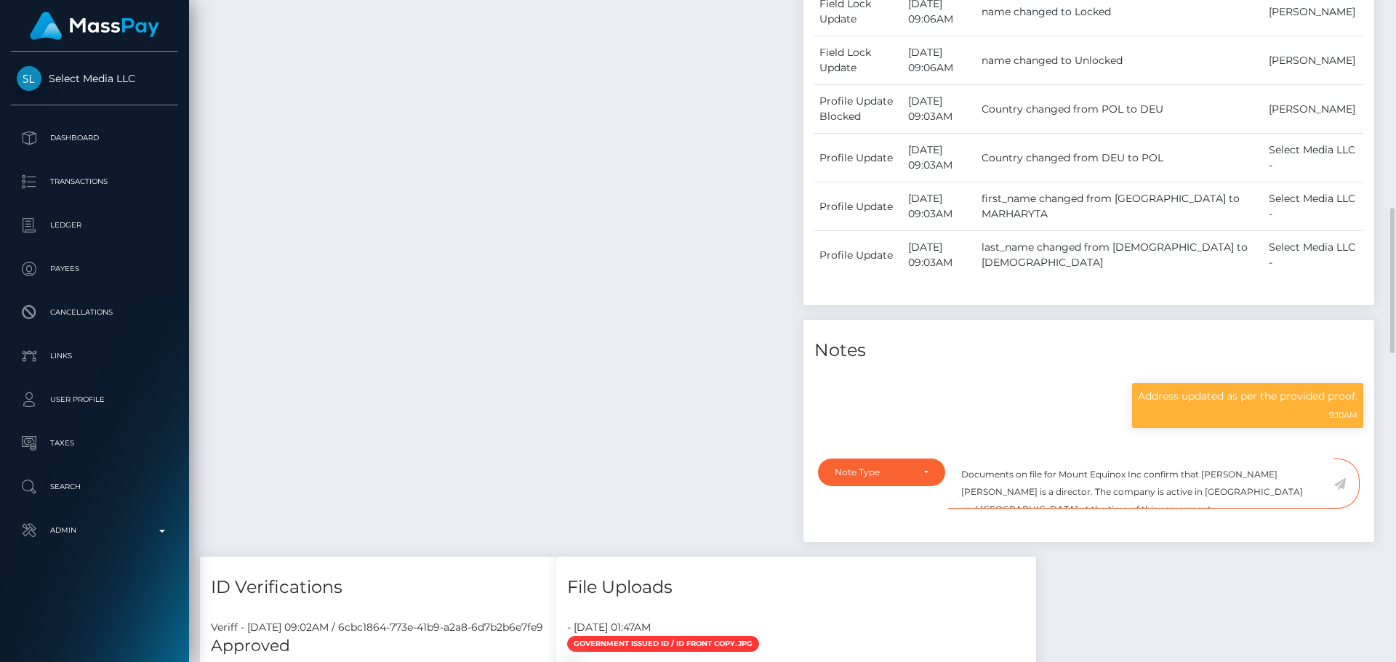
click at [1068, 459] on textarea "Documents on file for Mount Equinox Inc confirm that [PERSON_NAME] [PERSON_NAME…" at bounding box center [1140, 484] width 385 height 50
drag, startPoint x: 1068, startPoint y: 432, endPoint x: 1140, endPoint y: 429, distance: 72.0
click at [1140, 459] on textarea "Documents on file for Mount Equinox Inc confirm that [PERSON_NAME] [PERSON_NAME…" at bounding box center [1140, 484] width 385 height 50
paste textarea "[PERSON_NAME]"
type textarea "Documents on file for [PERSON_NAME] confirm that [PERSON_NAME] [PERSON_NAME] is…"
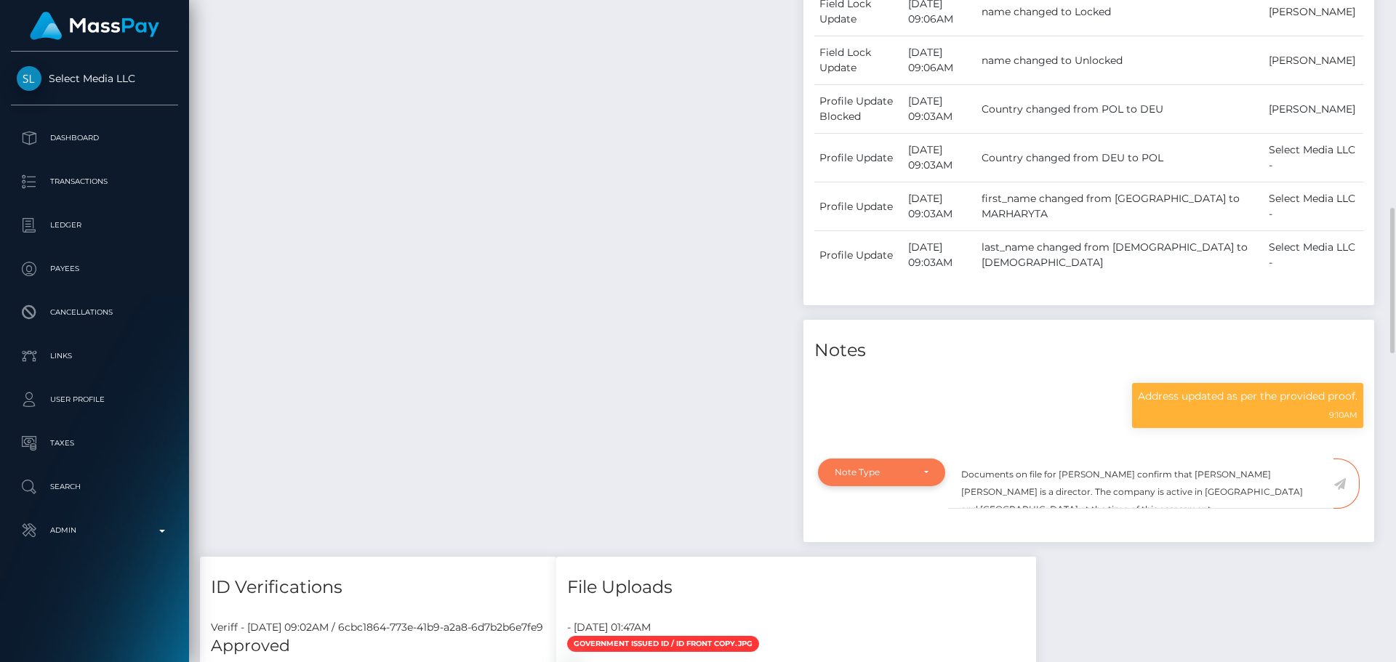
click at [923, 467] on div "Note Type" at bounding box center [882, 473] width 94 height 12
click at [881, 536] on span "Compliance" at bounding box center [861, 542] width 53 height 13
select select "COMPLIANCE"
click at [606, 354] on div "Payee Attributes Payer Name Label Value" at bounding box center [496, 63] width 593 height 987
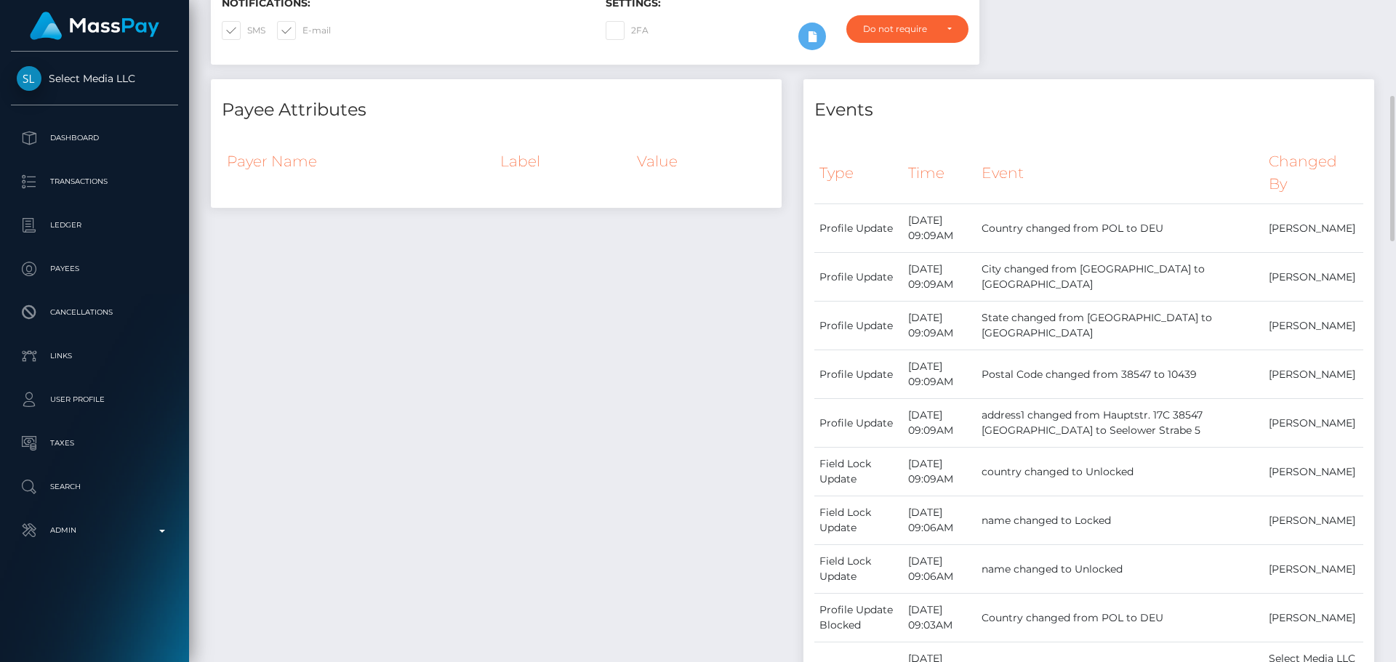
scroll to position [0, 0]
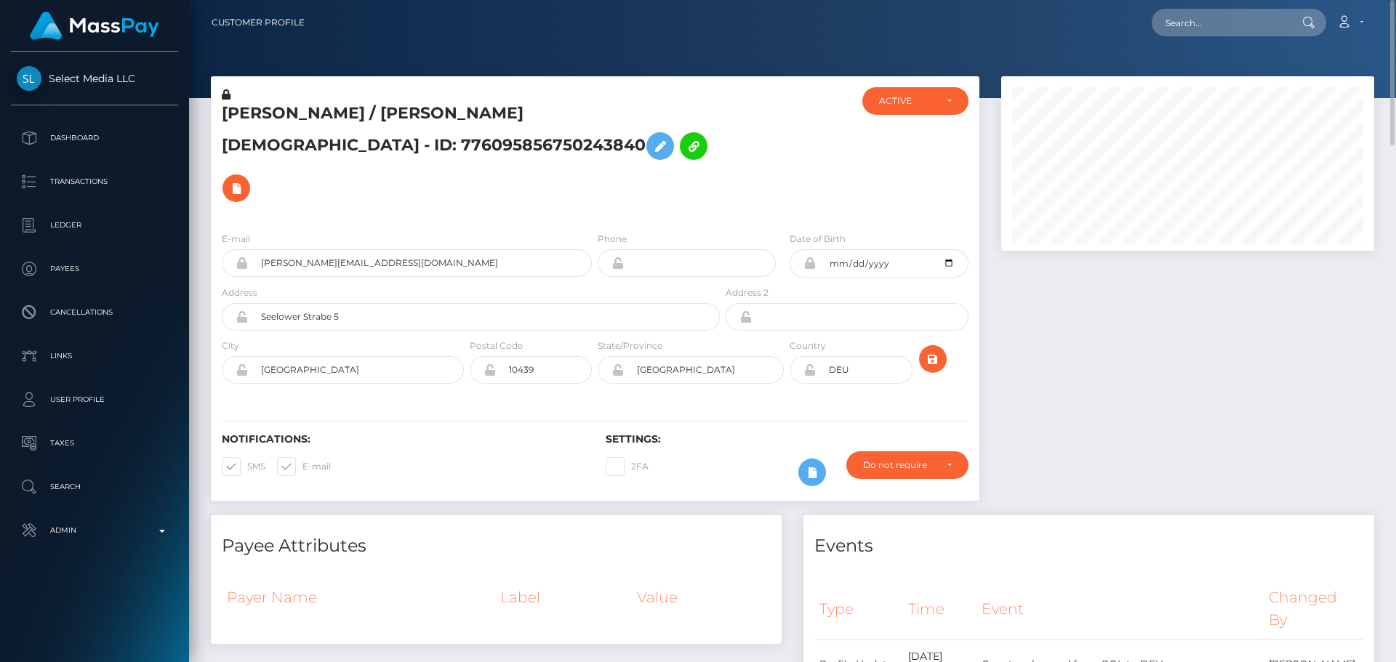
click at [452, 115] on h5 "[PERSON_NAME] / [PERSON_NAME][DEMOGRAPHIC_DATA] - ID: 776095856750243840" at bounding box center [467, 156] width 490 height 107
drag, startPoint x: 452, startPoint y: 115, endPoint x: 554, endPoint y: 115, distance: 101.8
click at [549, 117] on h5 "[PERSON_NAME] / [PERSON_NAME][DEMOGRAPHIC_DATA] - ID: 776095856750243840" at bounding box center [467, 156] width 490 height 107
copy h5 "[PERSON_NAME]"
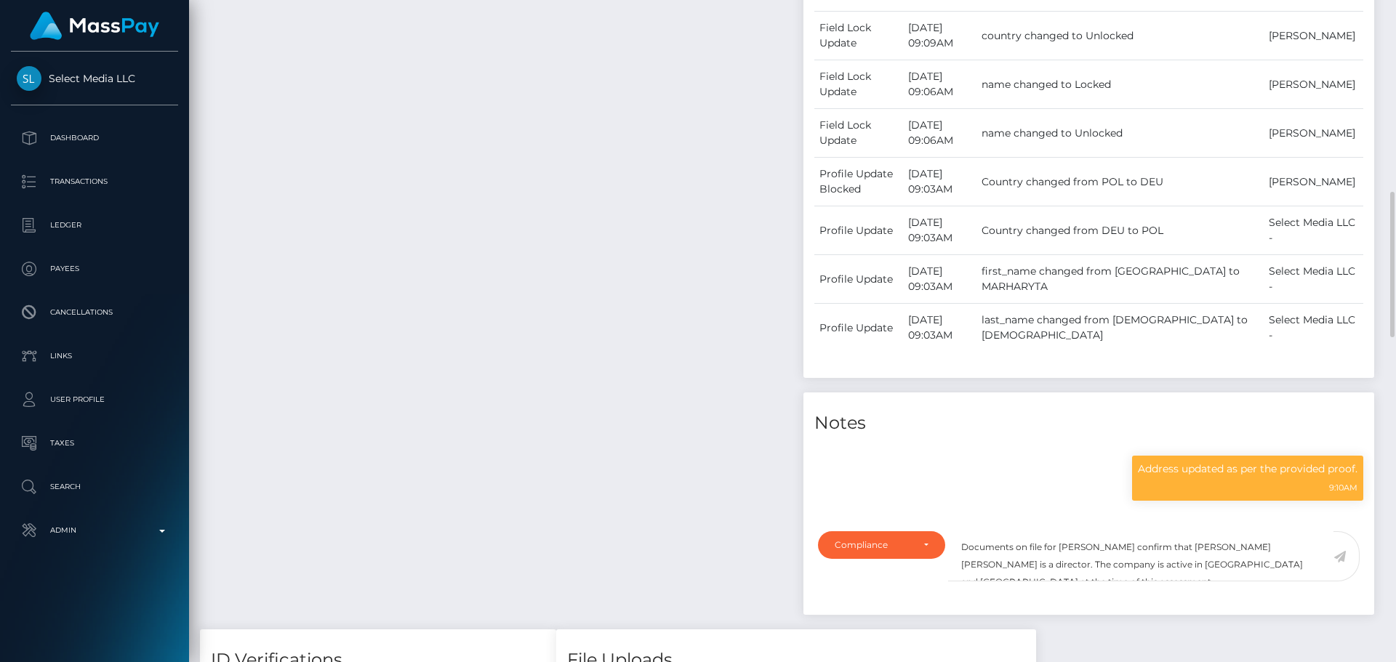
scroll to position [175, 374]
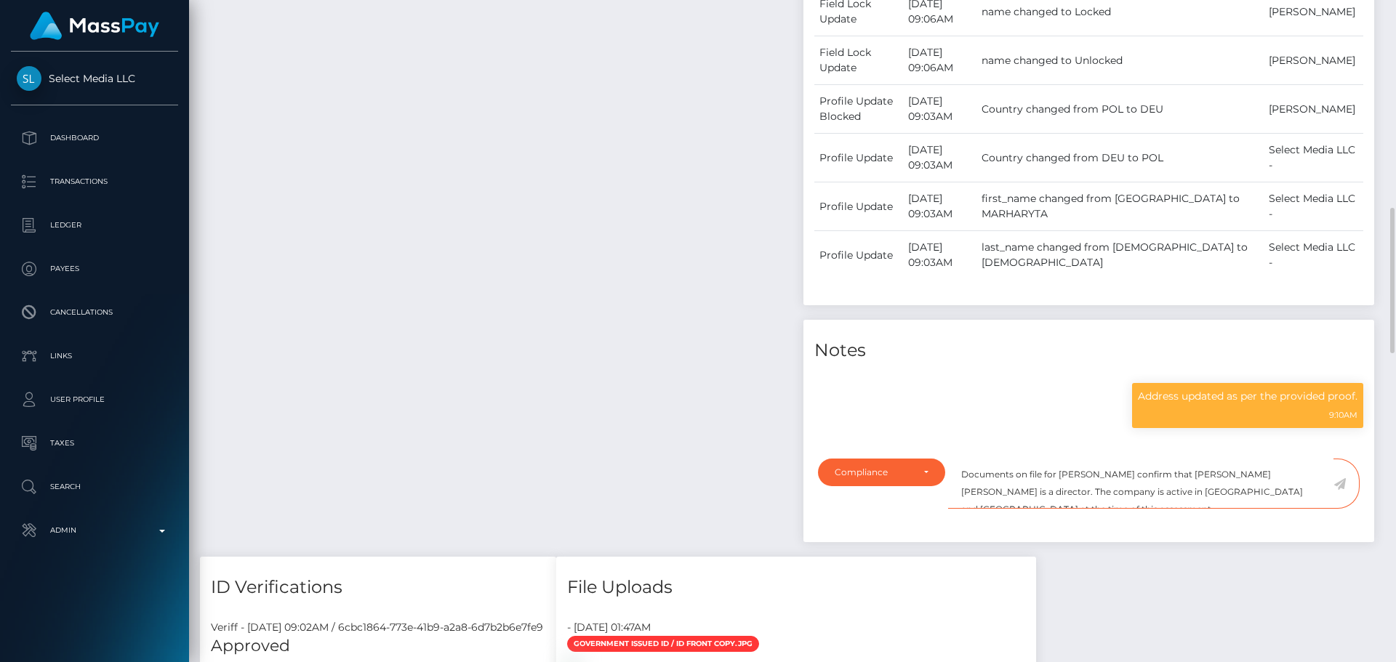
click at [1219, 459] on textarea "Documents on file for [PERSON_NAME] confirm that [PERSON_NAME] [PERSON_NAME] is…" at bounding box center [1140, 484] width 385 height 50
drag, startPoint x: 1219, startPoint y: 435, endPoint x: 1291, endPoint y: 435, distance: 72.7
click at [1291, 459] on textarea "Documents on file for [PERSON_NAME] confirm that [PERSON_NAME] [PERSON_NAME] is…" at bounding box center [1140, 484] width 385 height 50
paste textarea "[PERSON_NAME]"
click at [1182, 459] on textarea "Documents on file for [PERSON_NAME] confirm that [PERSON_NAME] is a director. T…" at bounding box center [1140, 484] width 385 height 50
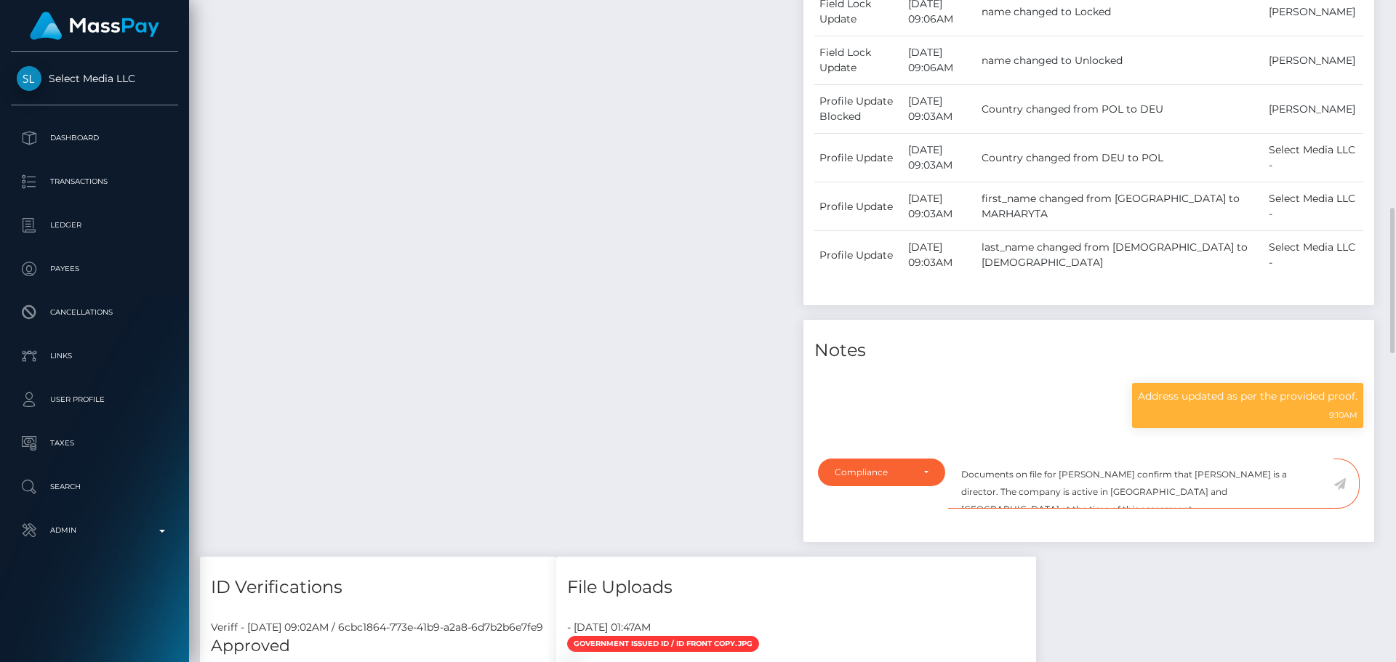
drag, startPoint x: 1182, startPoint y: 449, endPoint x: 1217, endPoint y: 451, distance: 34.9
click at [1217, 459] on textarea "Documents on file for [PERSON_NAME] confirm that [PERSON_NAME] is a director. T…" at bounding box center [1140, 484] width 385 height 50
drag, startPoint x: 1293, startPoint y: 457, endPoint x: 1313, endPoint y: 449, distance: 21.9
click at [1296, 459] on textarea "Documents on file for [PERSON_NAME] confirm that [PERSON_NAME] is a director. T…" at bounding box center [1140, 484] width 385 height 50
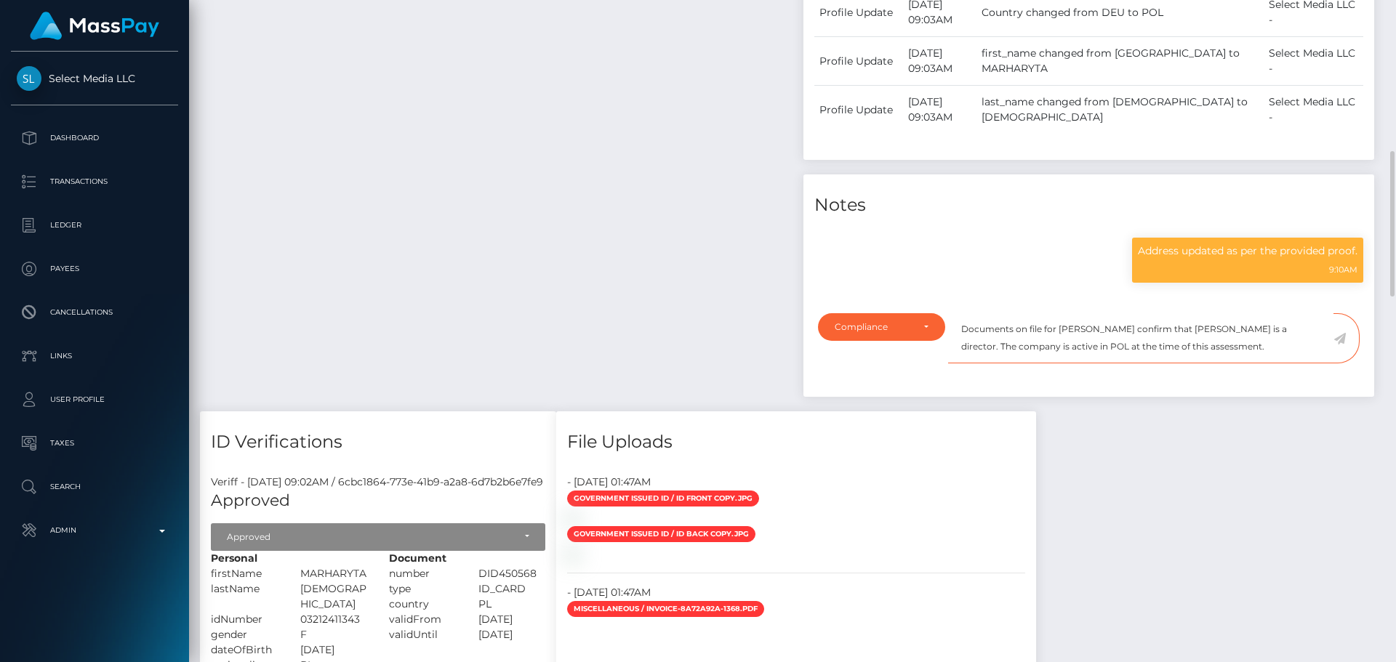
scroll to position [1018, 0]
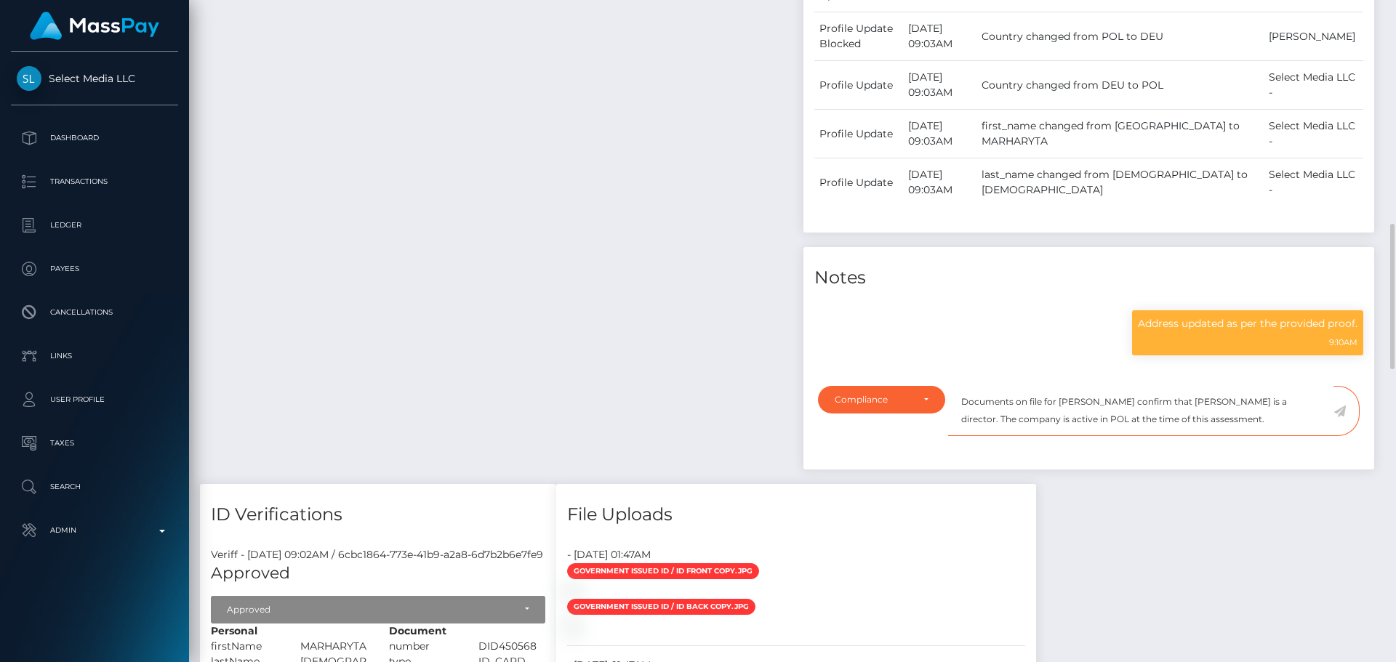
type textarea "Documents on file for [PERSON_NAME] confirm that [PERSON_NAME] is a director. T…"
click at [1338, 406] on icon at bounding box center [1339, 412] width 12 height 12
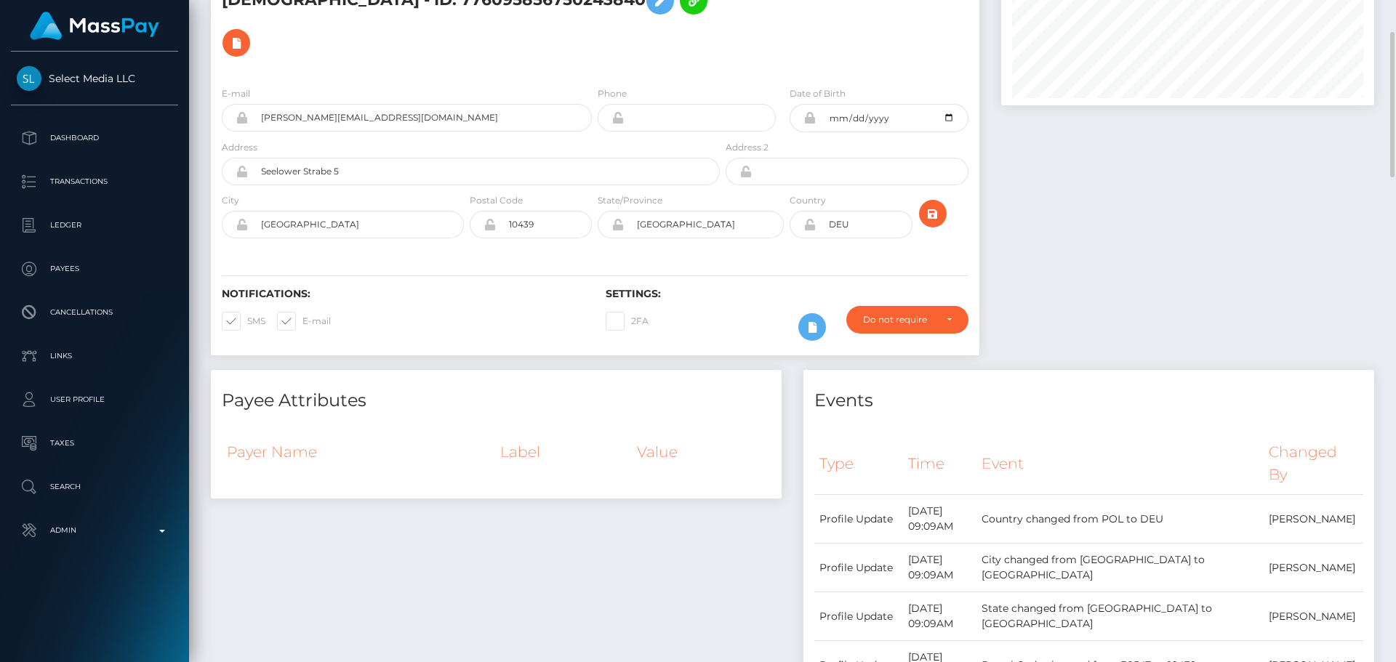
scroll to position [0, 0]
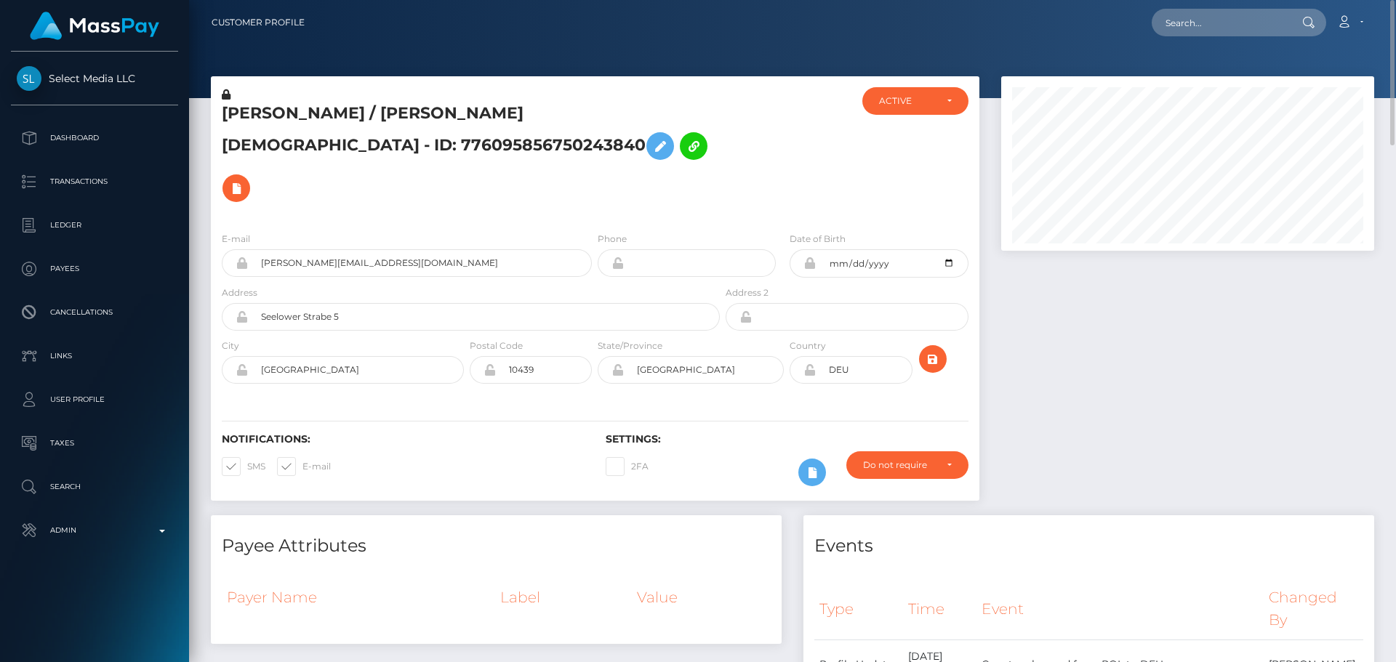
click at [606, 153] on h5 "[PERSON_NAME] / [PERSON_NAME][DEMOGRAPHIC_DATA] - ID: 776095856750243840" at bounding box center [467, 156] width 490 height 107
click at [600, 143] on h5 "[PERSON_NAME] / [PERSON_NAME][DEMOGRAPHIC_DATA] - ID: 776095856750243840" at bounding box center [467, 156] width 490 height 107
click at [929, 350] on icon "submit" at bounding box center [932, 359] width 17 height 18
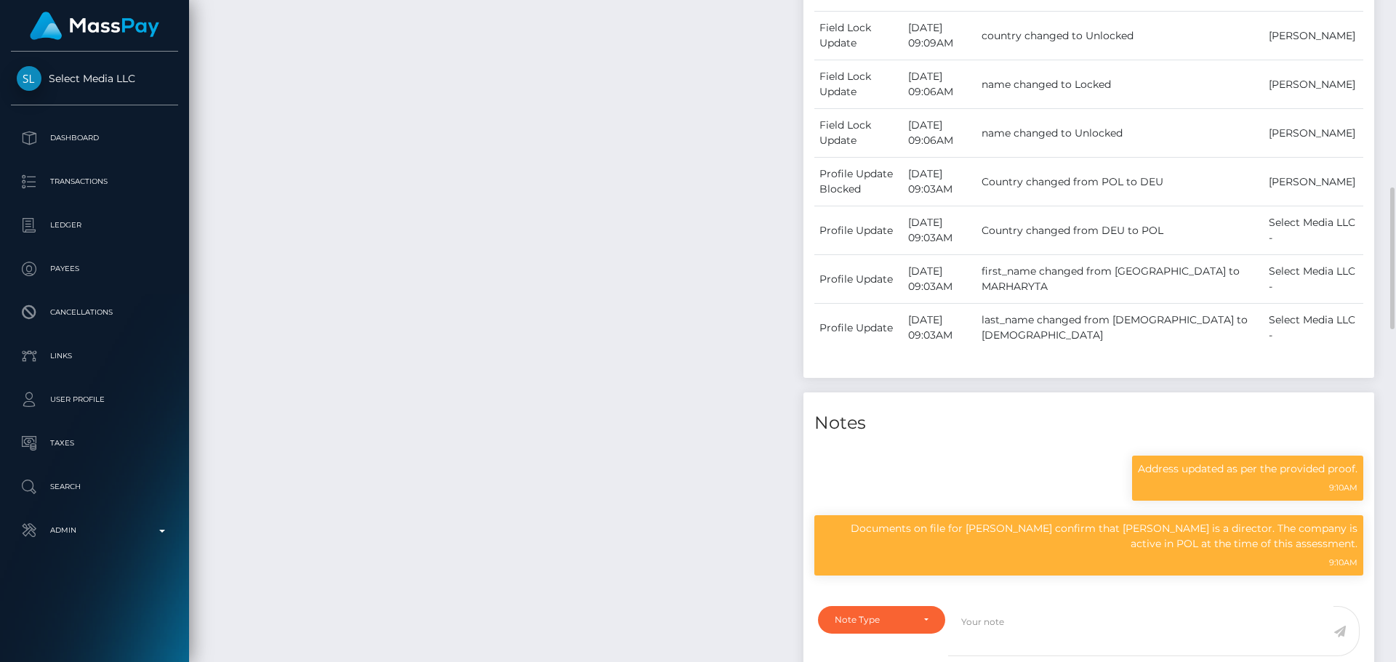
scroll to position [1163, 0]
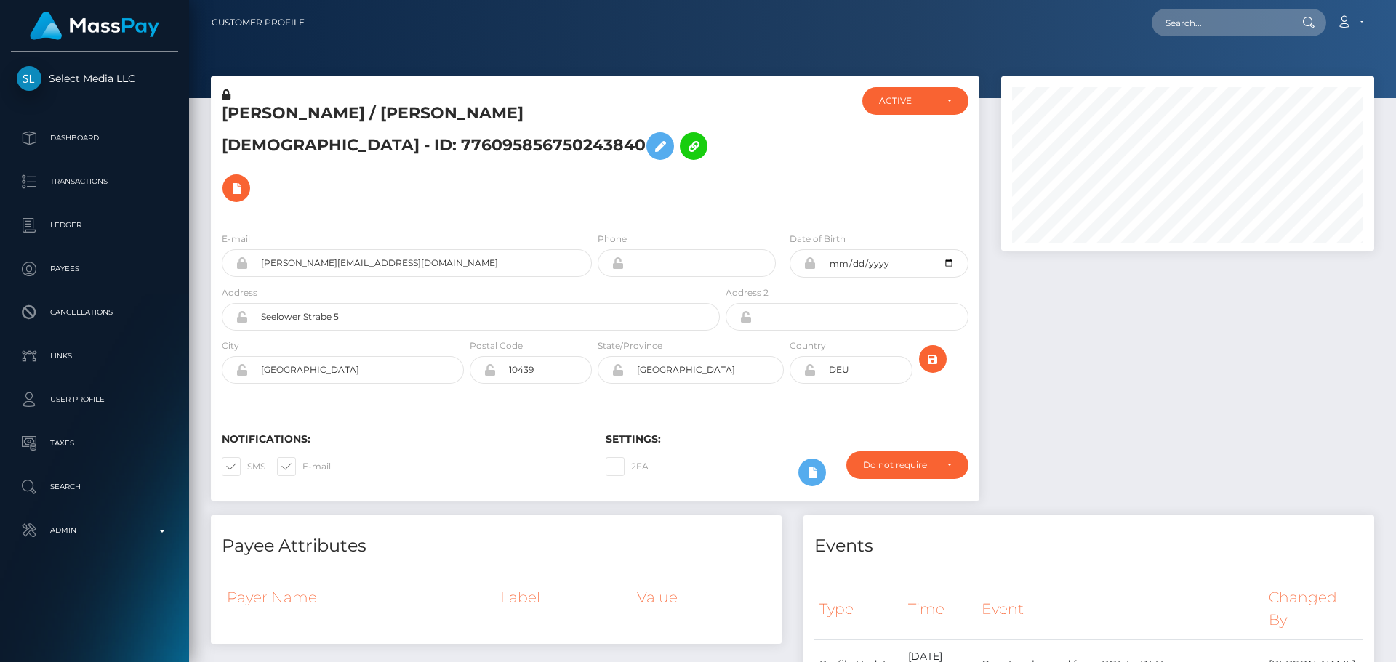
scroll to position [175, 374]
click at [807, 364] on icon at bounding box center [809, 370] width 12 height 12
click at [654, 398] on div "Notifications: SMS E-mail Settings: 2FA" at bounding box center [595, 449] width 769 height 103
click at [936, 350] on icon "submit" at bounding box center [932, 359] width 17 height 18
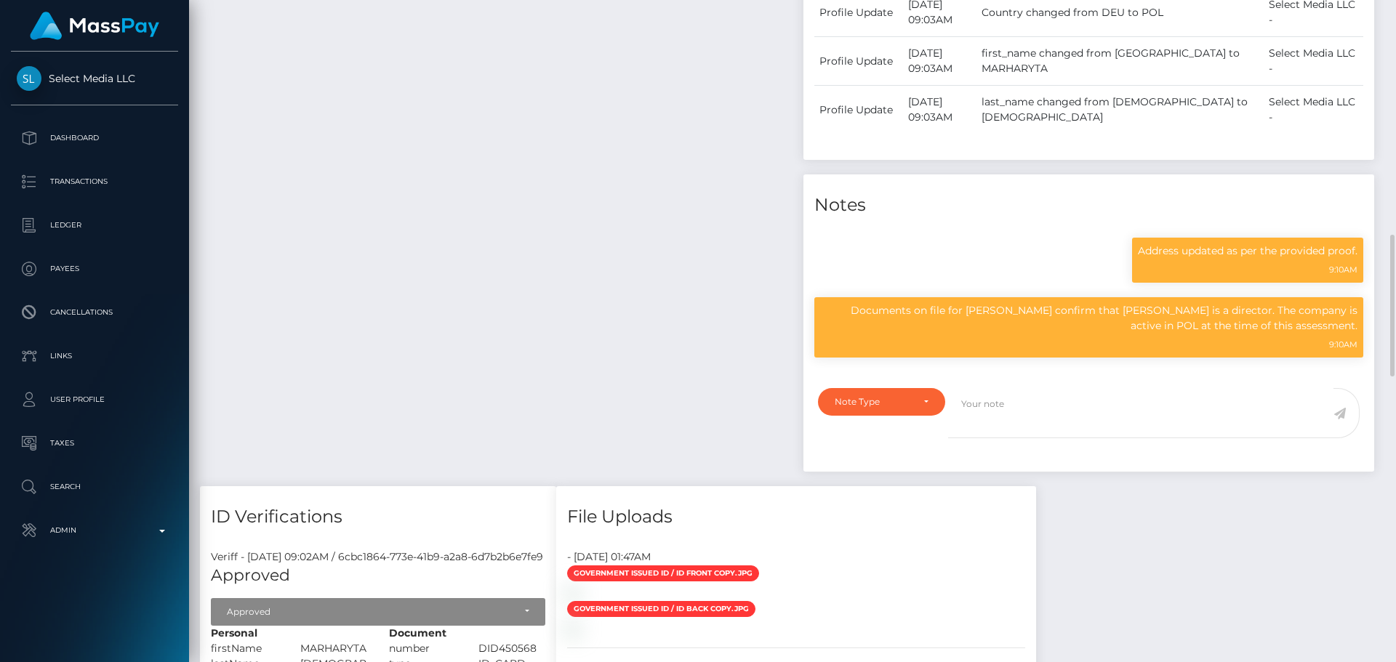
scroll to position [1454, 0]
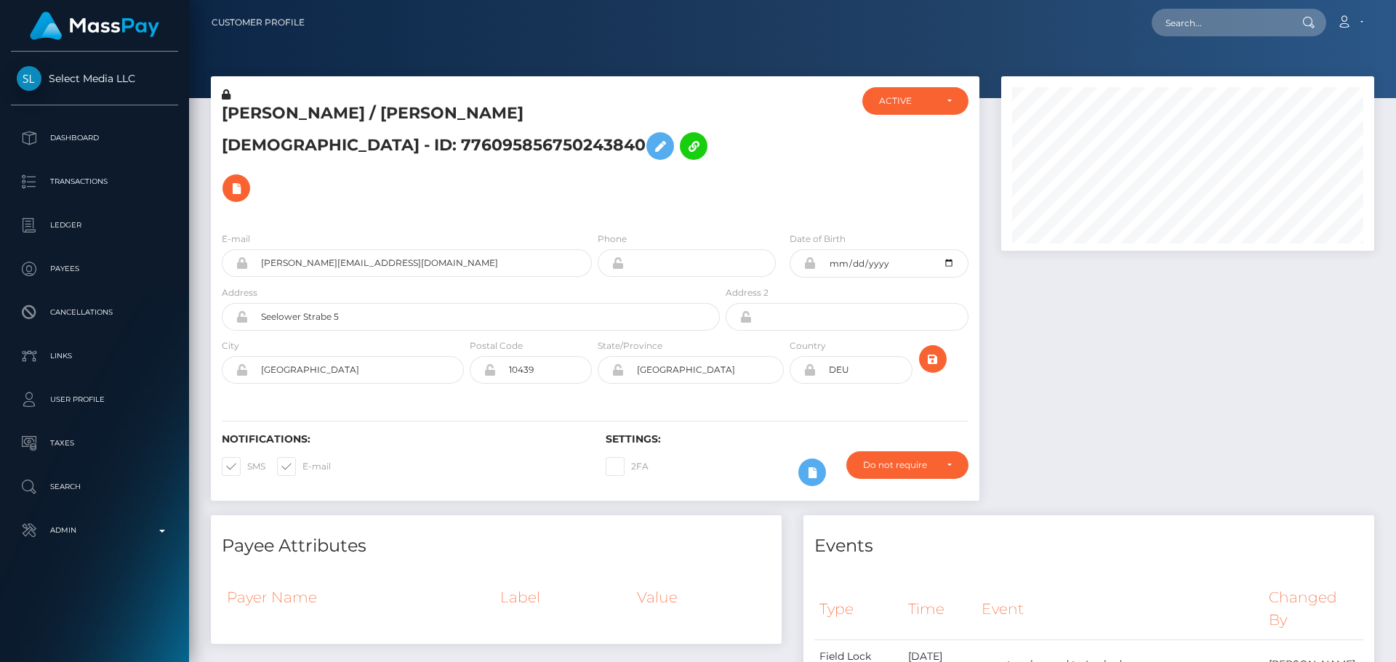
scroll to position [175, 374]
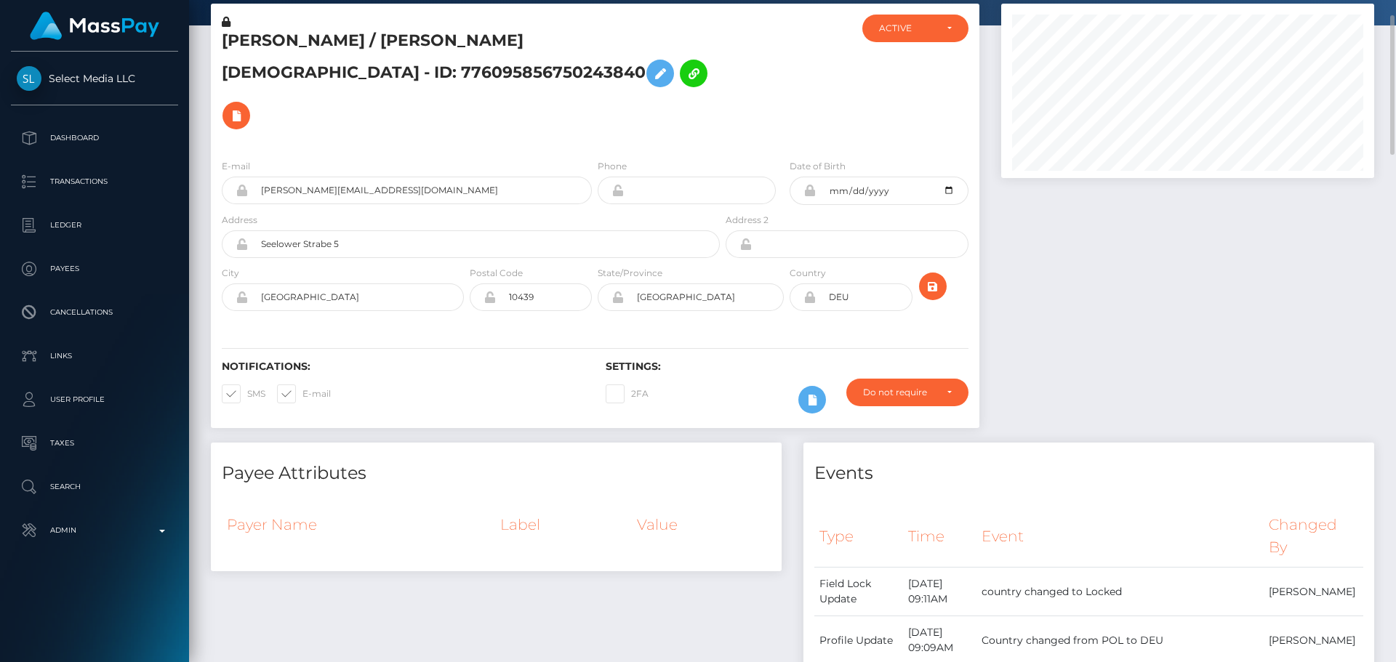
drag, startPoint x: 0, startPoint y: 0, endPoint x: 595, endPoint y: 274, distance: 655.5
click at [595, 274] on div "State/Province Berlin" at bounding box center [691, 291] width 192 height 53
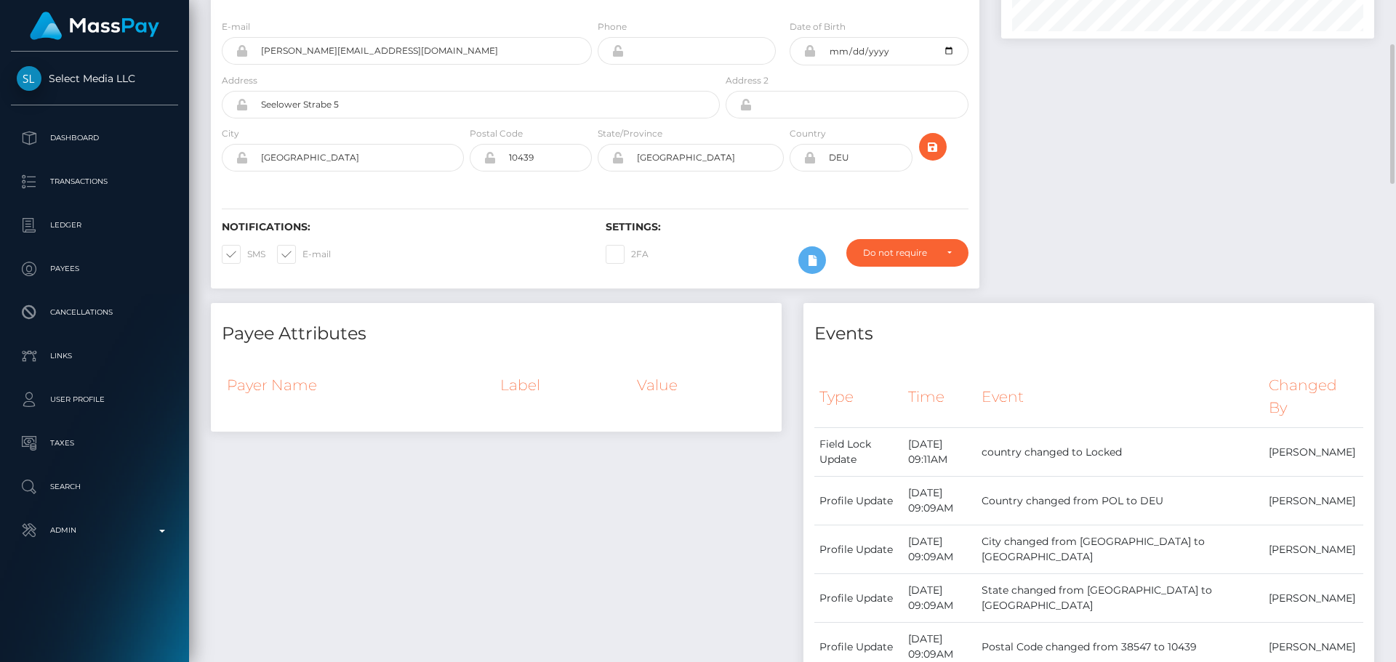
scroll to position [0, 0]
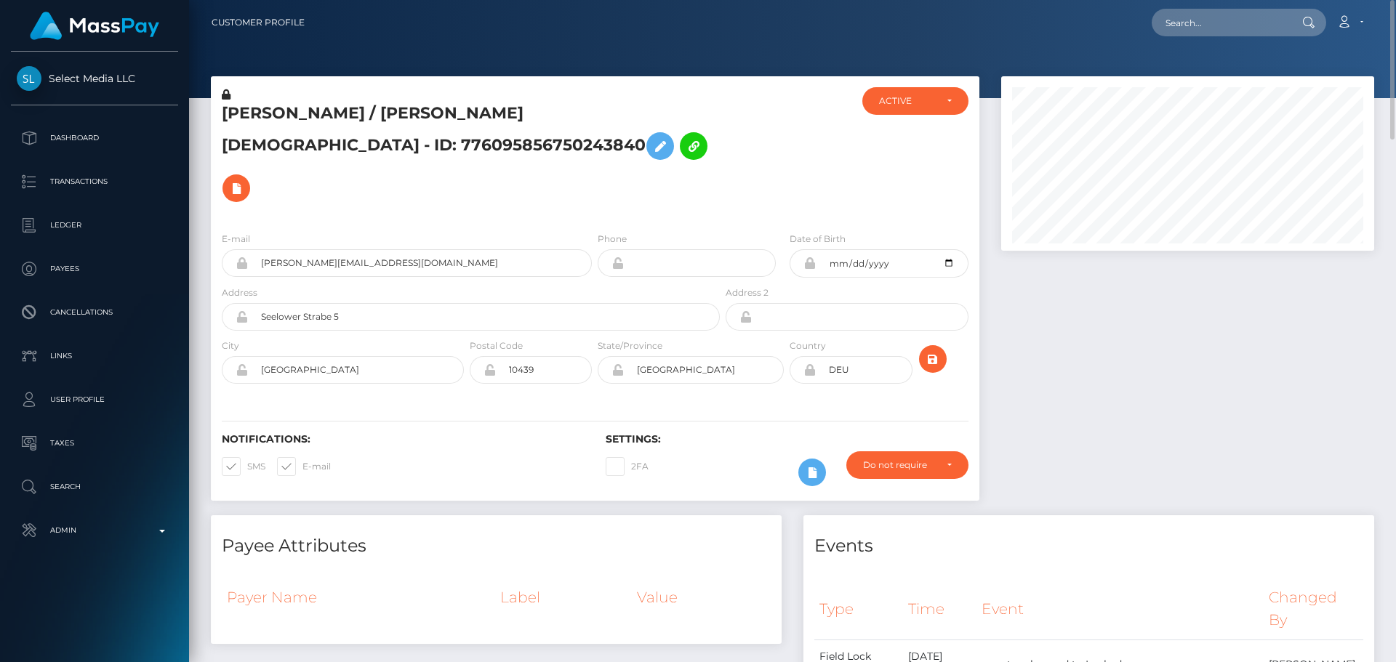
click at [363, 121] on h5 "[PERSON_NAME] / [PERSON_NAME][DEMOGRAPHIC_DATA] - ID: 776095856750243840" at bounding box center [467, 156] width 490 height 107
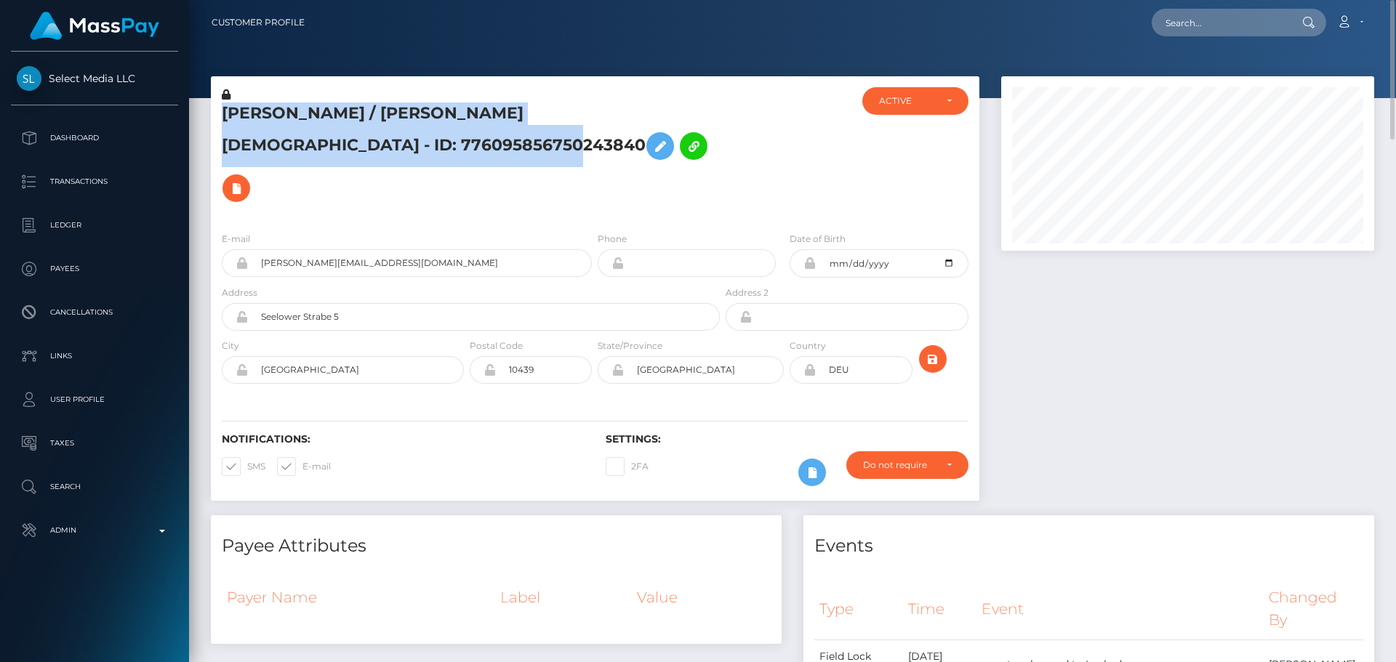
click at [363, 121] on h5 "[PERSON_NAME] / [PERSON_NAME][DEMOGRAPHIC_DATA] - ID: 776095856750243840" at bounding box center [467, 156] width 490 height 107
copy h5 "[PERSON_NAME] / [PERSON_NAME][DEMOGRAPHIC_DATA] - ID: 776095856750243840"
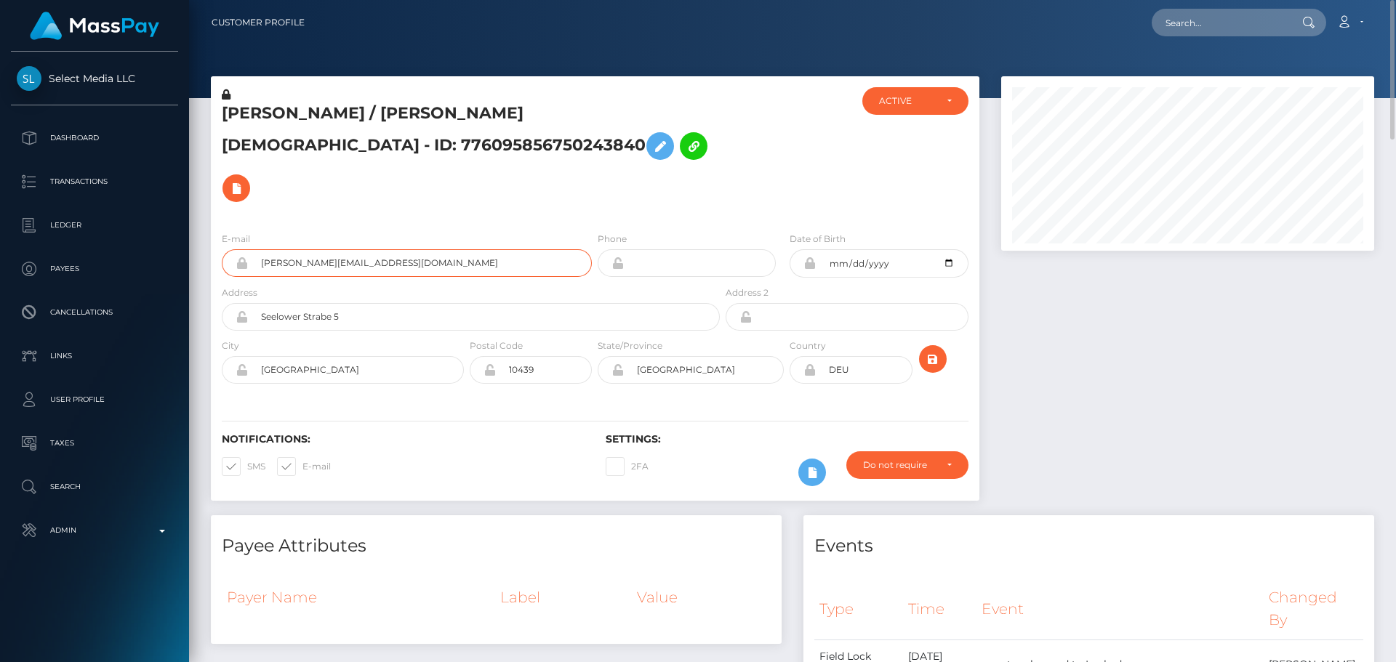
drag, startPoint x: 392, startPoint y: 218, endPoint x: 201, endPoint y: 220, distance: 190.5
click at [201, 220] on div "Marharyta Ramanava / MARHARYTA RAMANAVA - ID: 776095856750243840 ACTIVE" at bounding box center [595, 295] width 790 height 439
click at [1208, 34] on input "text" at bounding box center [1220, 23] width 137 height 28
paste input "9727631"
click at [1070, 37] on div "9727631 Loading... Loading... Account Edit Profile Logout" at bounding box center [844, 22] width 1057 height 31
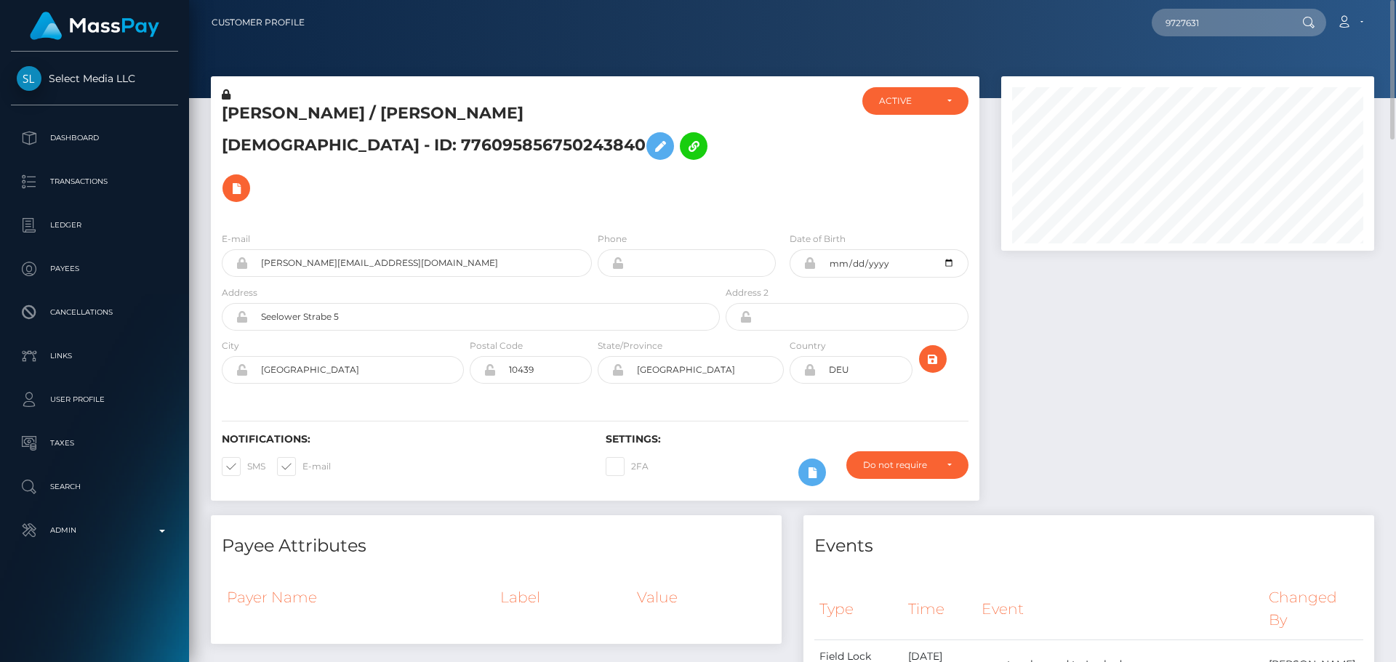
click at [930, 37] on div "9727631 Loading... Loading... Account Edit Profile Logout" at bounding box center [844, 22] width 1057 height 31
click at [1214, 16] on input "9727631" at bounding box center [1220, 23] width 137 height 28
paste input "mockcream@hotmail.com"
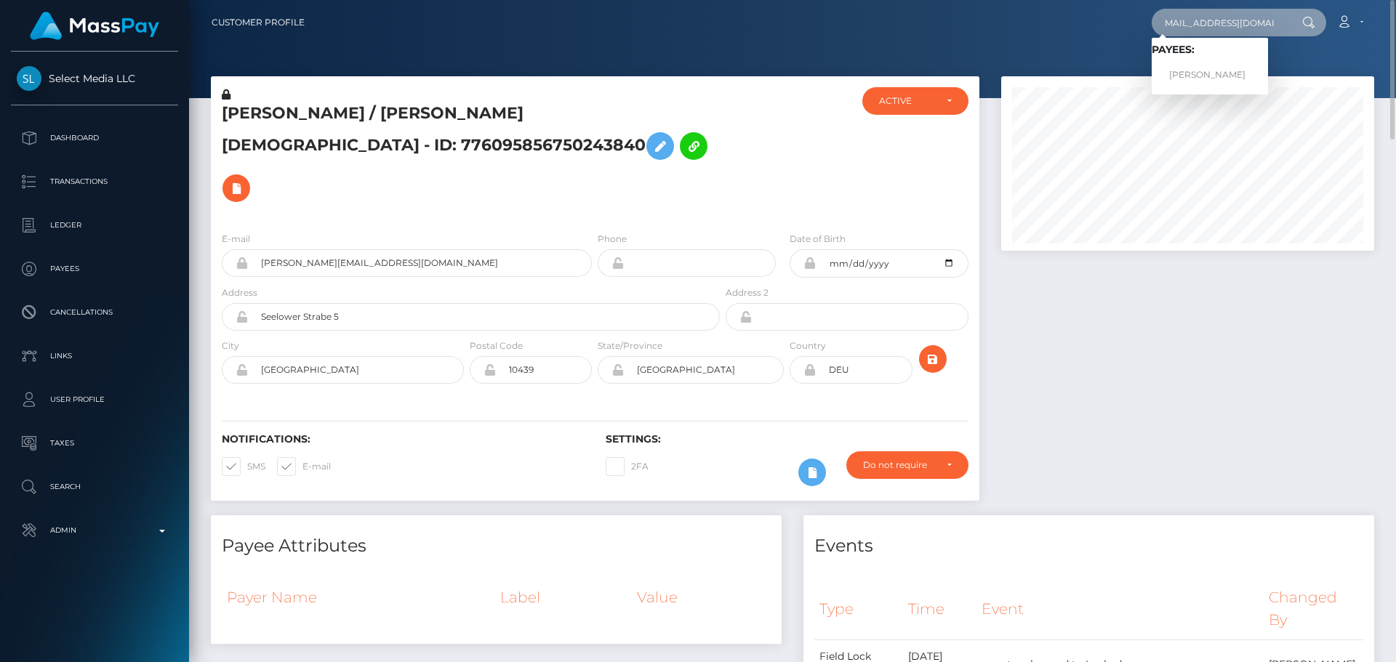
type input "mockcream@hotmail.com"
click at [1211, 72] on link "Tavia Goddard" at bounding box center [1210, 75] width 116 height 27
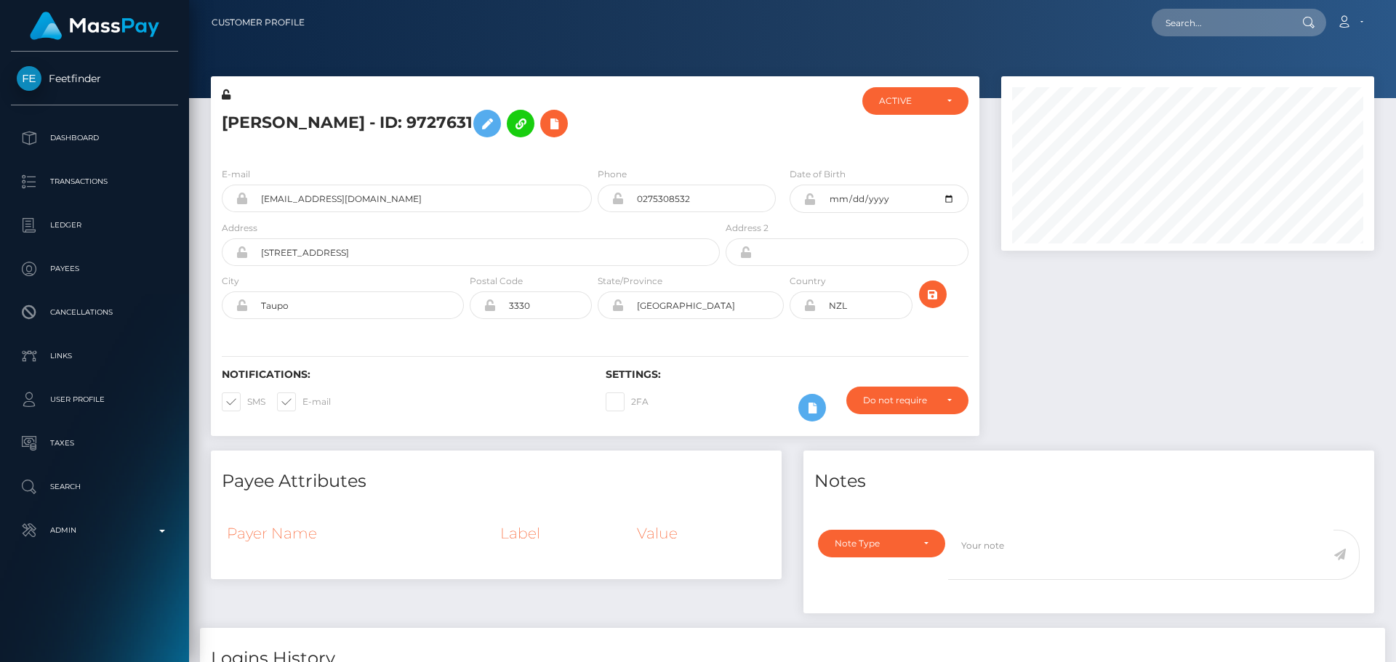
scroll to position [175, 374]
click at [641, 198] on input "0275308532" at bounding box center [700, 199] width 152 height 28
click at [639, 198] on input "0275308532" at bounding box center [700, 199] width 152 height 28
paste input "+64"
type input "+640275308532"
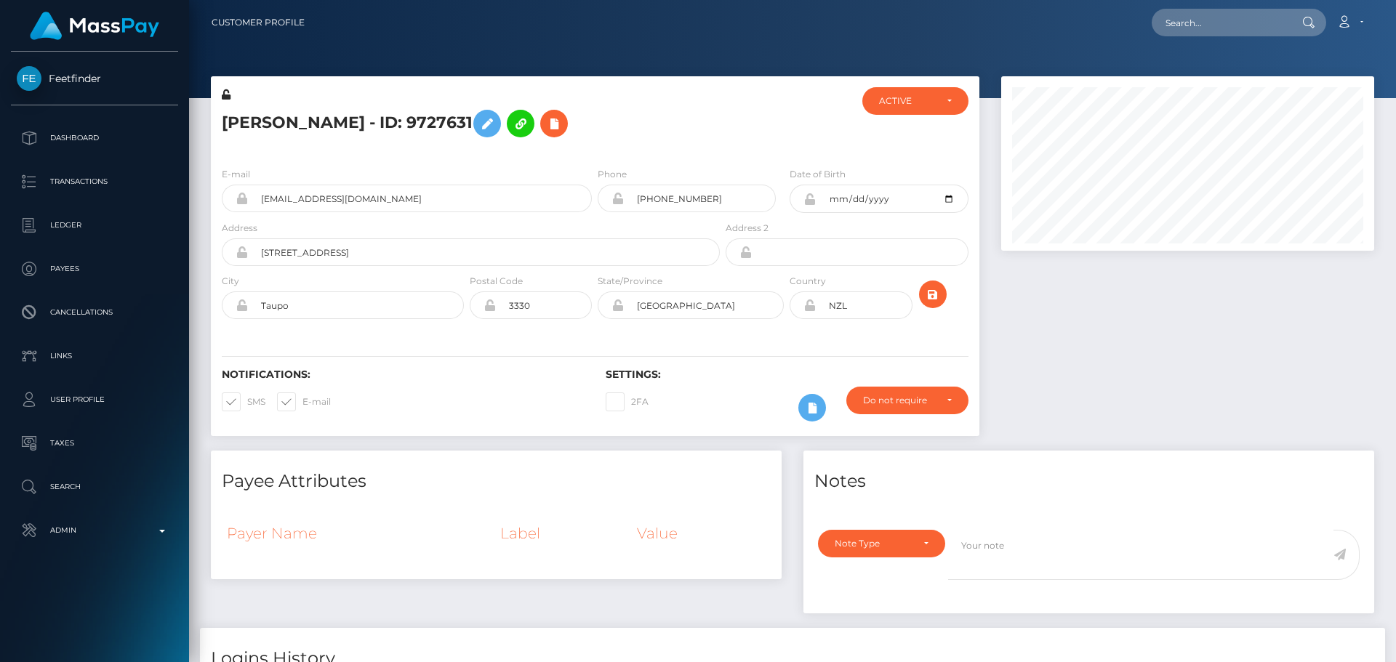
click at [671, 114] on h5 "Tavia Goddard - ID: 9727631" at bounding box center [467, 124] width 490 height 42
click at [926, 294] on icon "submit" at bounding box center [932, 295] width 17 height 18
click at [612, 140] on h5 "Tavia Goddard - ID: 9727631" at bounding box center [467, 124] width 490 height 42
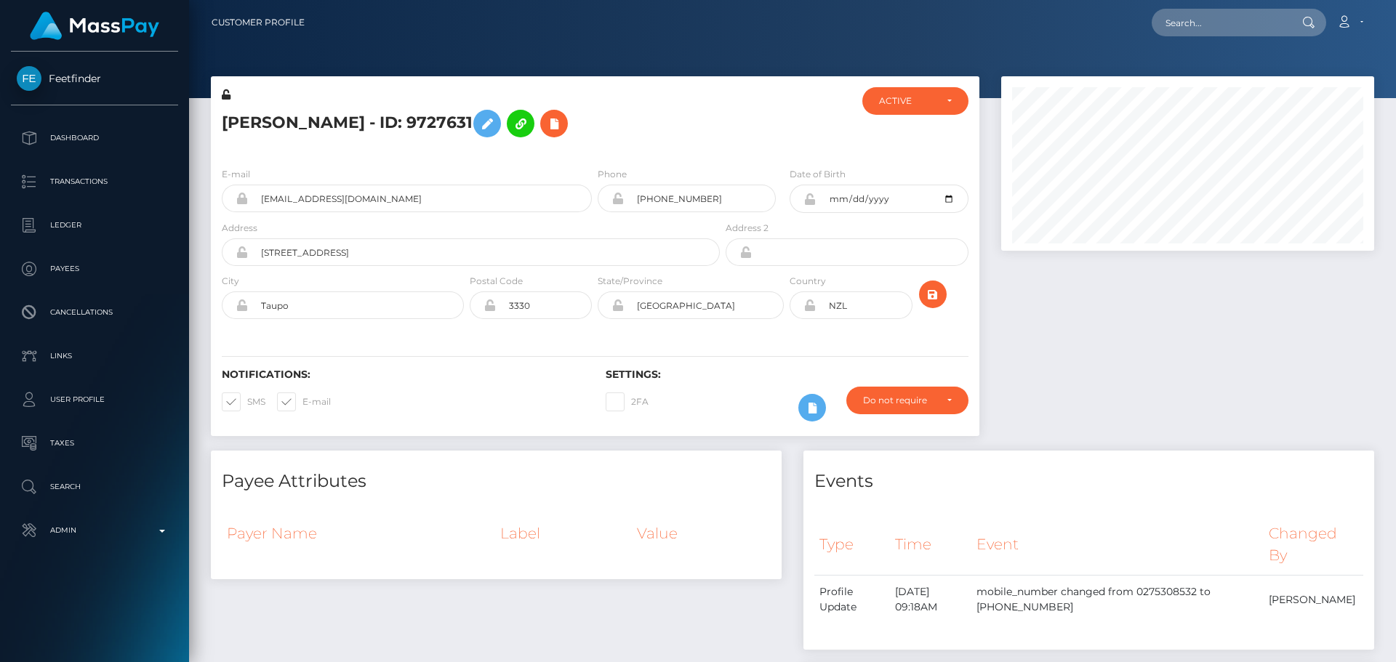
scroll to position [175, 374]
click at [600, 144] on div "[PERSON_NAME] - ID: 9727631" at bounding box center [467, 121] width 512 height 68
click at [934, 300] on icon "submit" at bounding box center [932, 295] width 17 height 18
click at [595, 137] on h5 "[PERSON_NAME] - ID: 9727631" at bounding box center [467, 124] width 490 height 42
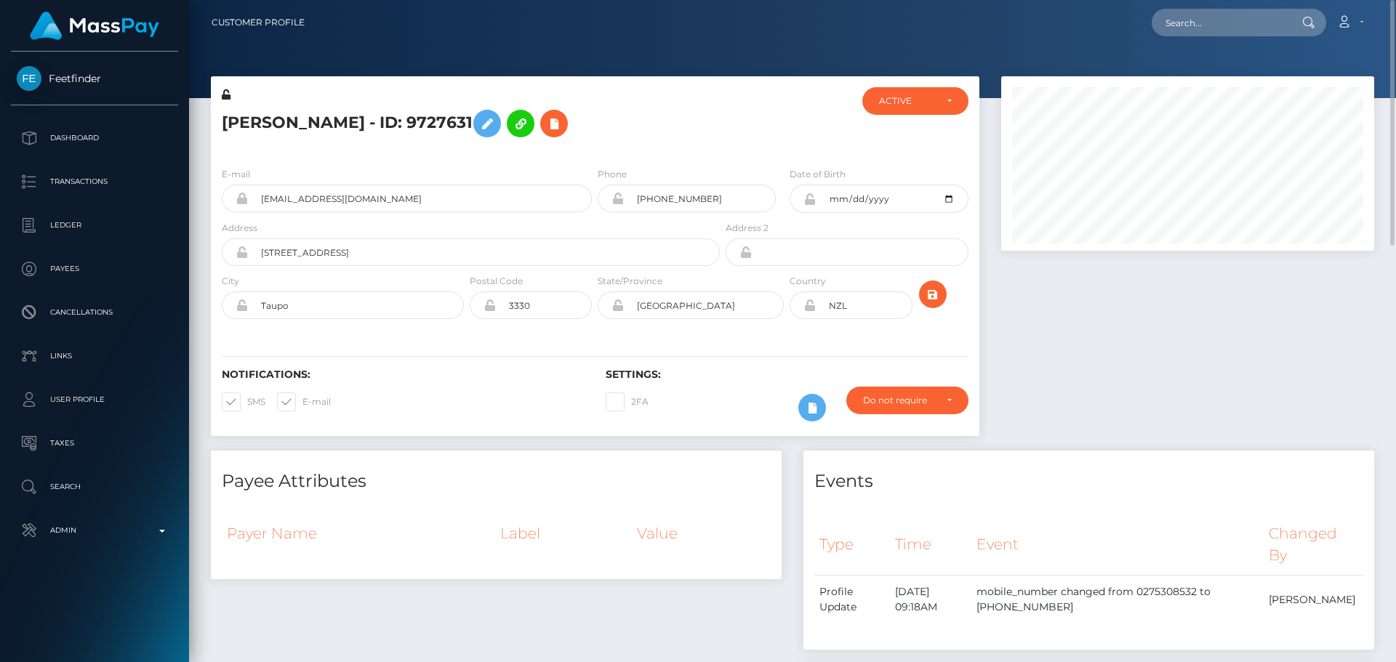
click at [595, 151] on div "Tavia Goddard - ID: 9727631" at bounding box center [467, 121] width 512 height 68
click at [789, 328] on div "E-mail mockcream@hotmail.com Phone +640275308532" at bounding box center [595, 245] width 769 height 178
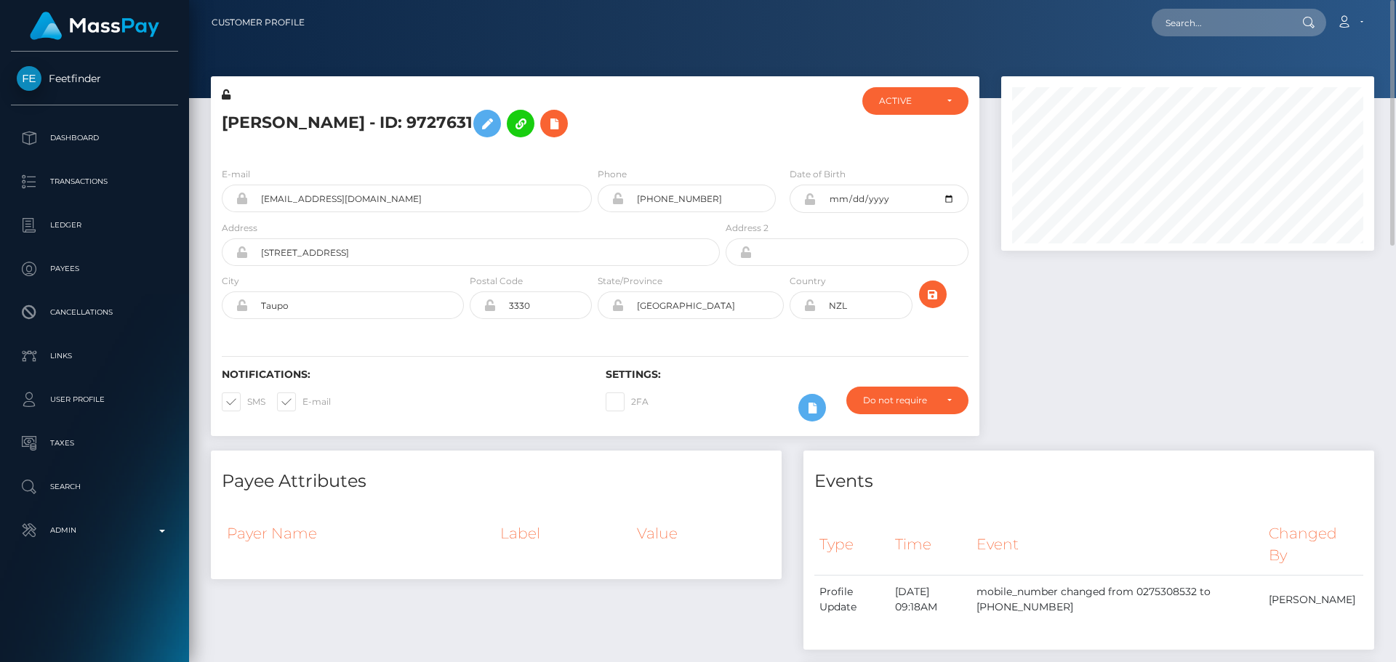
click at [792, 326] on div "Country NZL" at bounding box center [851, 299] width 128 height 53
click at [935, 296] on icon "submit" at bounding box center [932, 295] width 17 height 18
click at [658, 148] on div "[PERSON_NAME] - ID: 9727631" at bounding box center [467, 121] width 512 height 68
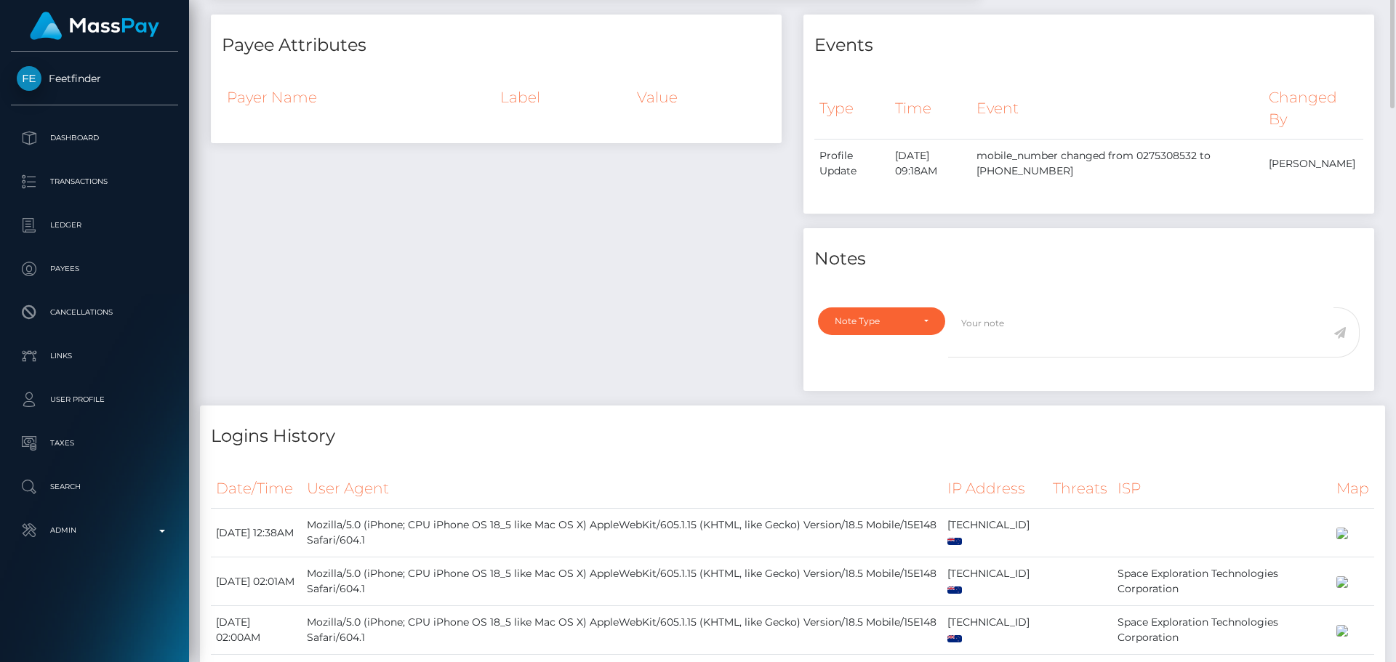
scroll to position [0, 0]
